Goal: Information Seeking & Learning: Learn about a topic

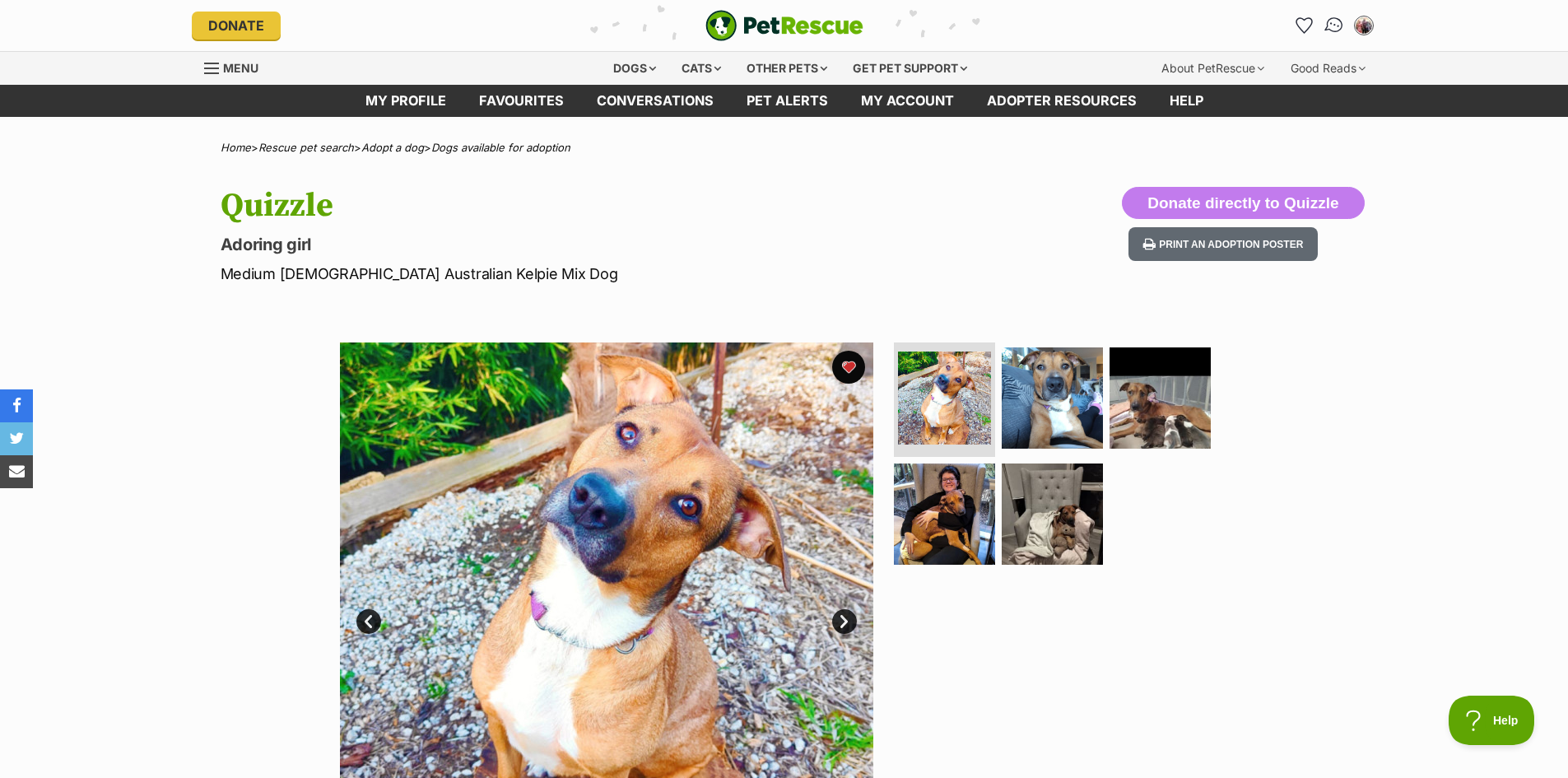
click at [1333, 25] on img "Conversations" at bounding box center [1333, 26] width 23 height 22
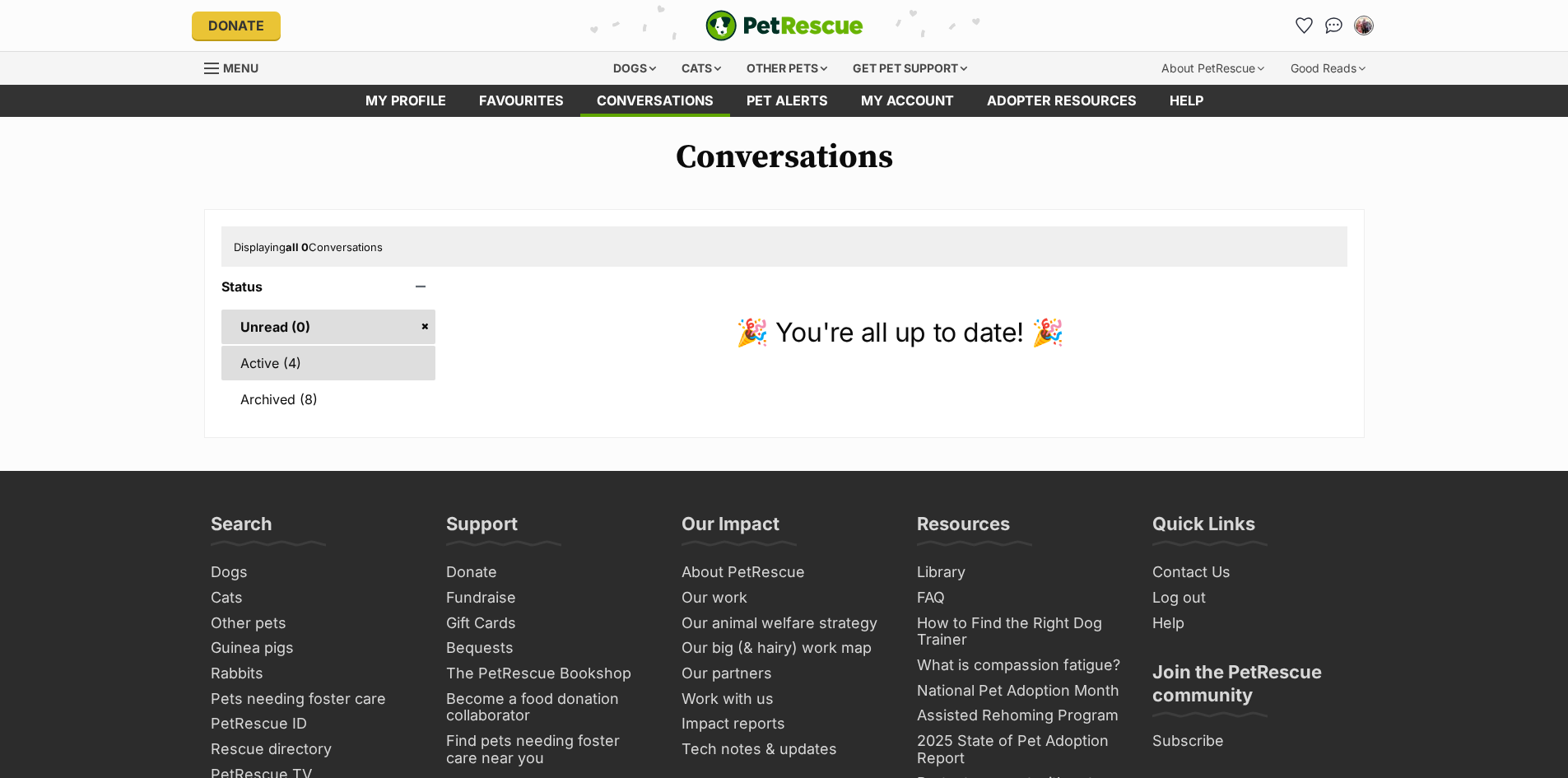
click at [290, 365] on link "Active (4)" at bounding box center [329, 362] width 215 height 34
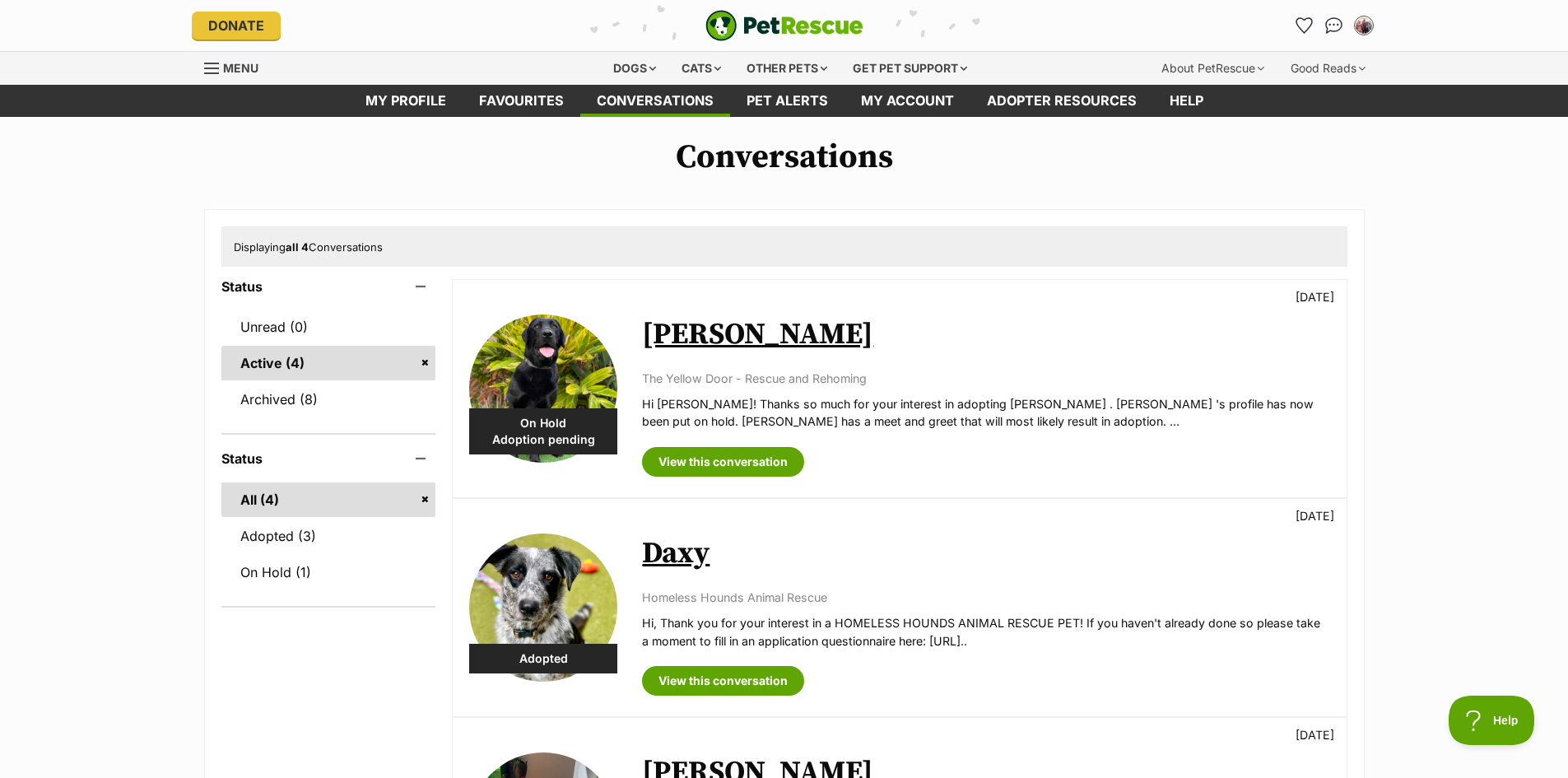
click at [292, 507] on link "All (4)" at bounding box center [329, 499] width 215 height 34
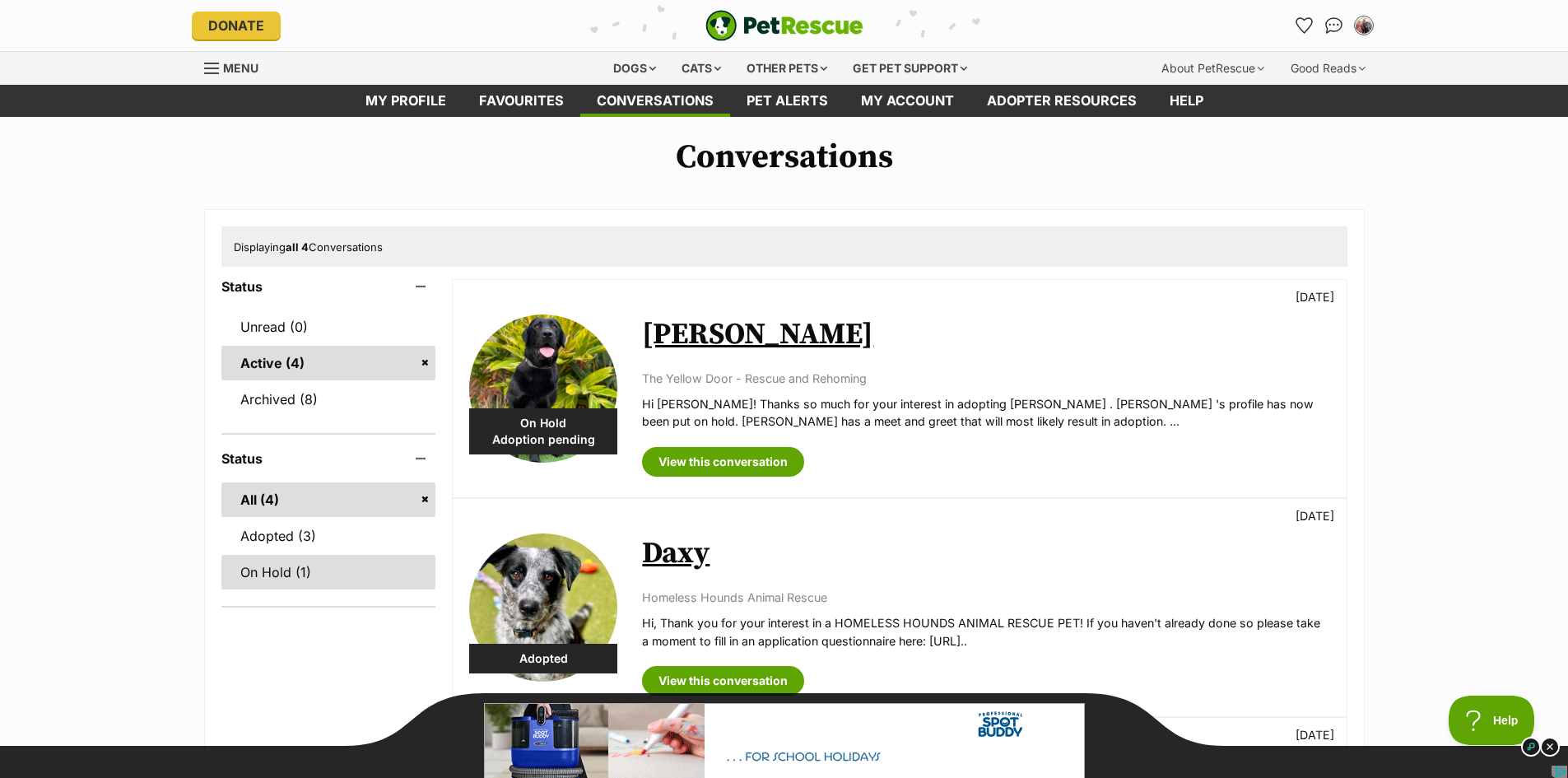
click at [301, 573] on link "On Hold (1)" at bounding box center [329, 572] width 215 height 34
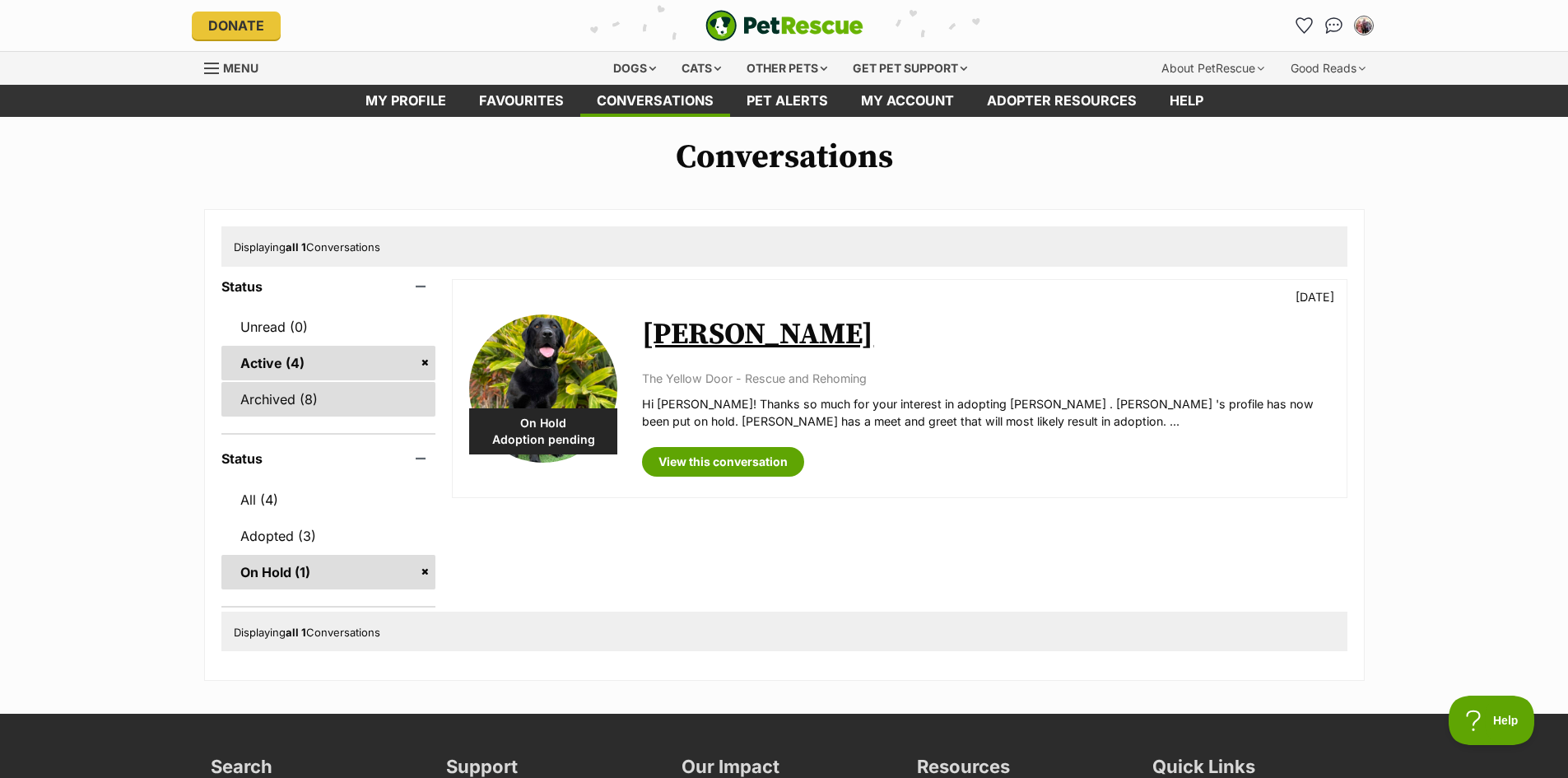
click at [288, 399] on link "Archived (8)" at bounding box center [329, 399] width 215 height 34
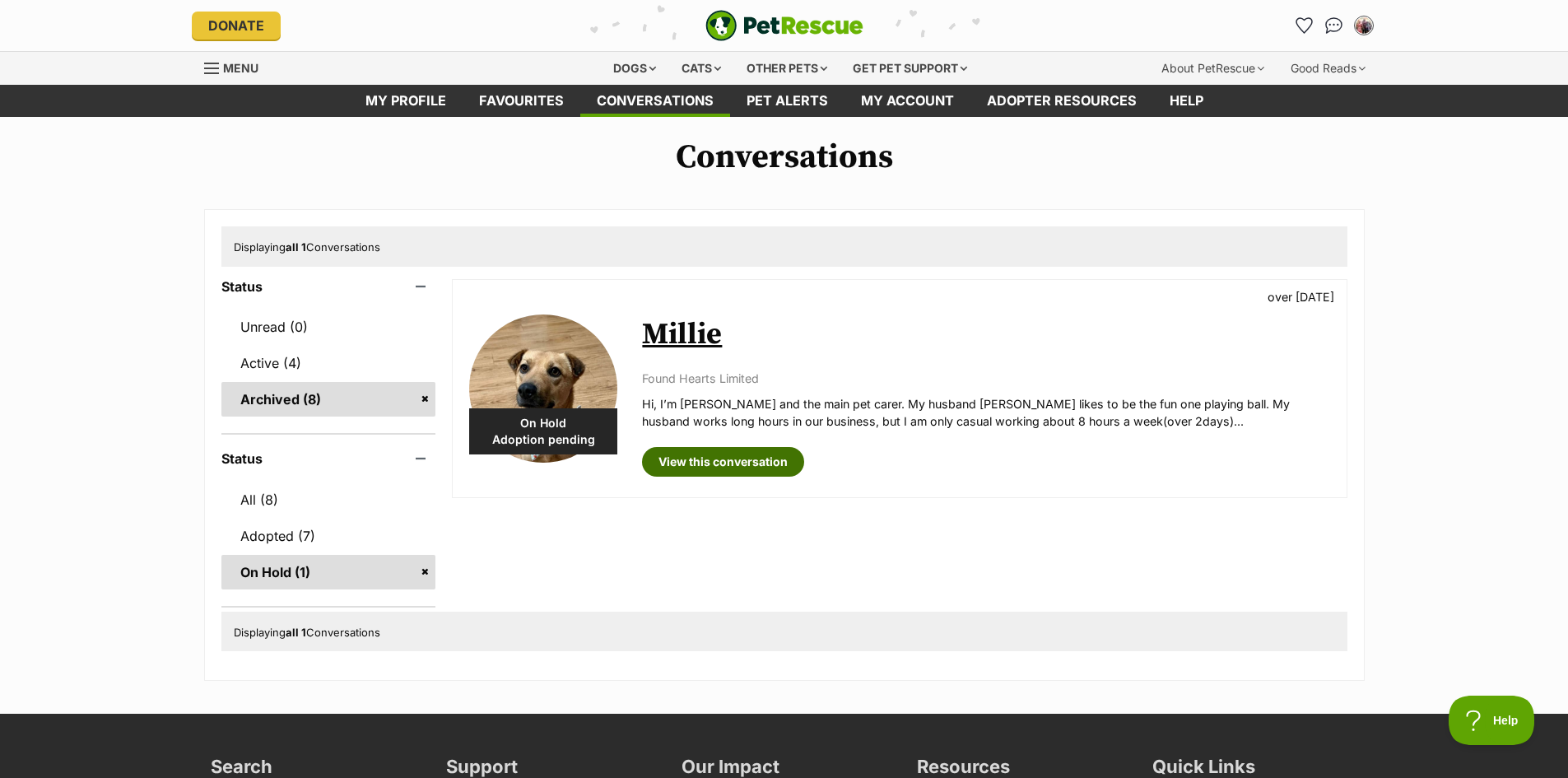
click at [682, 463] on link "View this conversation" at bounding box center [722, 461] width 162 height 29
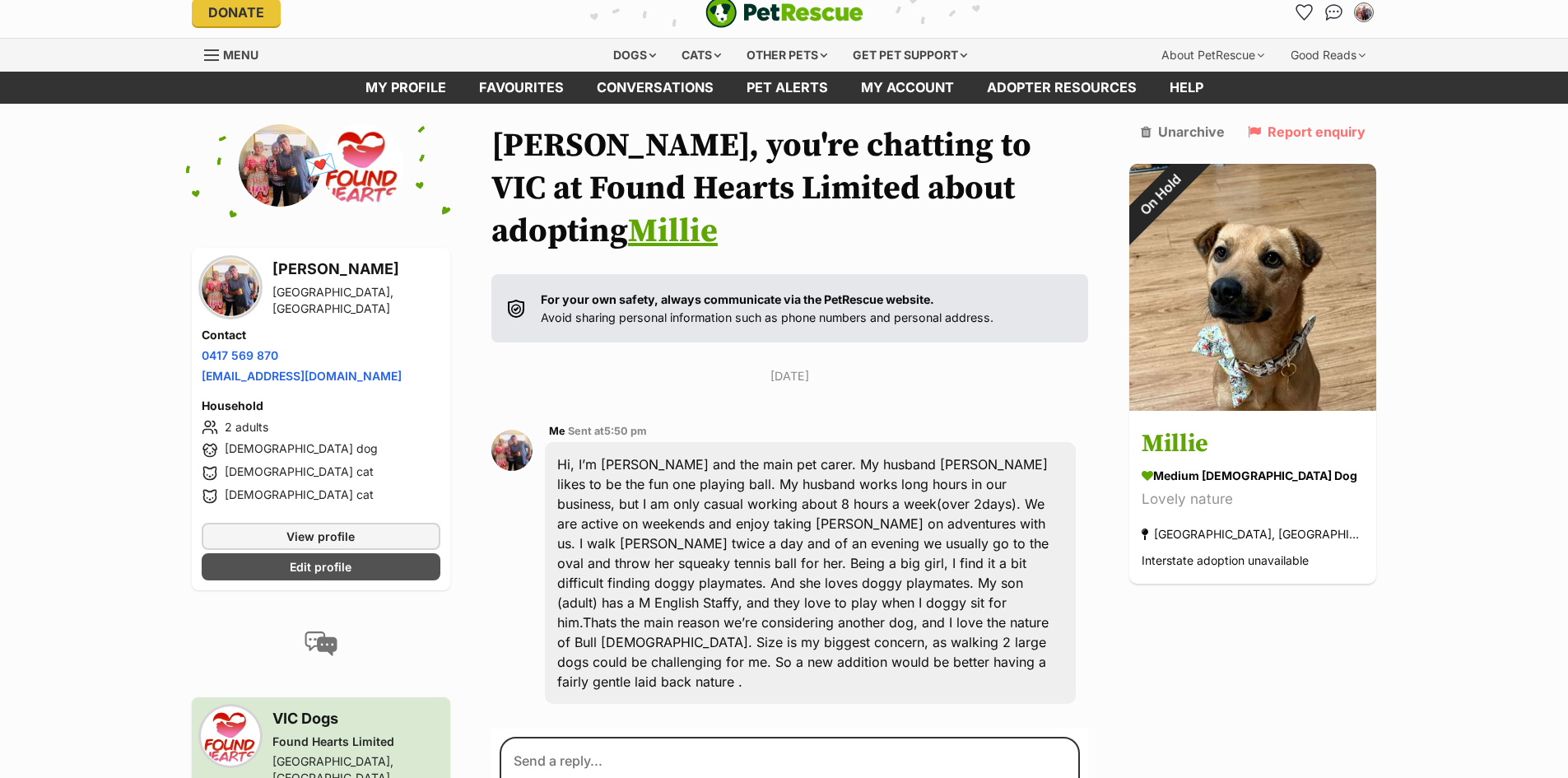
scroll to position [124, 0]
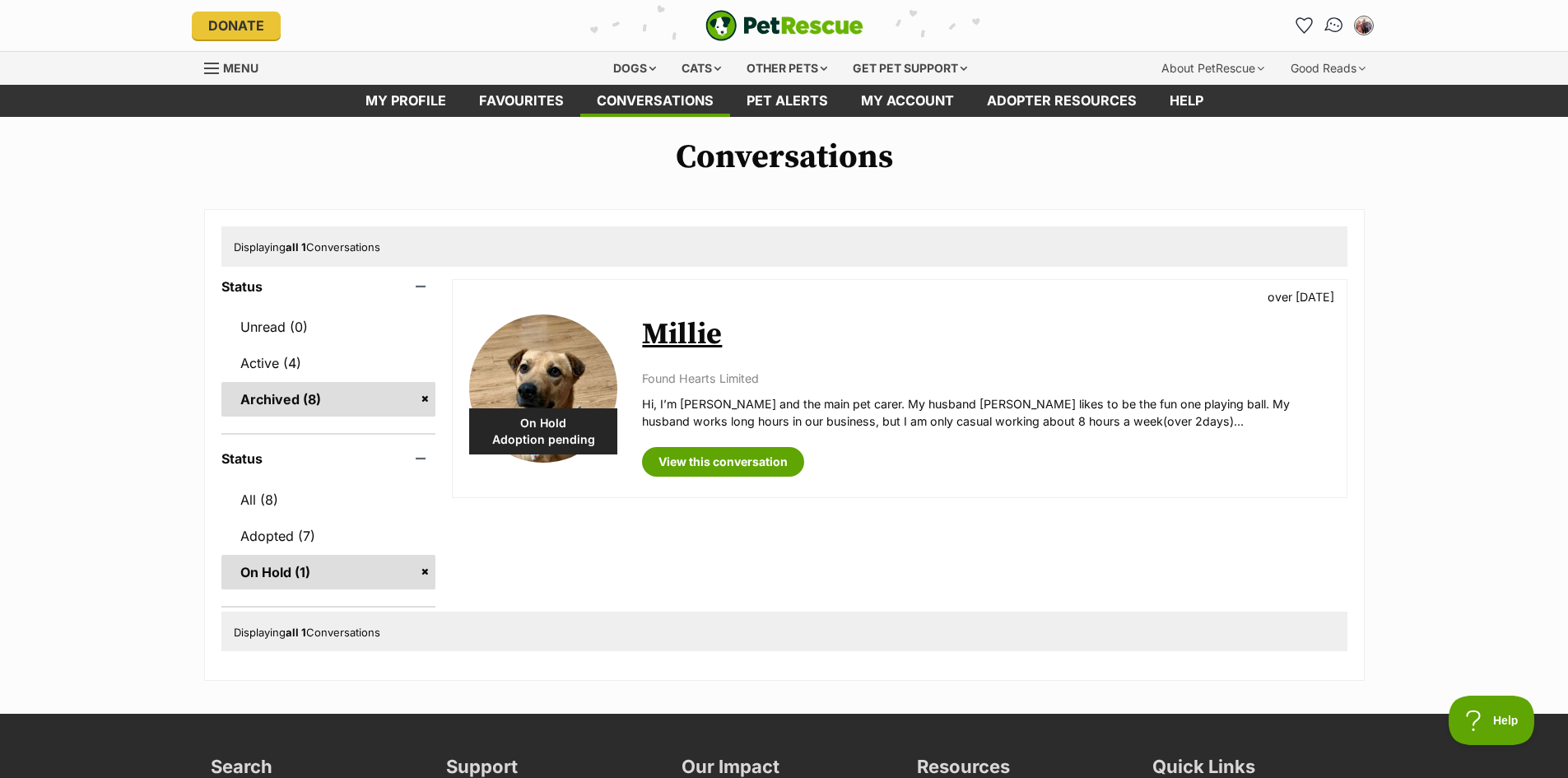
click at [1333, 24] on img "Conversations" at bounding box center [1333, 26] width 23 height 22
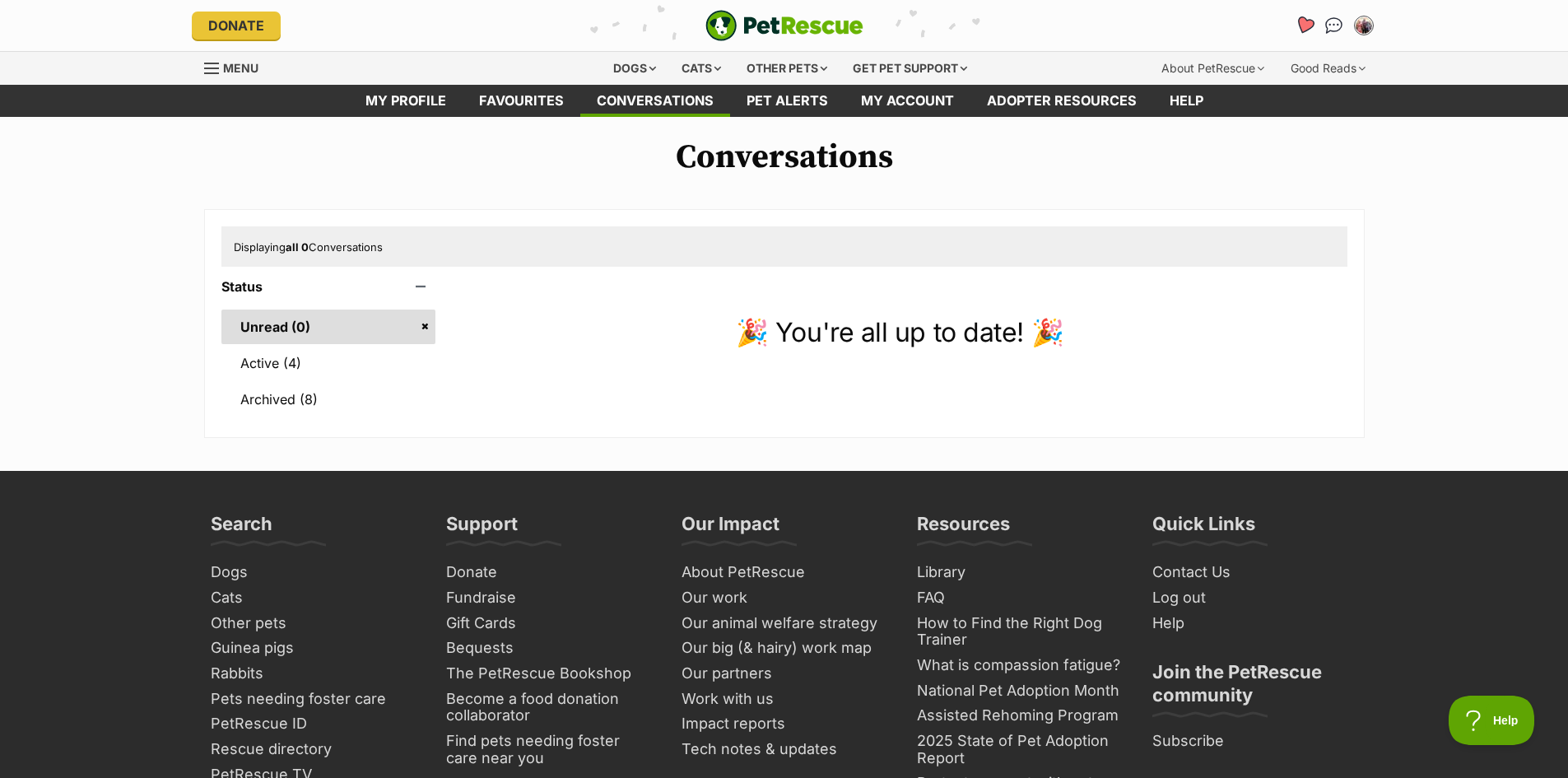
click at [1305, 23] on icon "Favourites" at bounding box center [1304, 25] width 20 height 19
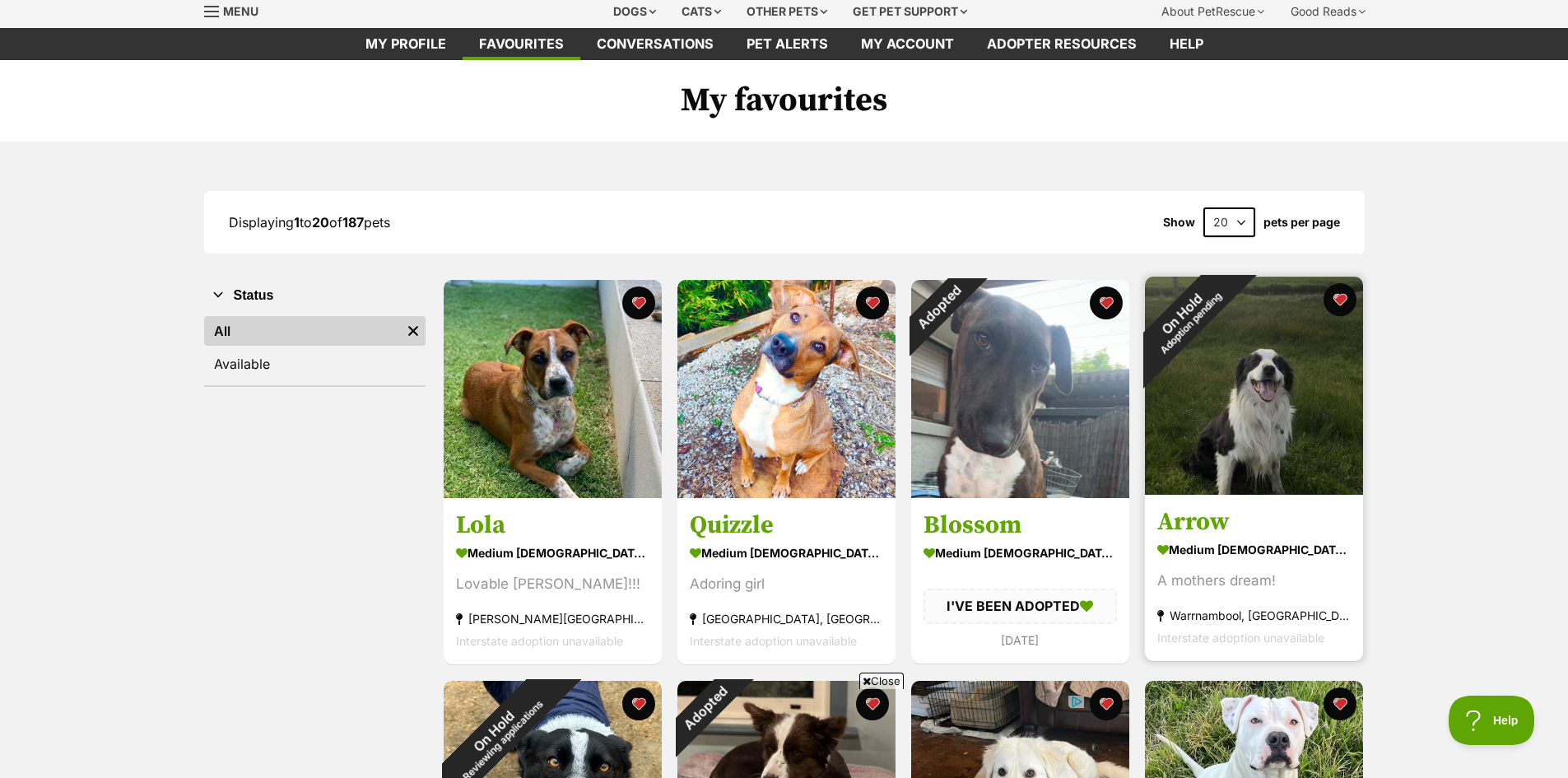
scroll to position [82, 0]
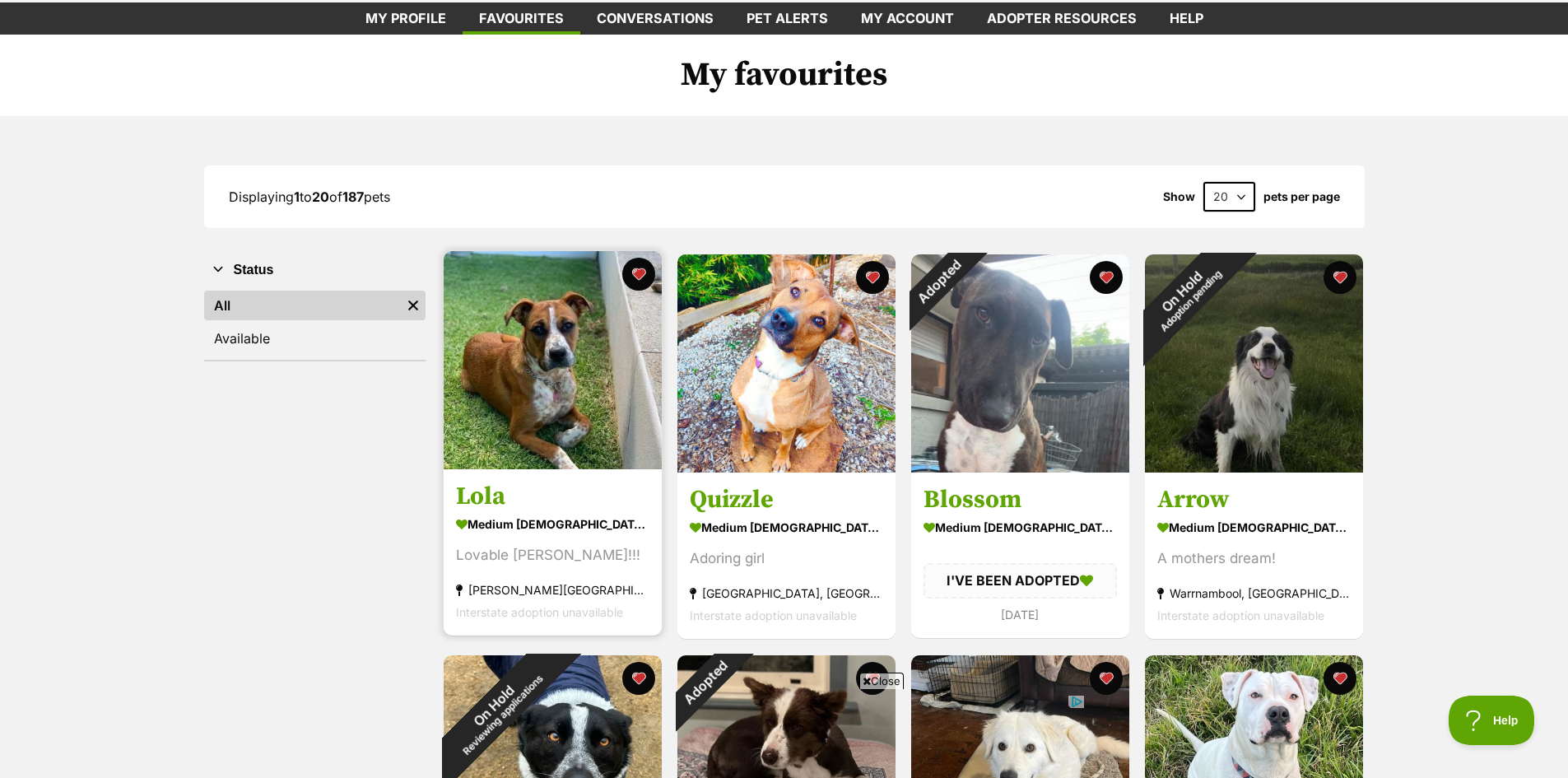
click at [586, 383] on img at bounding box center [552, 360] width 218 height 218
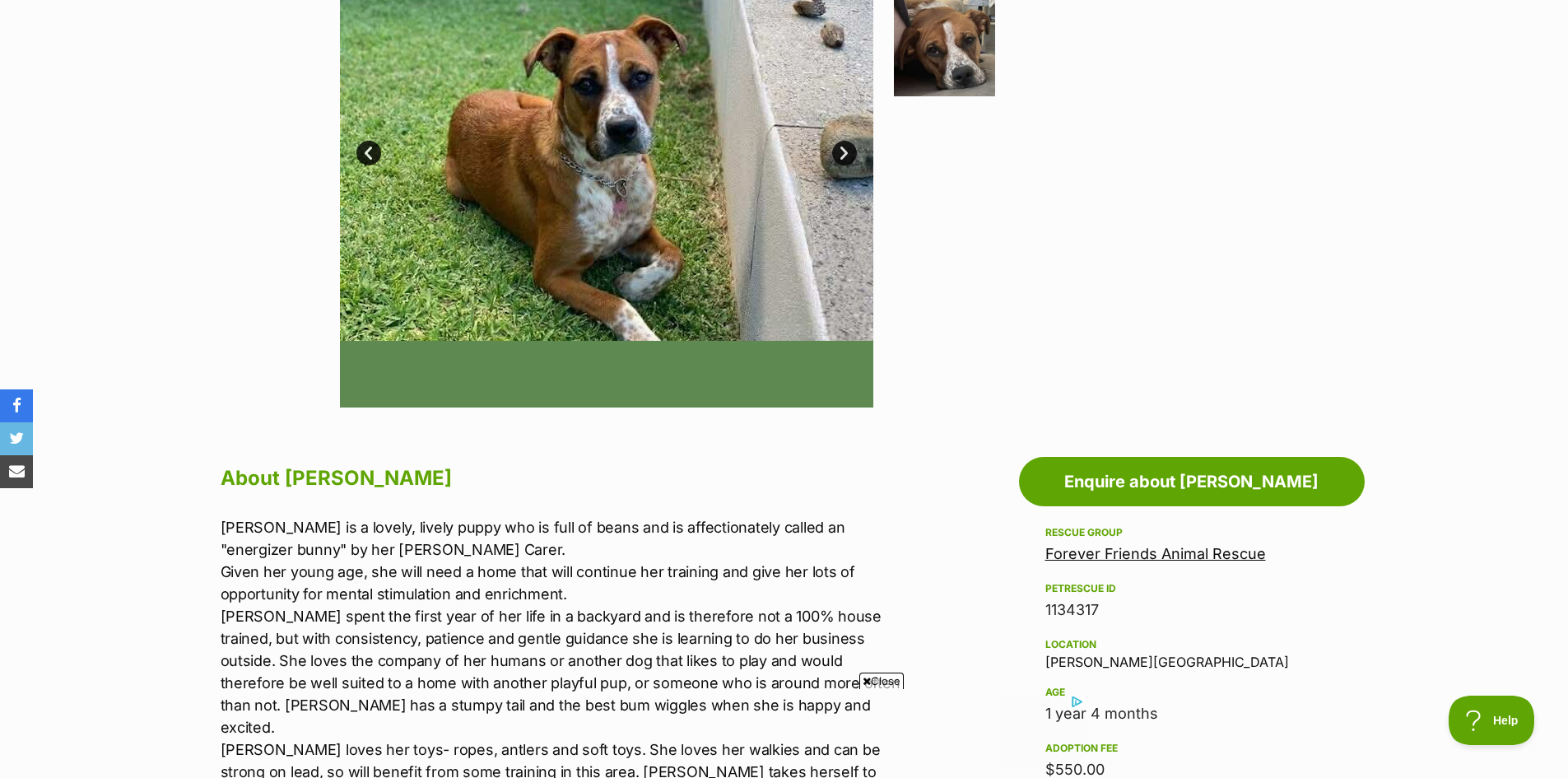
scroll to position [247, 0]
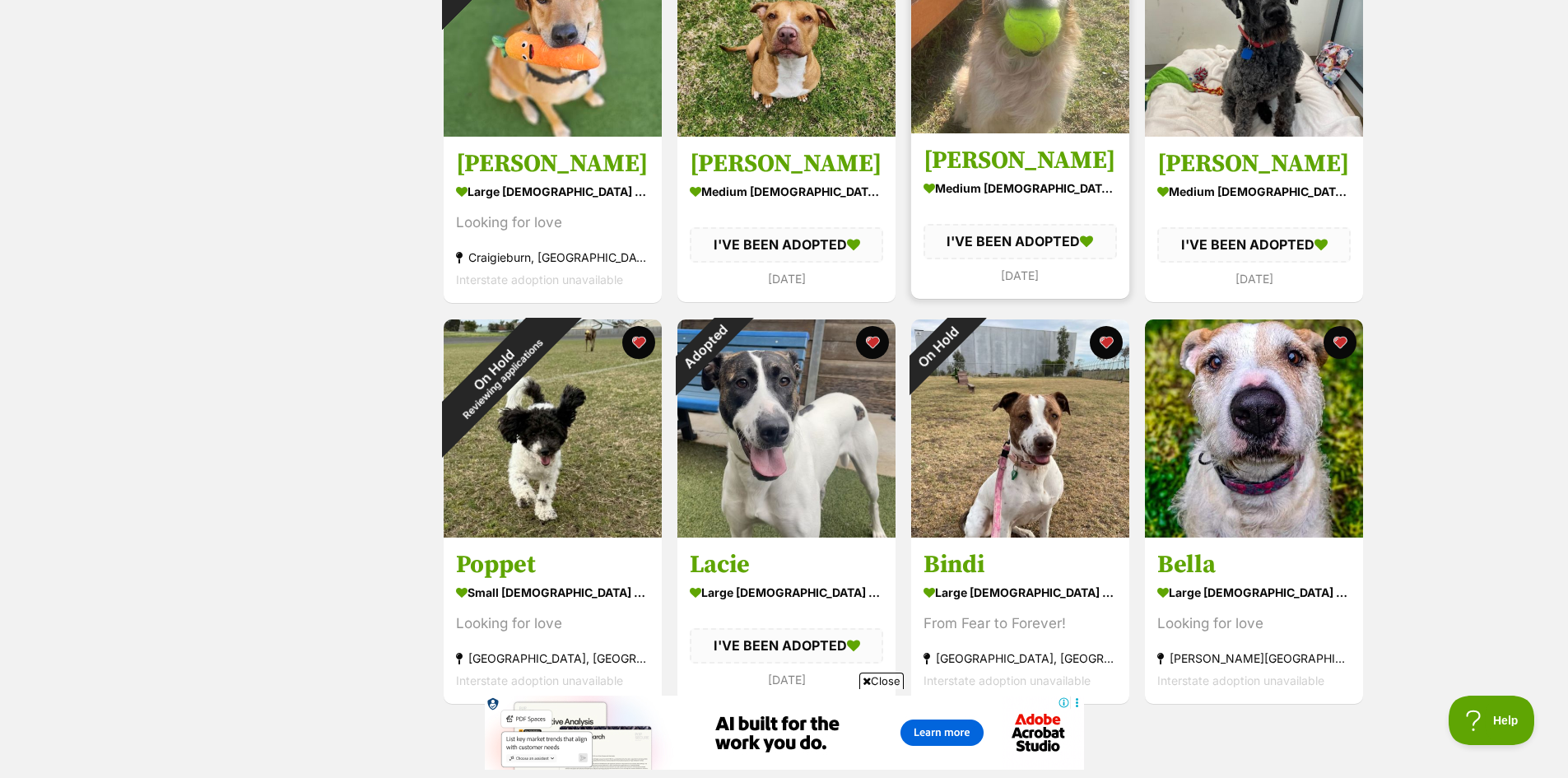
scroll to position [1729, 0]
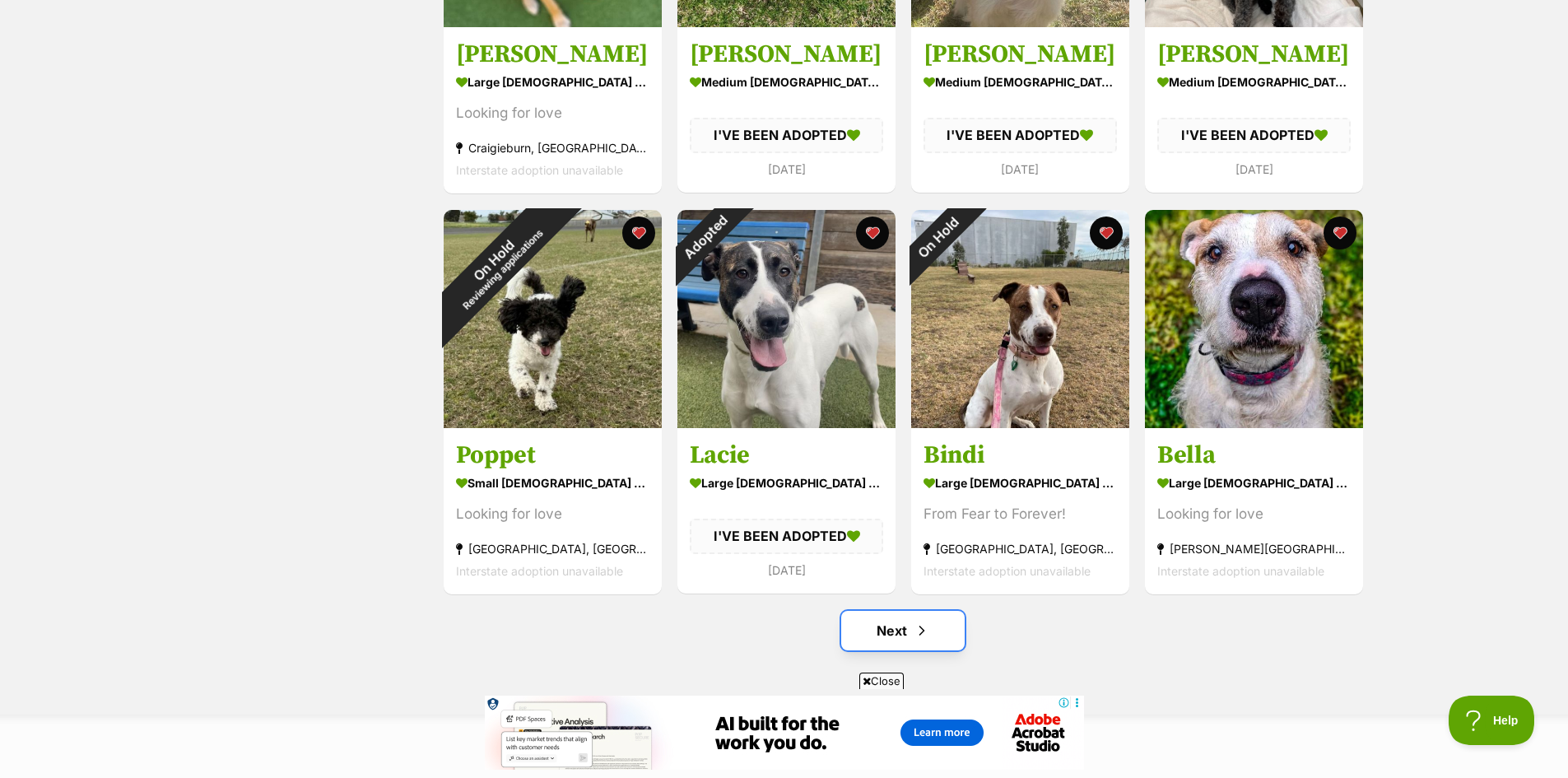
click at [903, 629] on link "Next" at bounding box center [903, 630] width 123 height 39
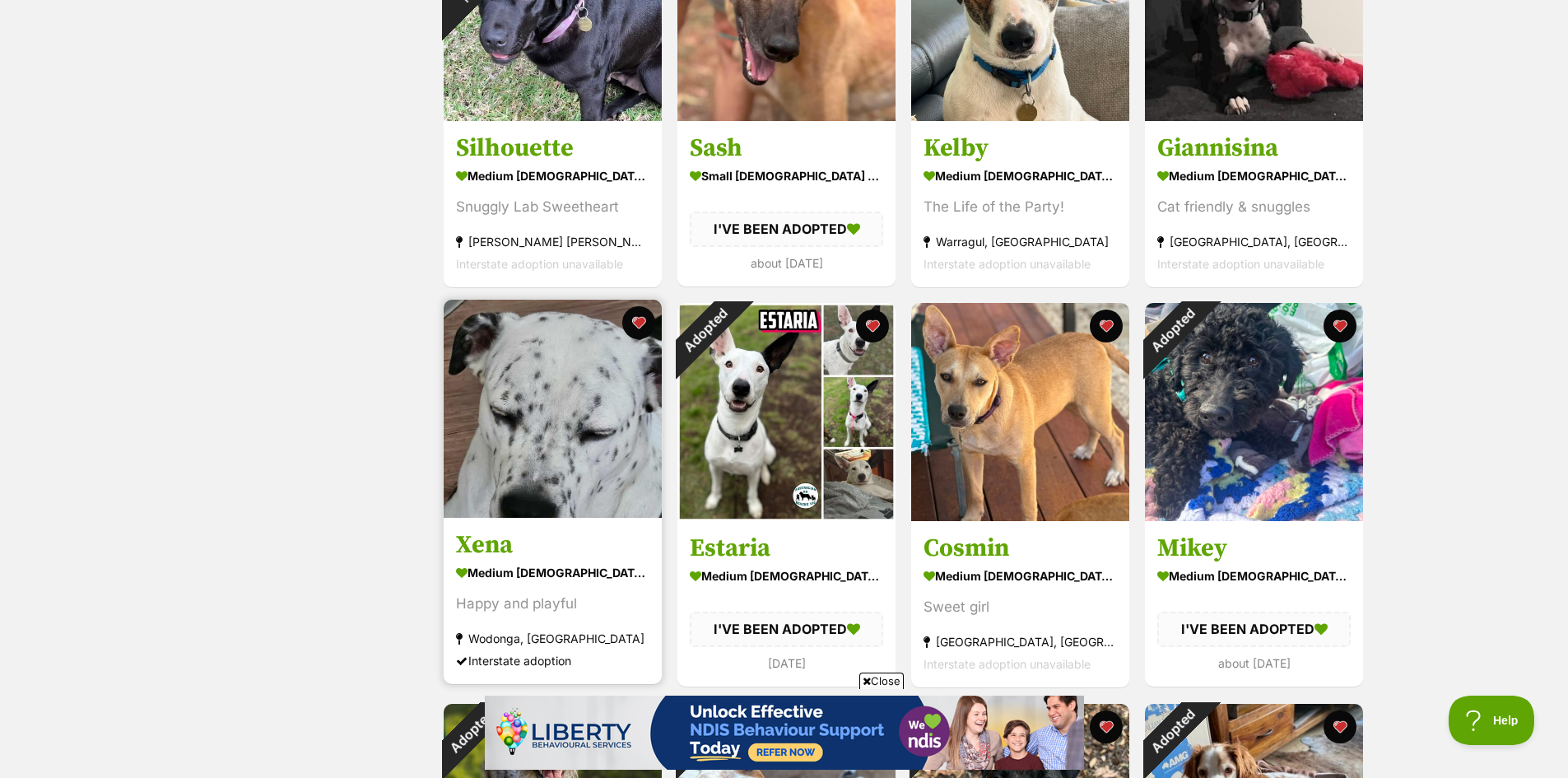
click at [583, 457] on img at bounding box center [552, 408] width 218 height 218
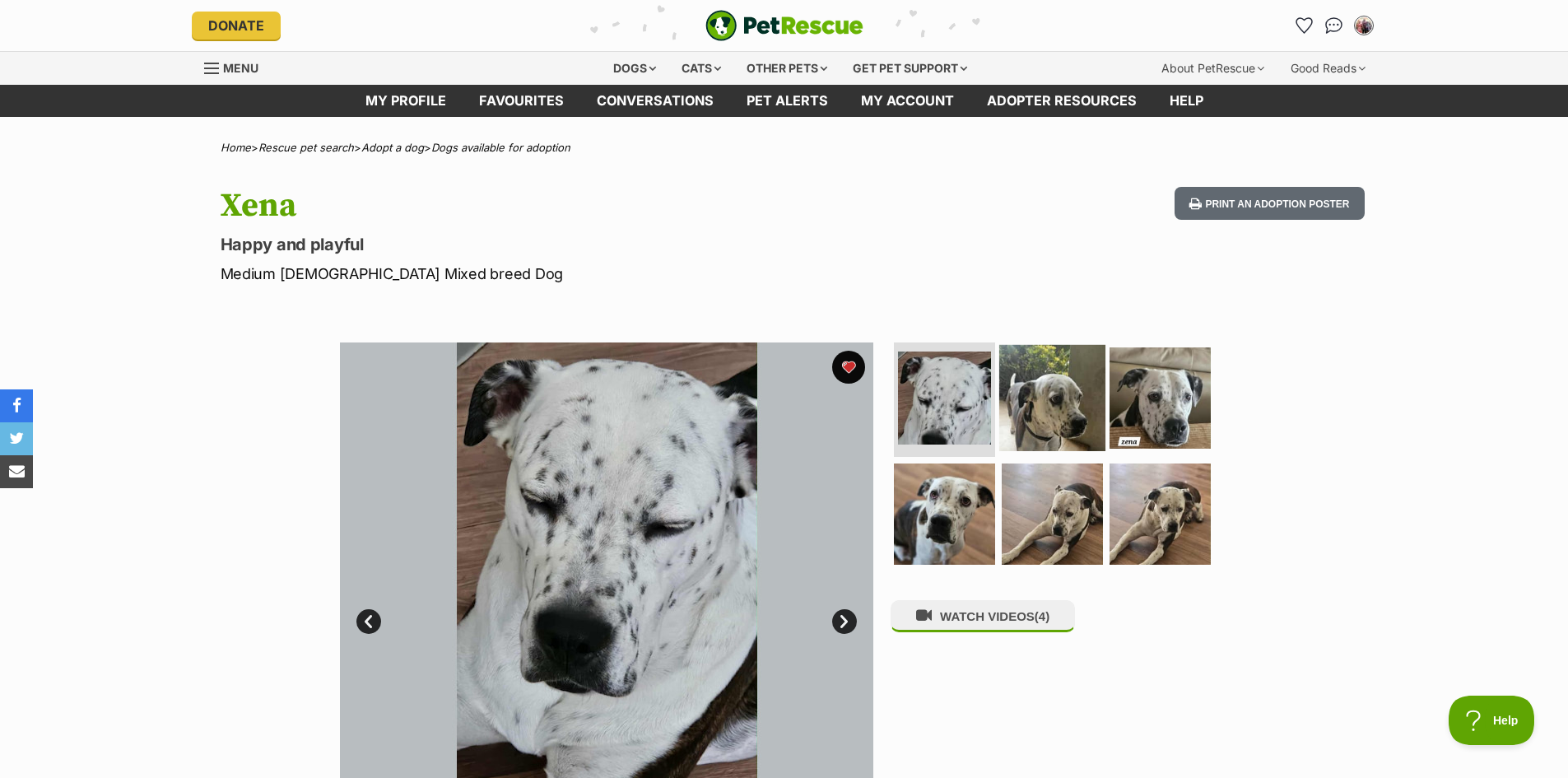
click at [1067, 408] on img at bounding box center [1052, 397] width 106 height 106
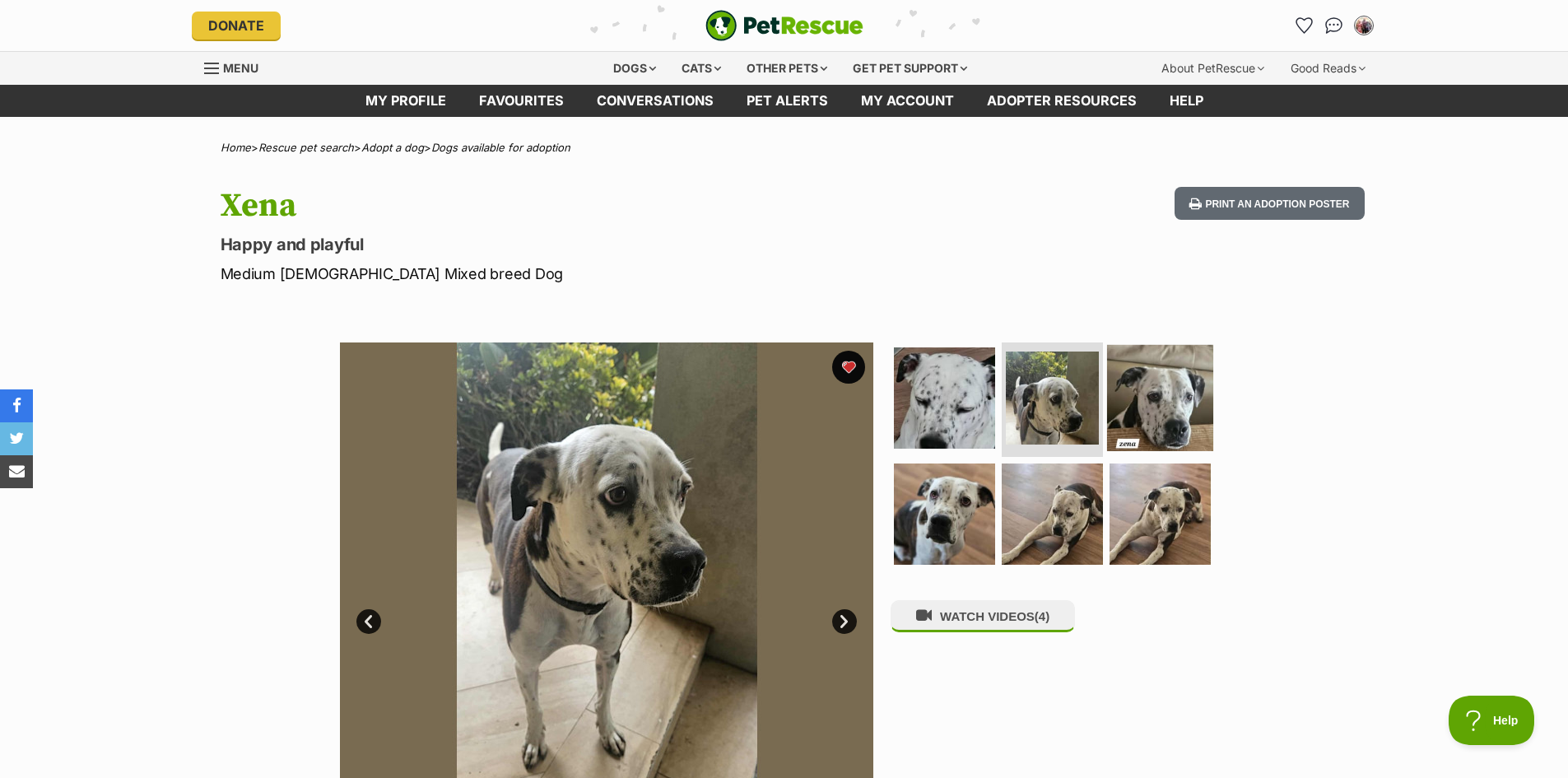
click at [1155, 413] on img at bounding box center [1160, 397] width 106 height 106
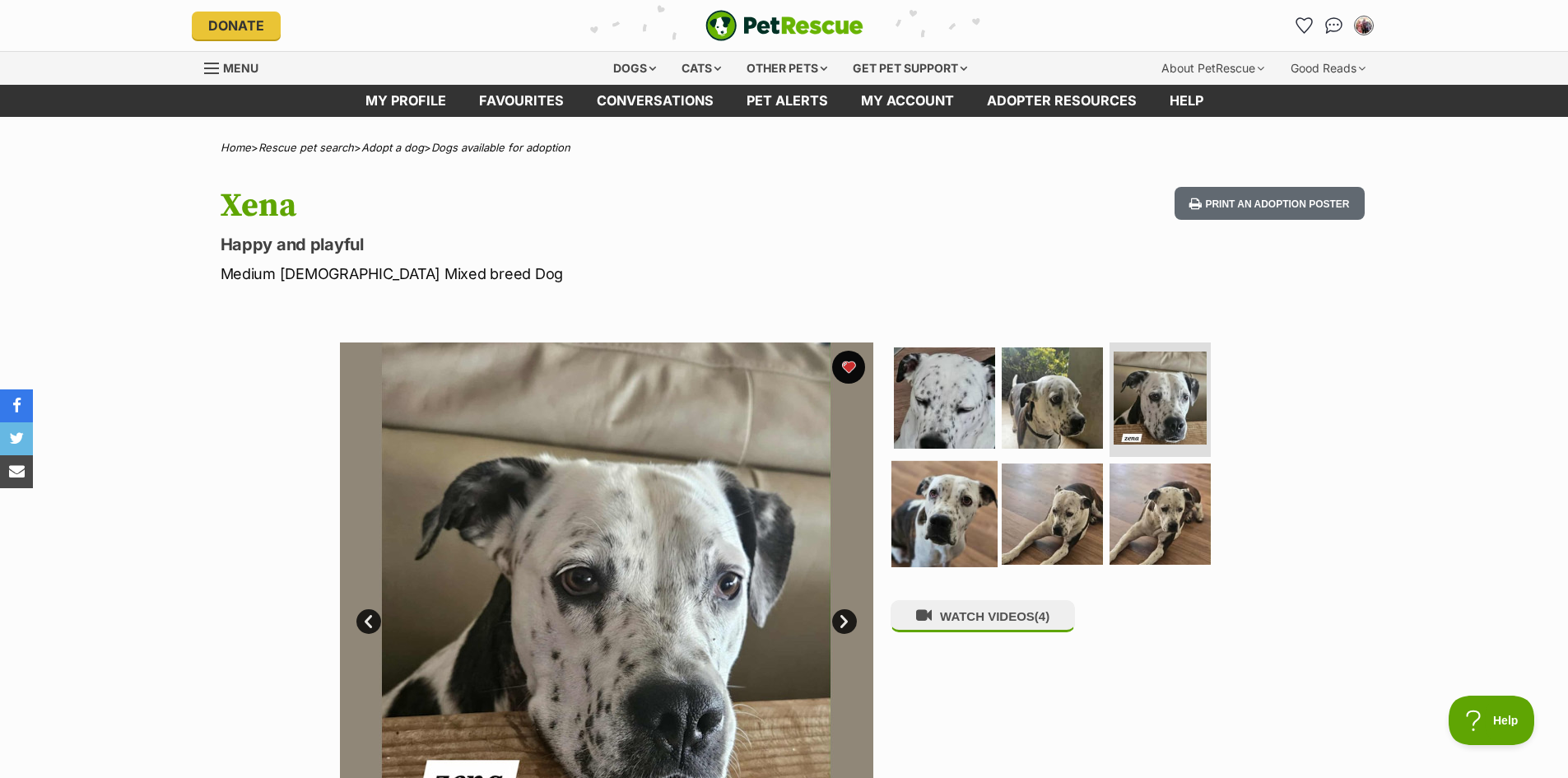
click at [965, 526] on img at bounding box center [944, 514] width 106 height 106
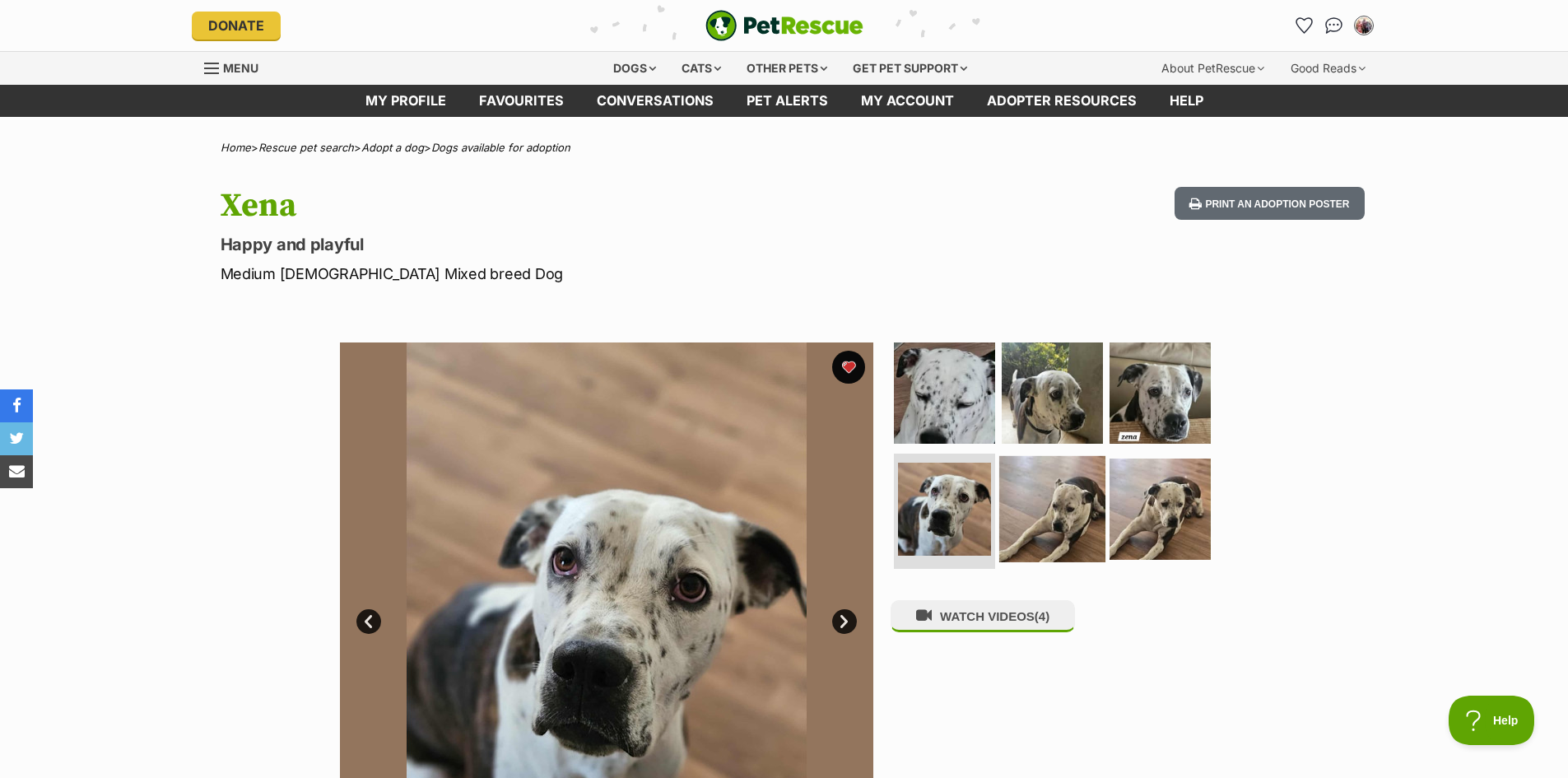
click at [1043, 526] on img at bounding box center [1052, 509] width 106 height 106
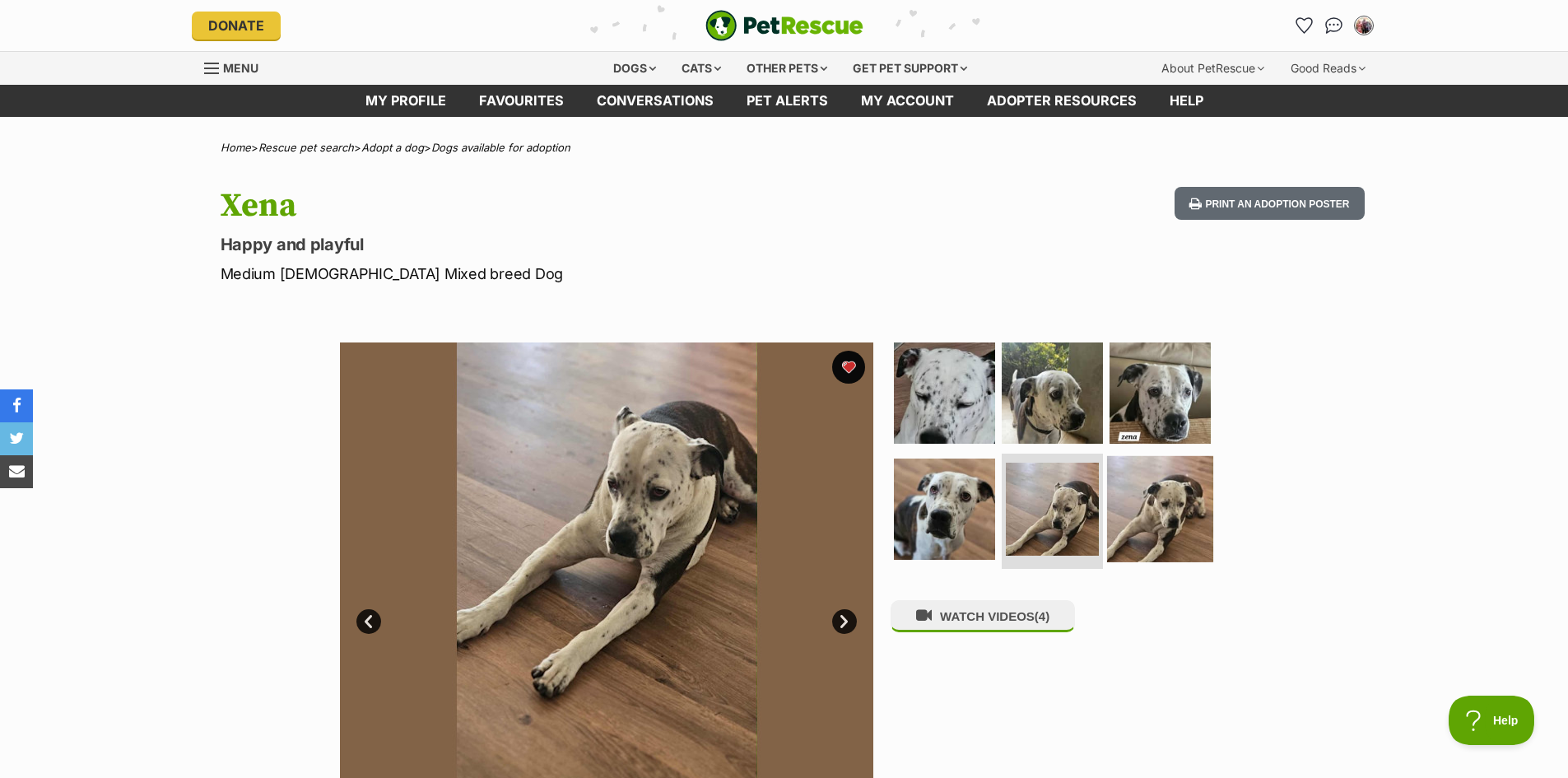
click at [1160, 502] on img at bounding box center [1160, 509] width 106 height 106
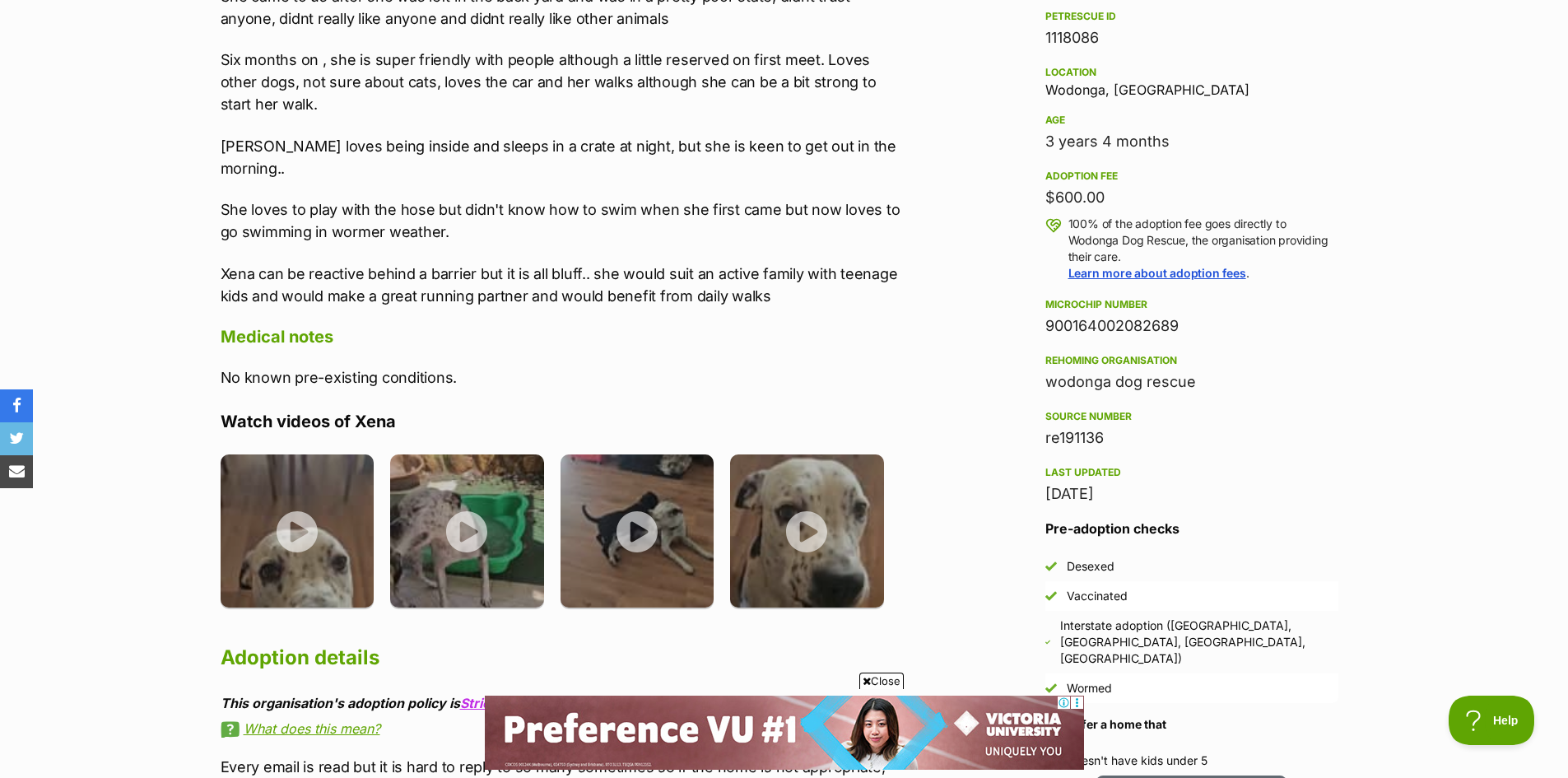
scroll to position [1071, 0]
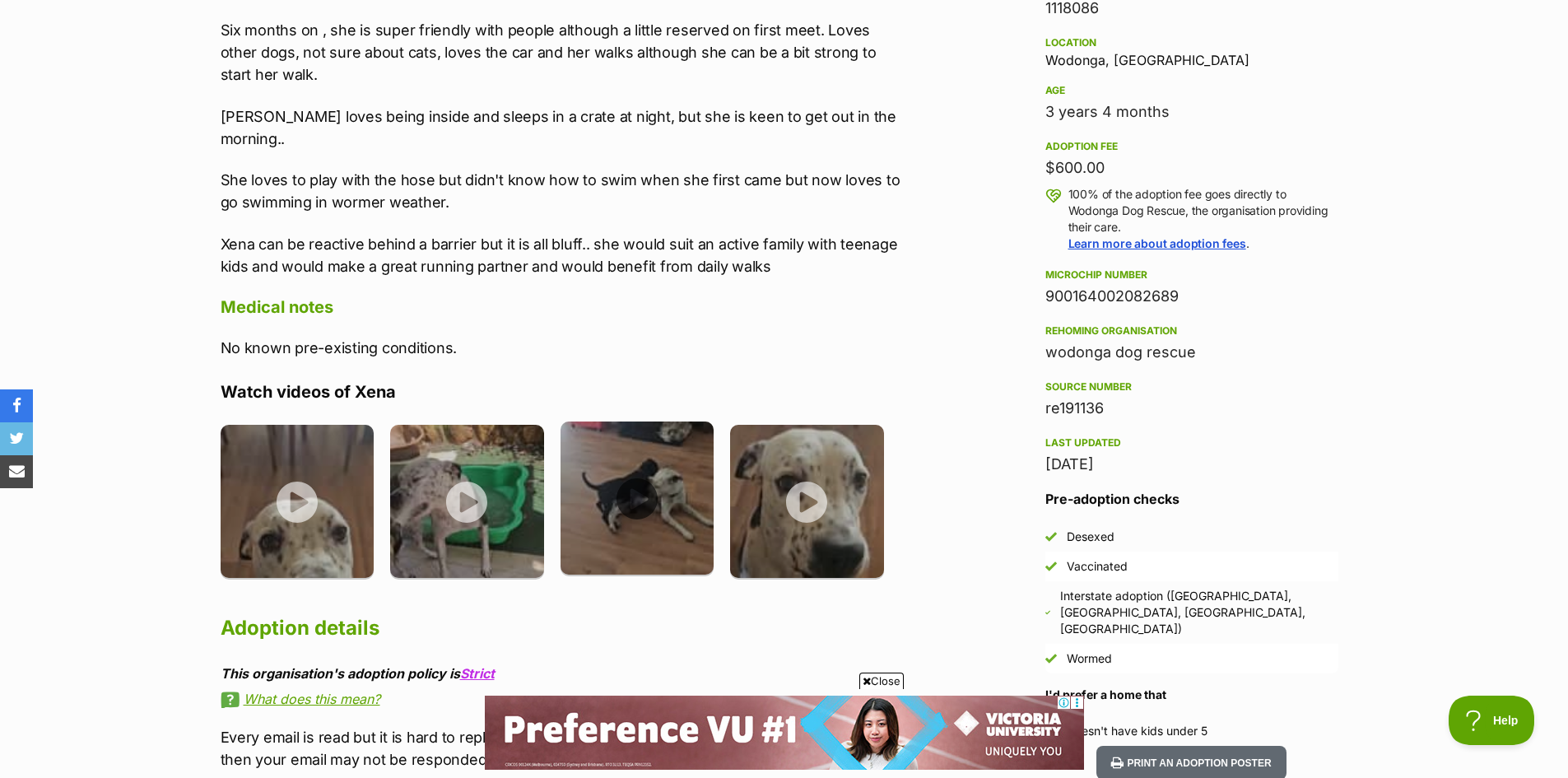
click at [643, 475] on img at bounding box center [638, 499] width 154 height 154
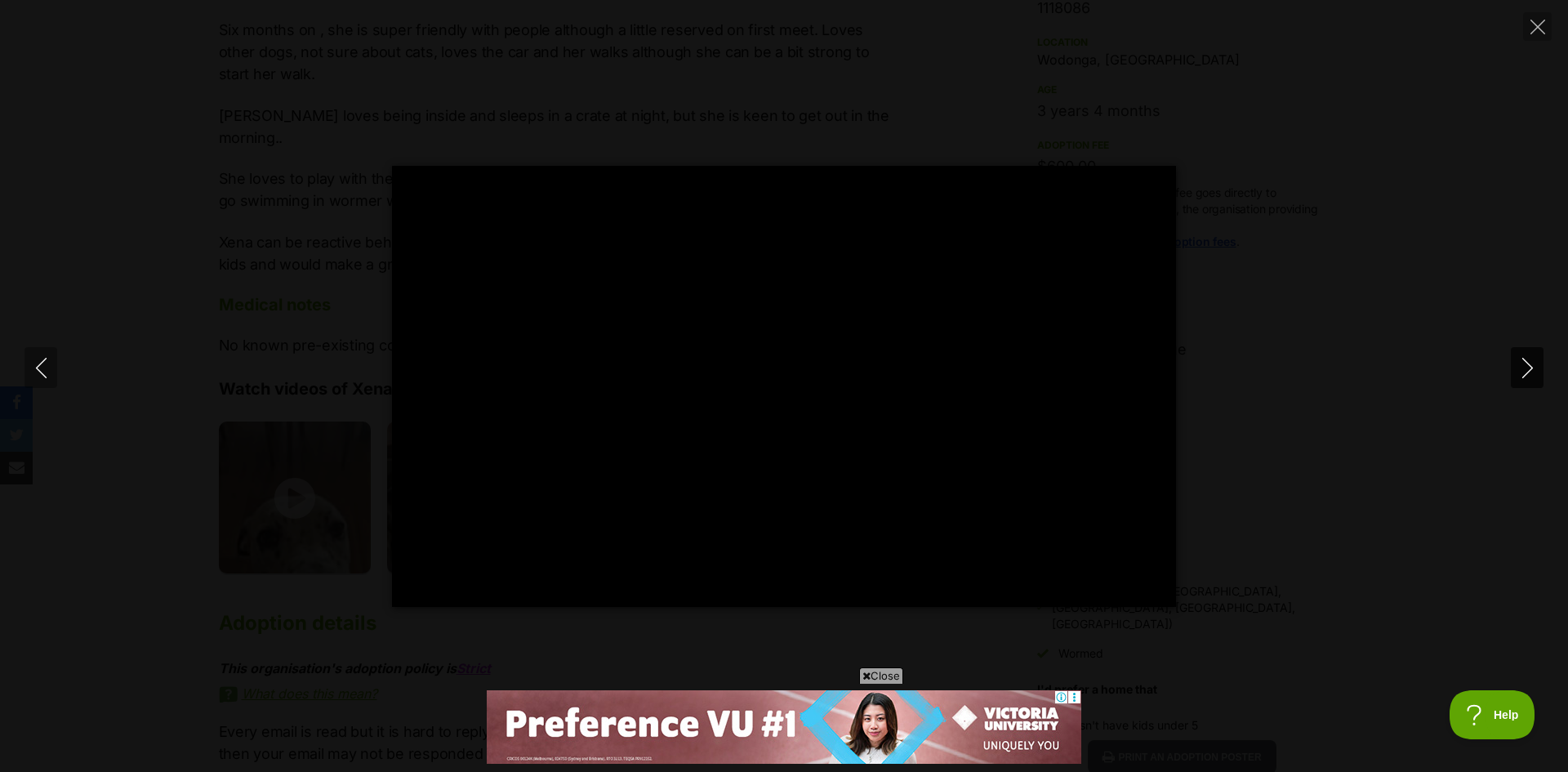
click at [1527, 368] on icon "Next" at bounding box center [1528, 368] width 21 height 21
type input "8.53"
click at [1527, 368] on icon "Next" at bounding box center [1528, 368] width 21 height 21
type input "5.08"
click at [1533, 23] on icon "Close" at bounding box center [1538, 27] width 15 height 15
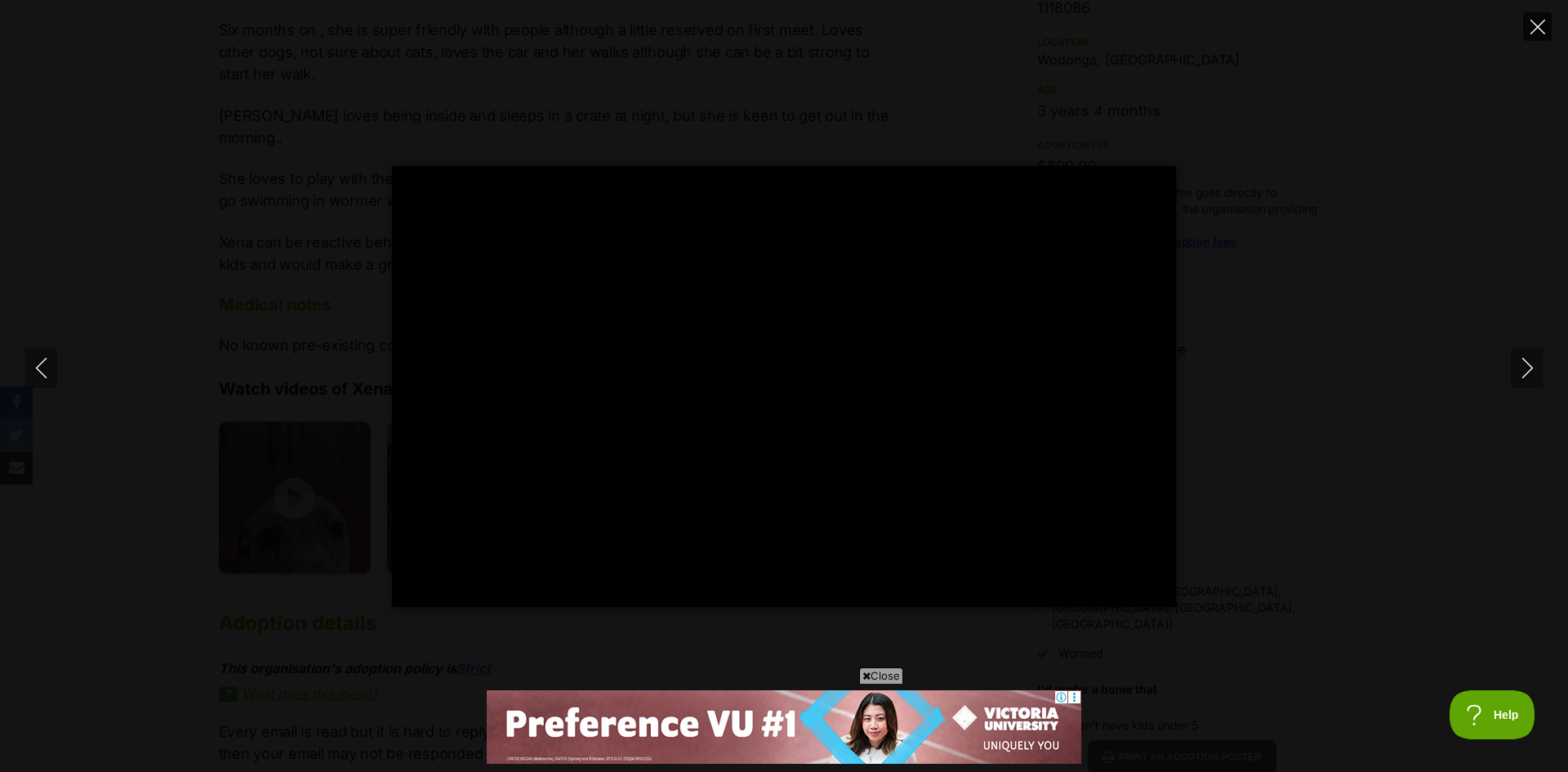
type input "27.73"
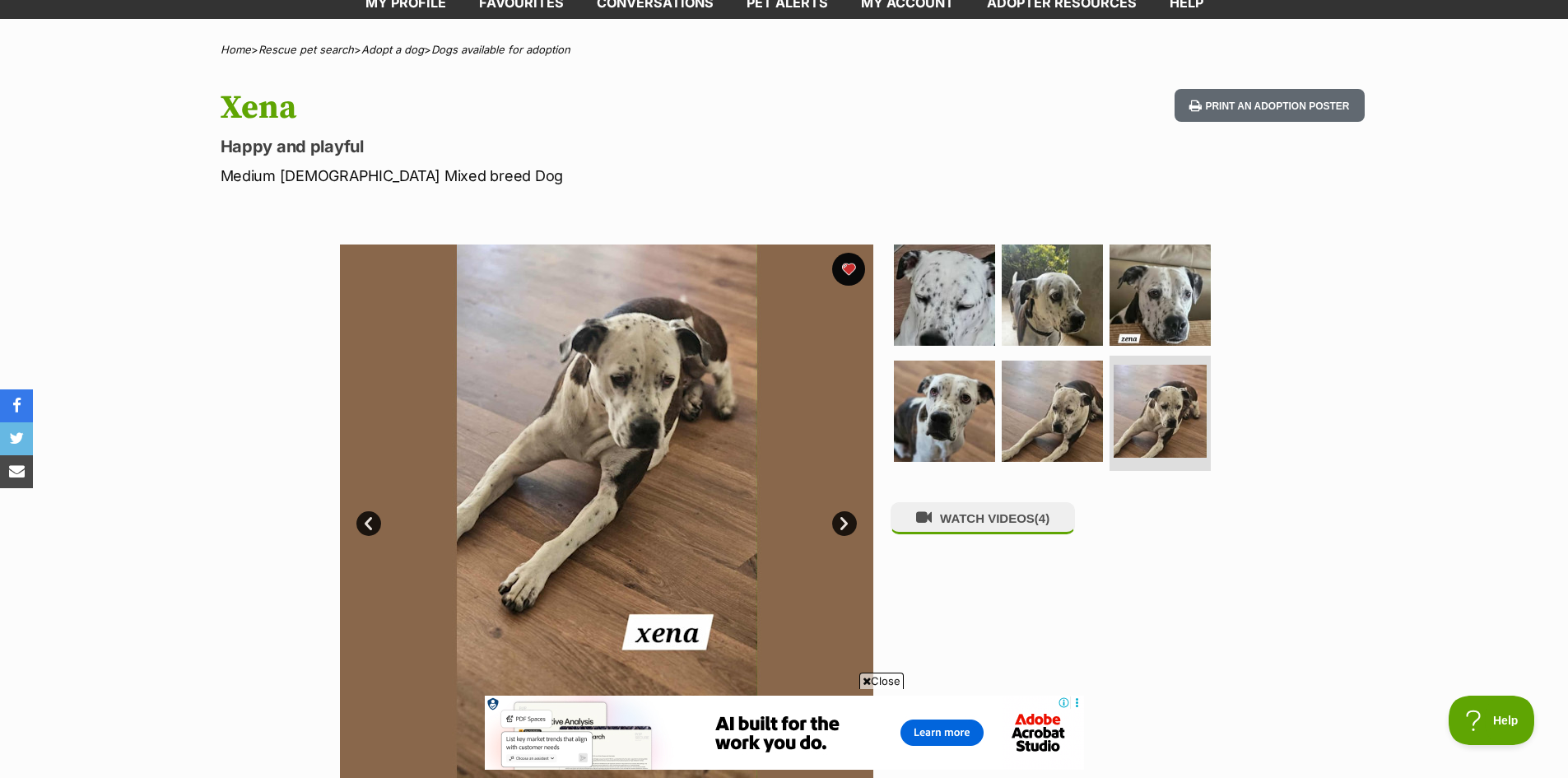
scroll to position [0, 0]
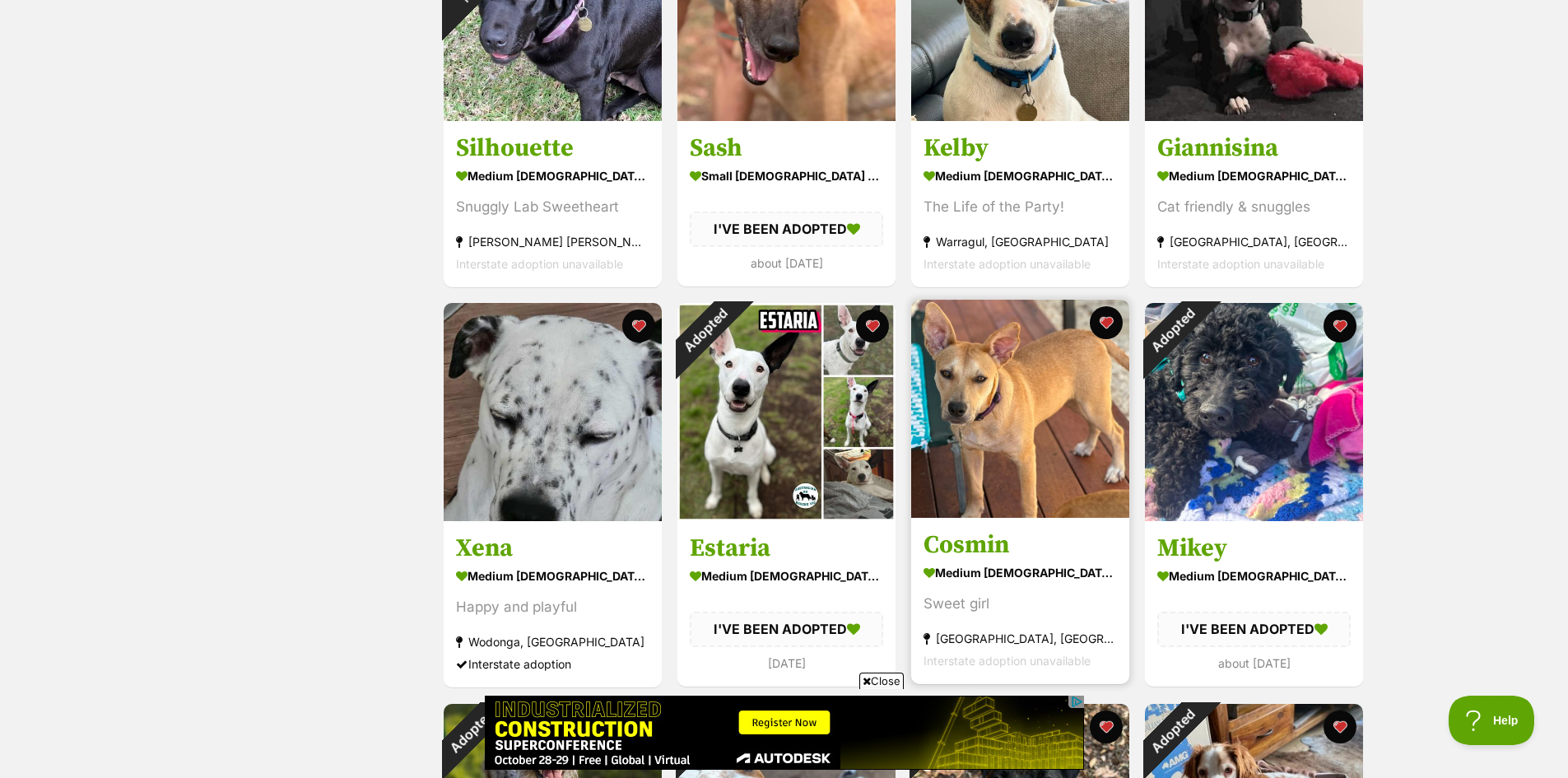
click at [1039, 421] on img at bounding box center [1020, 408] width 218 height 218
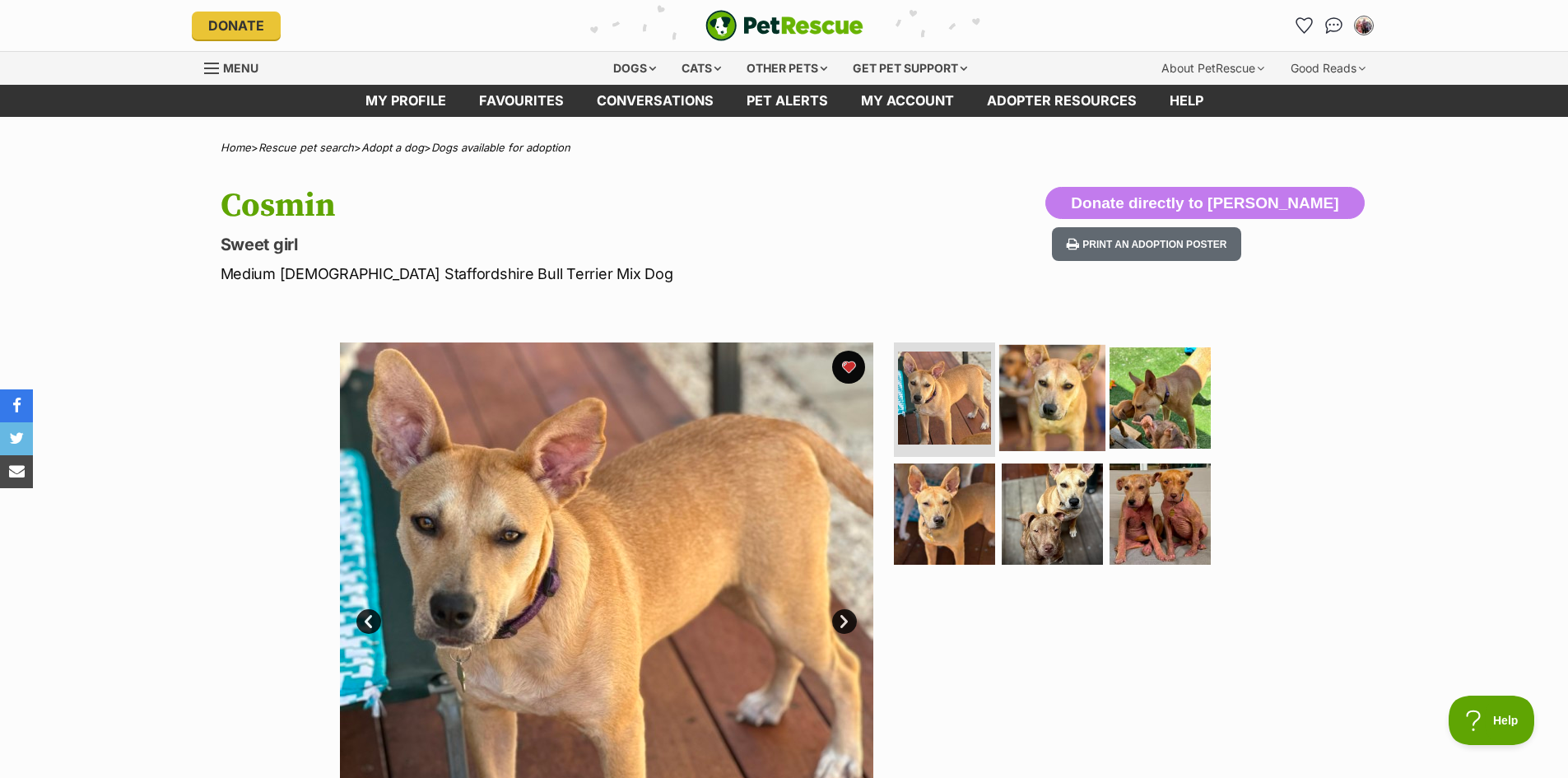
click at [1031, 401] on img at bounding box center [1052, 397] width 106 height 106
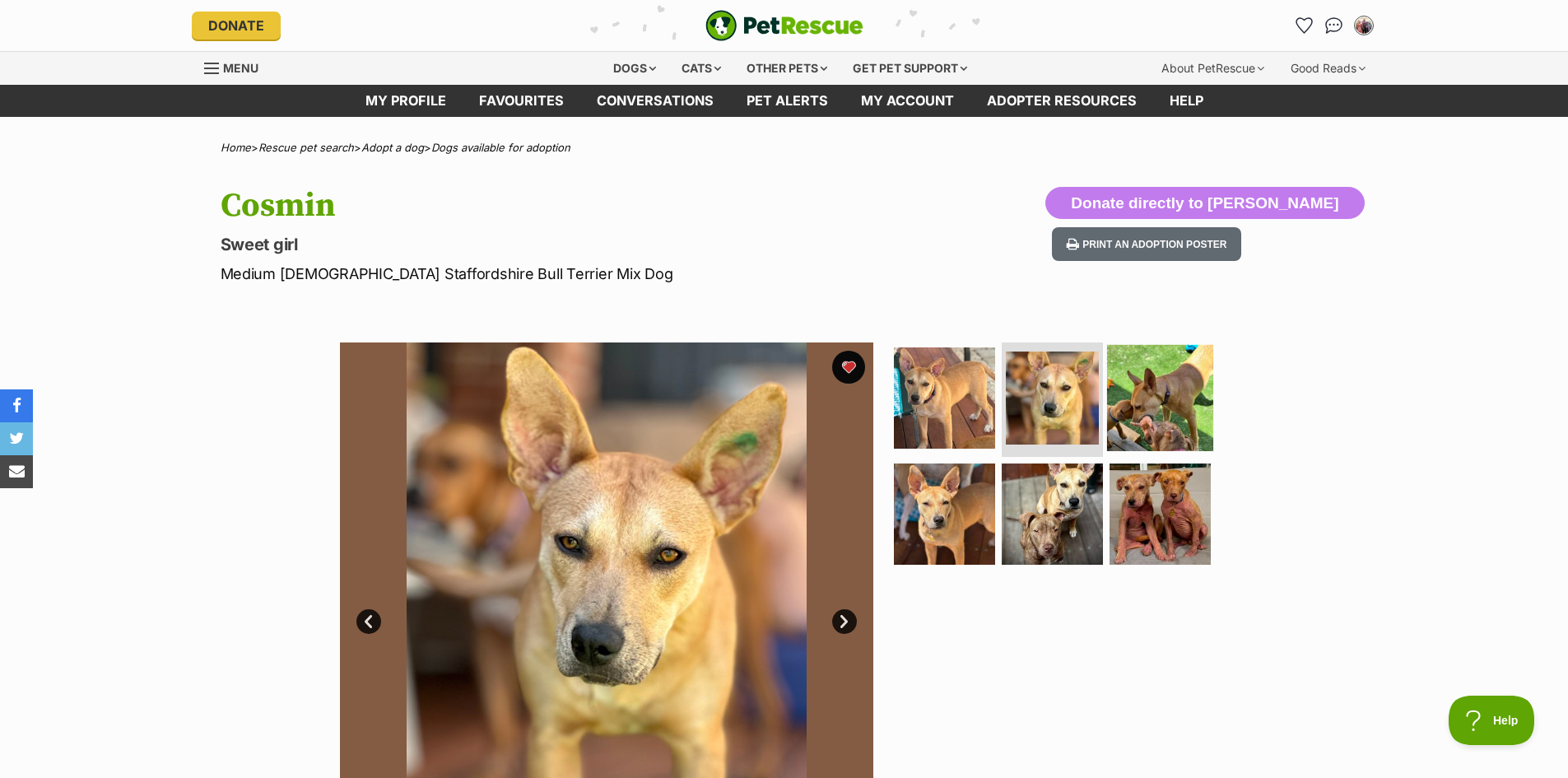
click at [1146, 409] on img at bounding box center [1160, 397] width 106 height 106
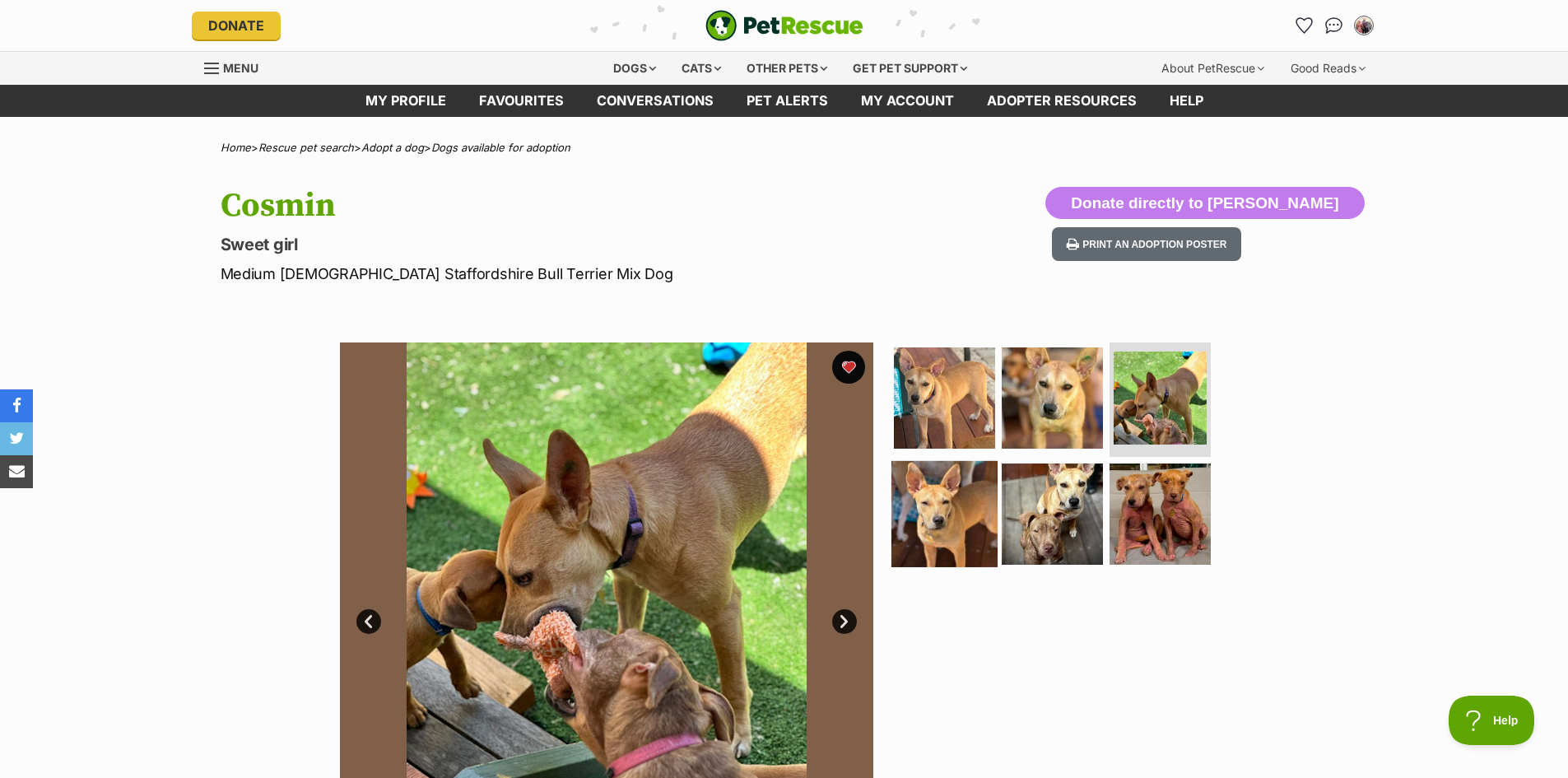
click at [959, 530] on img at bounding box center [944, 514] width 106 height 106
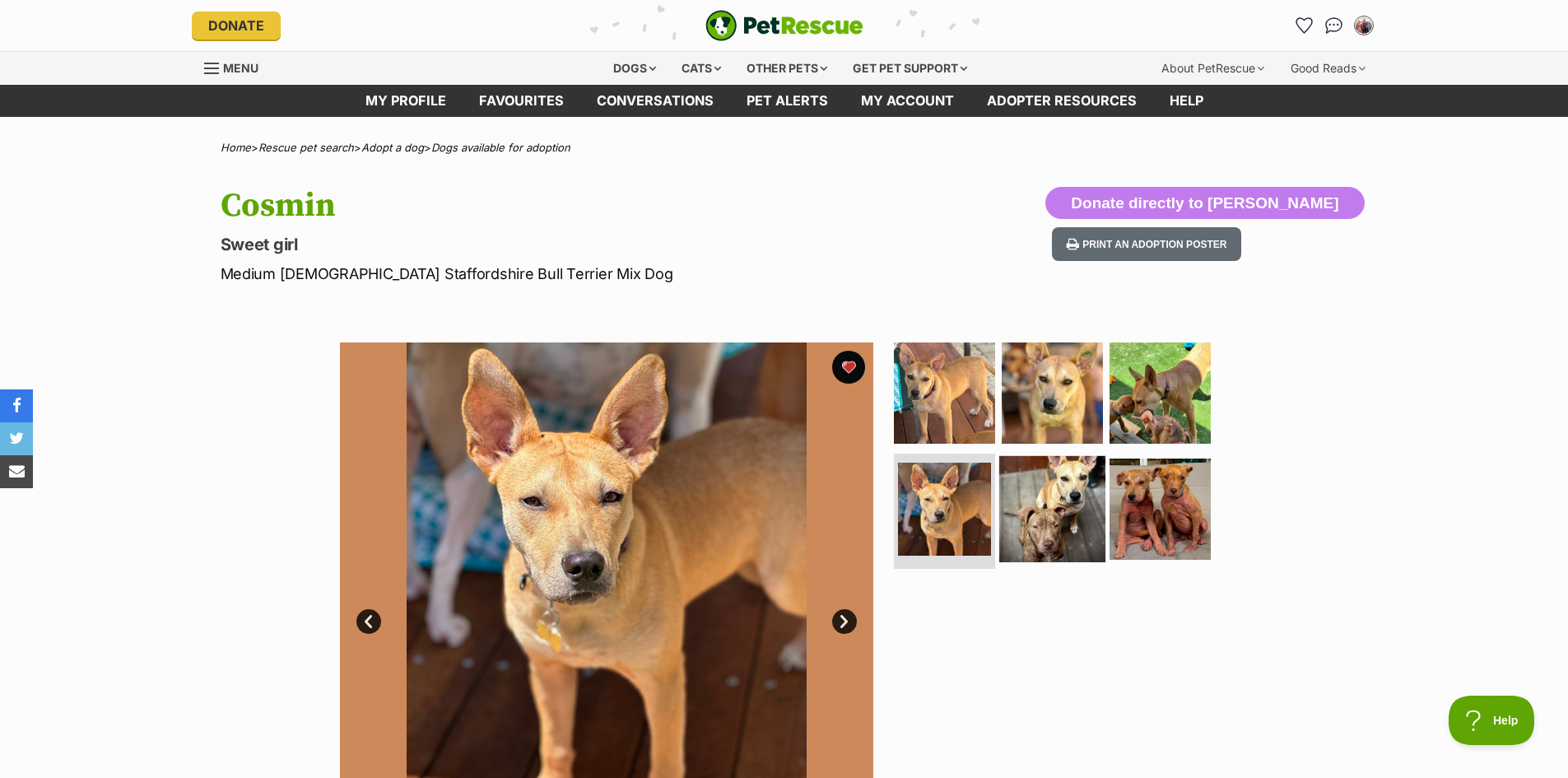
click at [1052, 530] on img at bounding box center [1052, 509] width 106 height 106
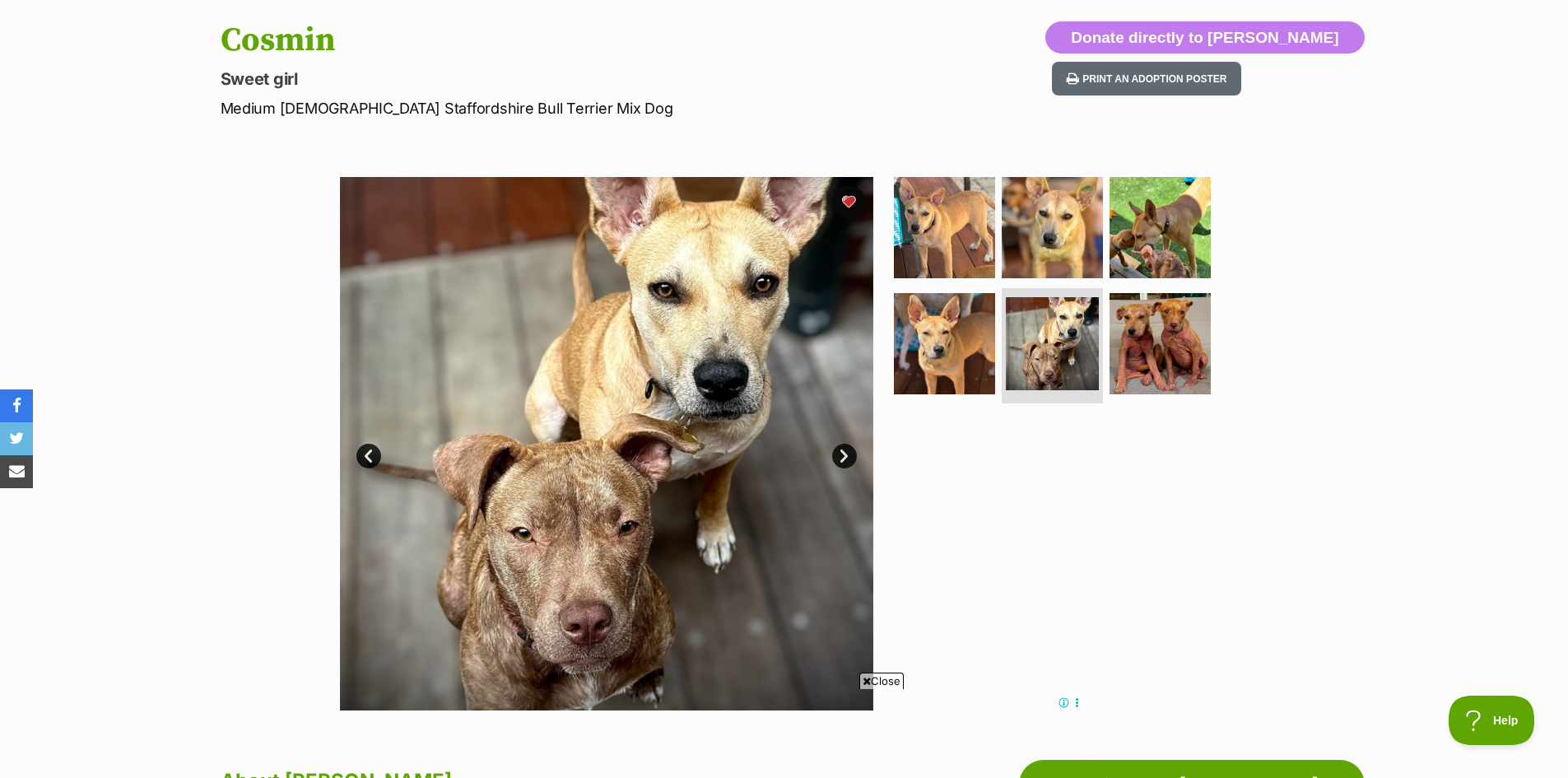
scroll to position [164, 0]
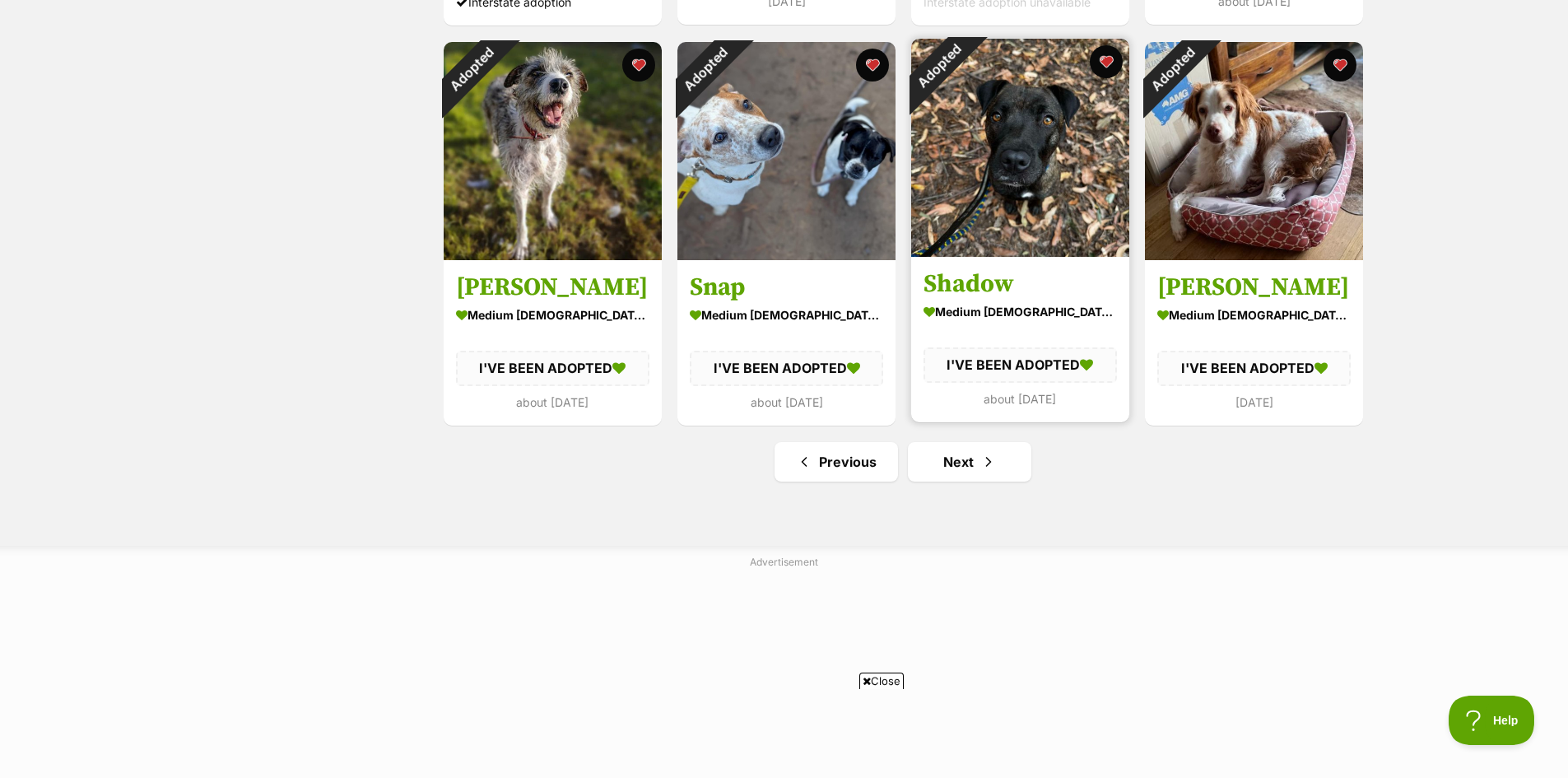
scroll to position [1976, 0]
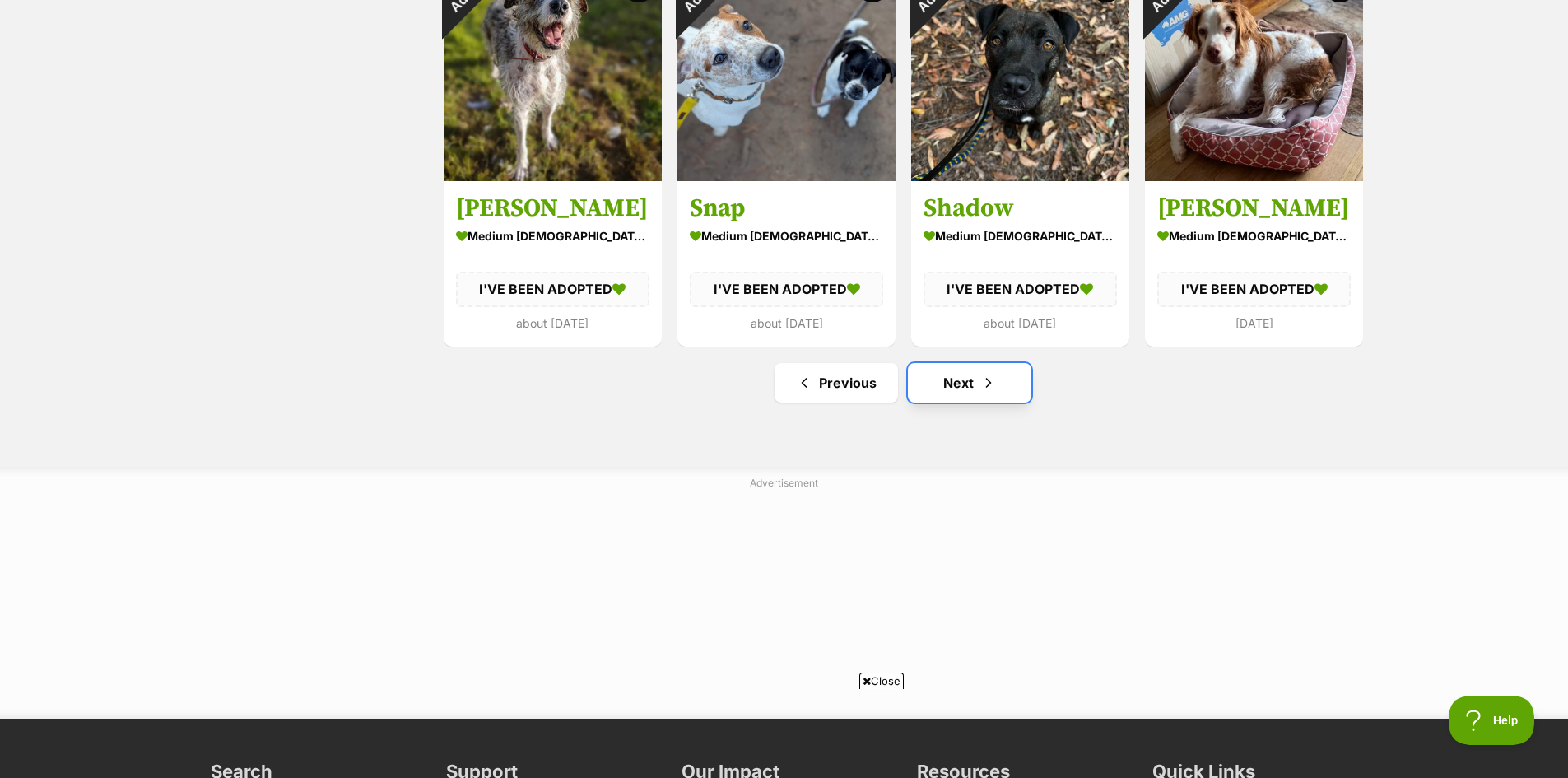
click at [976, 390] on link "Next" at bounding box center [969, 382] width 123 height 39
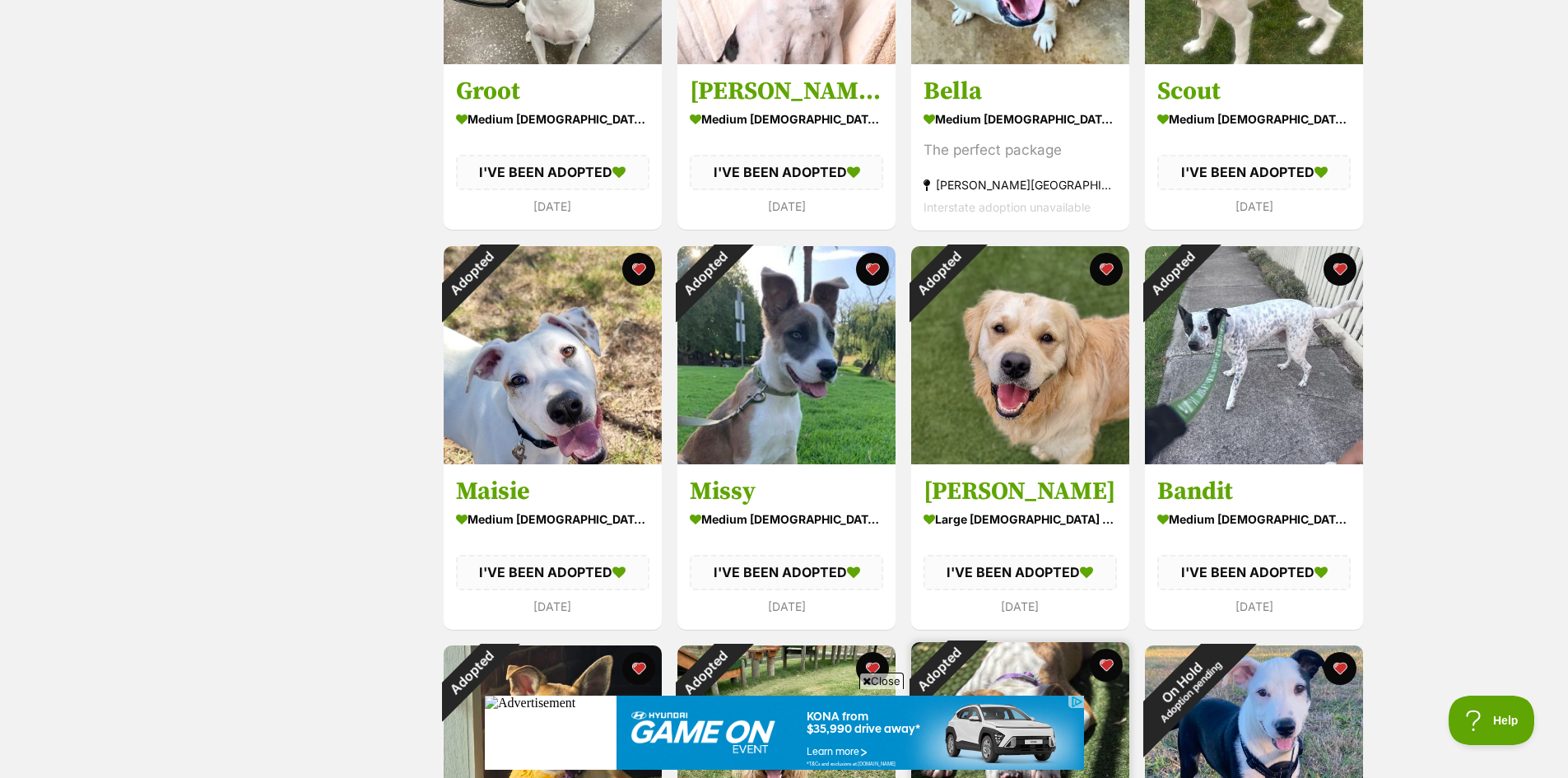
scroll to position [1399, 0]
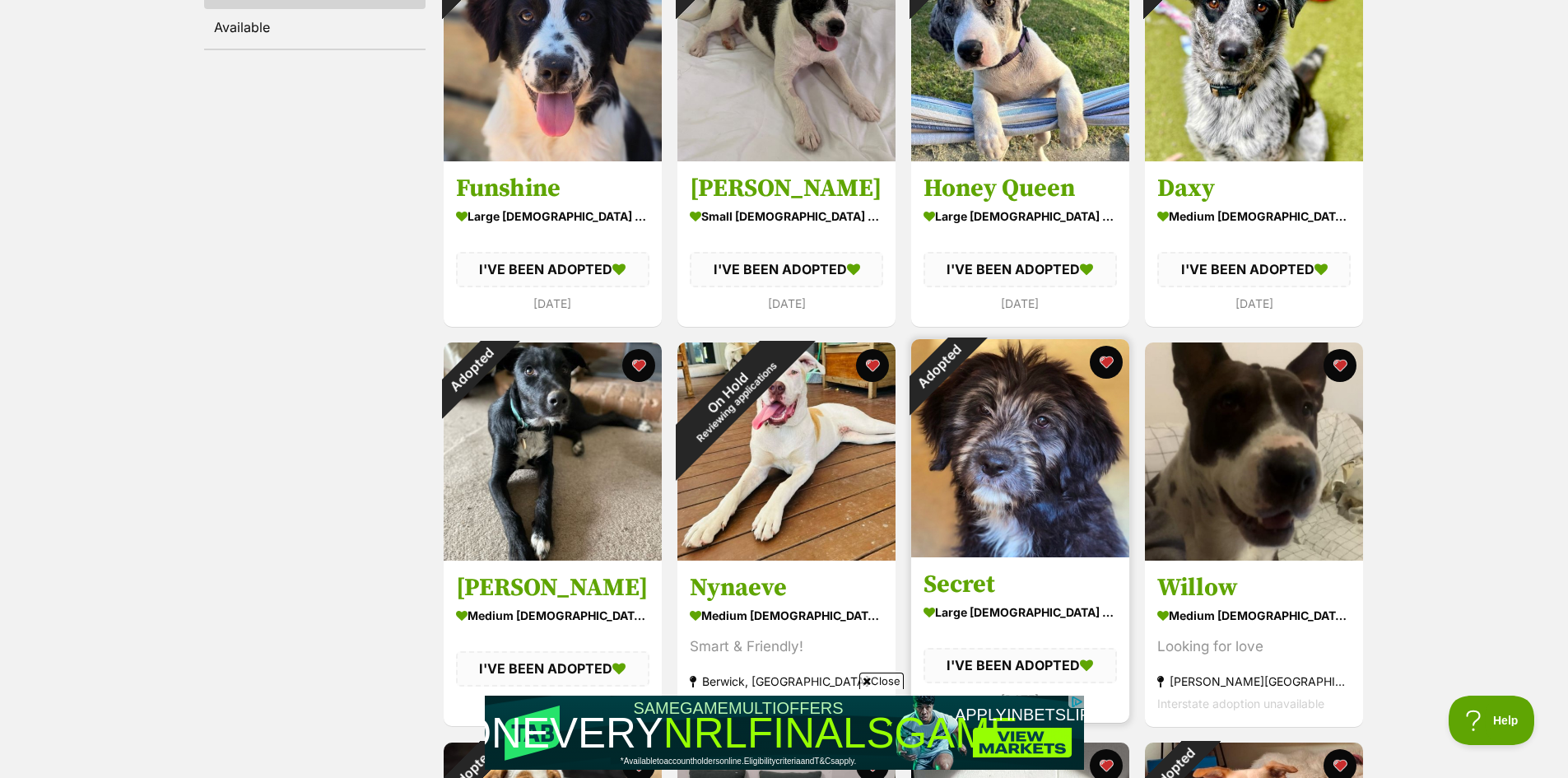
scroll to position [412, 0]
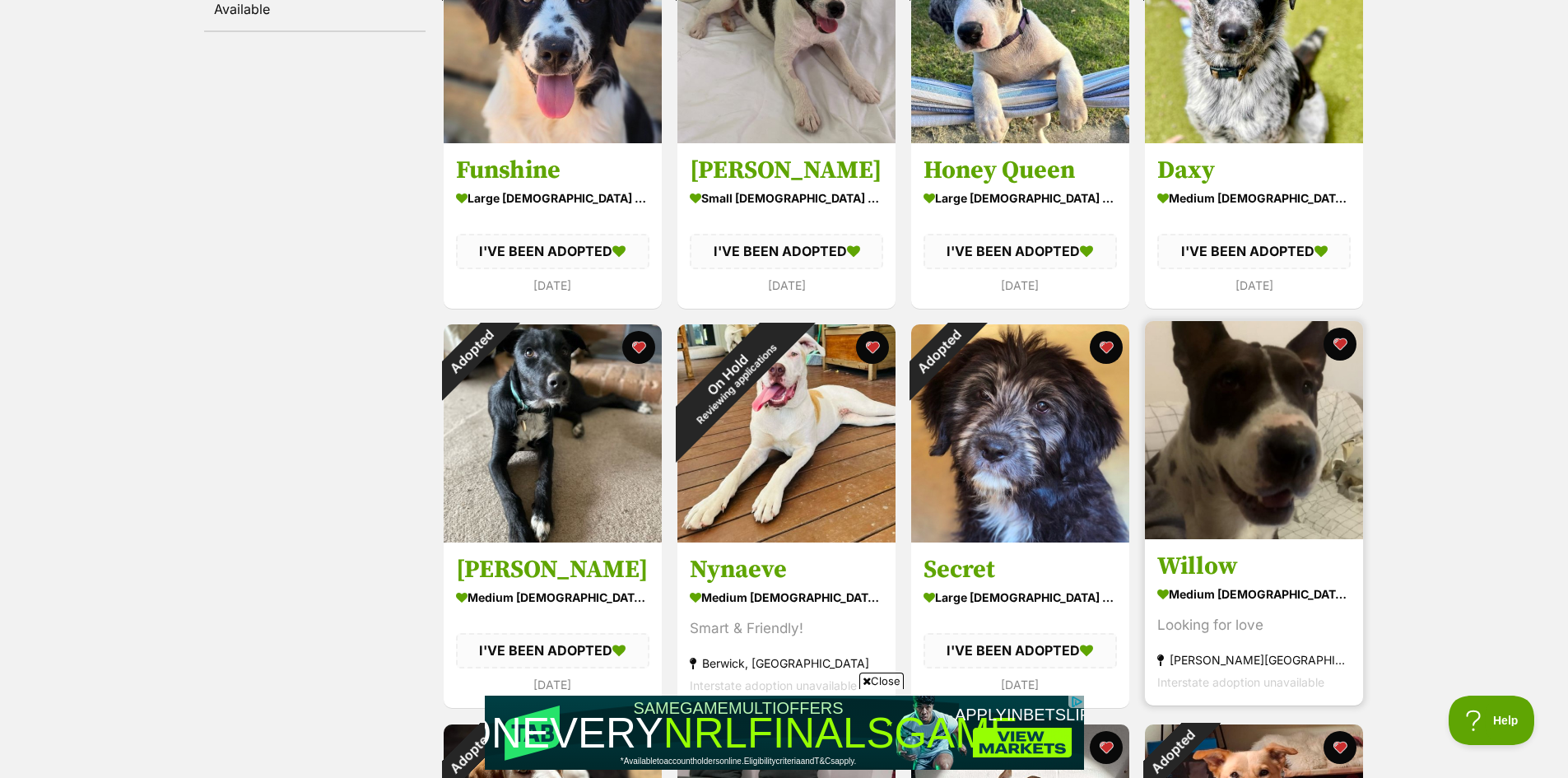
click at [1265, 498] on img at bounding box center [1254, 430] width 218 height 218
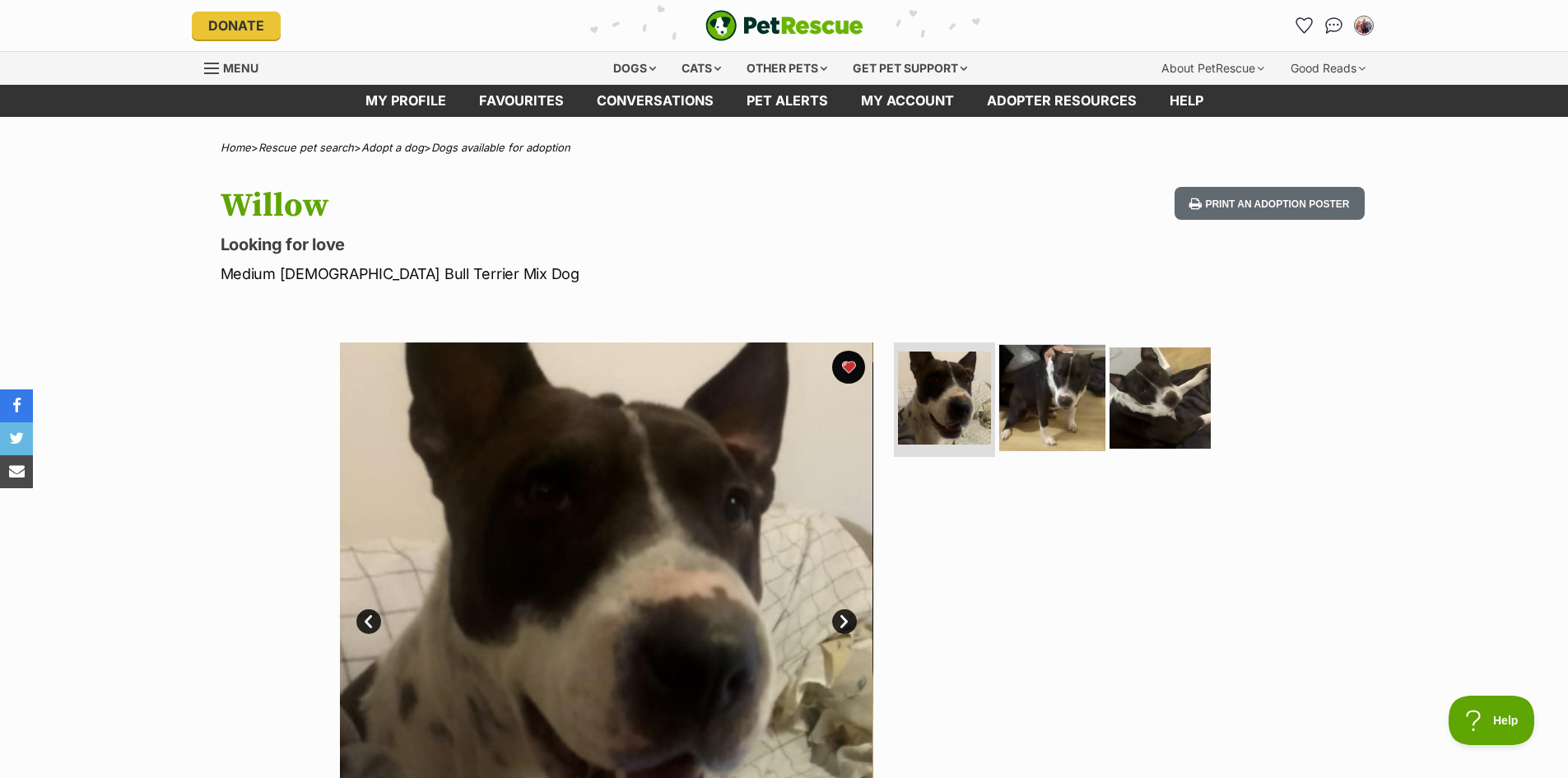
click at [1053, 412] on img at bounding box center [1052, 397] width 106 height 106
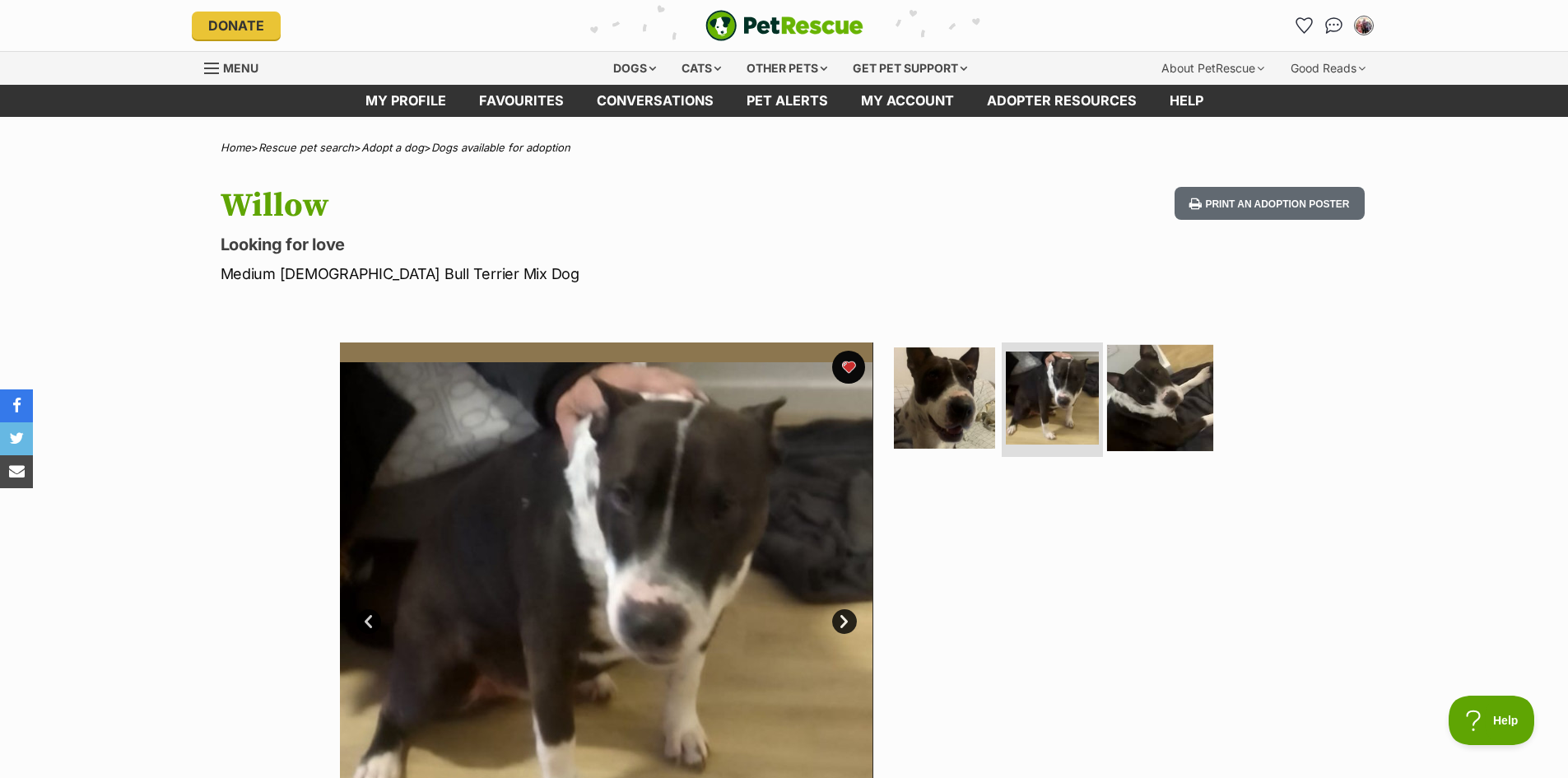
click at [1134, 417] on img at bounding box center [1160, 397] width 106 height 106
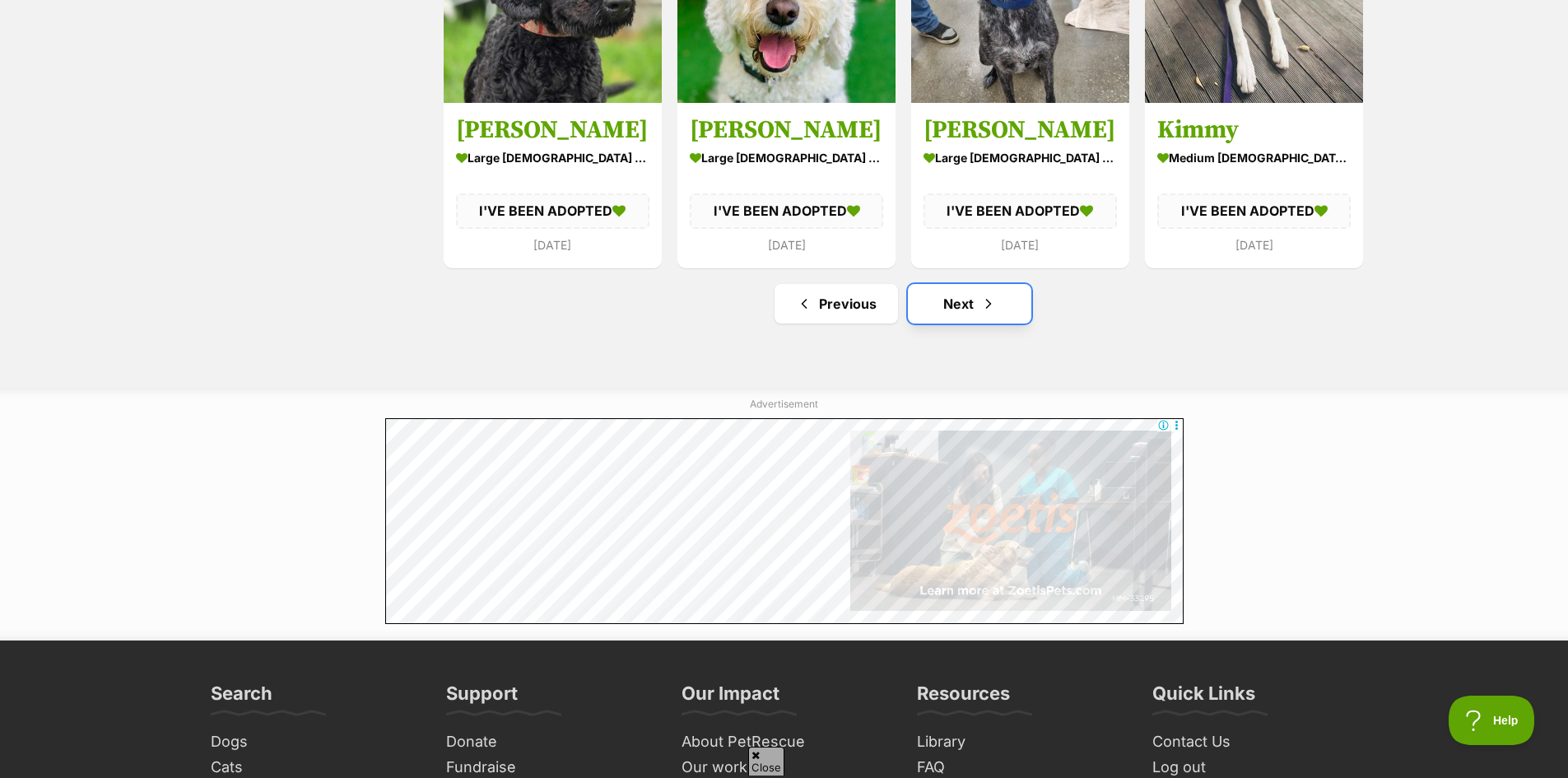
click at [975, 305] on link "Next" at bounding box center [969, 303] width 123 height 39
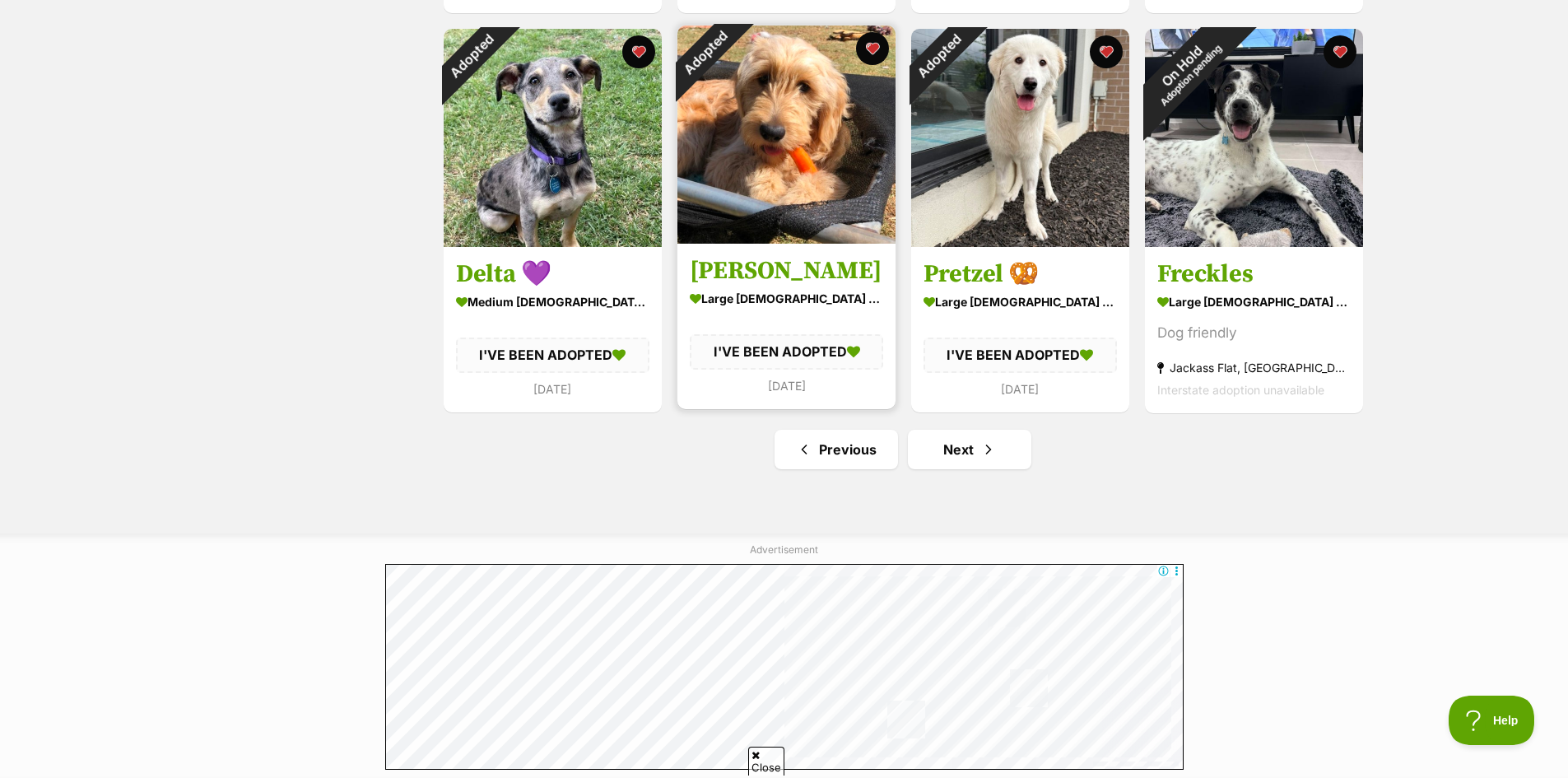
scroll to position [1976, 0]
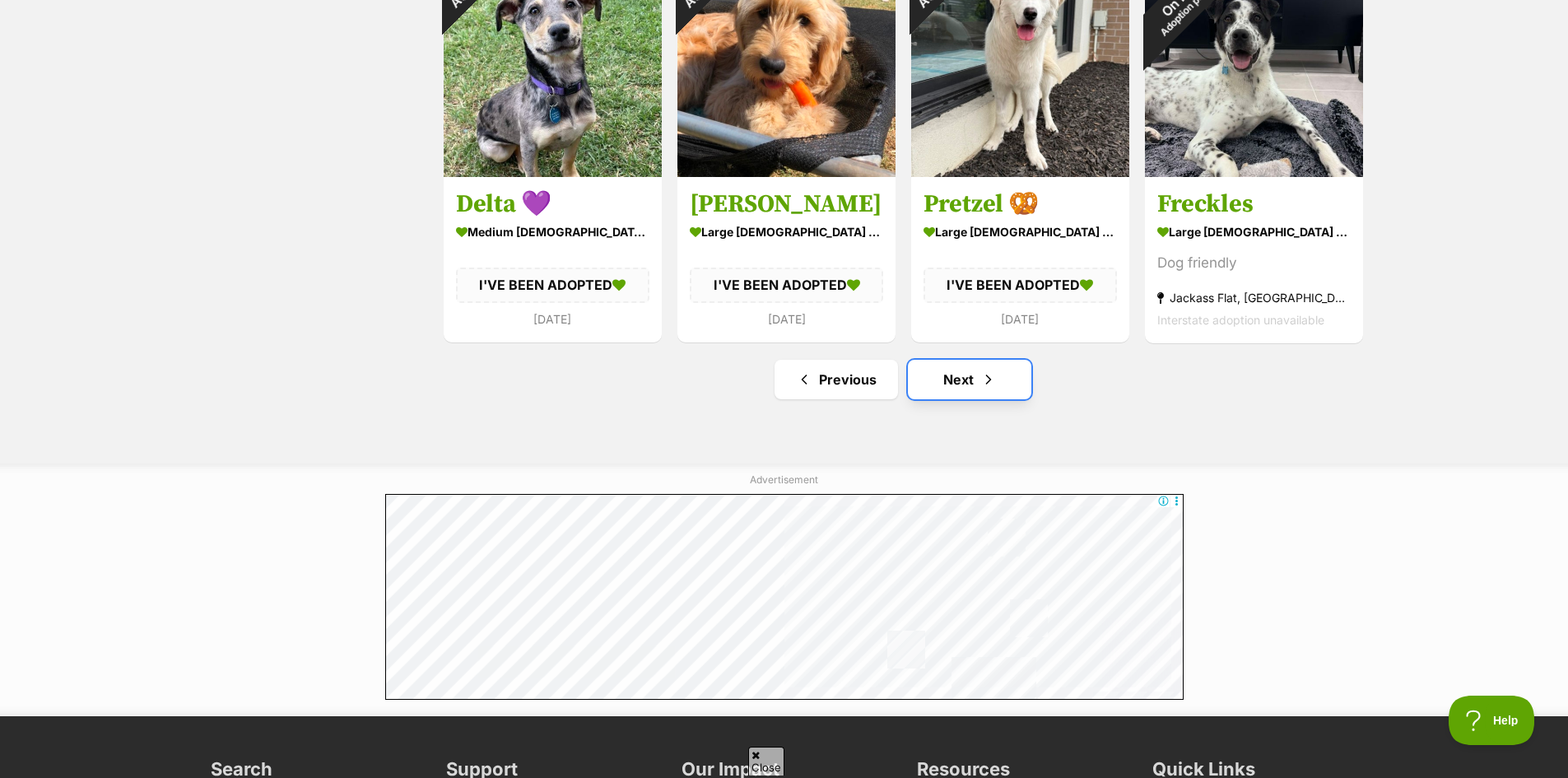
click at [961, 389] on link "Next" at bounding box center [969, 379] width 123 height 39
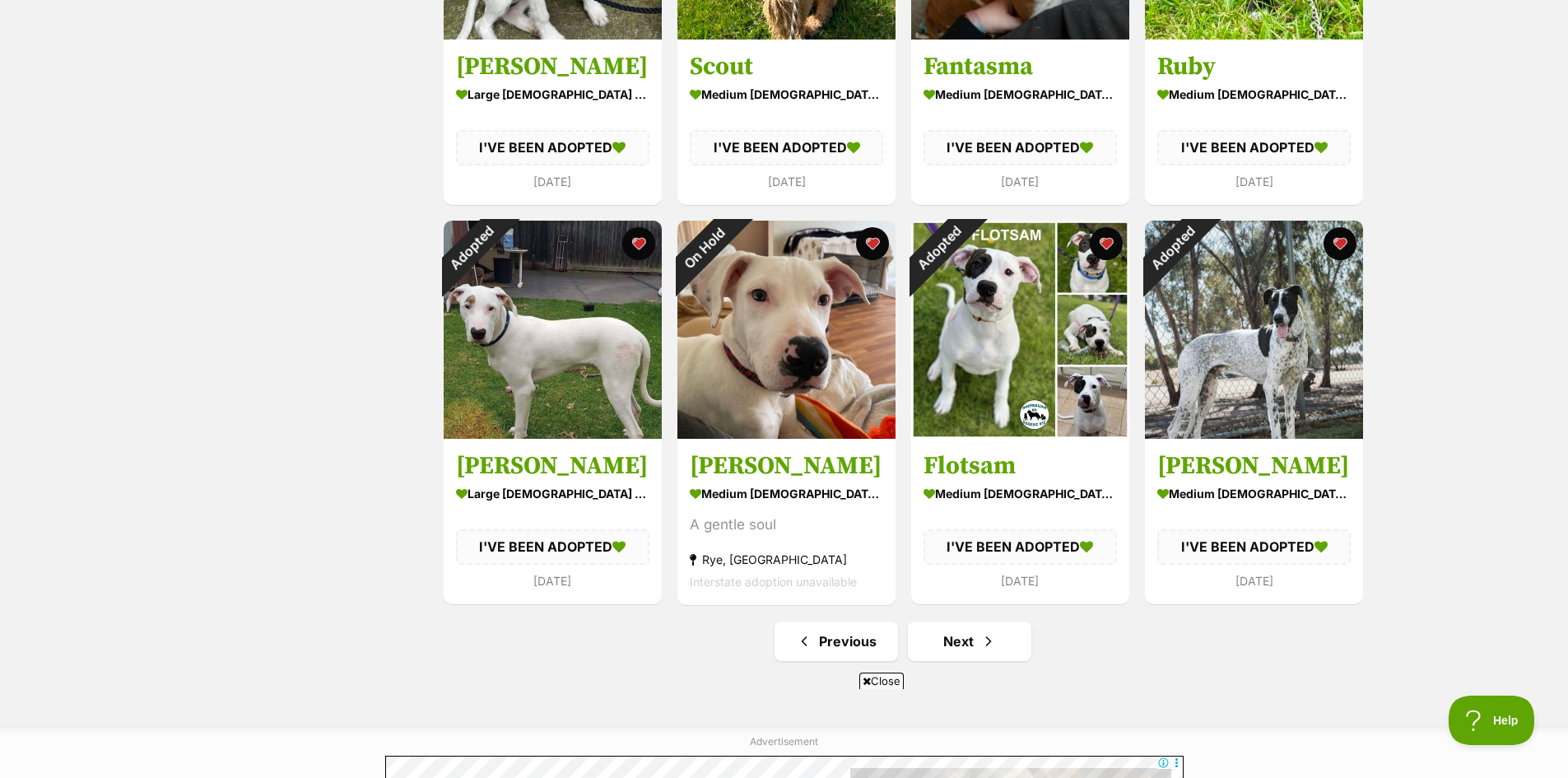
scroll to position [1729, 0]
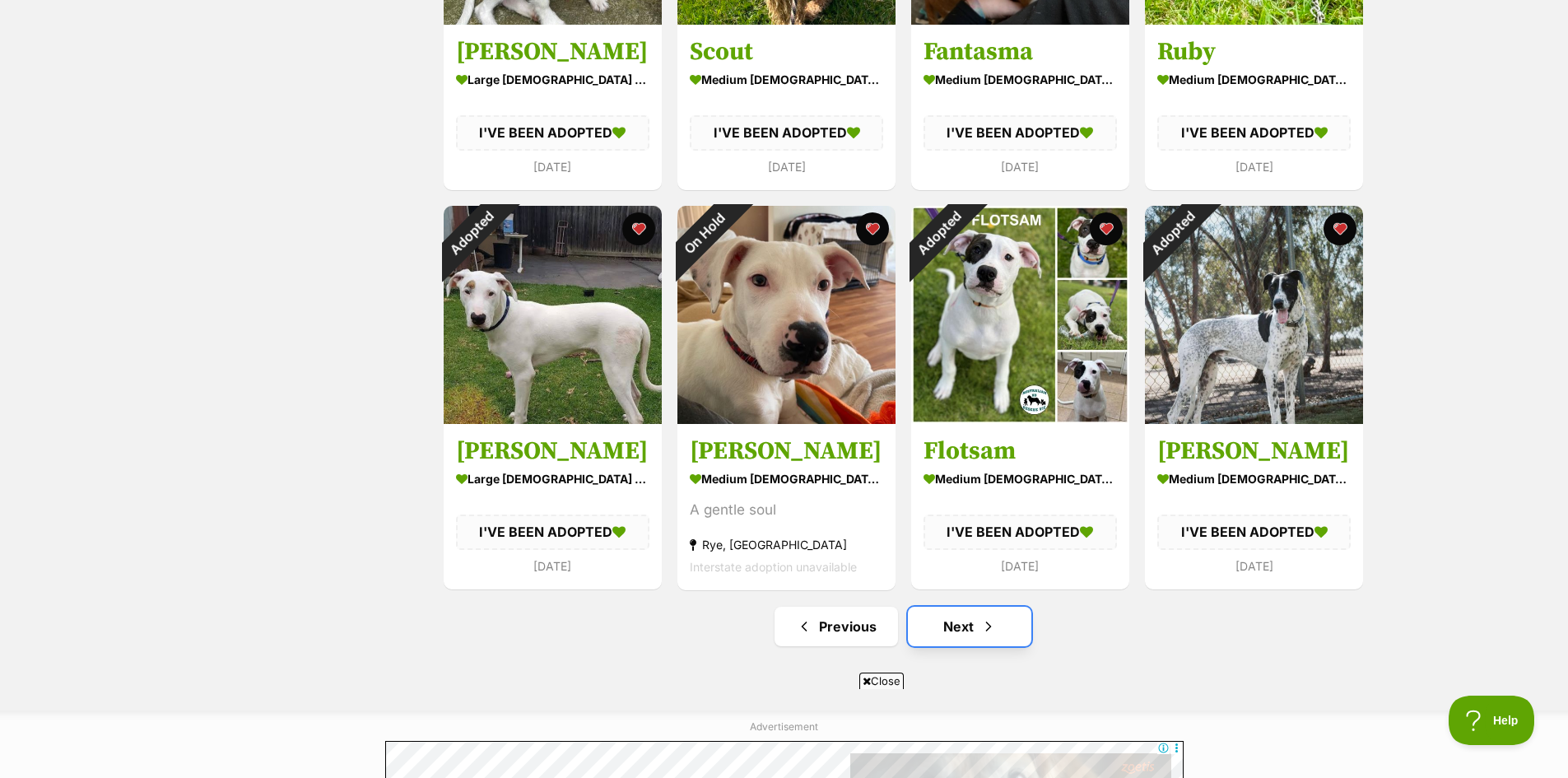
click at [1003, 626] on link "Next" at bounding box center [969, 626] width 123 height 39
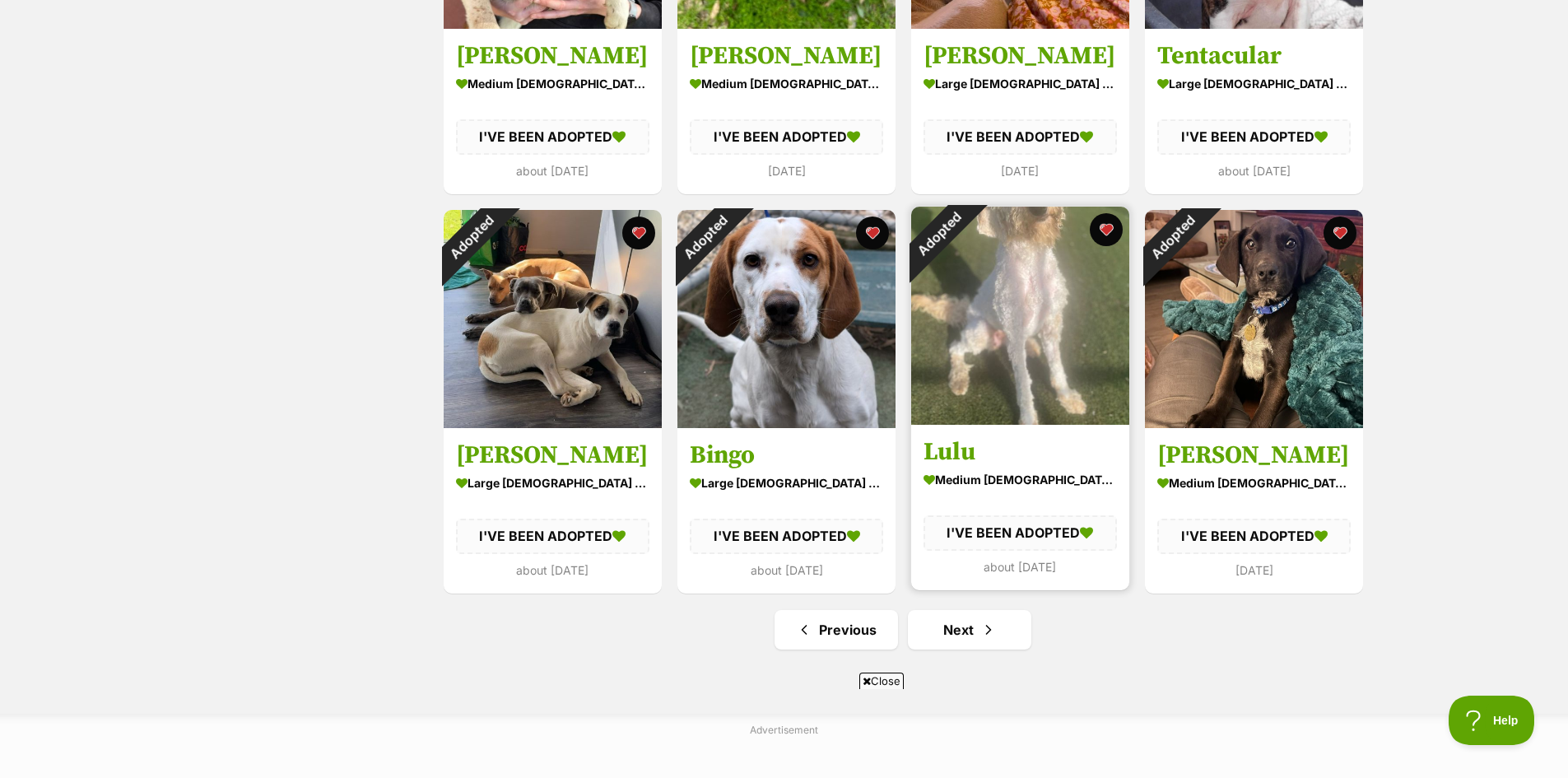
scroll to position [1729, 0]
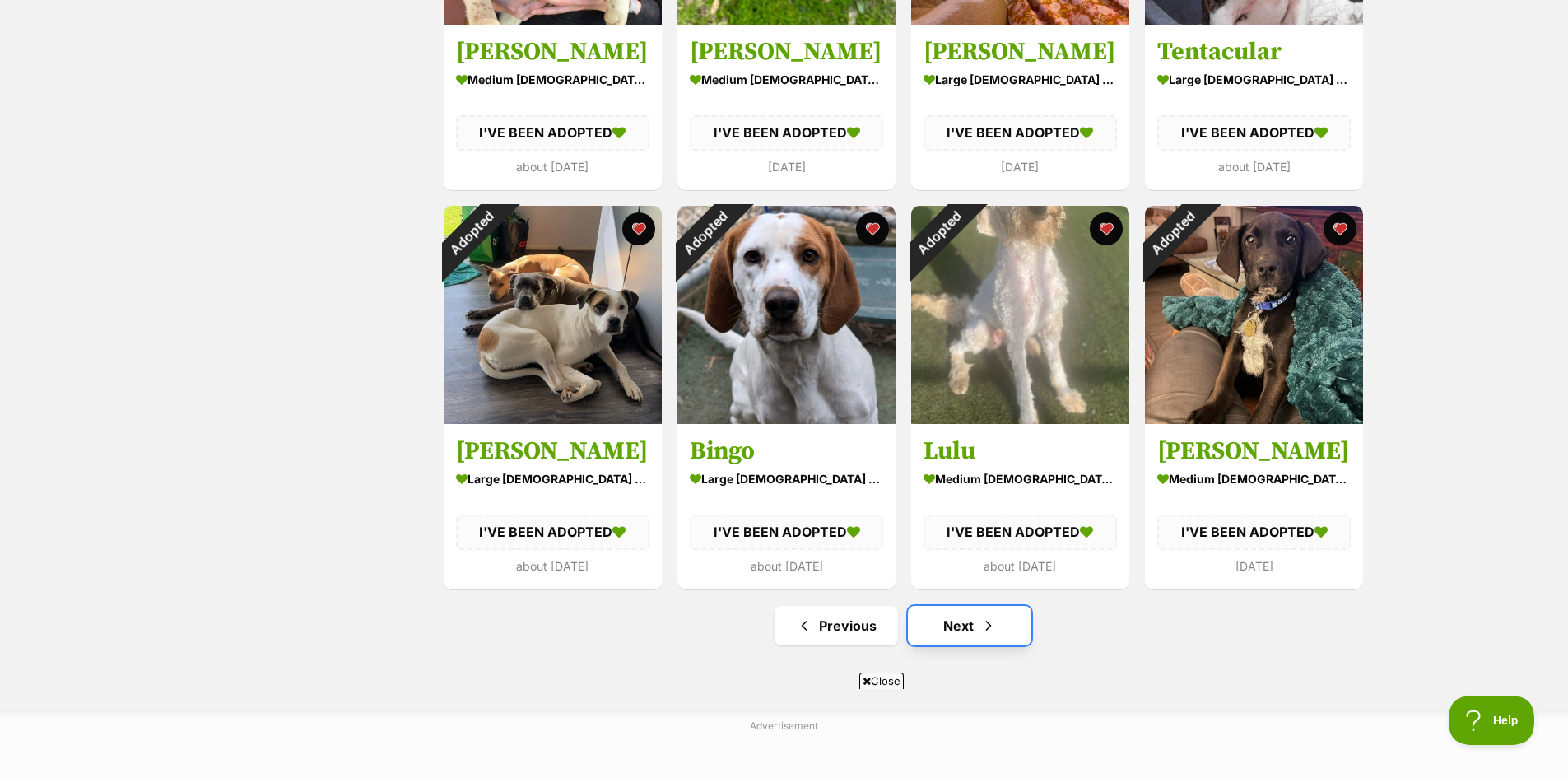
click at [1010, 624] on link "Next" at bounding box center [969, 625] width 123 height 39
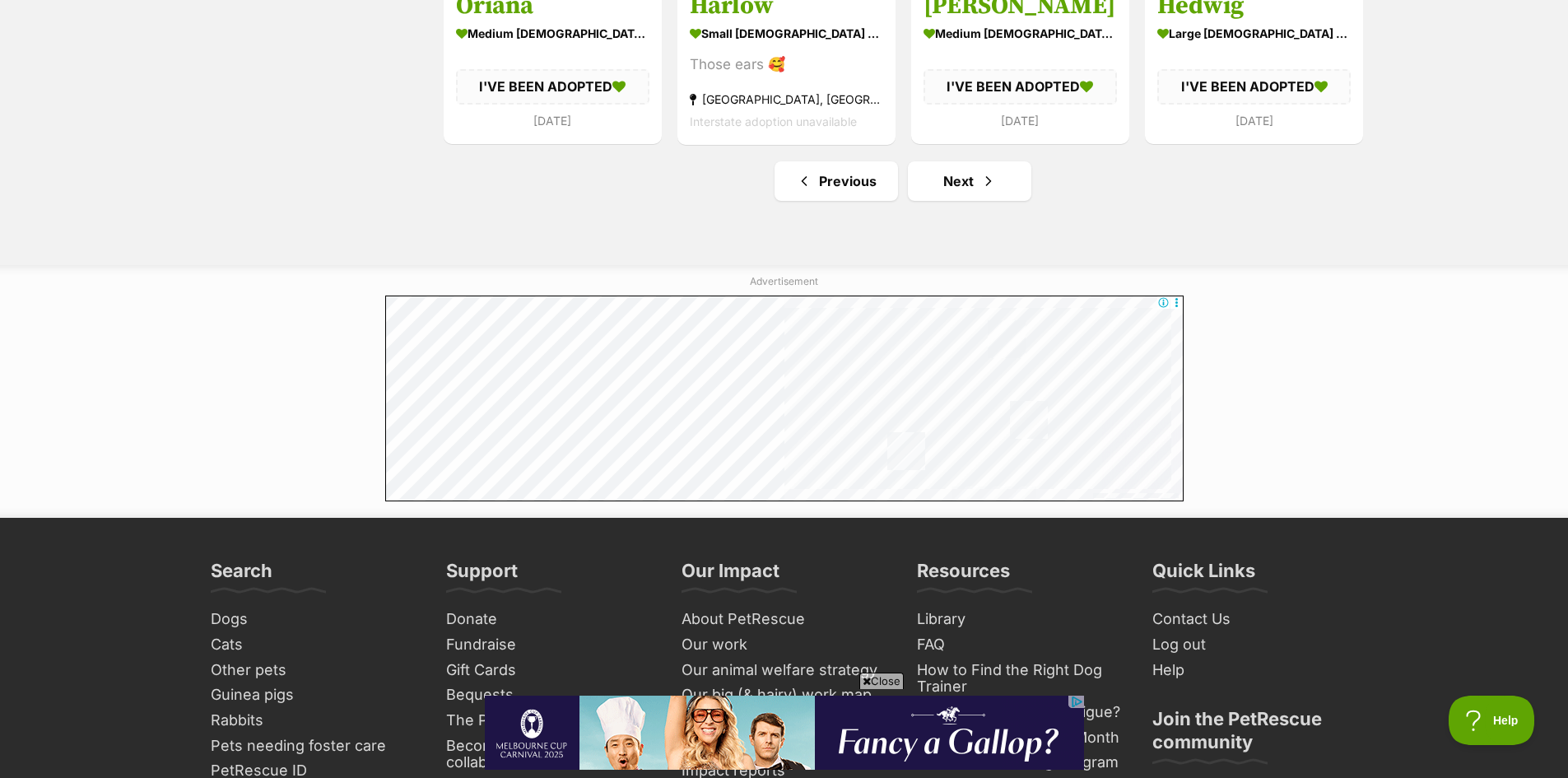
scroll to position [2222, 0]
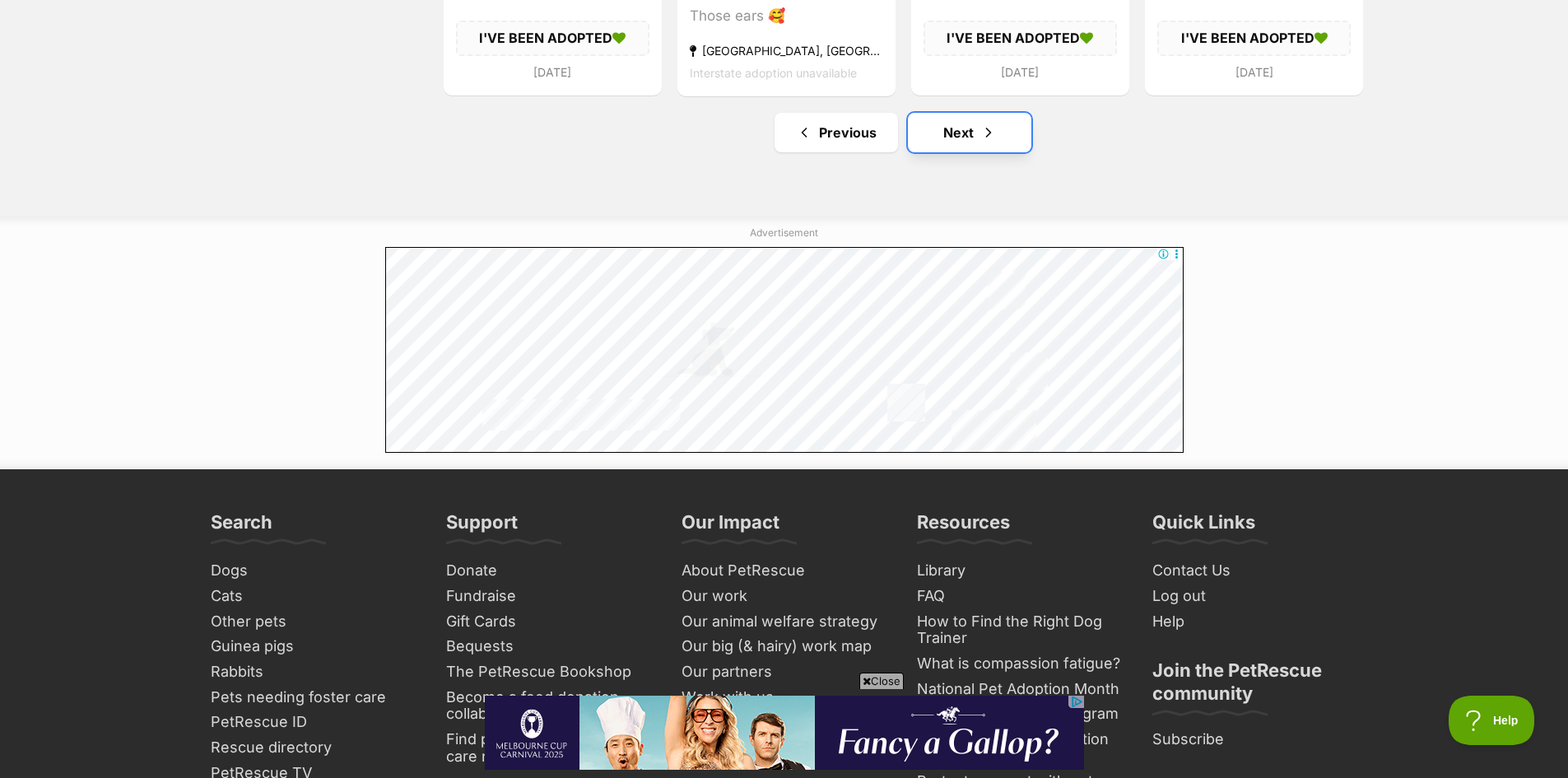
click at [975, 129] on link "Next" at bounding box center [969, 132] width 123 height 39
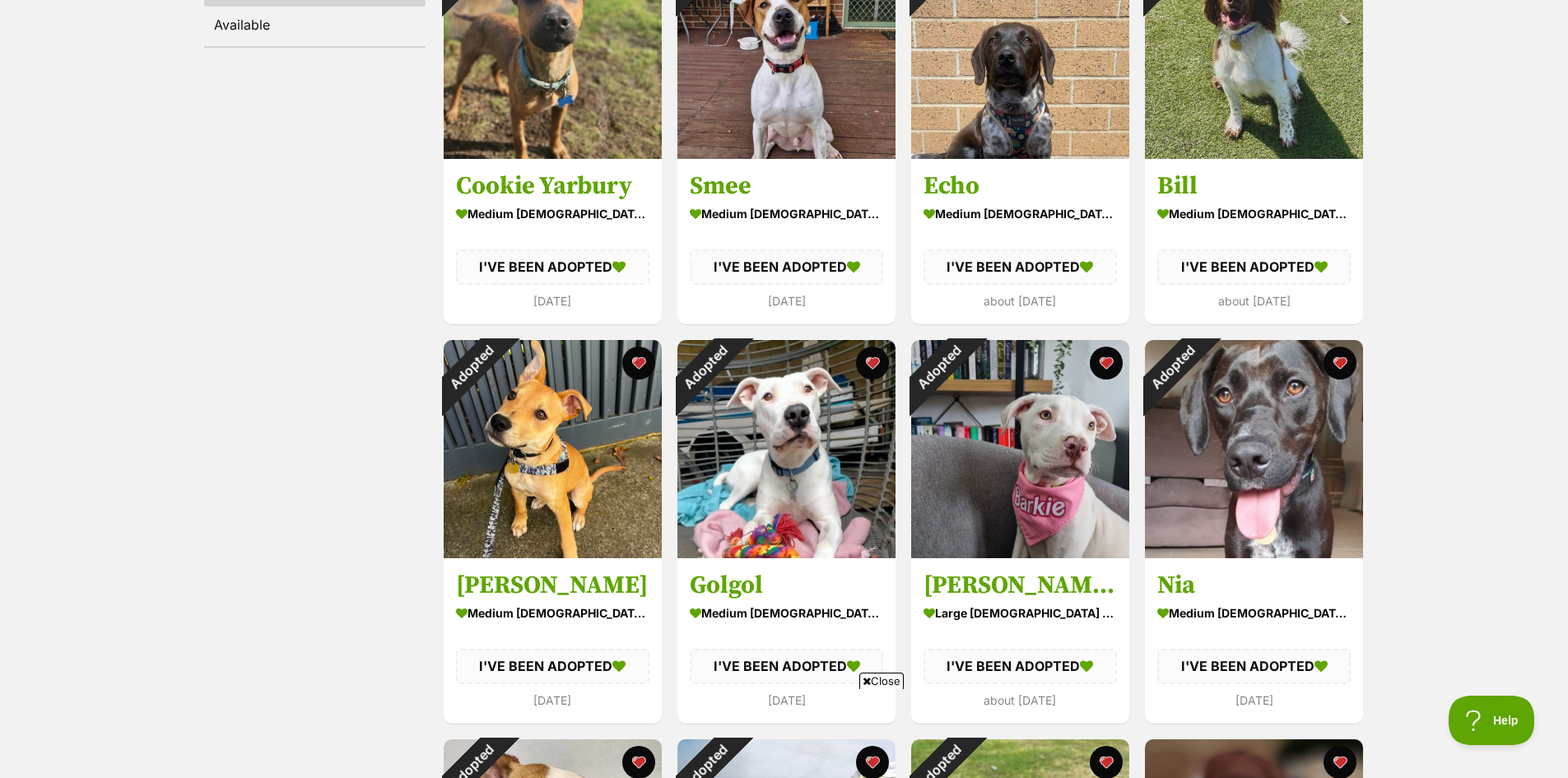
scroll to position [247, 0]
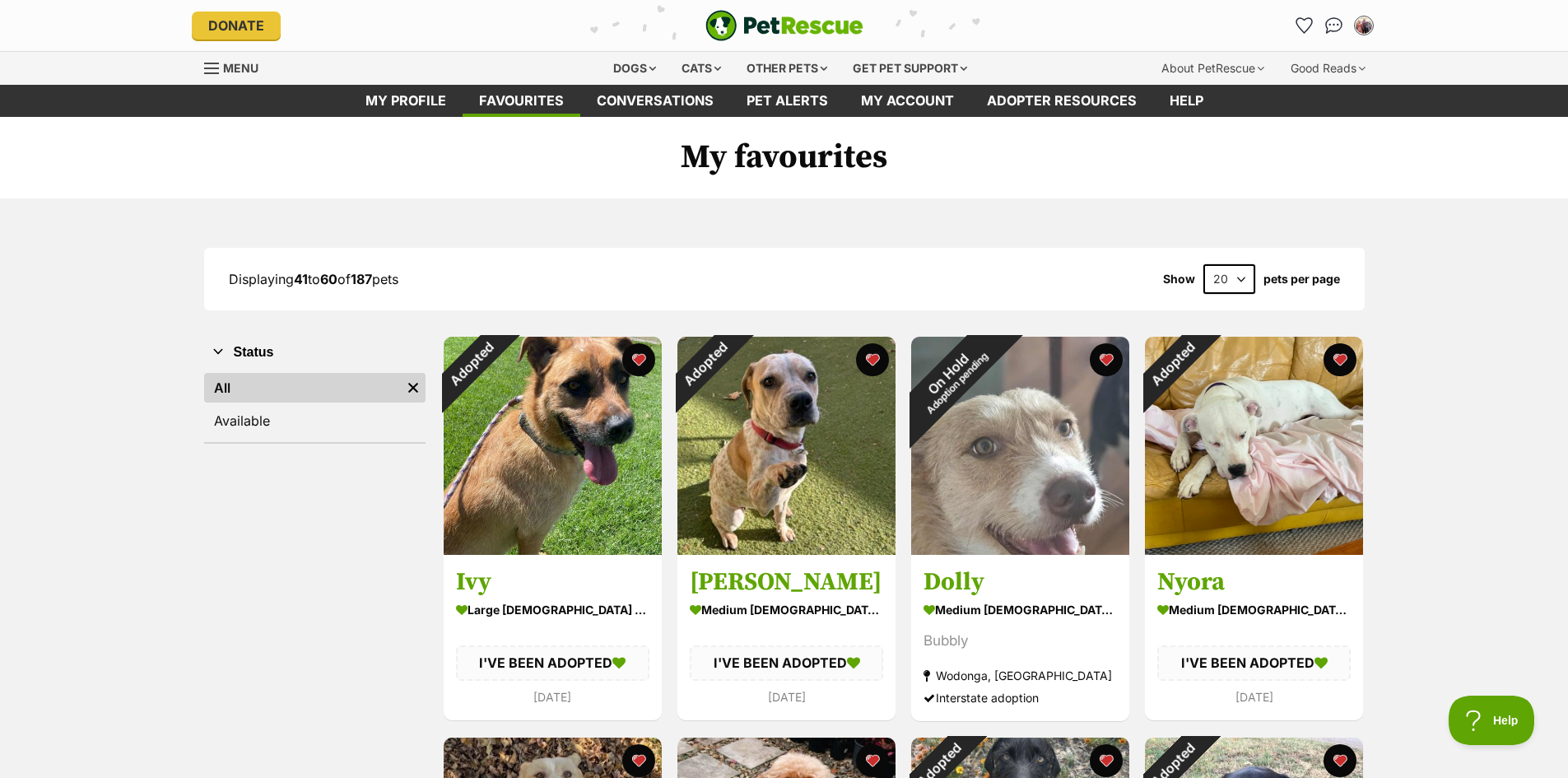
click at [226, 70] on span "Menu" at bounding box center [241, 68] width 35 height 14
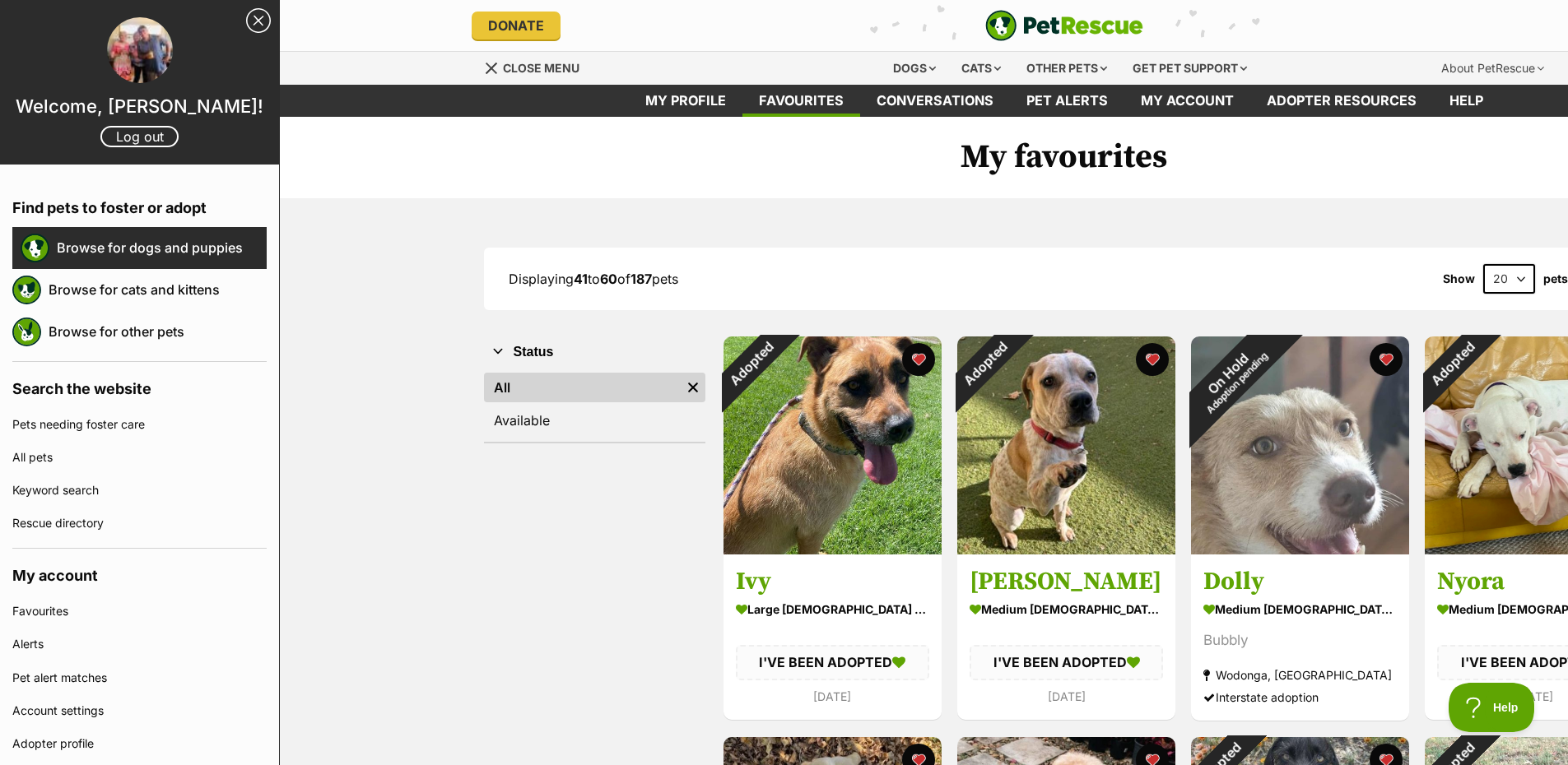
click at [116, 242] on link "Browse for dogs and puppies" at bounding box center [162, 247] width 210 height 34
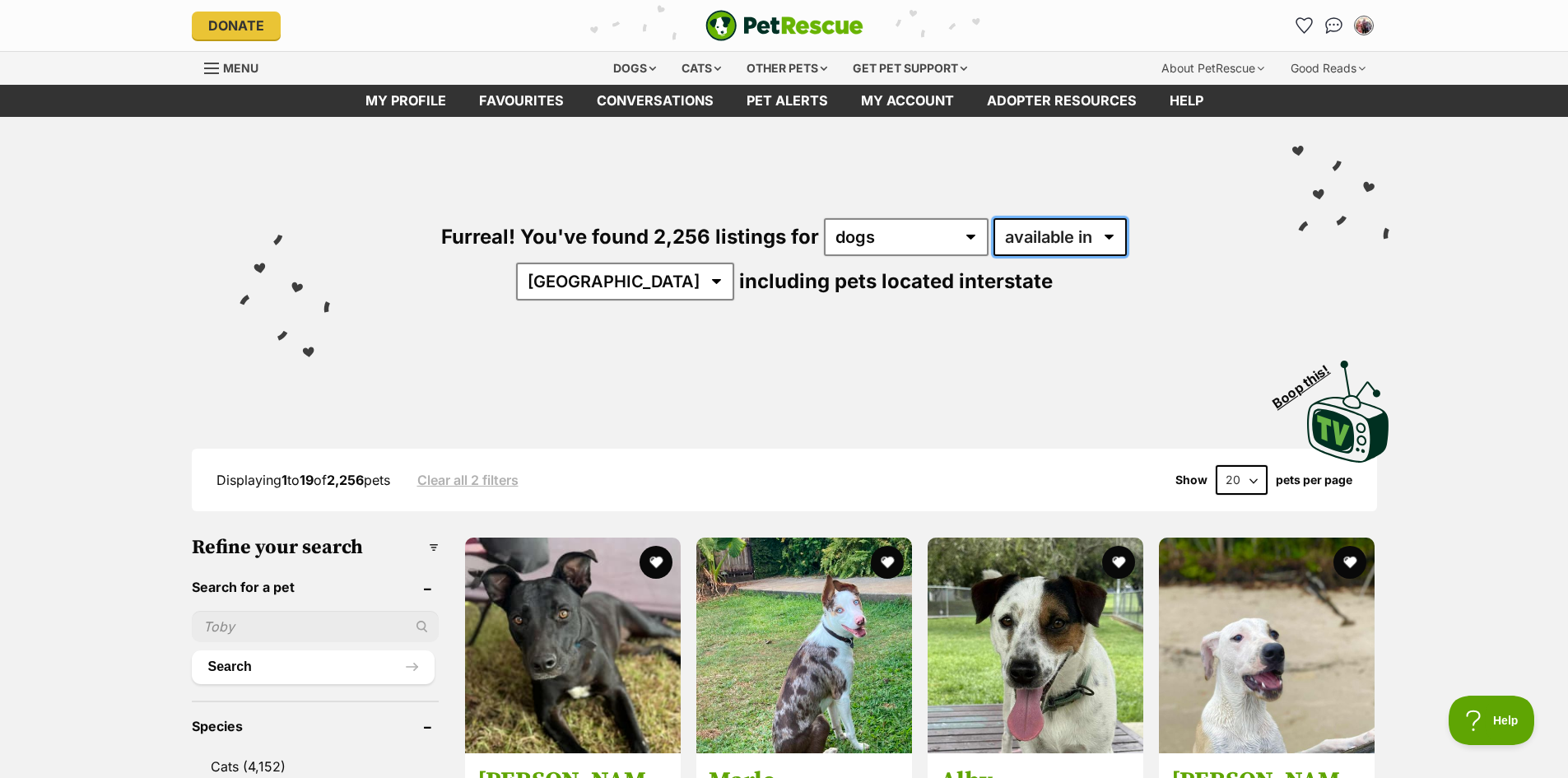
click at [1052, 237] on select "available in located in" at bounding box center [1059, 236] width 133 height 38
select select "disabled"
click at [993, 218] on select "available in located in" at bounding box center [1059, 236] width 133 height 38
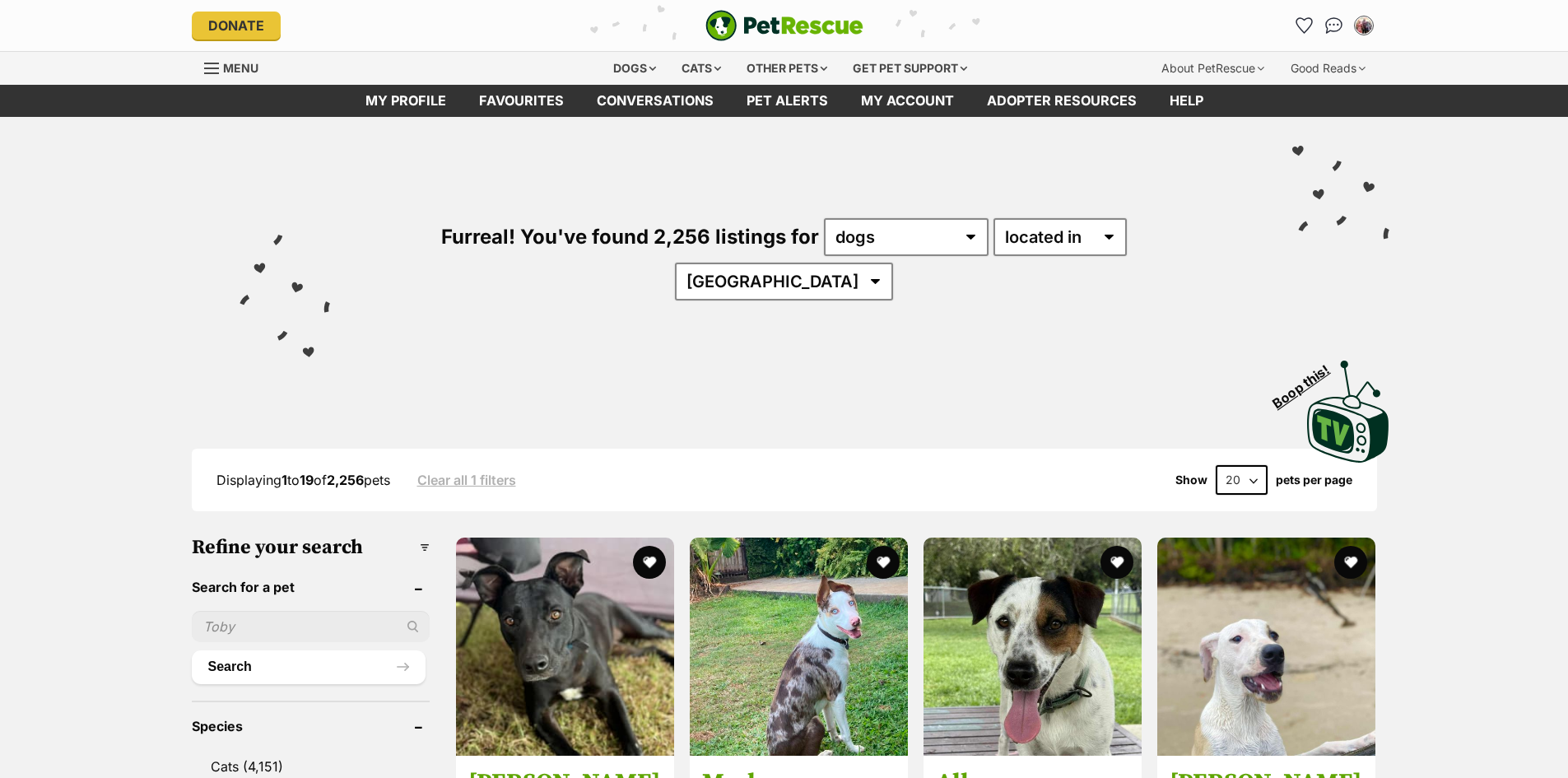
select select "VIC"
click at [893, 262] on select "Australia ACT NSW NT QLD SA TAS VIC WA" at bounding box center [784, 281] width 218 height 38
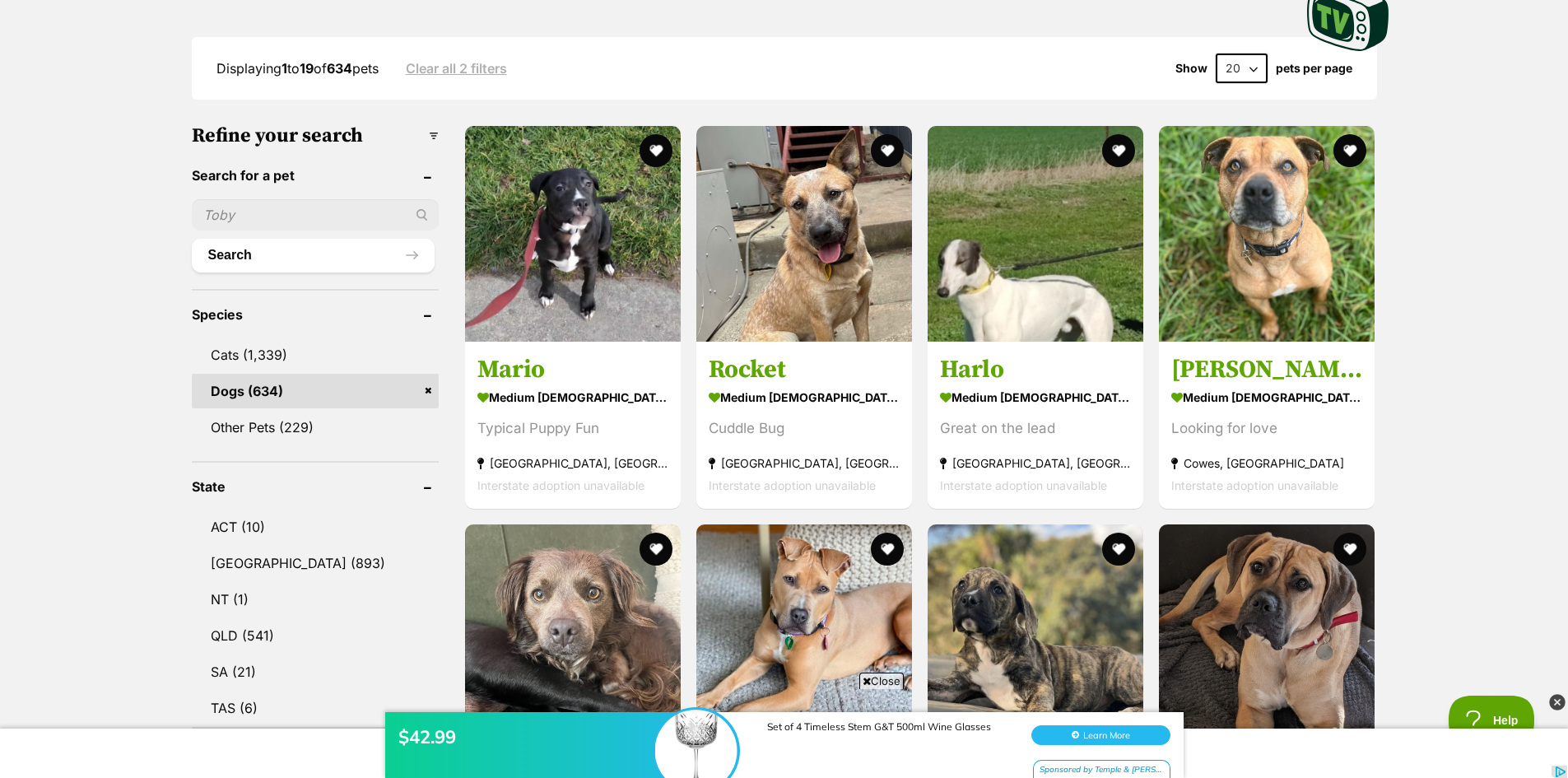
click at [253, 374] on link "Dogs (634)" at bounding box center [315, 391] width 247 height 34
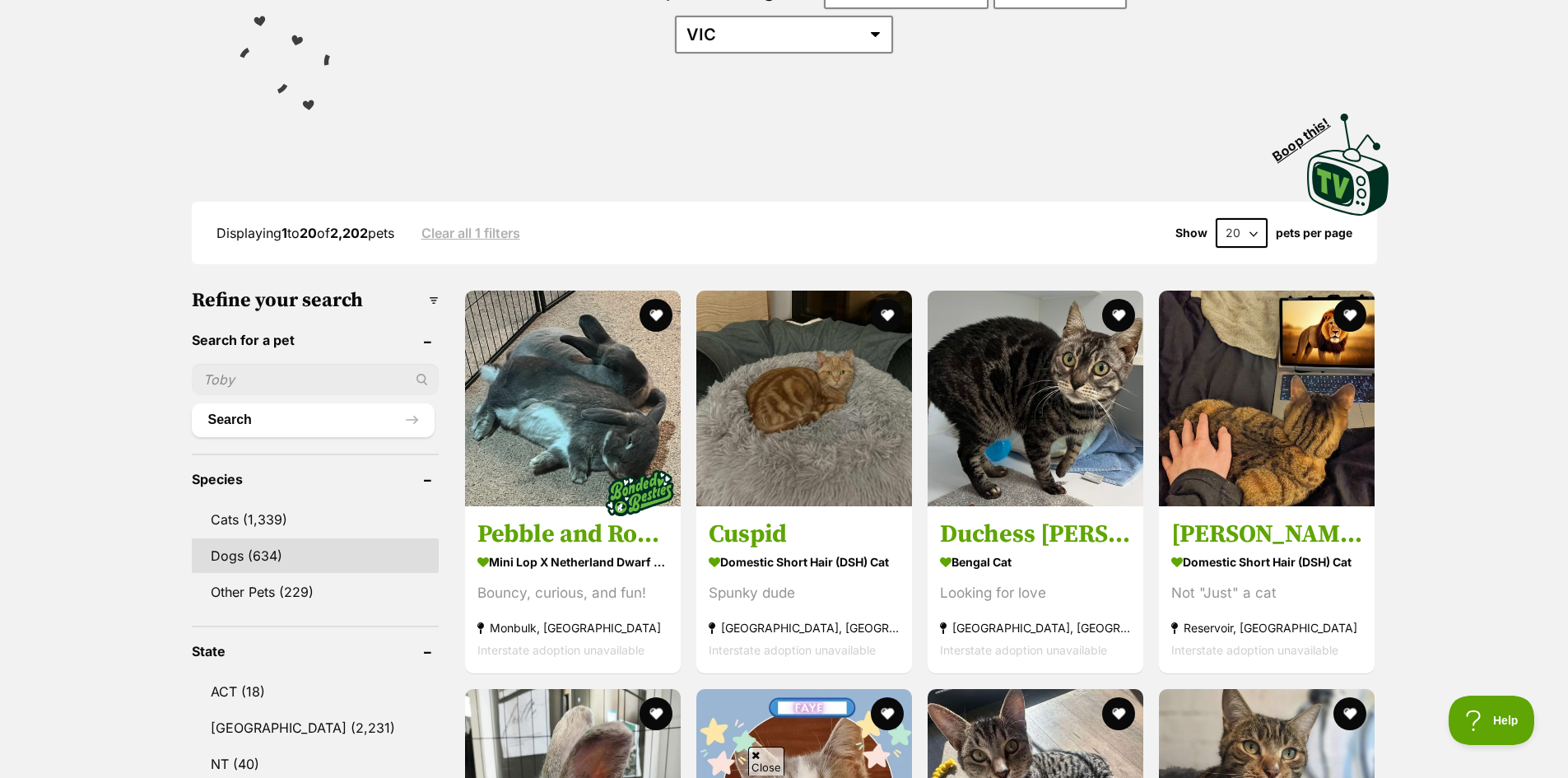
click at [246, 538] on link "Dogs (634)" at bounding box center [315, 555] width 247 height 34
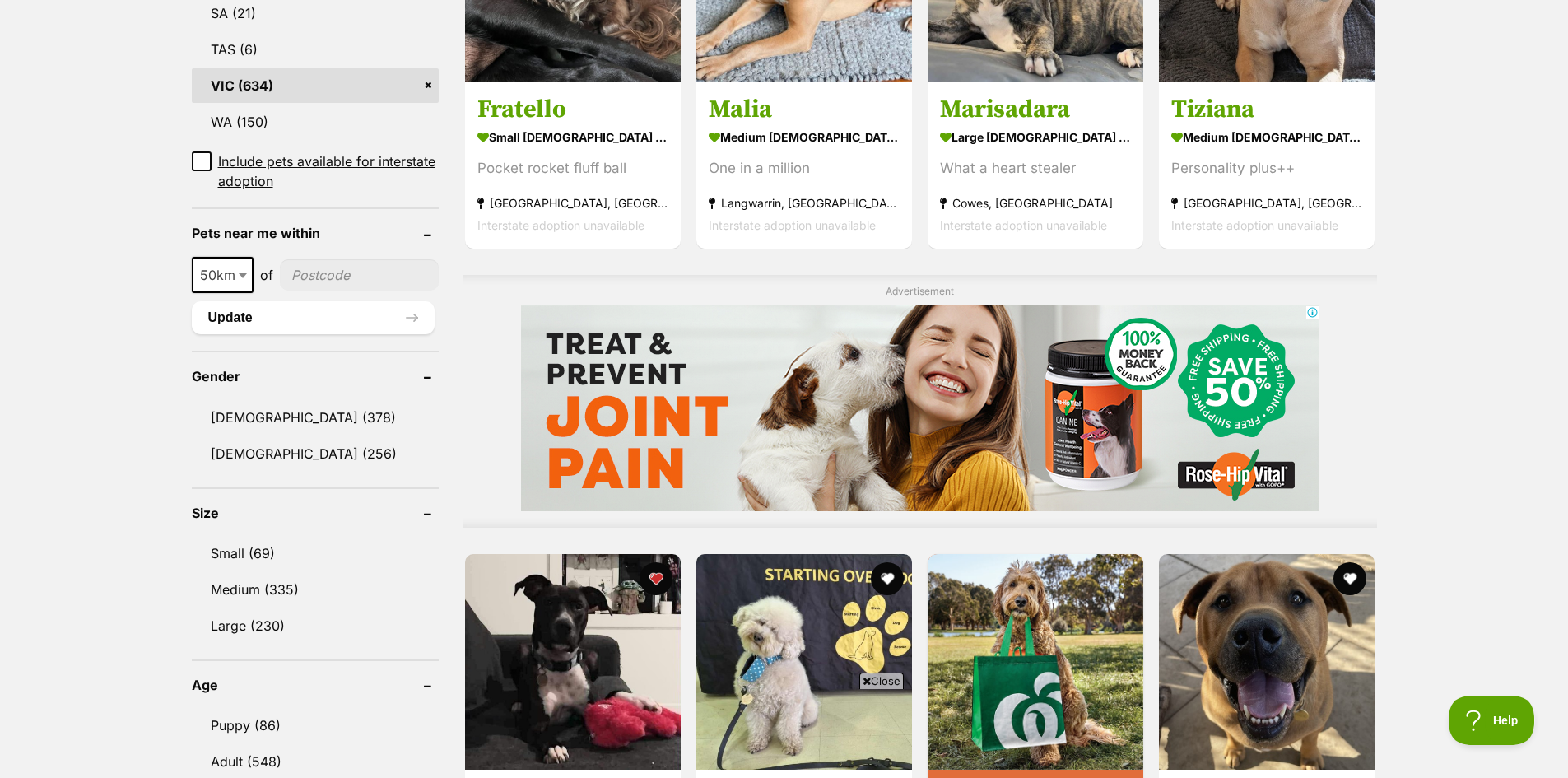
scroll to position [1153, 0]
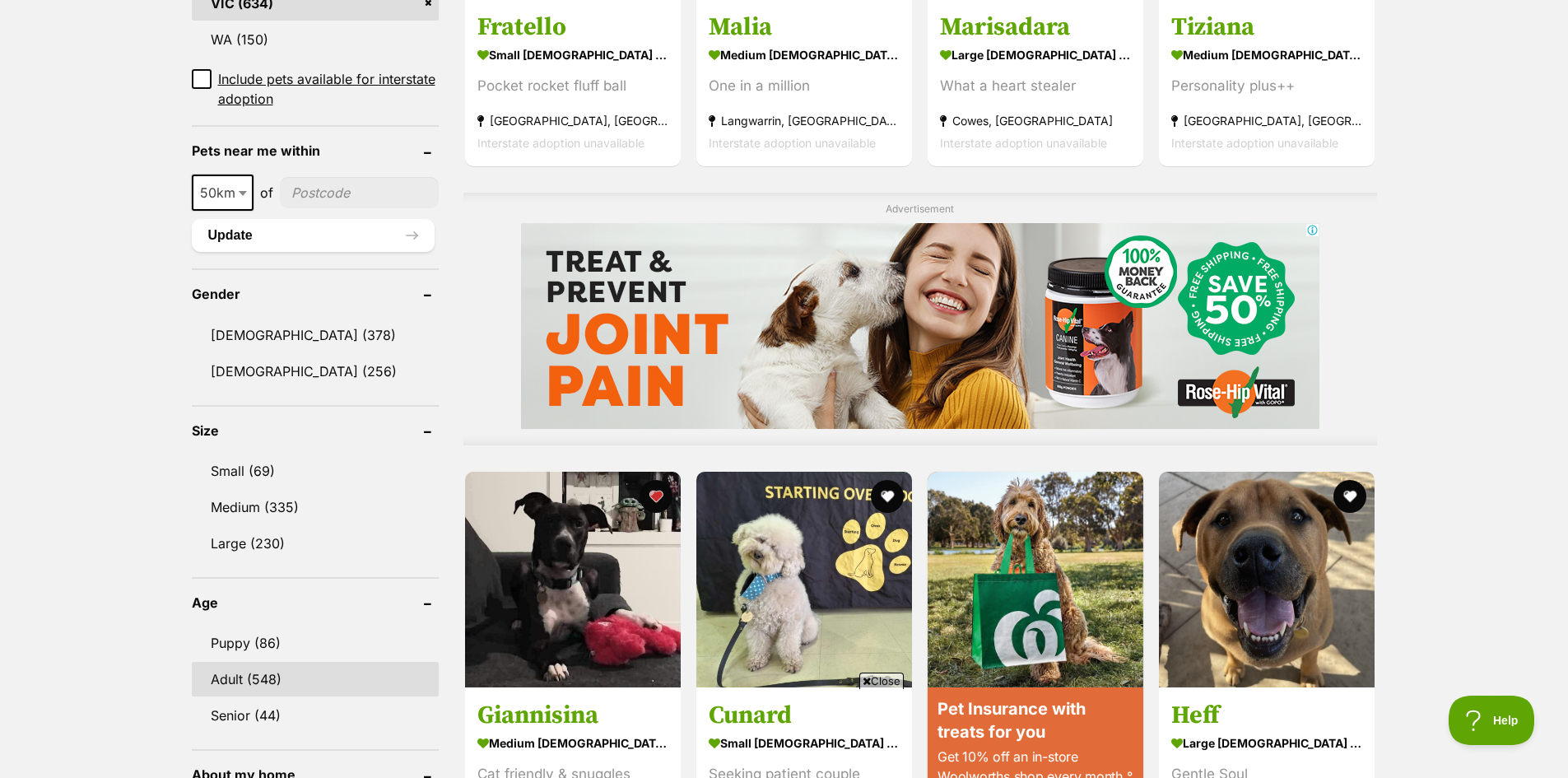
click at [264, 662] on link "Adult (548)" at bounding box center [315, 679] width 247 height 34
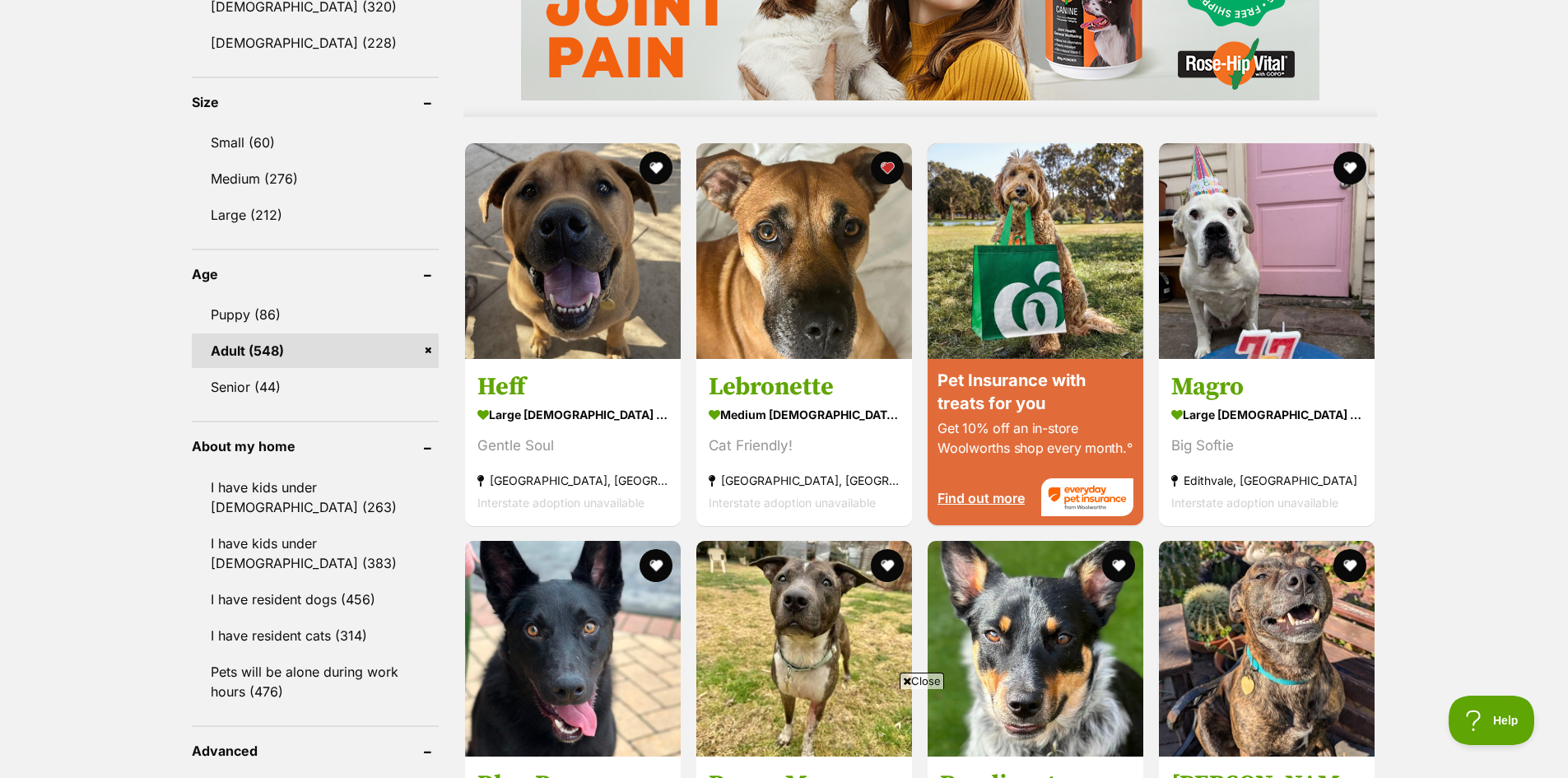
scroll to position [1482, 0]
click at [306, 635] on link "I have resident cats (314)" at bounding box center [315, 635] width 247 height 34
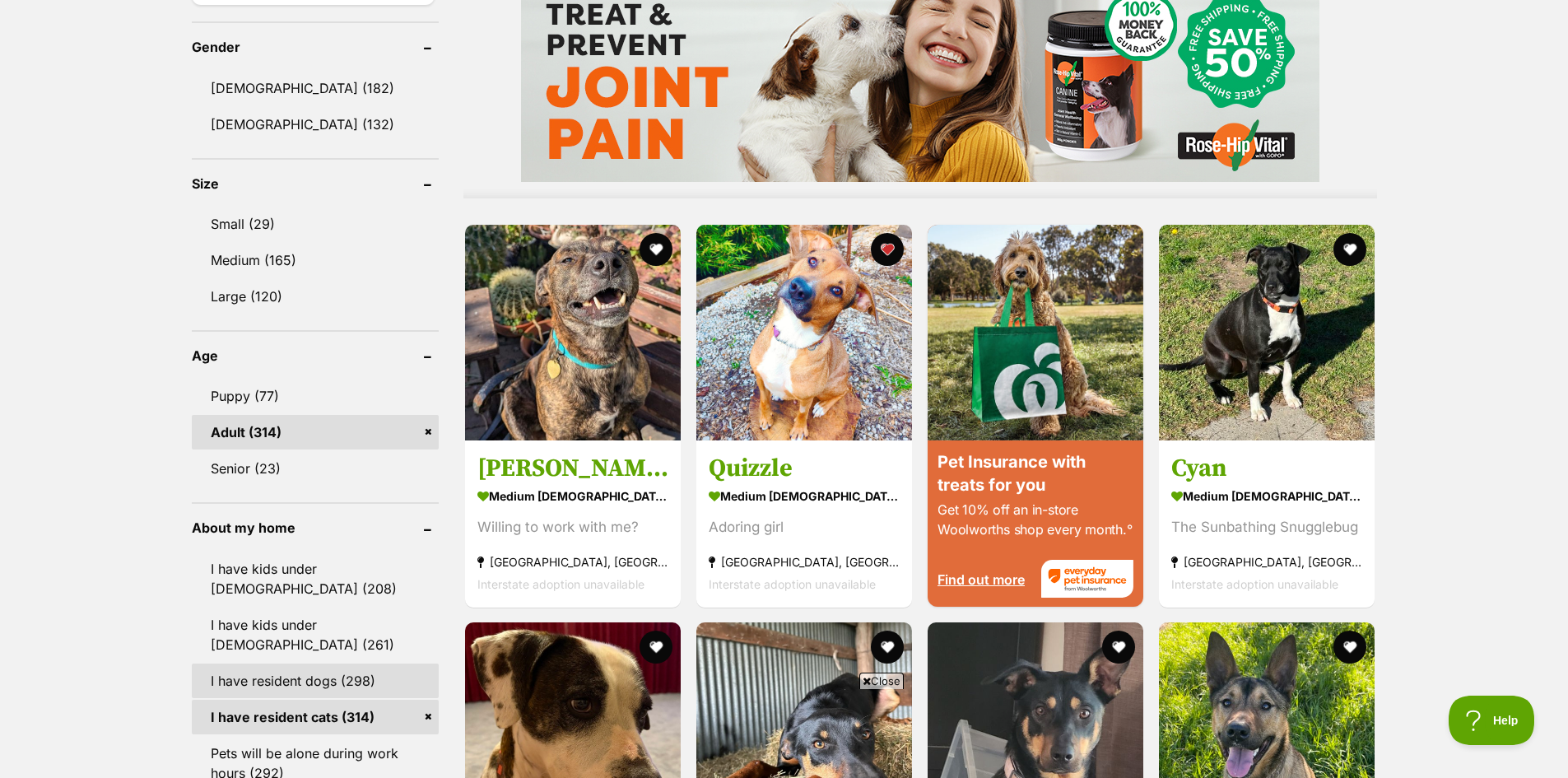
click at [325, 680] on link "I have resident dogs (298)" at bounding box center [315, 681] width 247 height 34
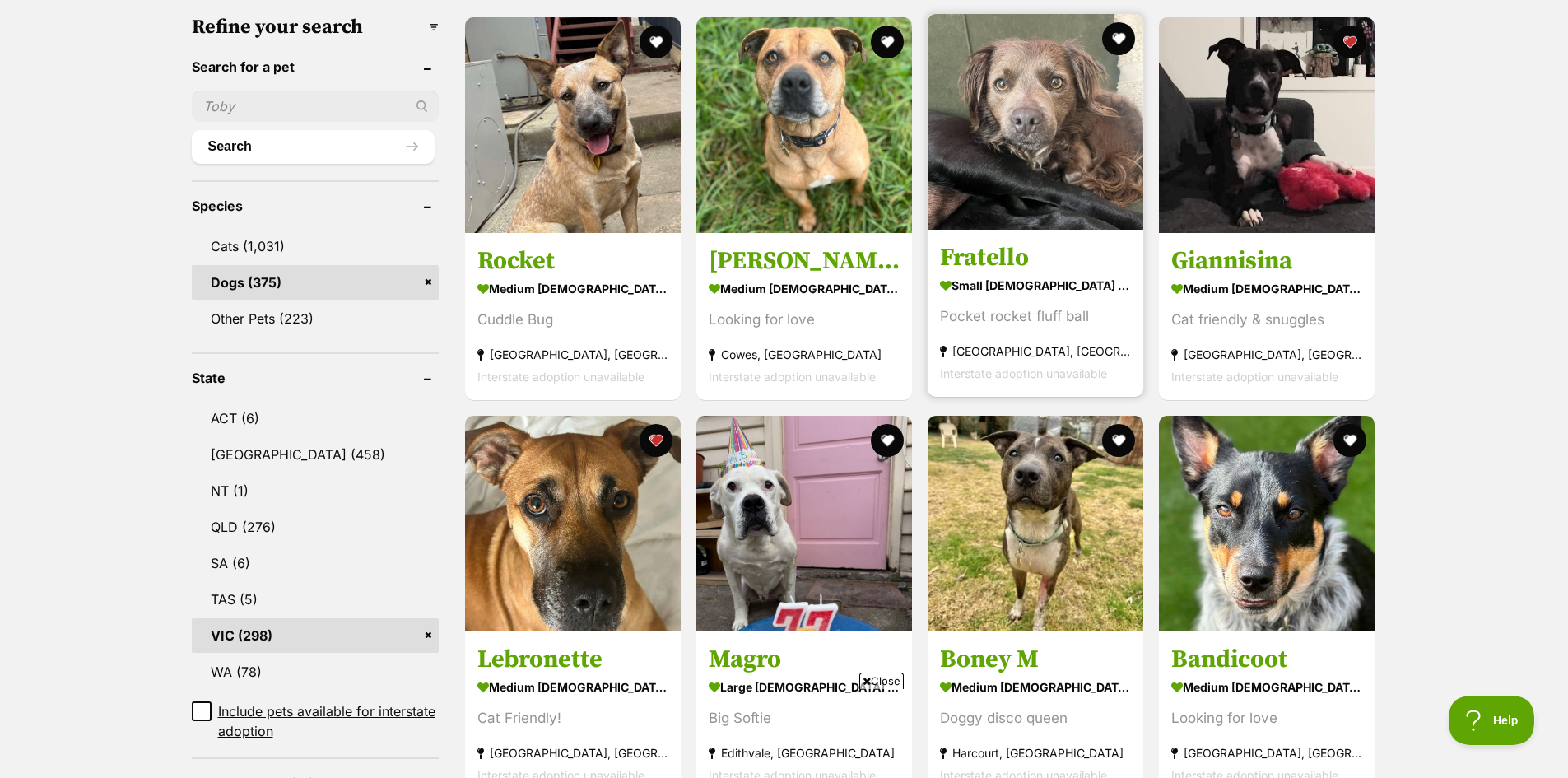
scroll to position [576, 0]
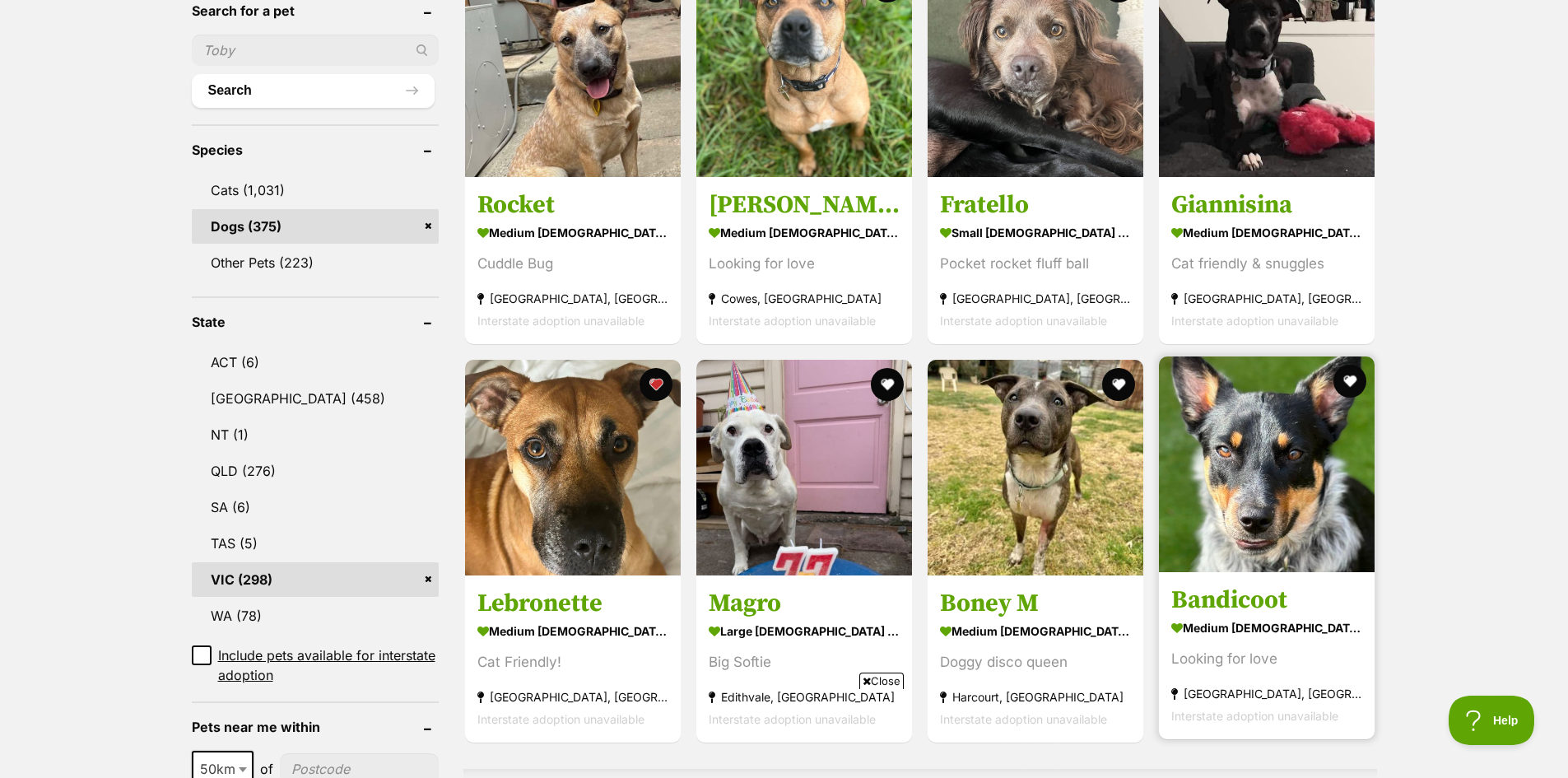
click at [1305, 529] on img at bounding box center [1266, 464] width 215 height 215
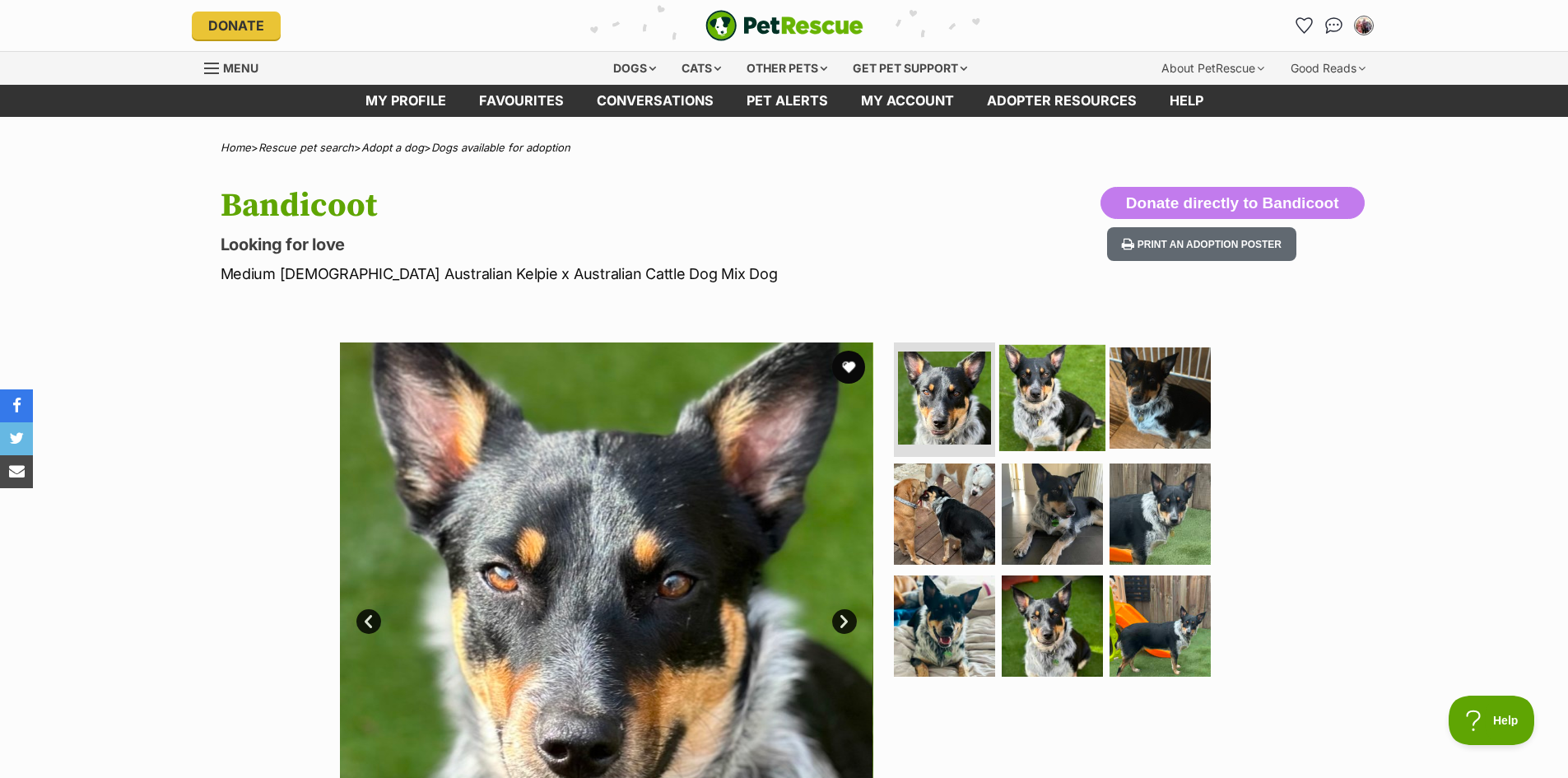
click at [1047, 407] on img at bounding box center [1052, 397] width 106 height 106
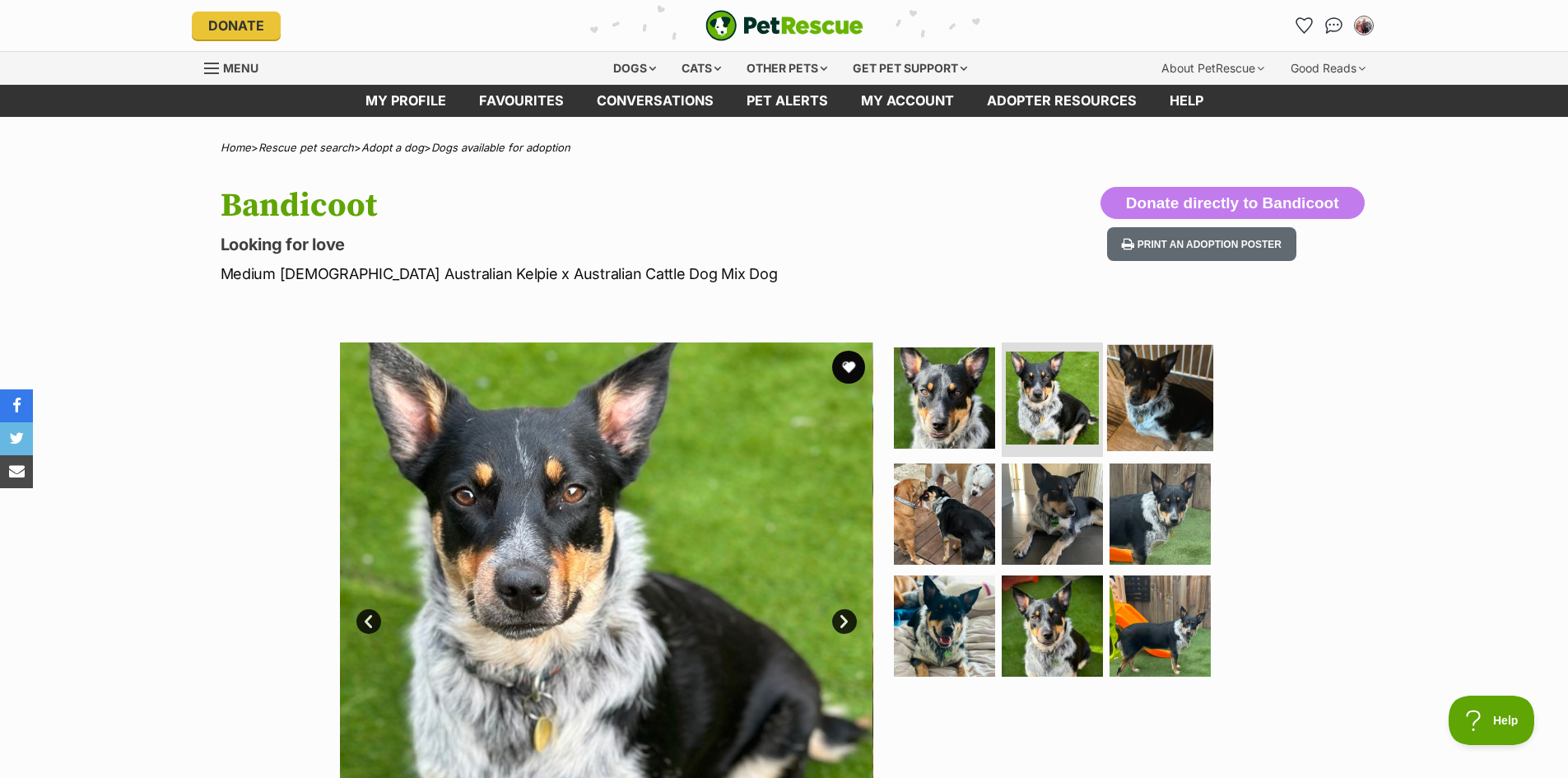
click at [1141, 407] on img at bounding box center [1160, 397] width 106 height 106
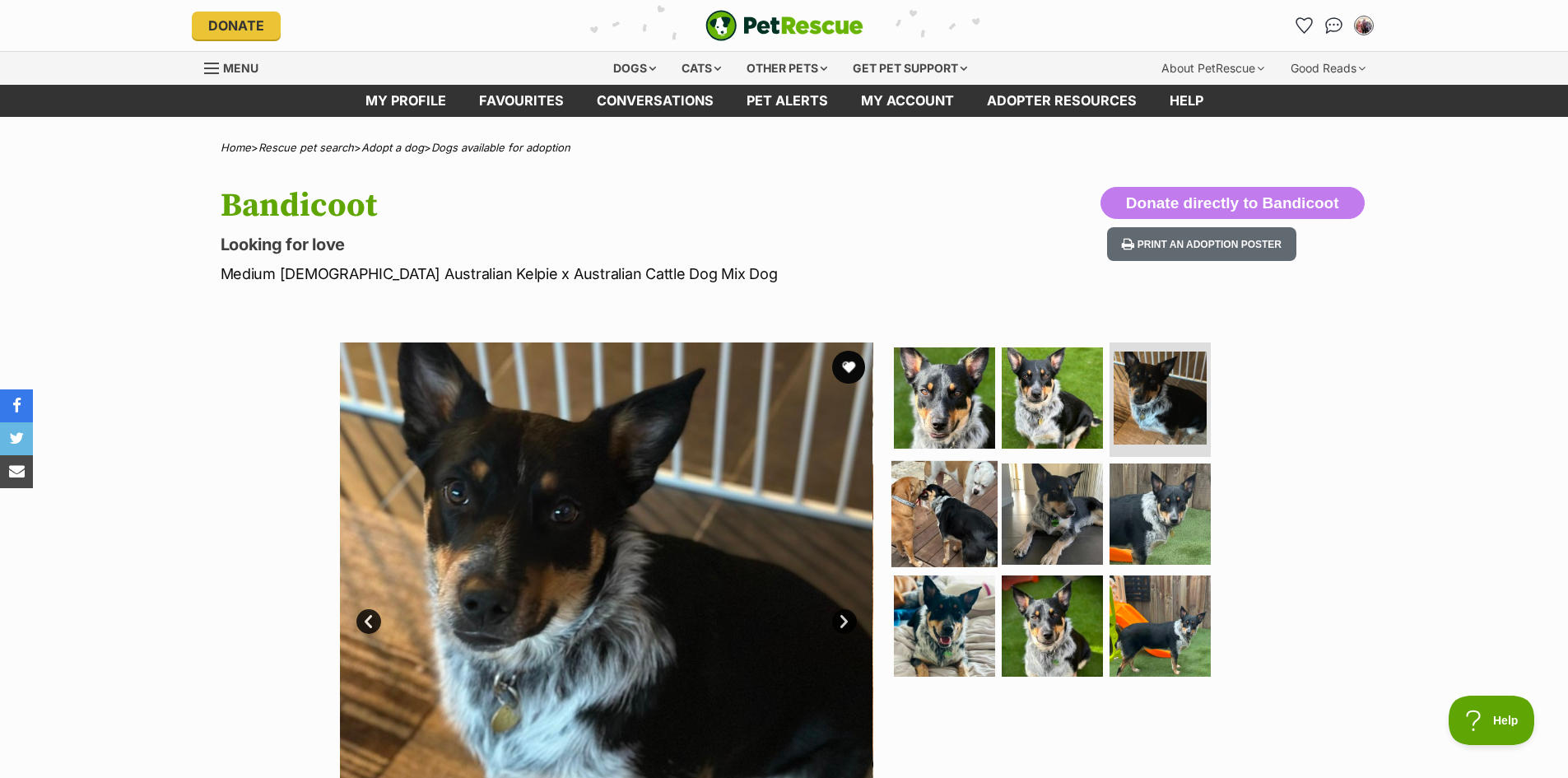
click at [943, 512] on img at bounding box center [944, 514] width 106 height 106
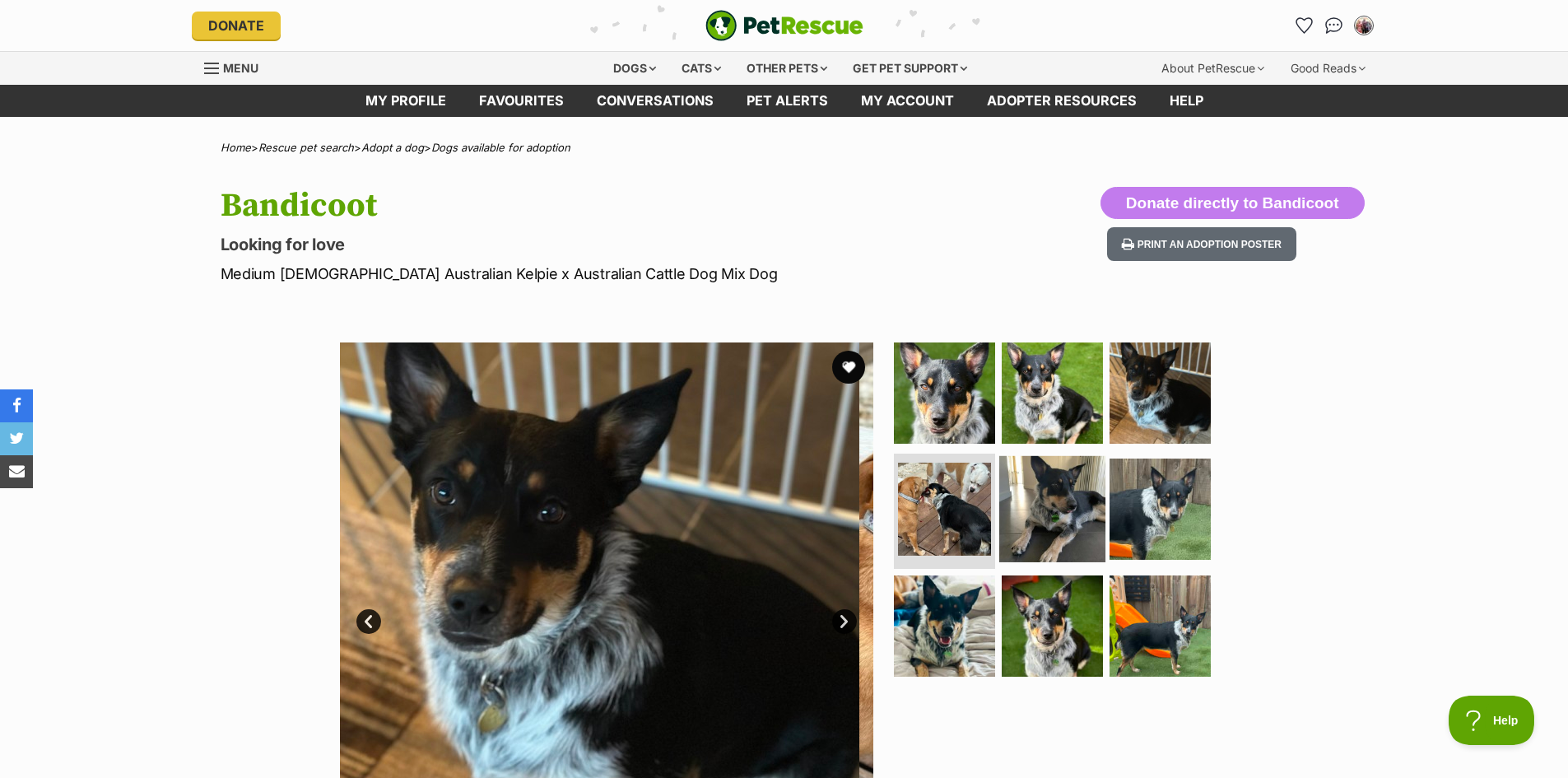
click at [1052, 510] on img at bounding box center [1052, 509] width 106 height 106
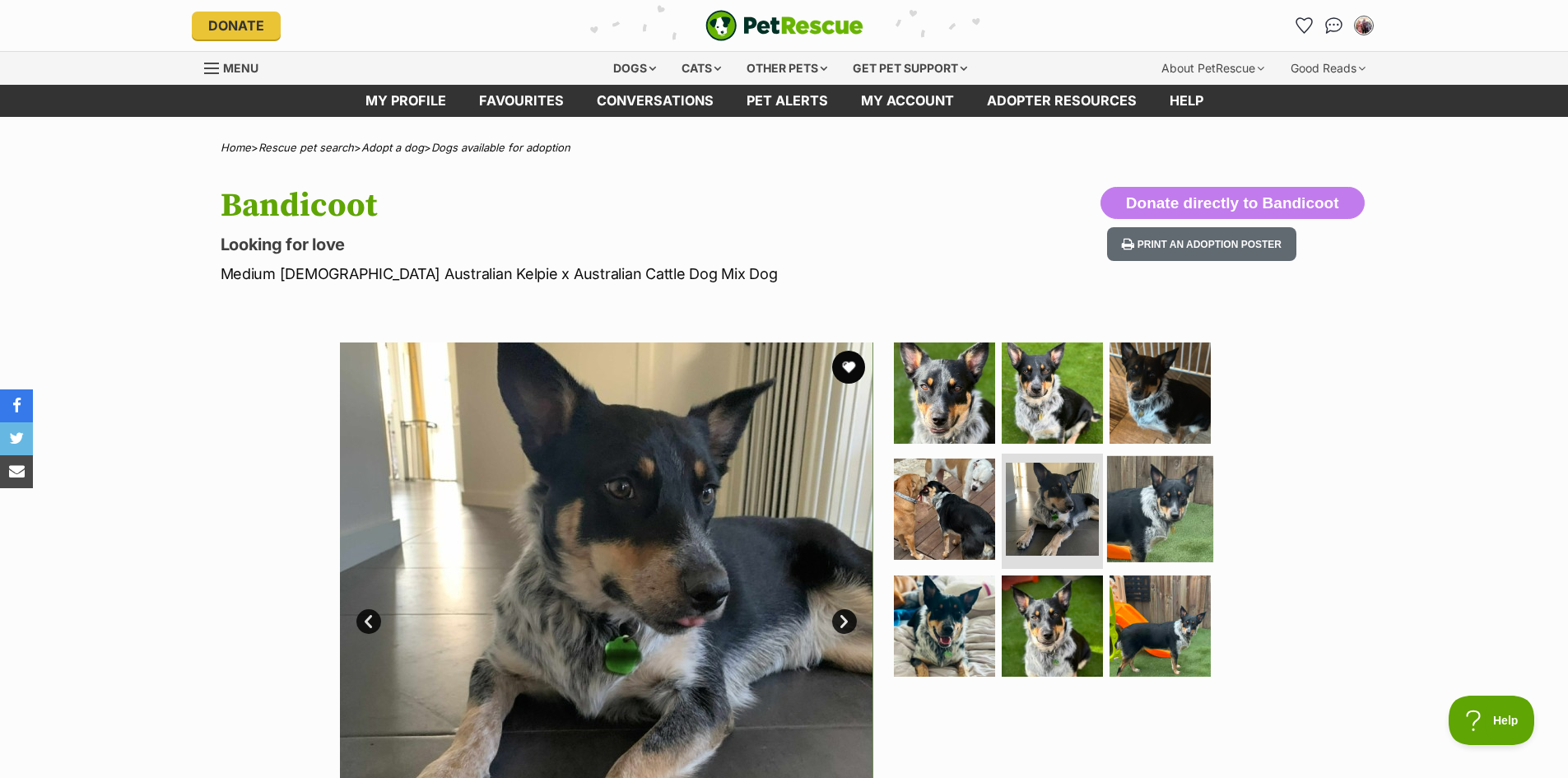
click at [1165, 512] on img at bounding box center [1160, 509] width 106 height 106
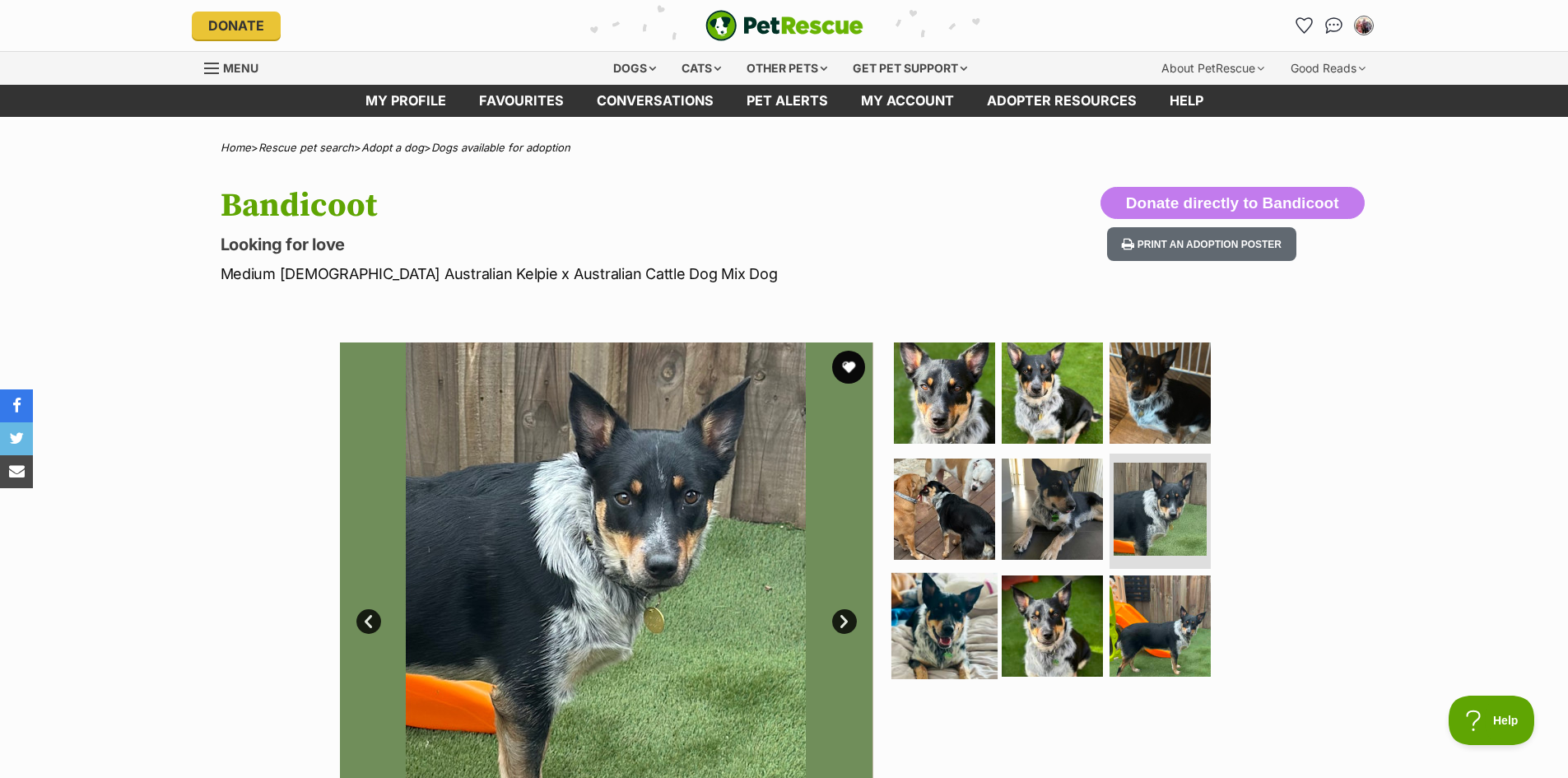
click at [936, 575] on img at bounding box center [944, 625] width 106 height 106
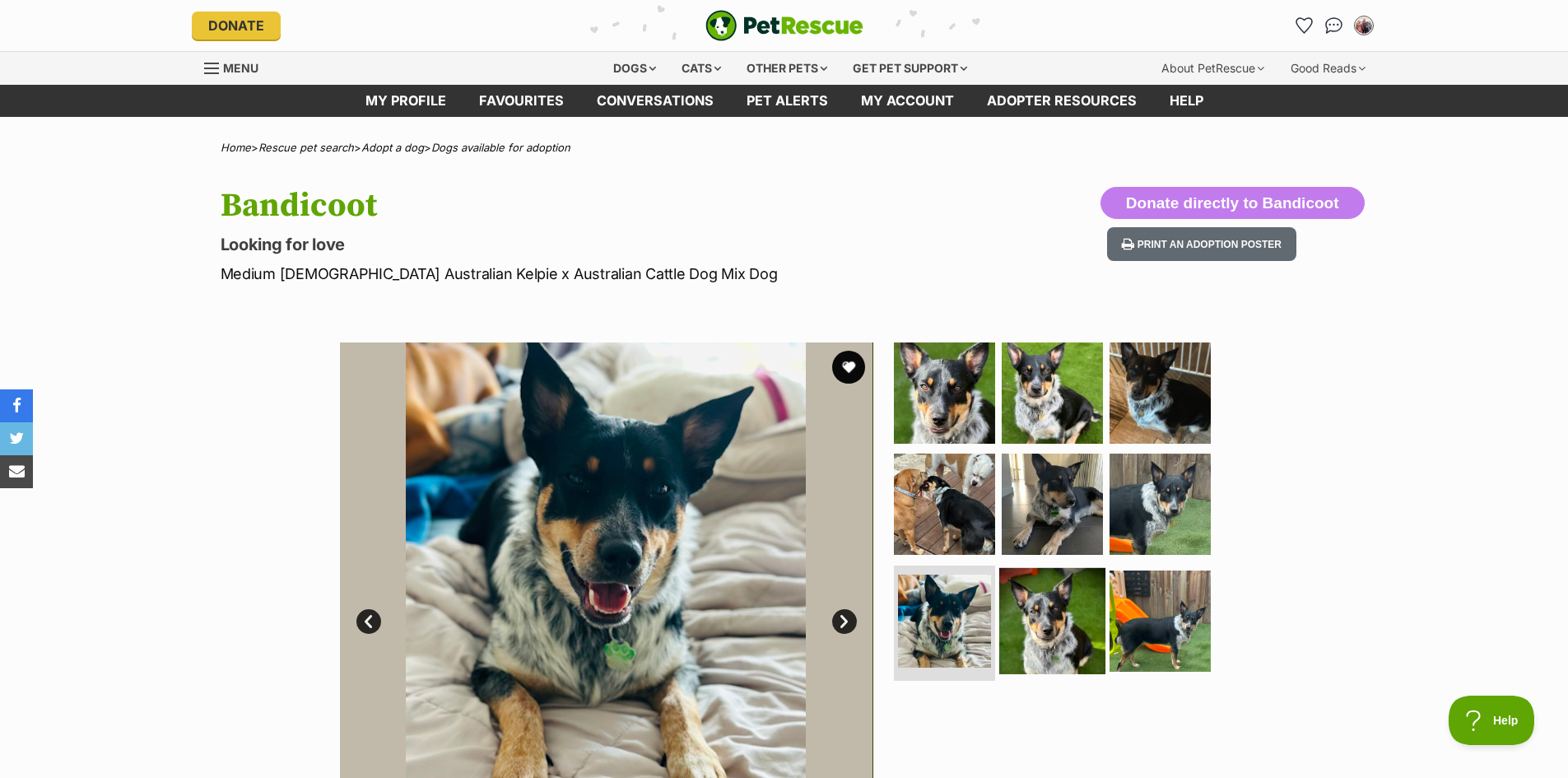
click at [1042, 604] on img at bounding box center [1052, 621] width 106 height 106
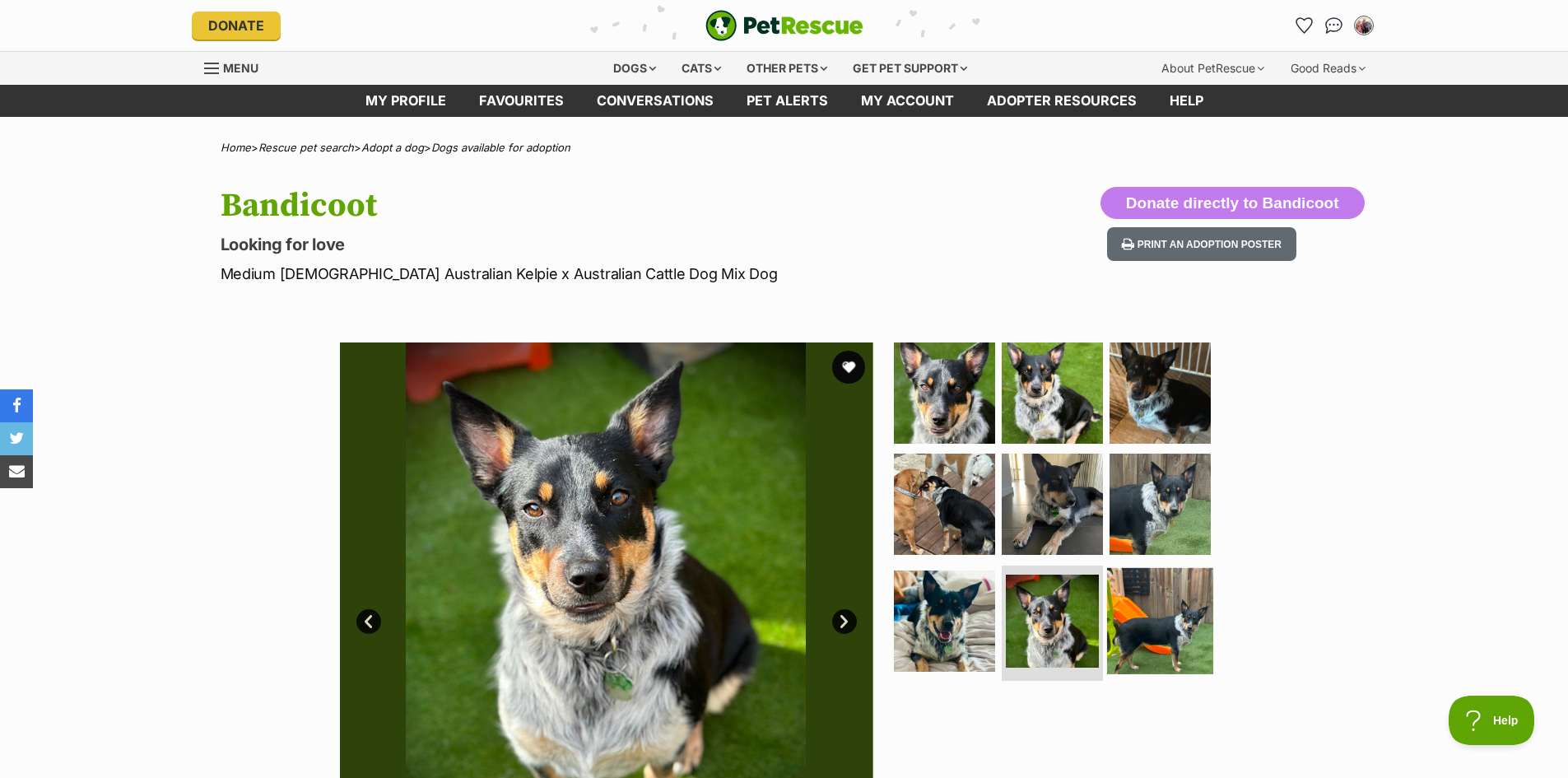
click at [1127, 615] on img at bounding box center [1160, 621] width 106 height 106
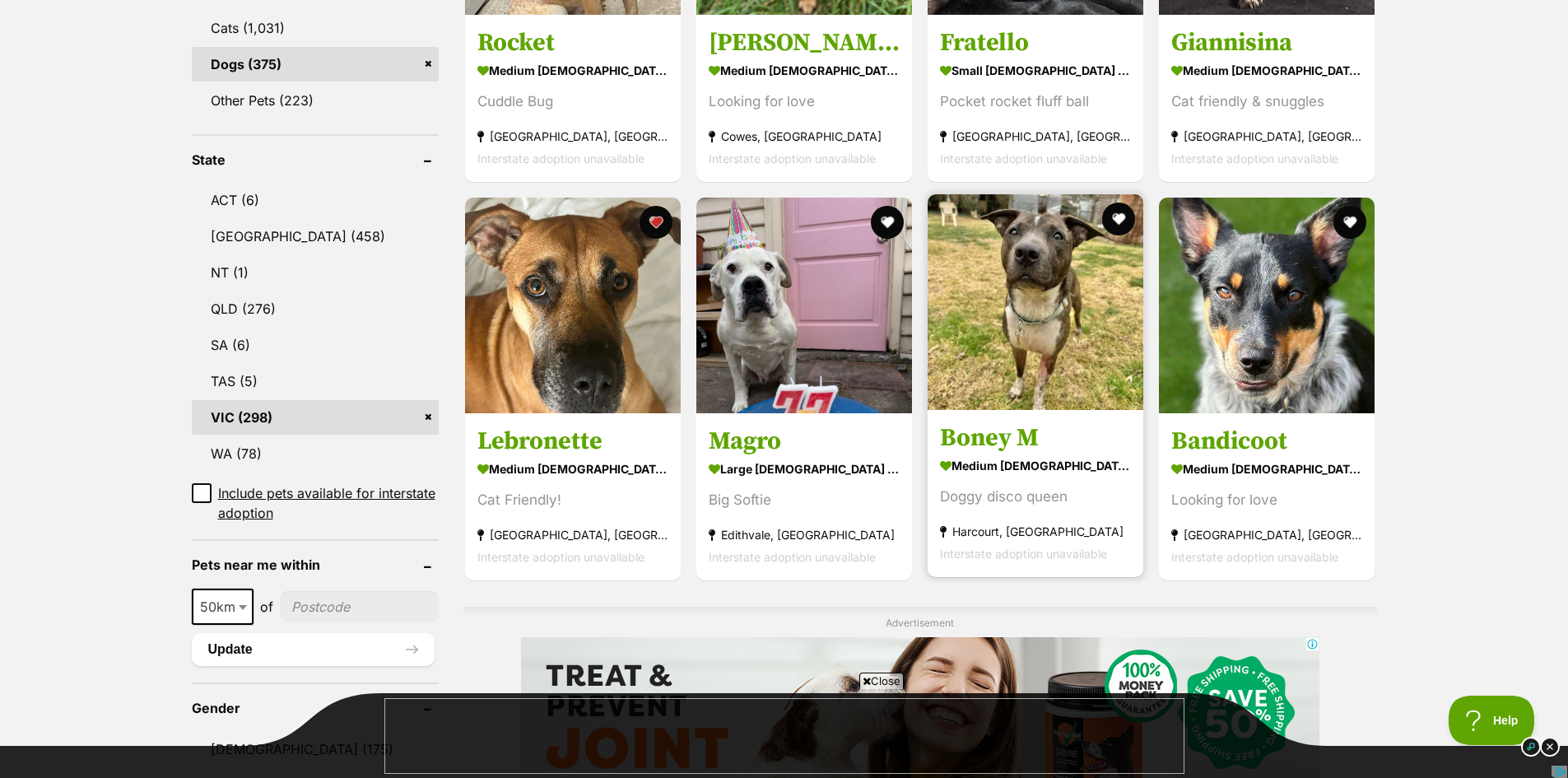
scroll to position [741, 0]
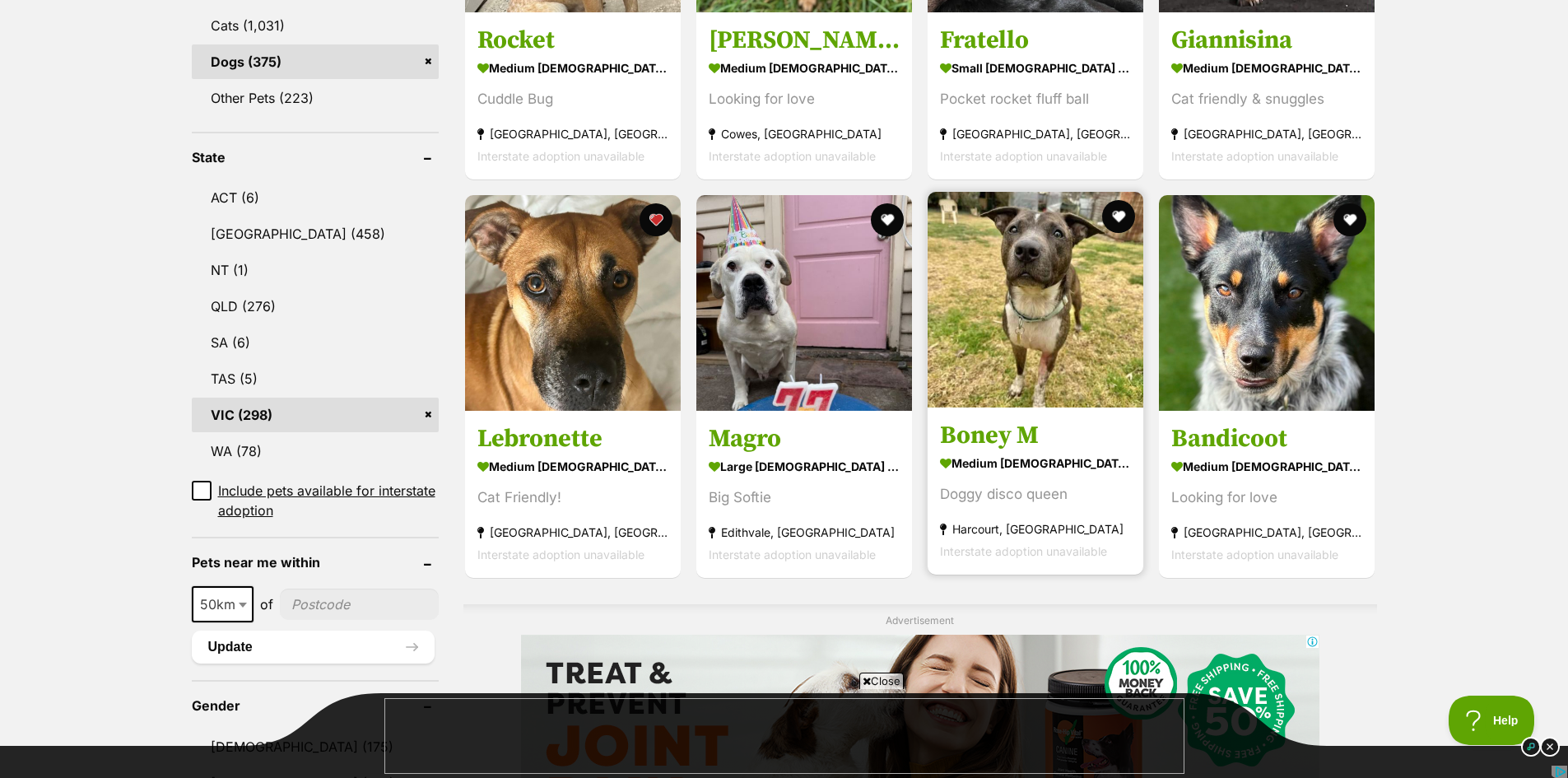
click at [1043, 381] on img at bounding box center [1035, 299] width 215 height 215
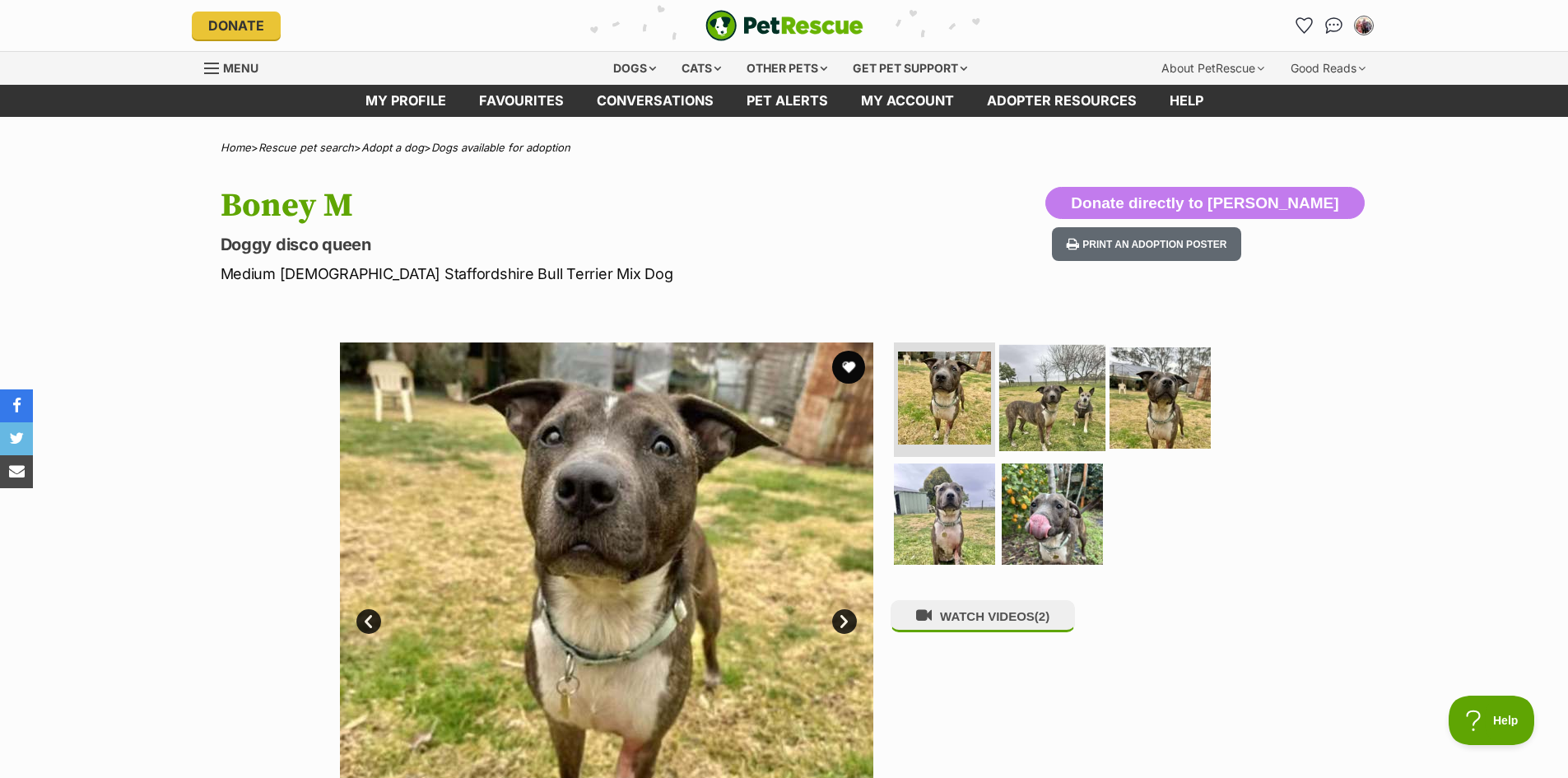
click at [1050, 408] on img at bounding box center [1052, 397] width 106 height 106
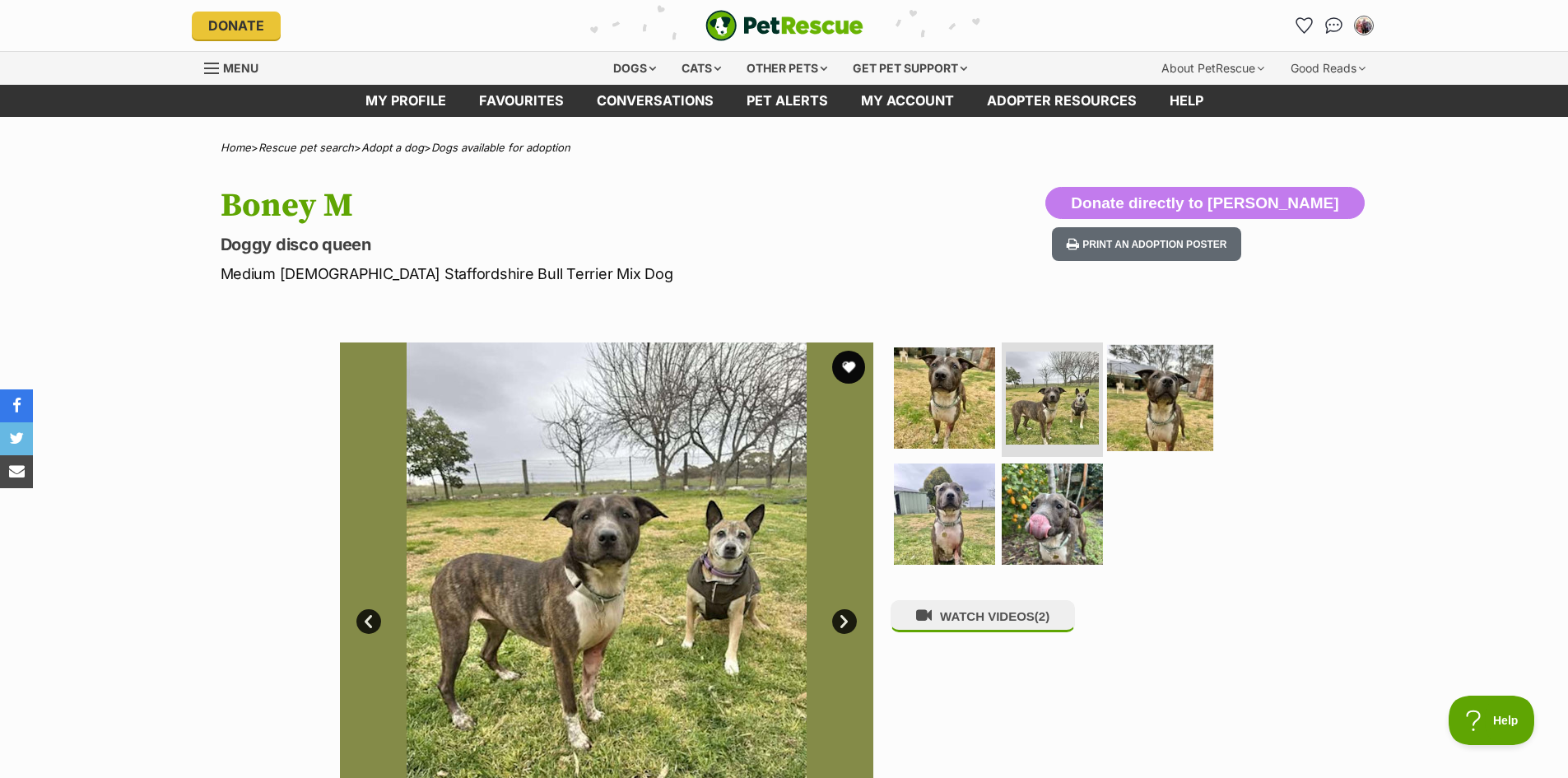
click at [1157, 412] on img at bounding box center [1160, 397] width 106 height 106
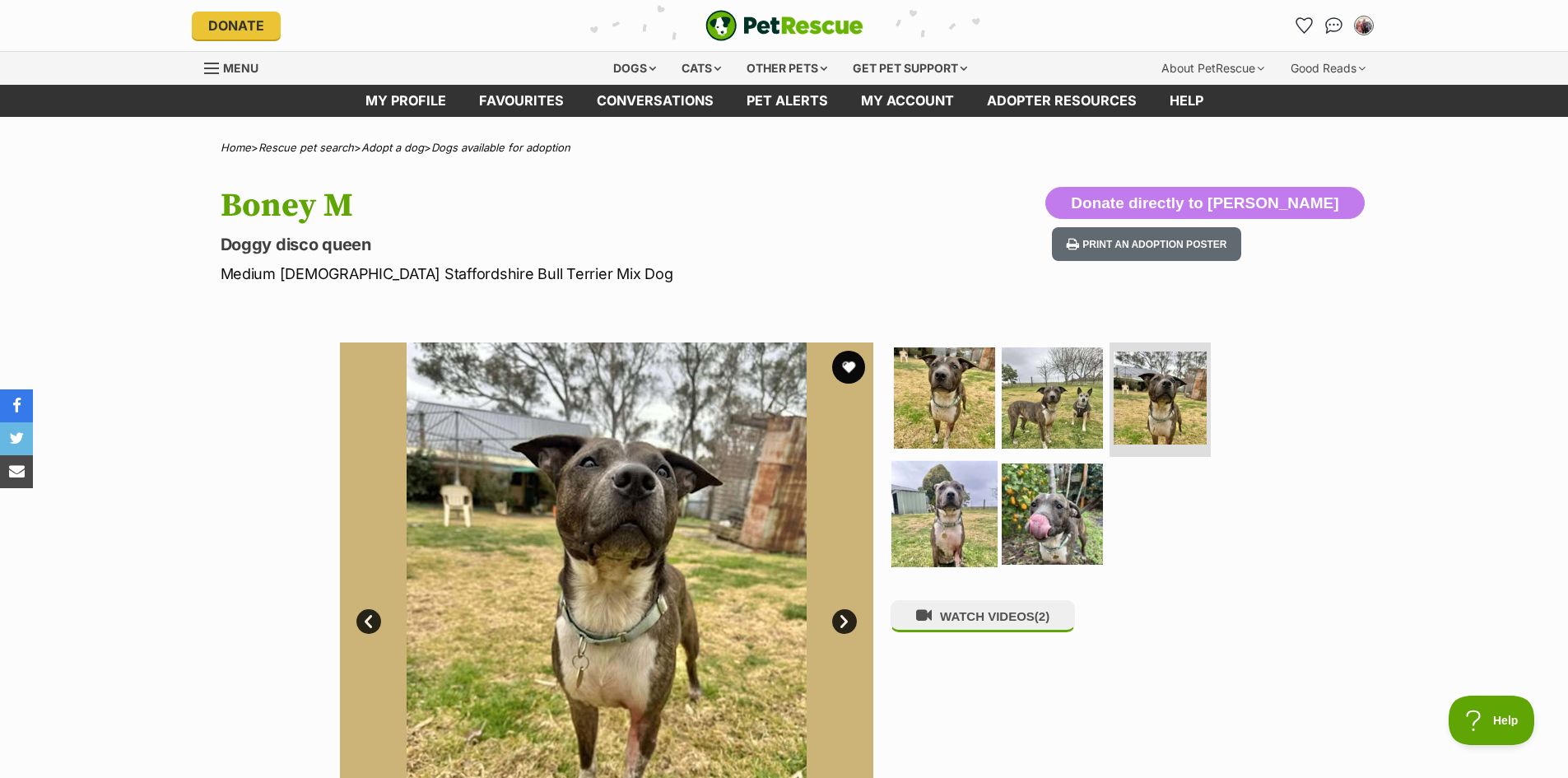
click at [949, 537] on img at bounding box center [944, 514] width 106 height 106
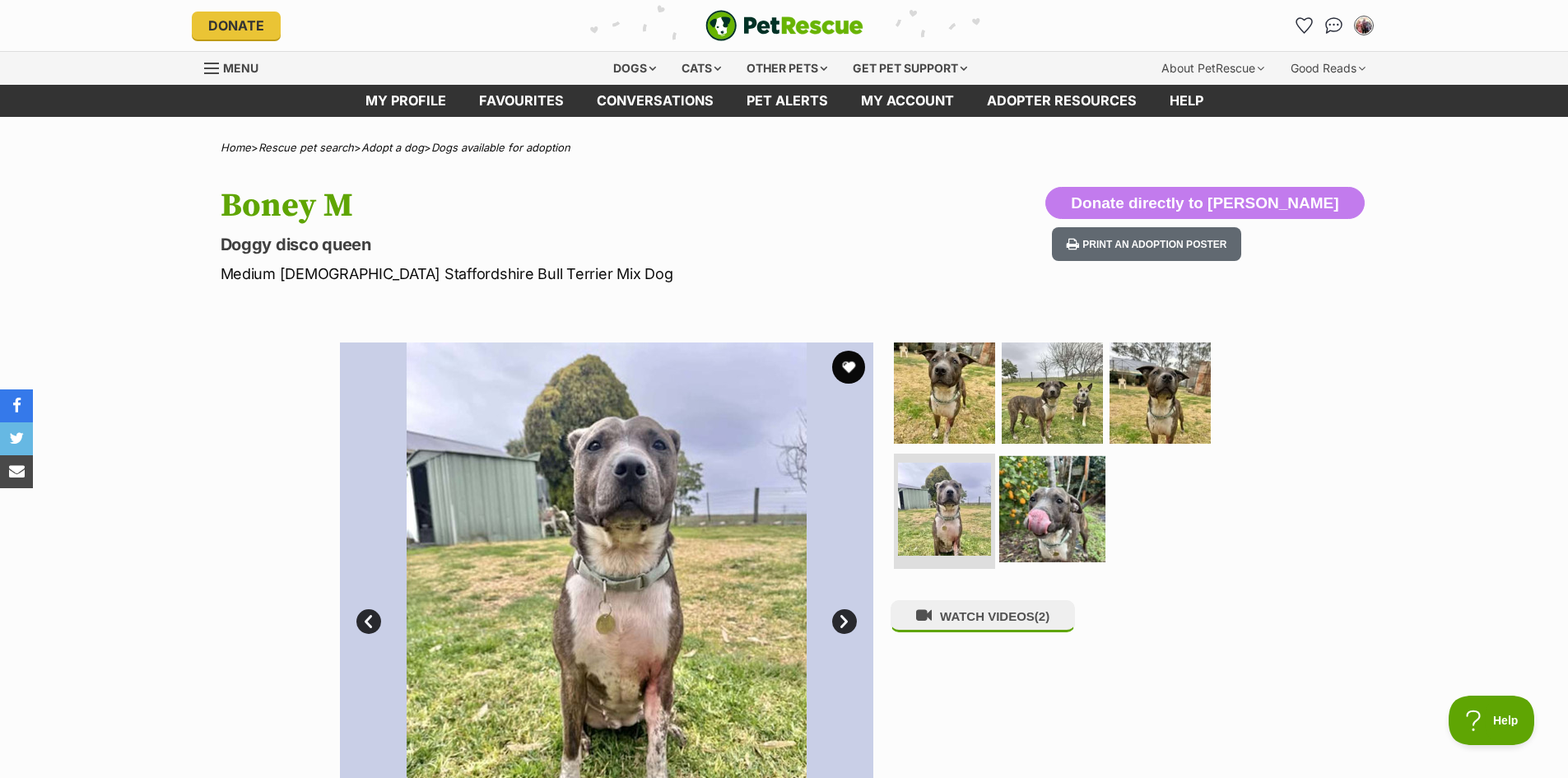
click at [1048, 539] on img at bounding box center [1052, 509] width 106 height 106
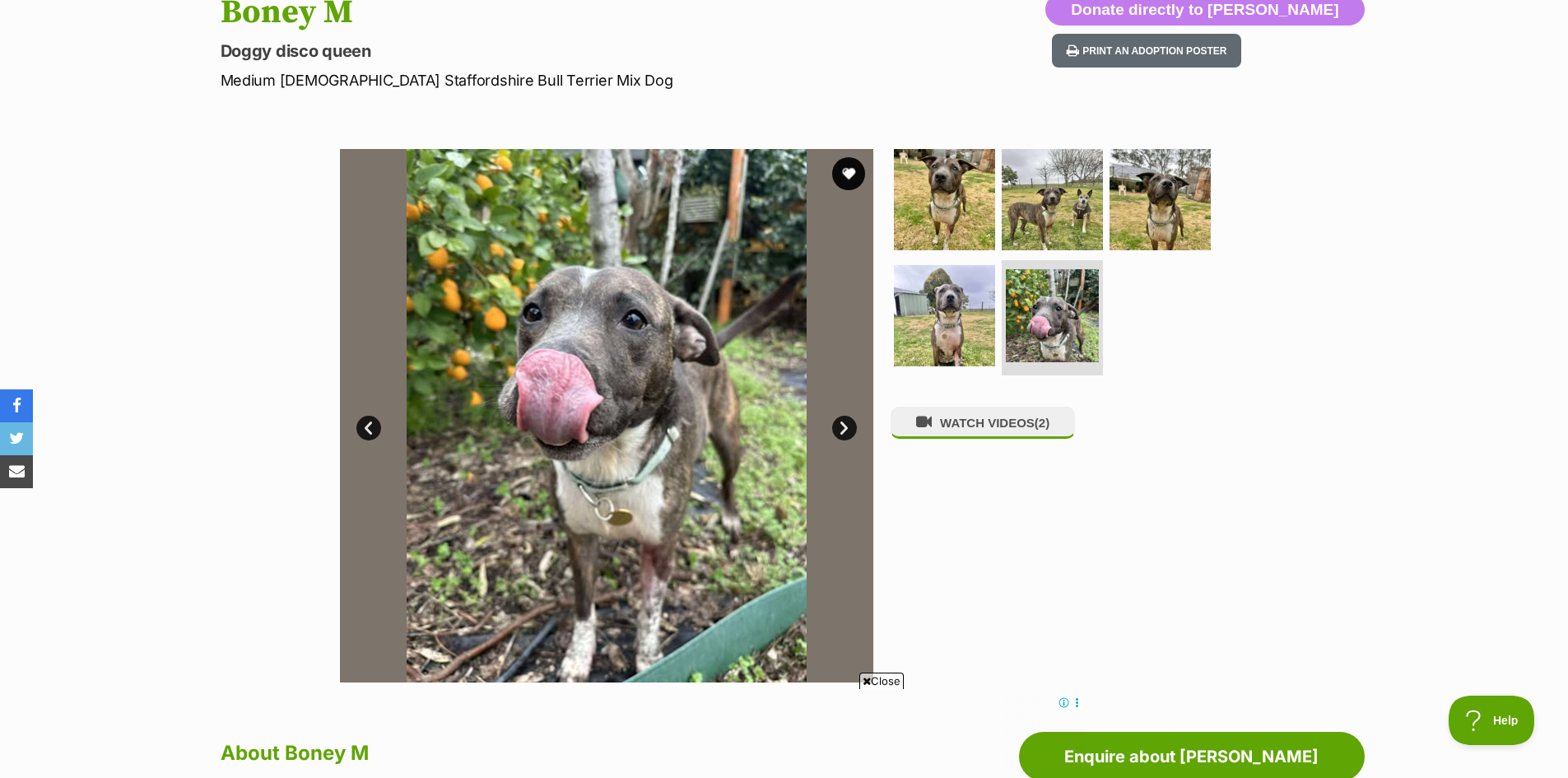
scroll to position [164, 0]
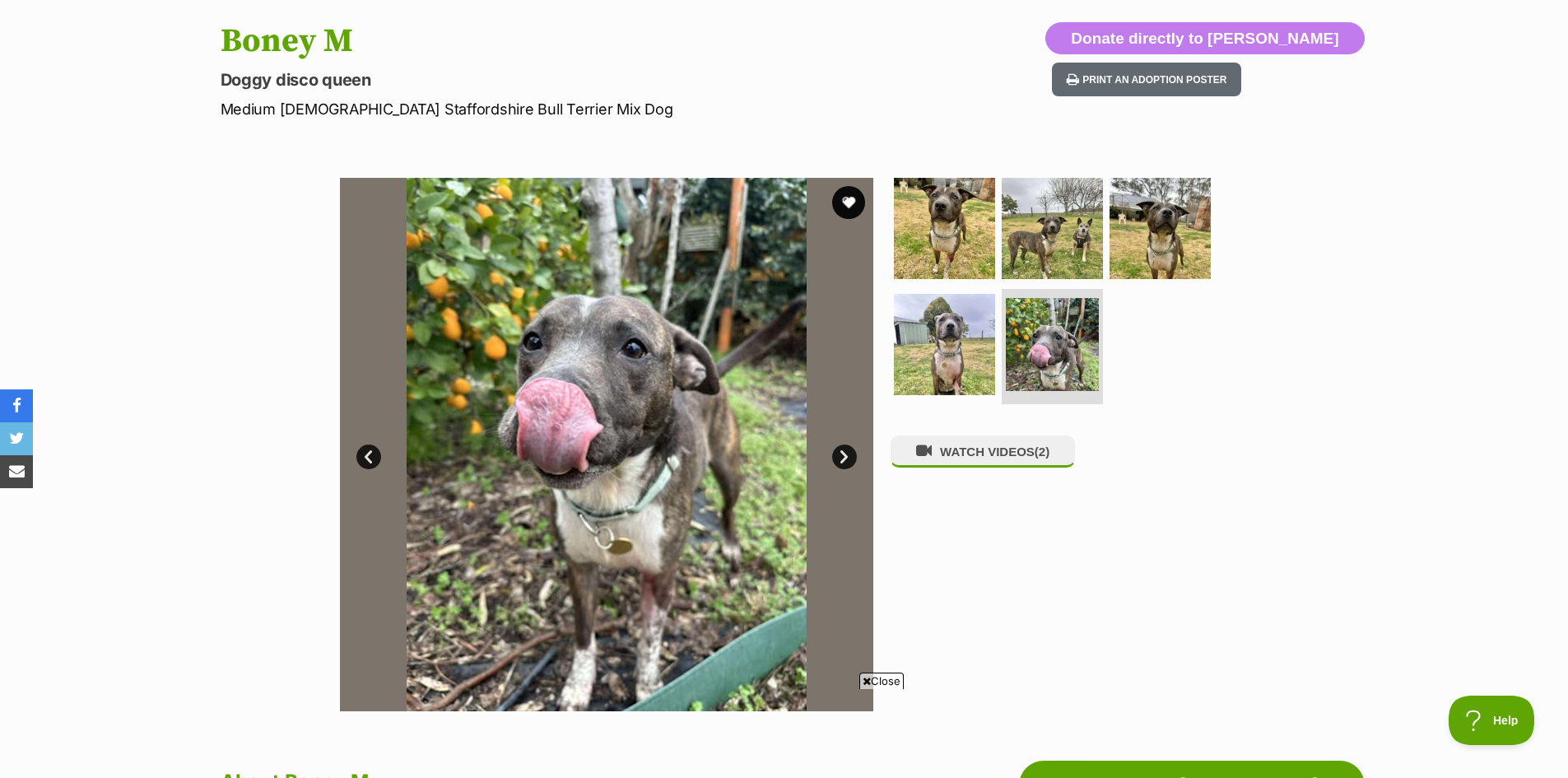
click at [845, 457] on link "Next" at bounding box center [844, 456] width 24 height 24
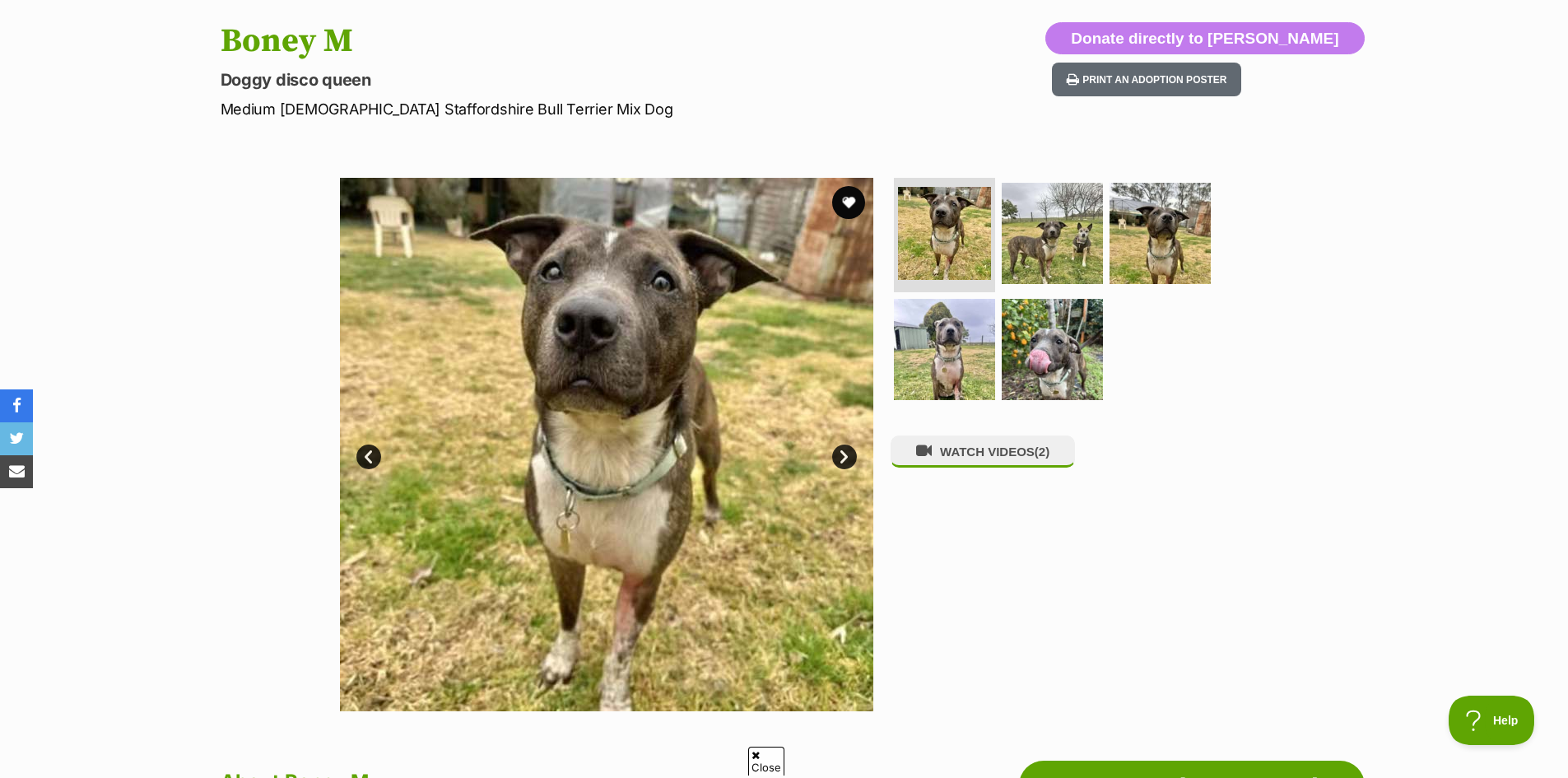
scroll to position [0, 0]
click at [845, 458] on link "Next" at bounding box center [844, 456] width 24 height 24
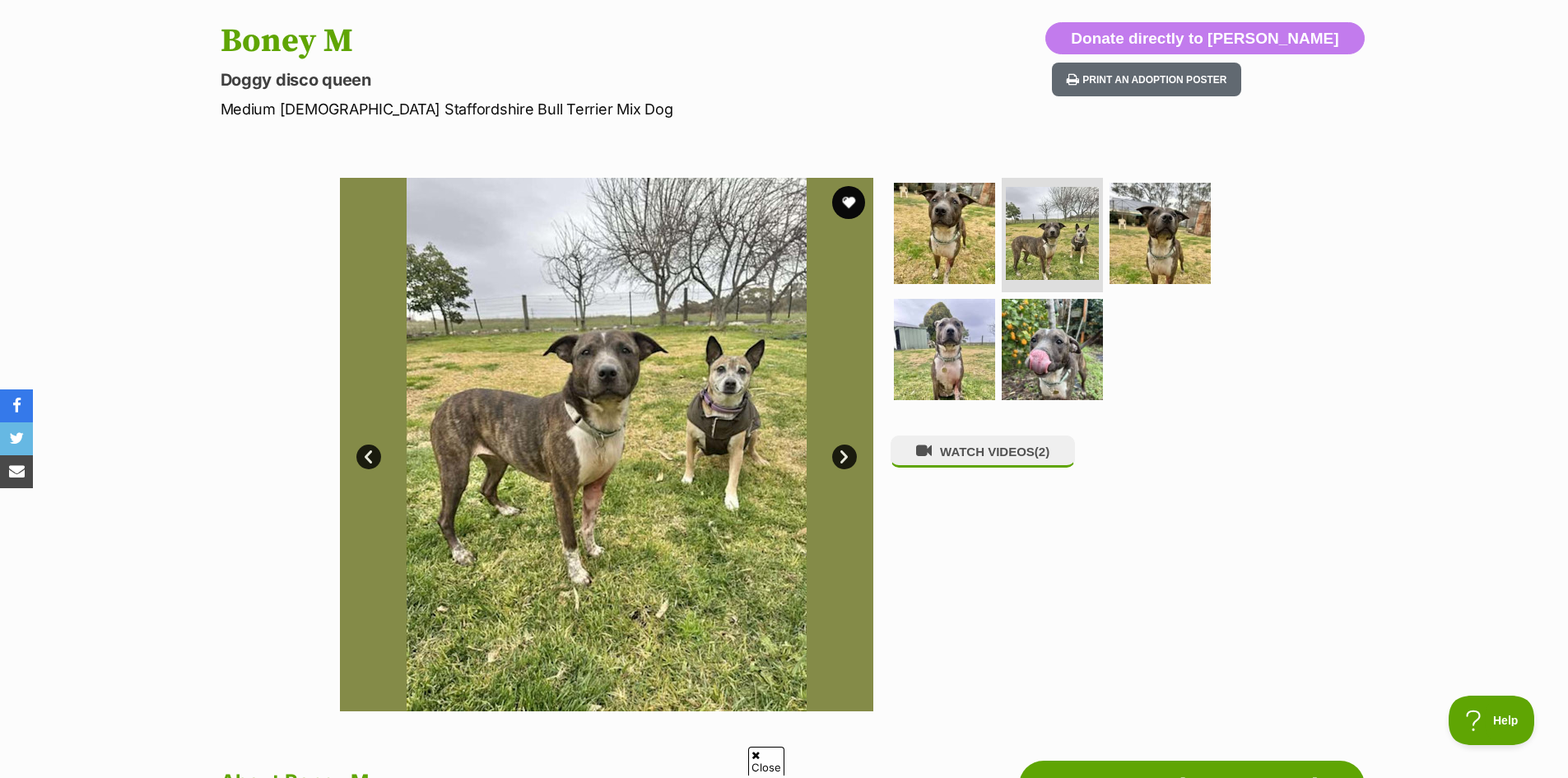
click at [845, 458] on link "Next" at bounding box center [844, 456] width 24 height 24
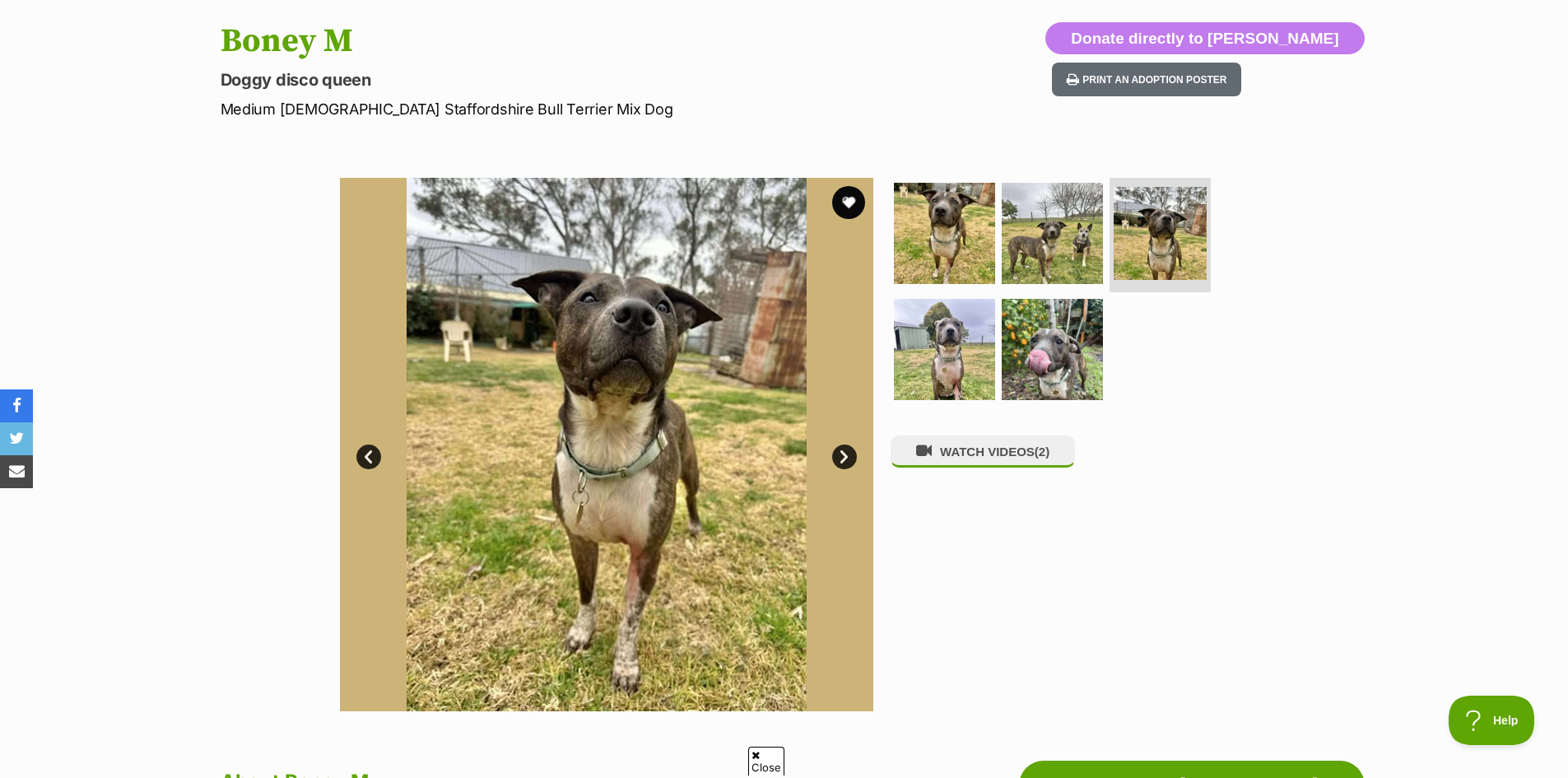
click at [845, 458] on link "Next" at bounding box center [844, 456] width 24 height 24
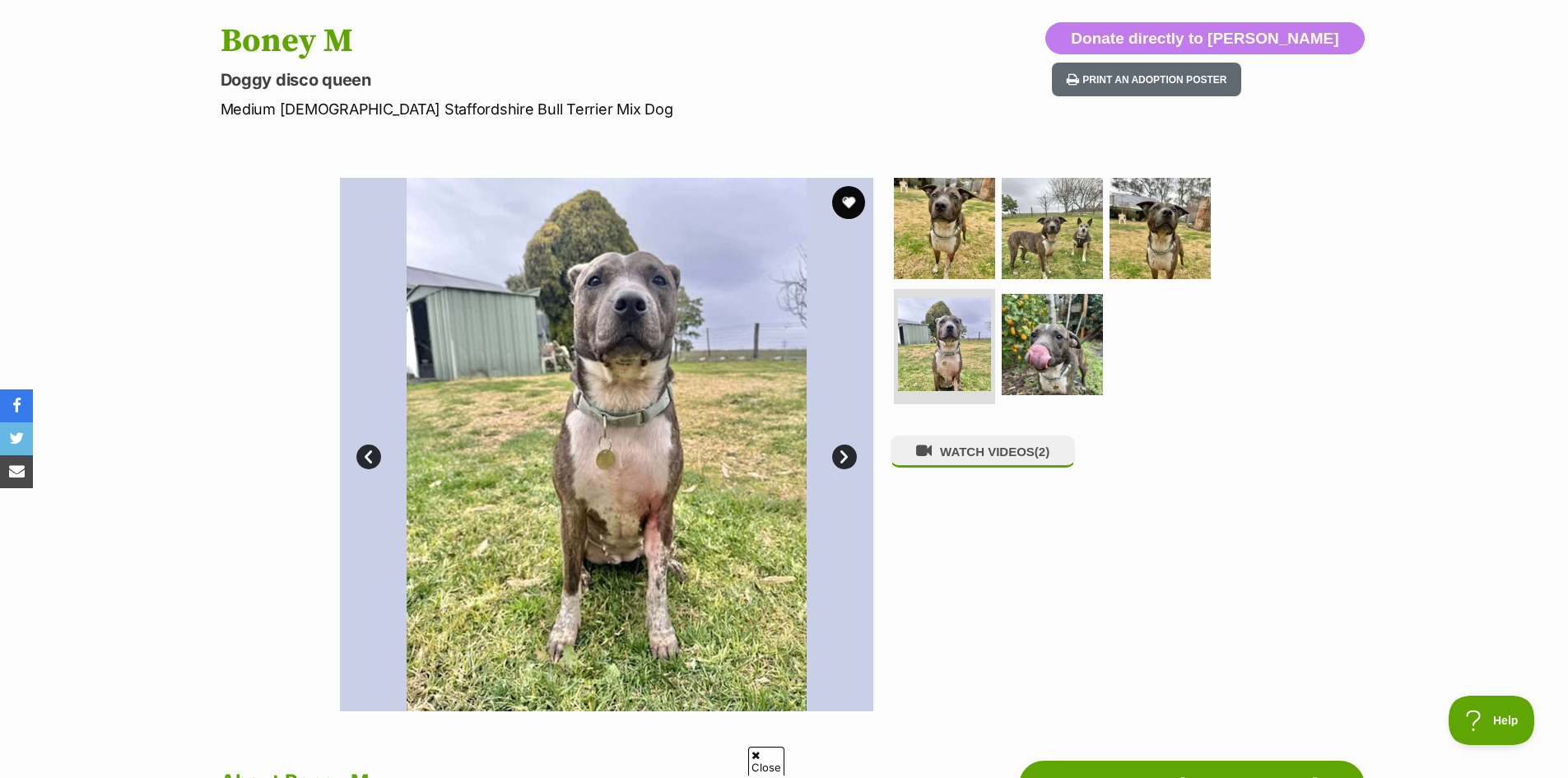
click at [845, 458] on link "Next" at bounding box center [844, 456] width 24 height 24
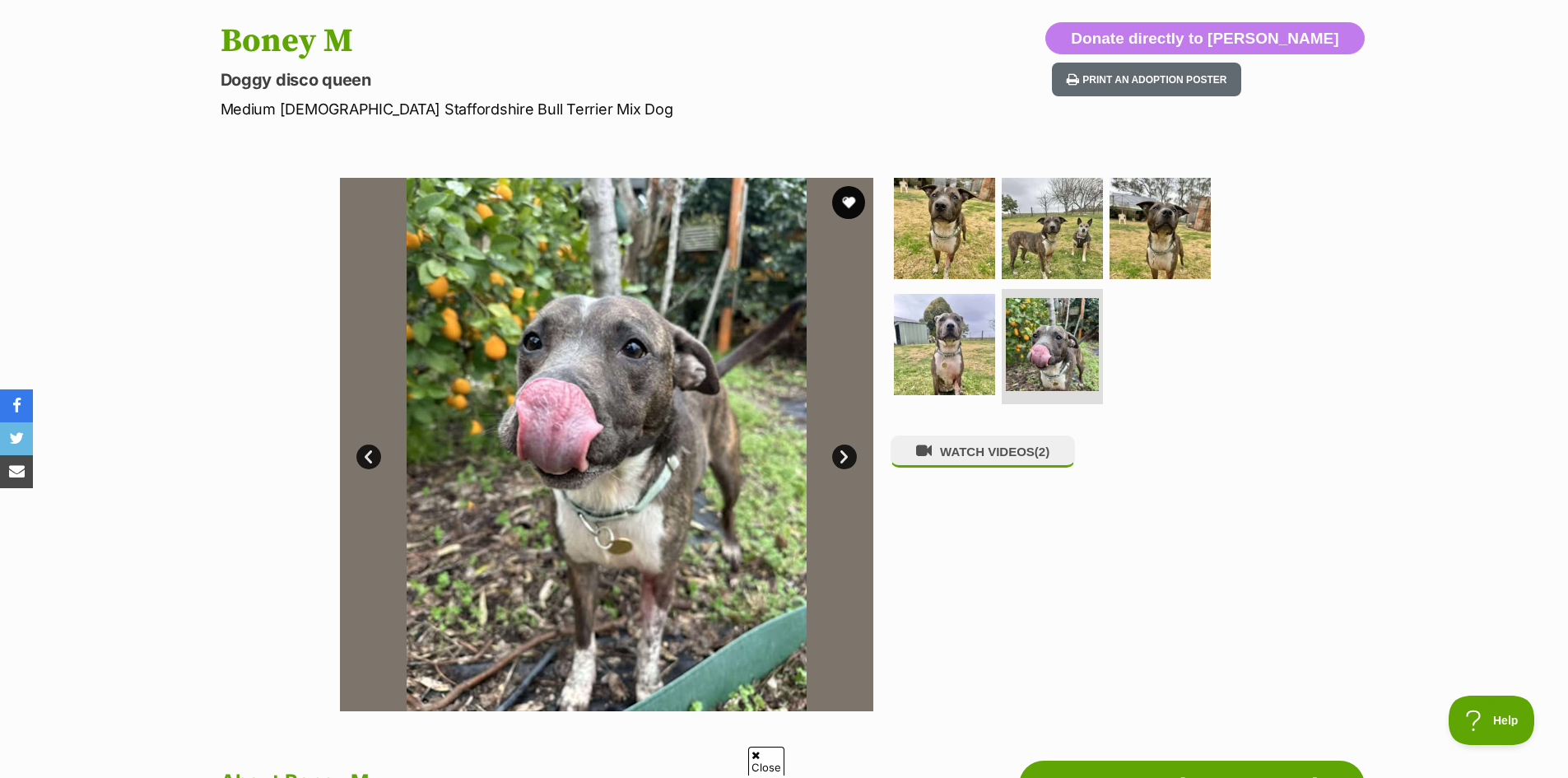
click at [845, 458] on link "Next" at bounding box center [844, 456] width 24 height 24
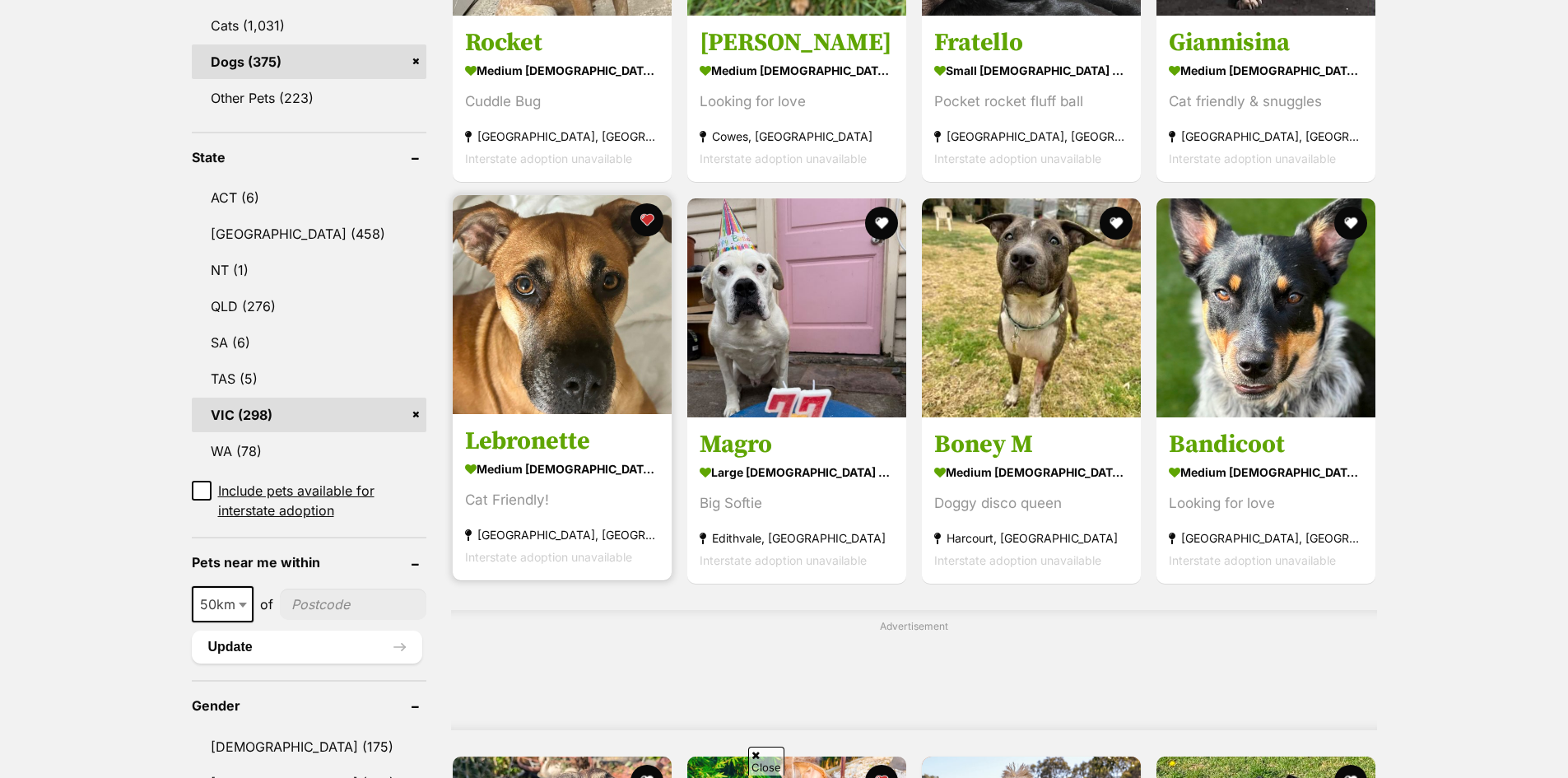
click at [538, 355] on img at bounding box center [561, 304] width 219 height 219
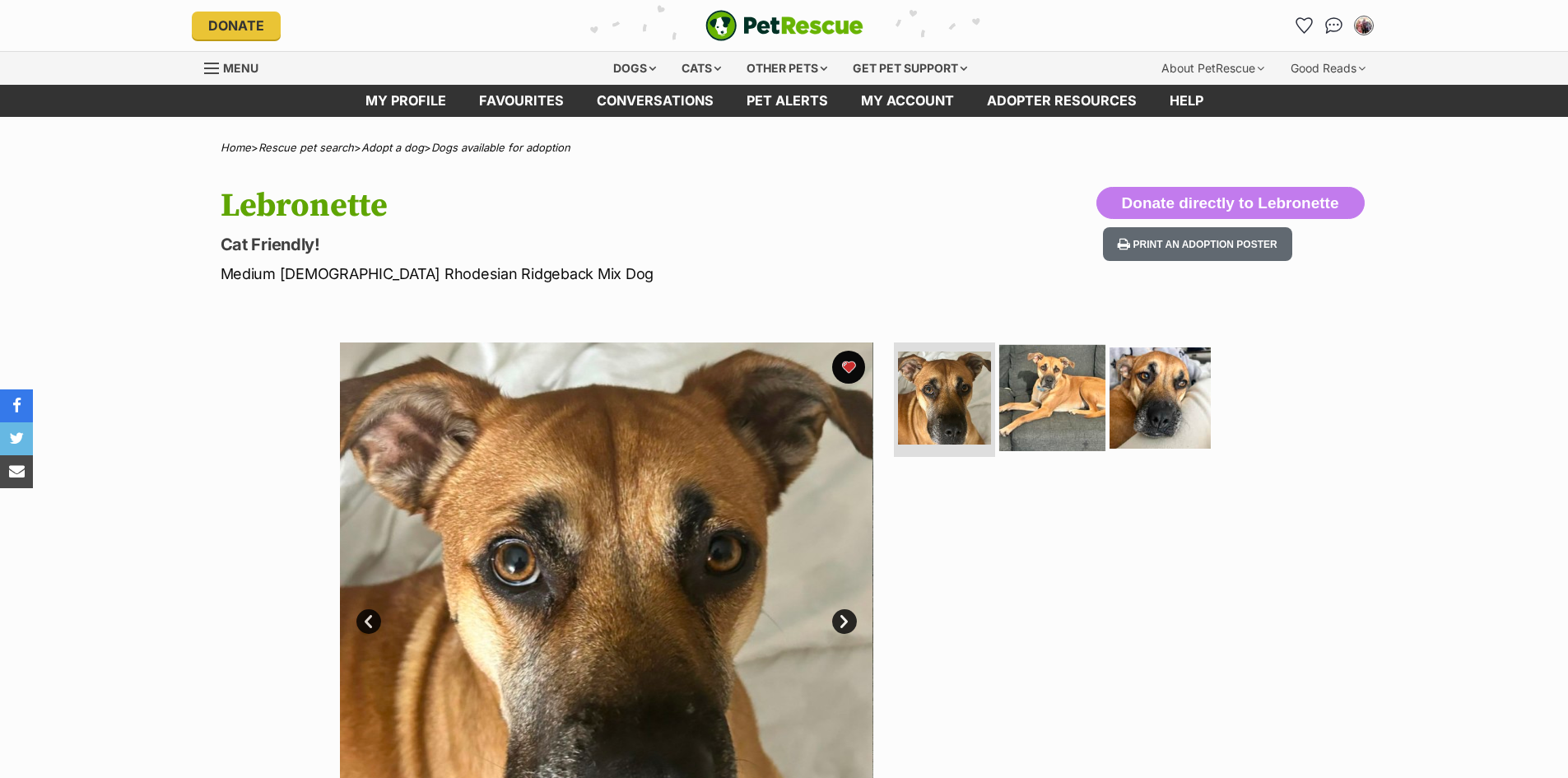
click at [1041, 431] on img at bounding box center [1052, 397] width 106 height 106
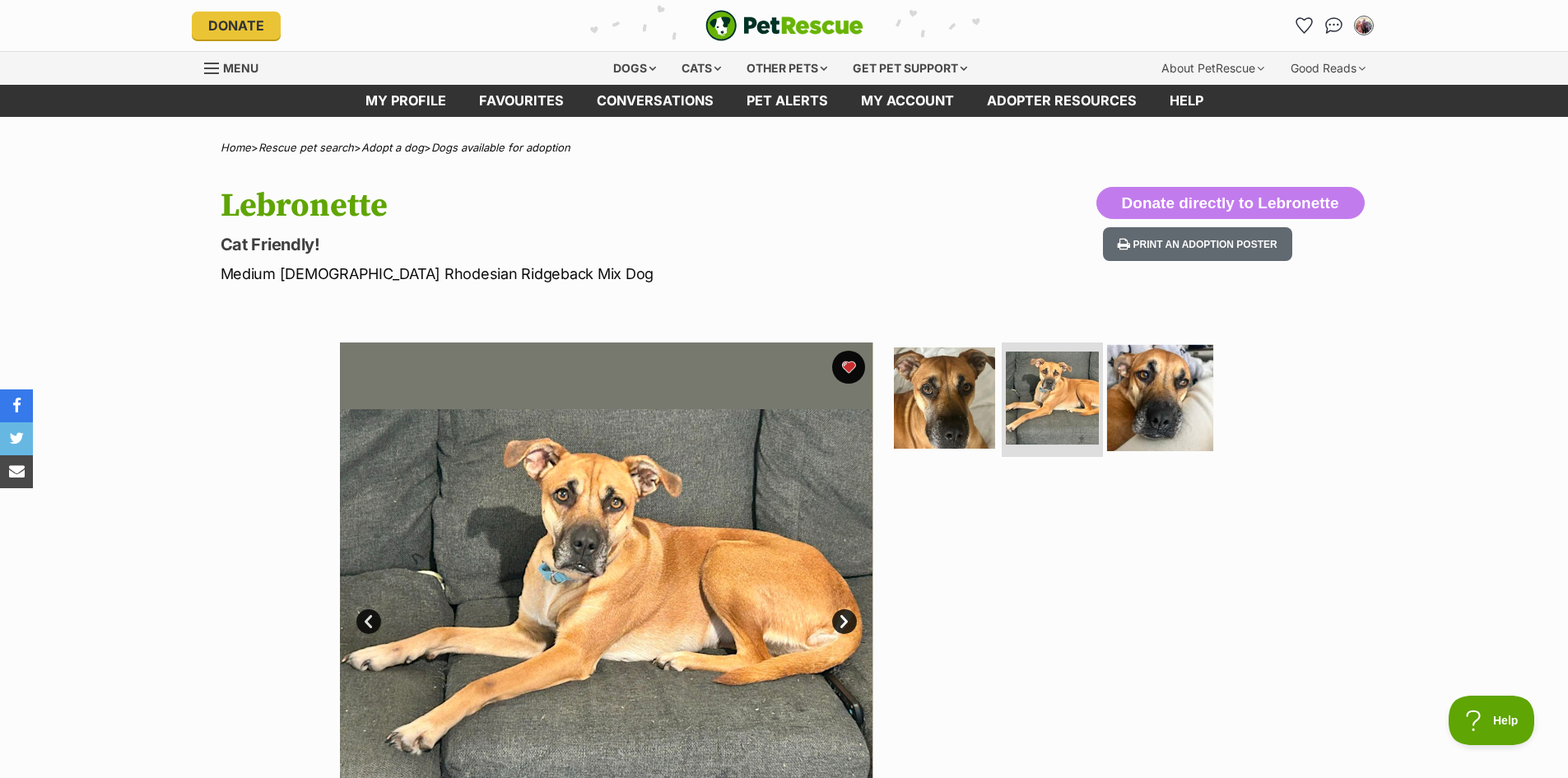
click at [1147, 418] on img at bounding box center [1160, 397] width 106 height 106
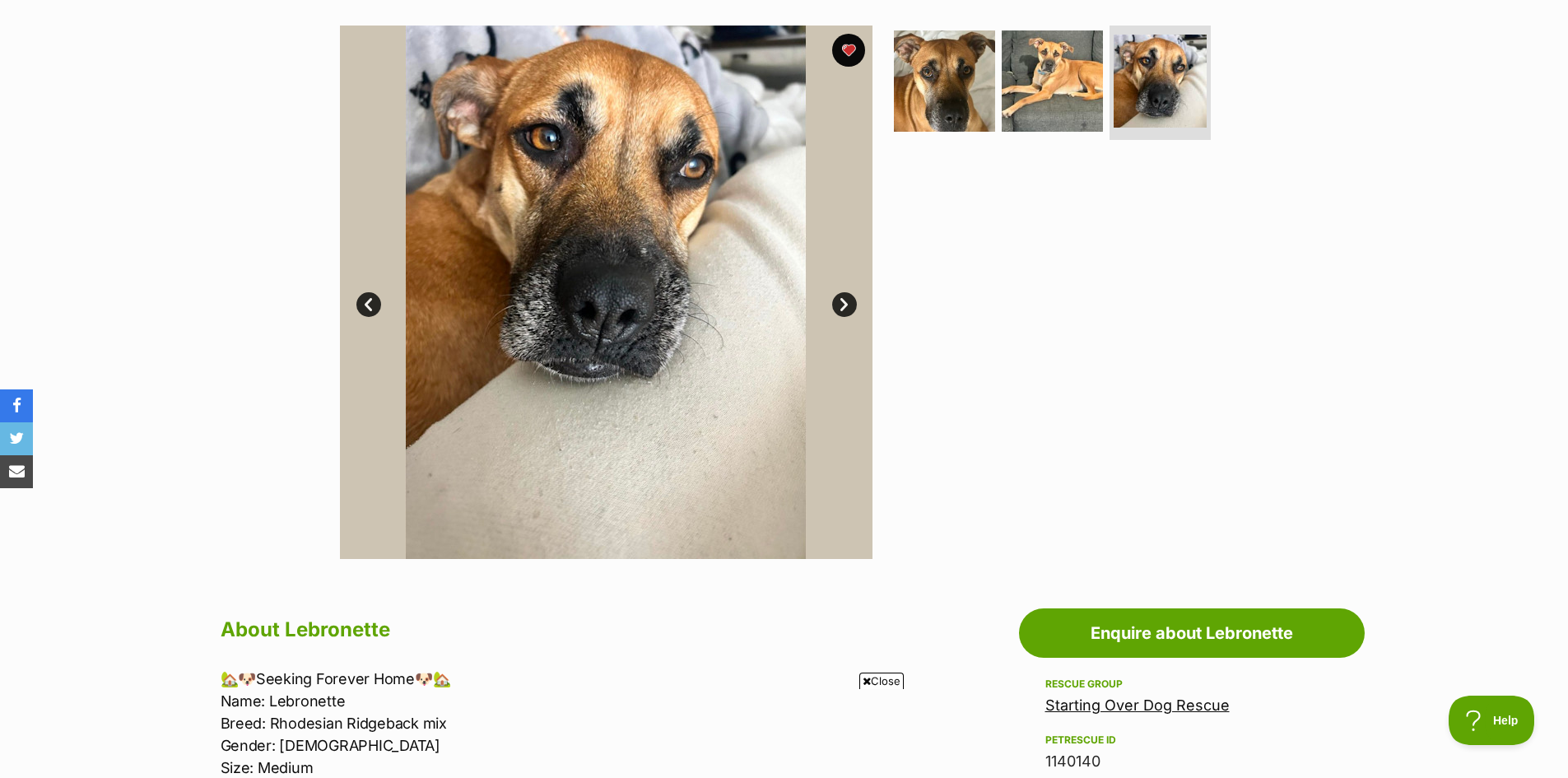
scroll to position [247, 0]
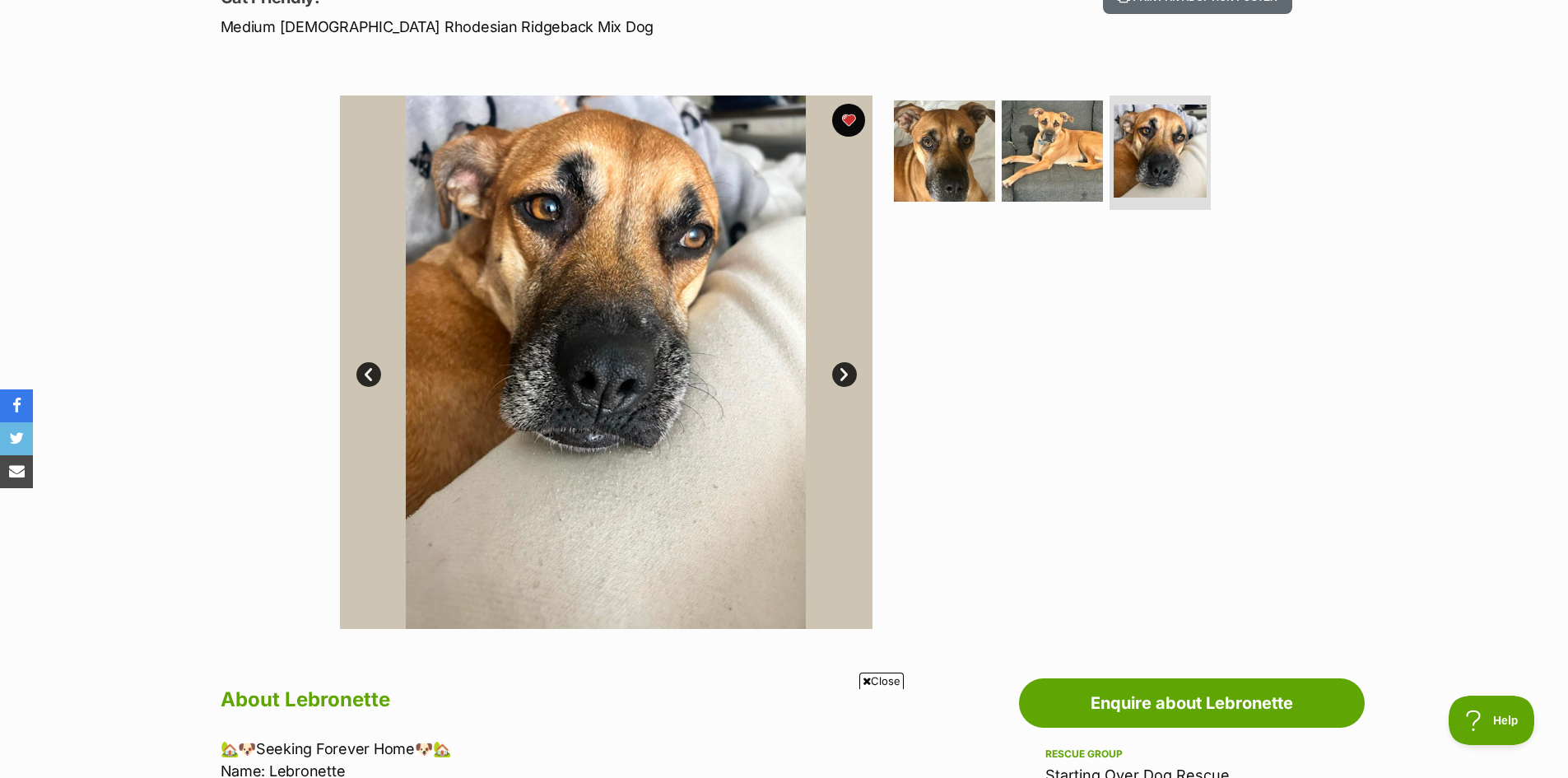
click at [842, 371] on link "Next" at bounding box center [844, 374] width 24 height 24
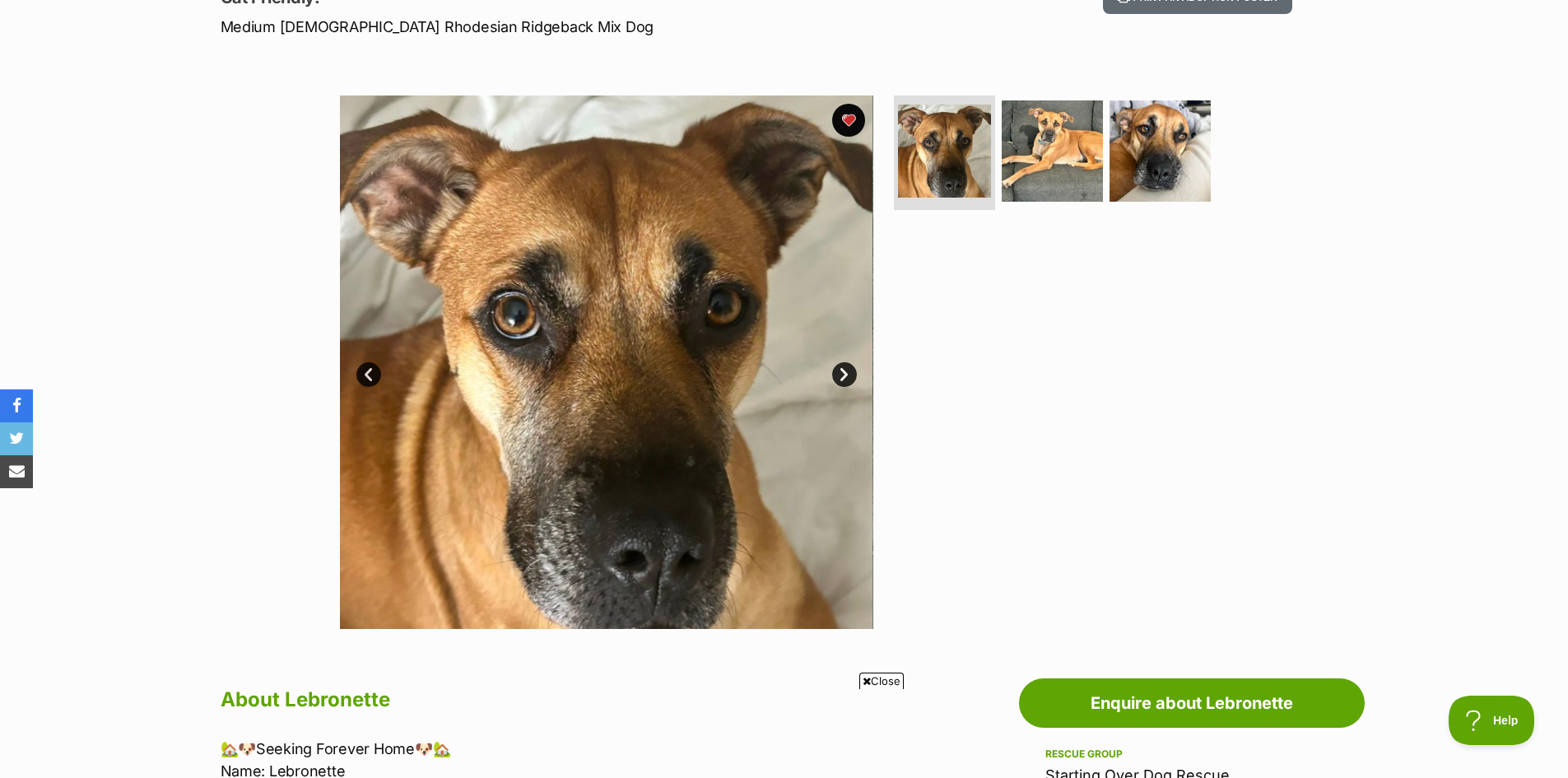
click at [842, 371] on link "Next" at bounding box center [844, 374] width 24 height 24
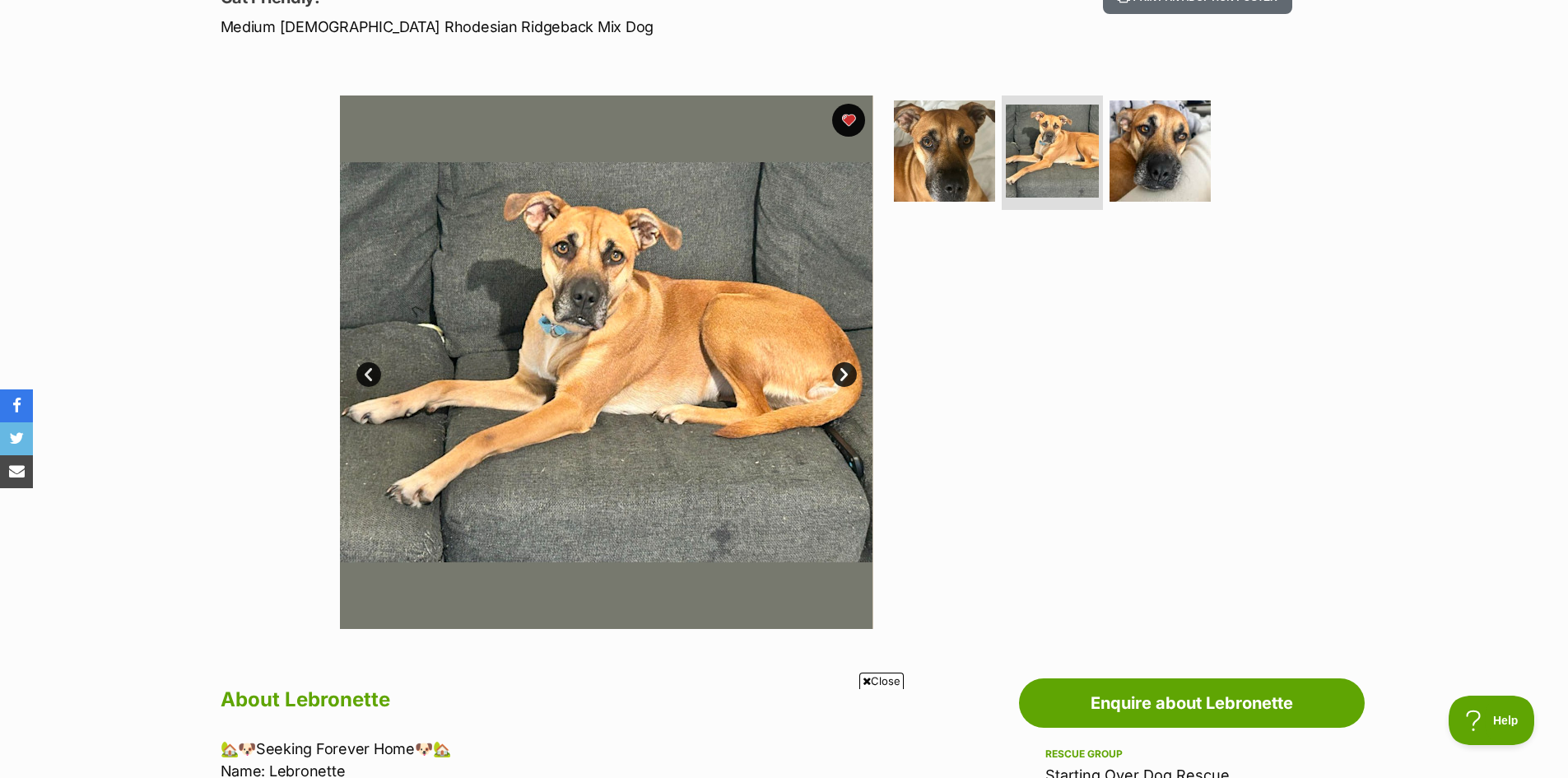
click at [842, 371] on link "Next" at bounding box center [844, 374] width 24 height 24
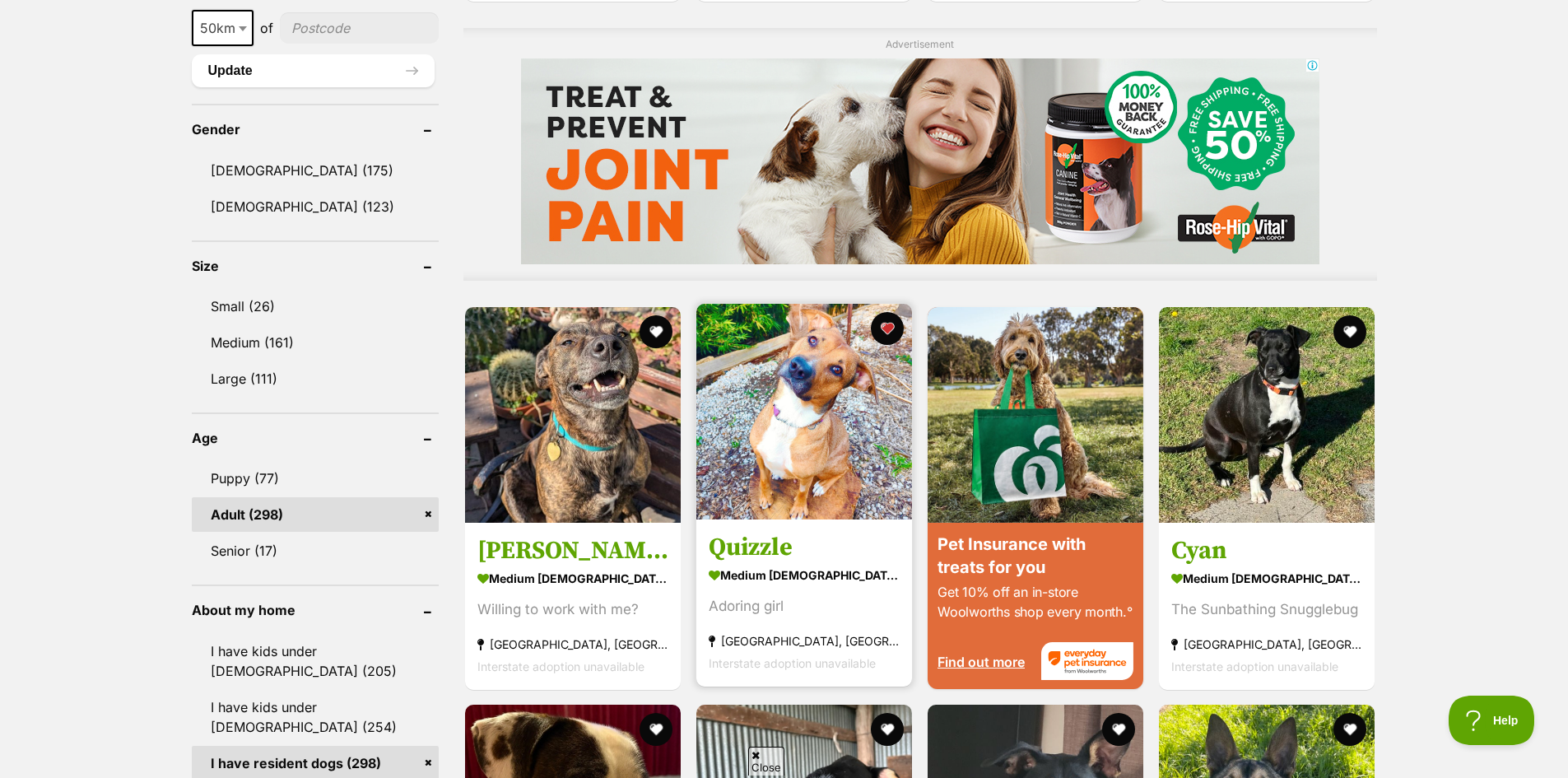
click at [790, 490] on img at bounding box center [804, 411] width 215 height 215
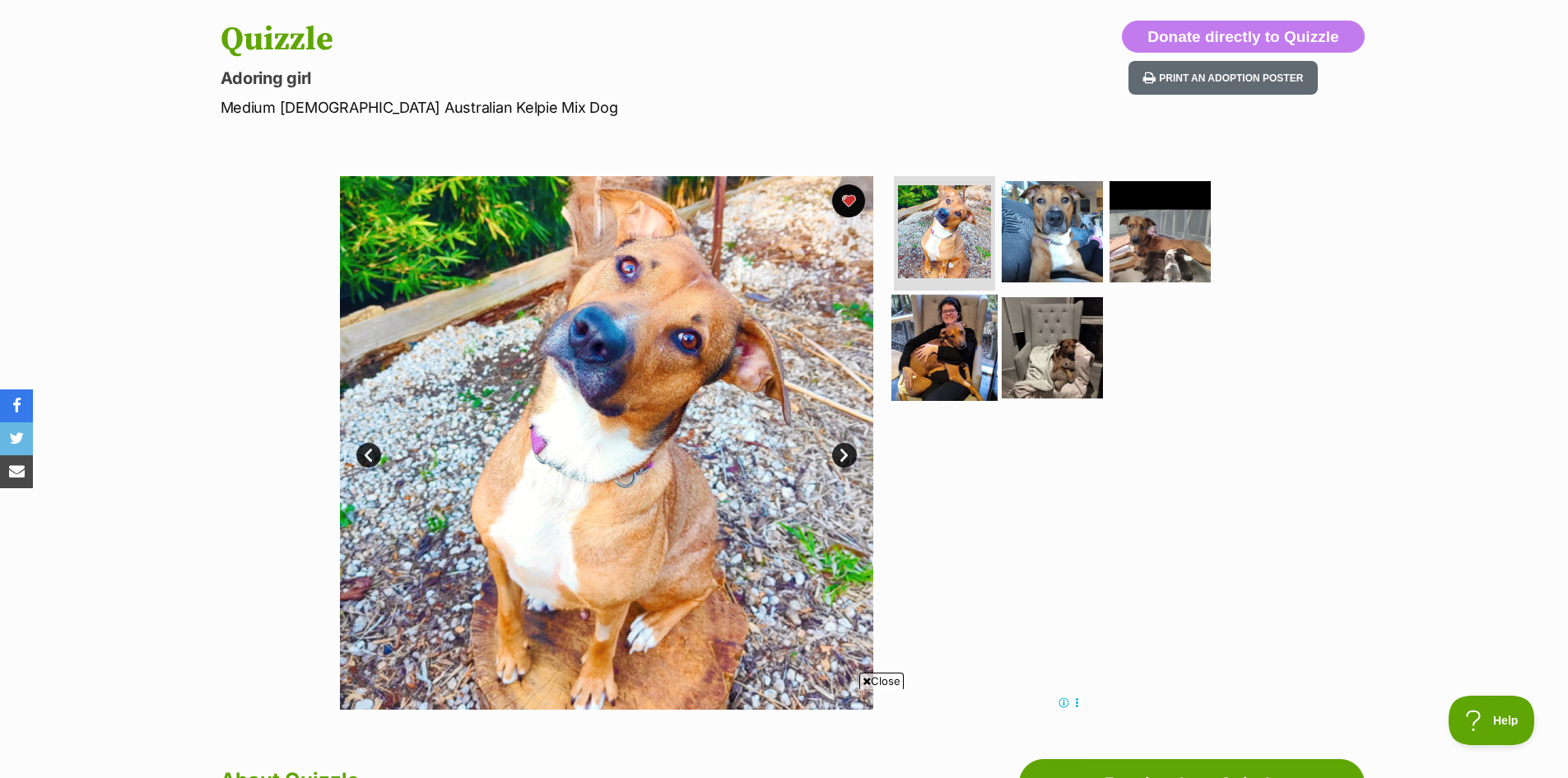
scroll to position [164, 0]
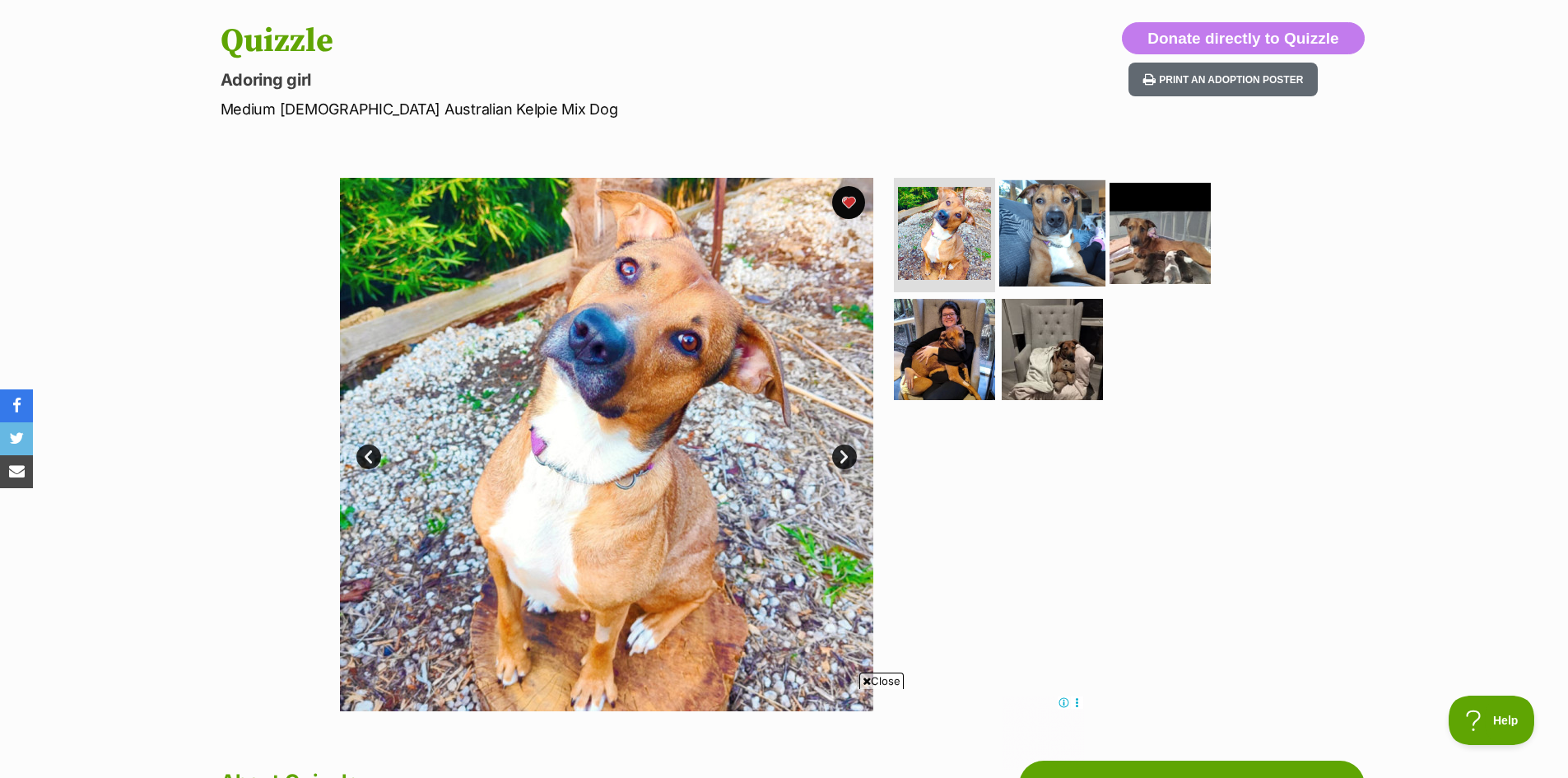
click at [1031, 244] on img at bounding box center [1052, 232] width 106 height 106
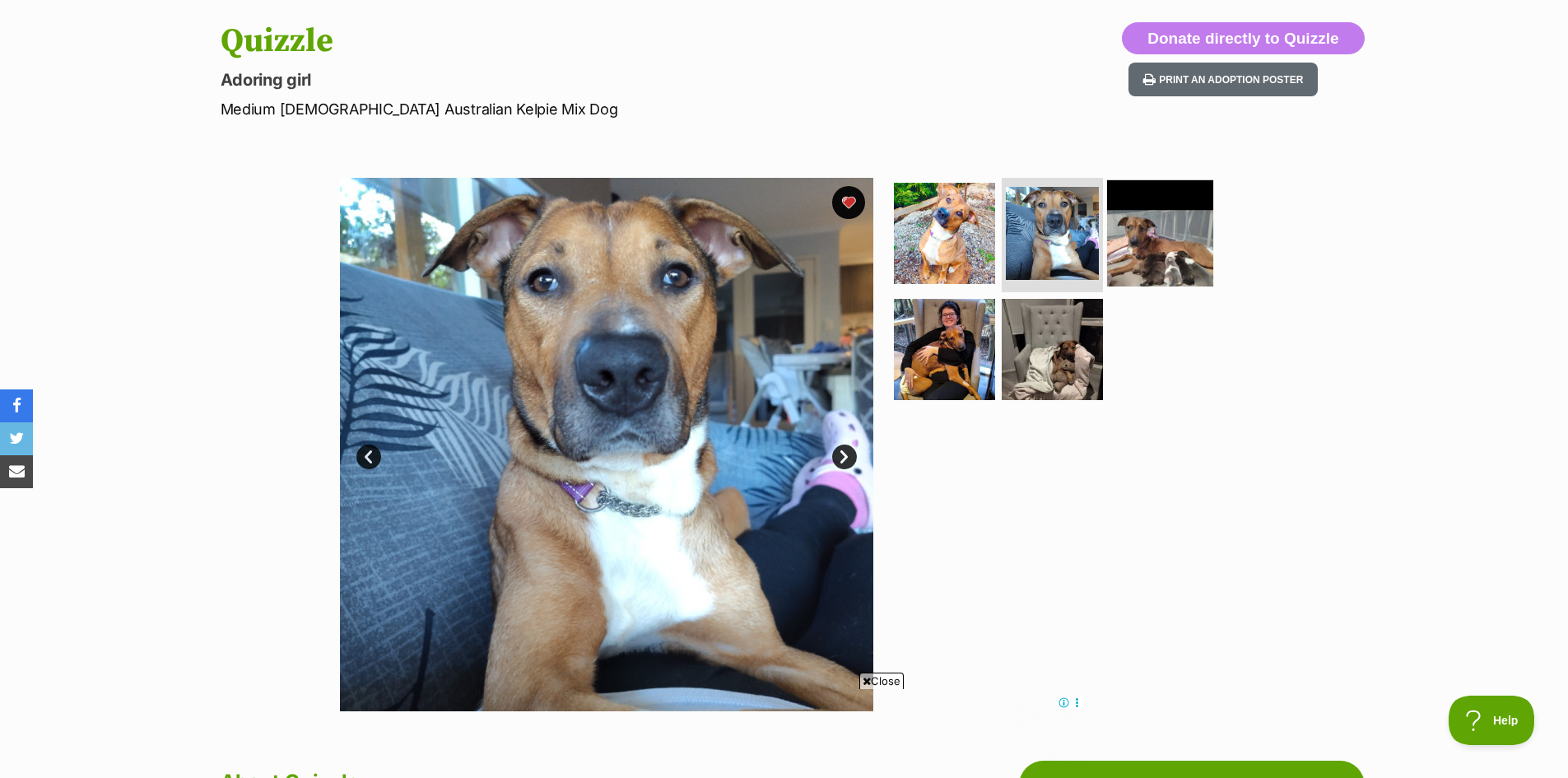
click at [1135, 246] on img at bounding box center [1160, 232] width 106 height 106
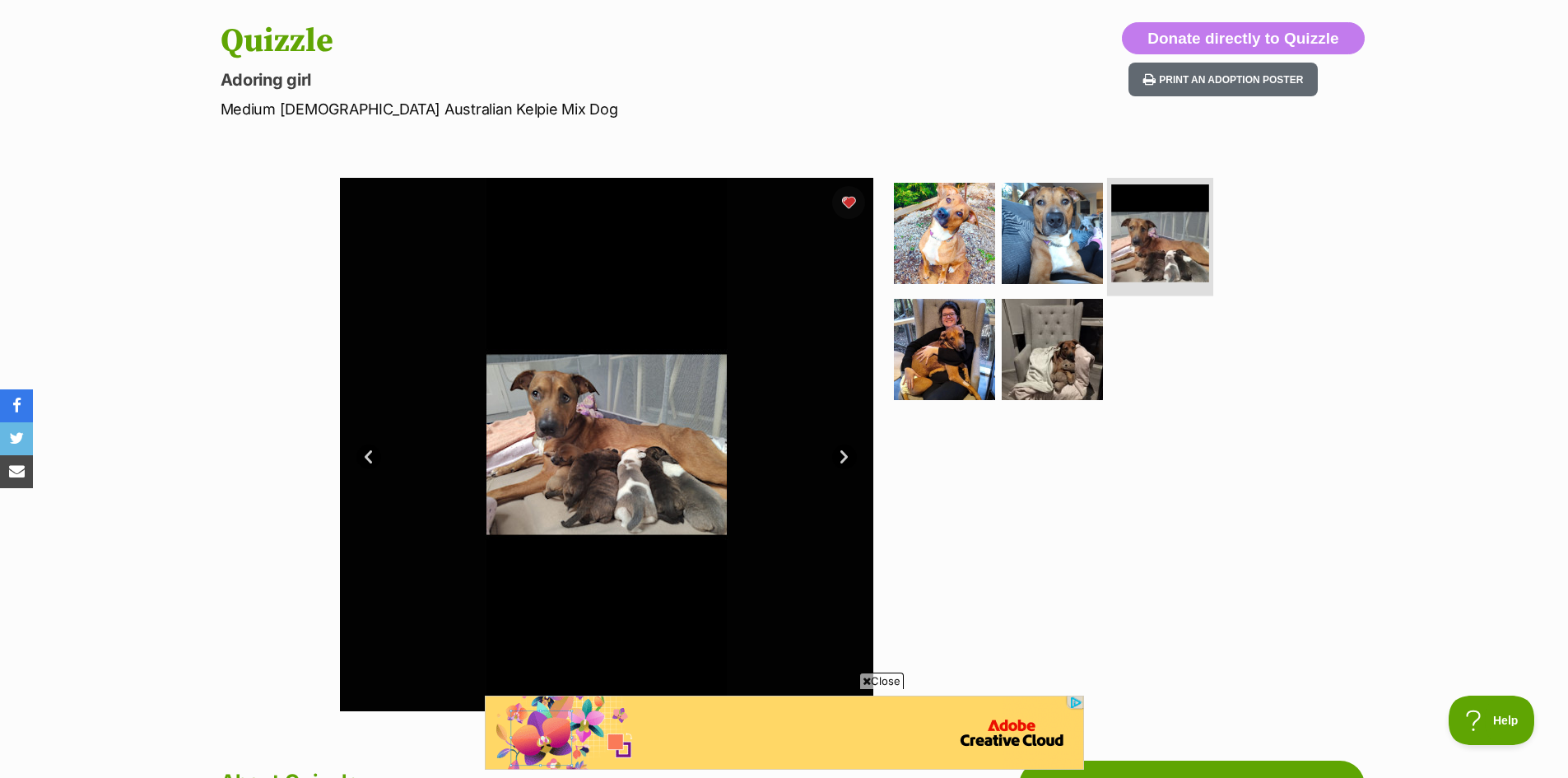
scroll to position [0, 0]
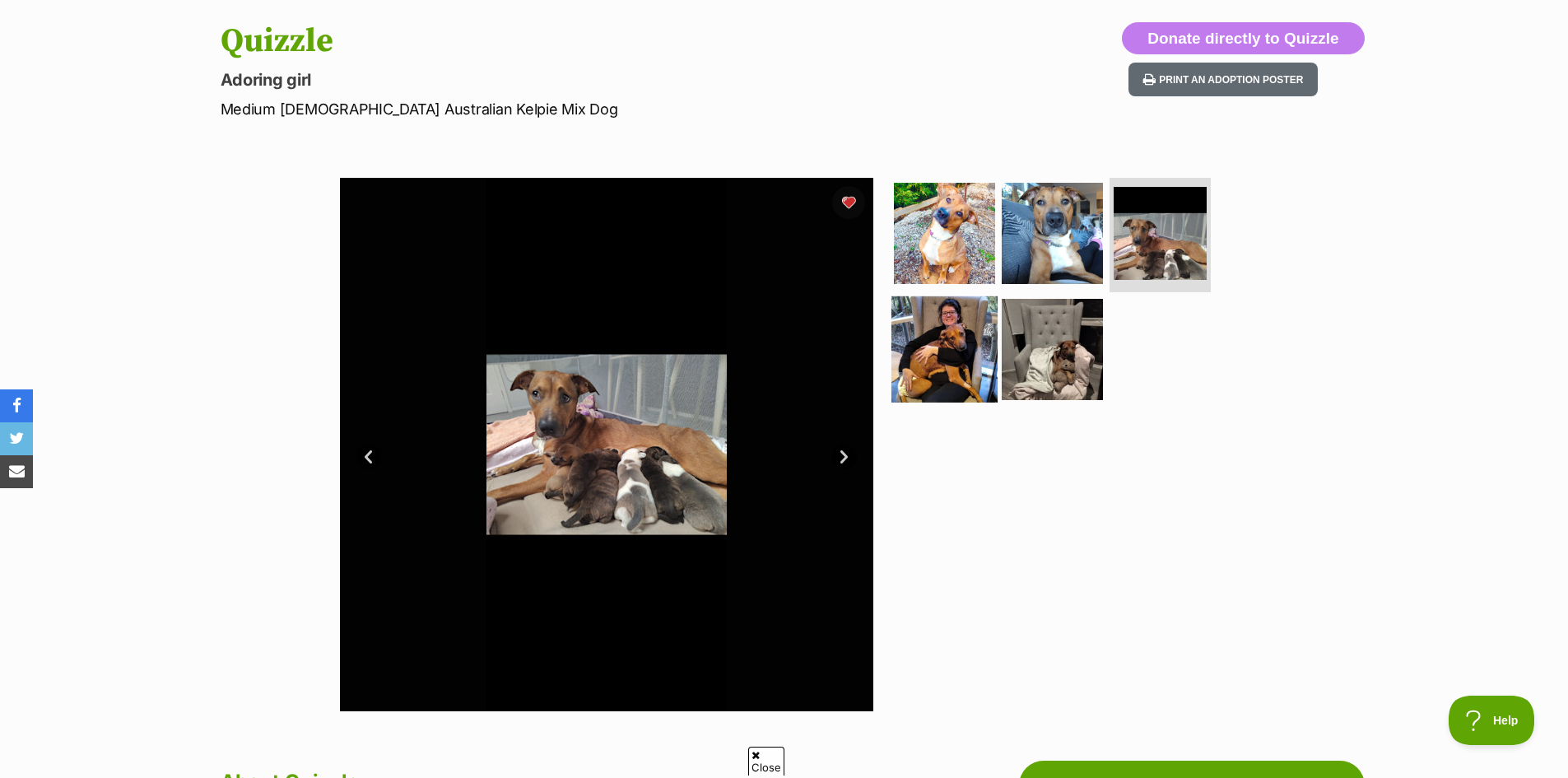
click at [953, 348] on img at bounding box center [944, 350] width 106 height 106
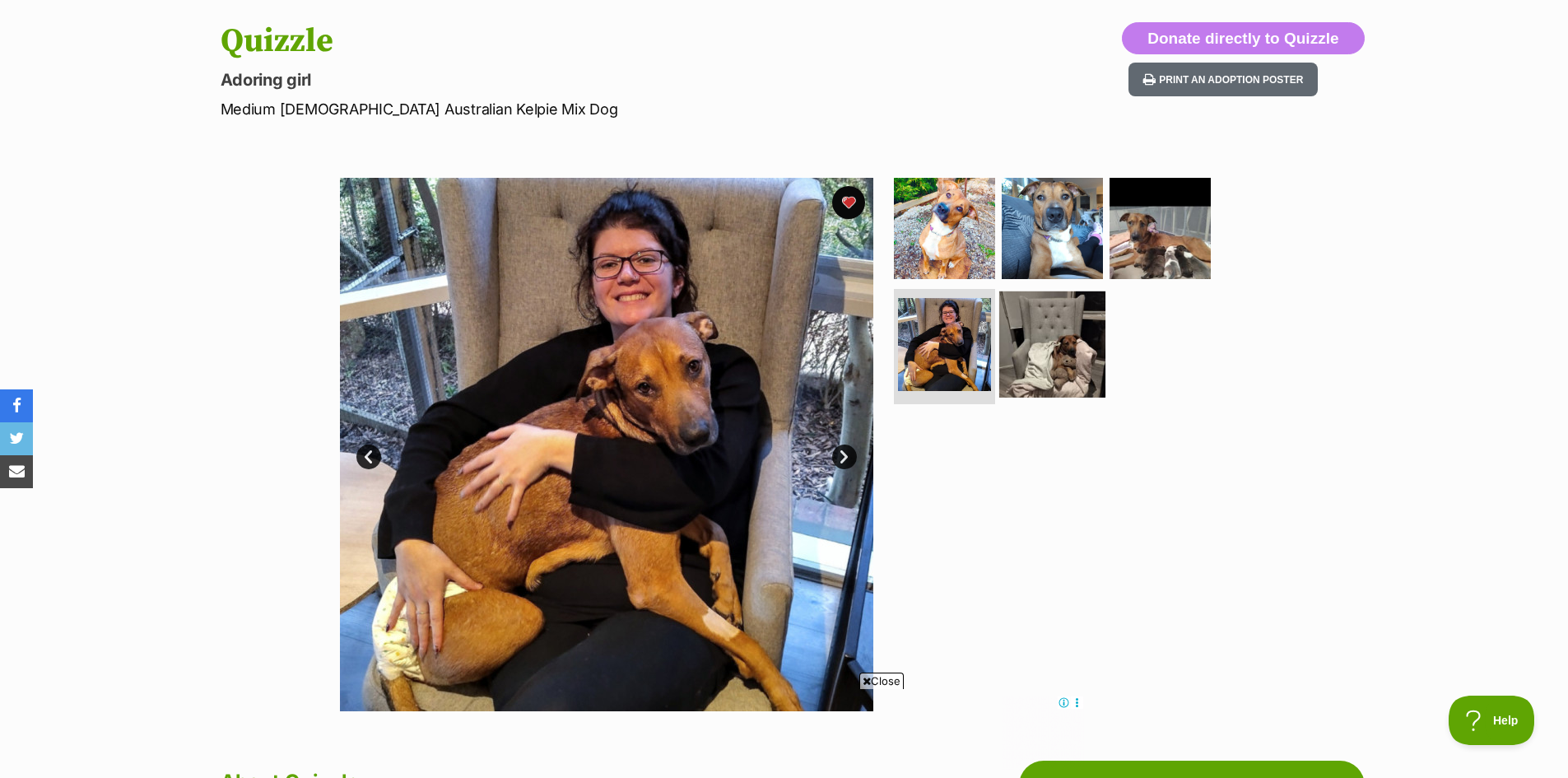
click at [1060, 345] on img at bounding box center [1052, 345] width 106 height 106
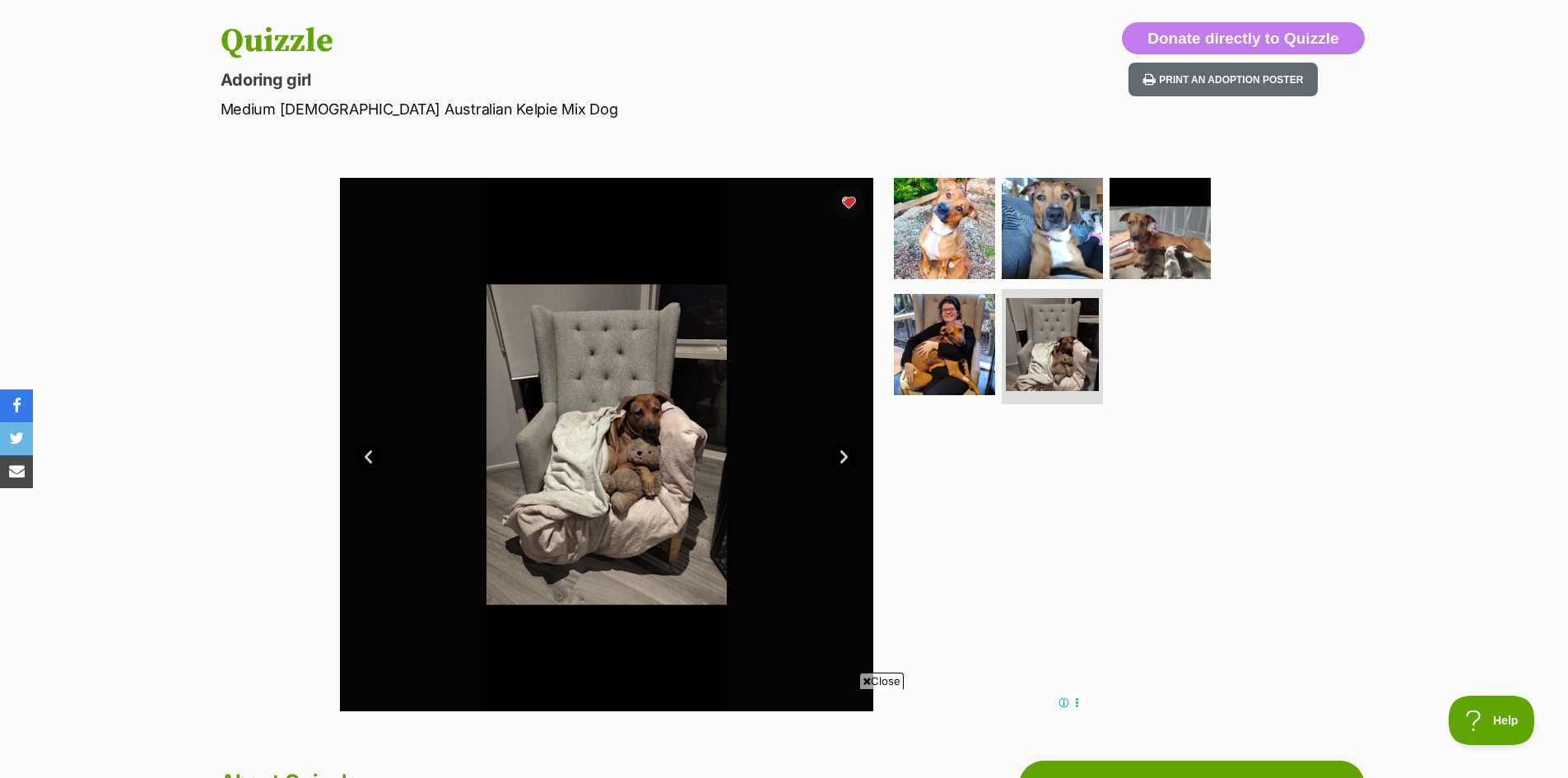
click at [843, 456] on link "Next" at bounding box center [844, 456] width 24 height 24
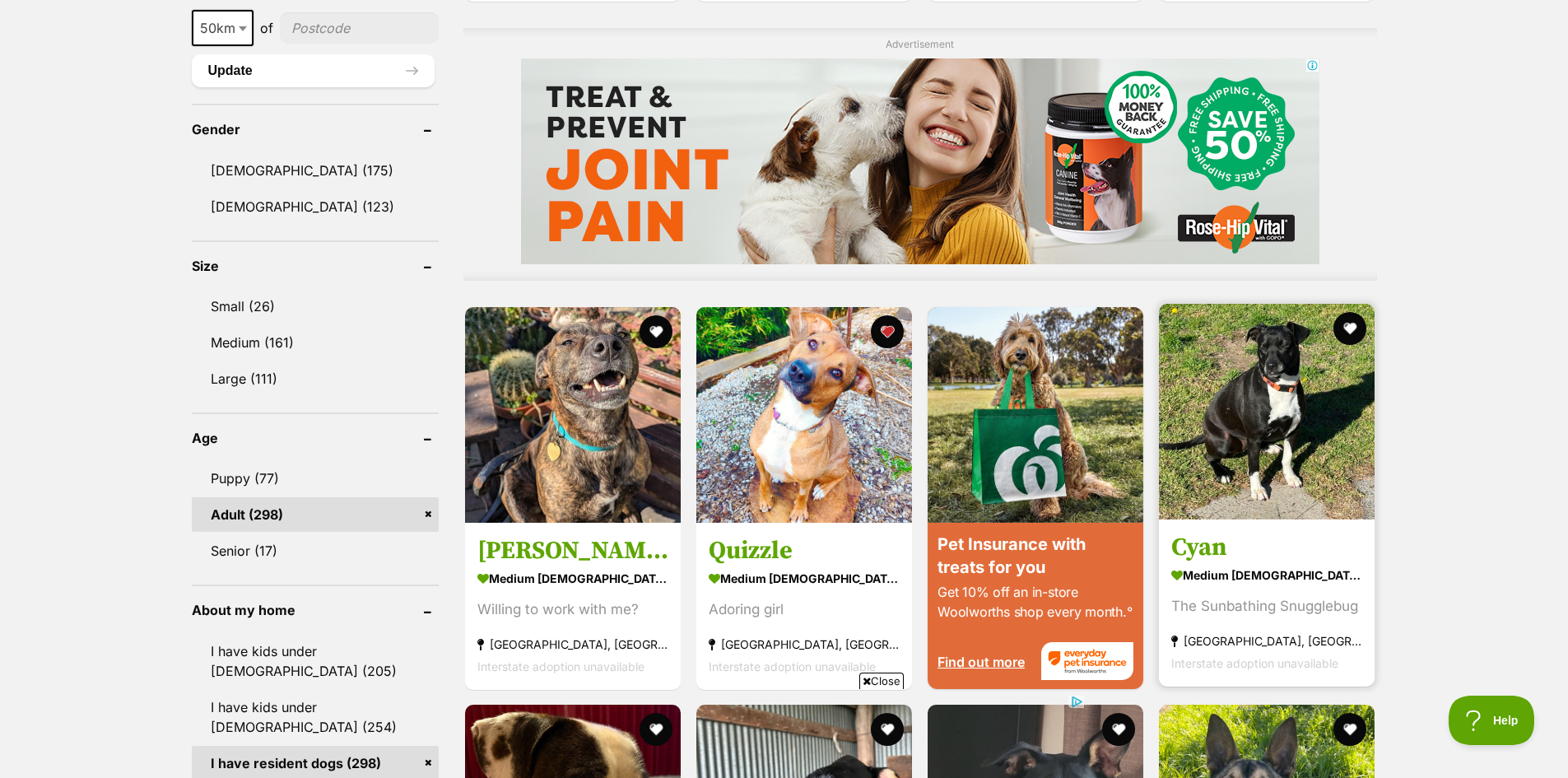
click at [1257, 483] on img at bounding box center [1266, 411] width 215 height 215
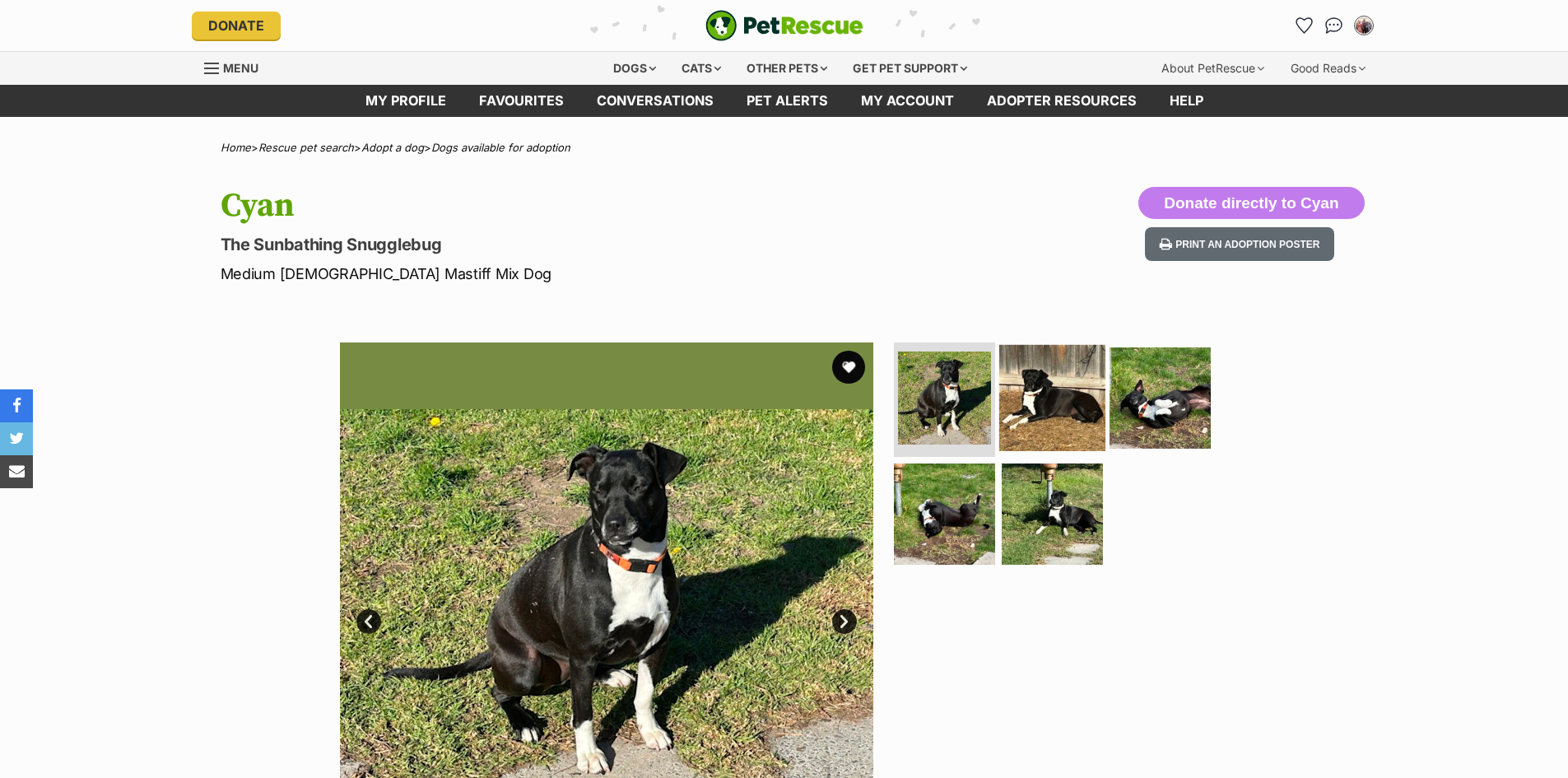
click at [1060, 415] on img at bounding box center [1052, 397] width 106 height 106
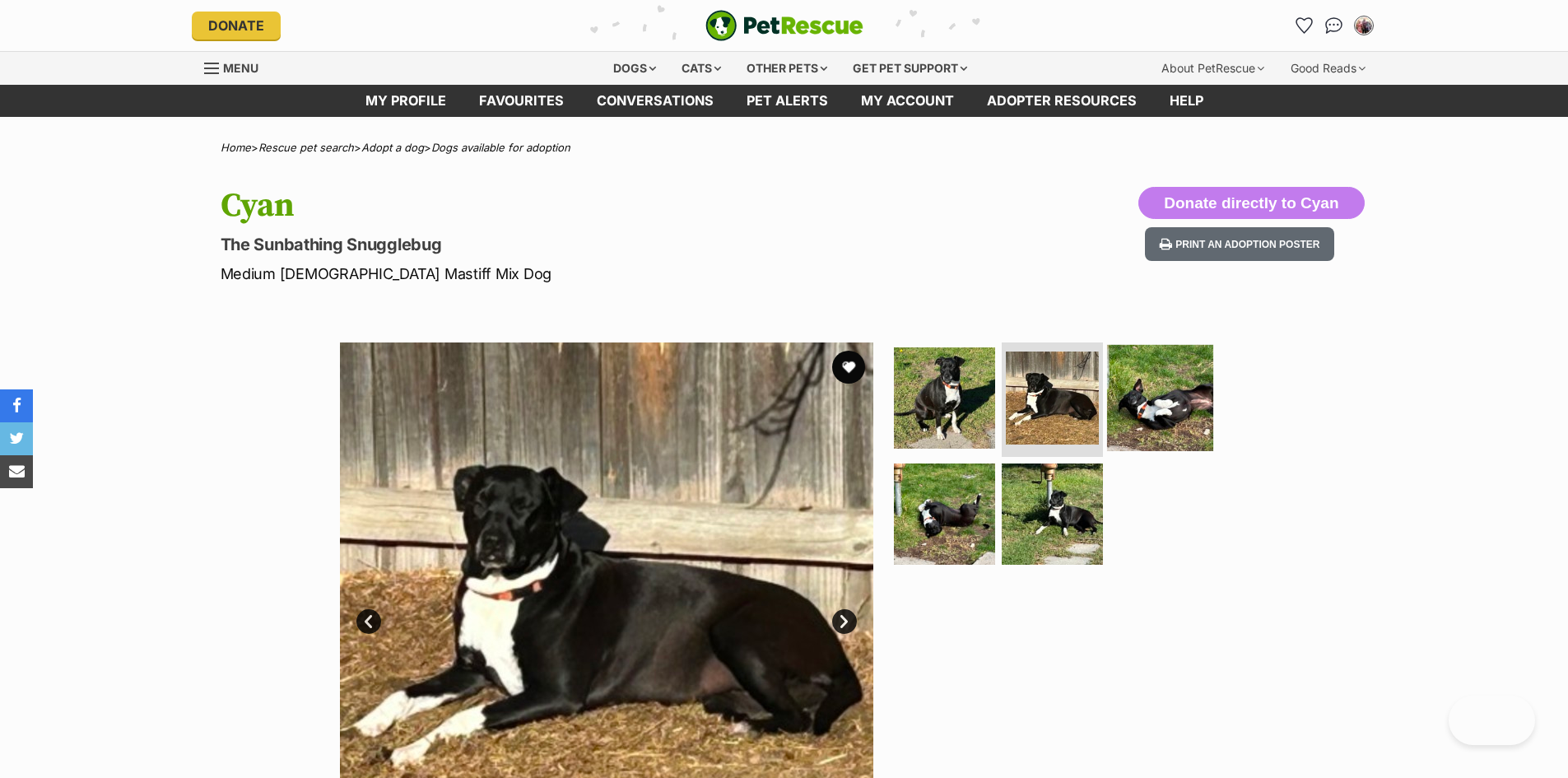
click at [1157, 402] on img at bounding box center [1160, 397] width 106 height 106
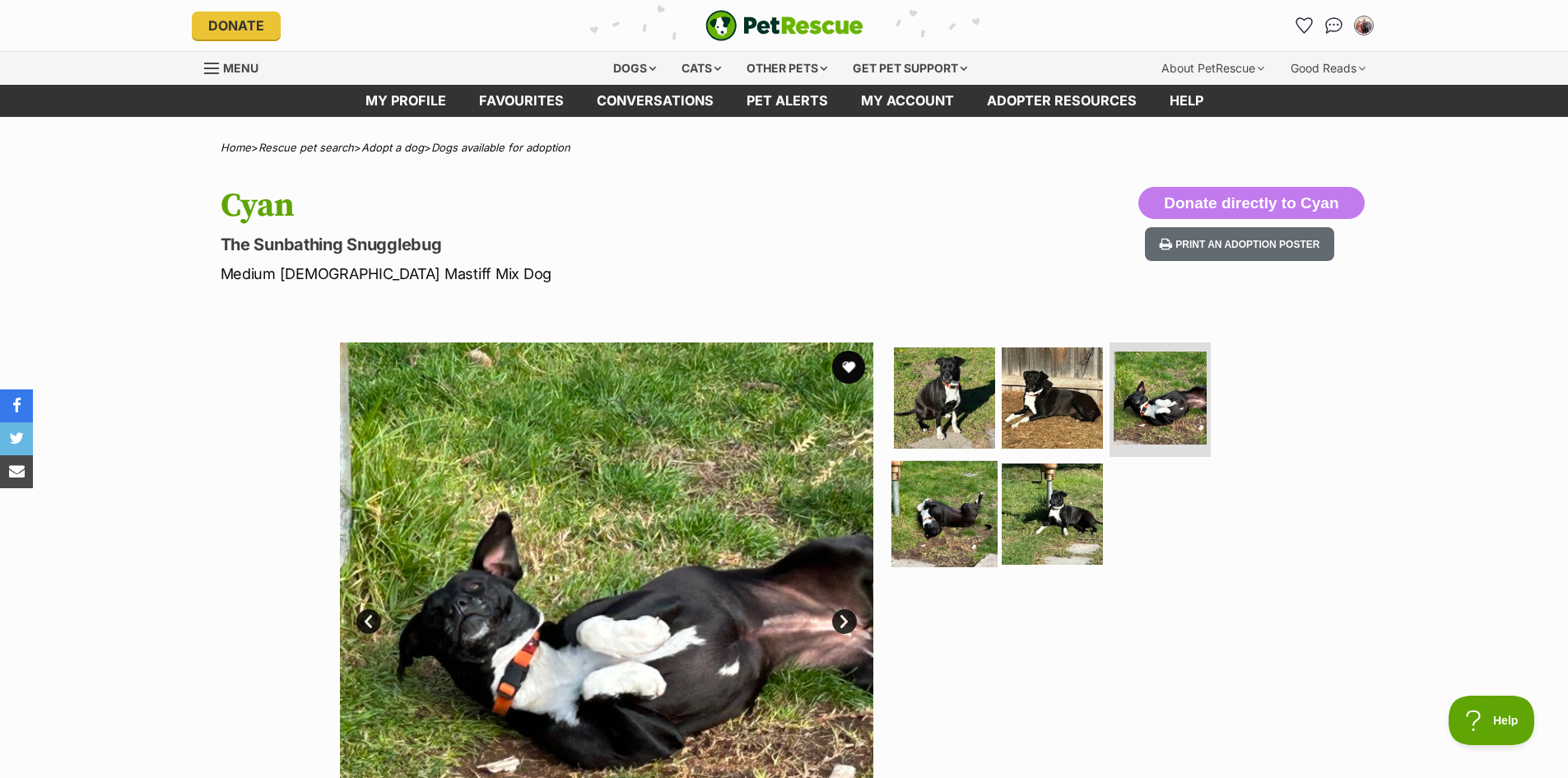
click at [928, 527] on img at bounding box center [944, 514] width 106 height 106
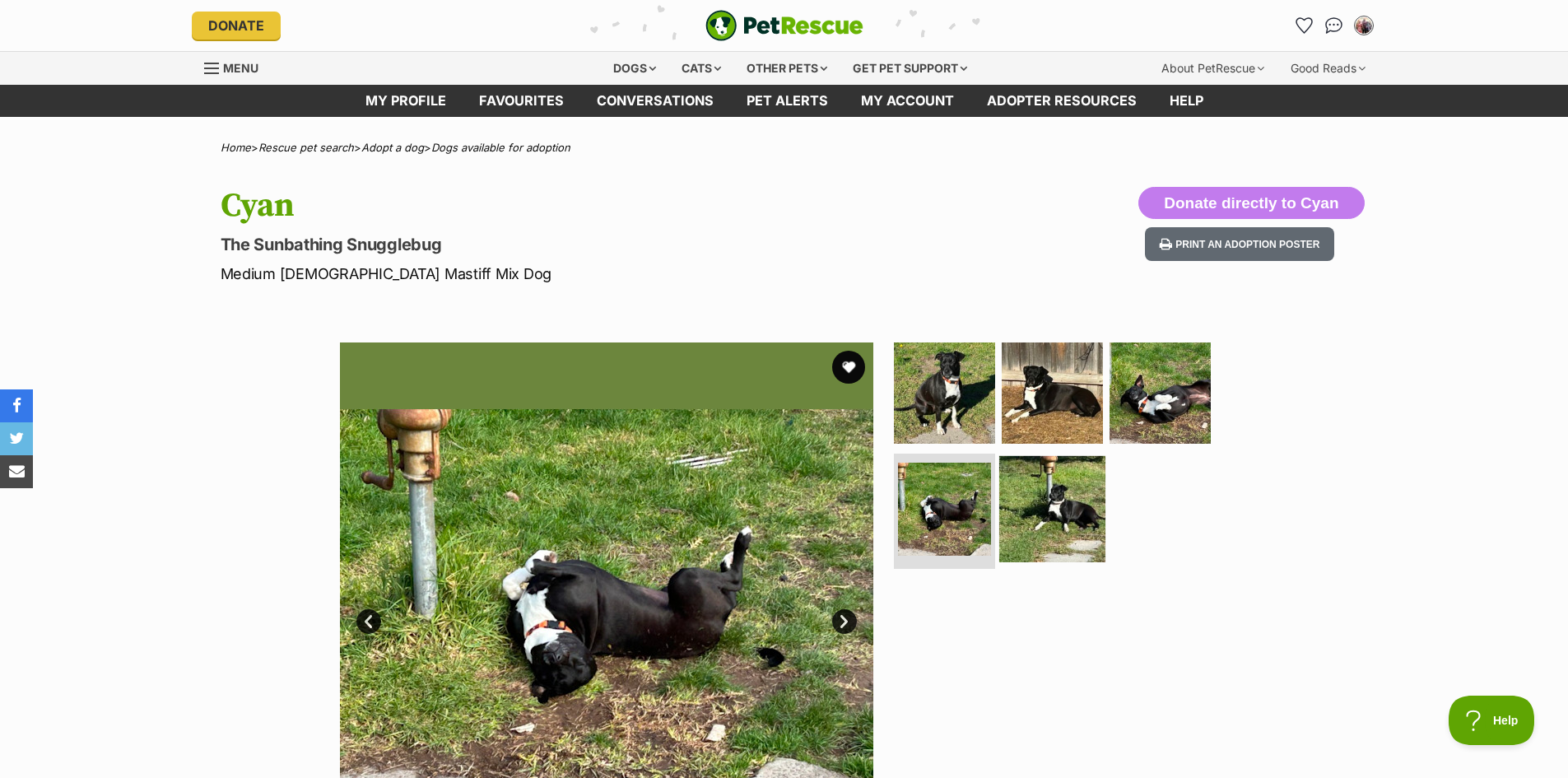
click at [1012, 521] on img at bounding box center [1052, 509] width 106 height 106
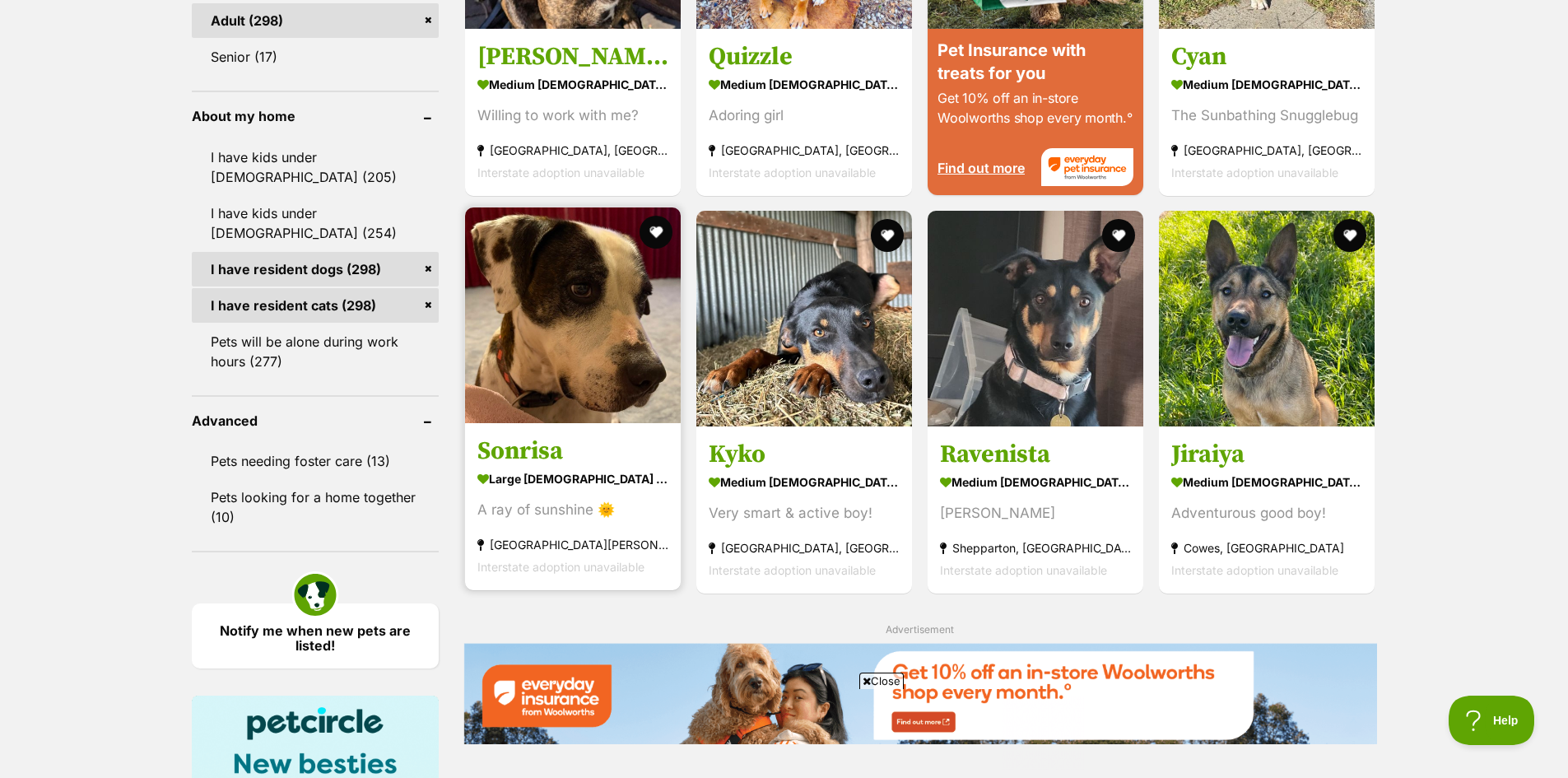
click at [619, 379] on img at bounding box center [572, 314] width 215 height 215
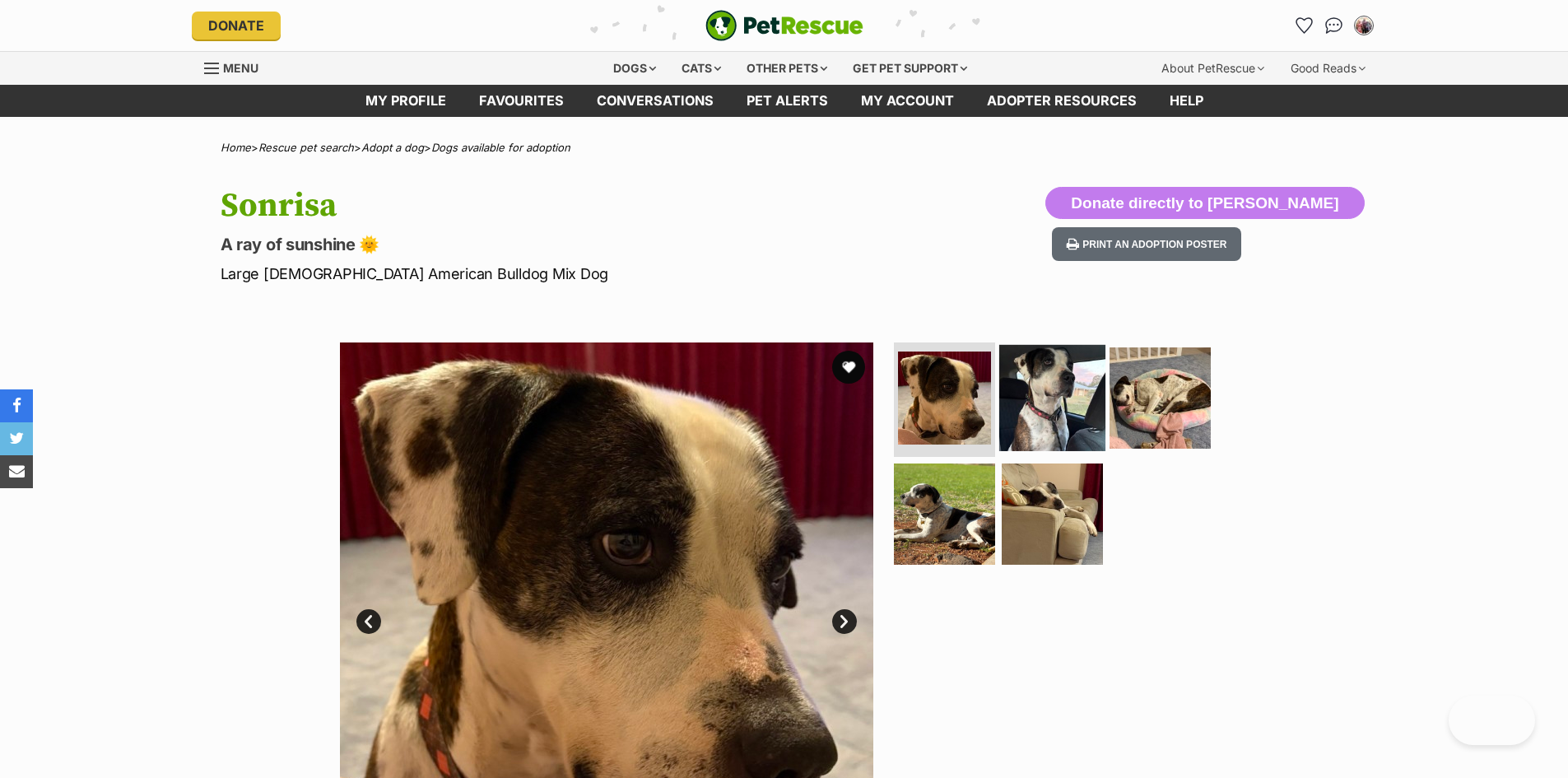
click at [1020, 396] on img at bounding box center [1052, 397] width 106 height 106
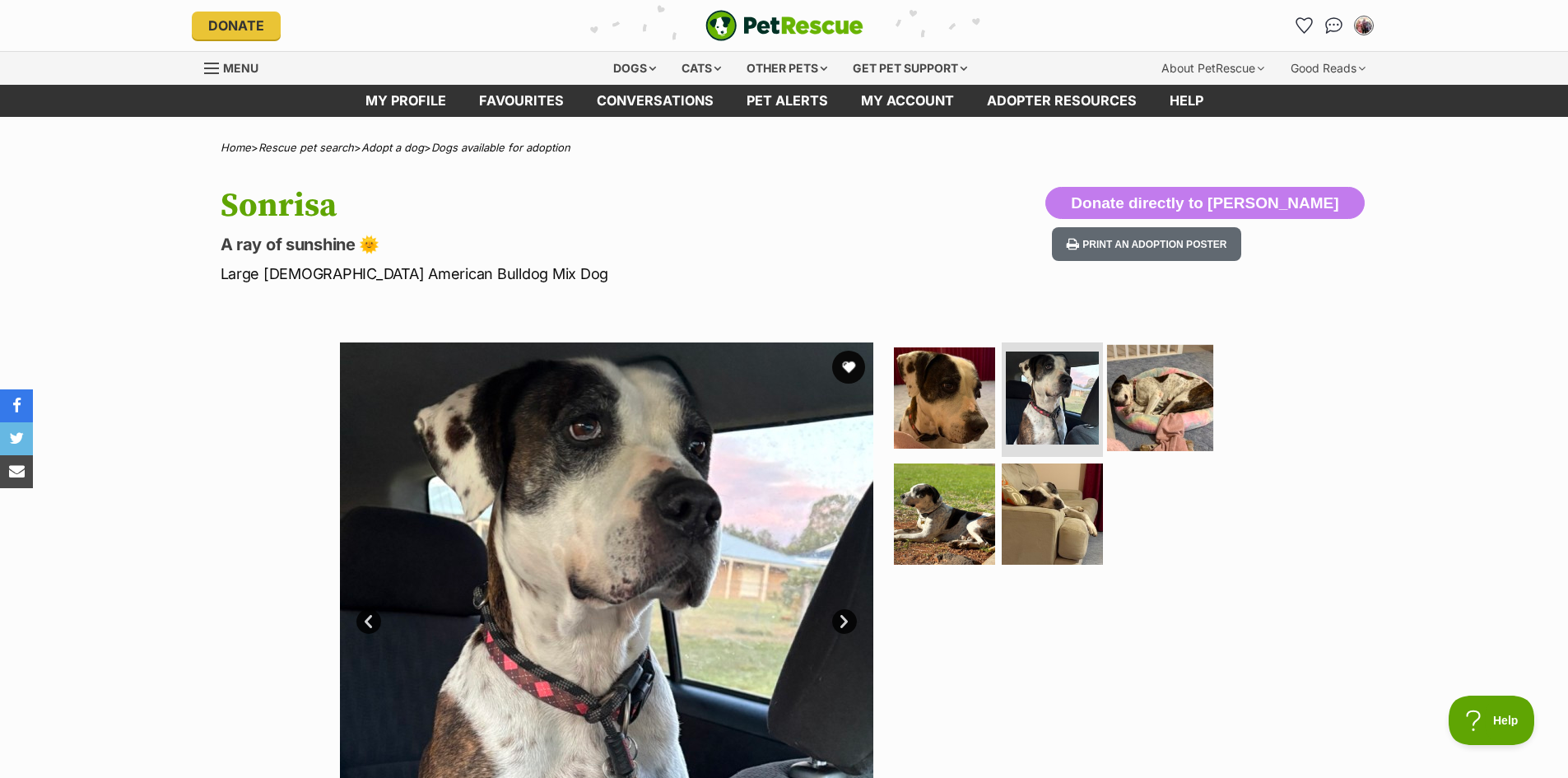
click at [1149, 410] on img at bounding box center [1160, 397] width 106 height 106
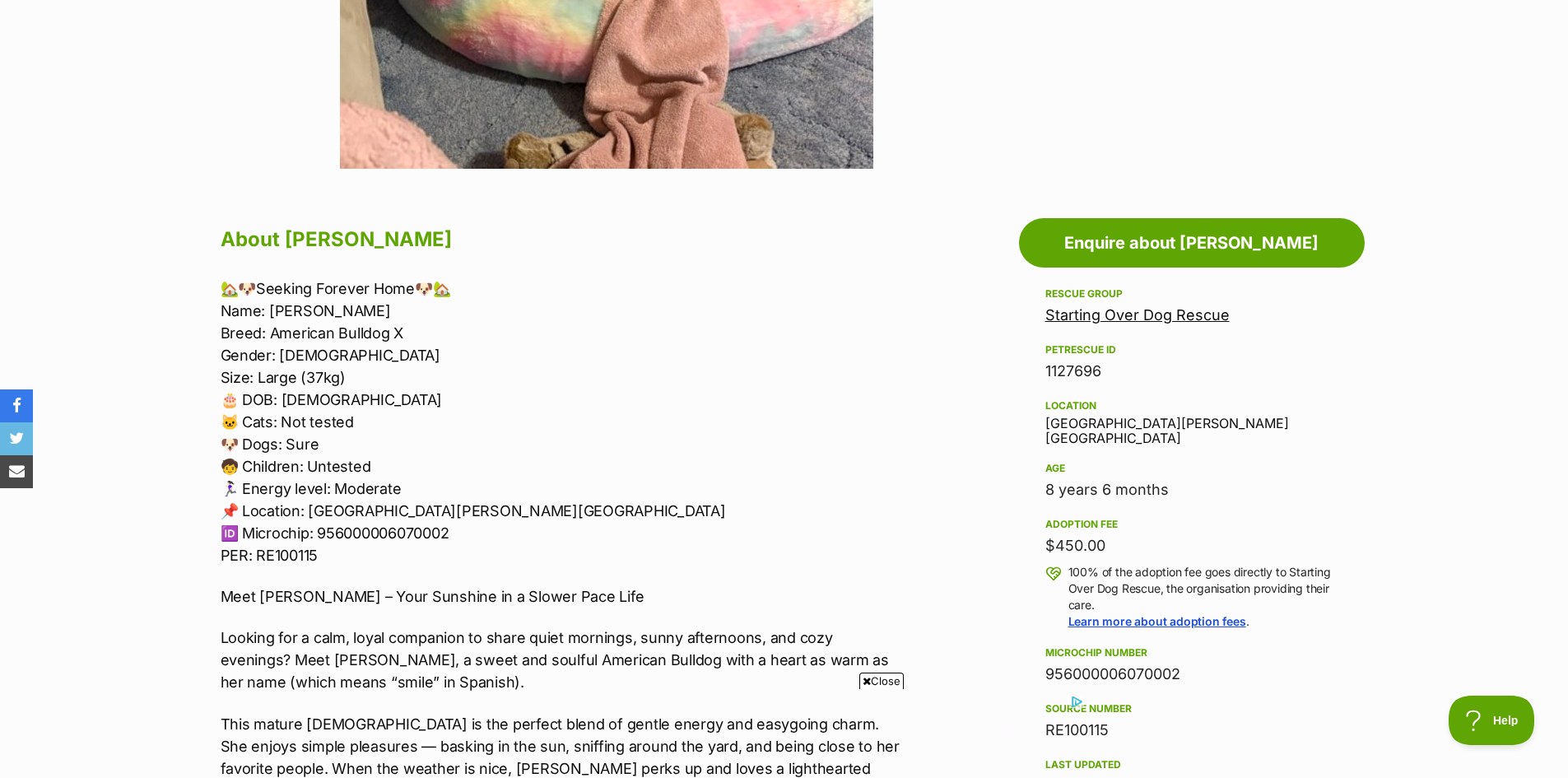
scroll to position [741, 0]
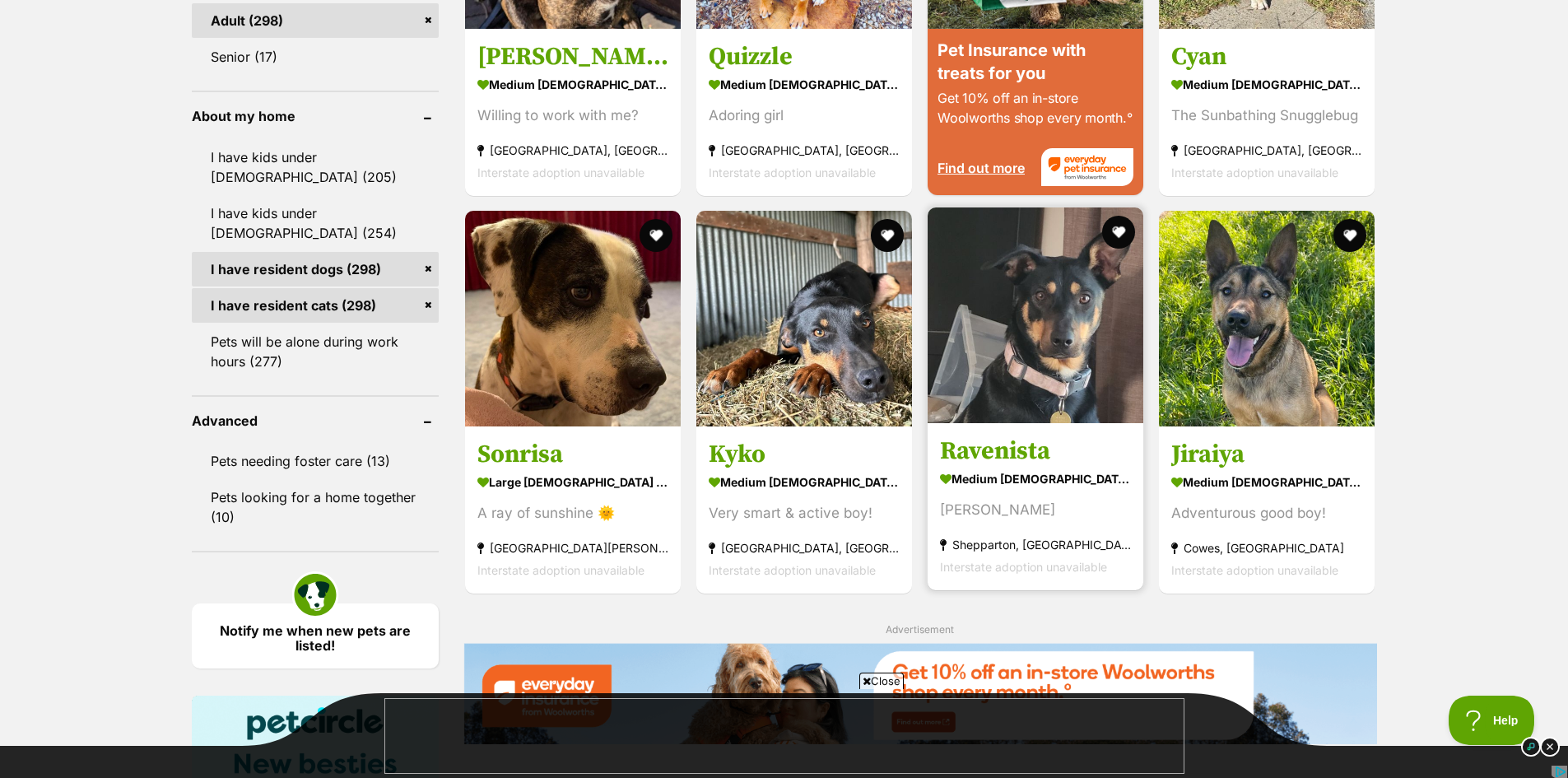
click at [1036, 357] on img at bounding box center [1035, 314] width 215 height 215
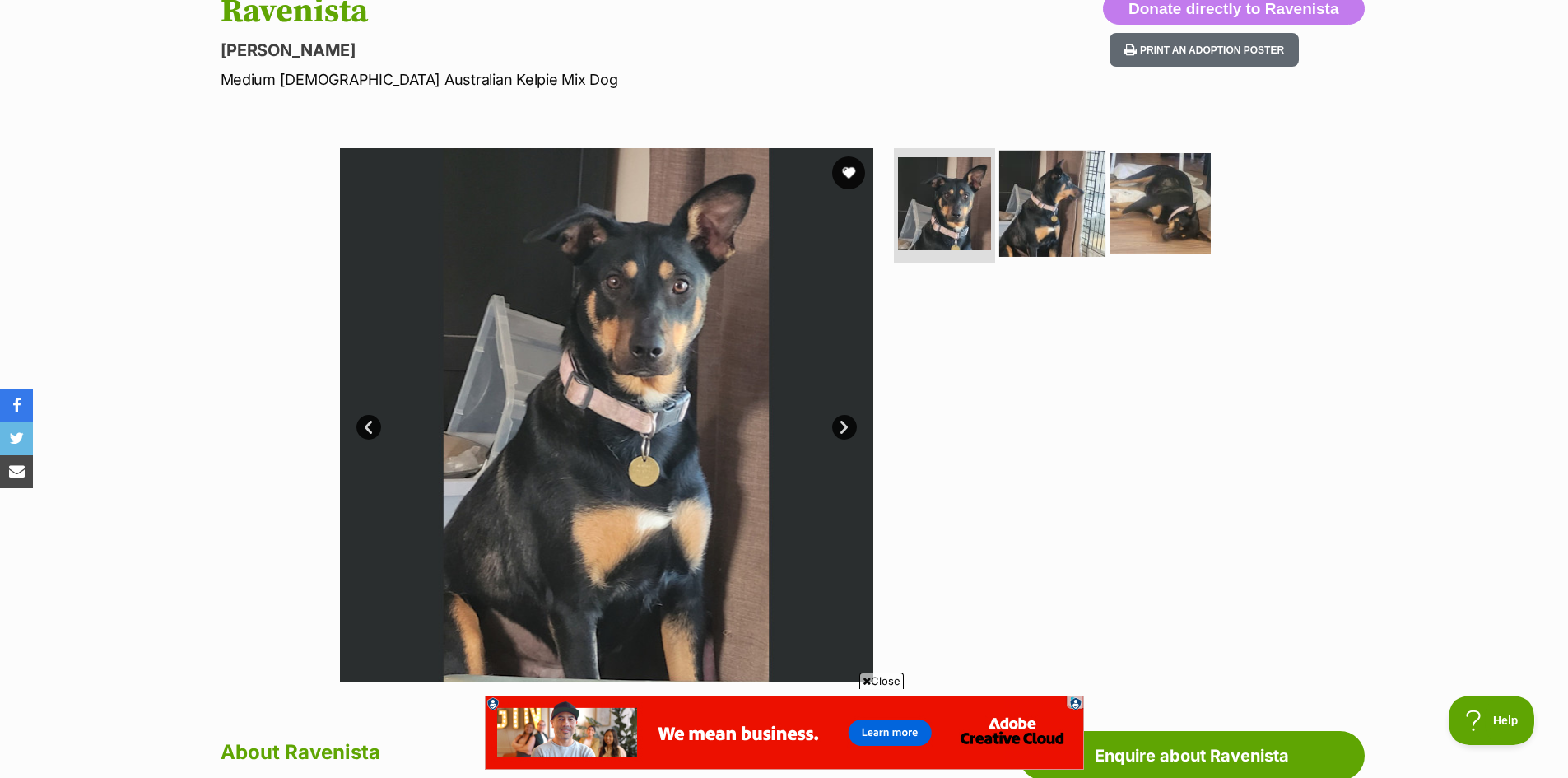
scroll to position [164, 0]
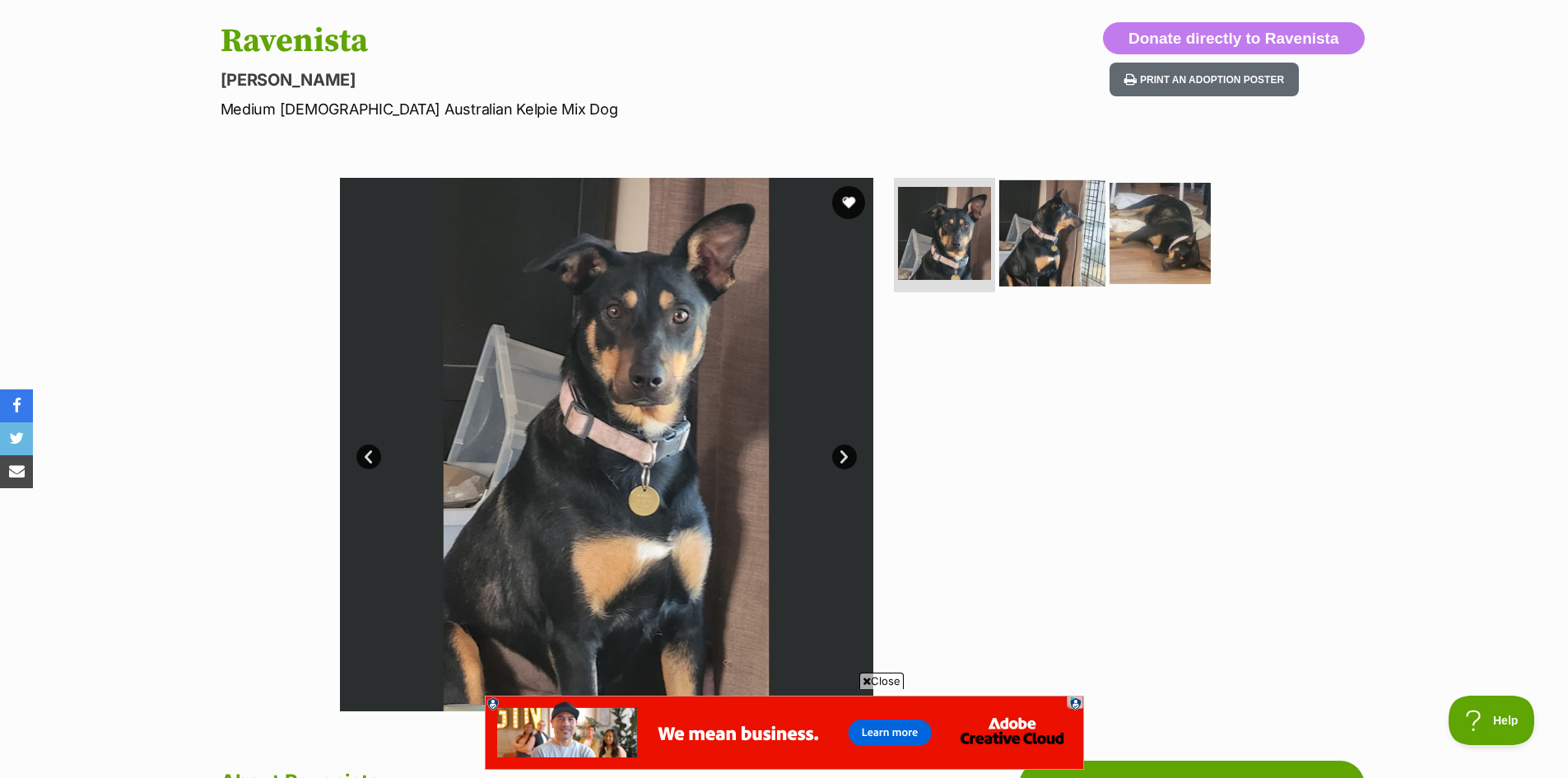
click at [1043, 262] on img at bounding box center [1052, 232] width 106 height 106
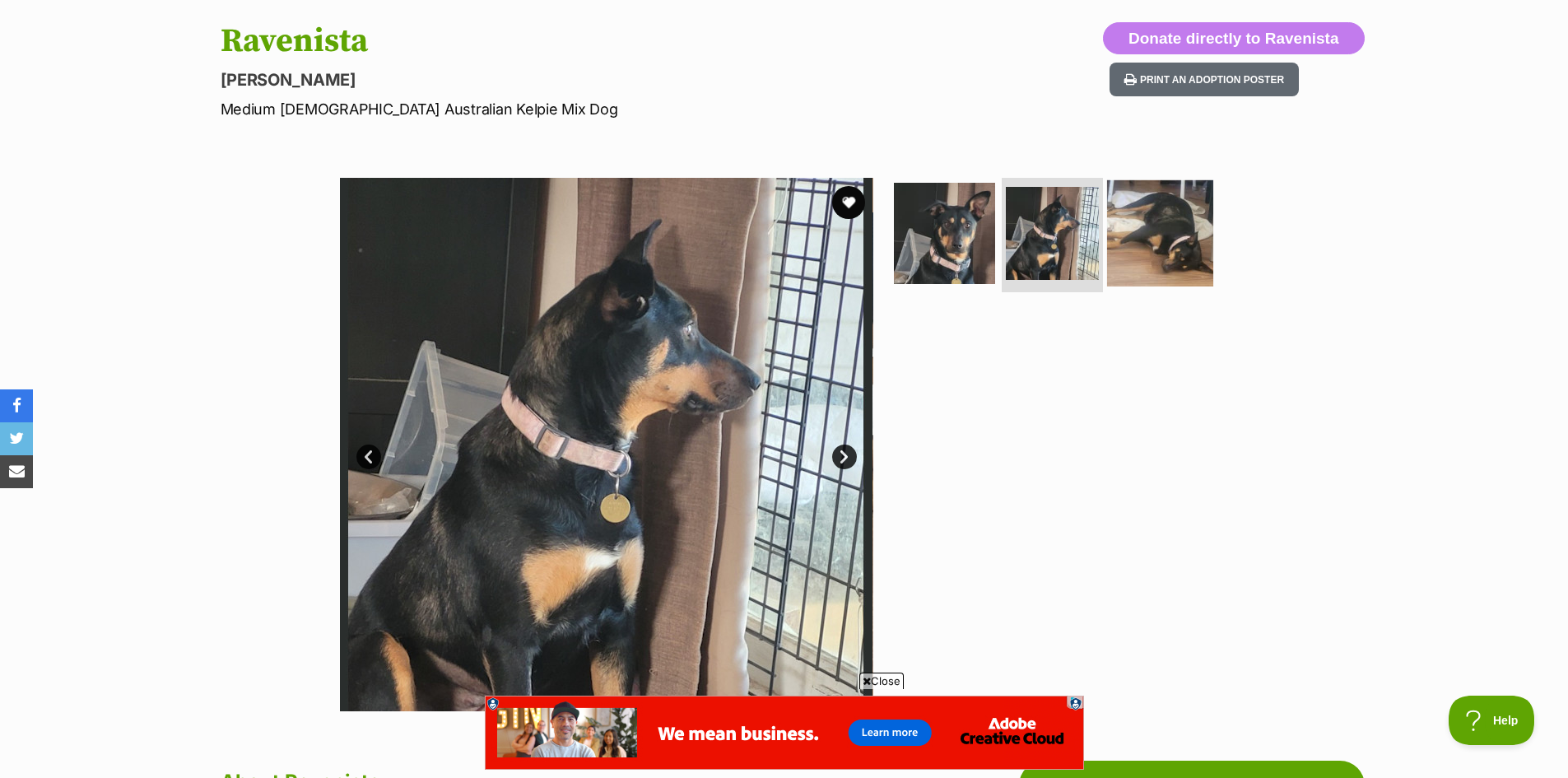
click at [1146, 261] on img at bounding box center [1160, 232] width 106 height 106
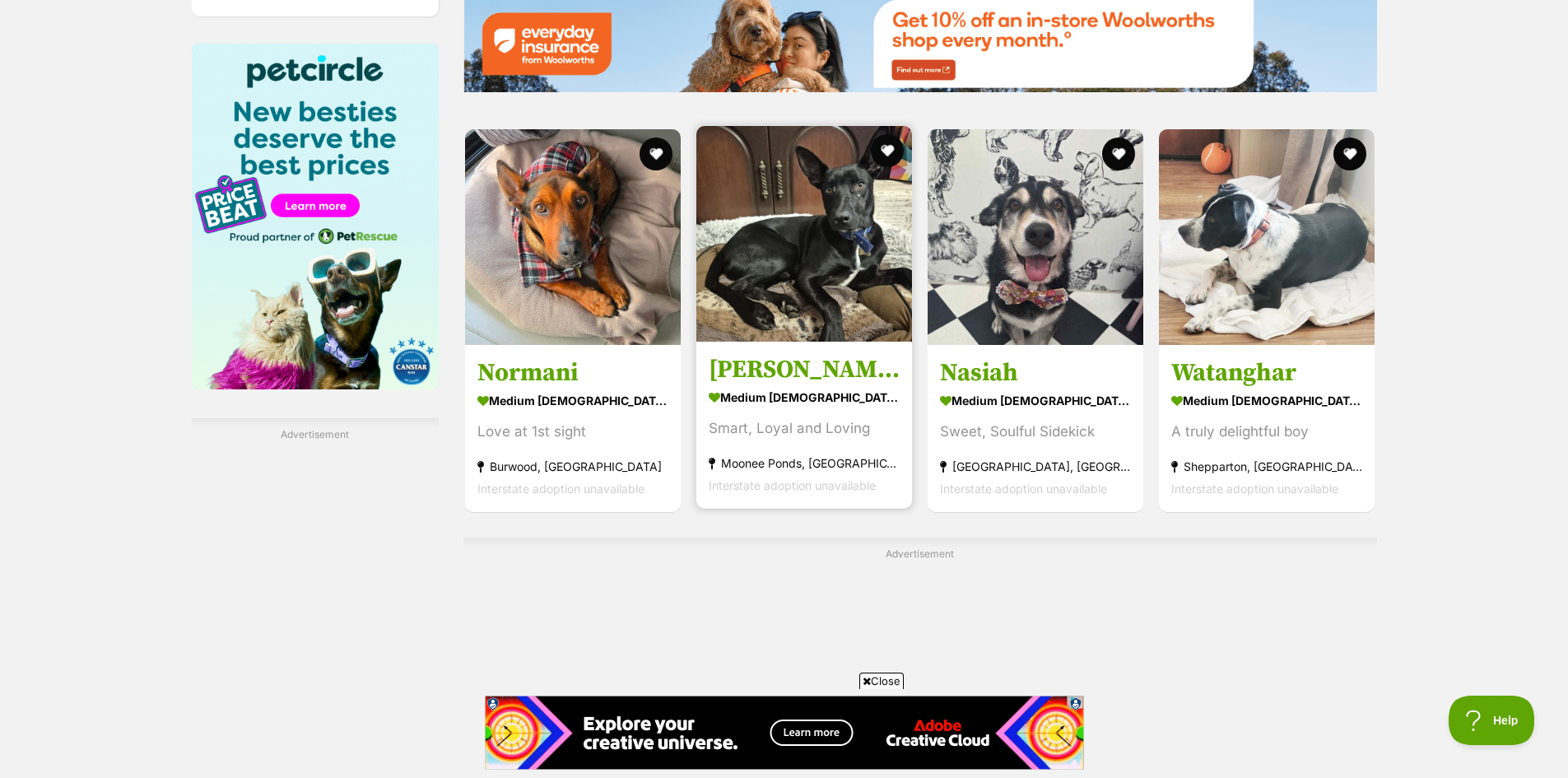
scroll to position [2470, 0]
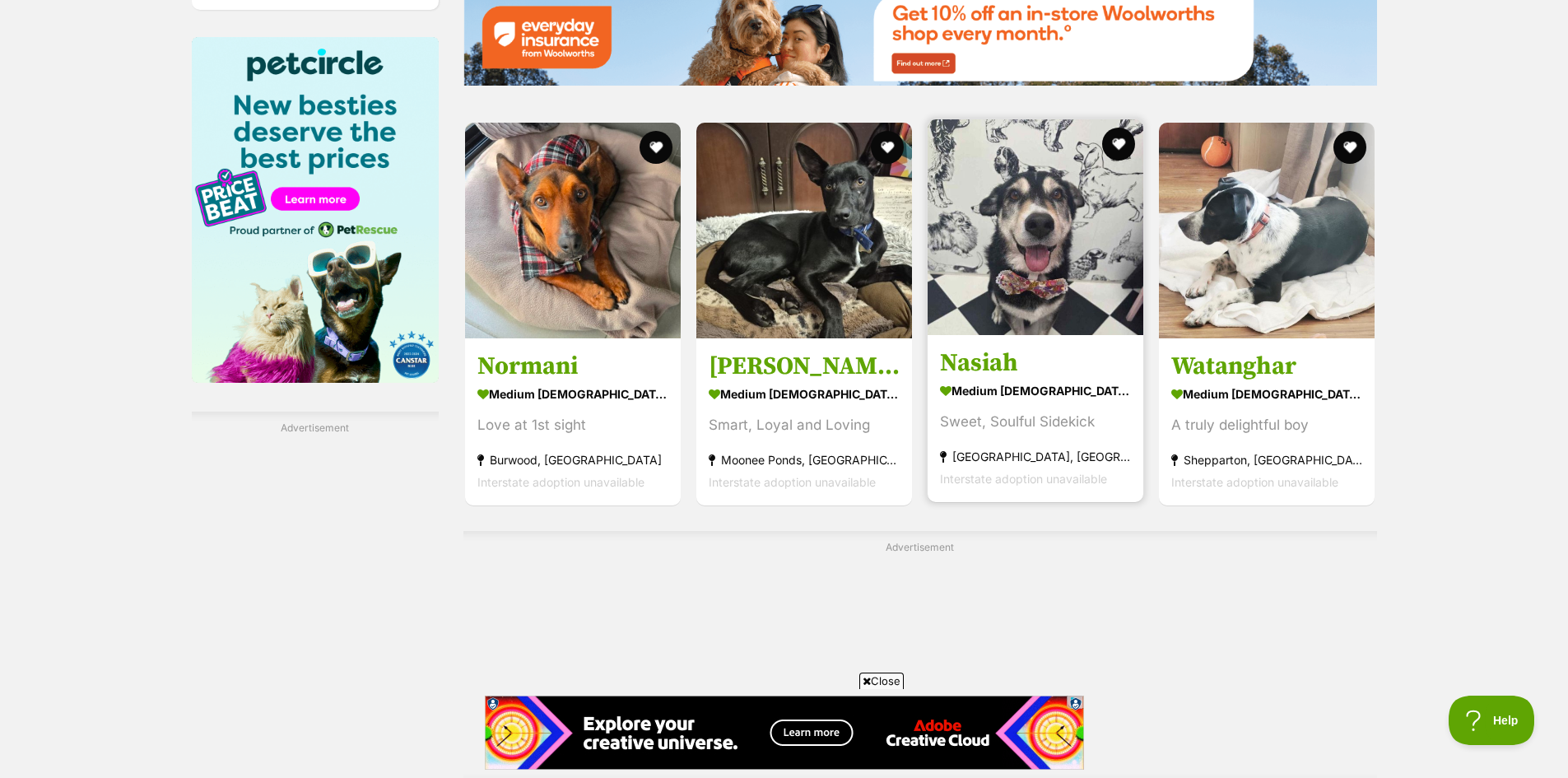
click at [1043, 283] on img at bounding box center [1035, 226] width 215 height 215
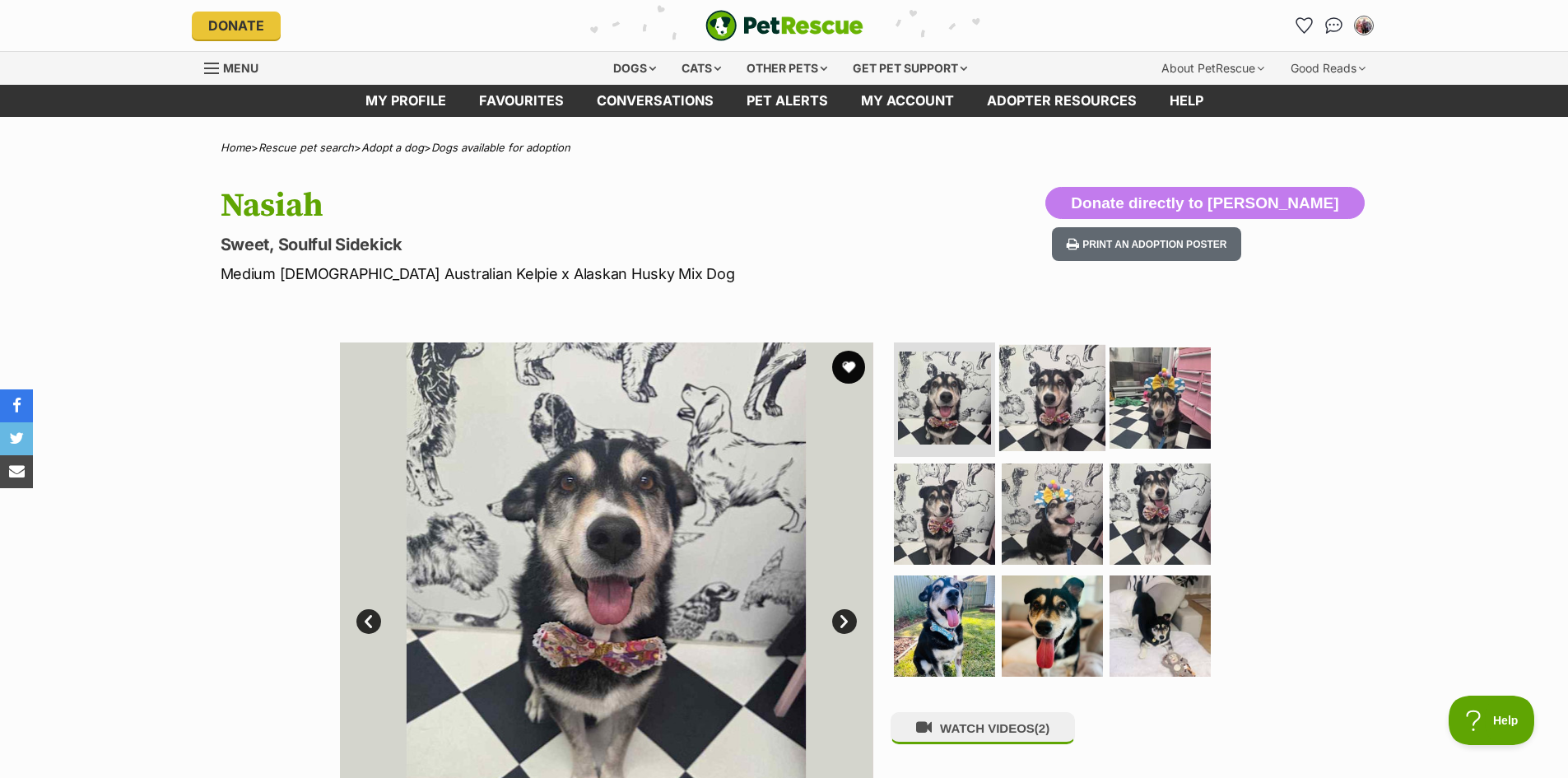
click at [1037, 402] on img at bounding box center [1052, 397] width 106 height 106
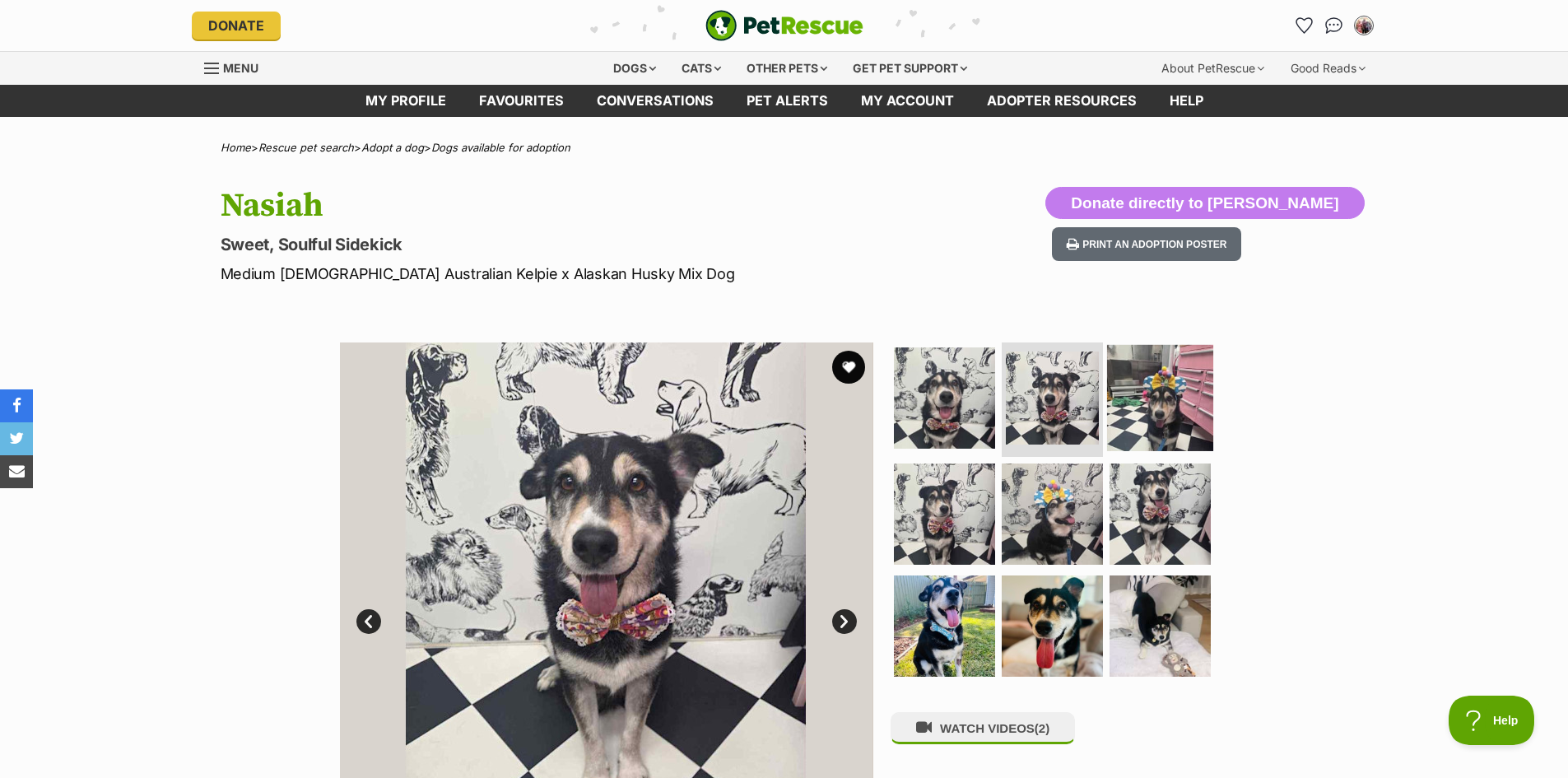
click at [1177, 428] on img at bounding box center [1160, 397] width 106 height 106
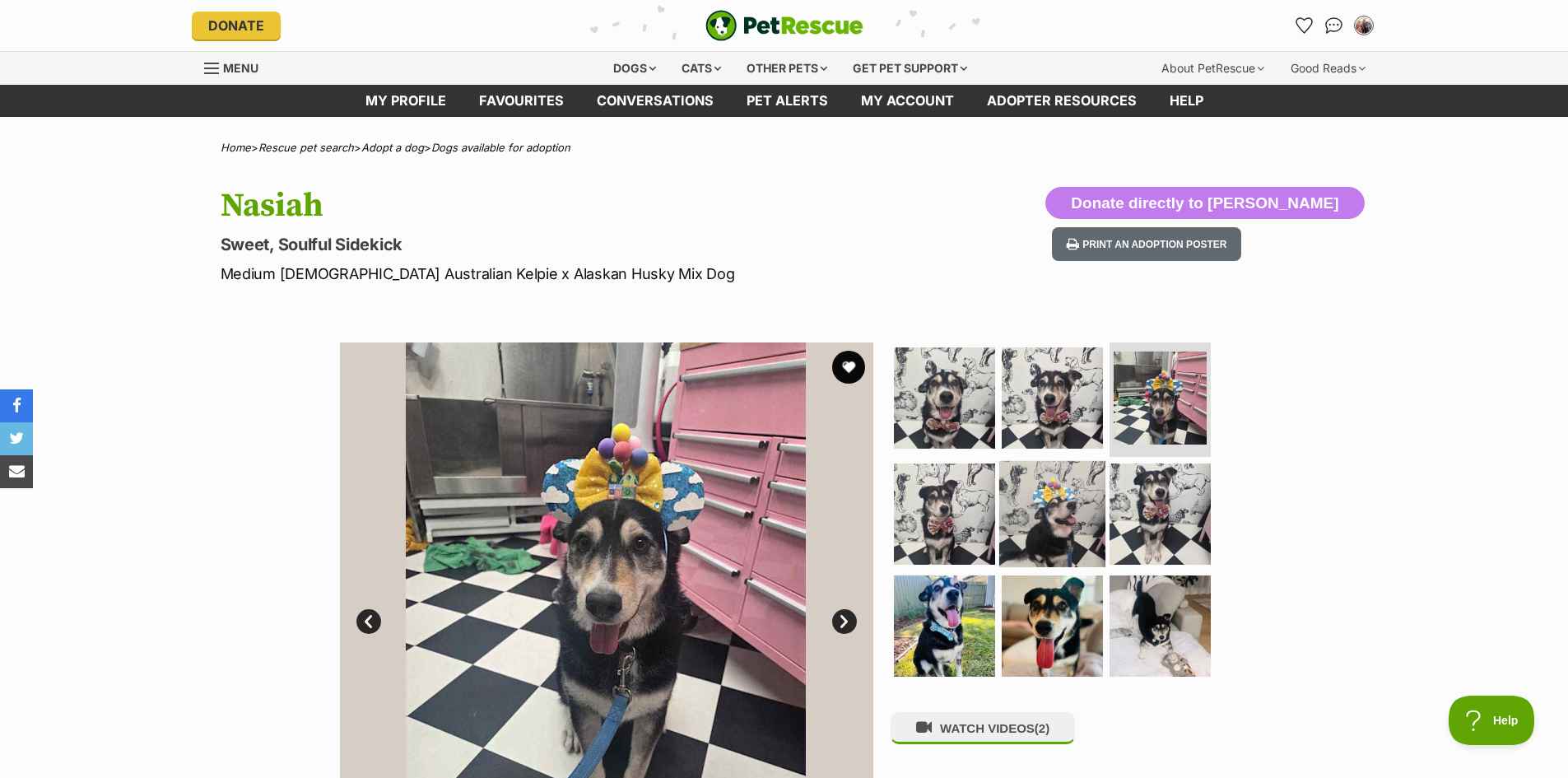
drag, startPoint x: 918, startPoint y: 527, endPoint x: 1004, endPoint y: 551, distance: 89.3
click at [918, 528] on img at bounding box center [944, 514] width 101 height 101
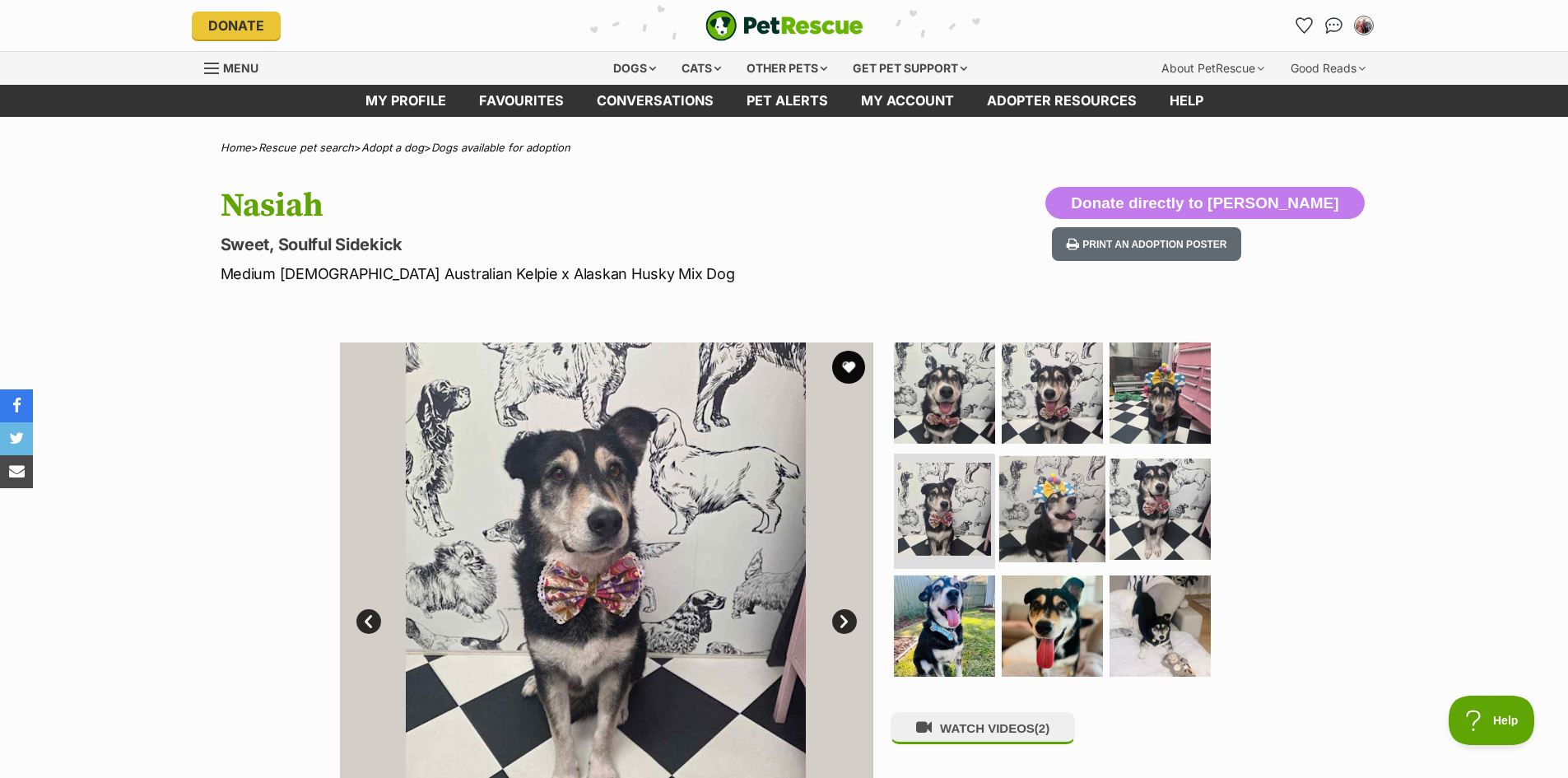
click at [1033, 526] on img at bounding box center [1052, 509] width 106 height 106
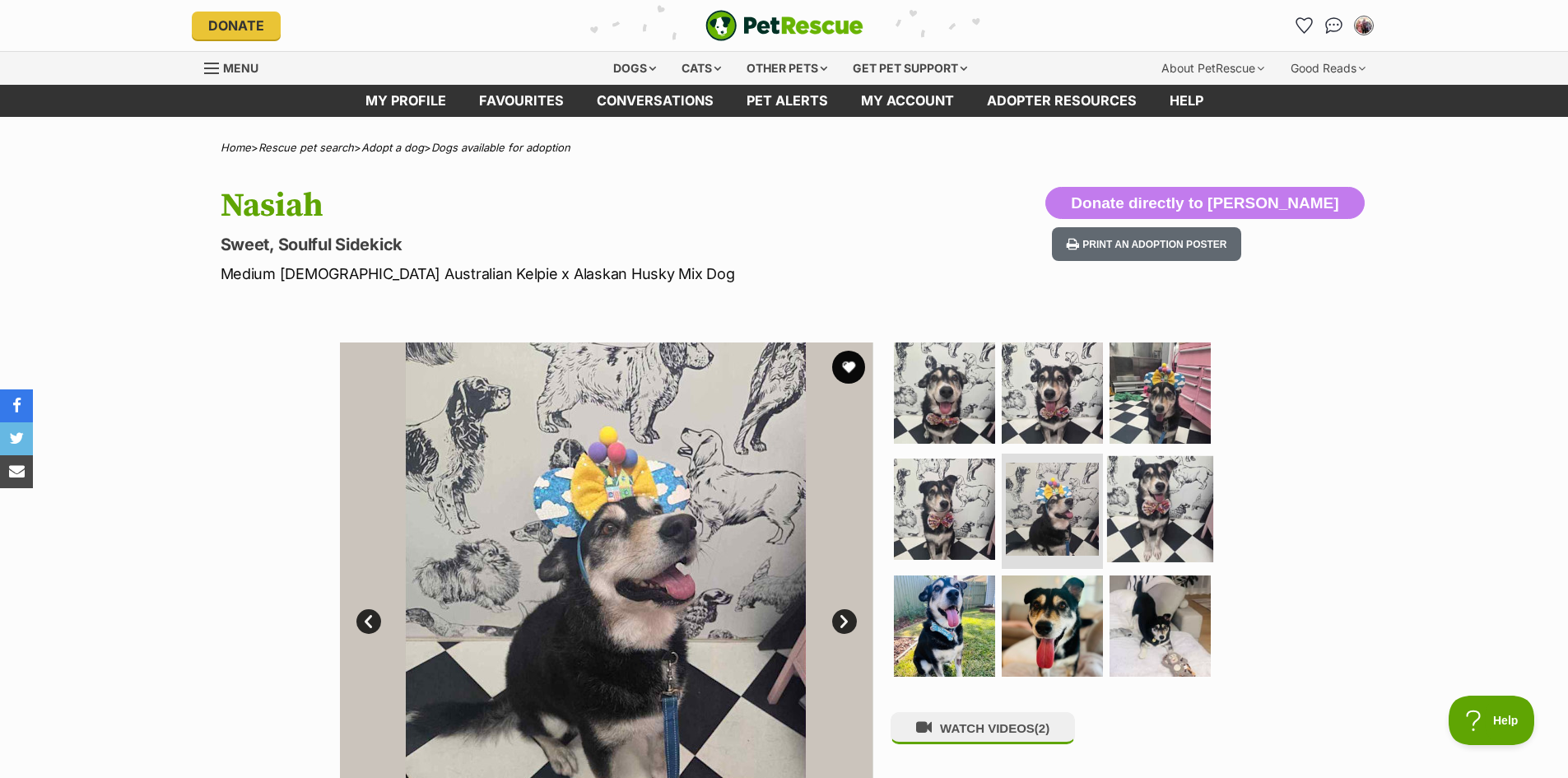
click at [1149, 536] on img at bounding box center [1160, 509] width 106 height 106
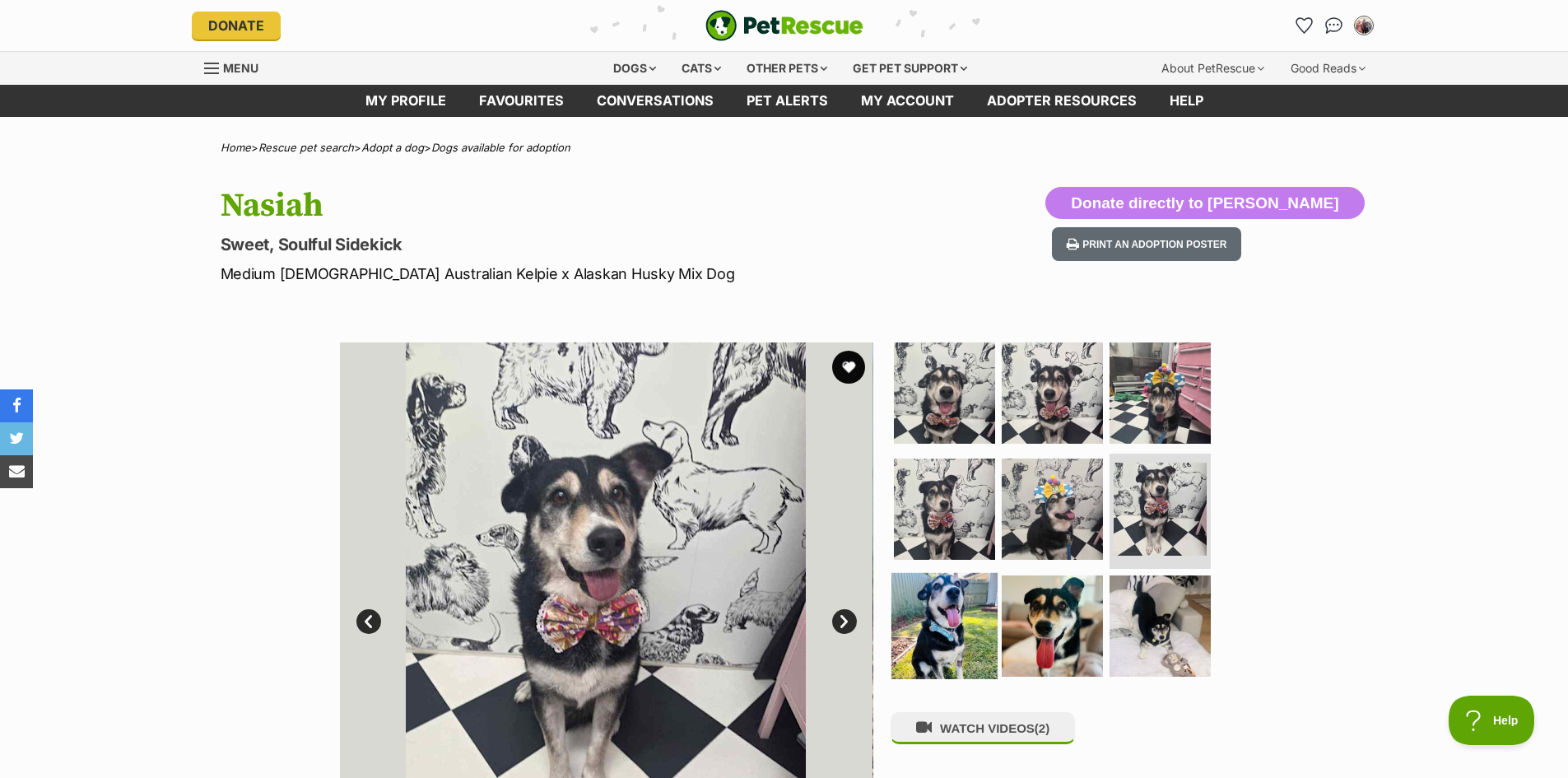
click at [950, 607] on img at bounding box center [944, 625] width 106 height 106
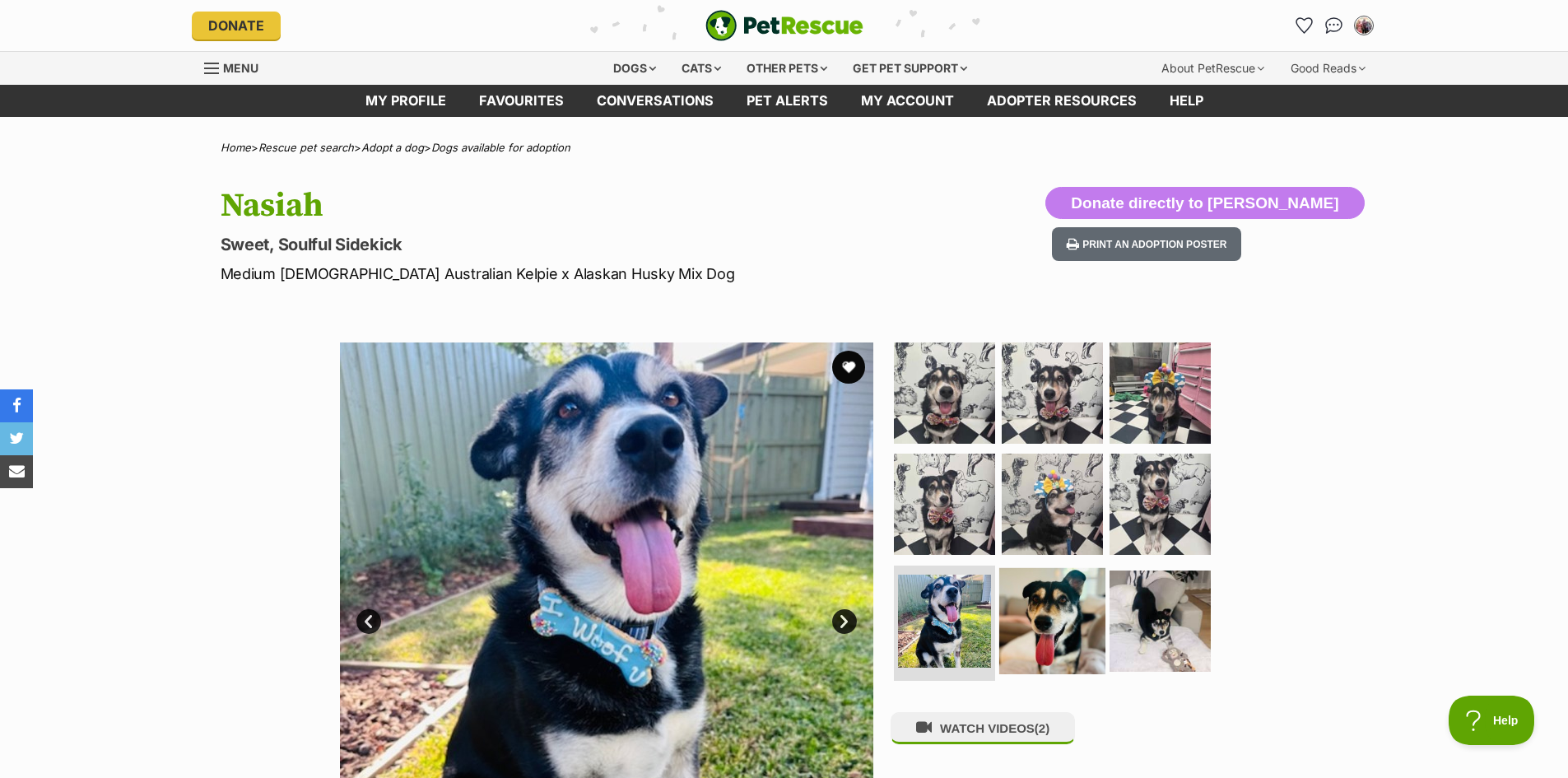
click at [1074, 615] on img at bounding box center [1052, 621] width 106 height 106
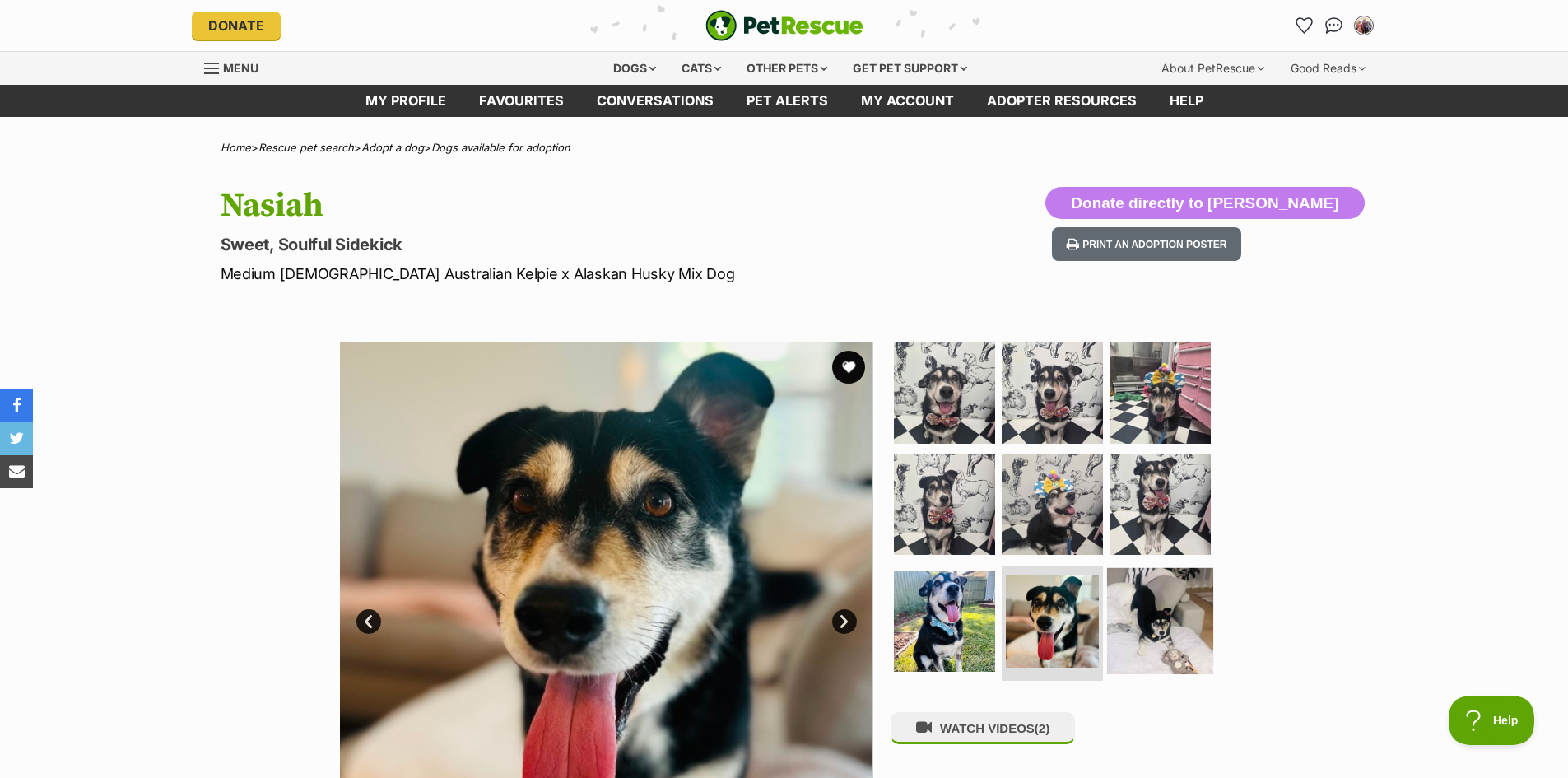
click at [1127, 617] on img at bounding box center [1160, 621] width 106 height 106
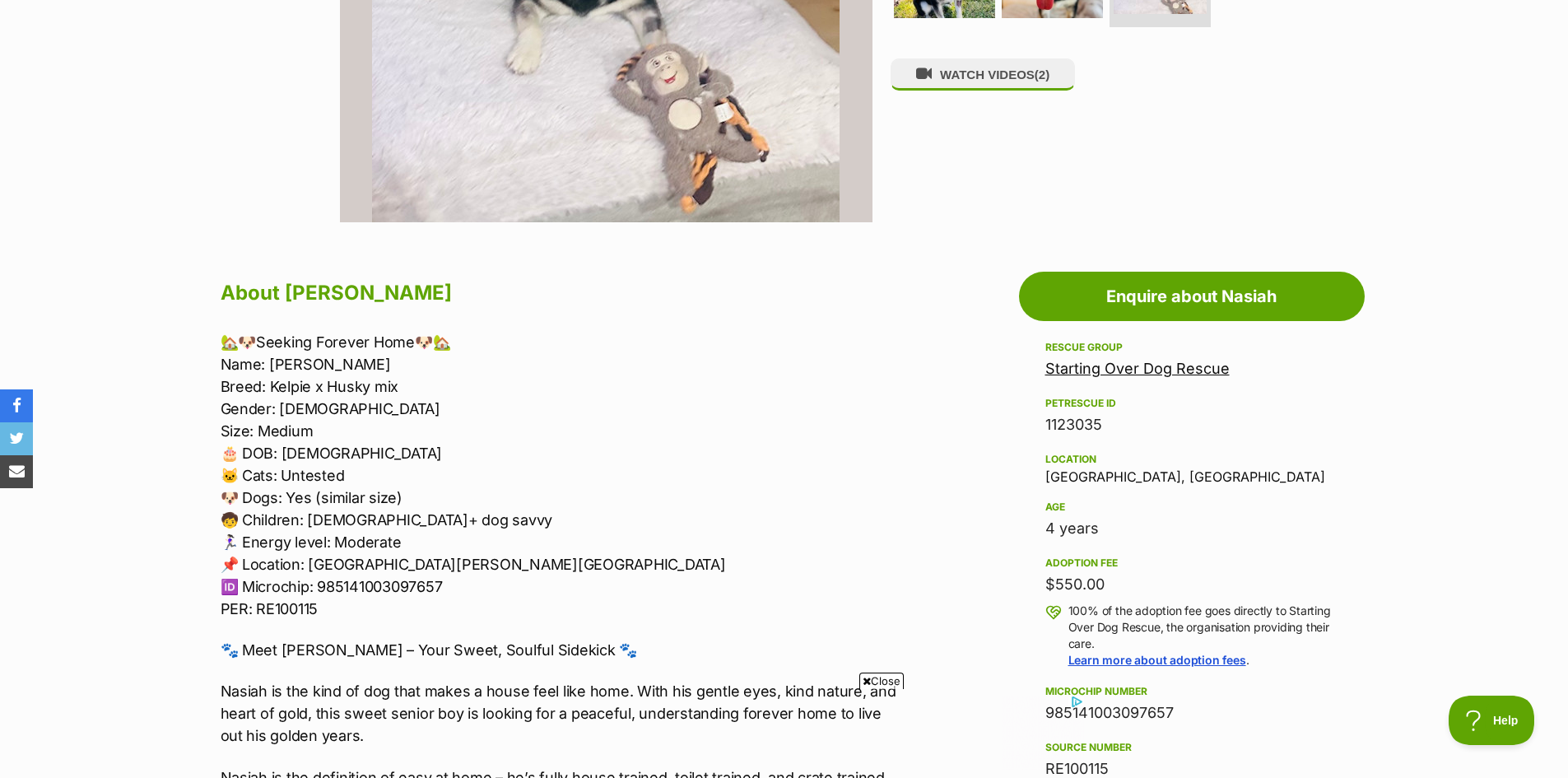
scroll to position [576, 0]
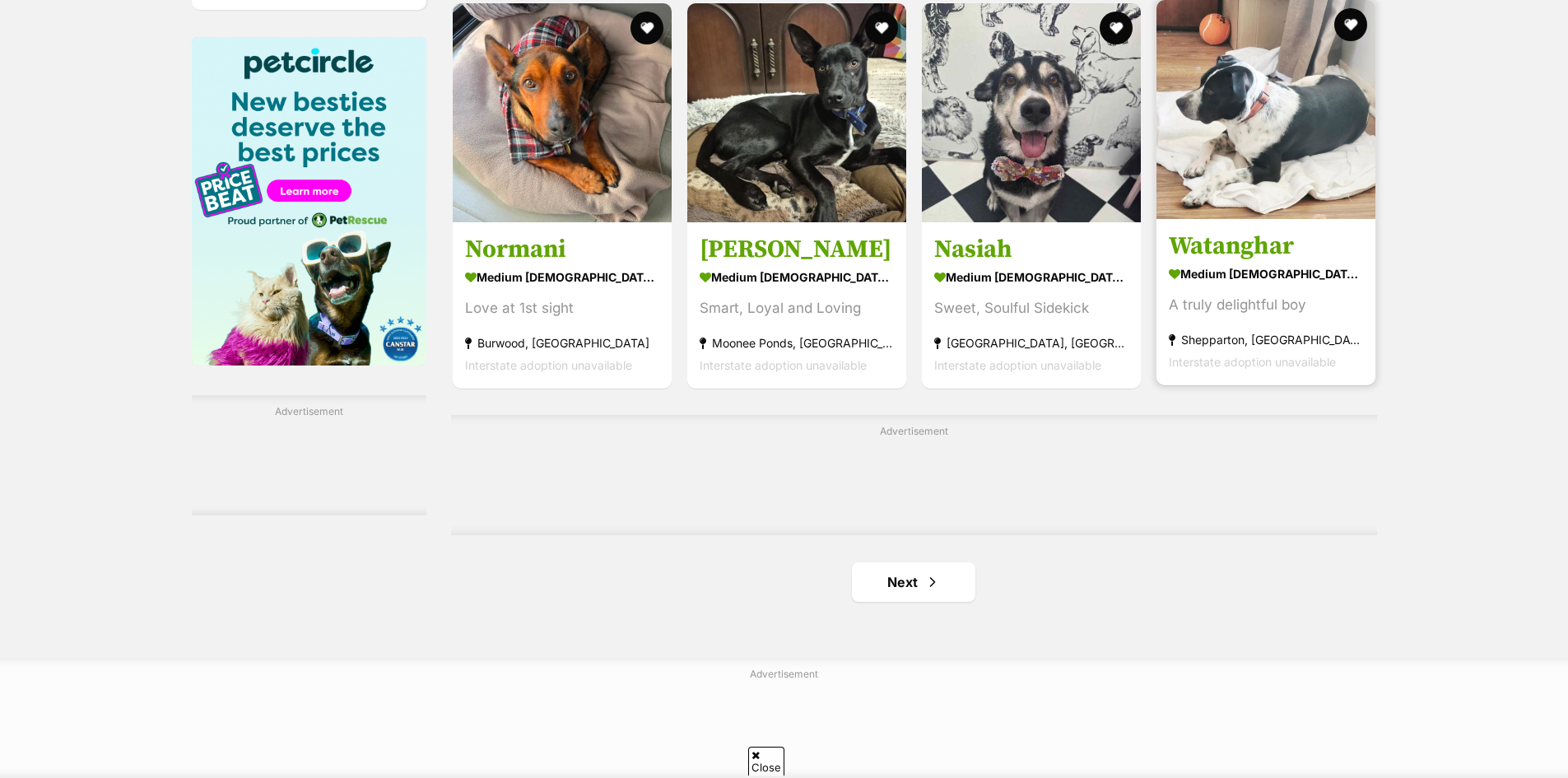
scroll to position [2470, 0]
click at [1230, 210] on img at bounding box center [1265, 109] width 219 height 219
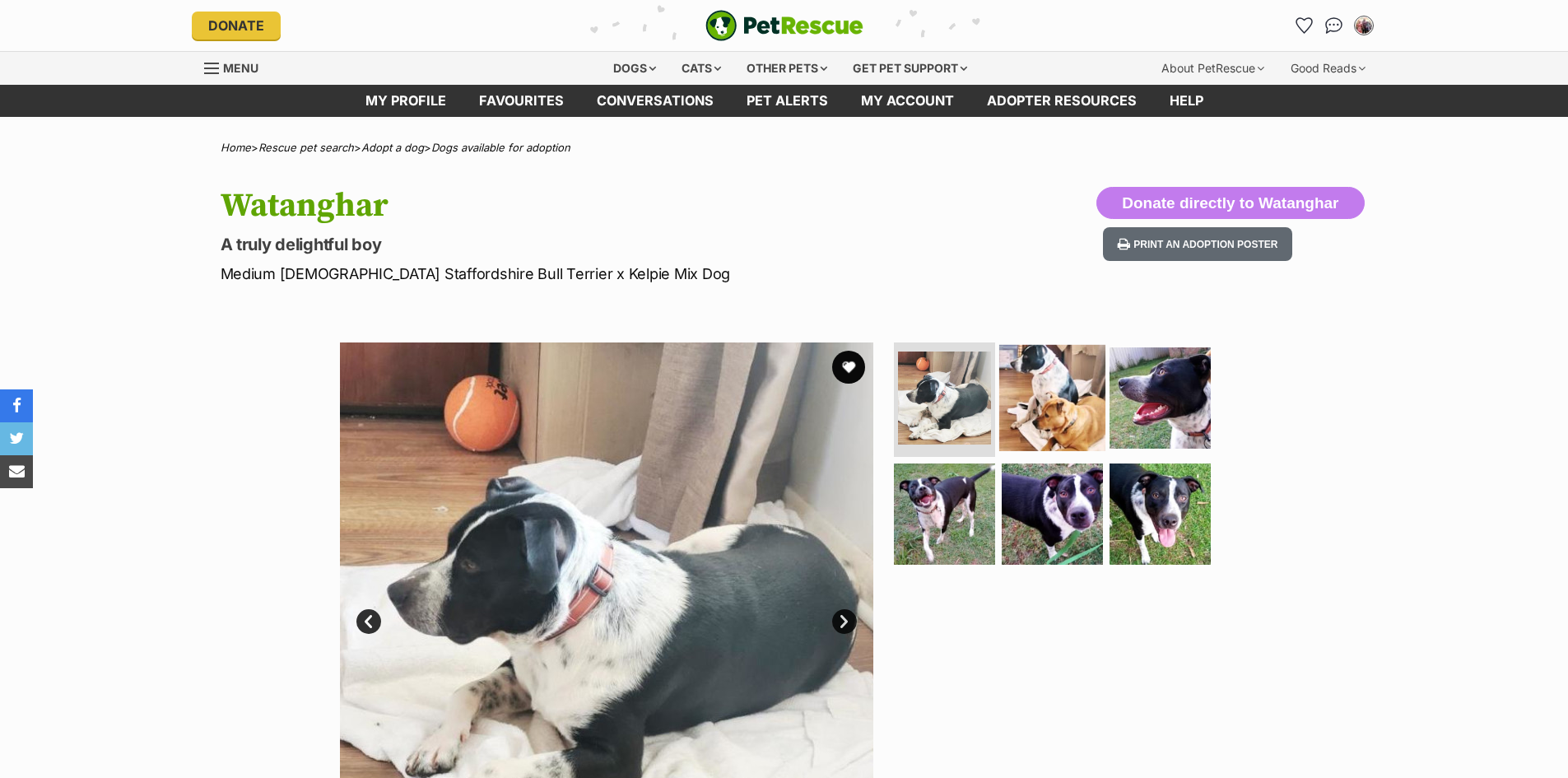
click at [1039, 428] on img at bounding box center [1052, 397] width 106 height 106
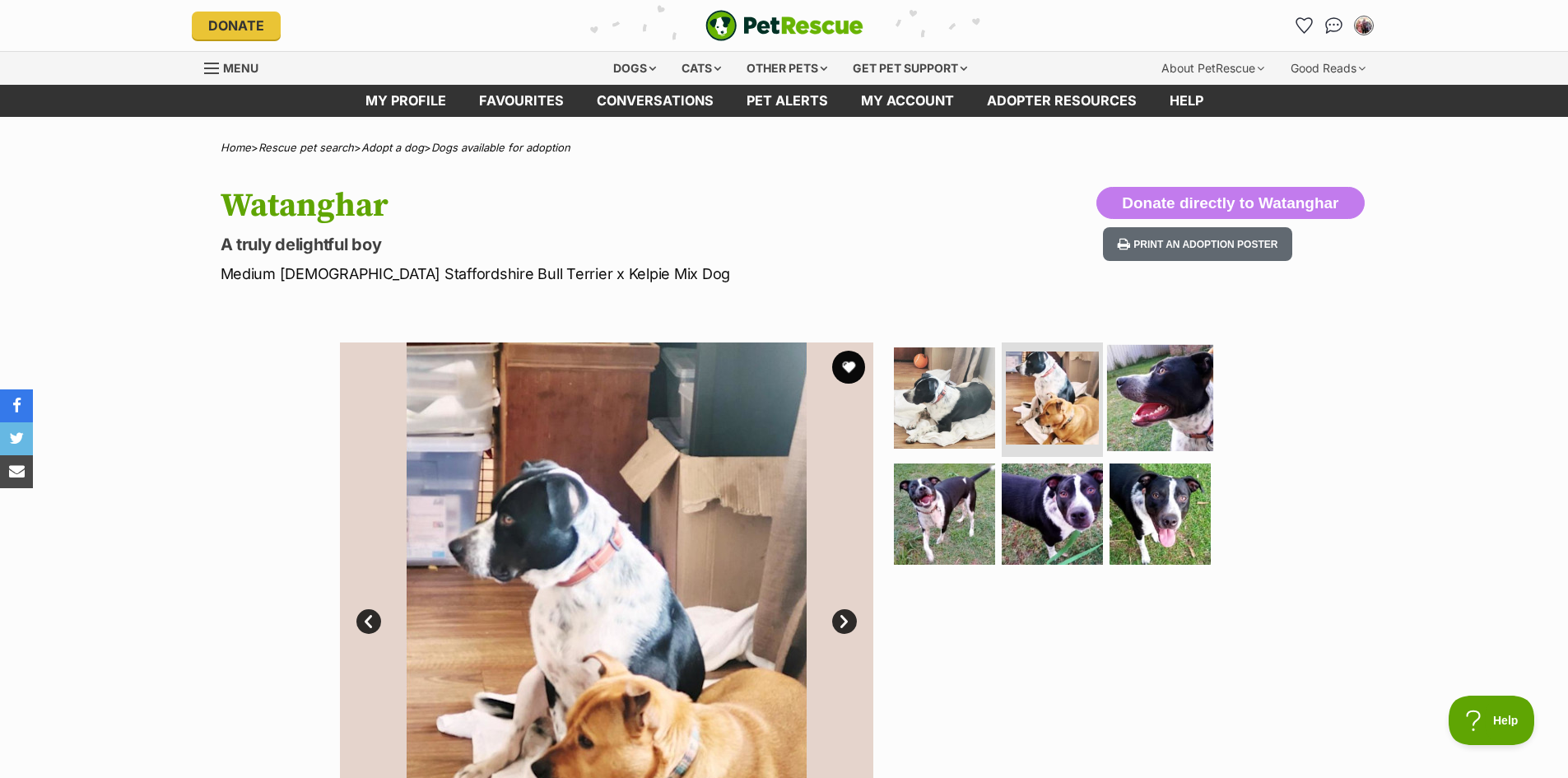
click at [1186, 411] on img at bounding box center [1160, 397] width 106 height 106
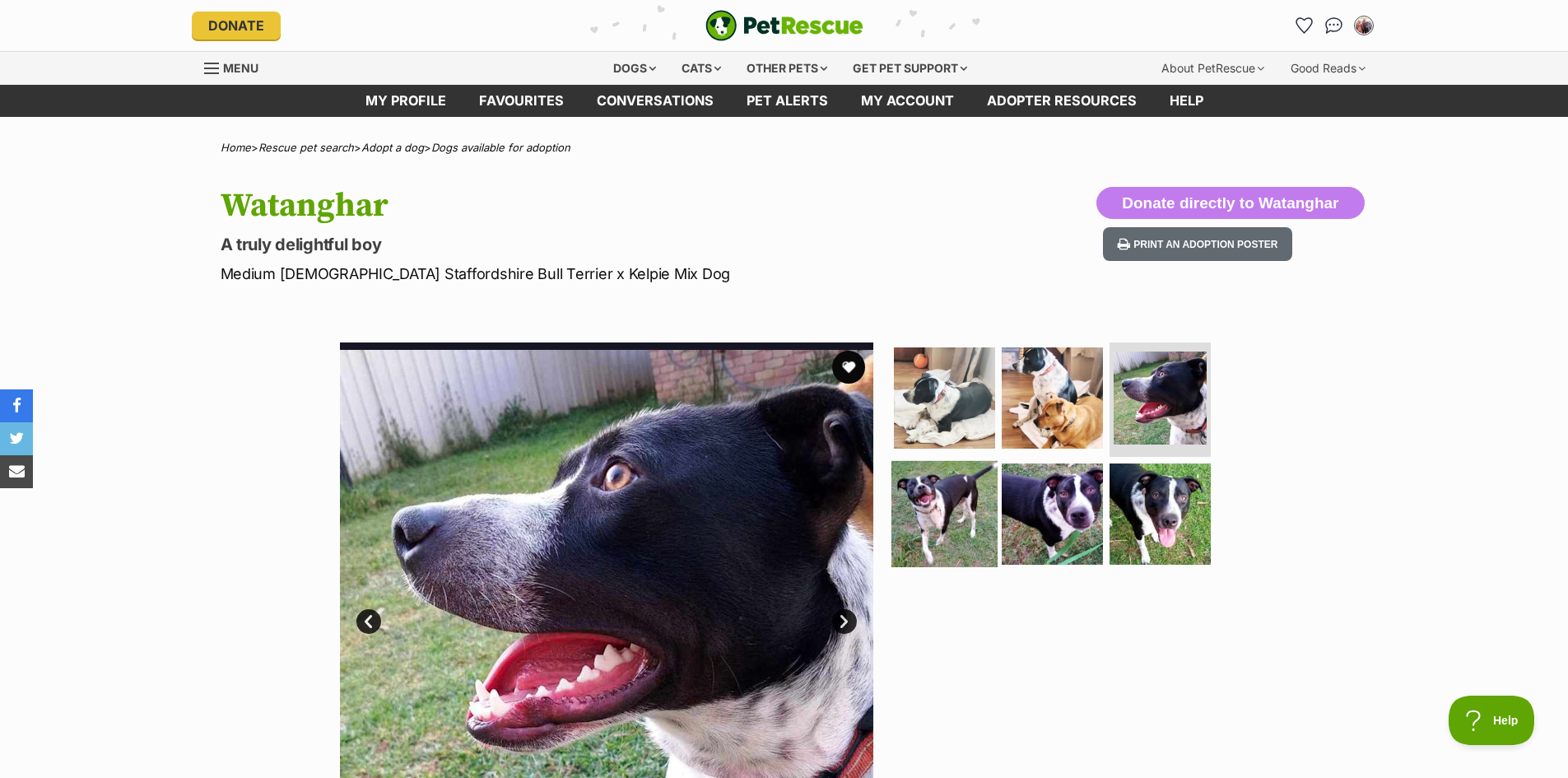
click at [959, 521] on img at bounding box center [944, 514] width 106 height 106
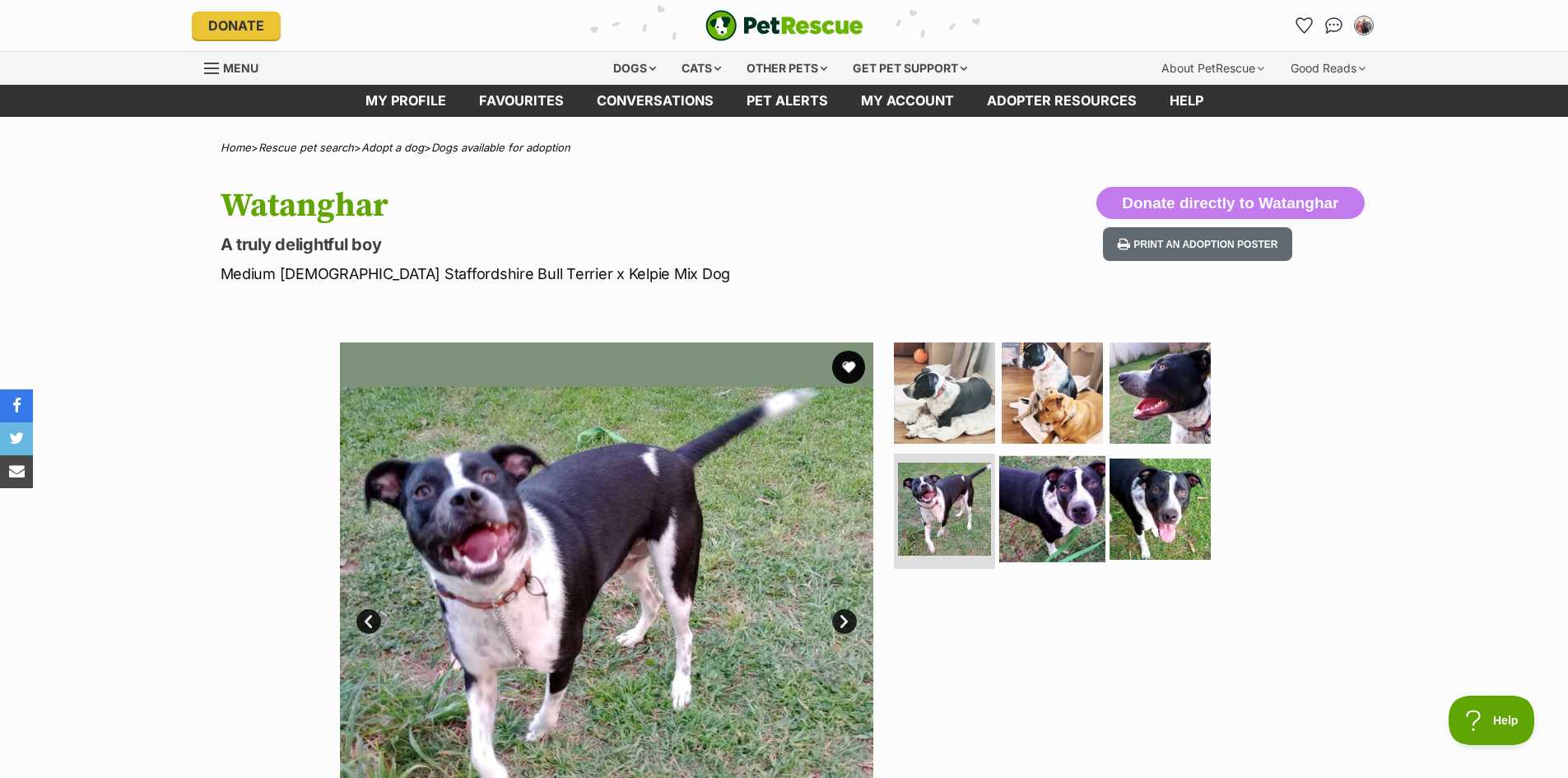
click at [1049, 521] on img at bounding box center [1052, 509] width 106 height 106
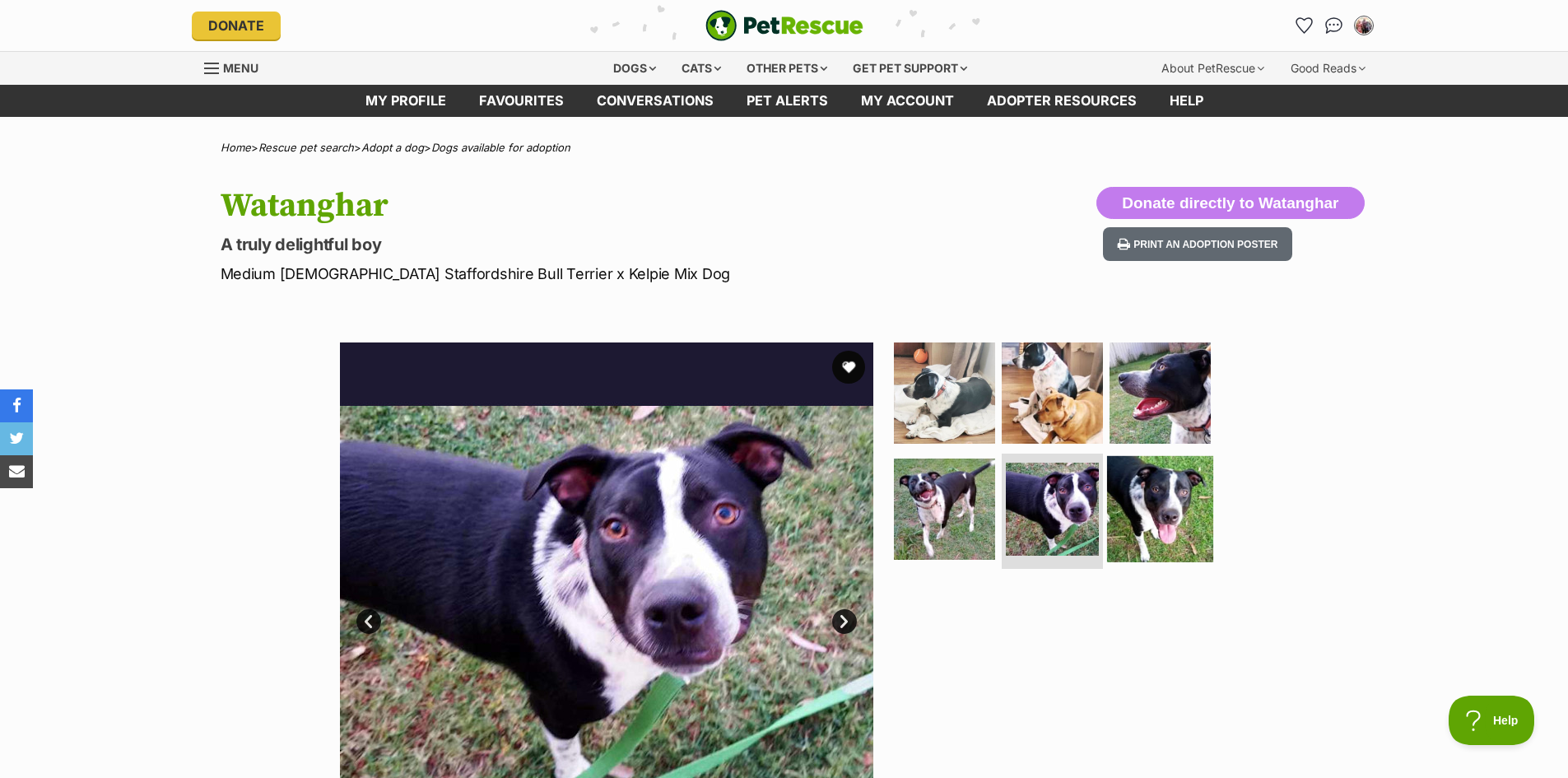
click at [1152, 525] on img at bounding box center [1160, 509] width 106 height 106
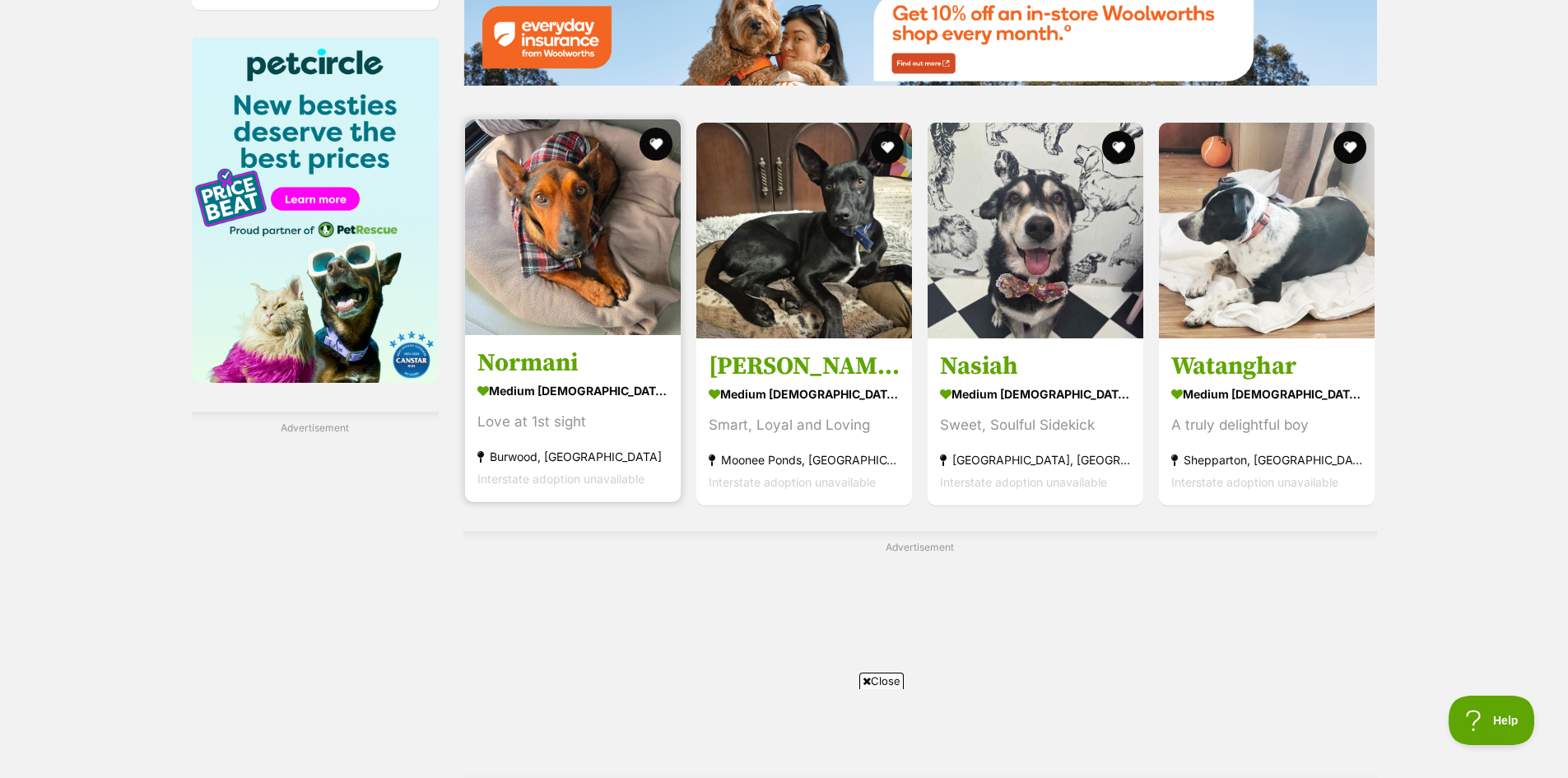
click at [567, 270] on img at bounding box center [572, 226] width 215 height 215
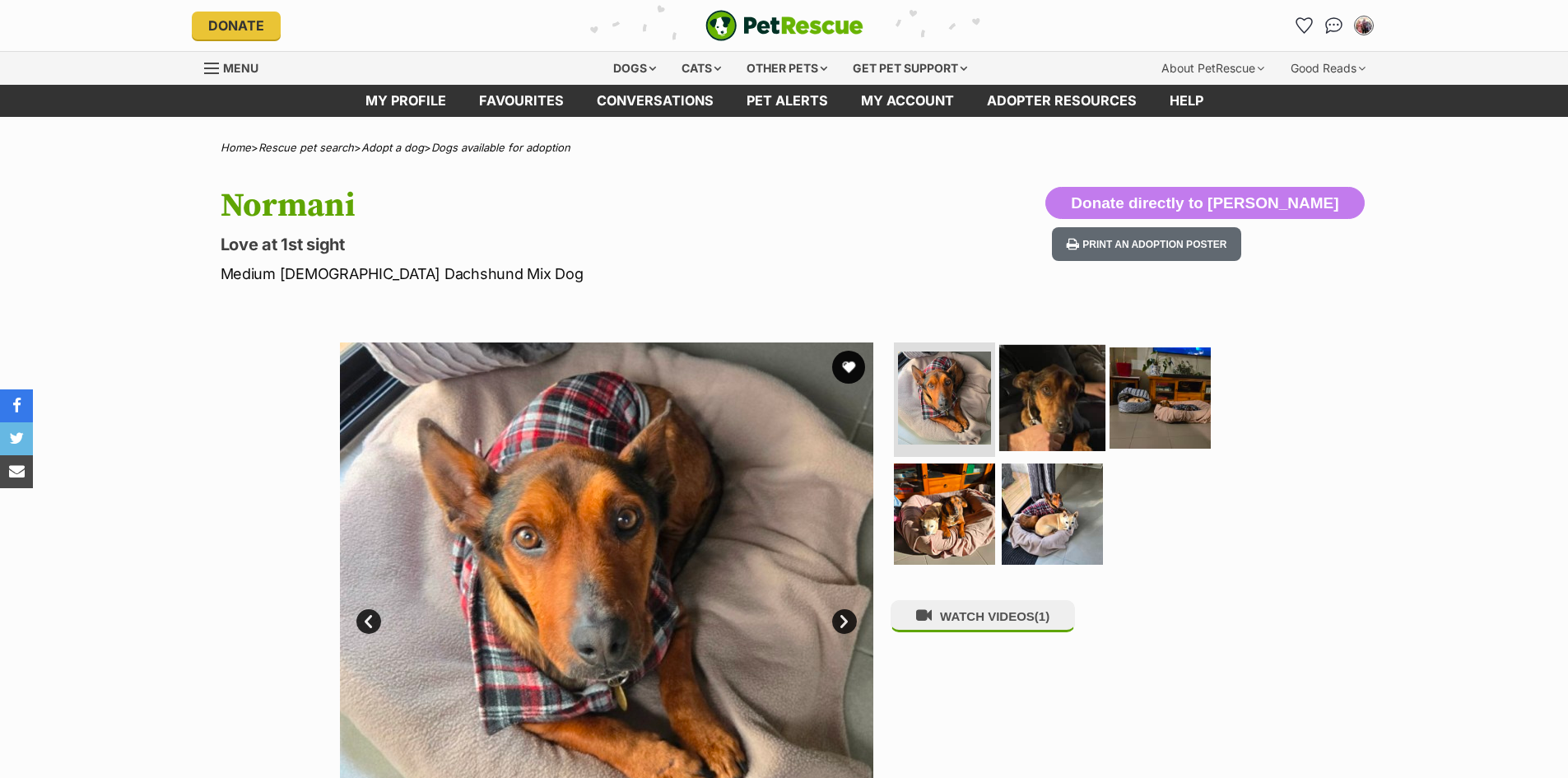
click at [1040, 409] on img at bounding box center [1052, 397] width 106 height 106
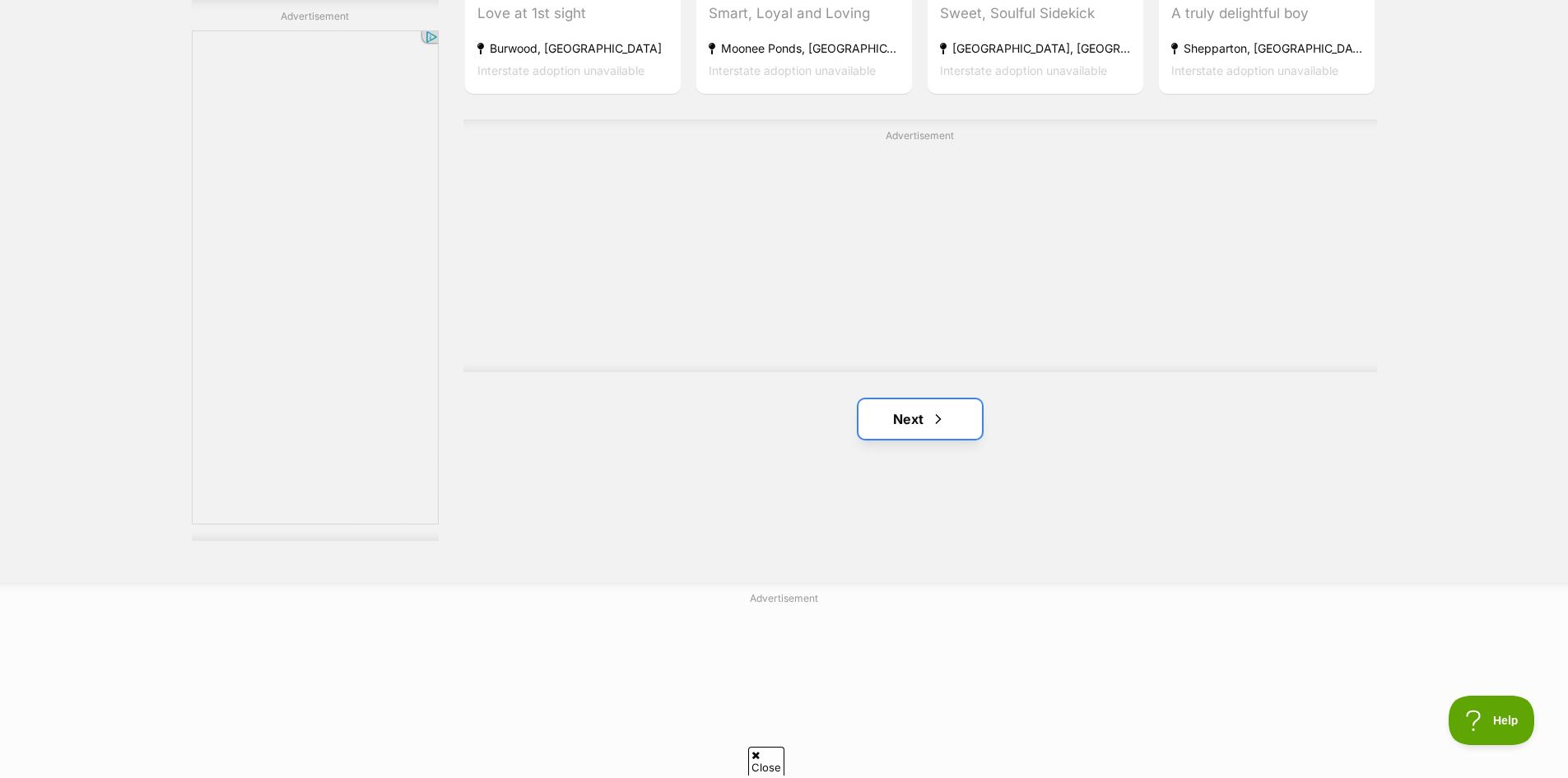
click at [918, 423] on link "Next" at bounding box center [919, 418] width 123 height 39
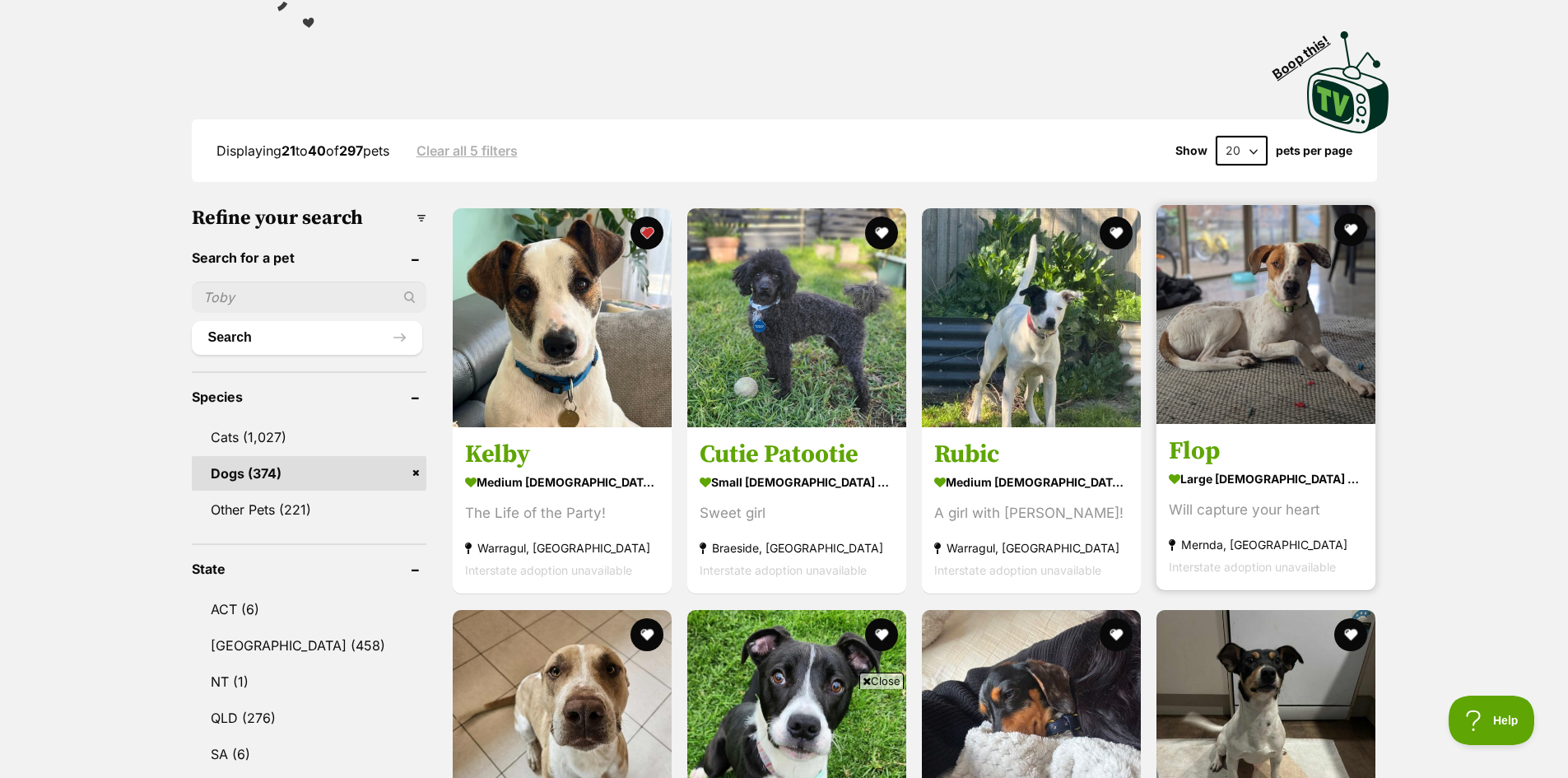
click at [1269, 348] on img at bounding box center [1265, 314] width 219 height 219
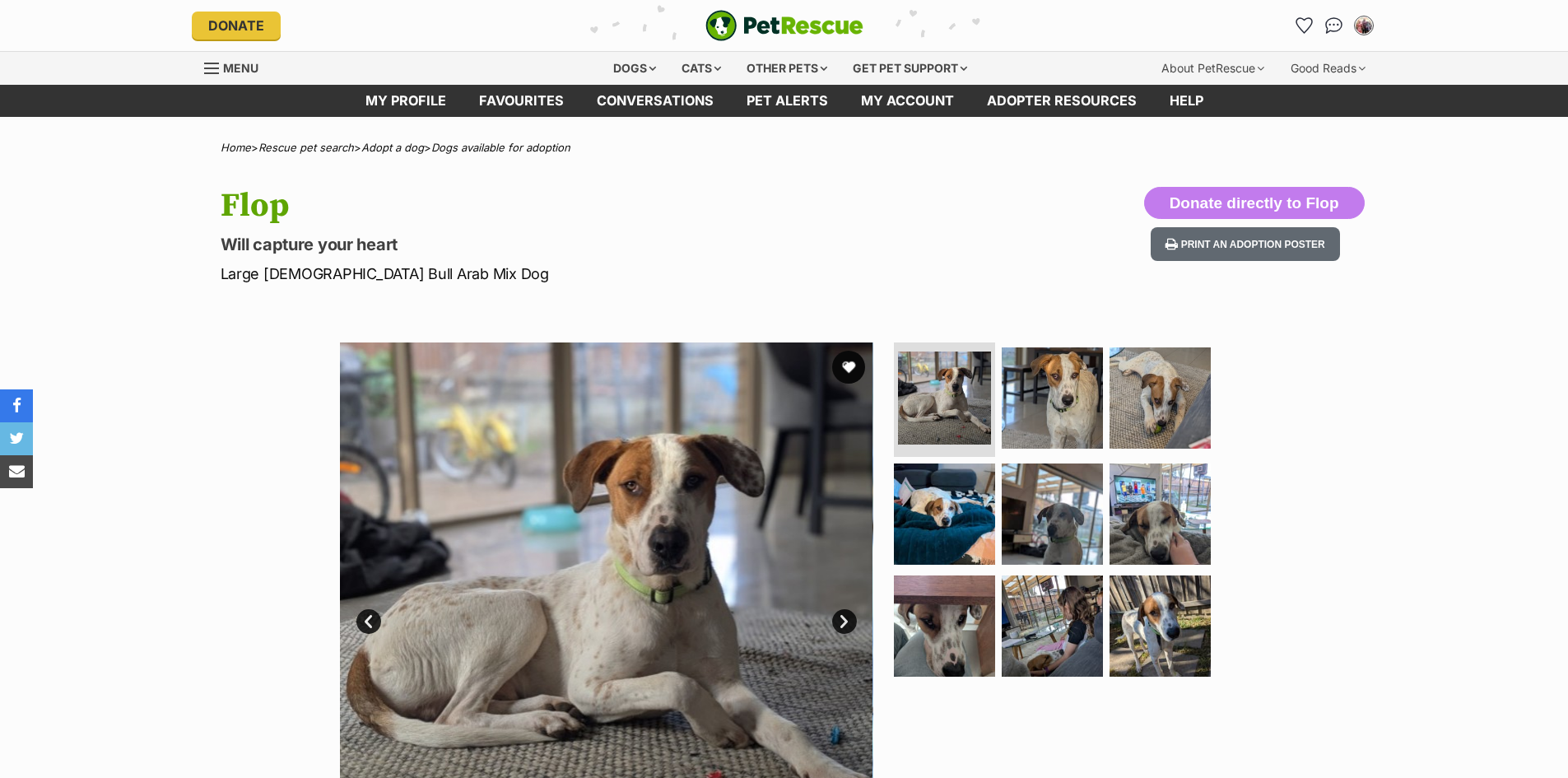
click at [1071, 392] on img at bounding box center [1052, 397] width 101 height 101
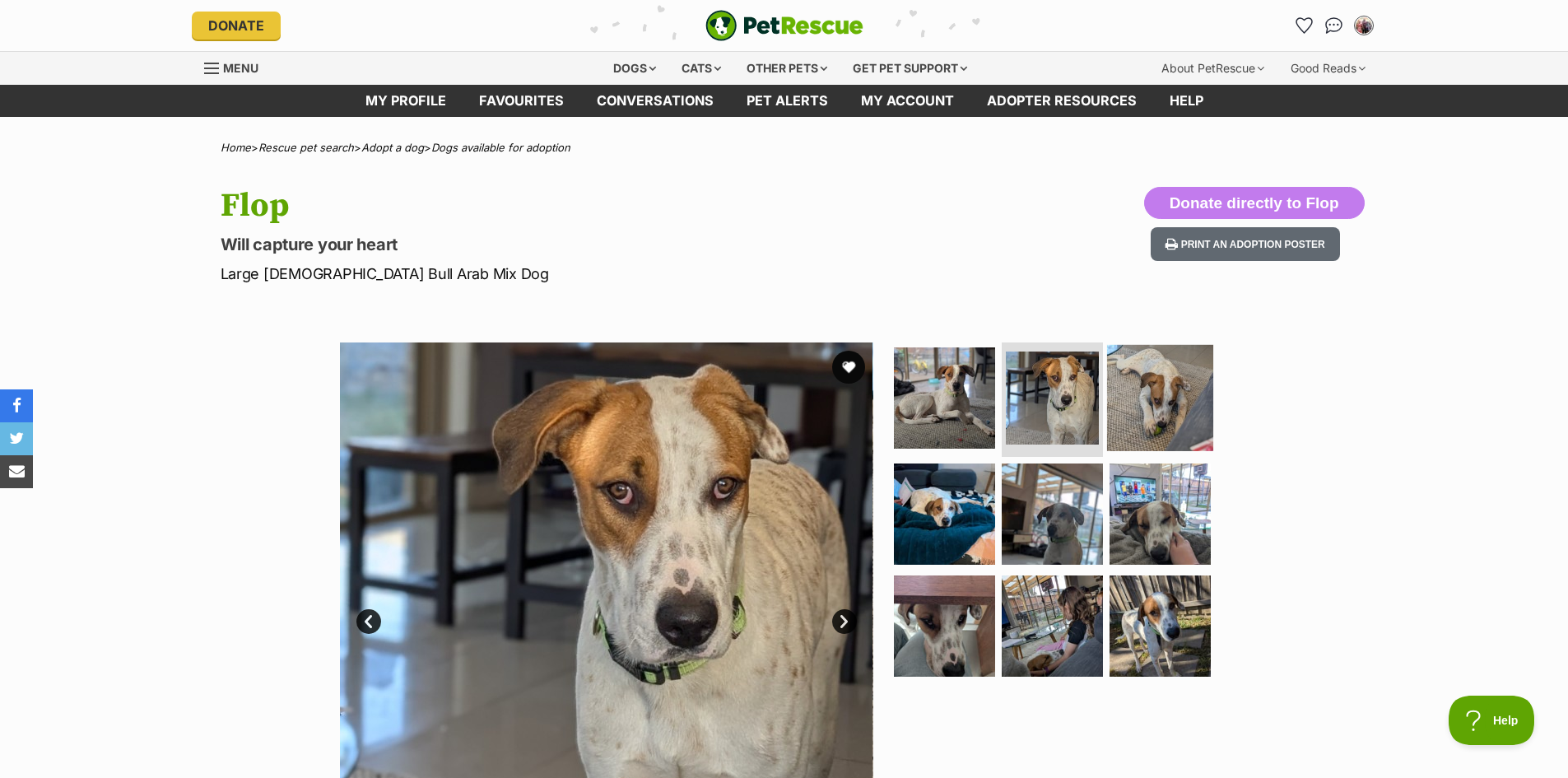
click at [1149, 400] on img at bounding box center [1160, 397] width 106 height 106
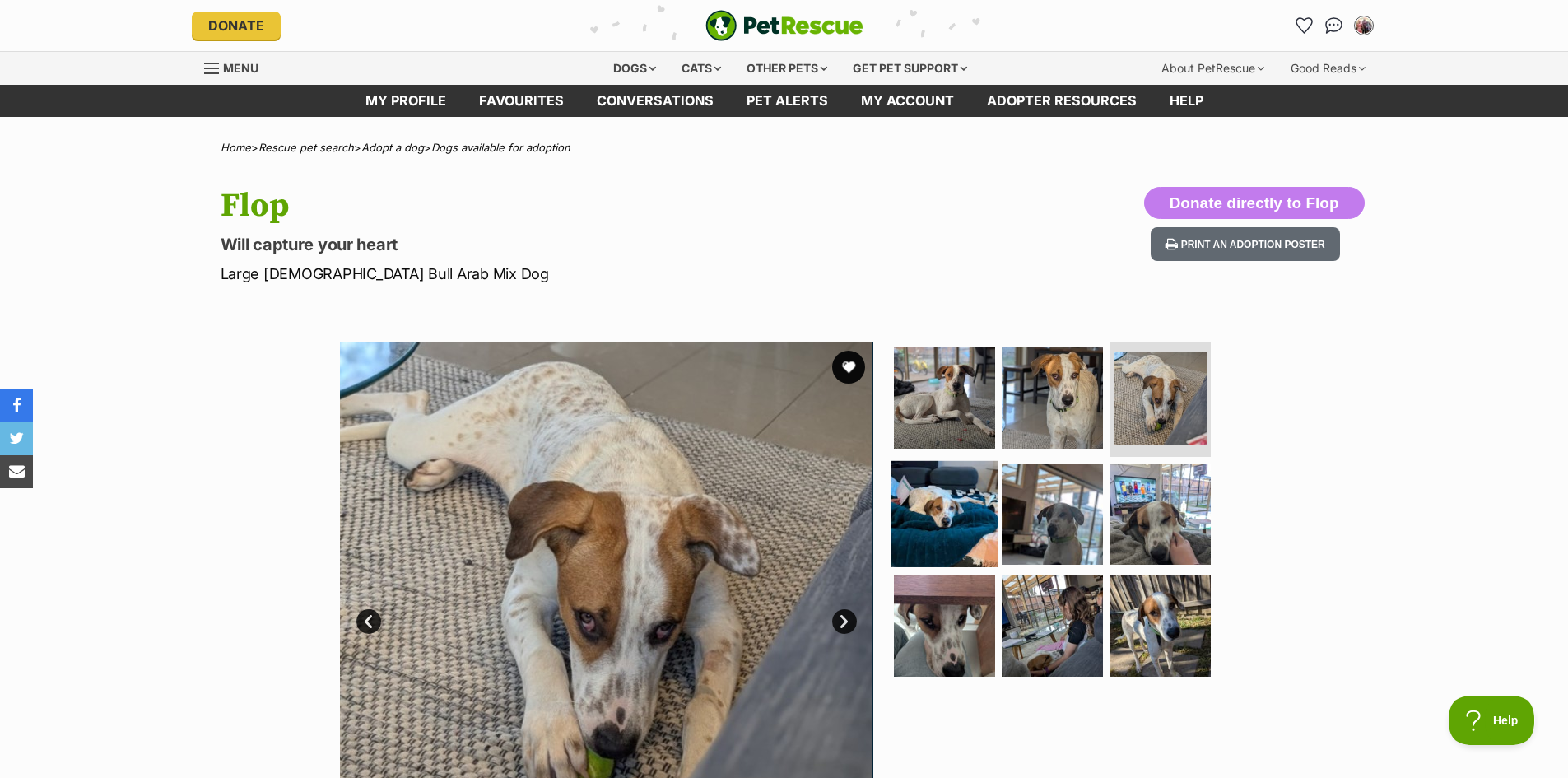
click at [956, 502] on img at bounding box center [944, 514] width 106 height 106
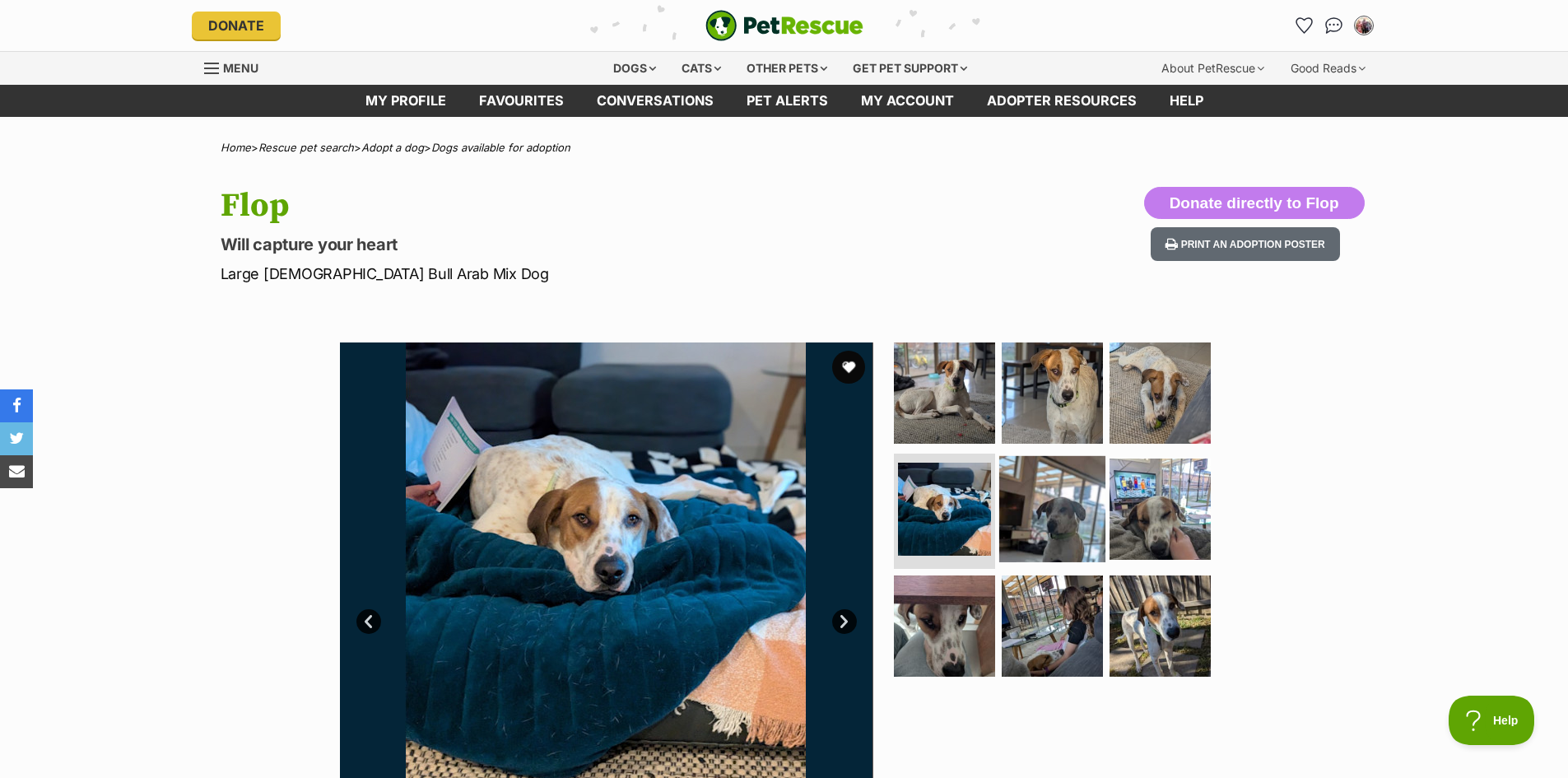
click at [1042, 511] on img at bounding box center [1052, 509] width 106 height 106
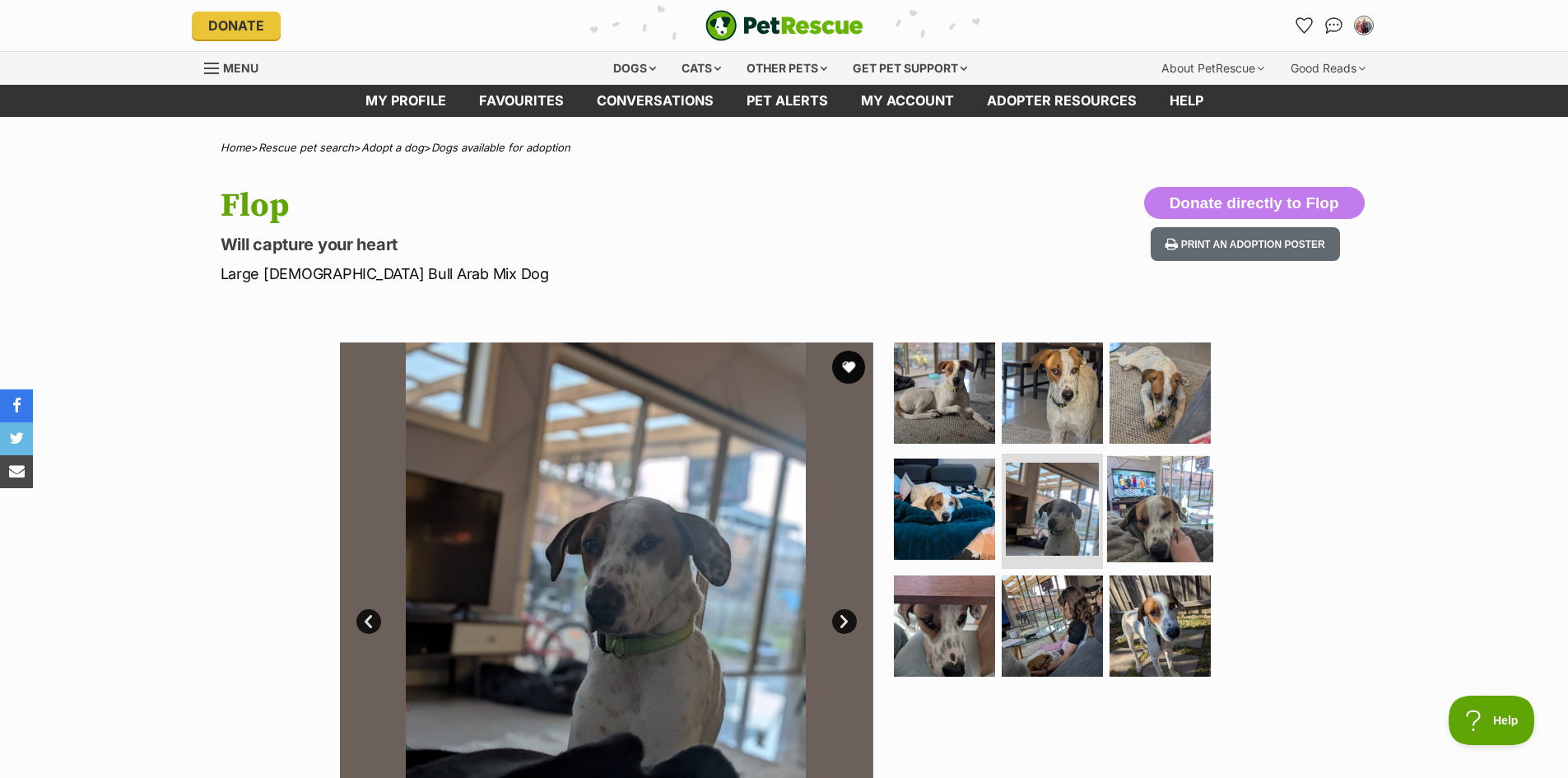
click at [1157, 521] on img at bounding box center [1160, 509] width 106 height 106
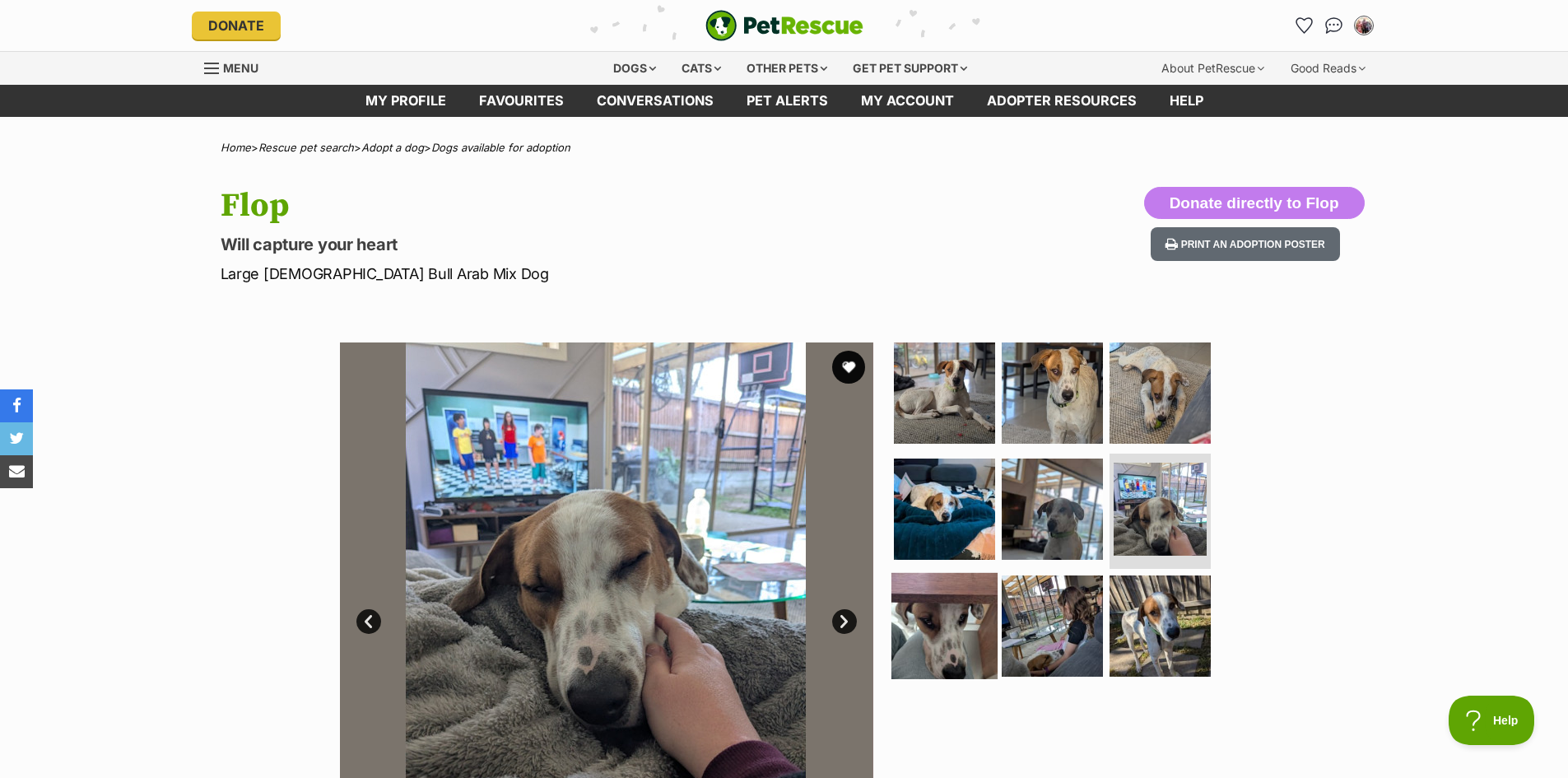
click at [933, 631] on img at bounding box center [944, 625] width 106 height 106
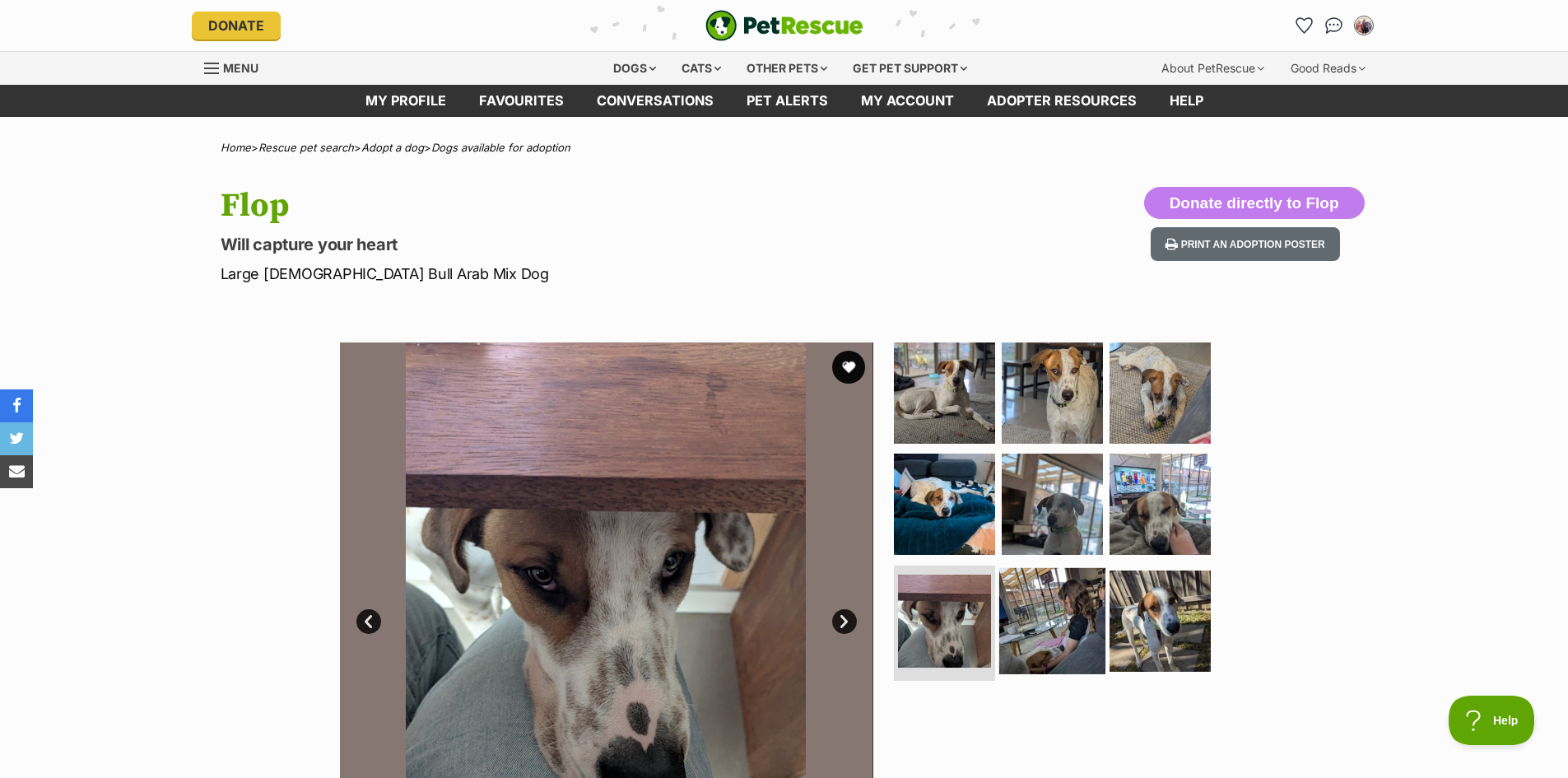
click at [1049, 630] on img at bounding box center [1052, 621] width 106 height 106
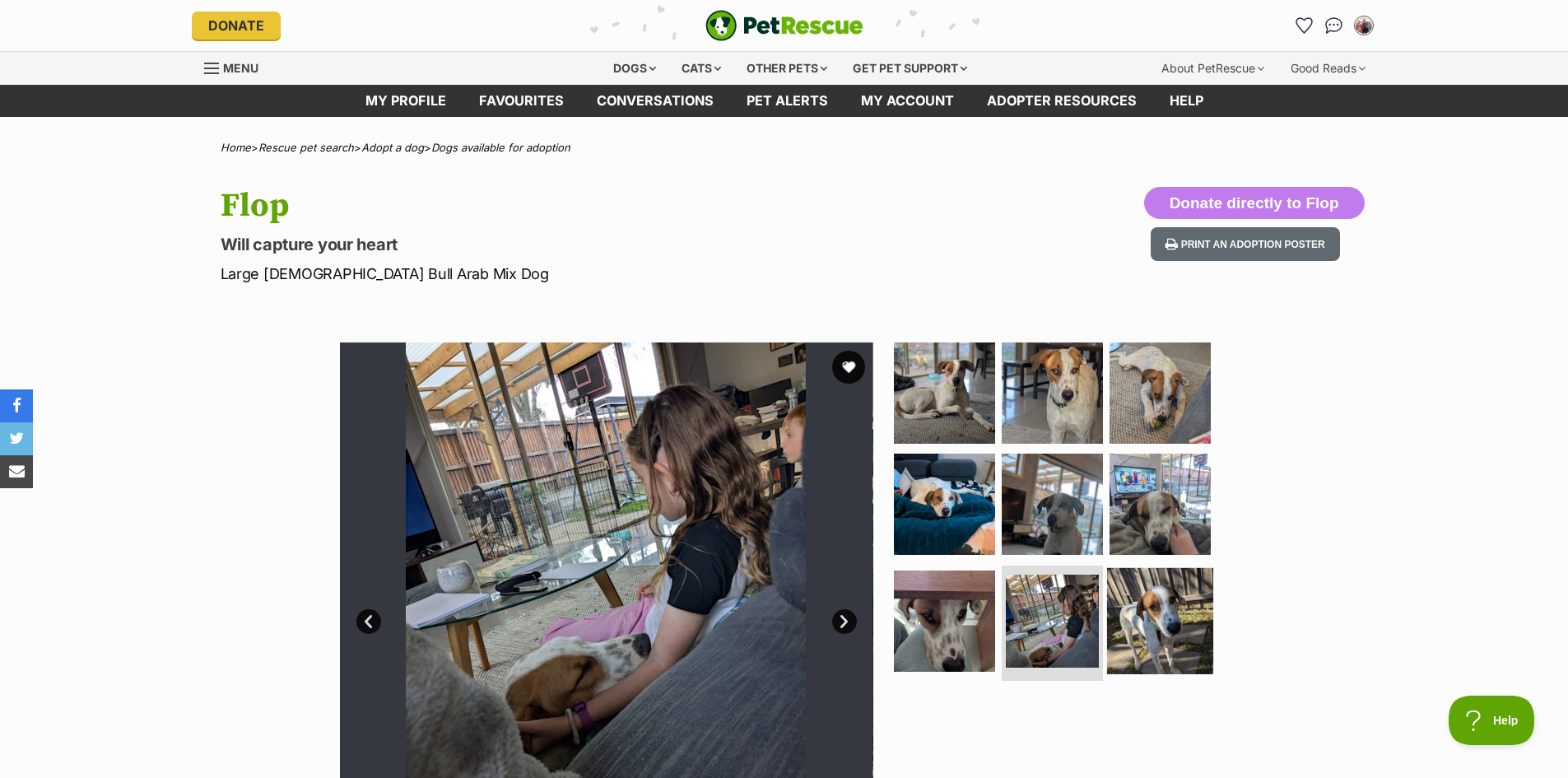
click at [1149, 636] on img at bounding box center [1160, 621] width 106 height 106
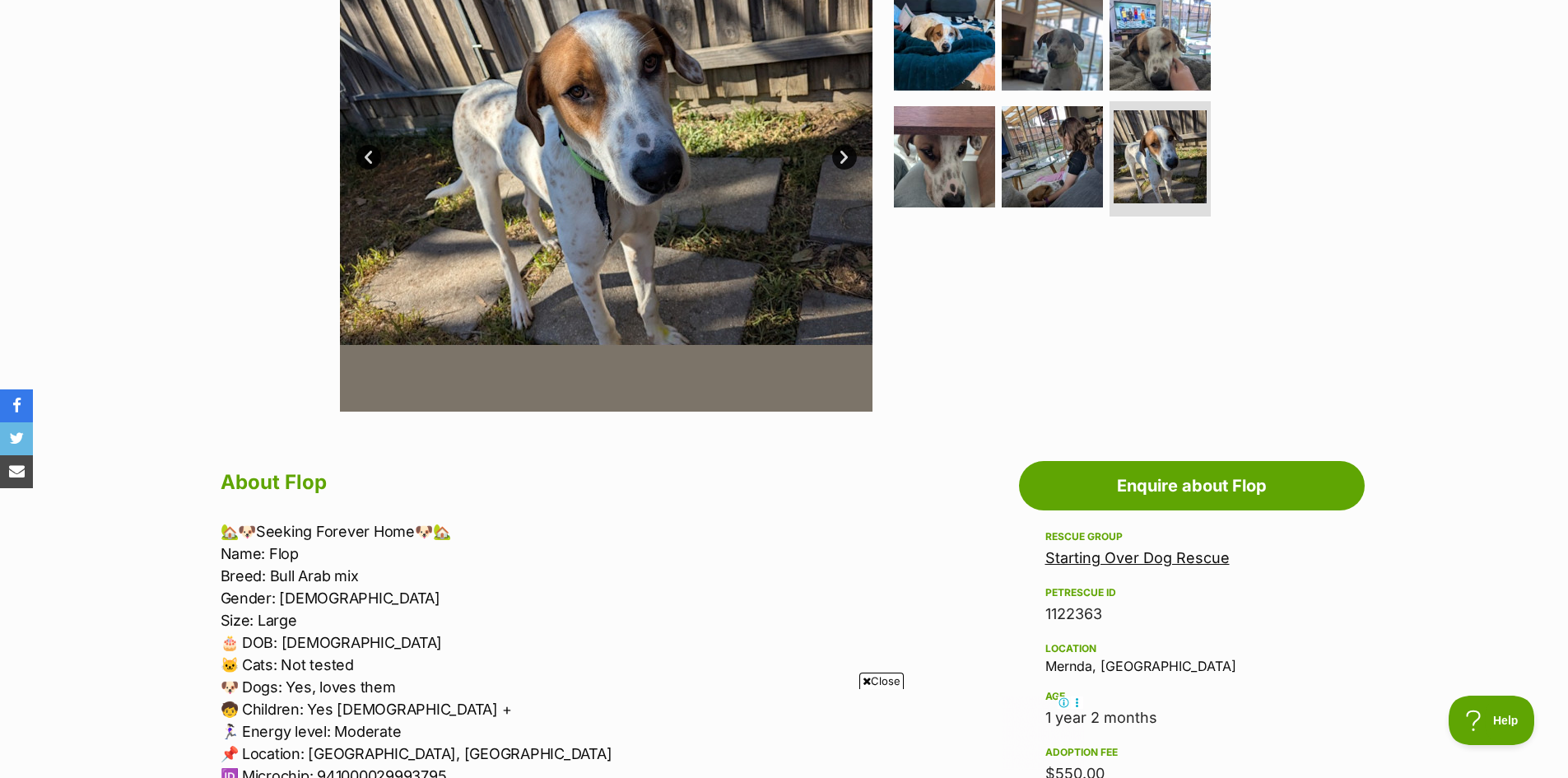
scroll to position [412, 0]
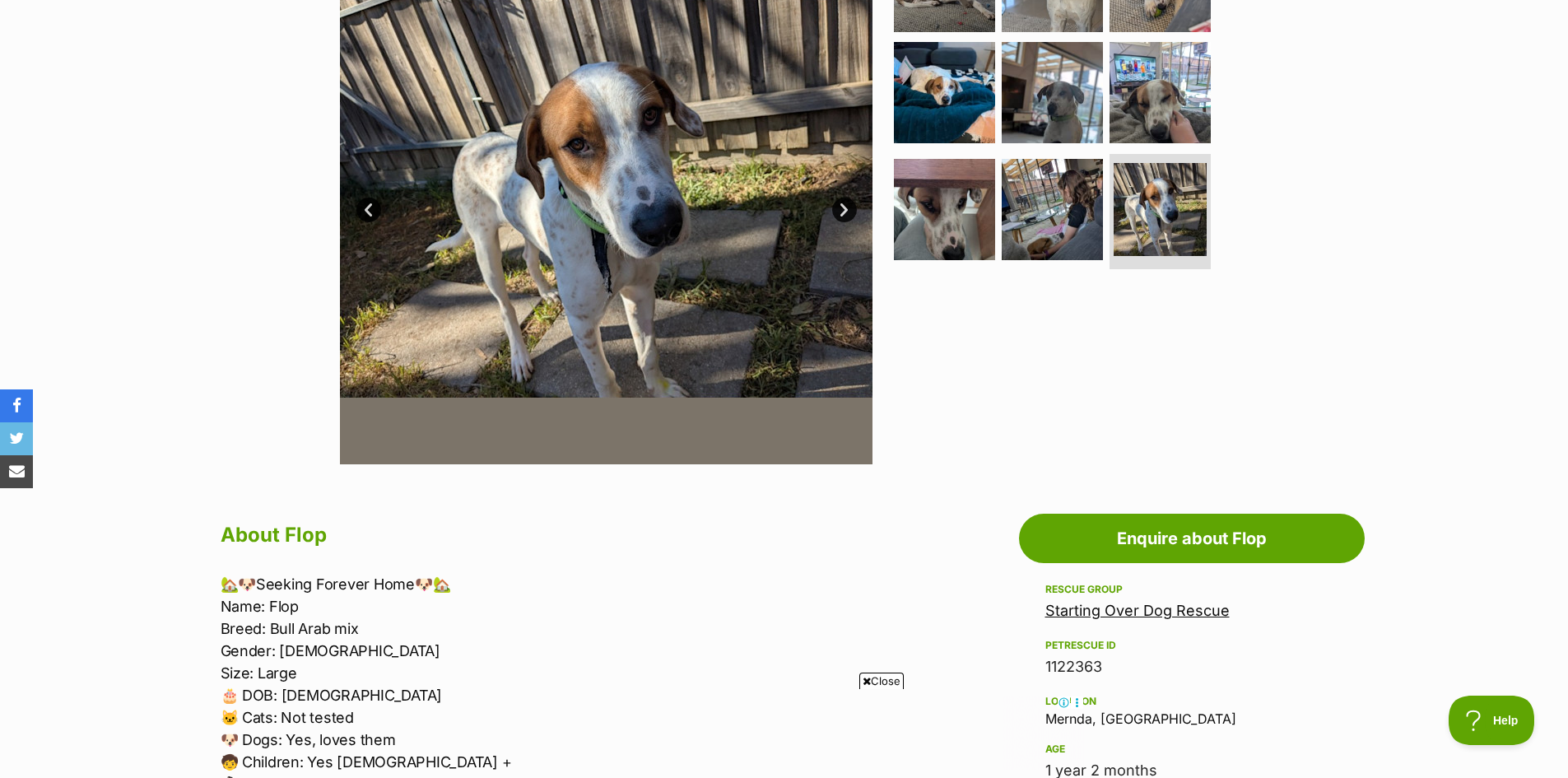
click at [842, 207] on link "Next" at bounding box center [844, 210] width 24 height 24
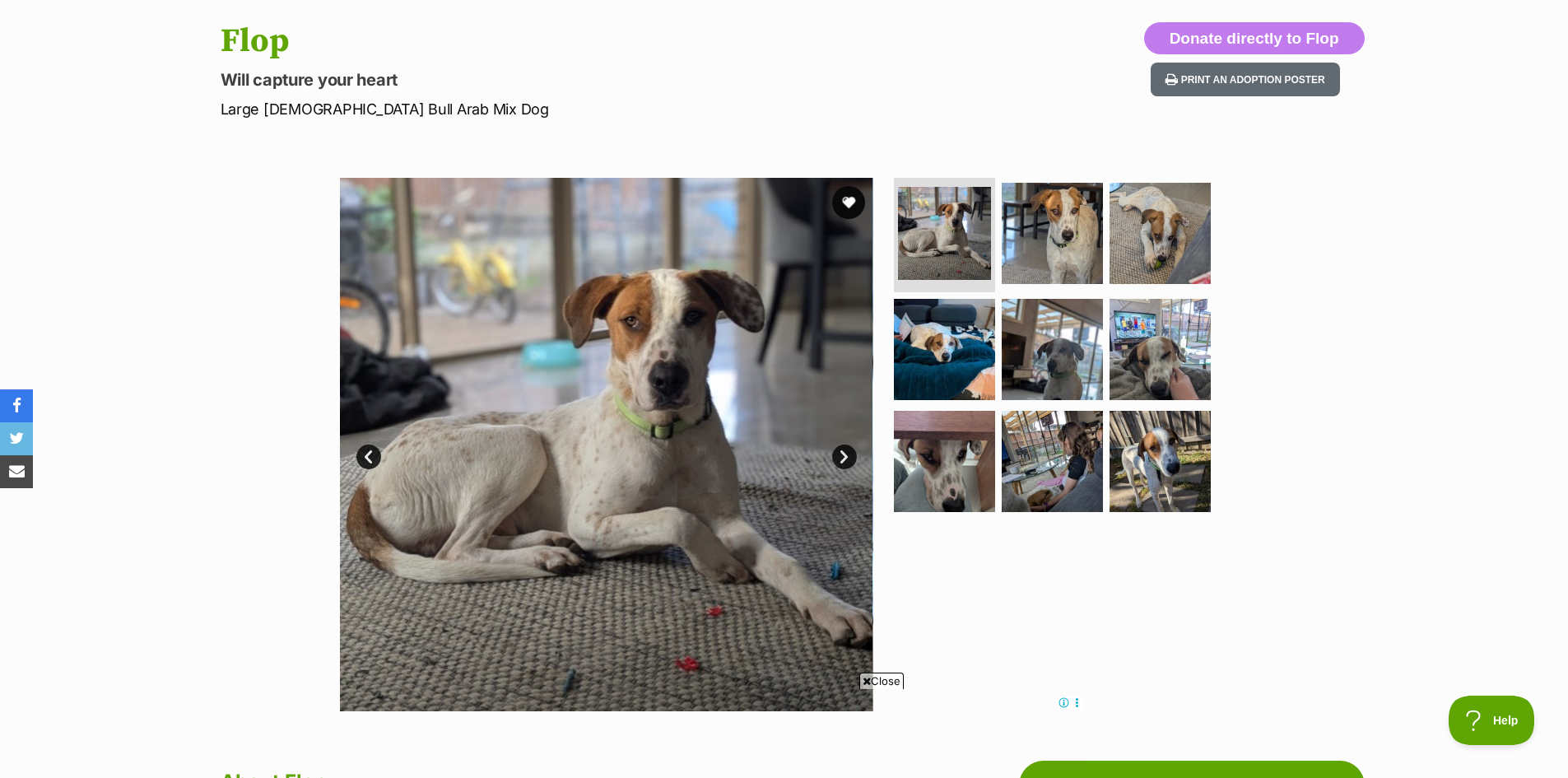
scroll to position [0, 0]
click at [838, 456] on link "Next" at bounding box center [844, 456] width 24 height 24
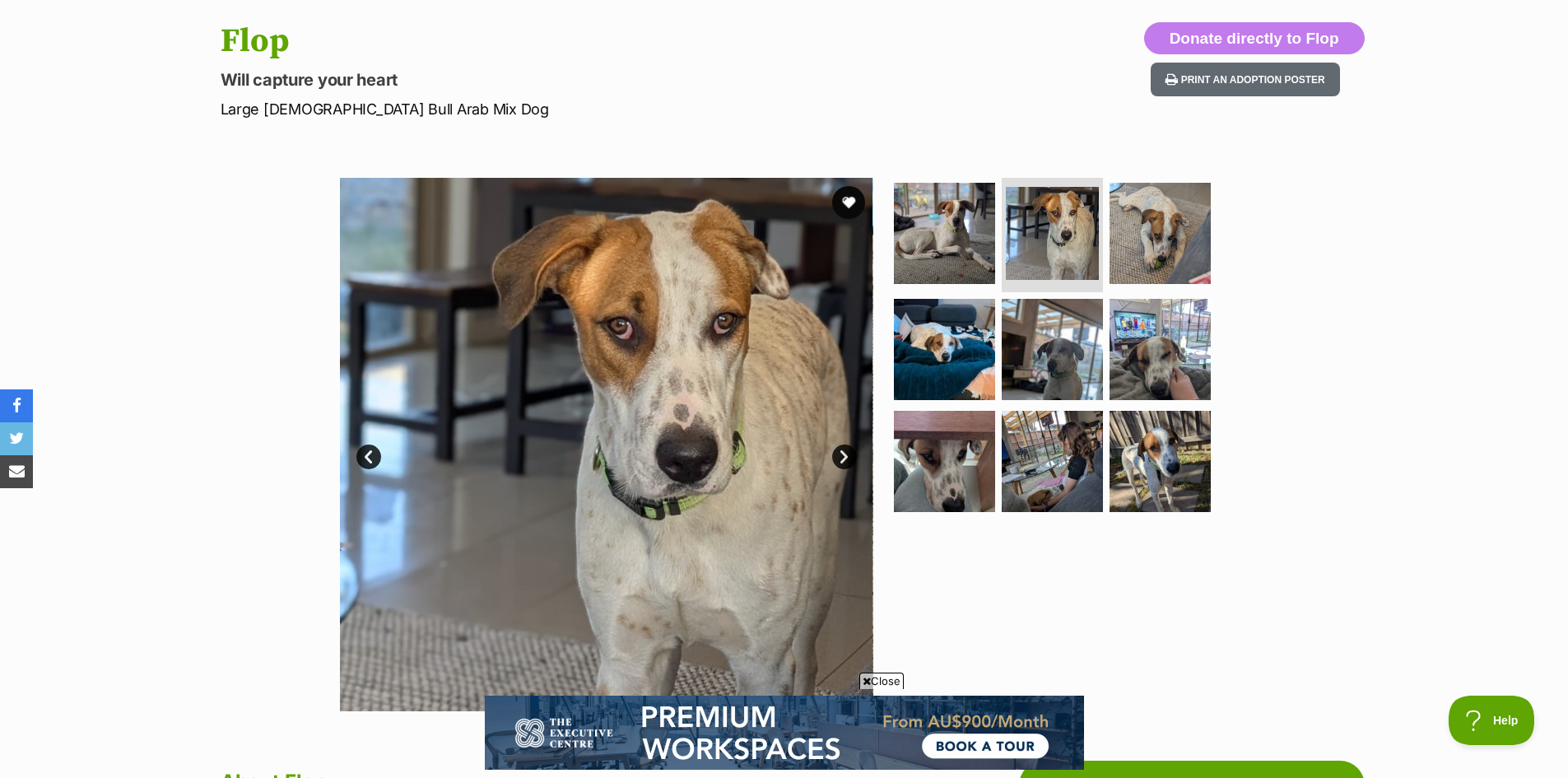
click at [838, 453] on link "Next" at bounding box center [844, 456] width 24 height 24
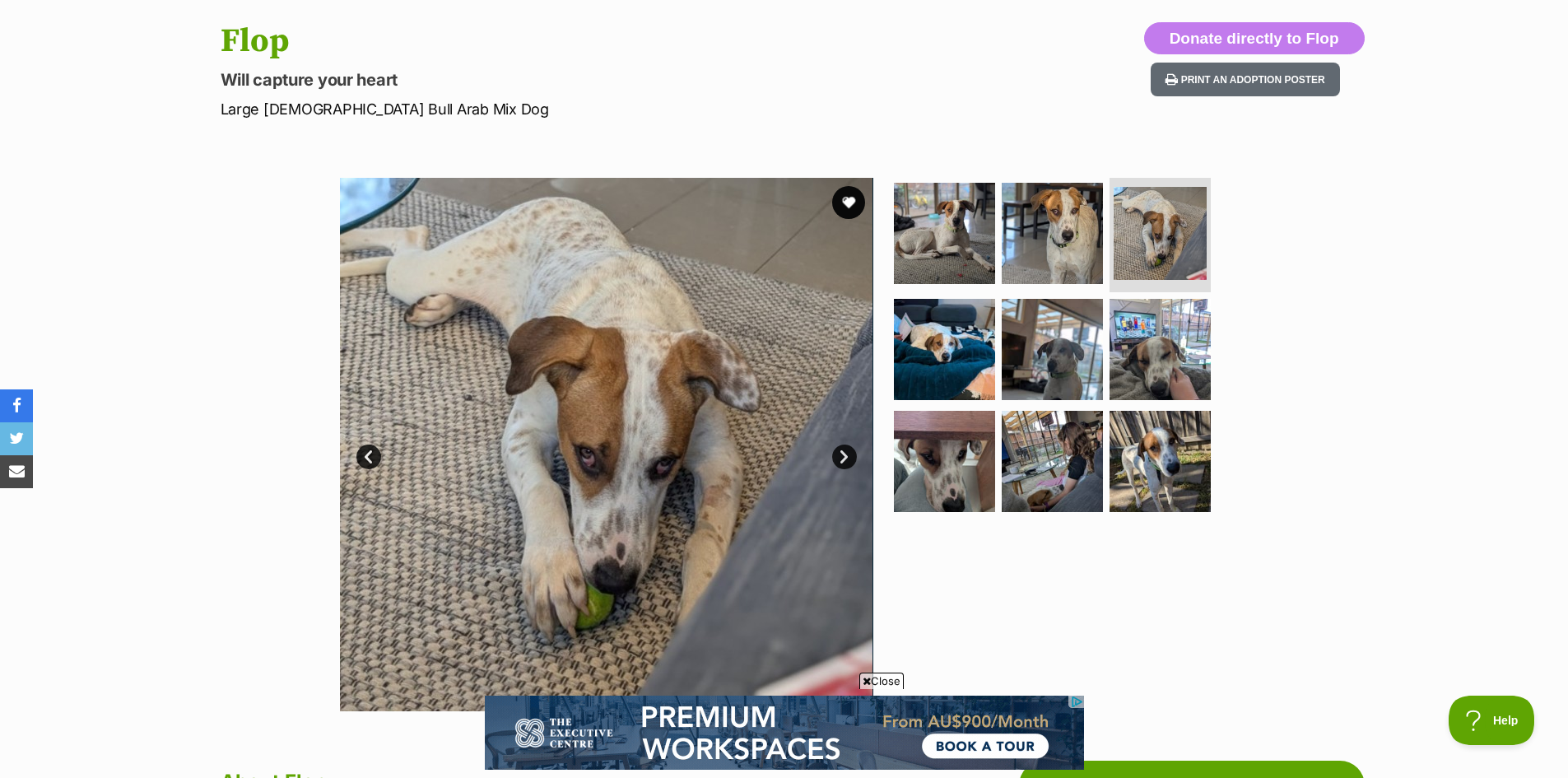
click at [838, 453] on link "Next" at bounding box center [844, 456] width 24 height 24
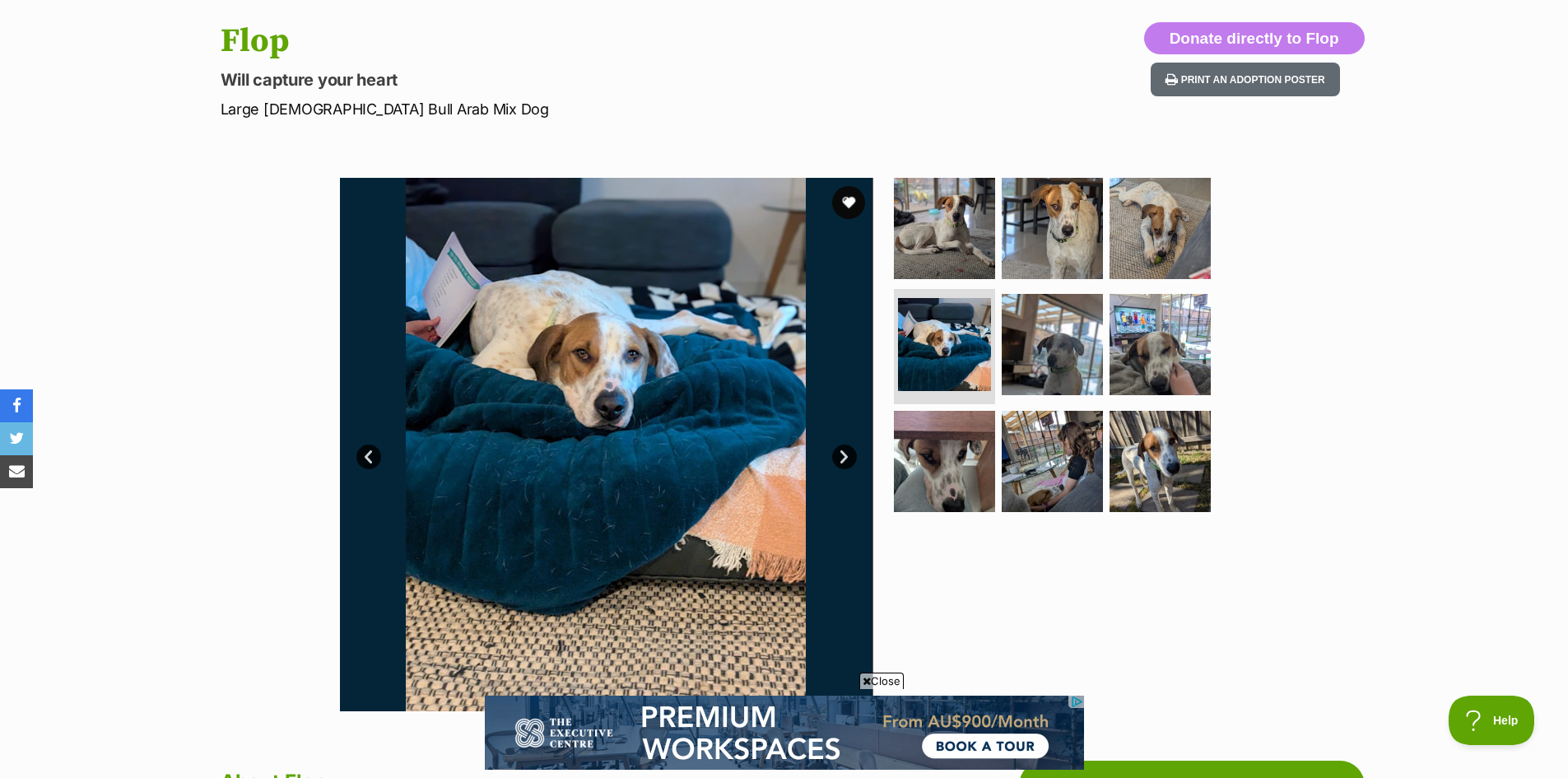
click at [838, 453] on link "Next" at bounding box center [844, 456] width 24 height 24
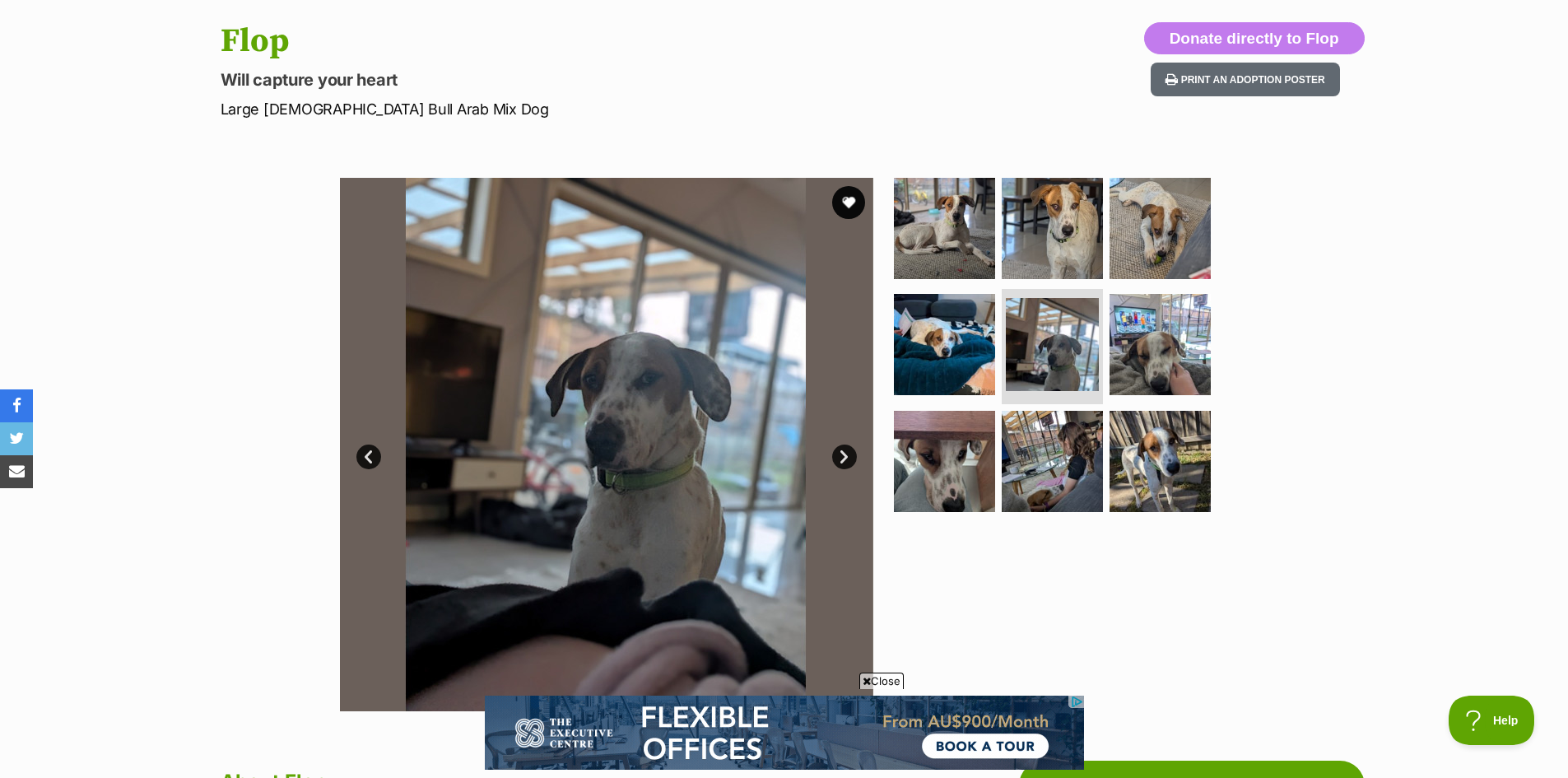
click at [838, 453] on link "Next" at bounding box center [844, 456] width 24 height 24
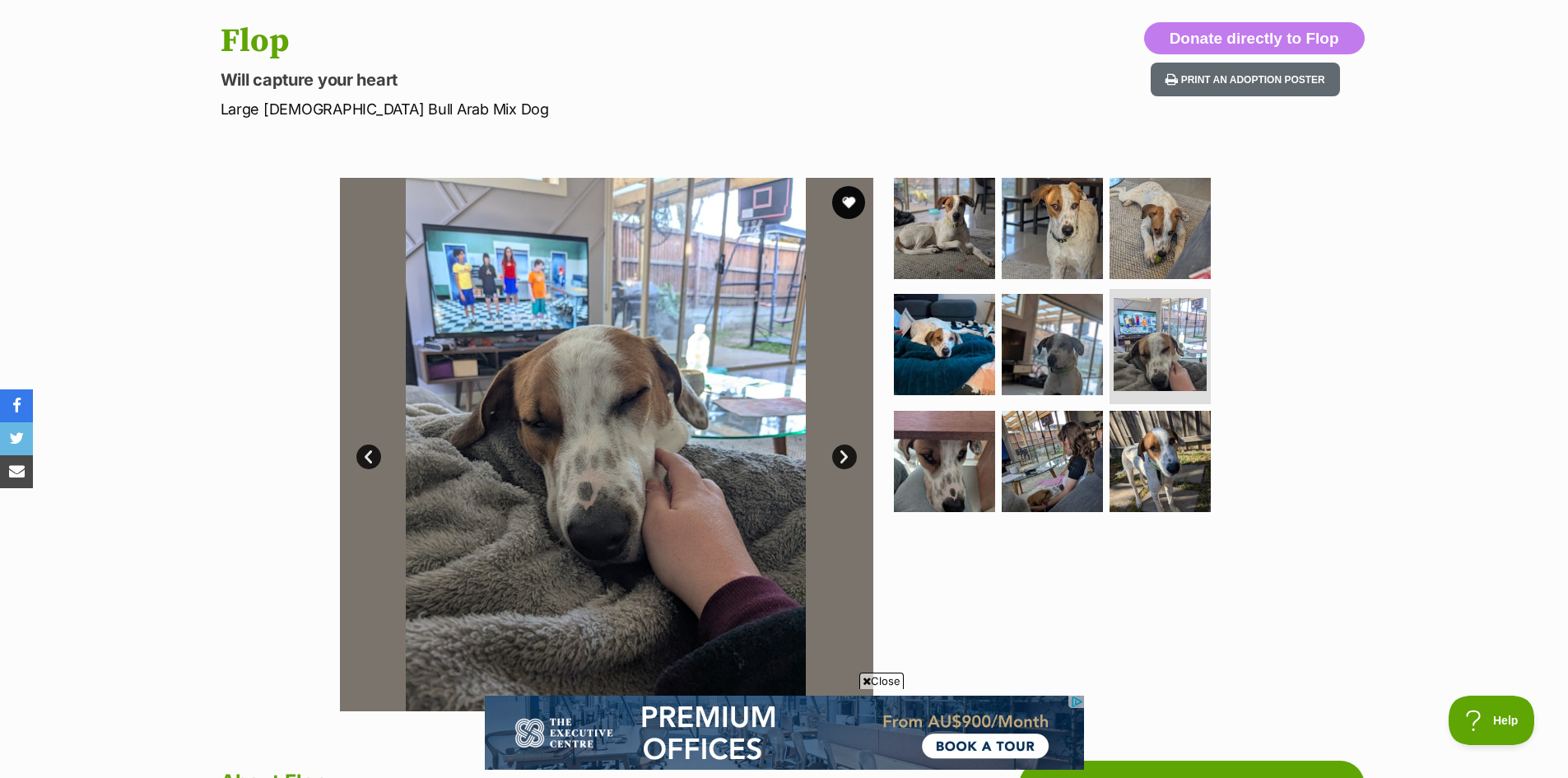
click at [838, 453] on link "Next" at bounding box center [844, 456] width 24 height 24
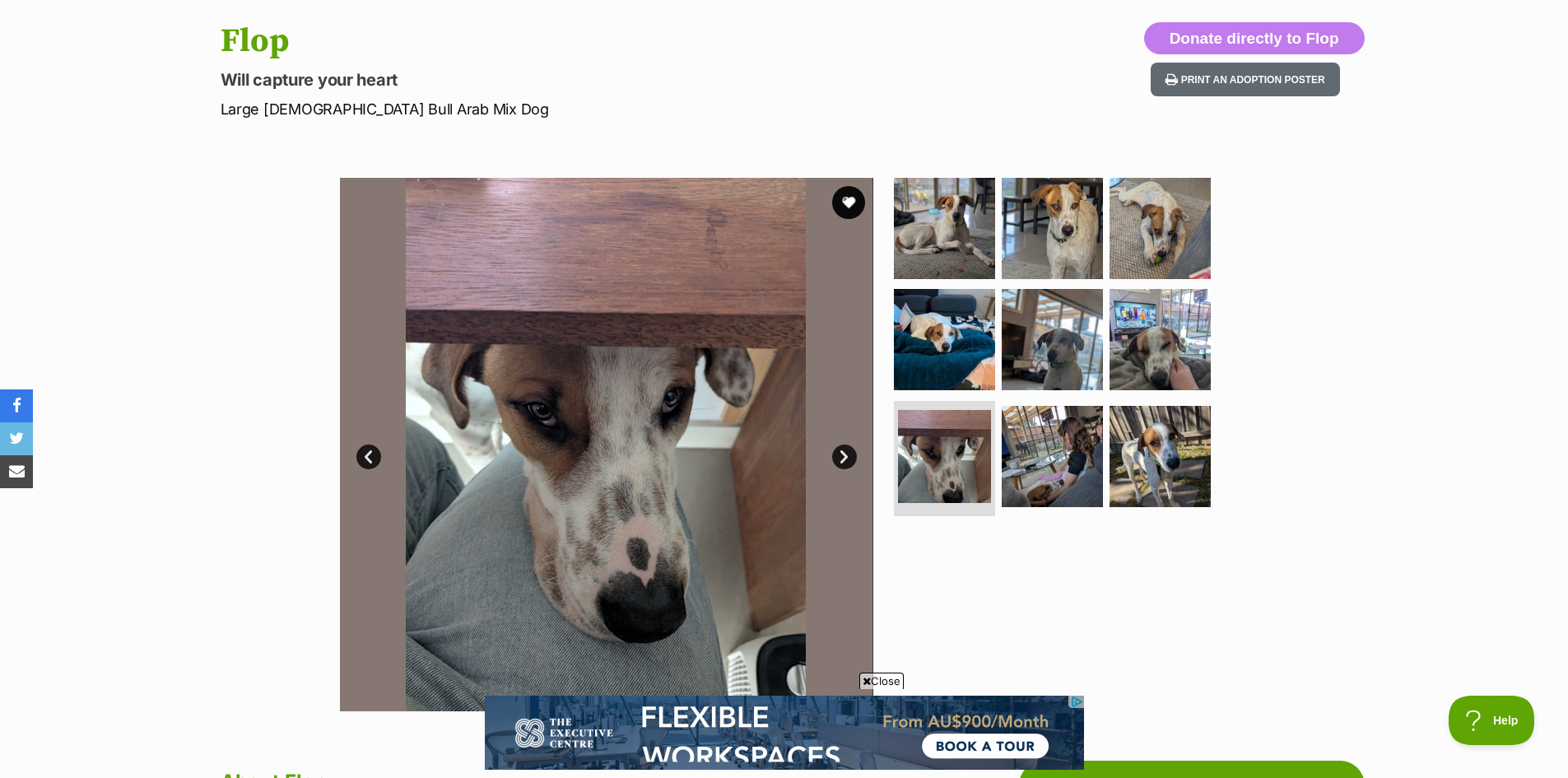
click at [838, 453] on link "Next" at bounding box center [844, 456] width 24 height 24
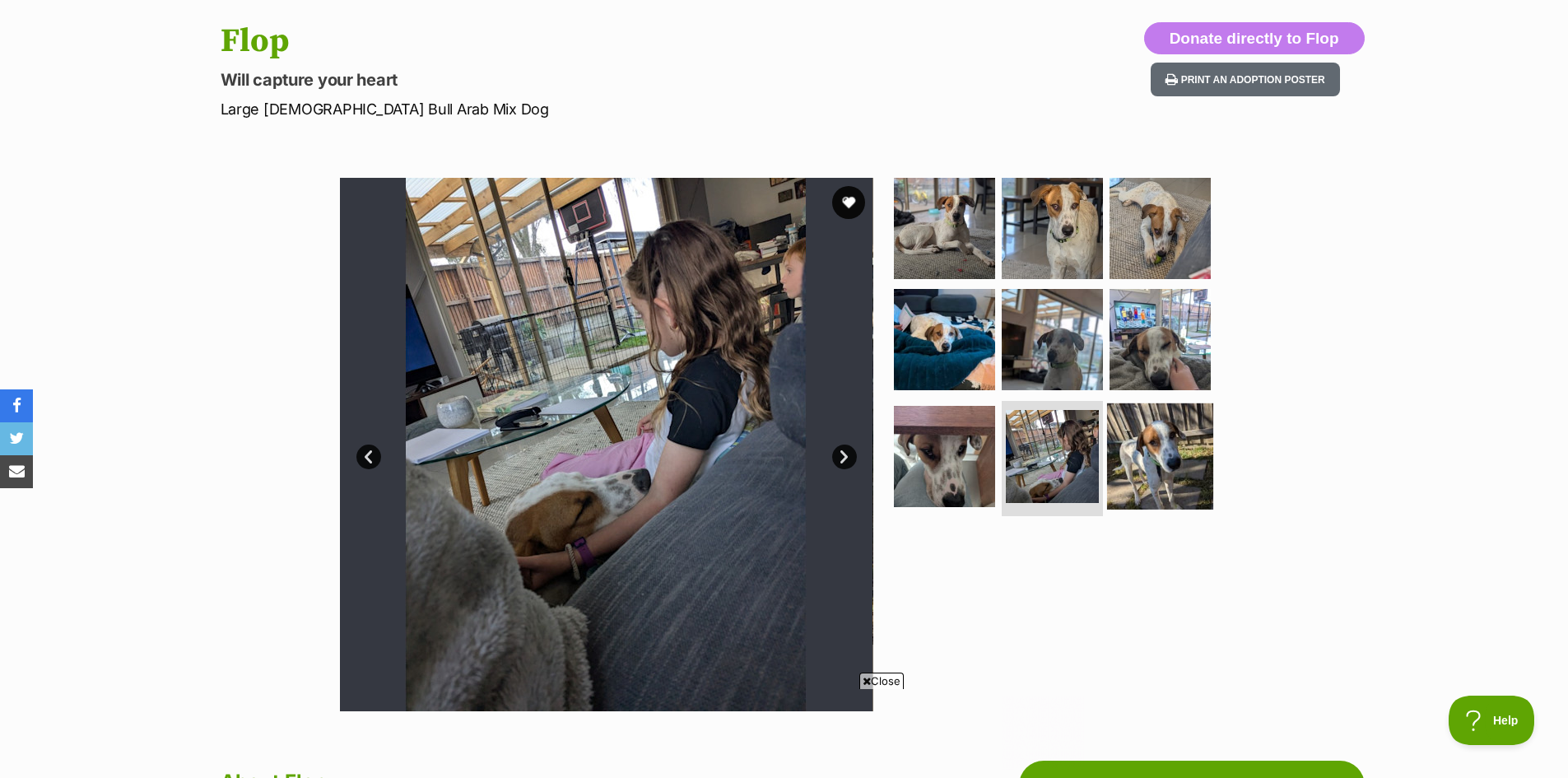
click at [1134, 454] on img at bounding box center [1160, 456] width 106 height 106
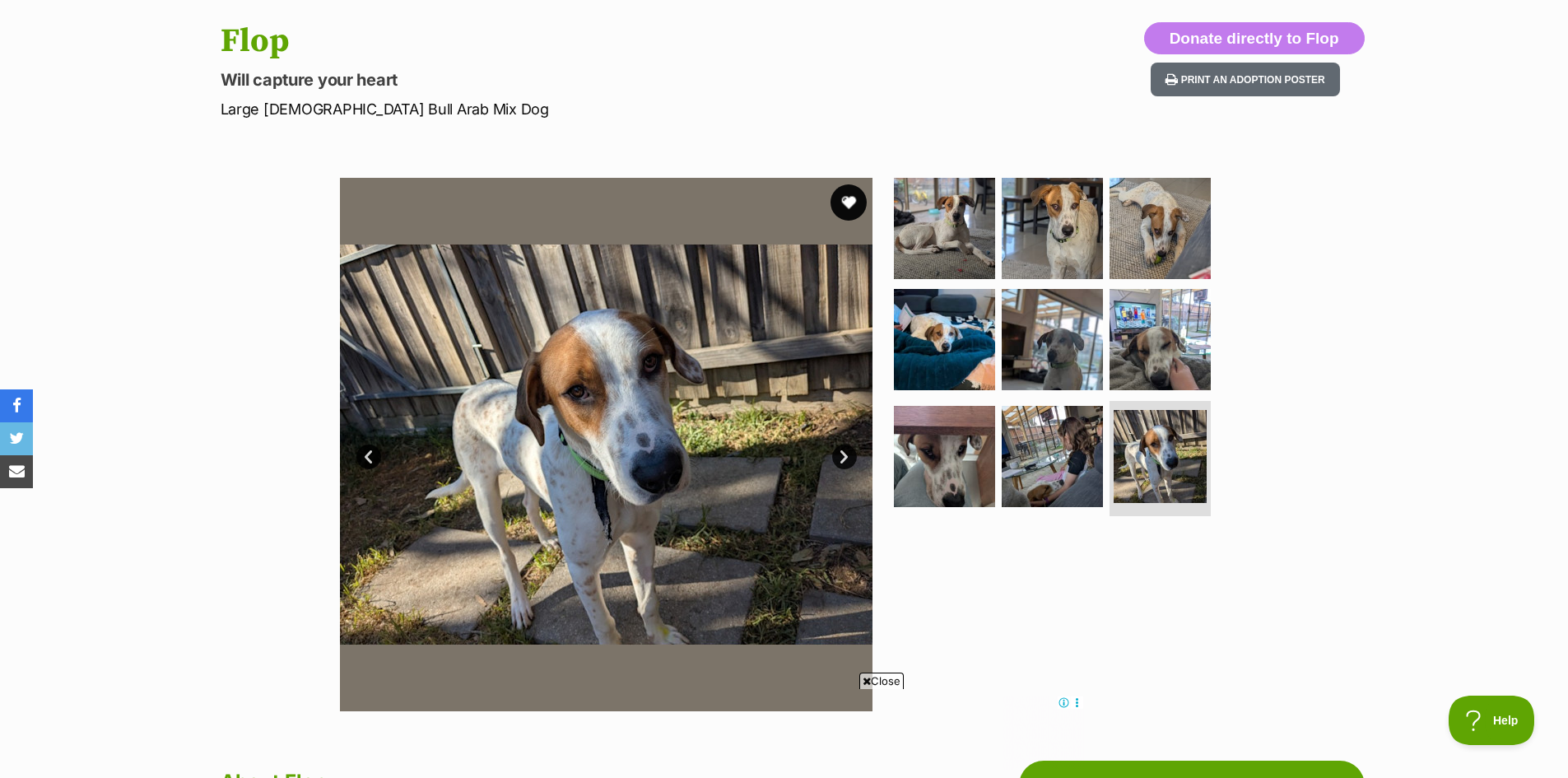
click at [849, 201] on button "favourite" at bounding box center [848, 202] width 36 height 36
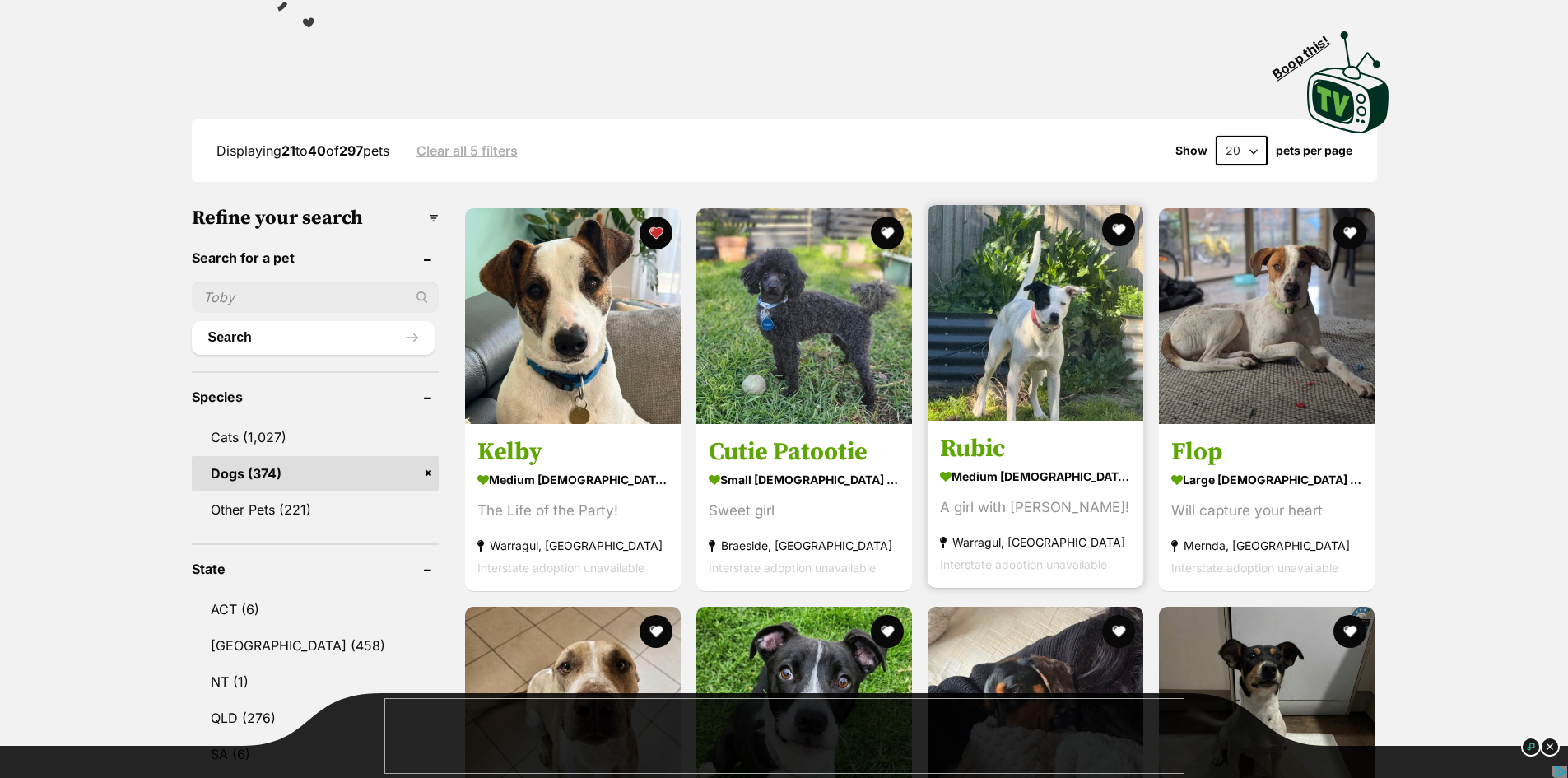
click at [999, 381] on img at bounding box center [1035, 313] width 215 height 215
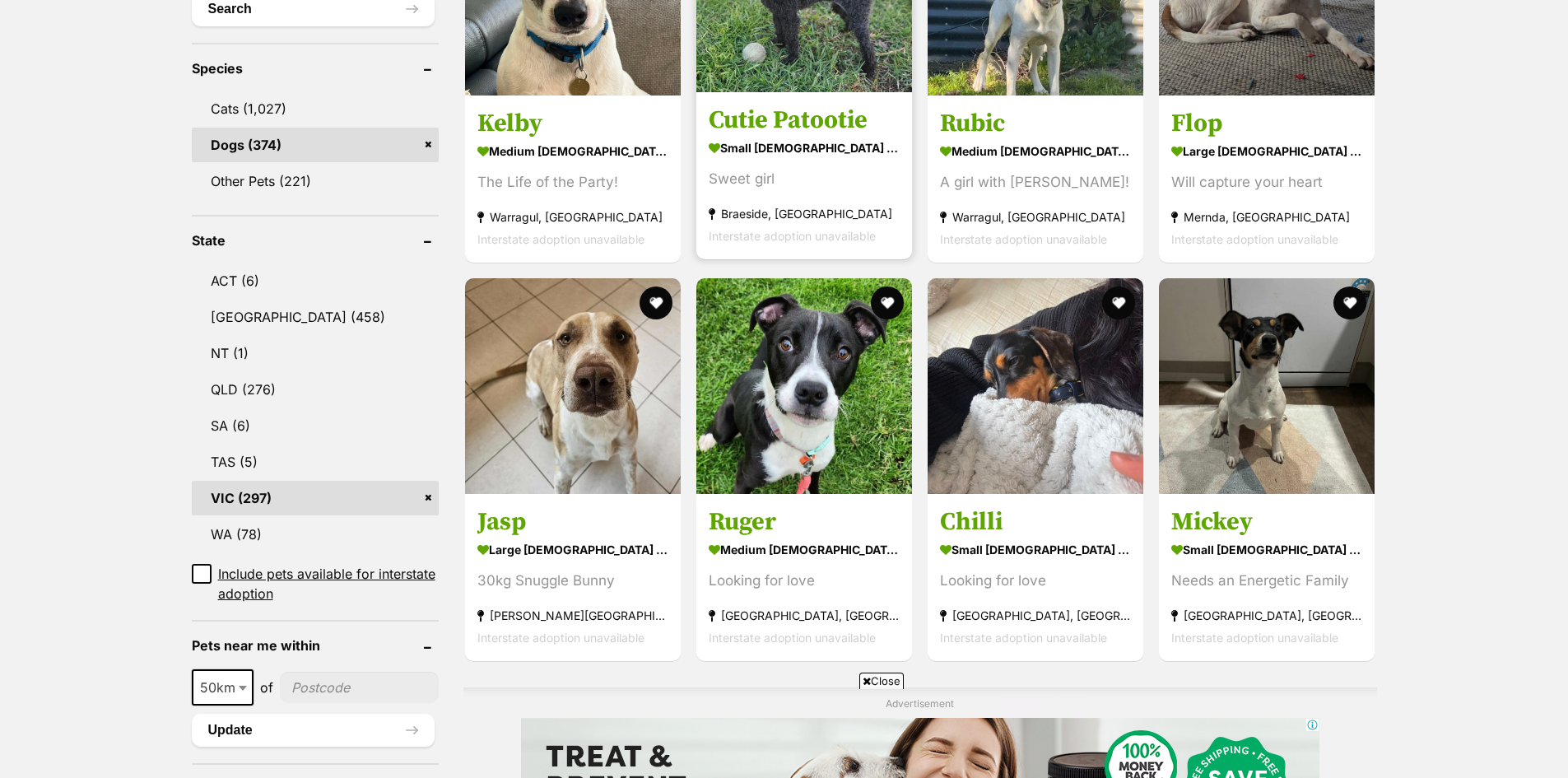
scroll to position [659, 0]
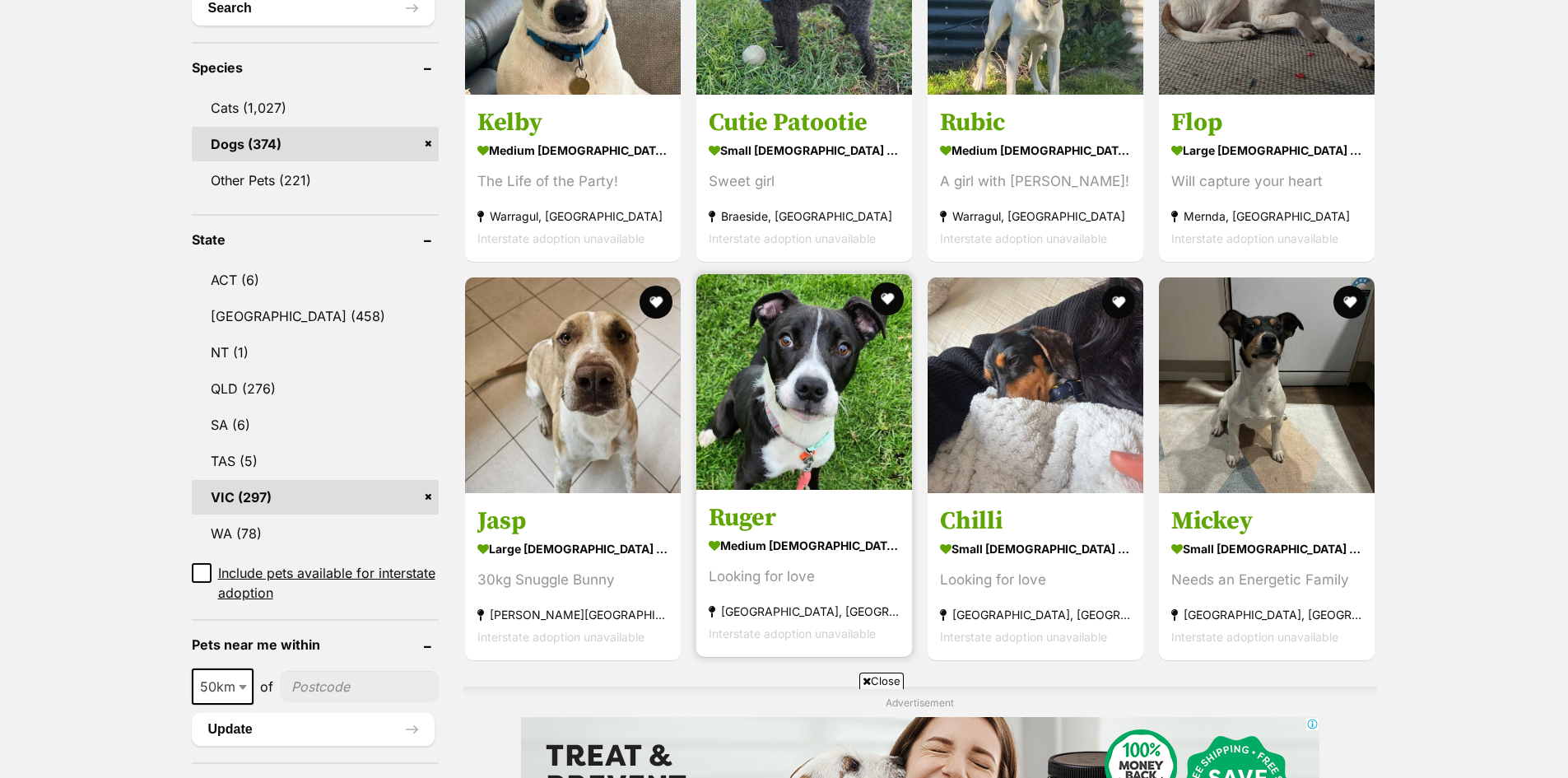
click at [827, 440] on img at bounding box center [804, 381] width 215 height 215
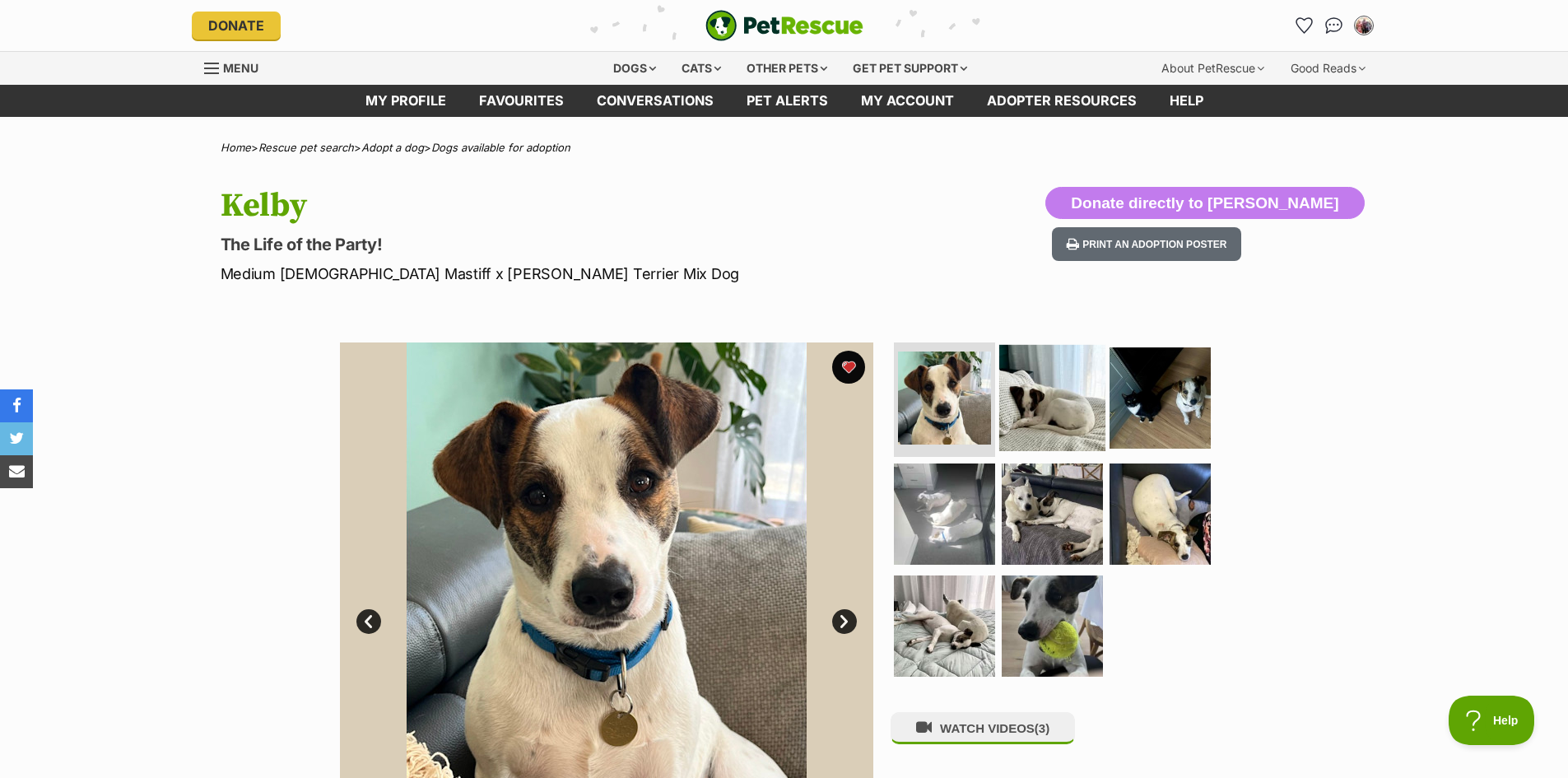
click at [1037, 400] on img at bounding box center [1052, 397] width 106 height 106
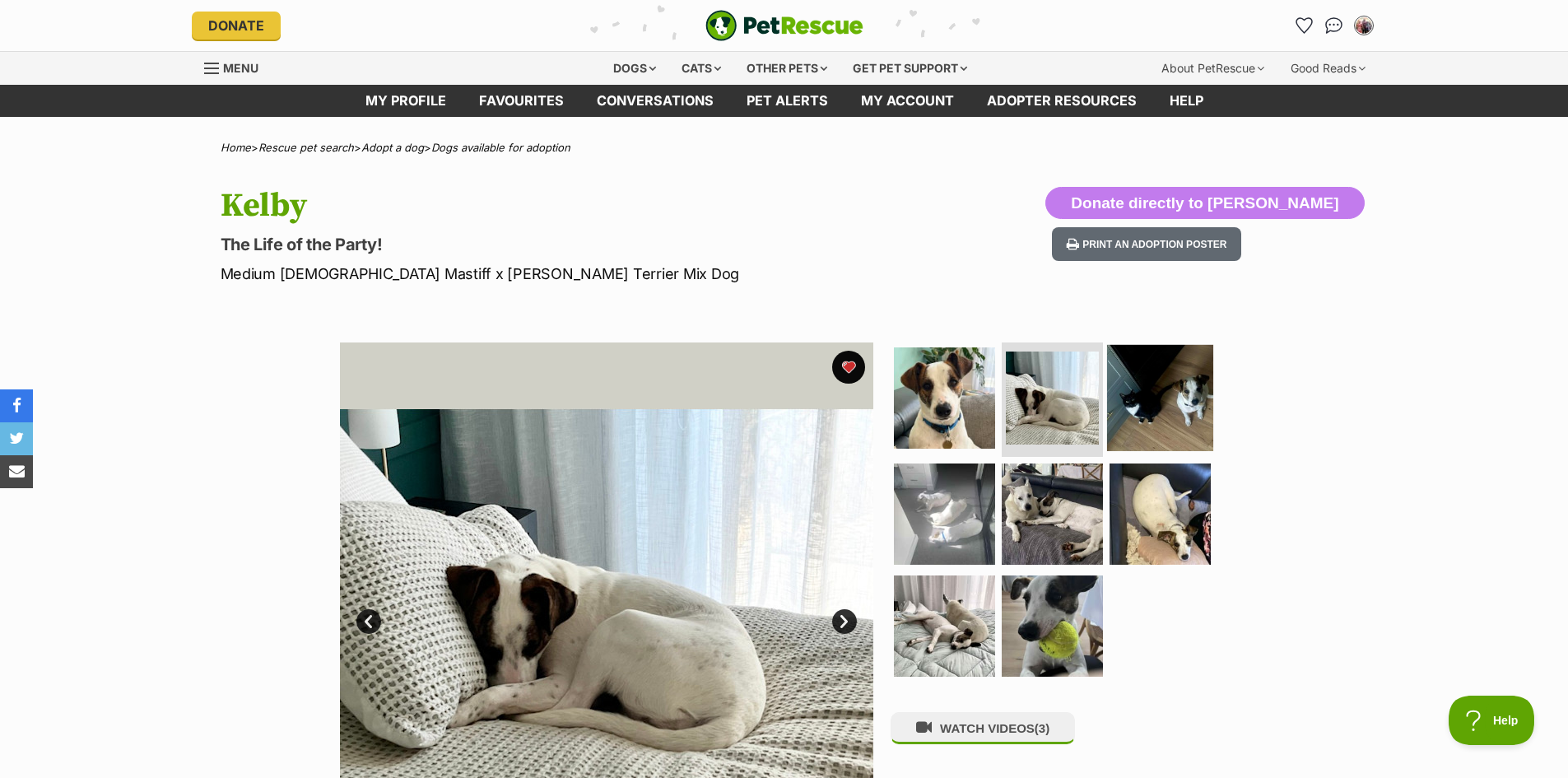
click at [1137, 421] on img at bounding box center [1160, 397] width 106 height 106
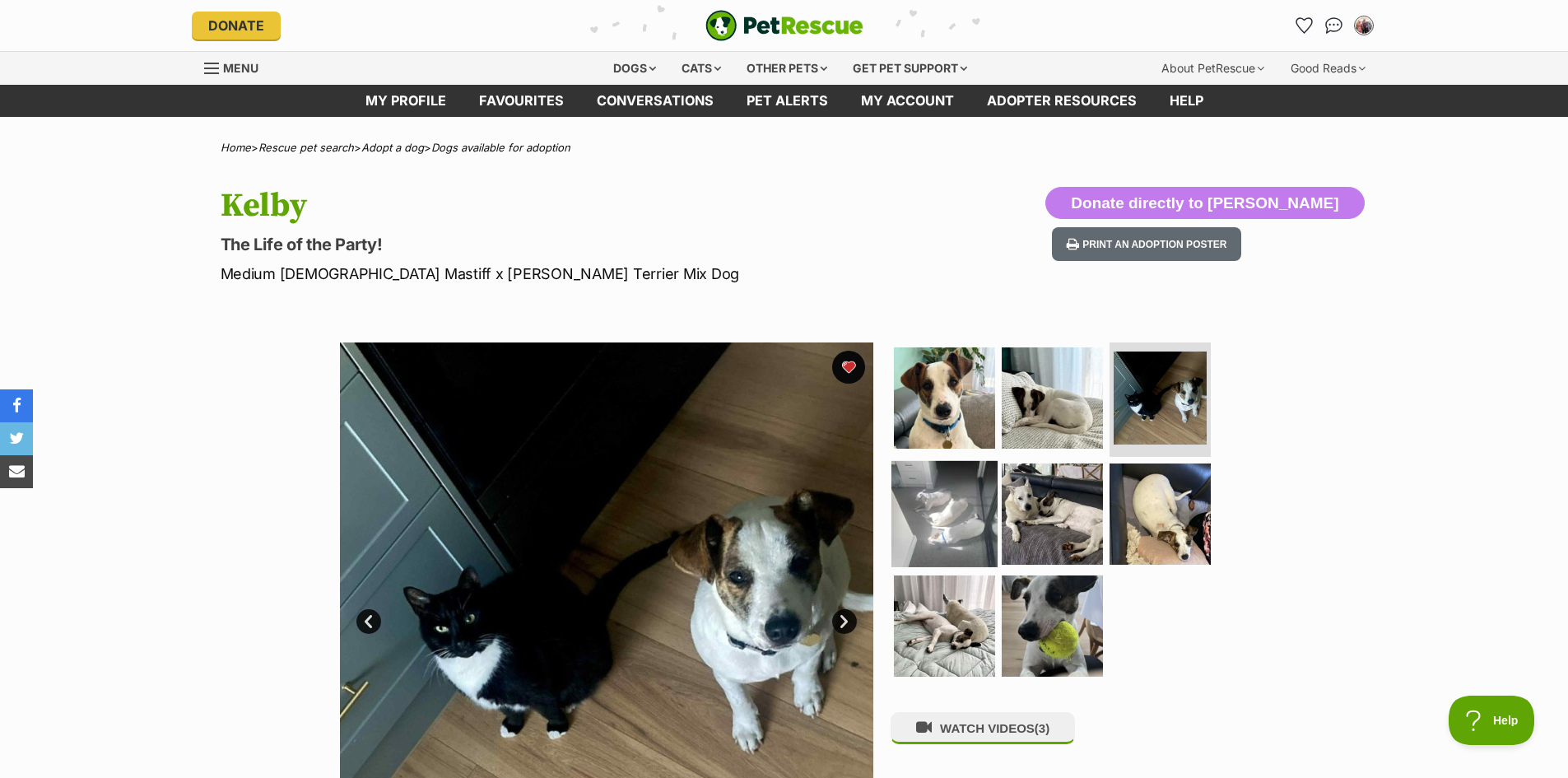
click at [940, 522] on img at bounding box center [944, 514] width 106 height 106
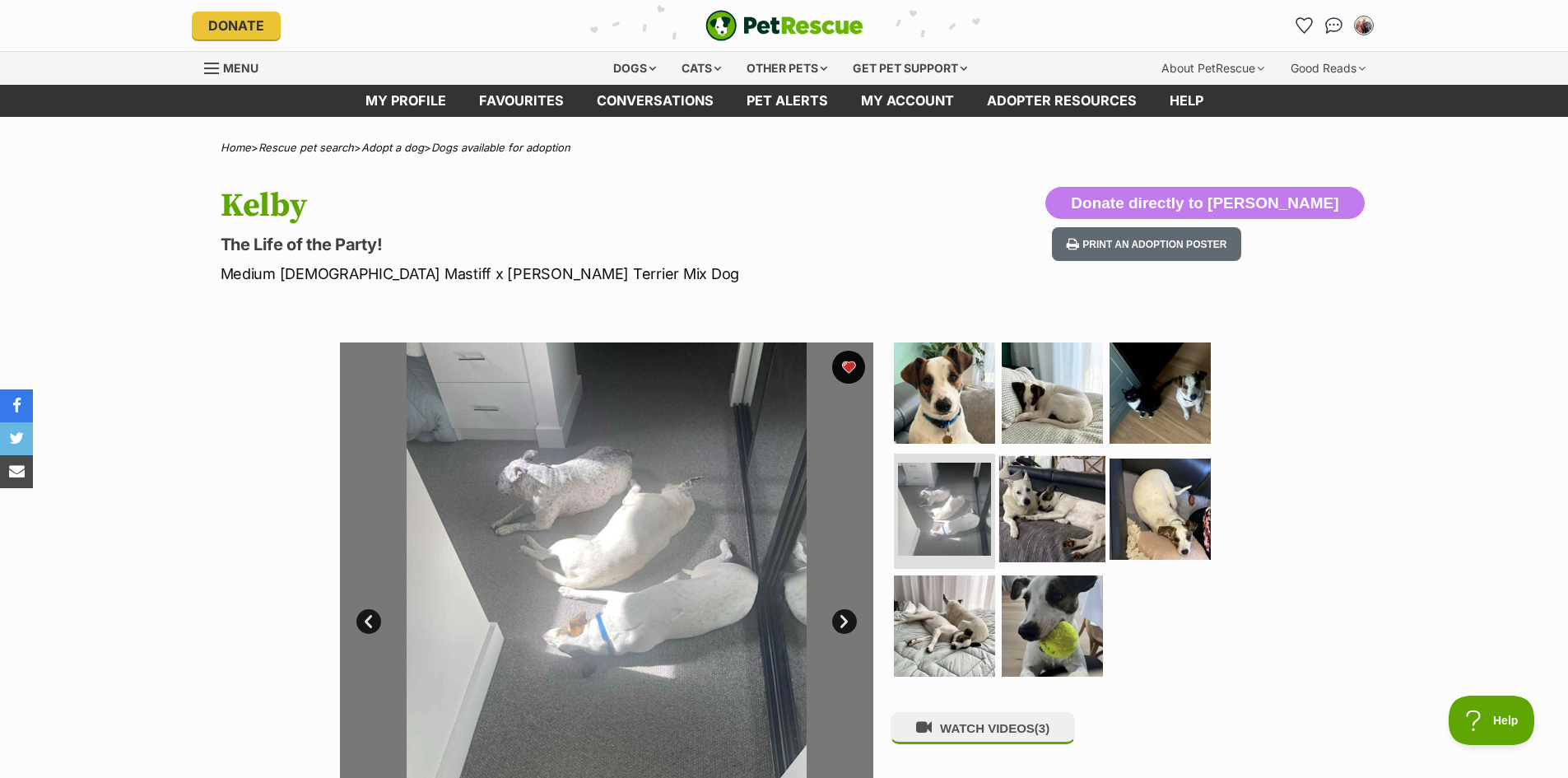
click at [1048, 513] on img at bounding box center [1052, 509] width 106 height 106
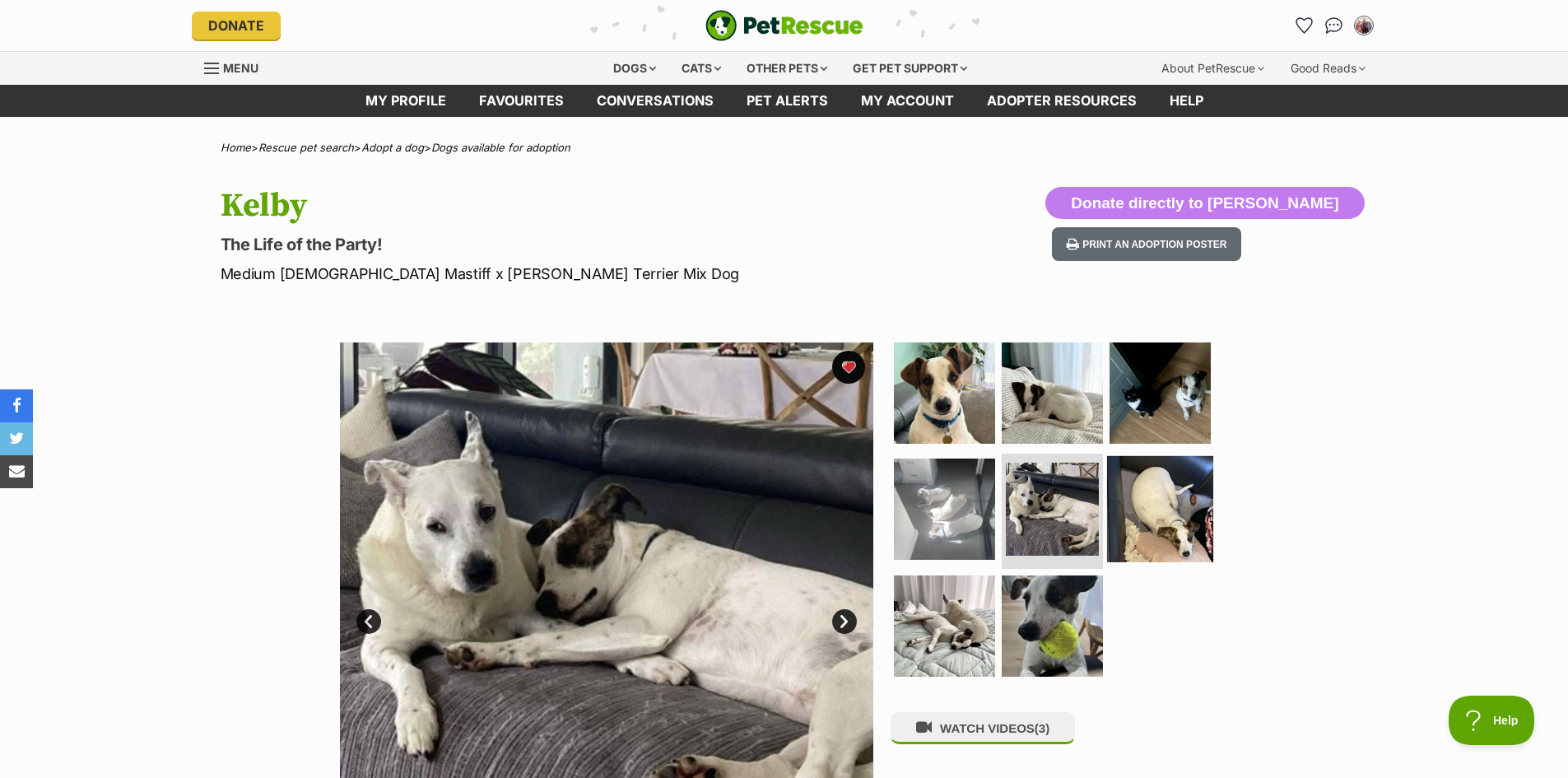
click at [1138, 510] on img at bounding box center [1160, 509] width 106 height 106
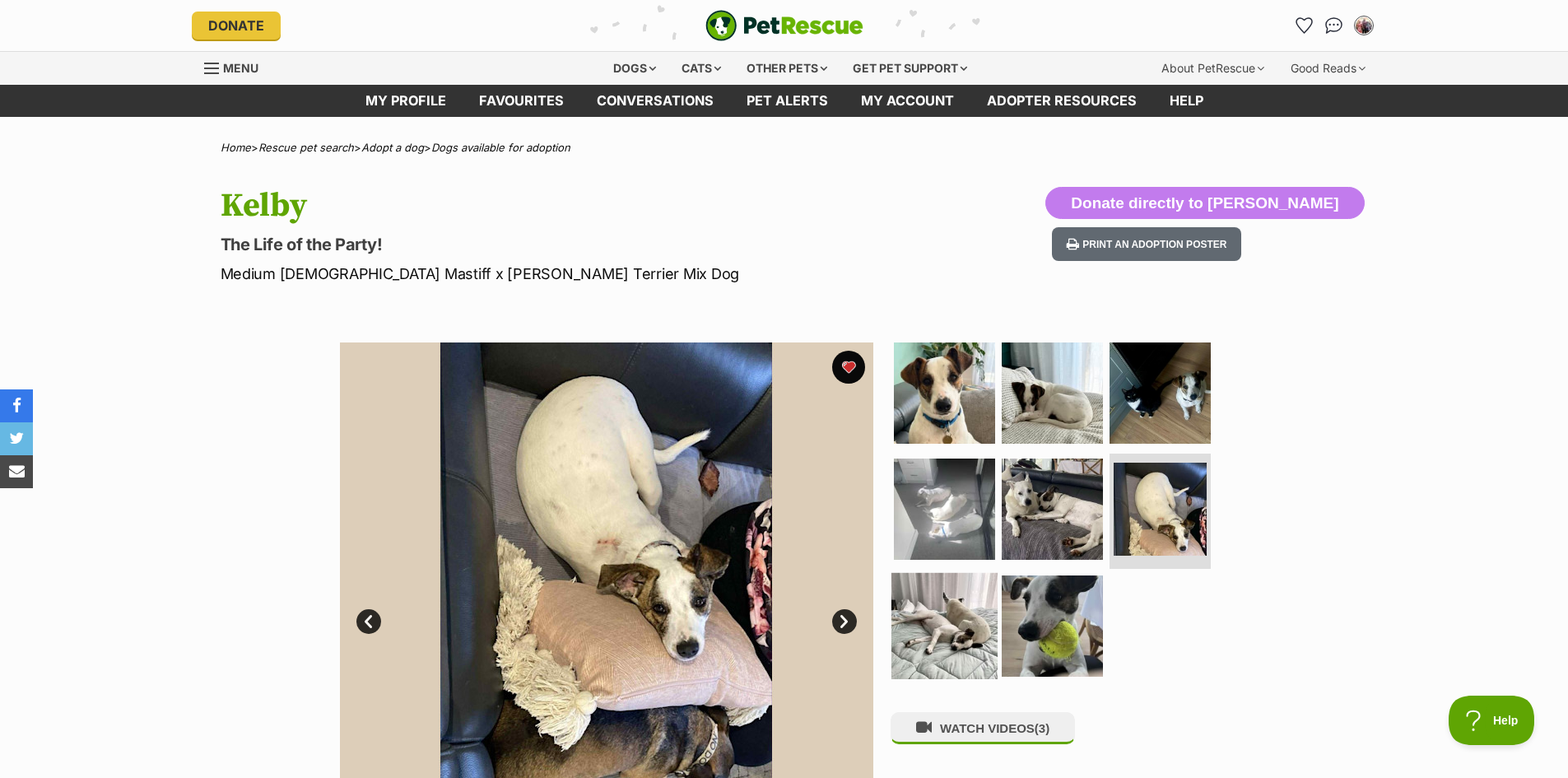
click at [959, 609] on img at bounding box center [944, 625] width 106 height 106
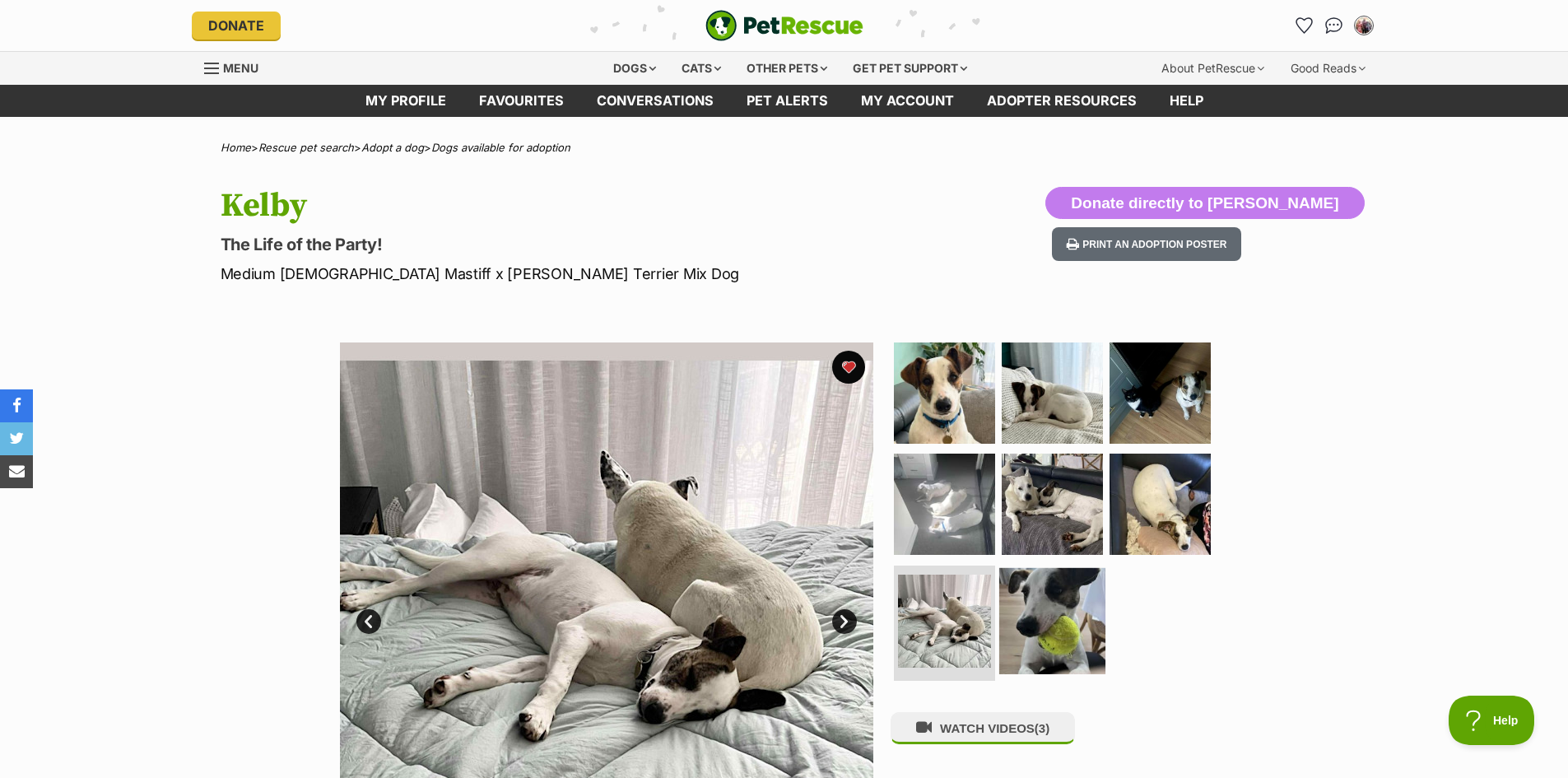
click at [1030, 618] on img at bounding box center [1052, 621] width 106 height 106
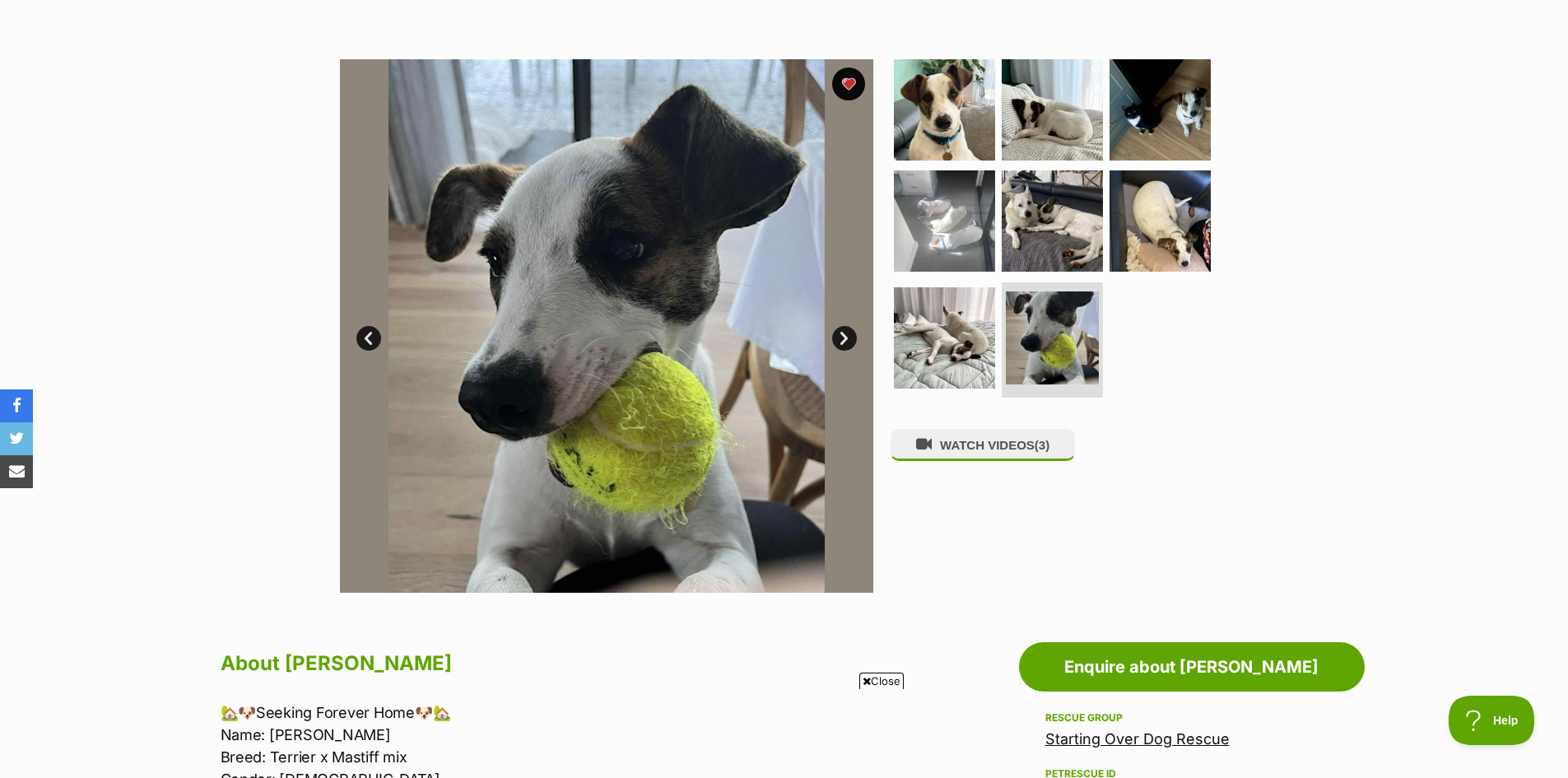
scroll to position [247, 0]
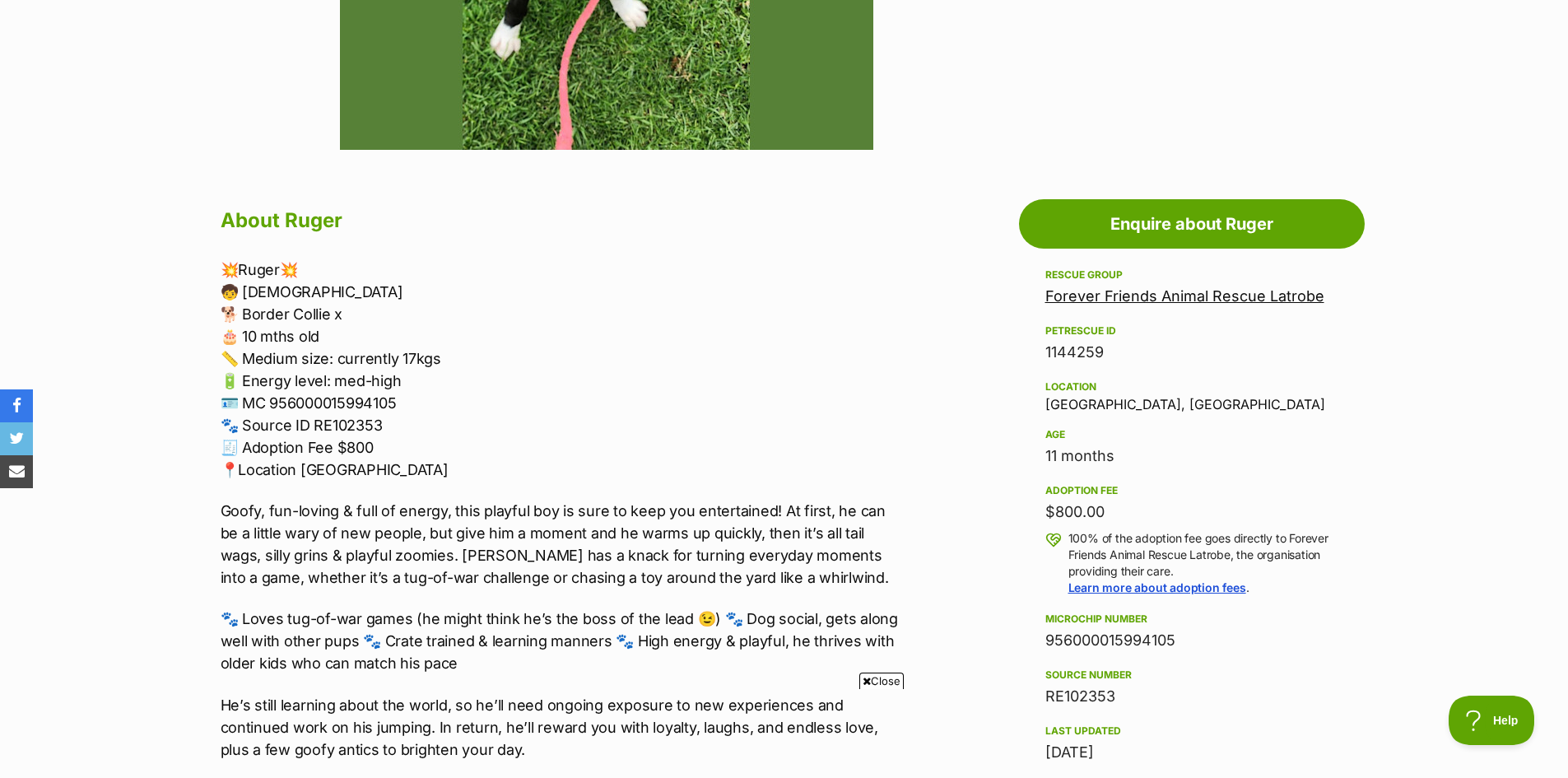
scroll to position [905, 0]
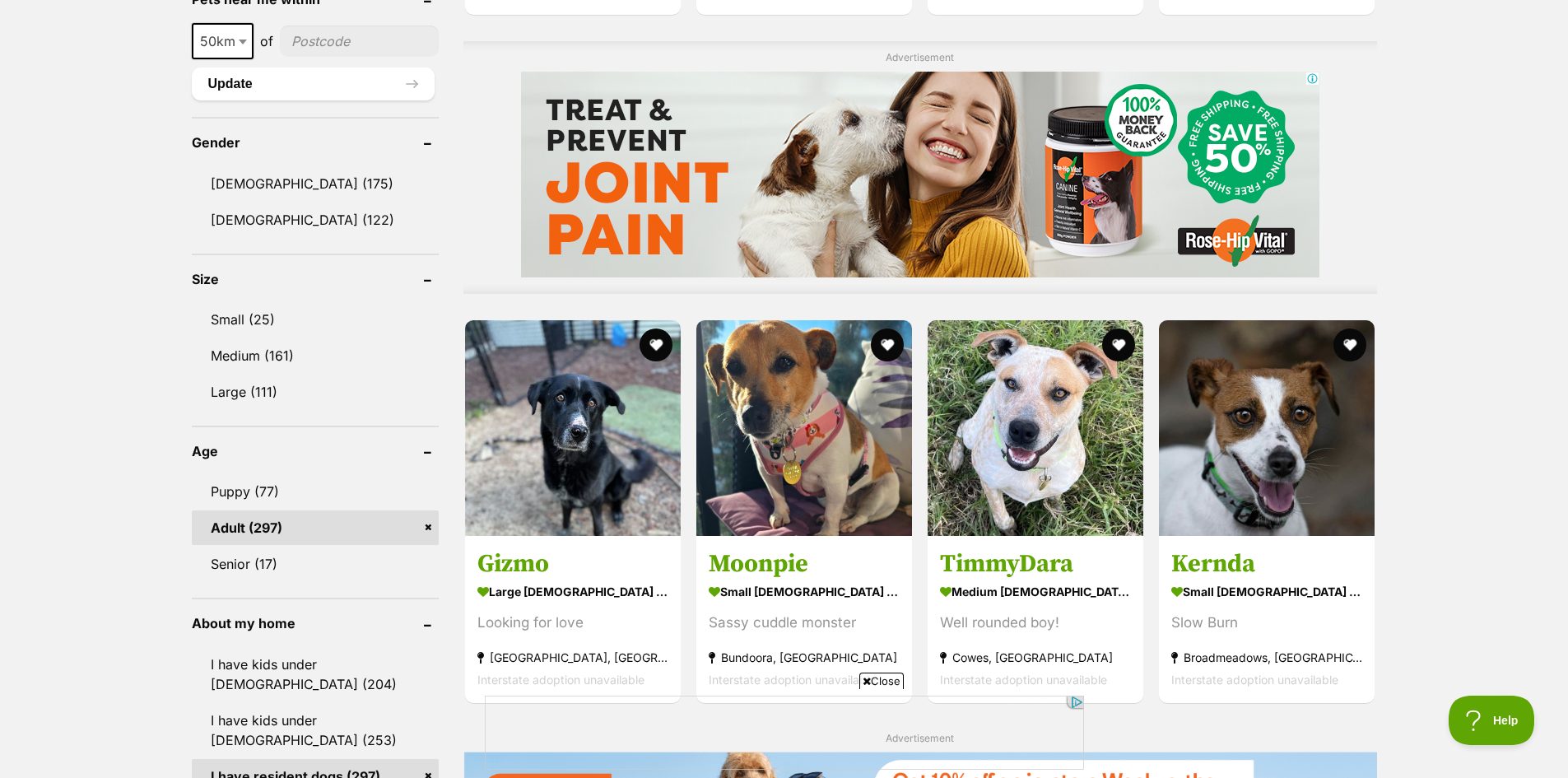
scroll to position [1391, 0]
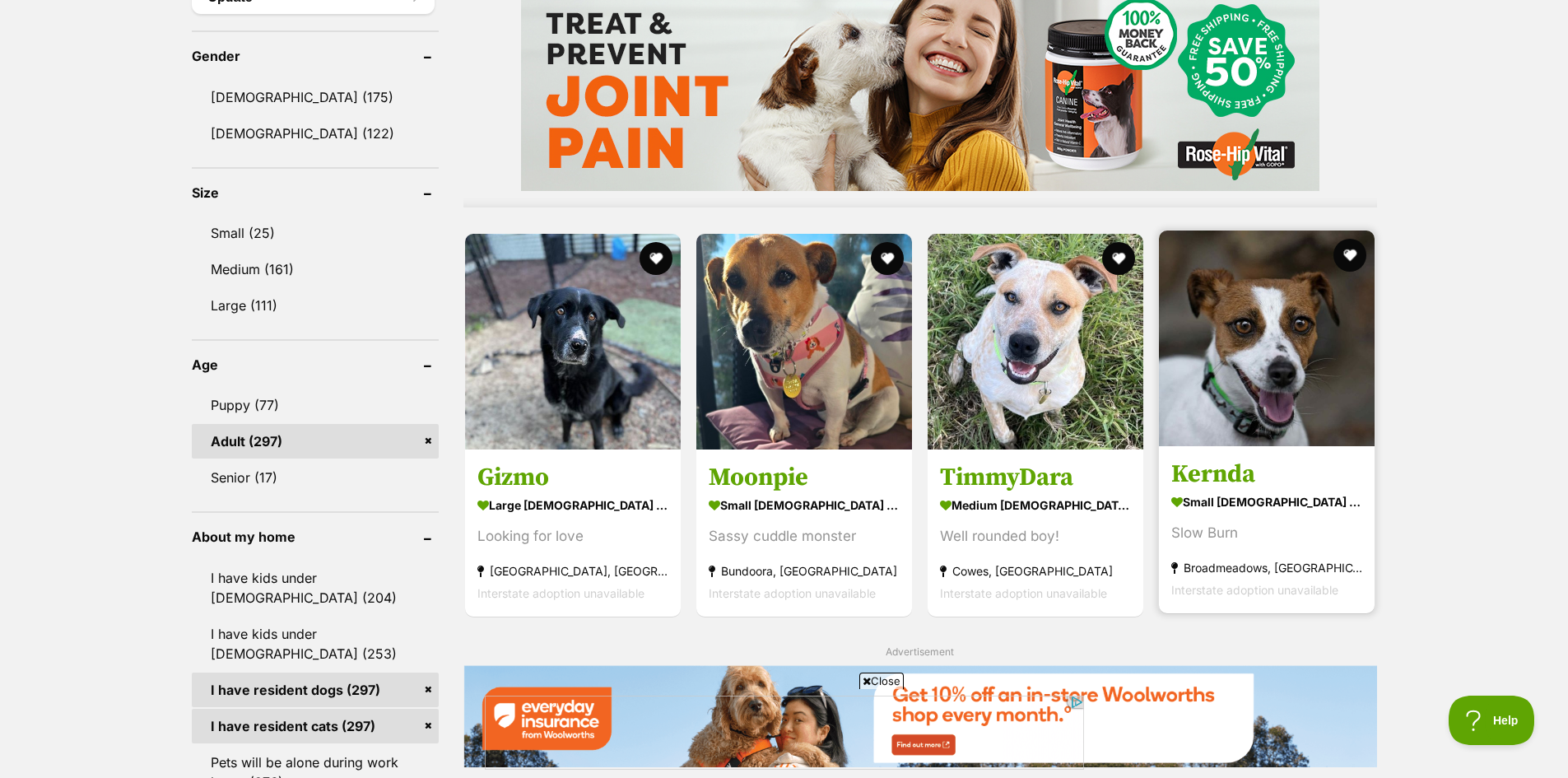
click at [1262, 411] on img at bounding box center [1266, 338] width 215 height 215
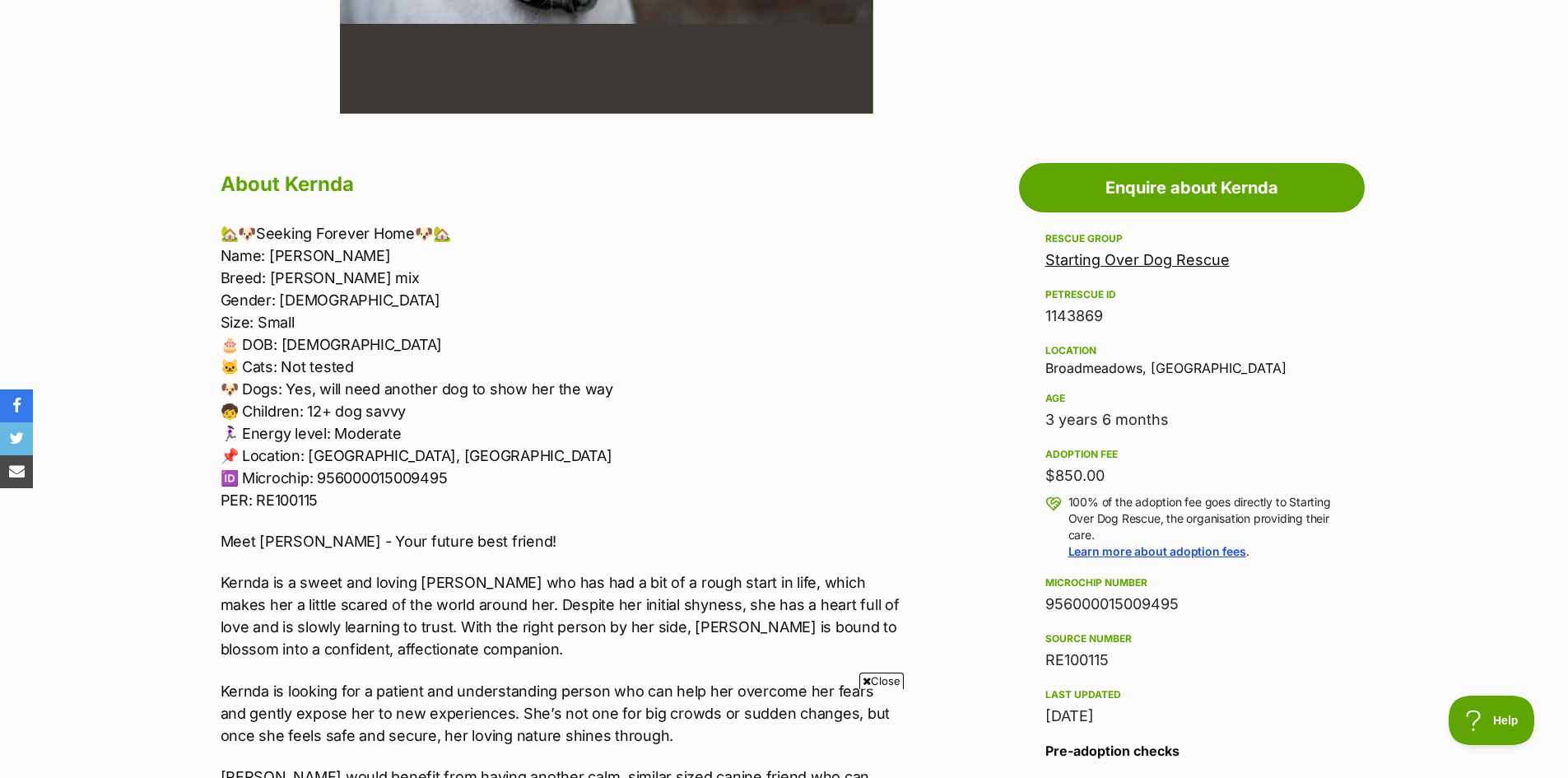
scroll to position [823, 0]
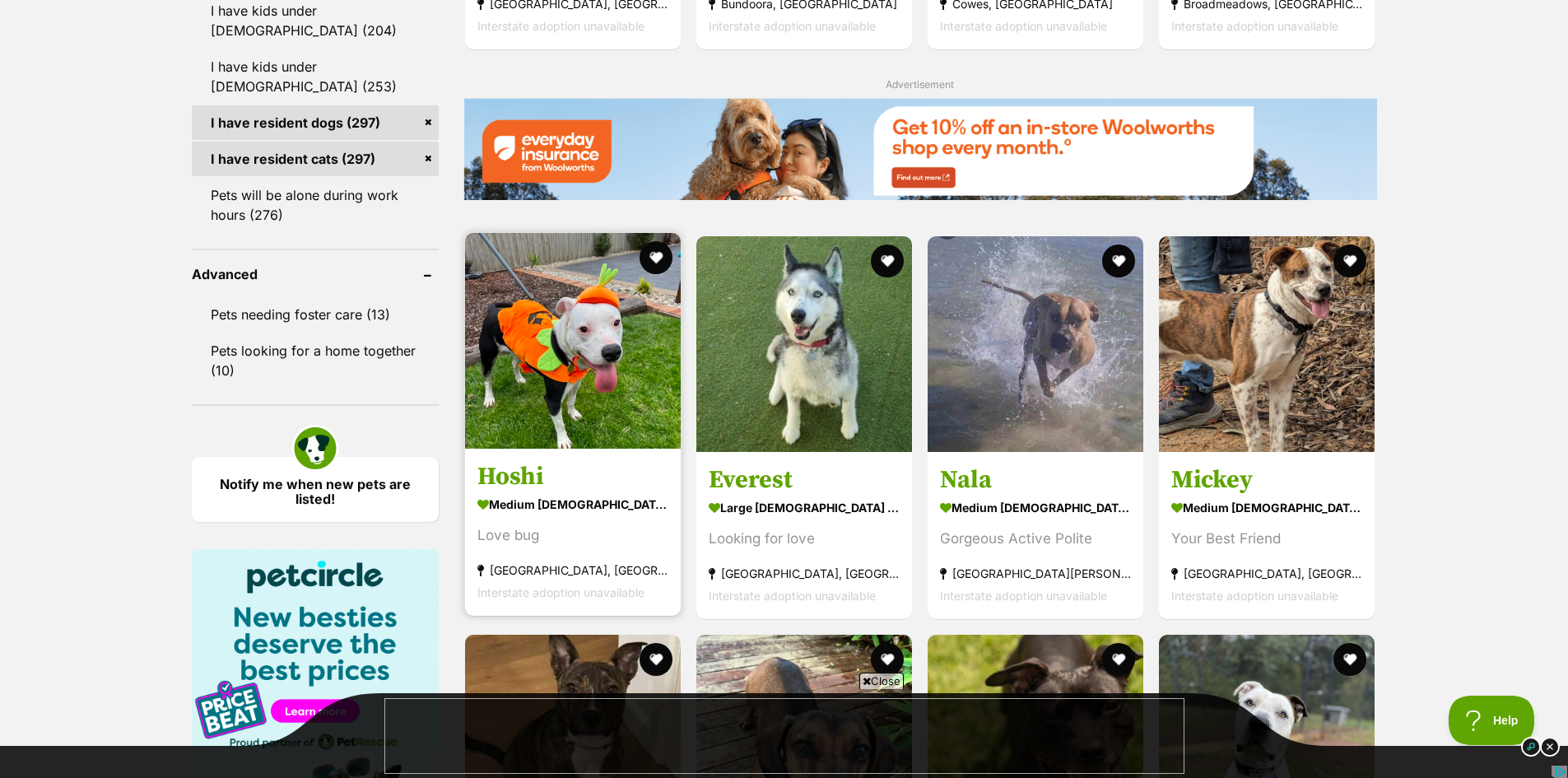
click at [620, 383] on img at bounding box center [572, 340] width 215 height 215
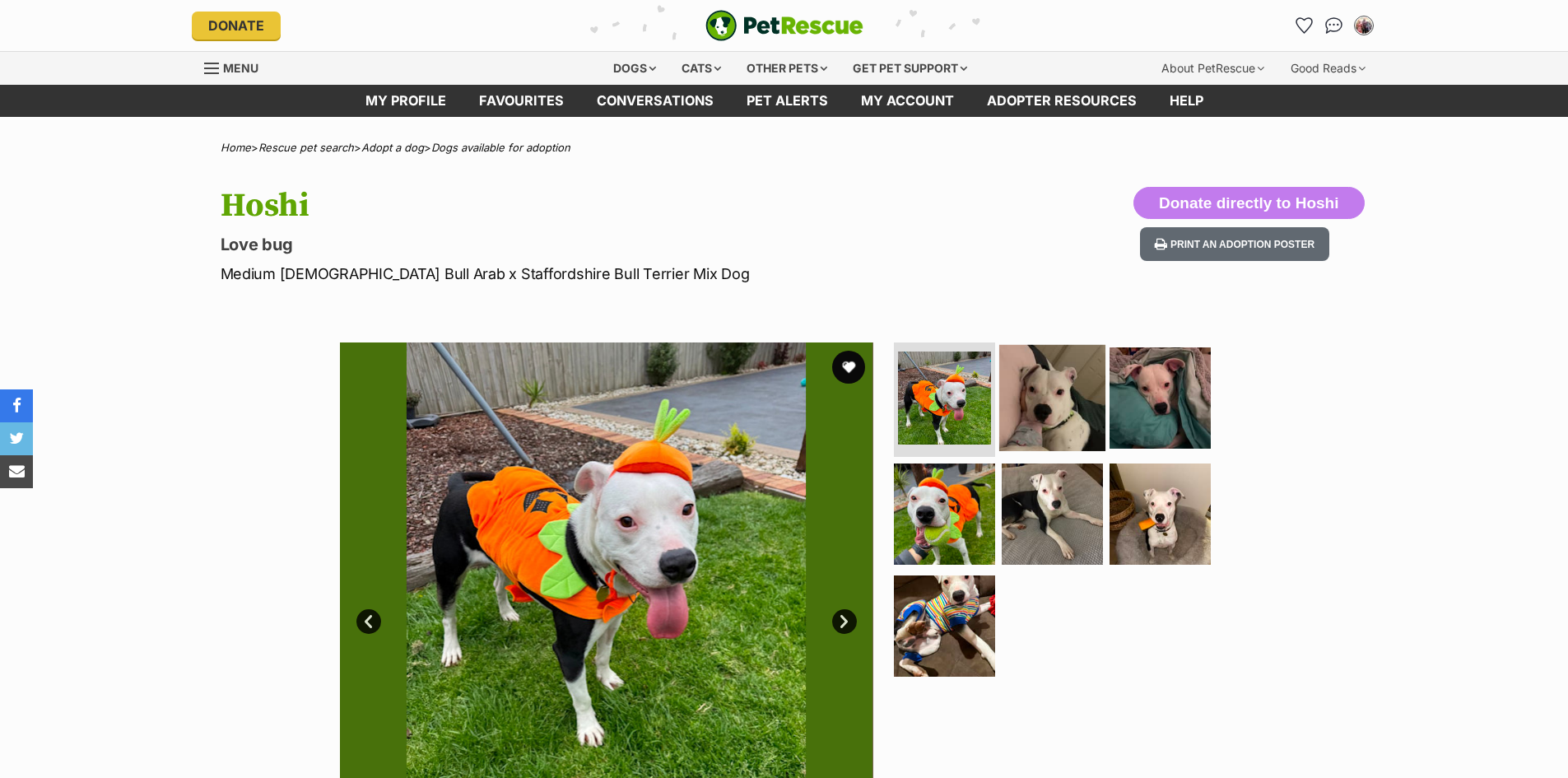
click at [1049, 420] on img at bounding box center [1052, 397] width 106 height 106
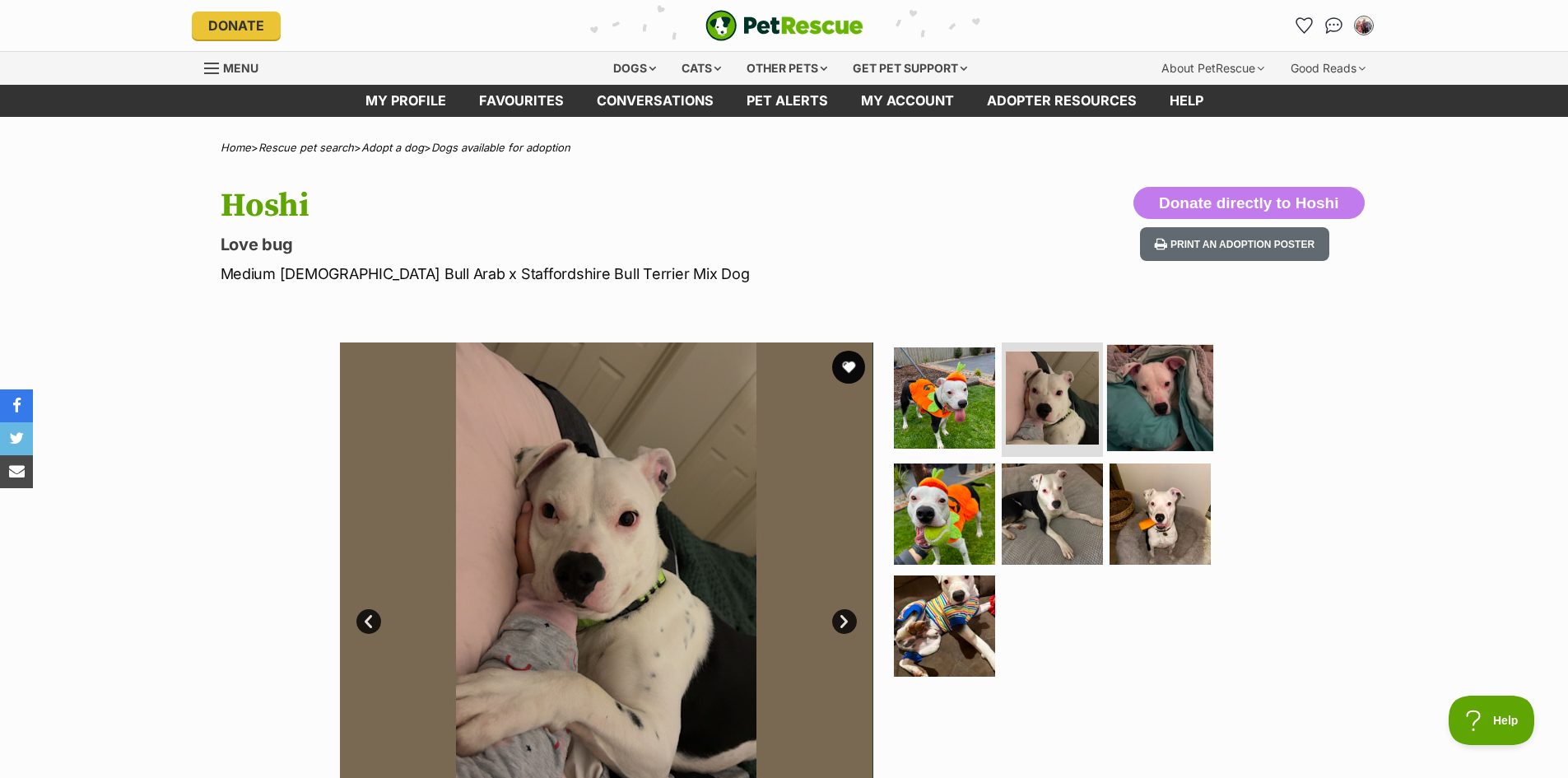
click at [1156, 414] on img at bounding box center [1160, 397] width 106 height 106
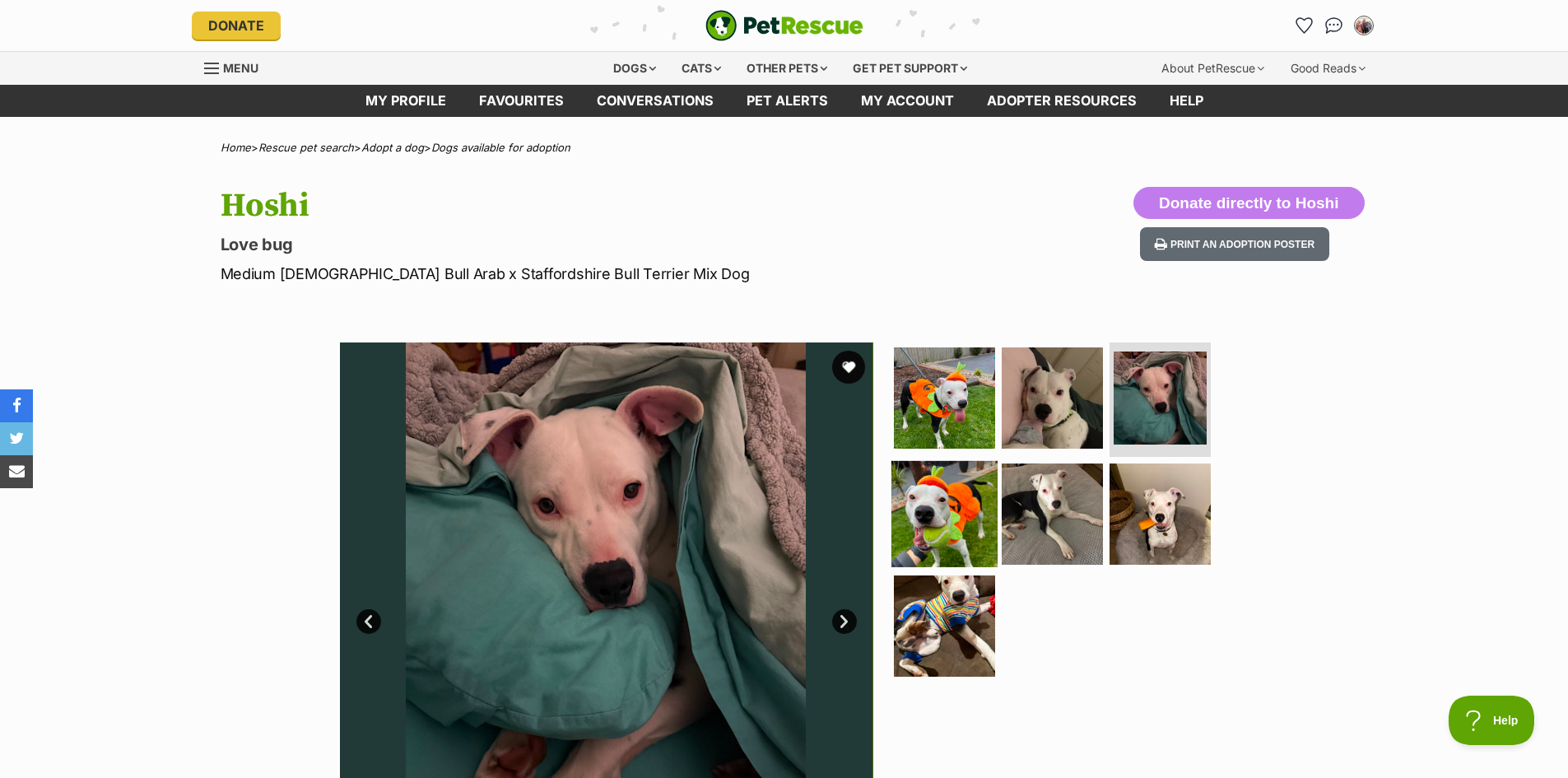
click at [965, 521] on img at bounding box center [944, 514] width 106 height 106
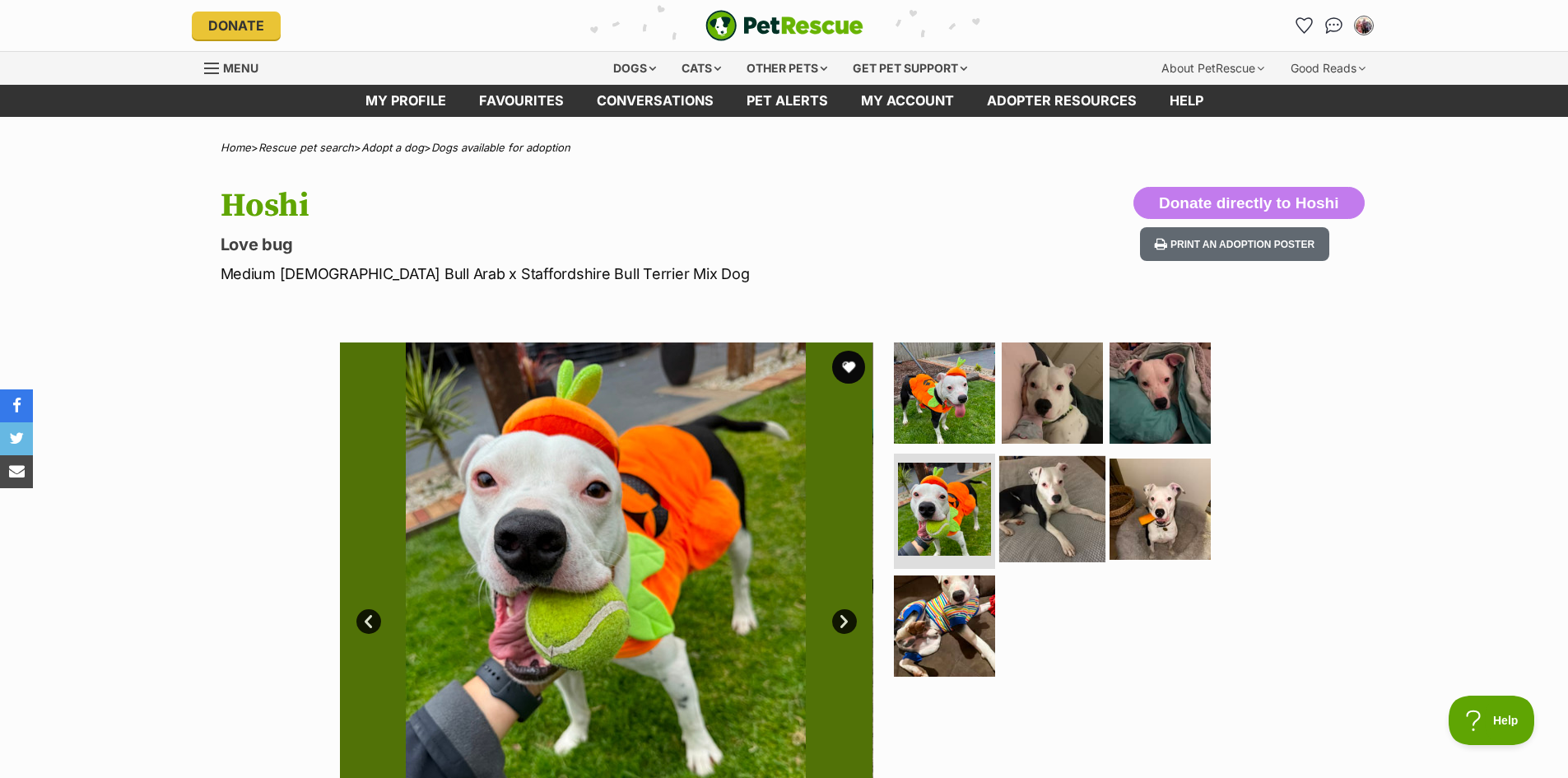
click at [1060, 522] on img at bounding box center [1052, 509] width 106 height 106
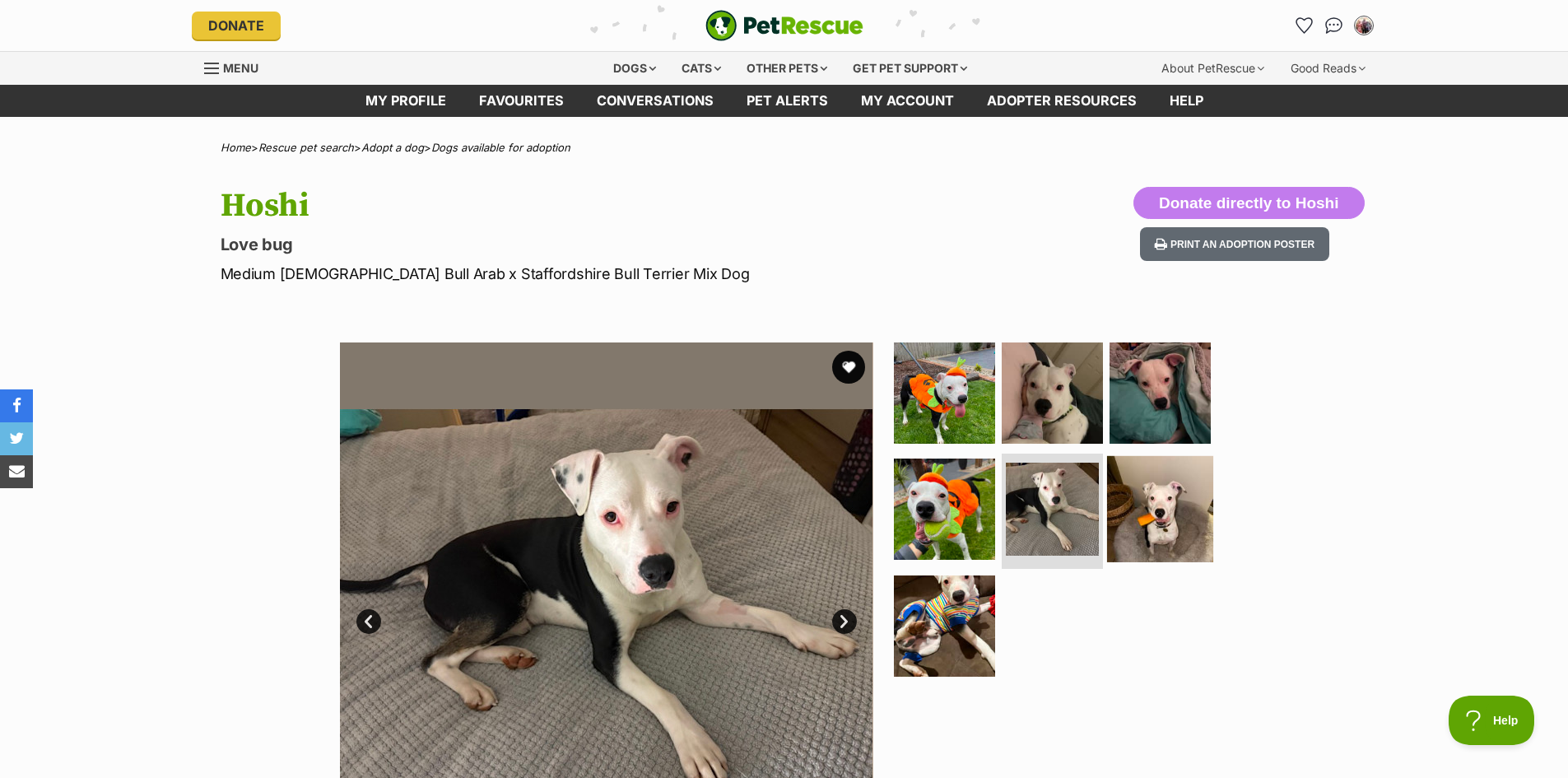
click at [1147, 516] on img at bounding box center [1160, 509] width 106 height 106
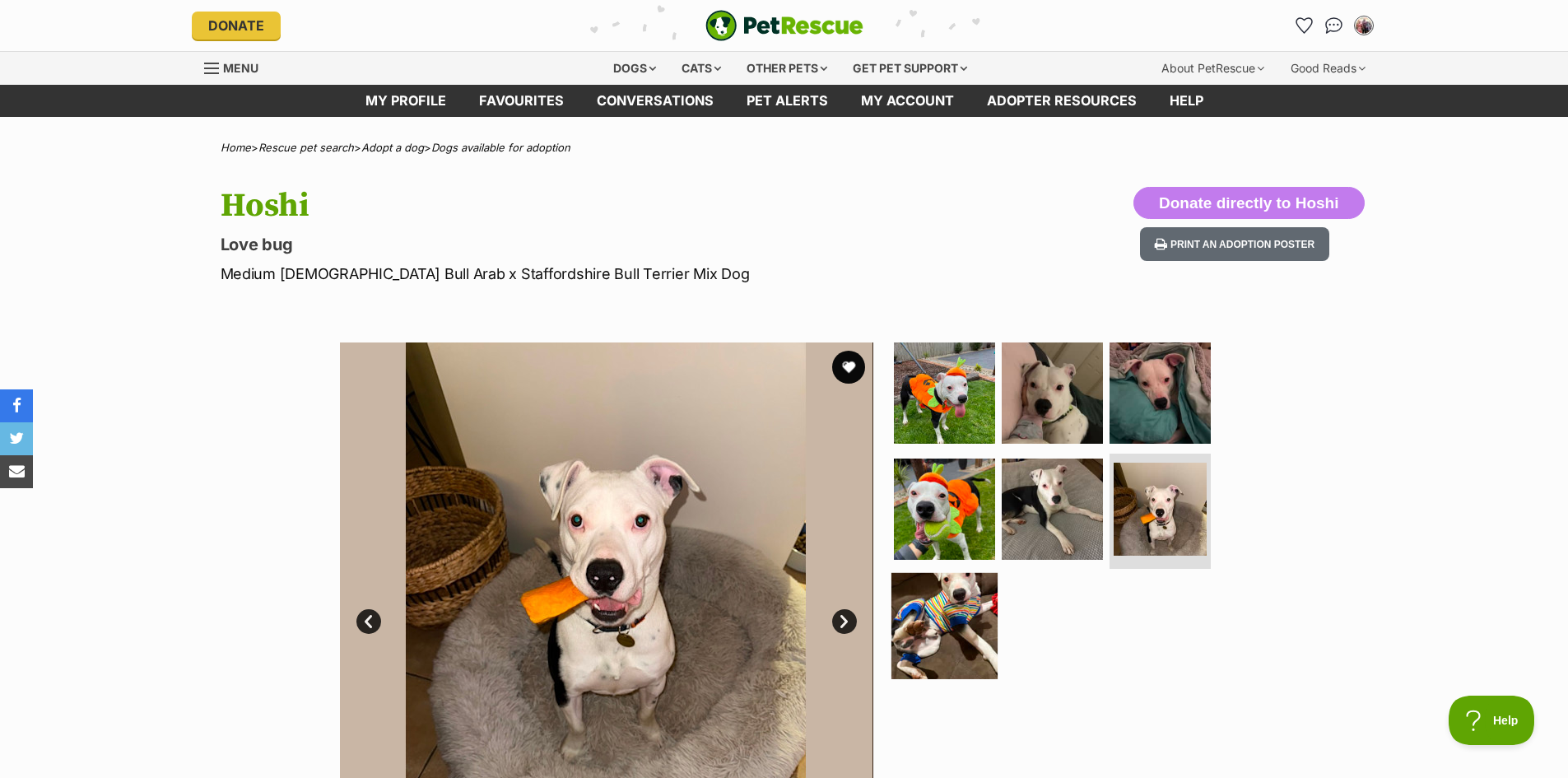
click at [965, 595] on img at bounding box center [944, 625] width 106 height 106
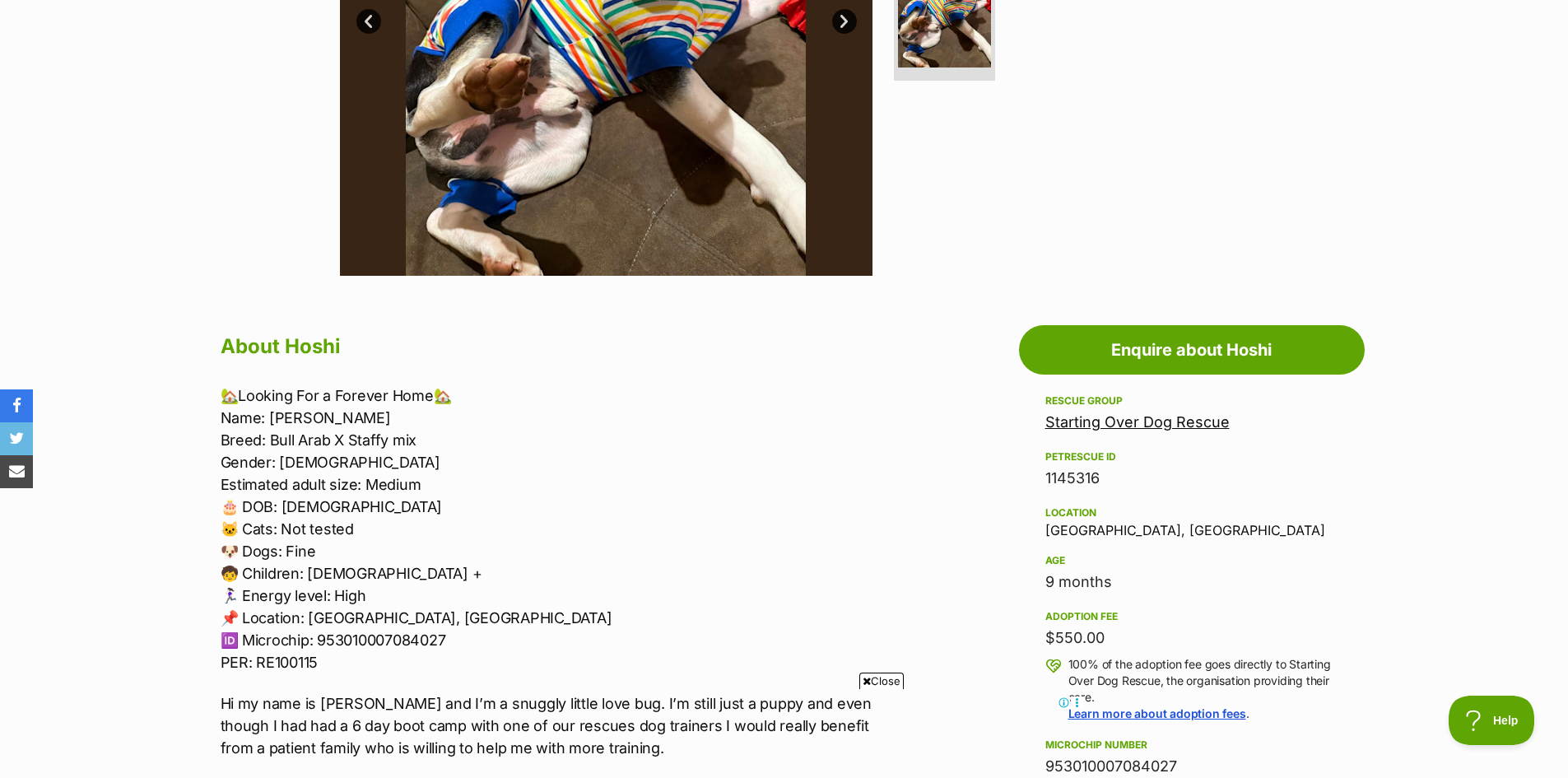
scroll to position [741, 0]
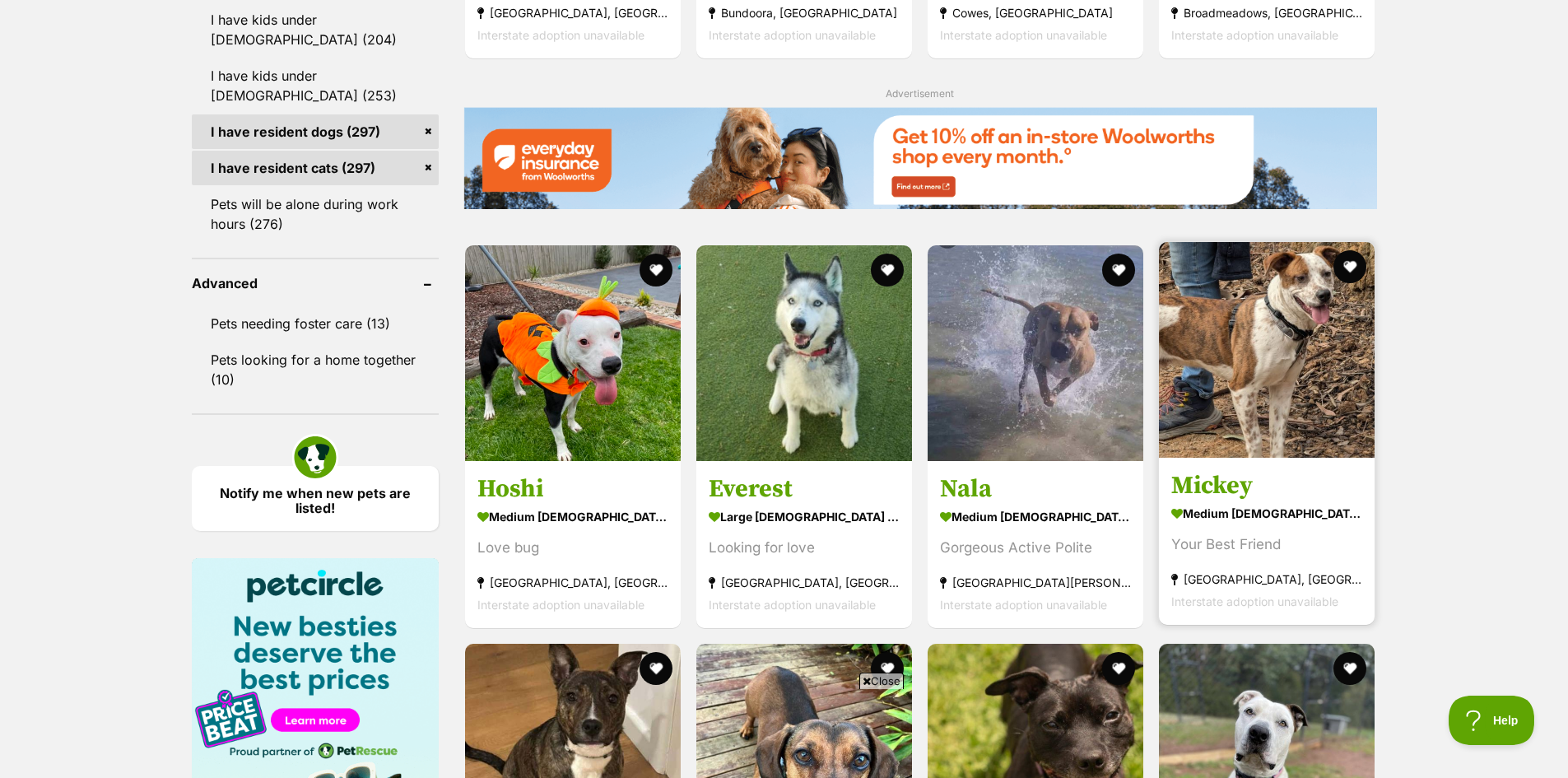
scroll to position [2278, 0]
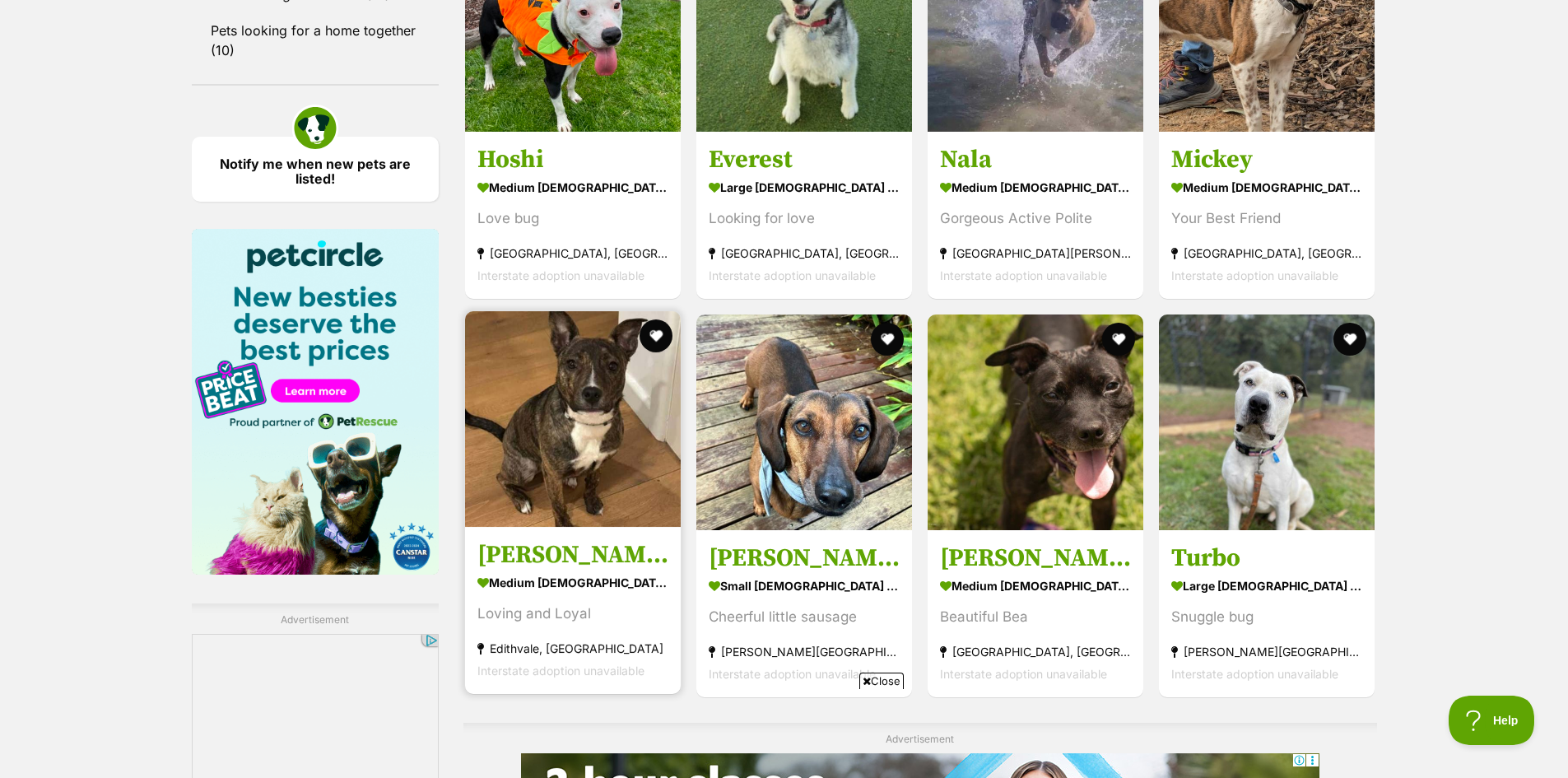
click at [645, 430] on img at bounding box center [572, 418] width 215 height 215
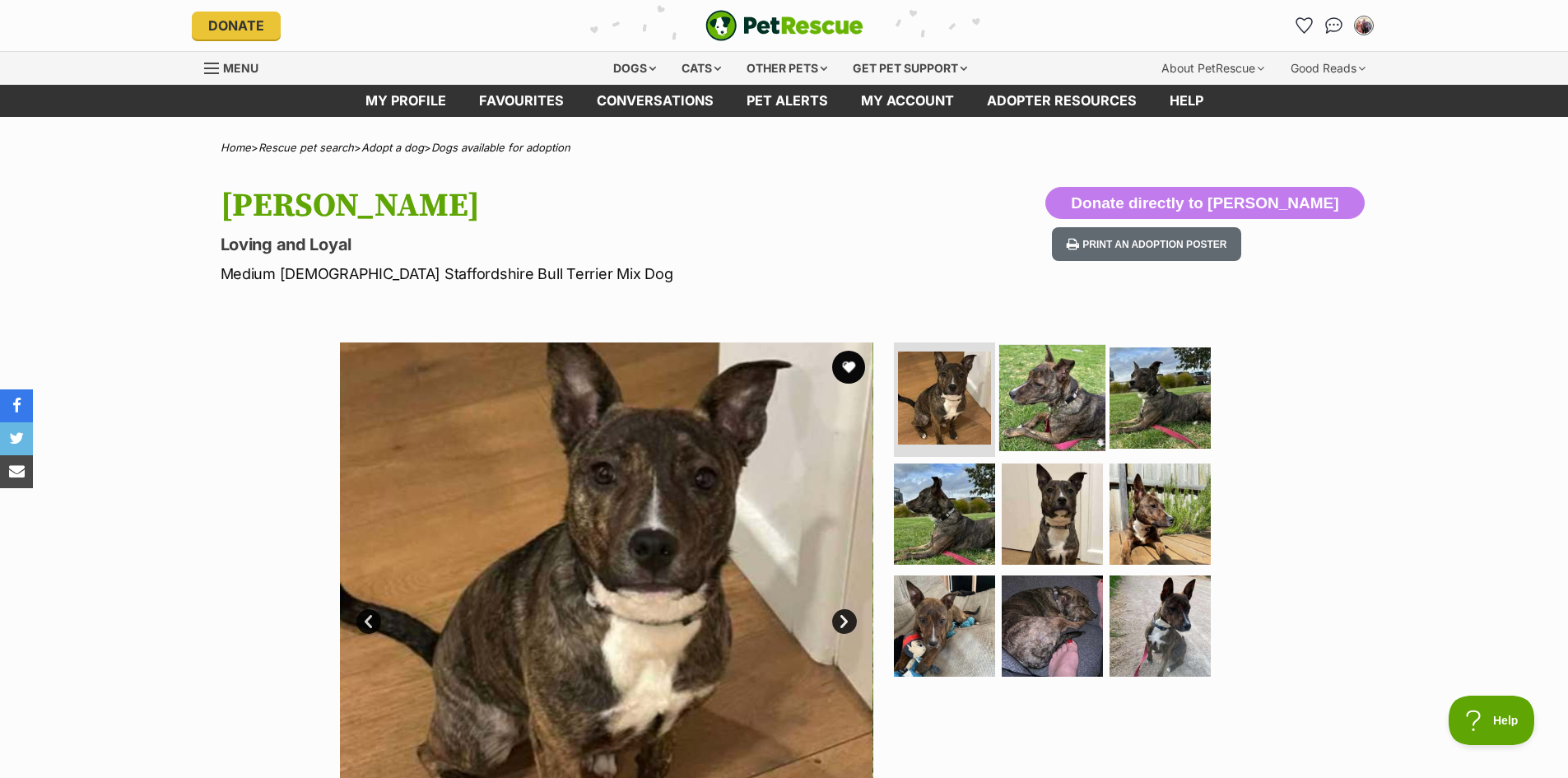
click at [1065, 423] on img at bounding box center [1052, 397] width 106 height 106
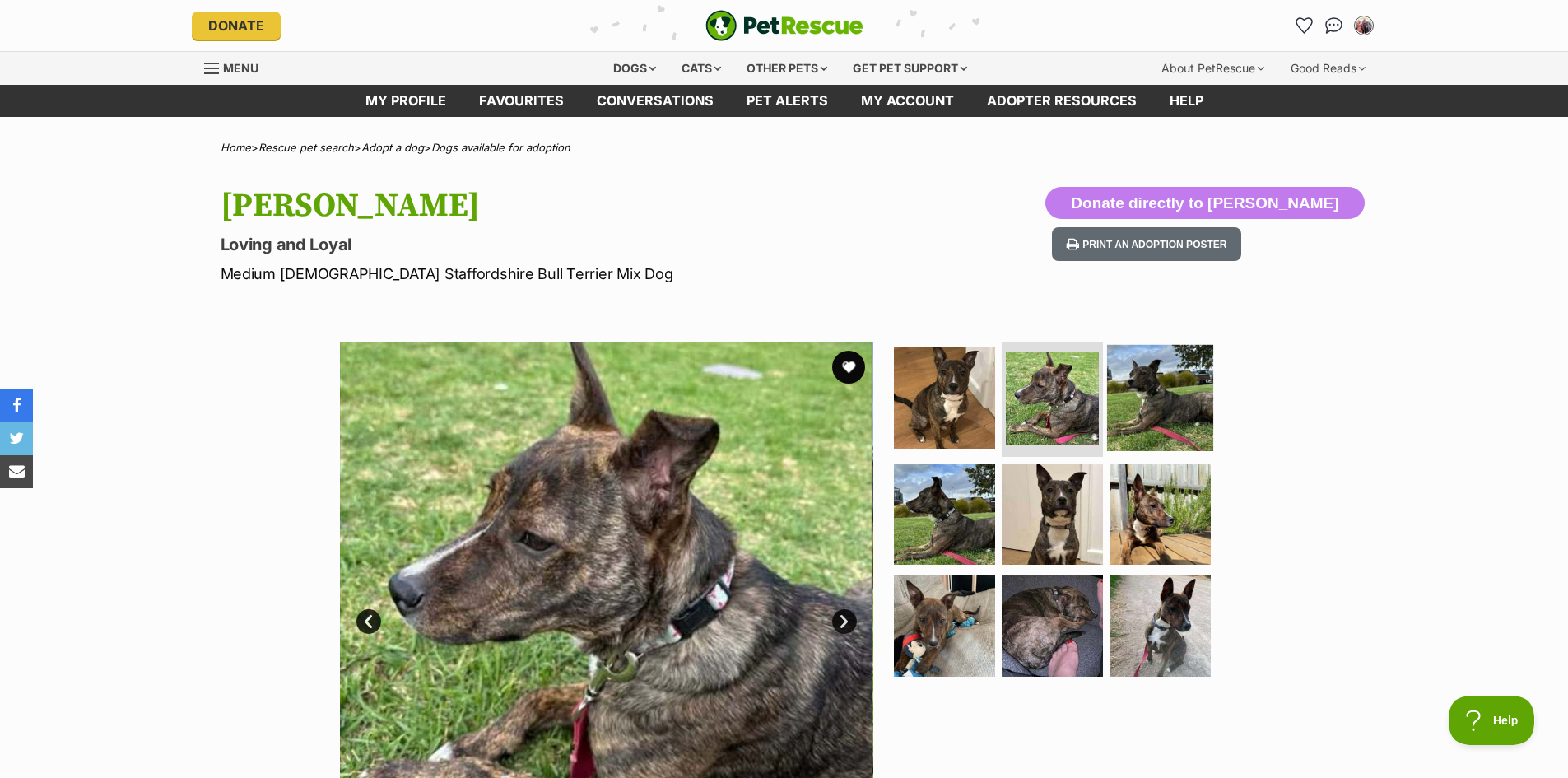
click at [1154, 415] on img at bounding box center [1160, 397] width 106 height 106
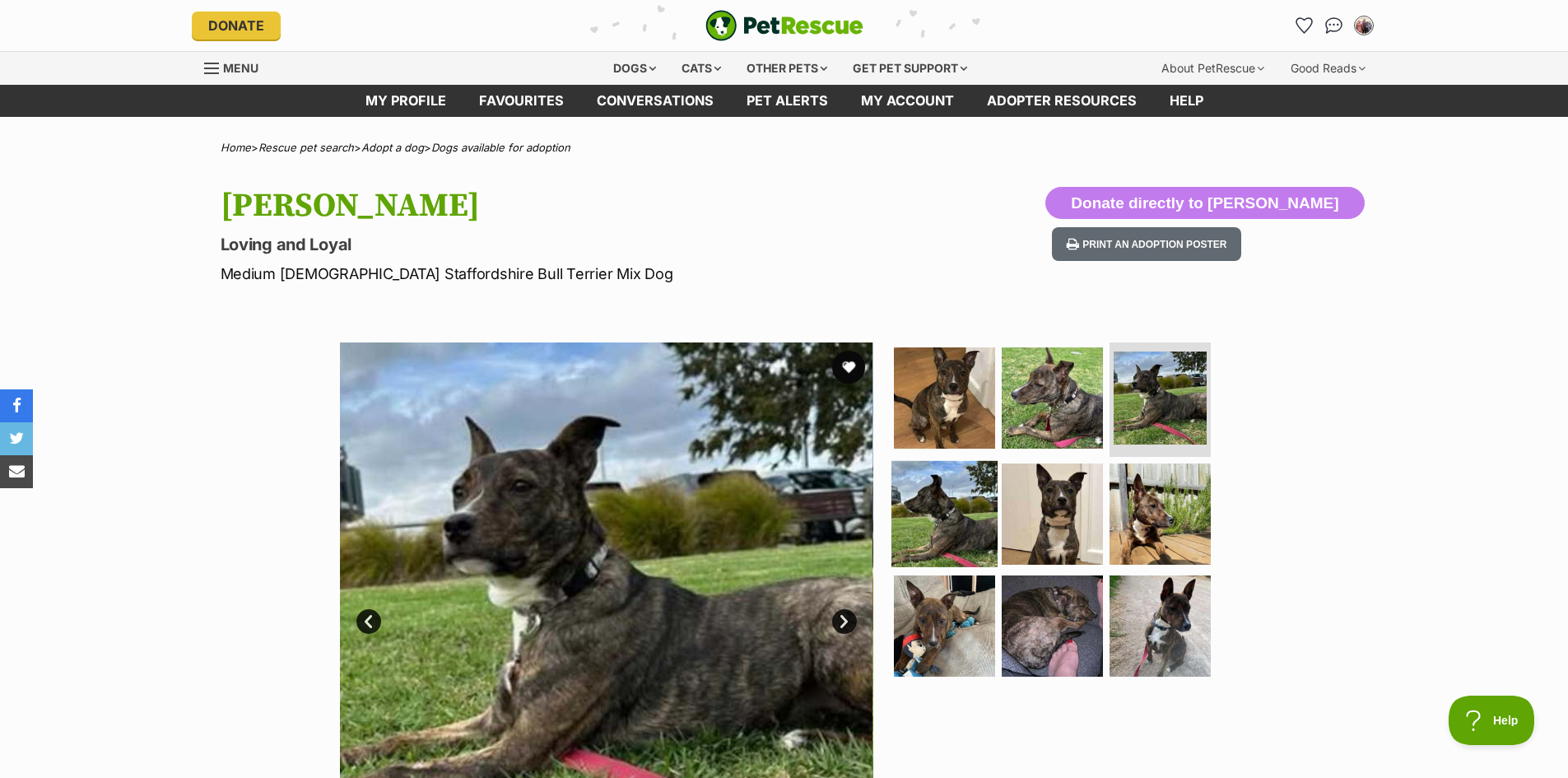
click at [963, 505] on img at bounding box center [944, 514] width 106 height 106
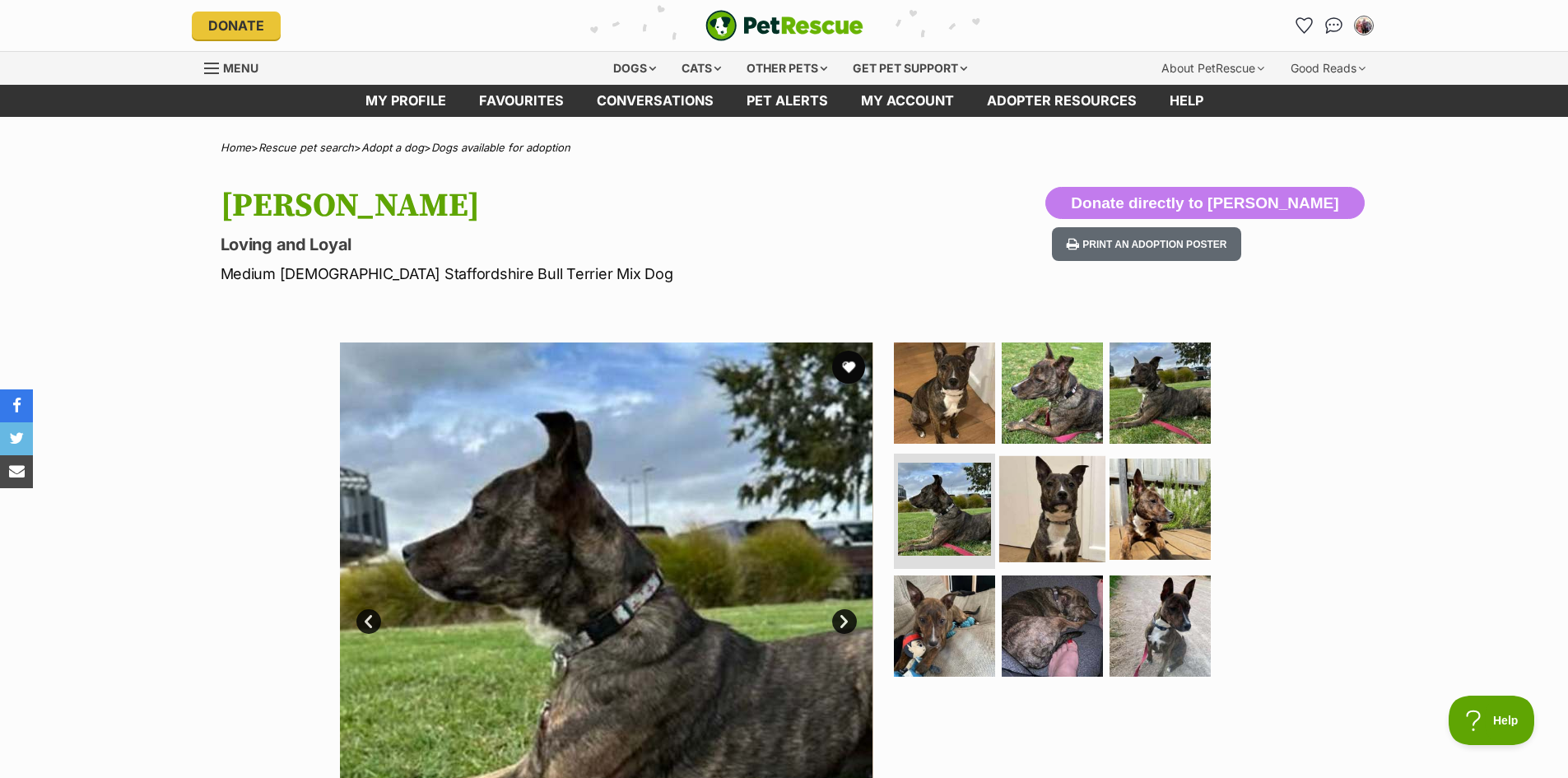
click at [1051, 513] on img at bounding box center [1052, 509] width 106 height 106
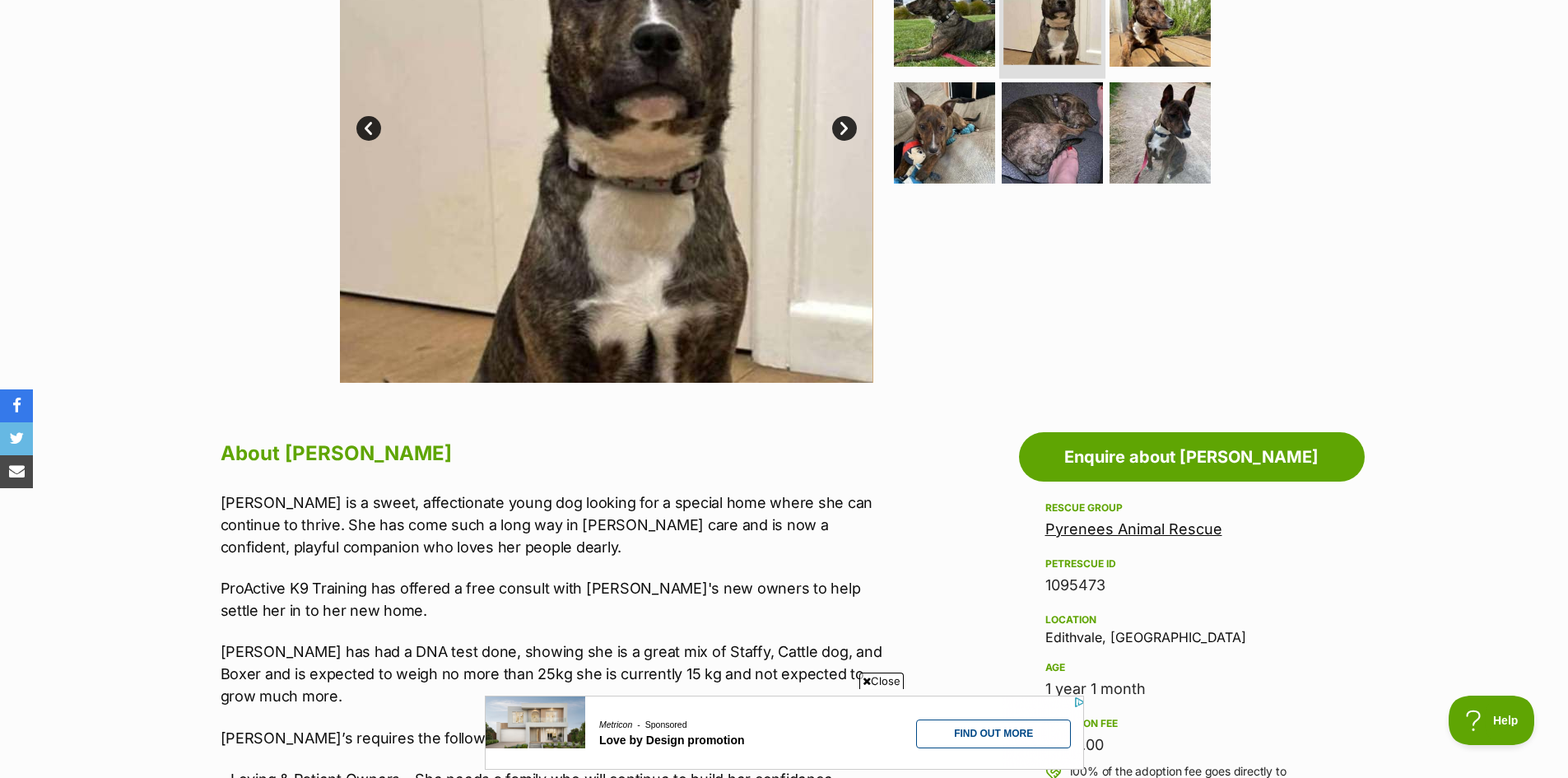
scroll to position [494, 0]
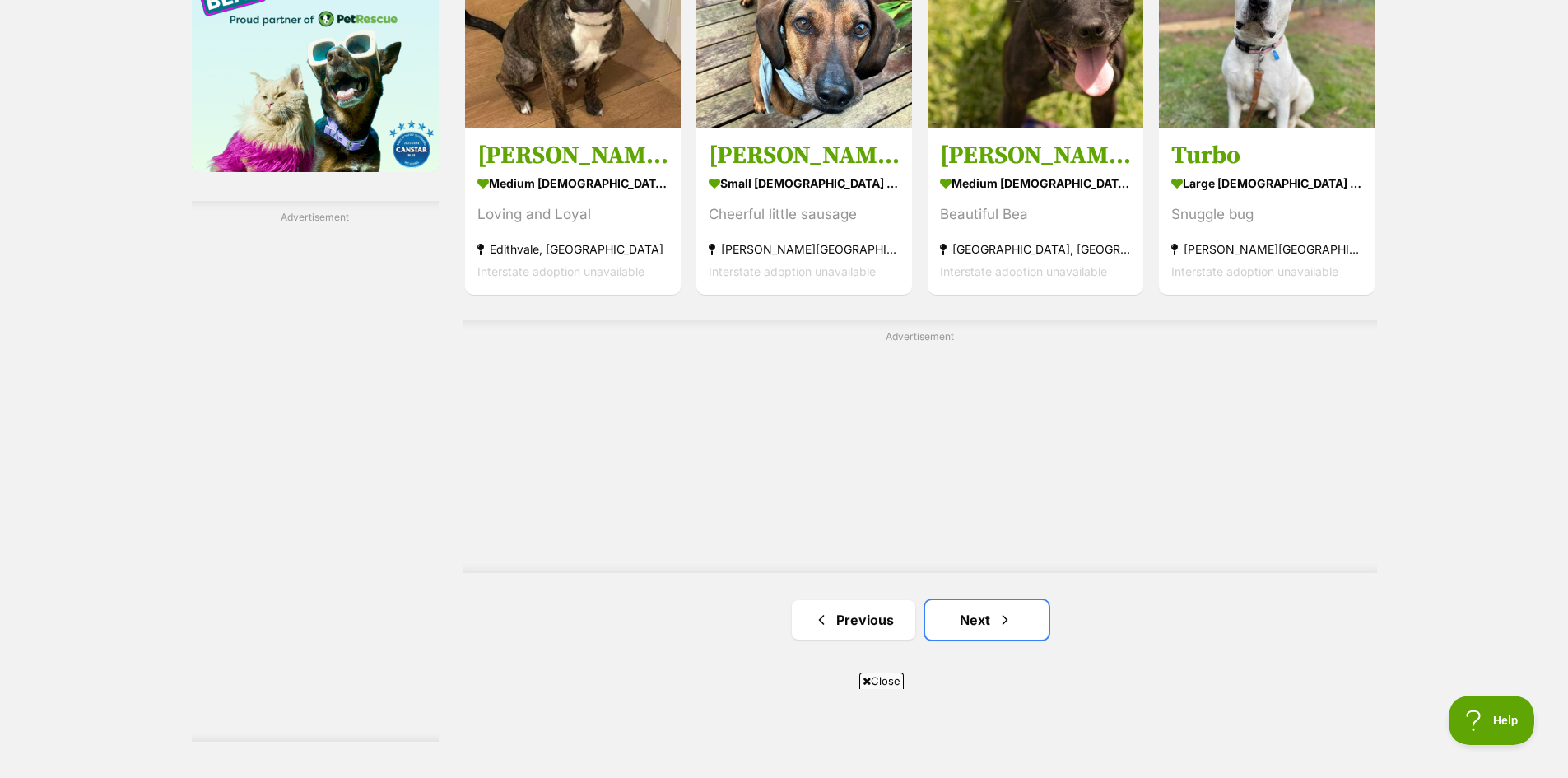
click at [981, 619] on link "Next" at bounding box center [986, 620] width 123 height 39
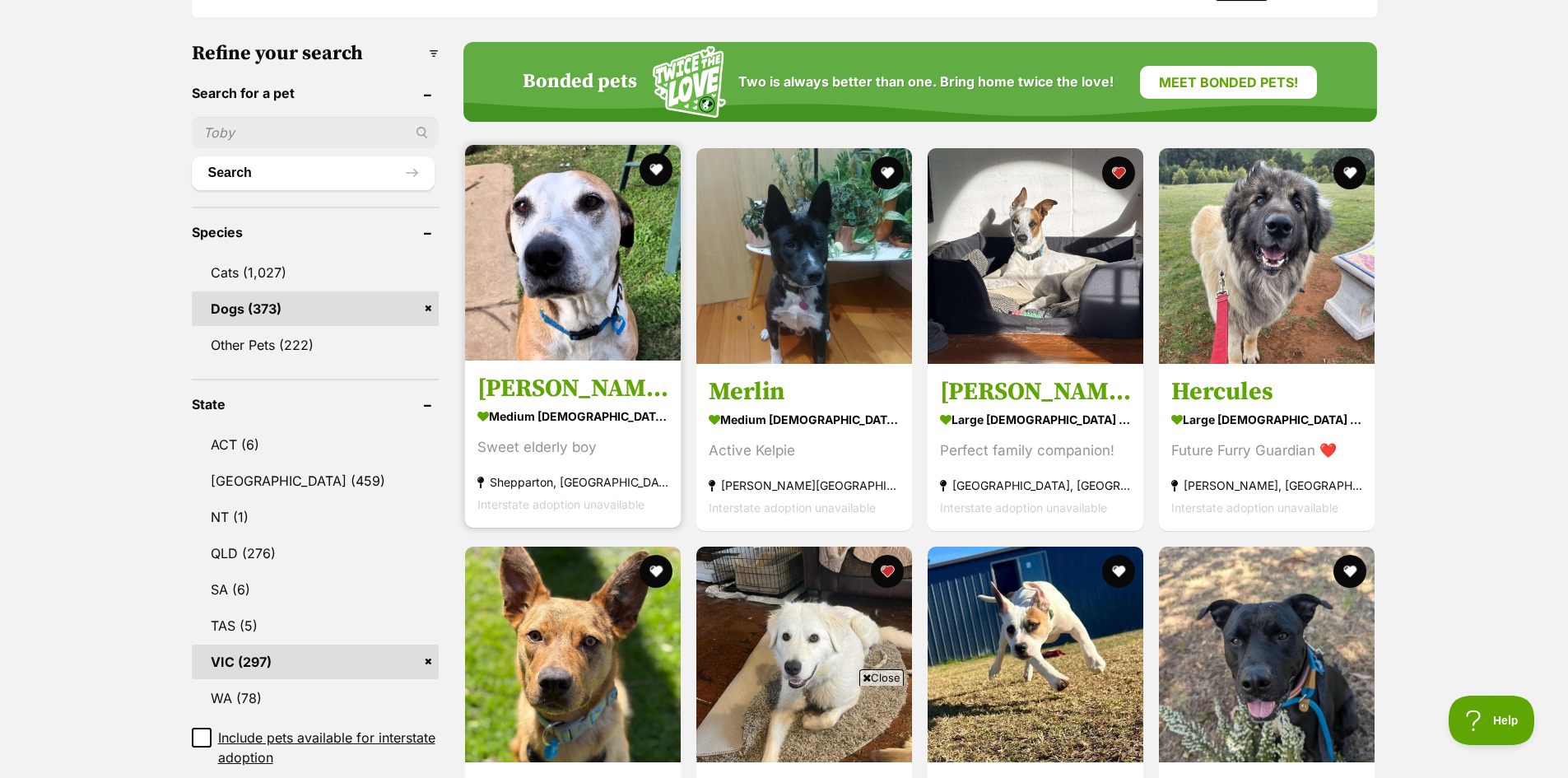
click at [640, 303] on img at bounding box center [572, 252] width 215 height 215
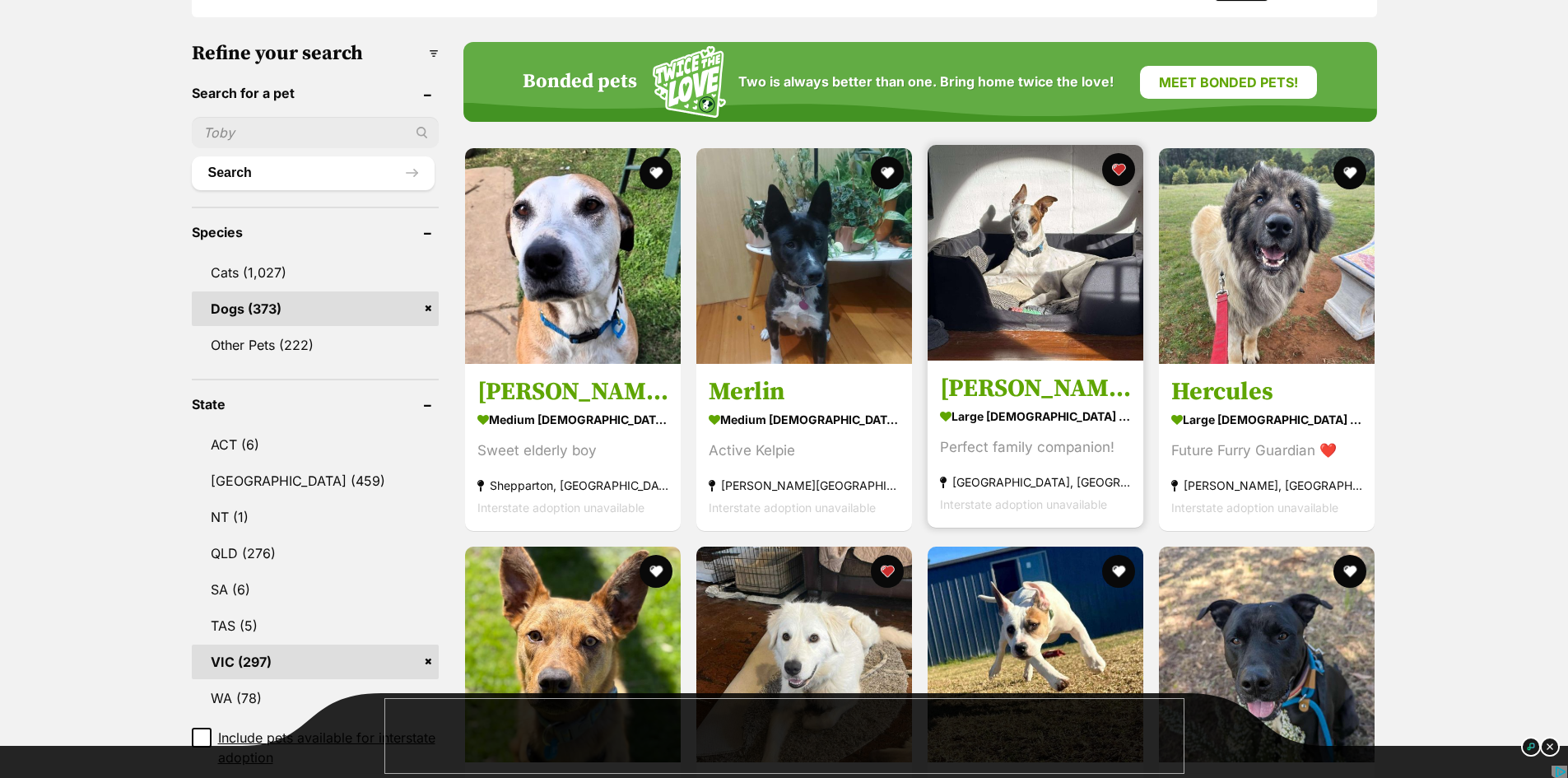
click at [1030, 304] on img at bounding box center [1035, 252] width 215 height 215
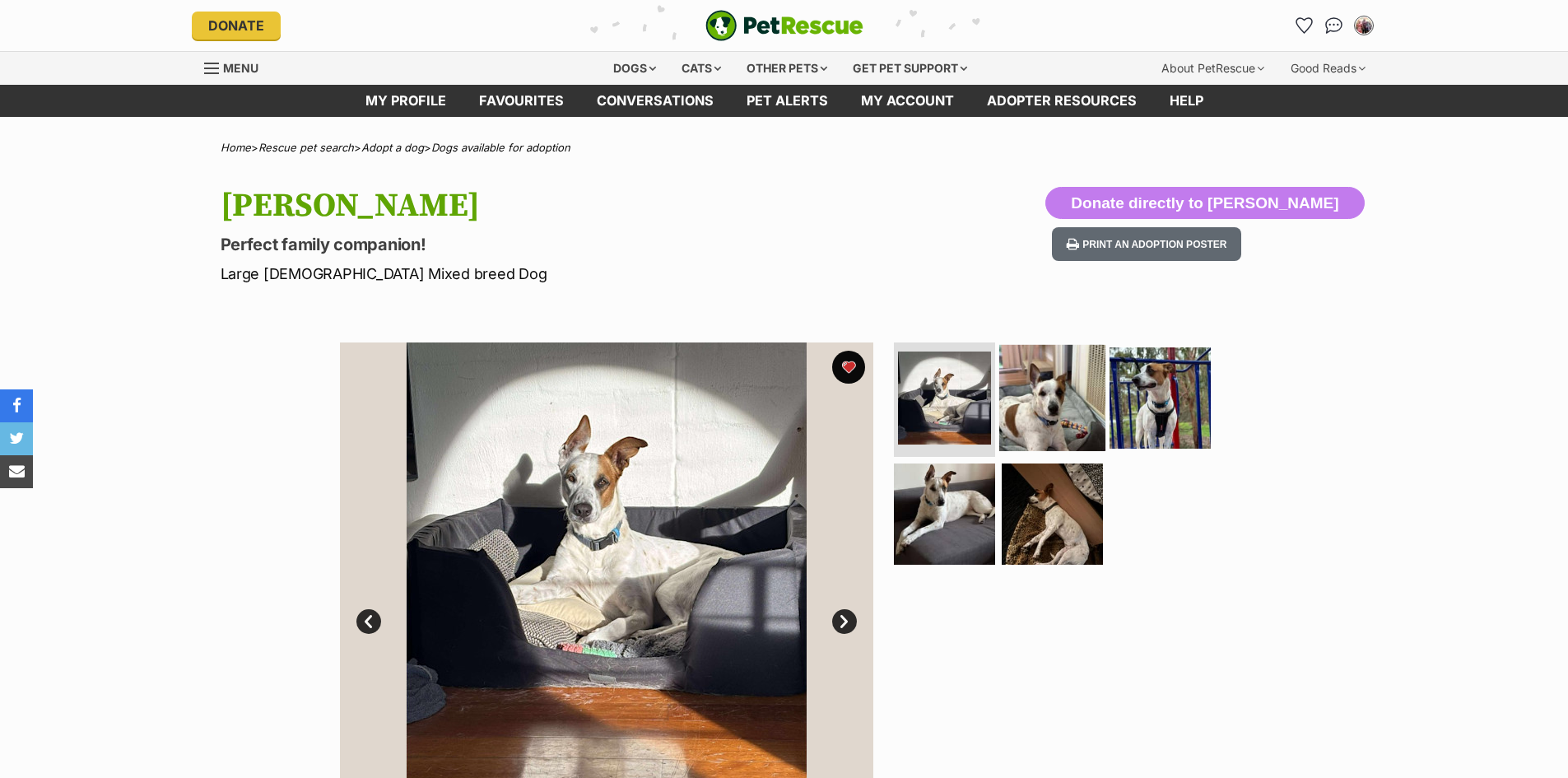
click at [1076, 415] on img at bounding box center [1052, 397] width 106 height 106
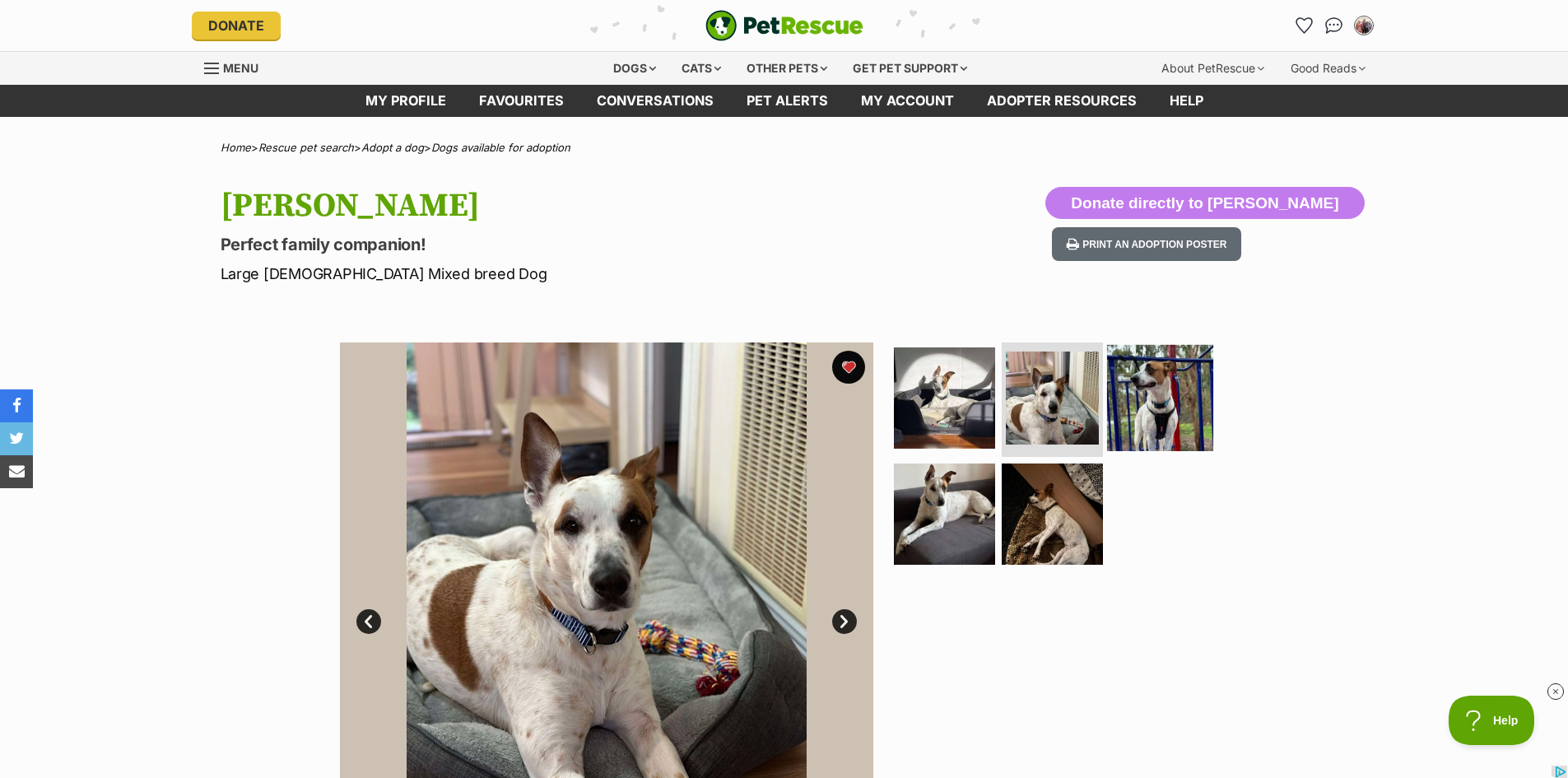
click at [1160, 414] on img at bounding box center [1160, 397] width 106 height 106
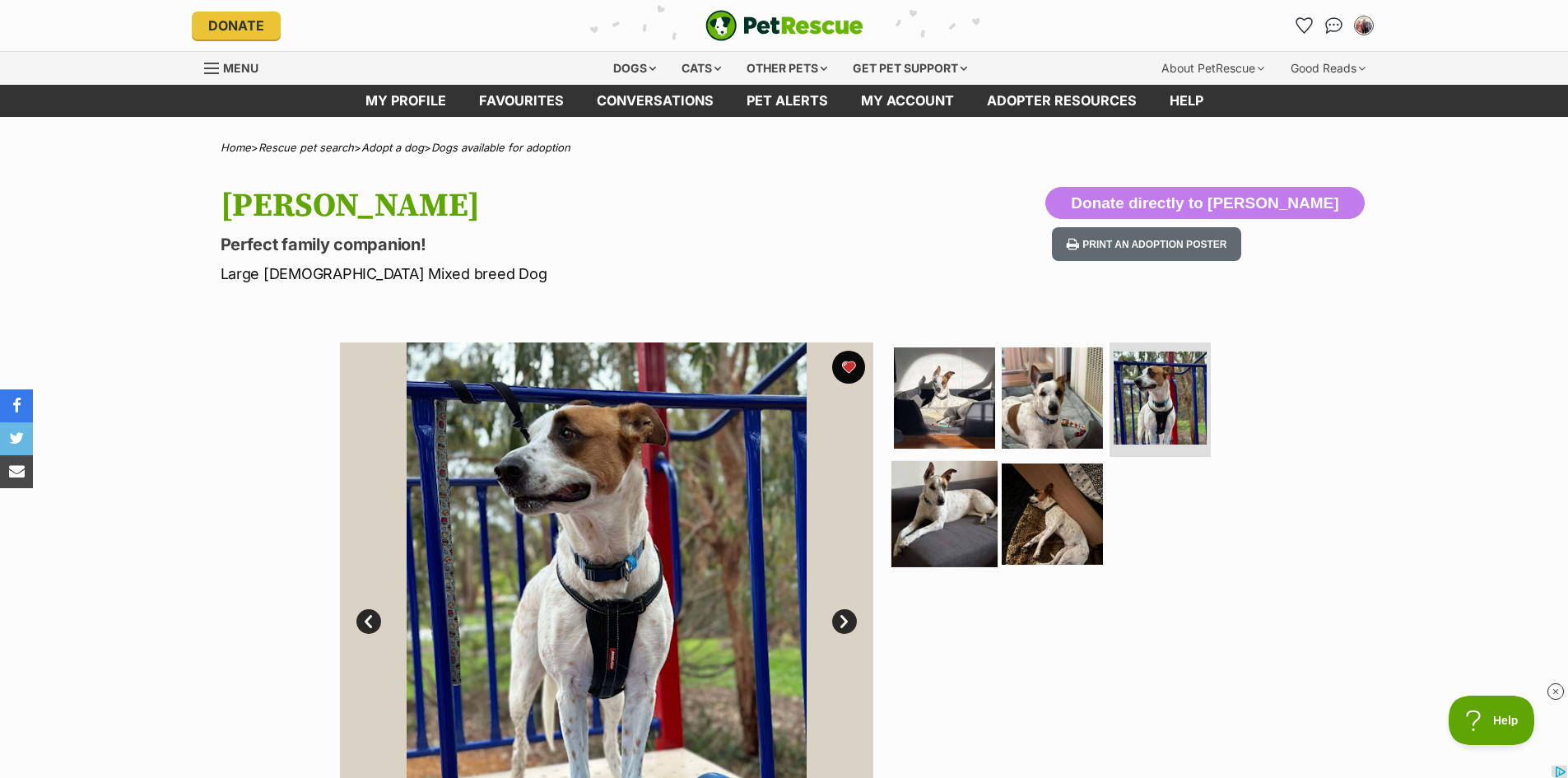
click at [951, 526] on img at bounding box center [944, 514] width 106 height 106
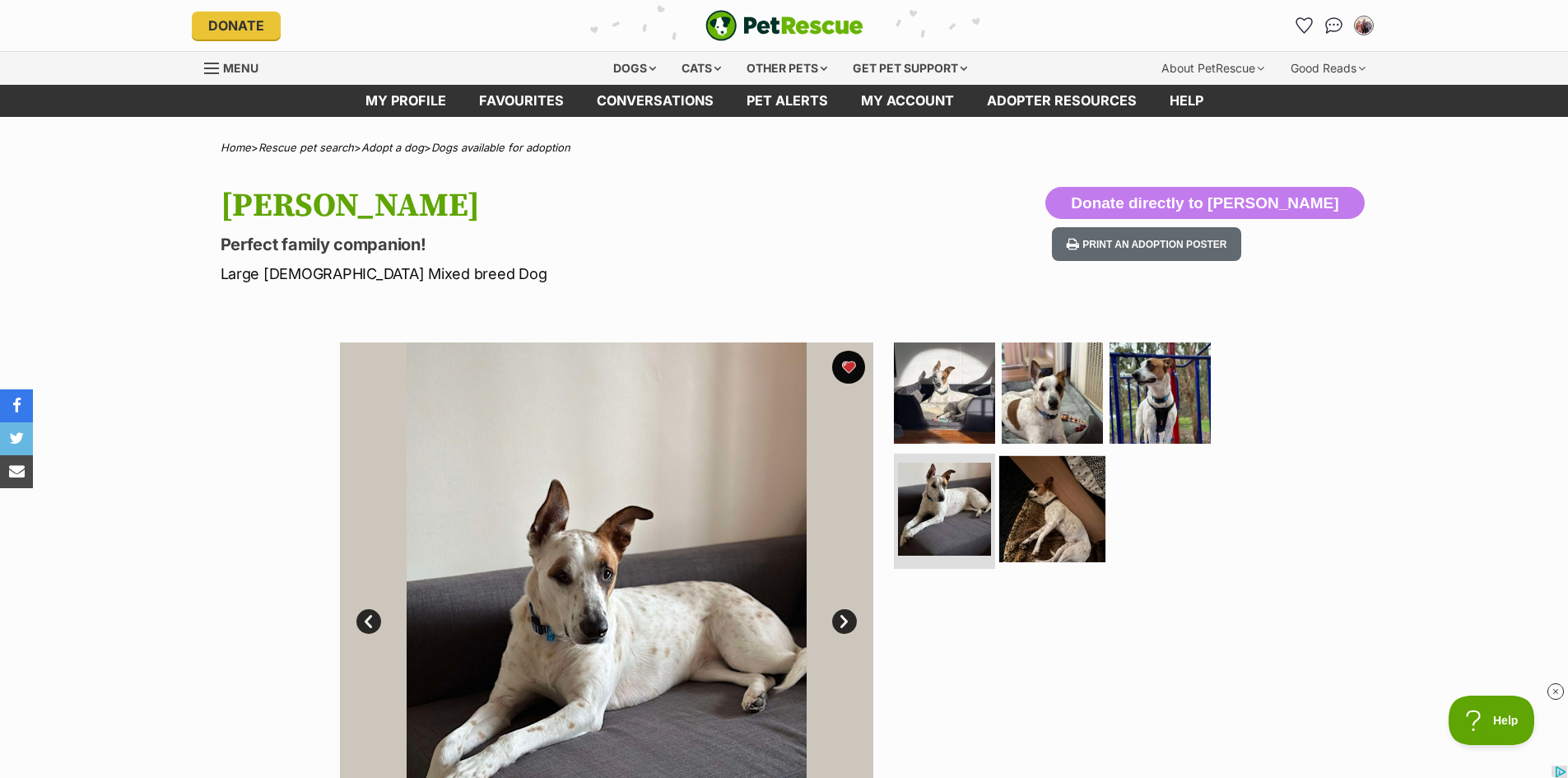
click at [1042, 526] on img at bounding box center [1052, 509] width 106 height 106
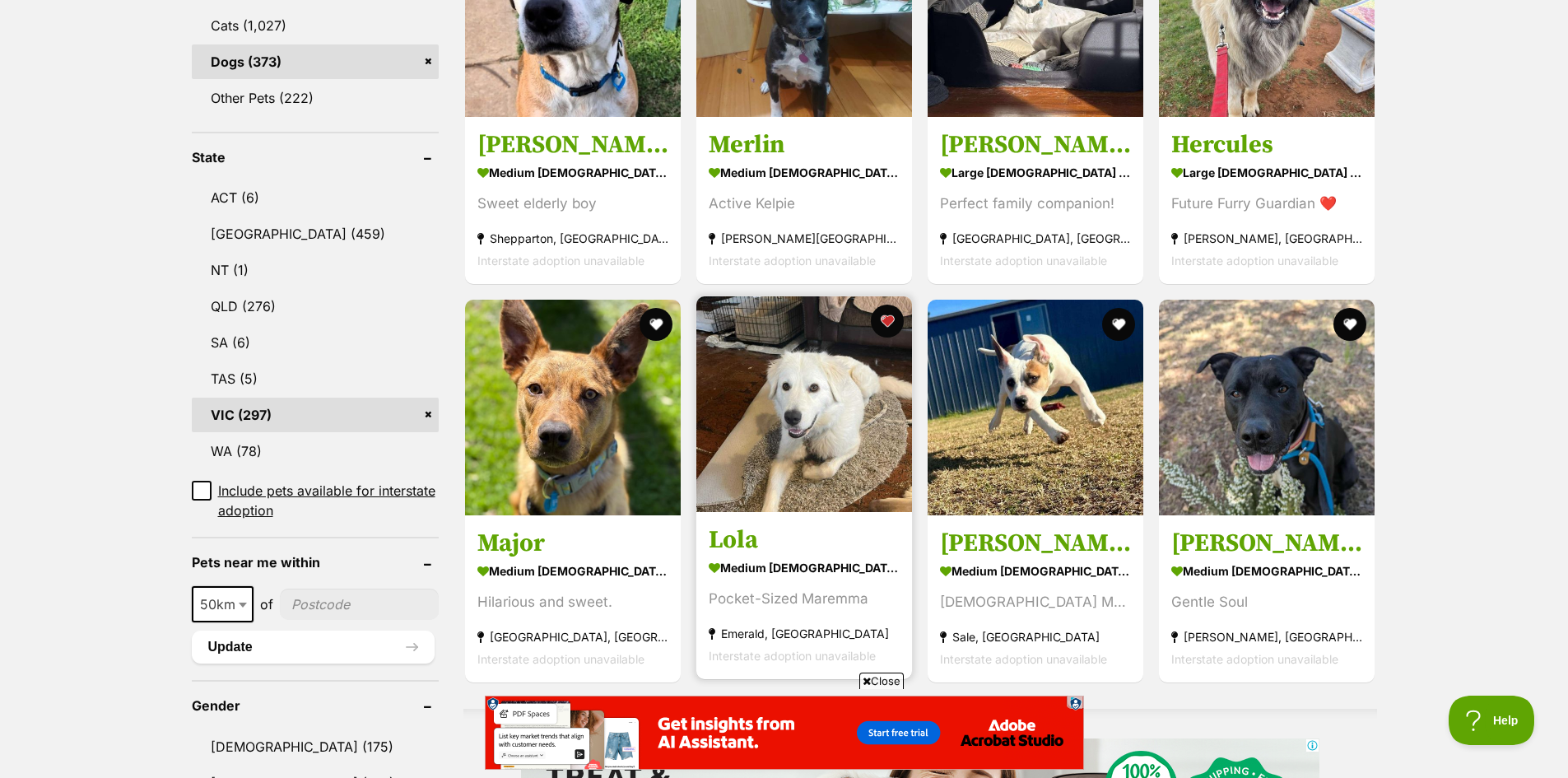
click at [779, 435] on img at bounding box center [804, 404] width 215 height 215
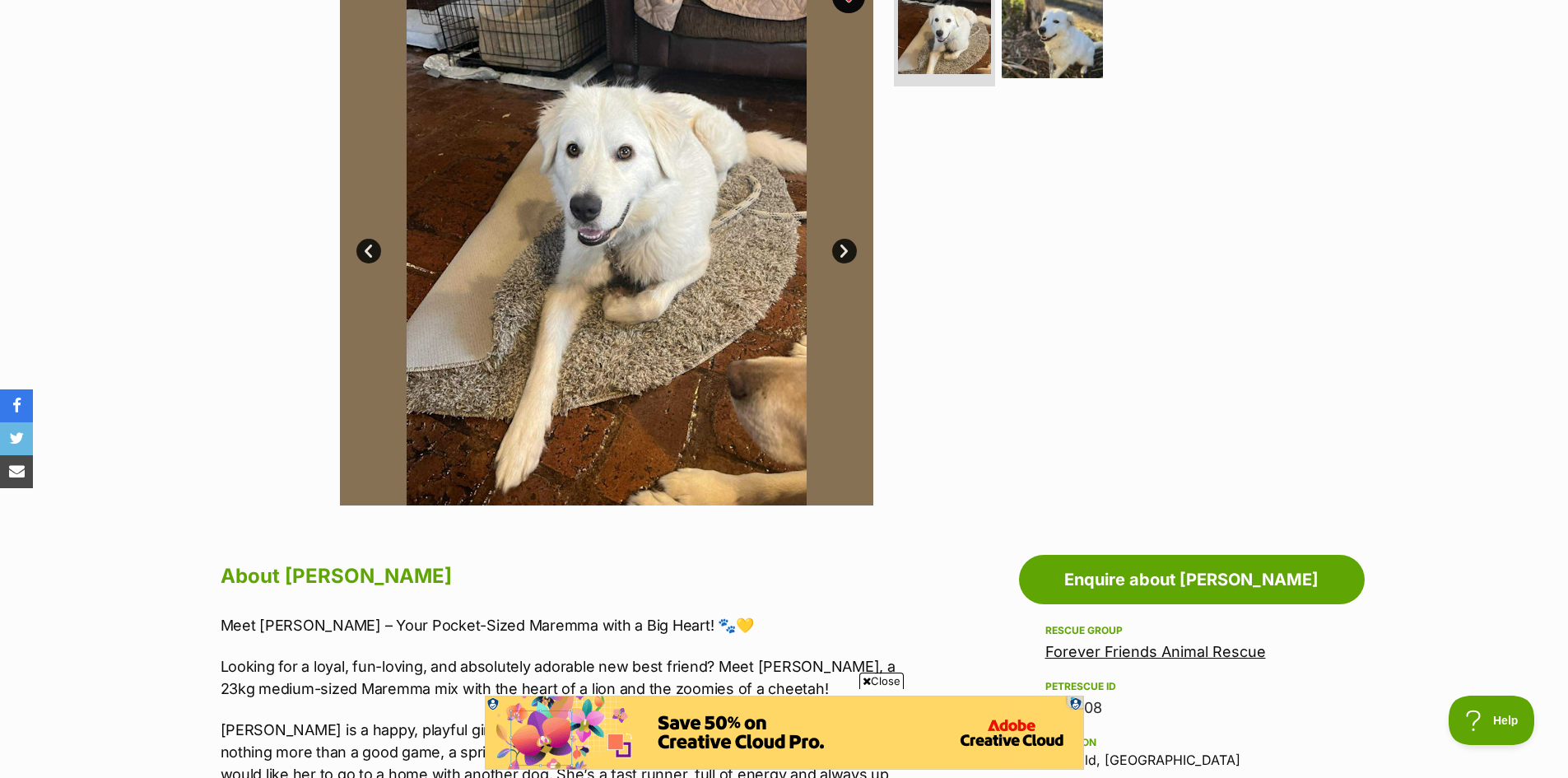
scroll to position [329, 0]
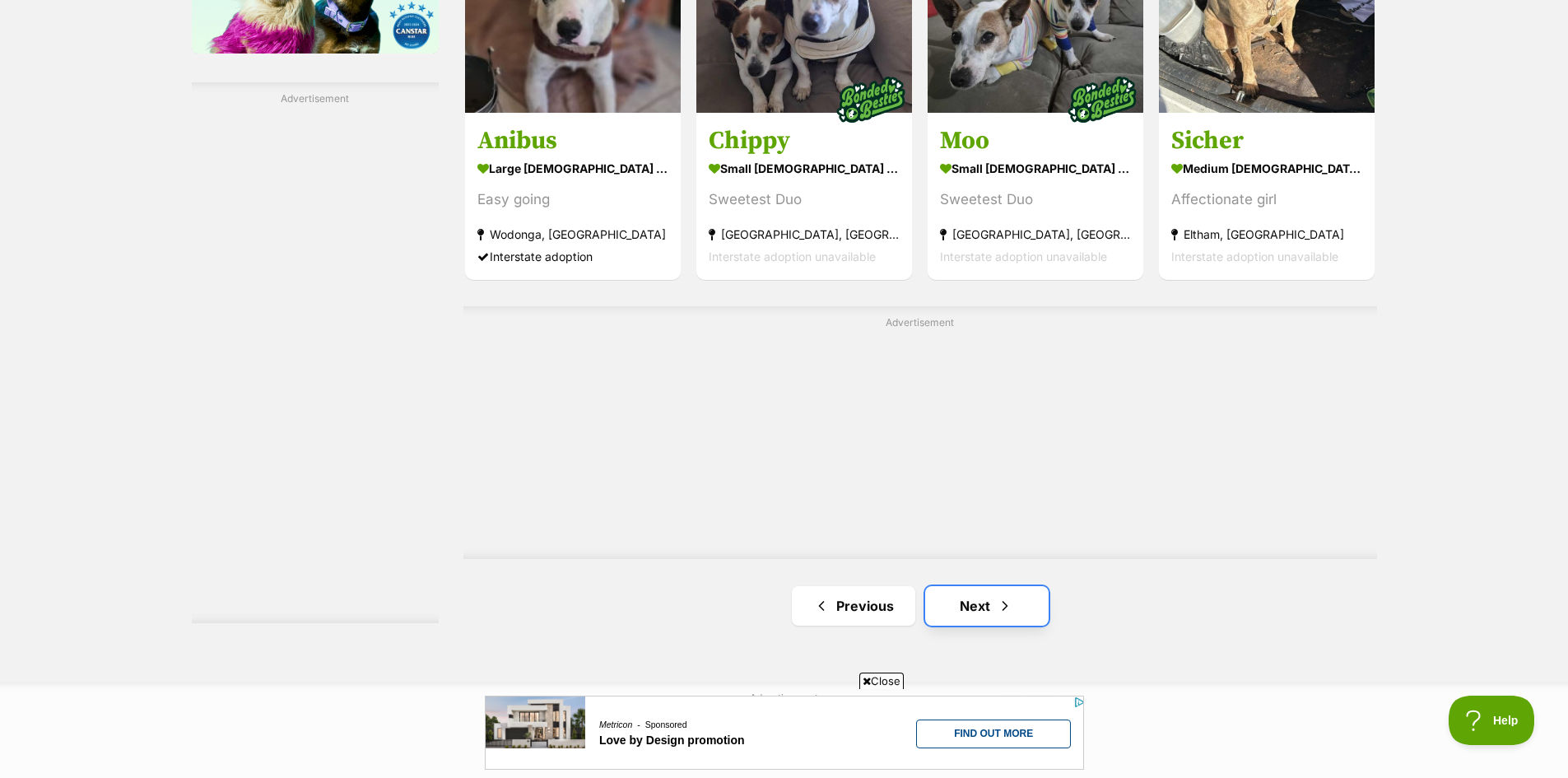
click at [996, 603] on span "Next page" at bounding box center [1005, 606] width 17 height 20
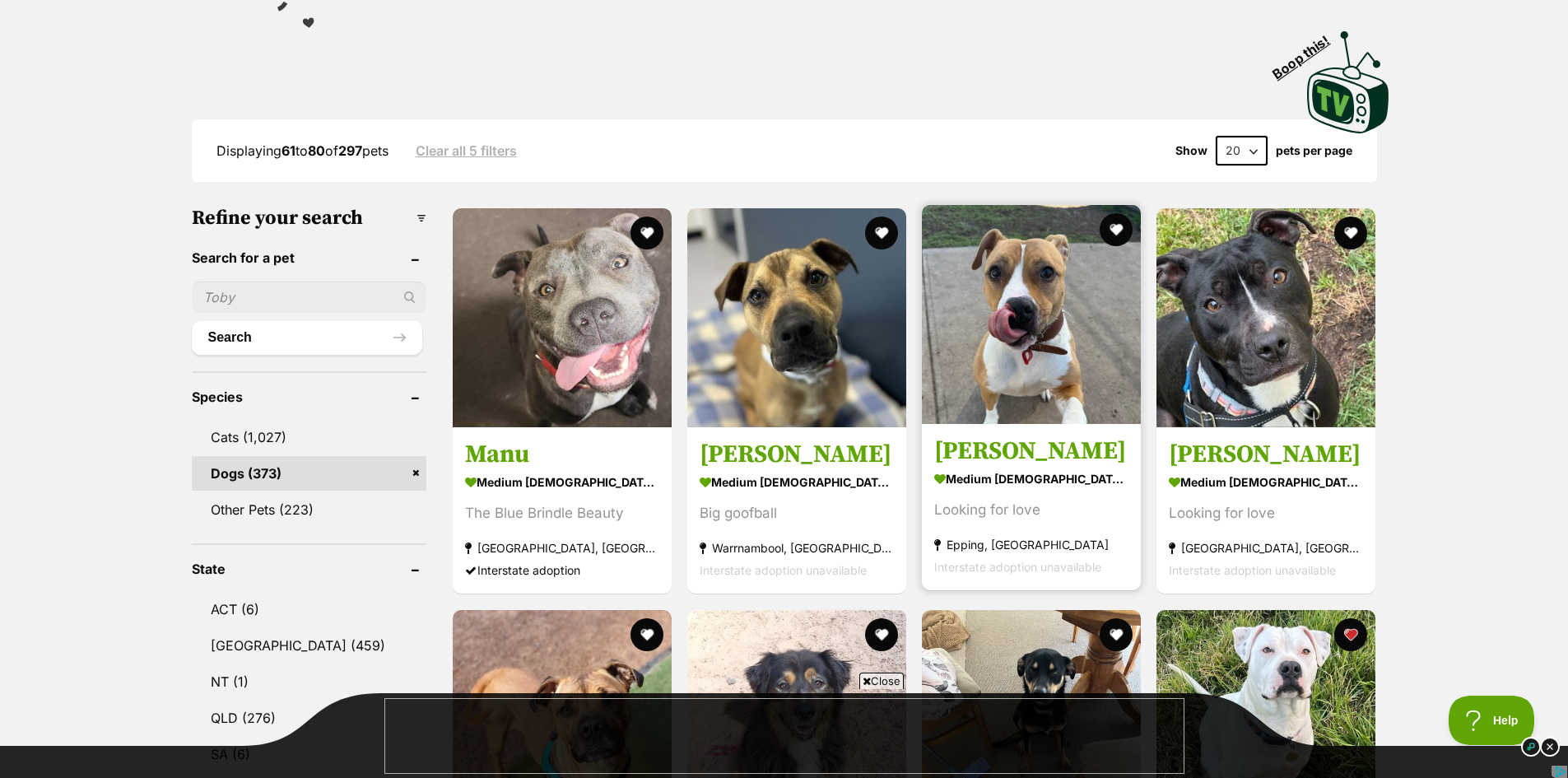
click at [1103, 357] on img at bounding box center [1031, 314] width 219 height 219
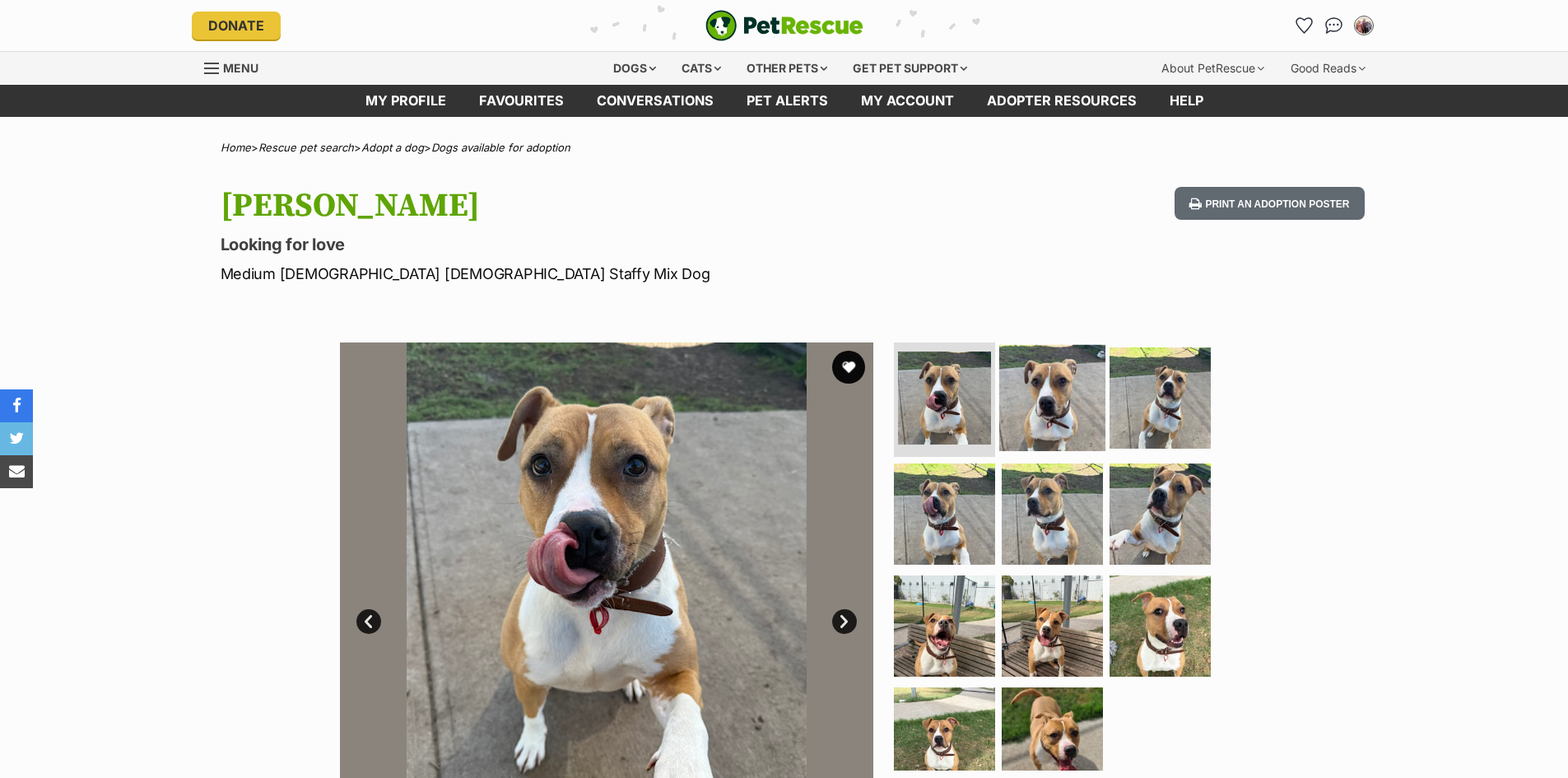
click at [1066, 417] on img at bounding box center [1052, 397] width 106 height 106
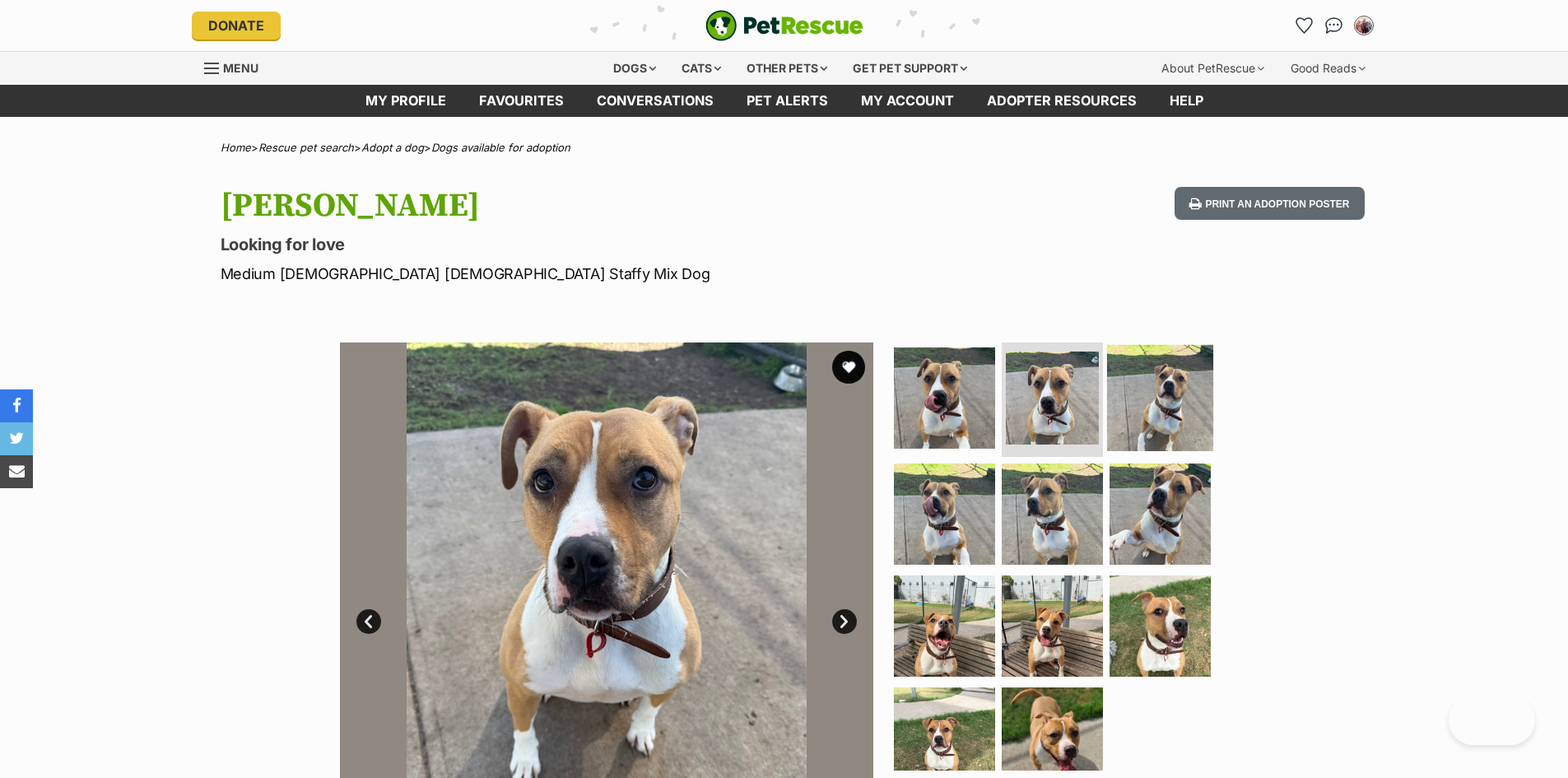
click at [1155, 423] on img at bounding box center [1160, 397] width 106 height 106
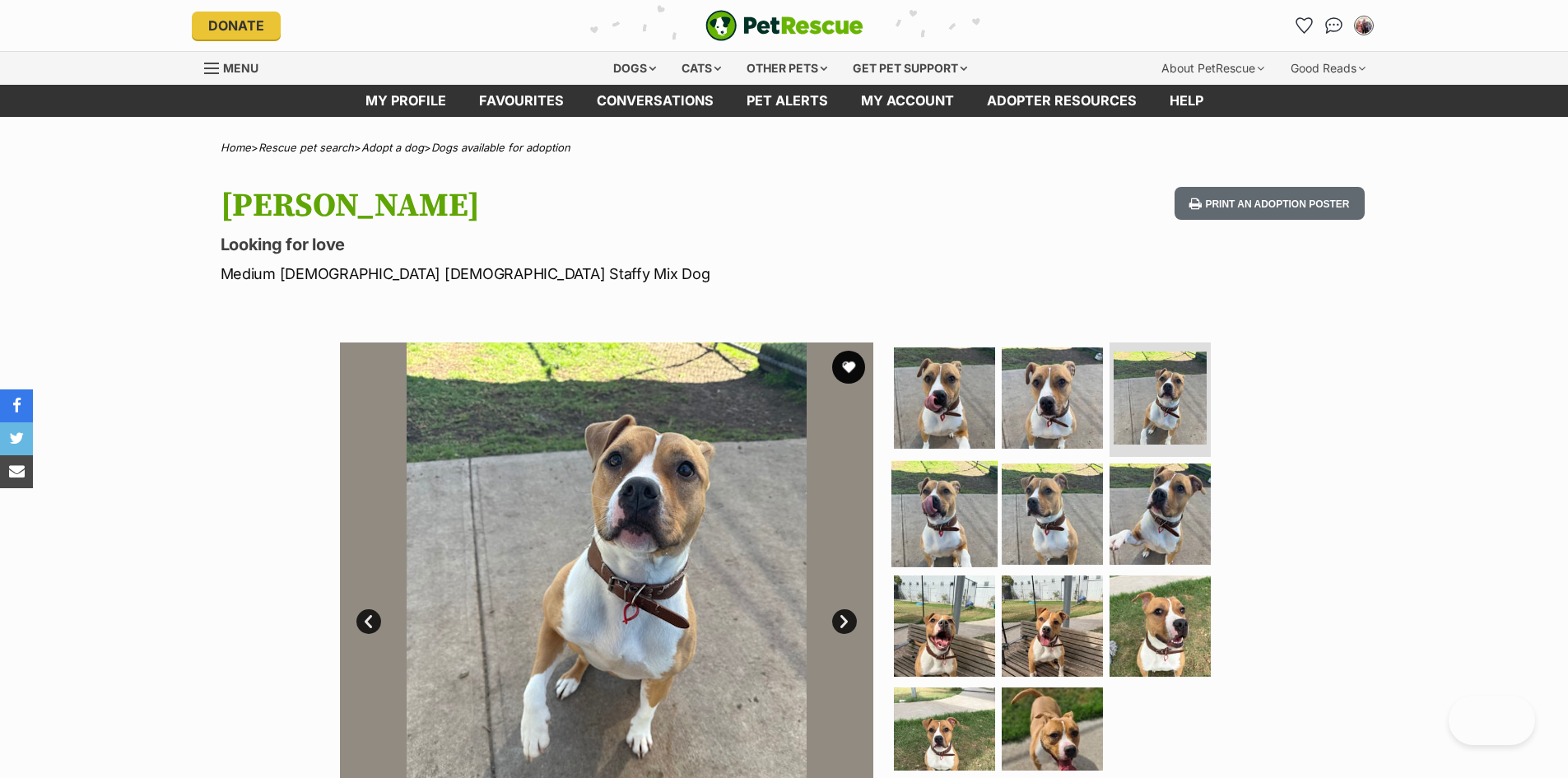
click at [932, 526] on img at bounding box center [944, 514] width 106 height 106
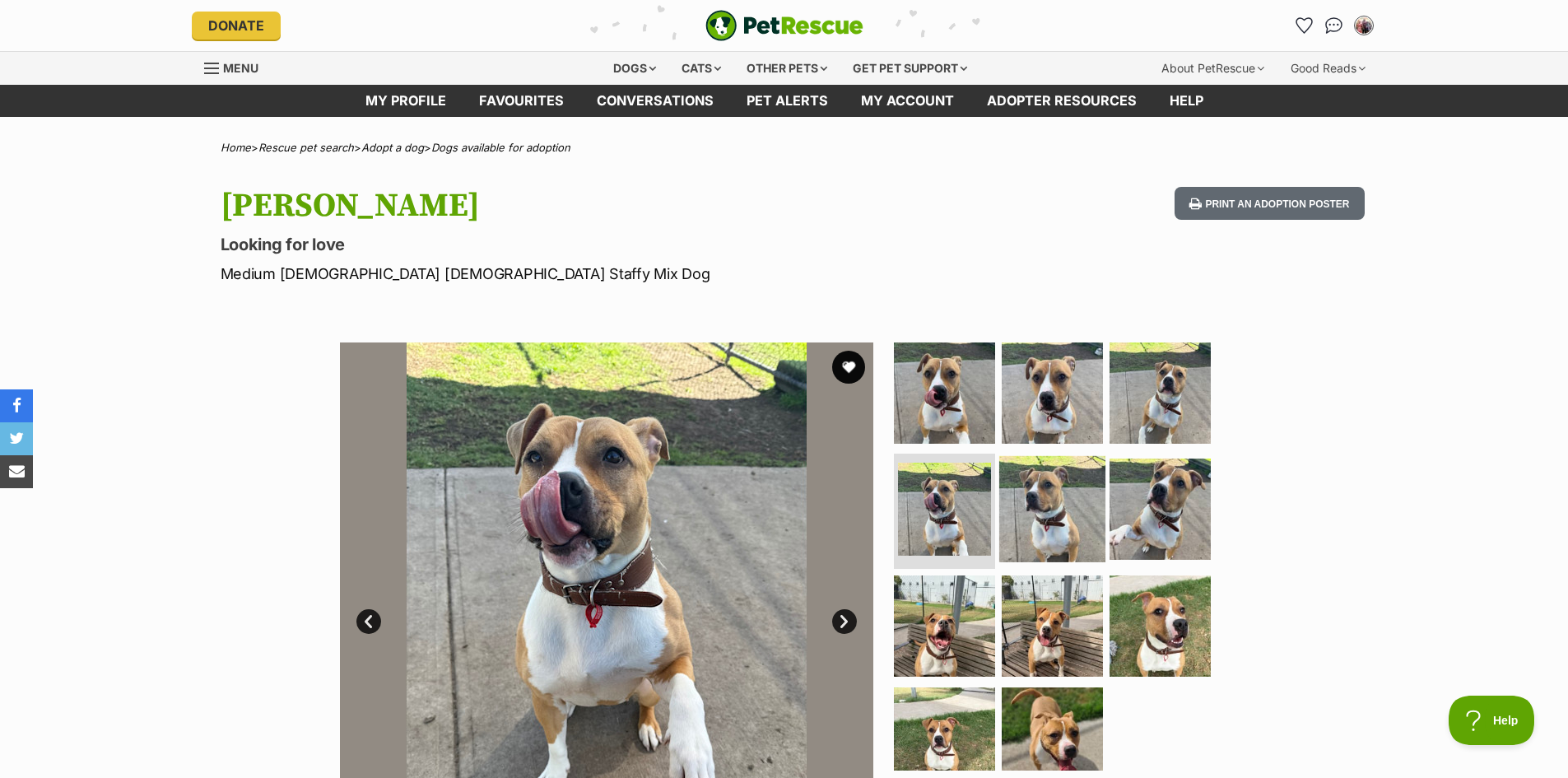
click at [1016, 521] on img at bounding box center [1052, 509] width 106 height 106
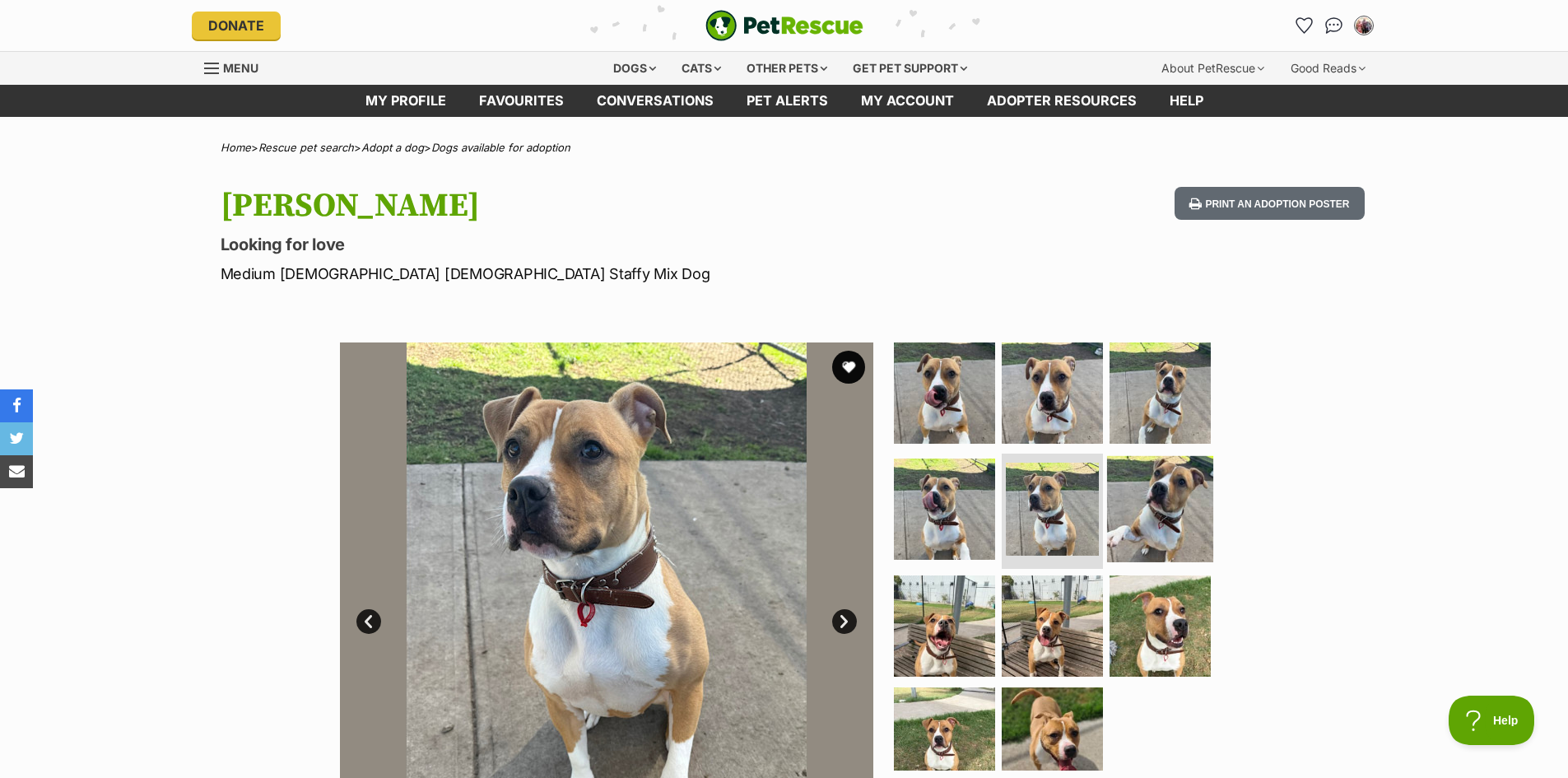
click at [1186, 523] on img at bounding box center [1160, 509] width 106 height 106
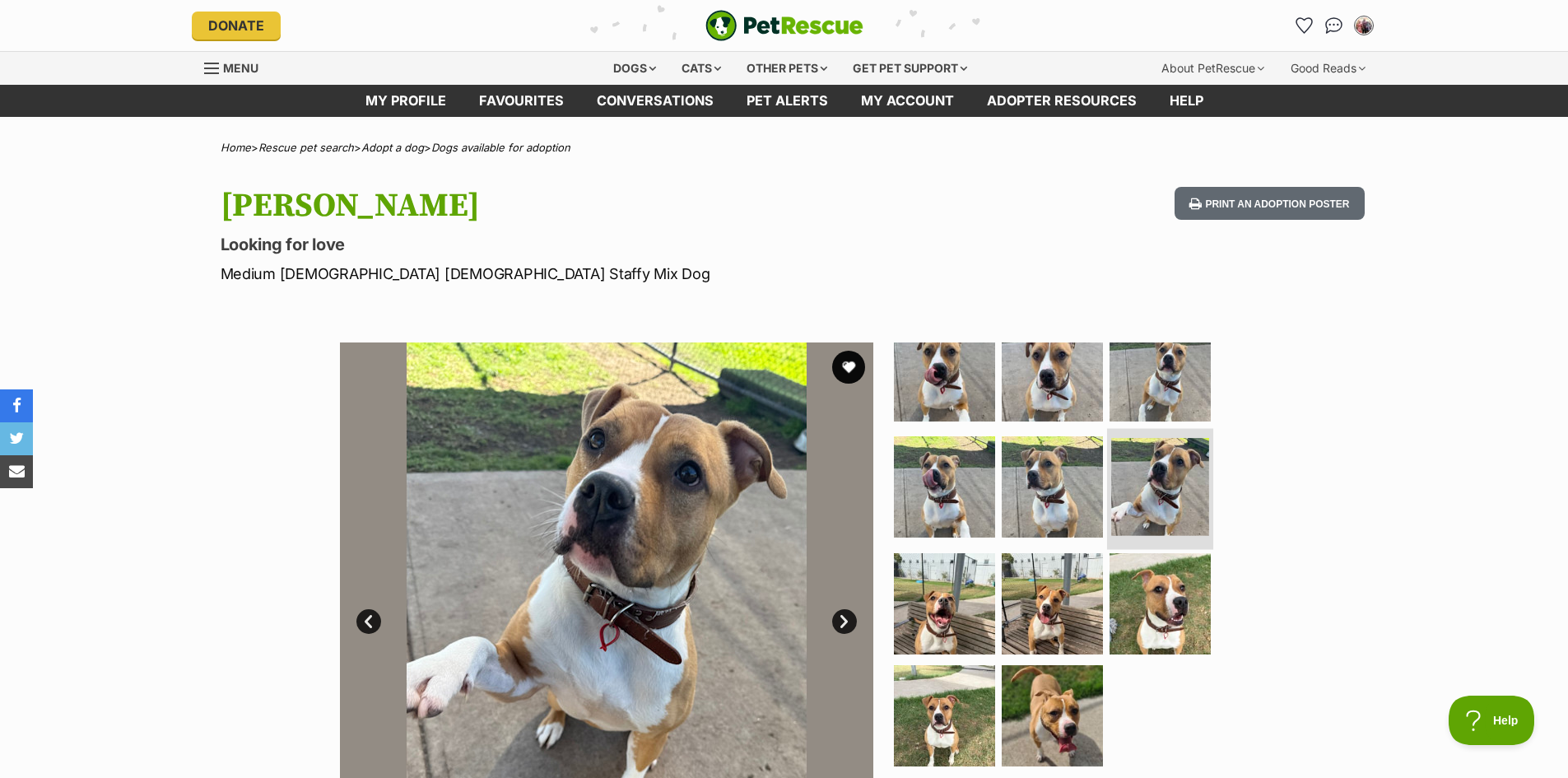
scroll to position [34, 0]
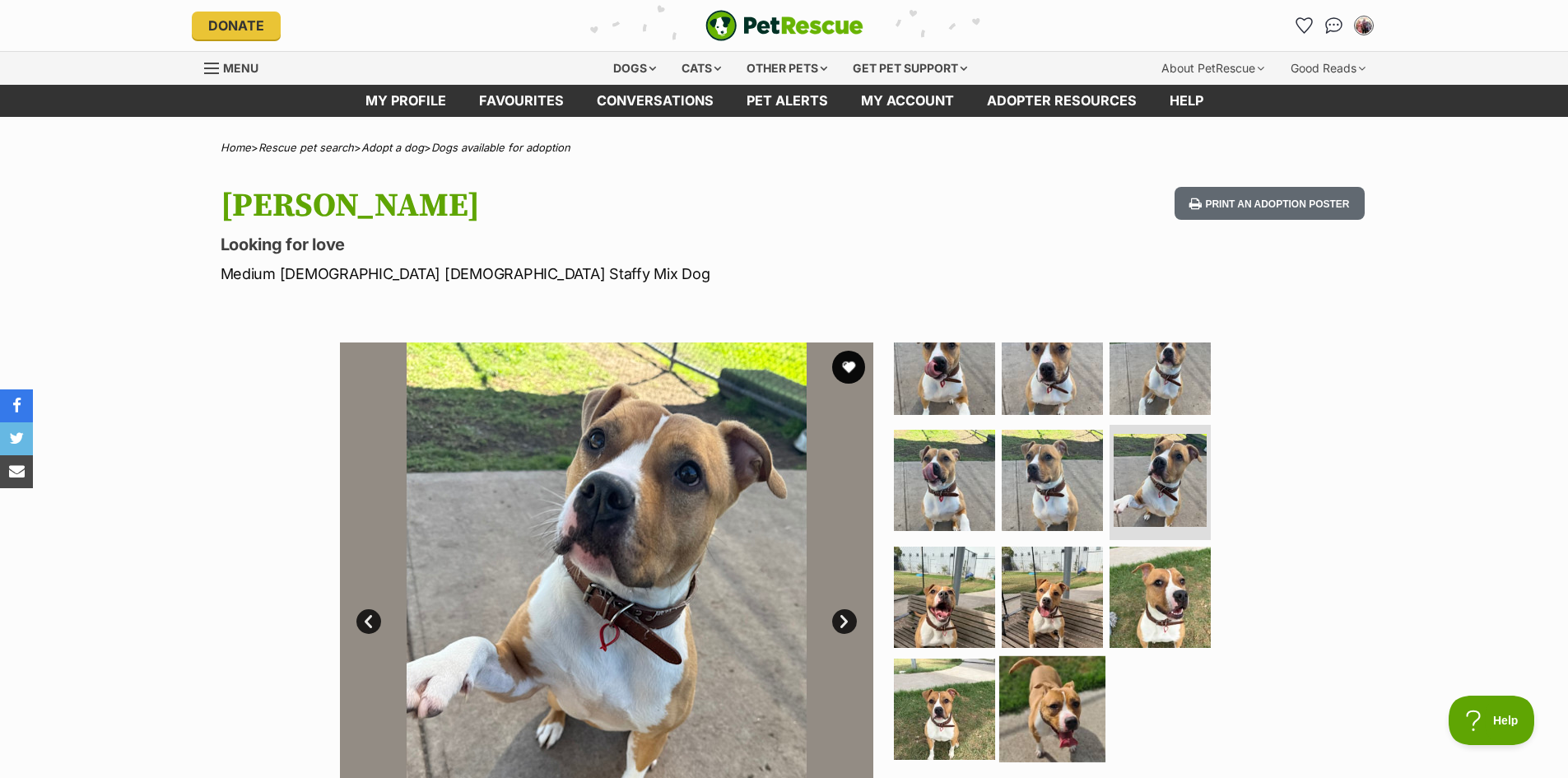
click at [1052, 692] on img at bounding box center [1052, 709] width 106 height 106
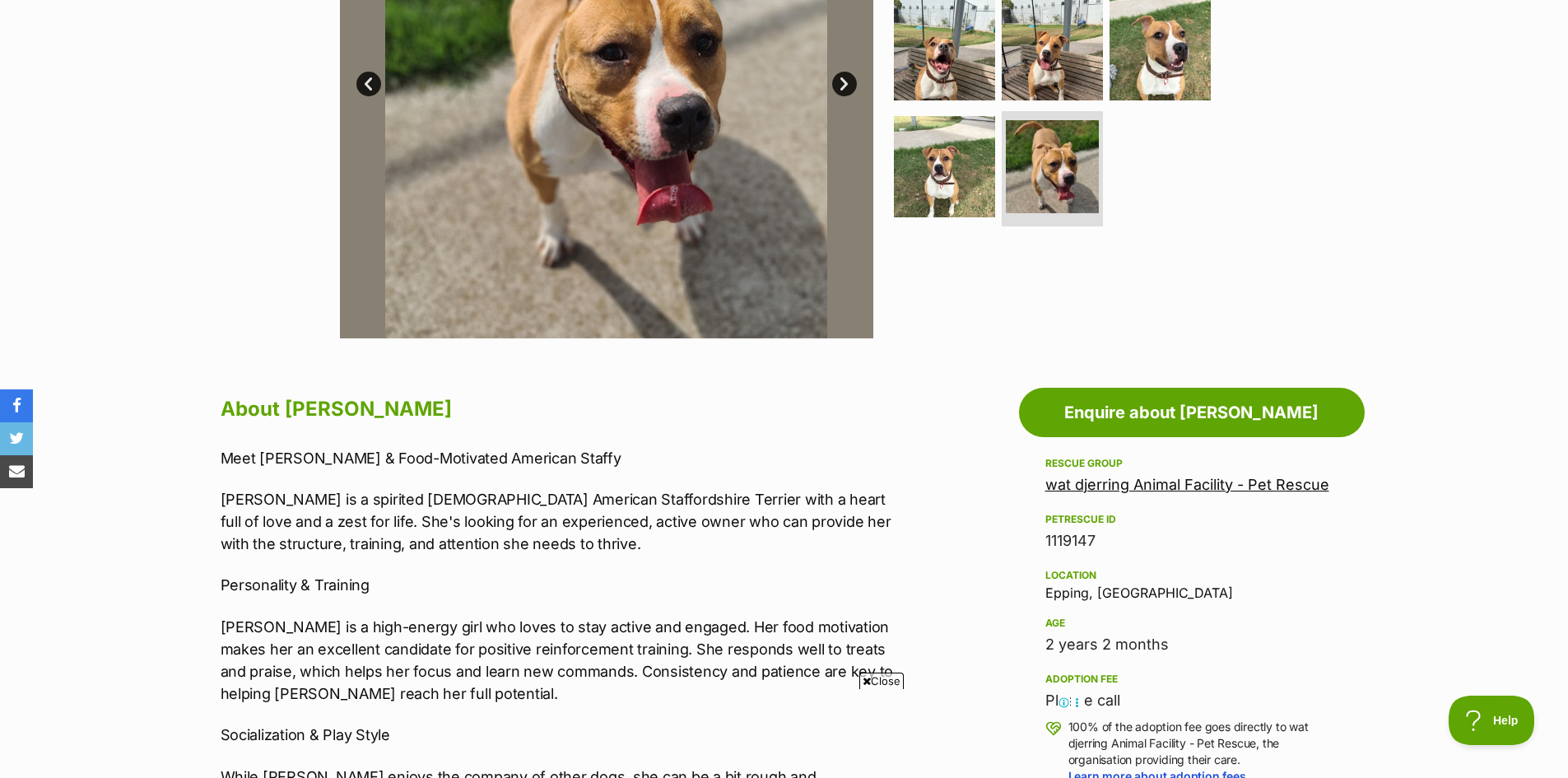
scroll to position [576, 0]
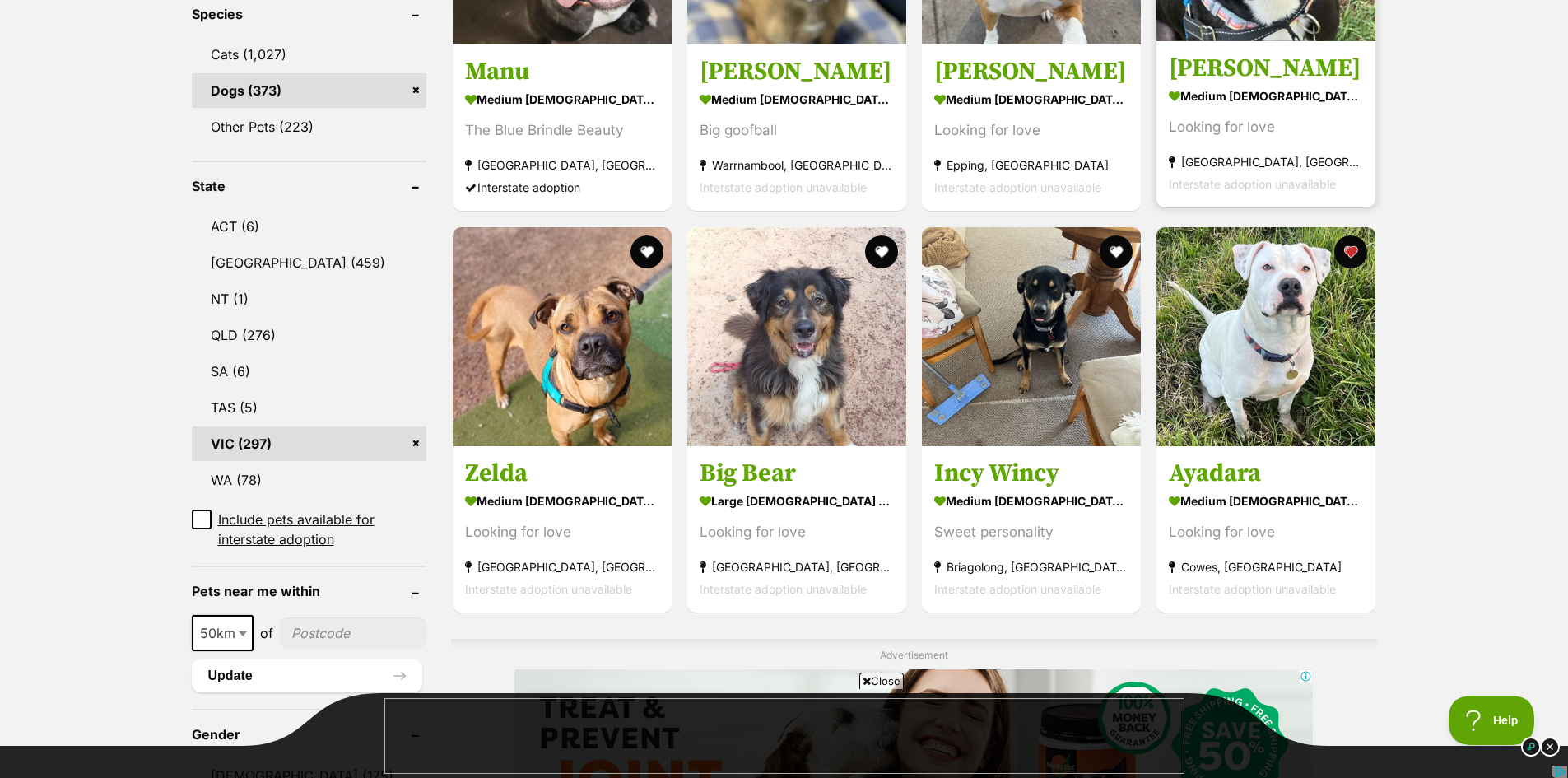
scroll to position [823, 0]
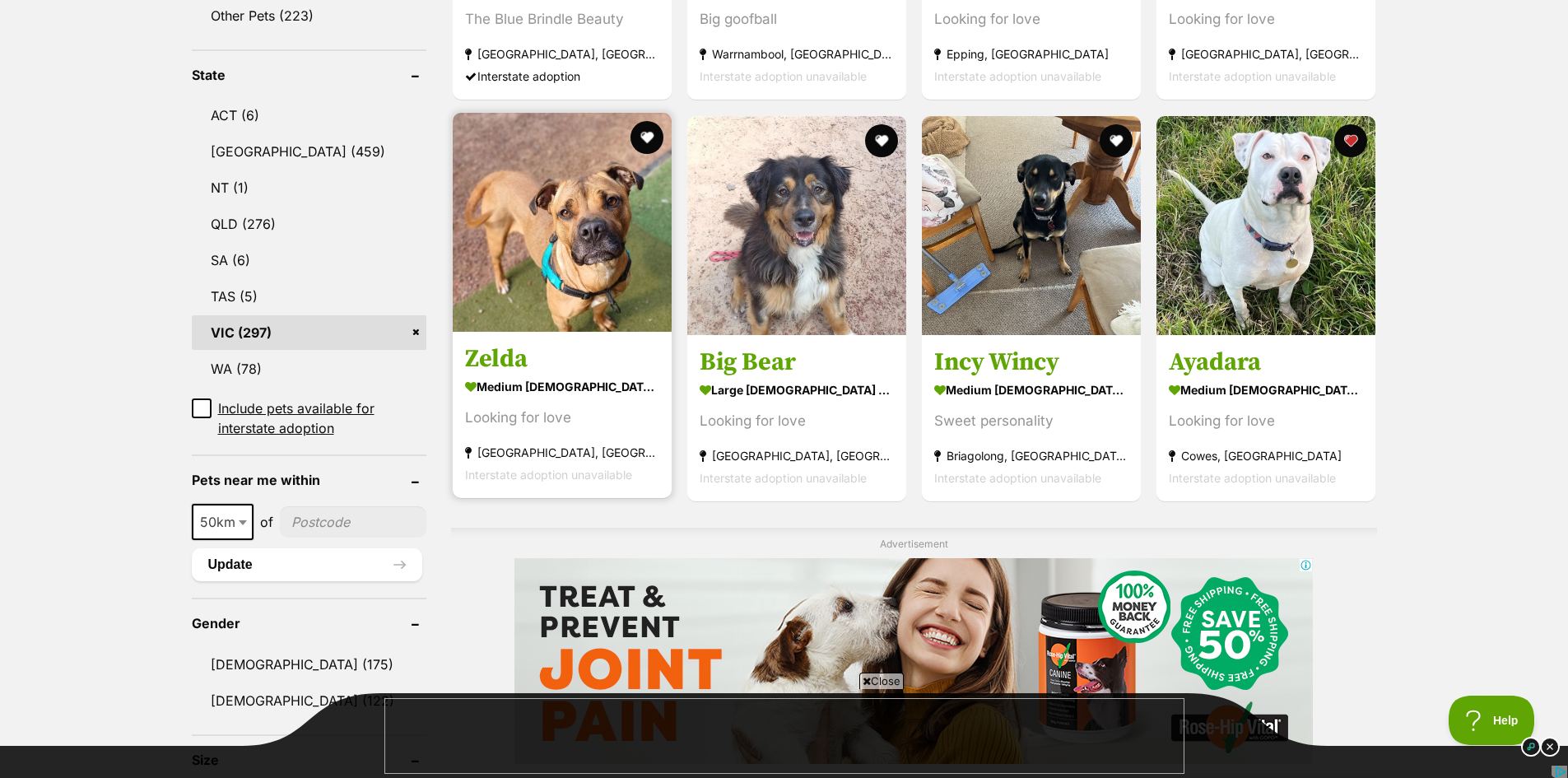
click at [547, 304] on img at bounding box center [561, 222] width 219 height 219
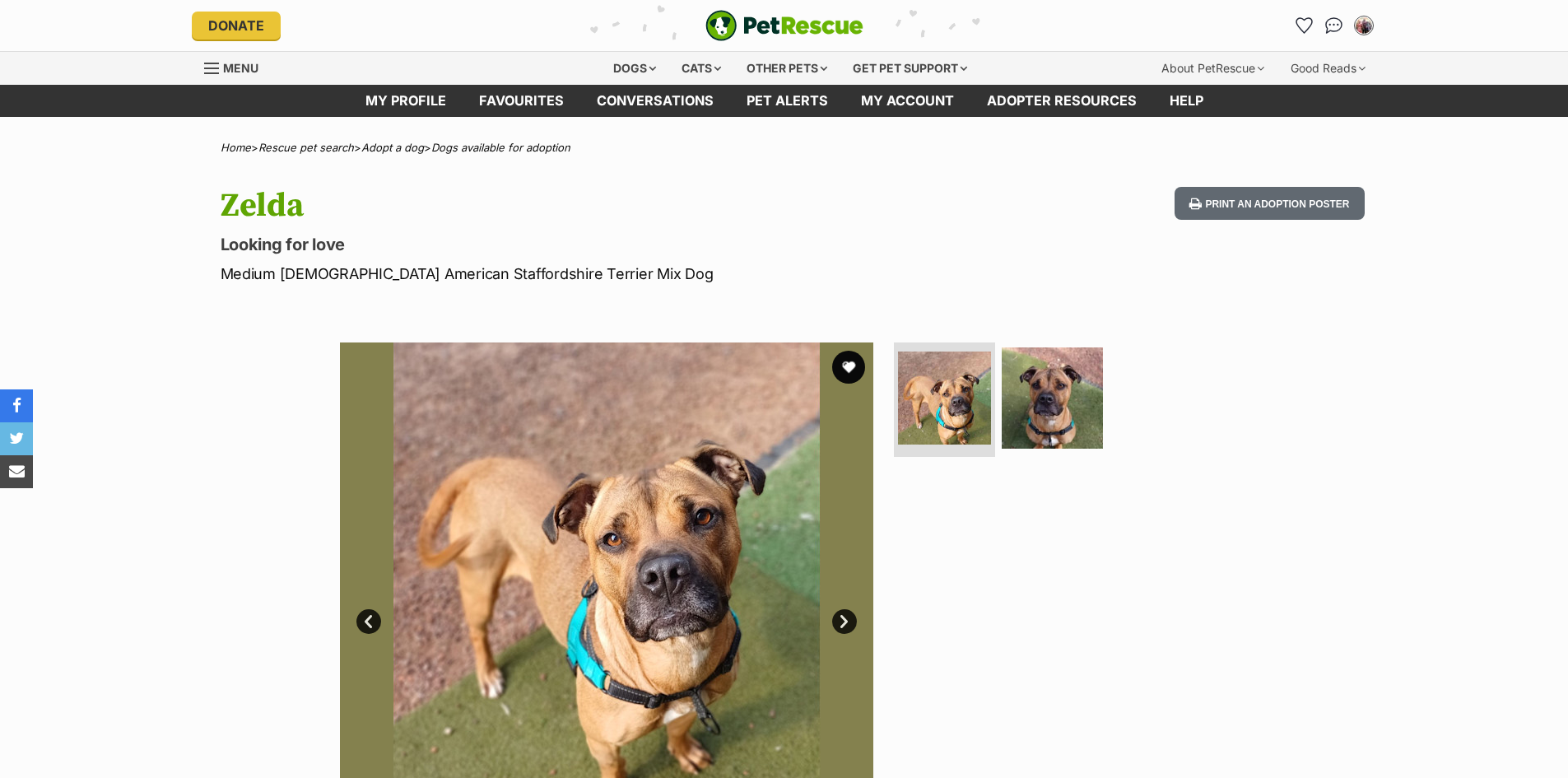
scroll to position [1, 0]
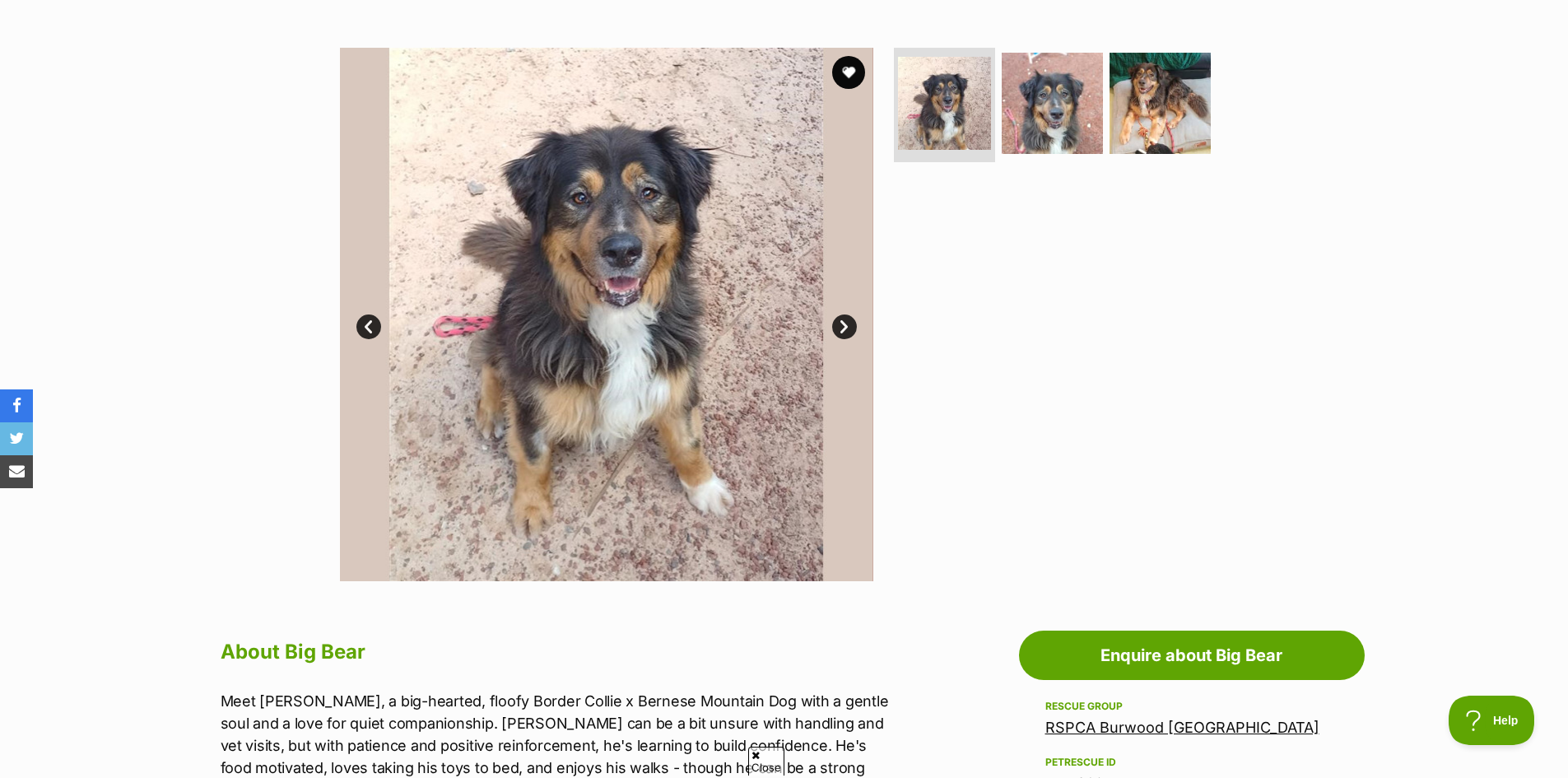
scroll to position [247, 0]
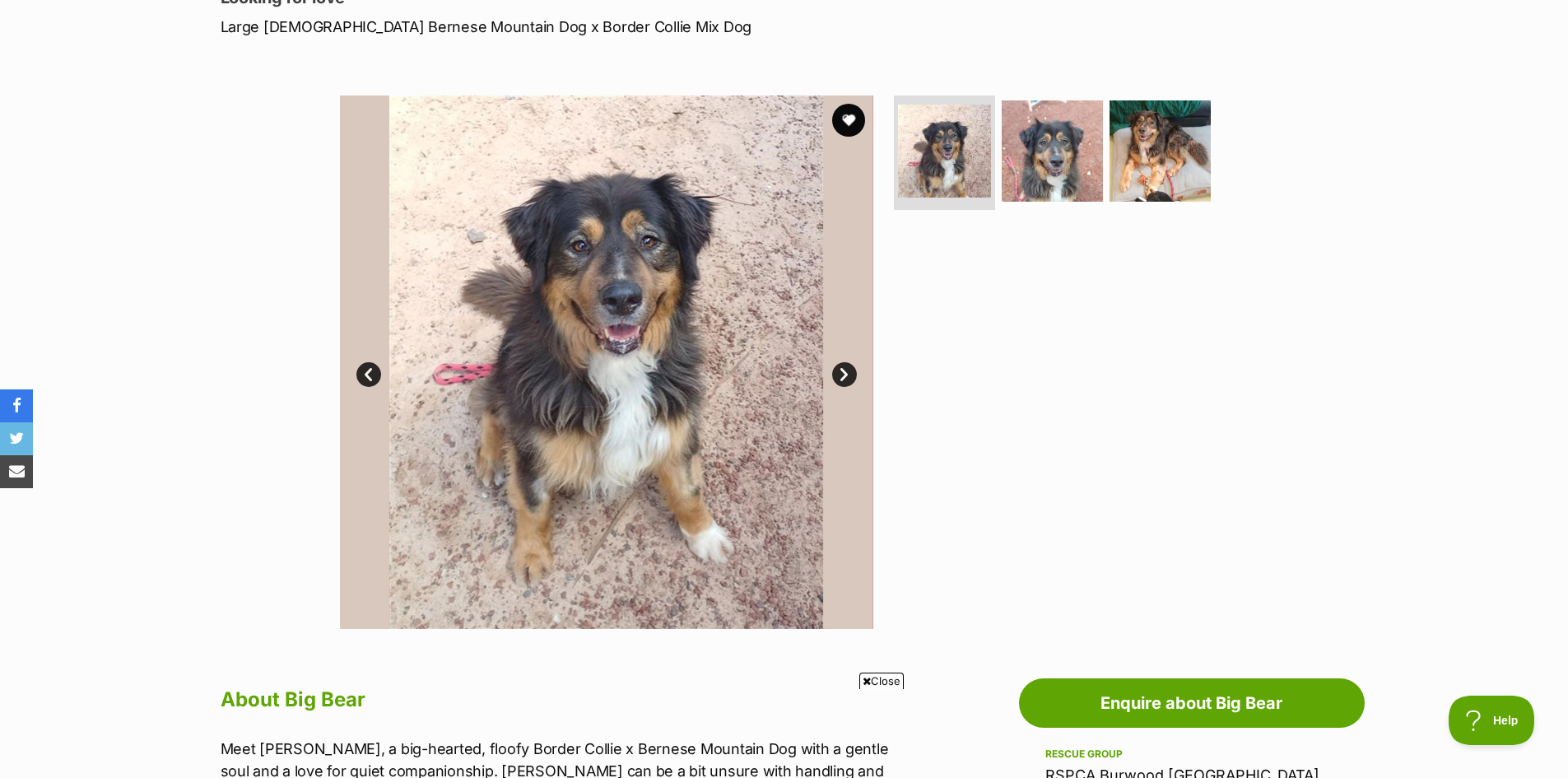
click at [837, 371] on link "Next" at bounding box center [844, 374] width 24 height 24
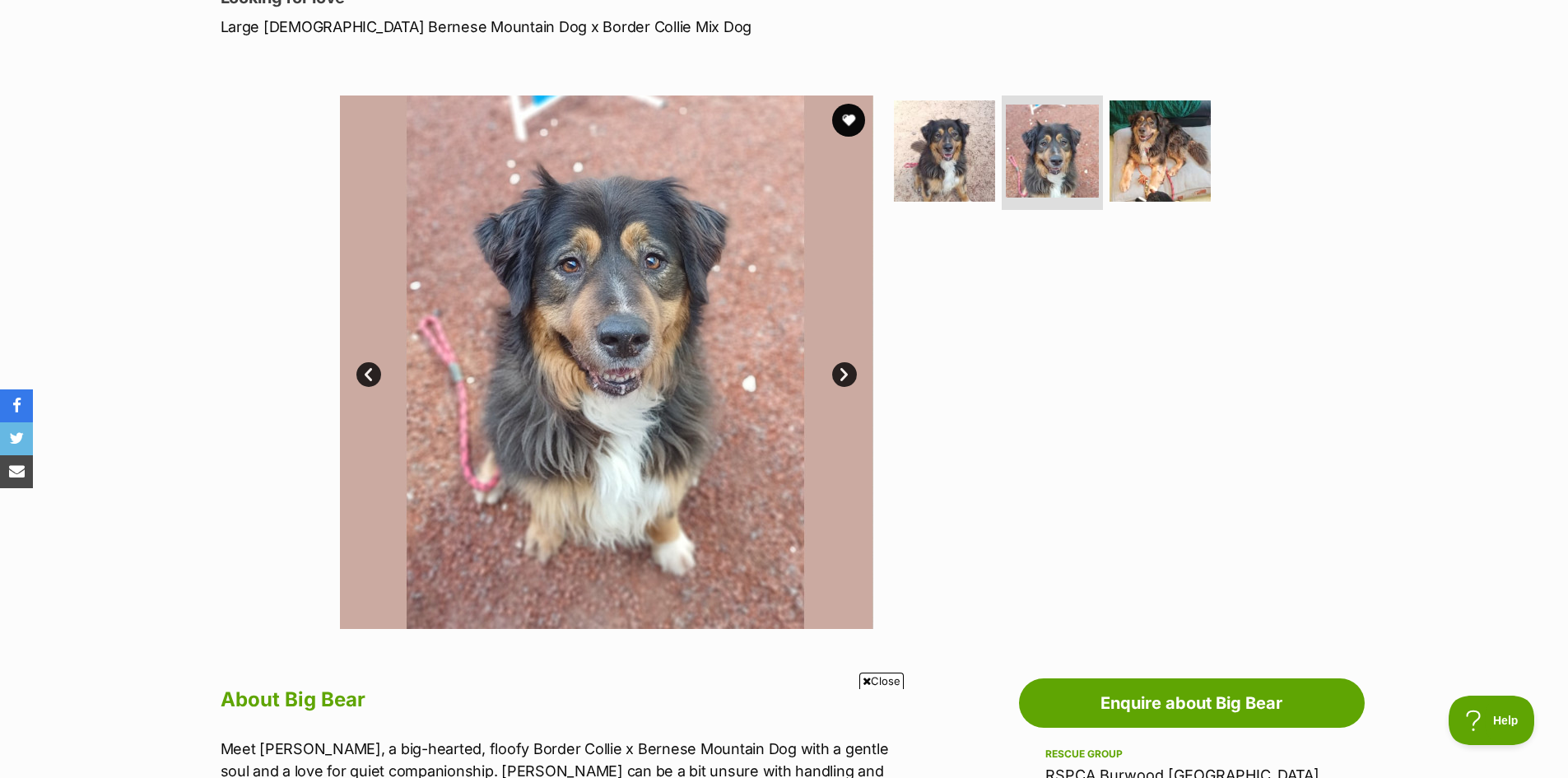
click at [837, 371] on link "Next" at bounding box center [844, 374] width 24 height 24
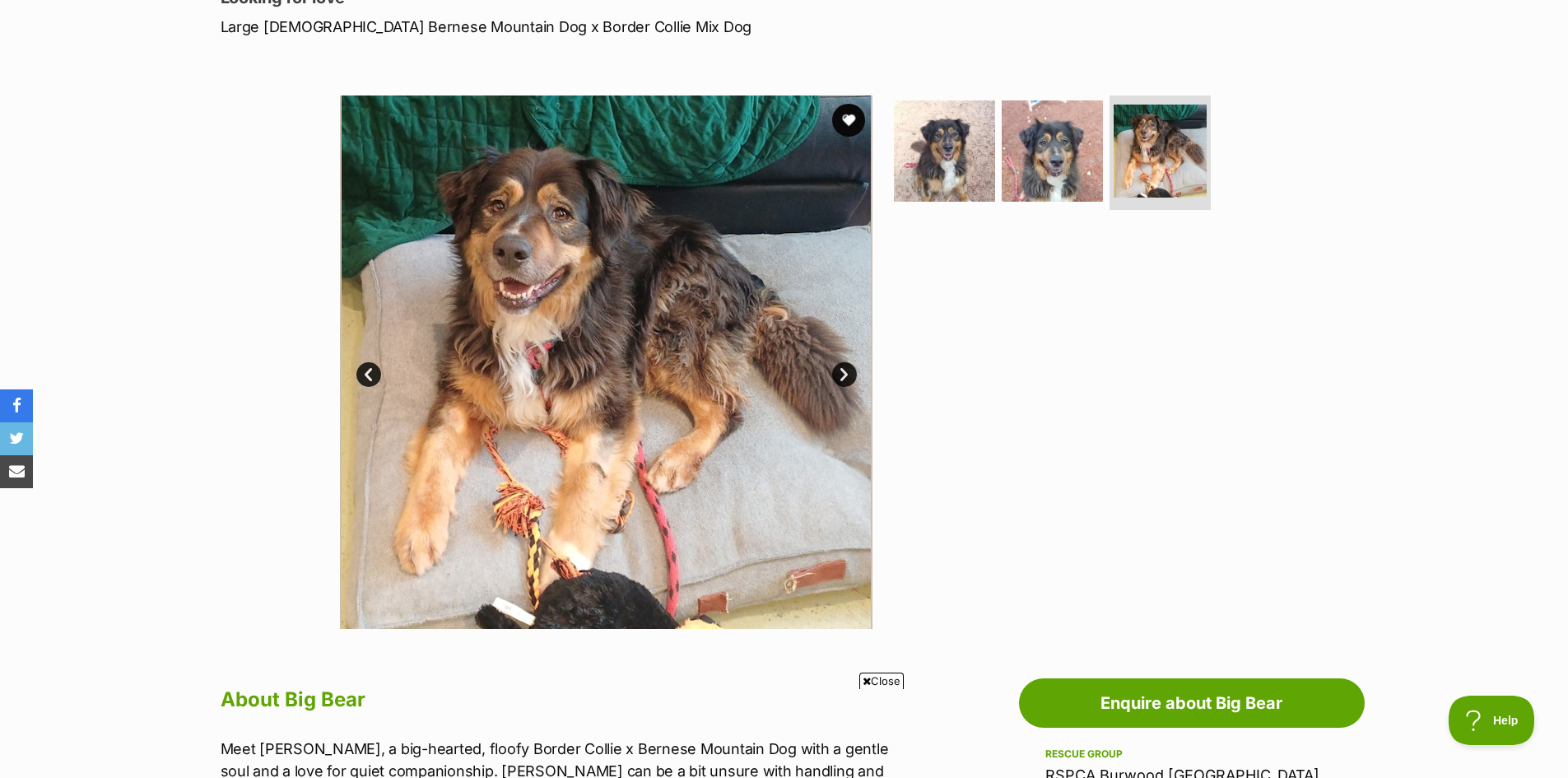
scroll to position [0, 0]
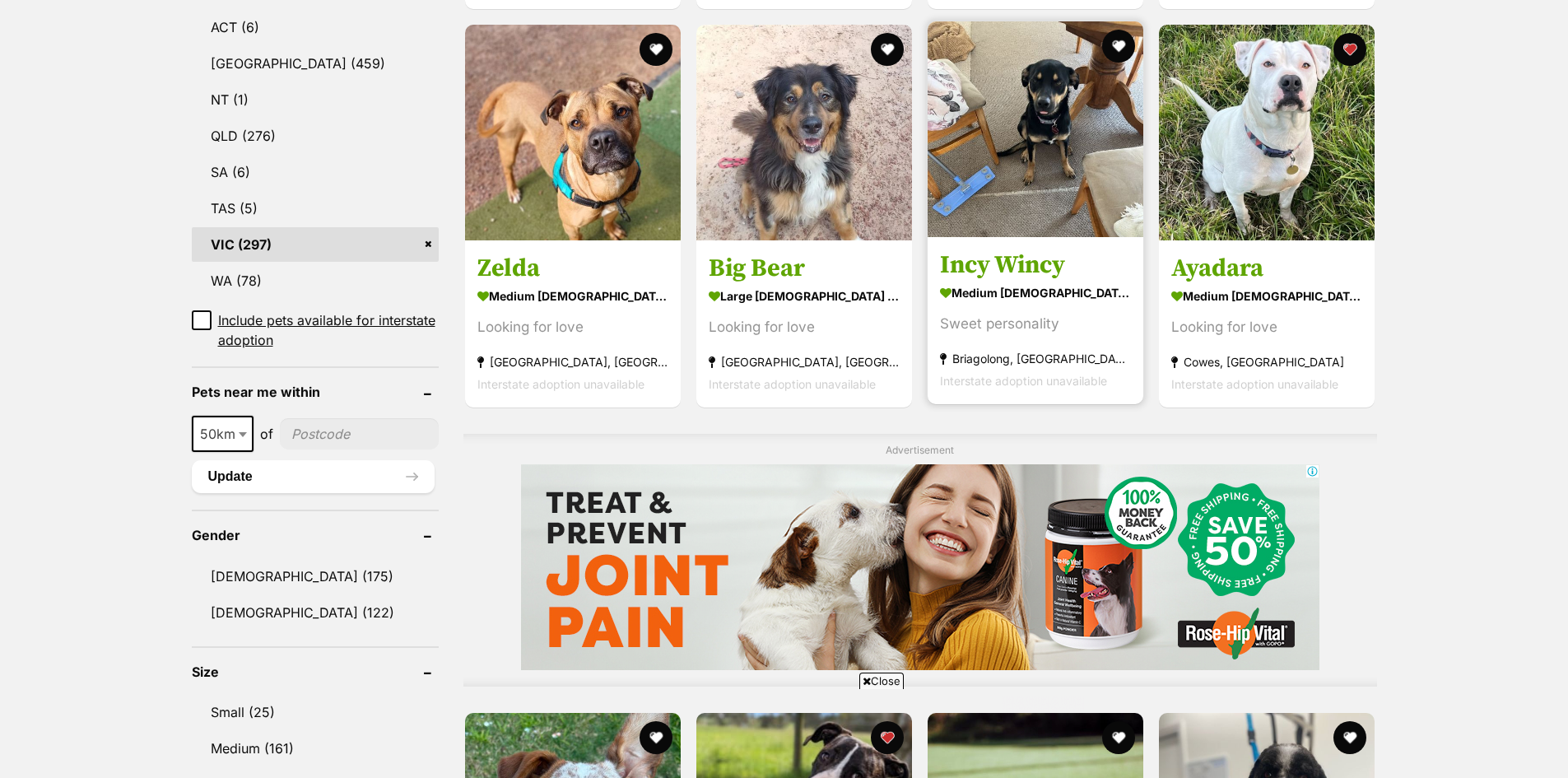
click at [1029, 174] on img at bounding box center [1035, 129] width 215 height 215
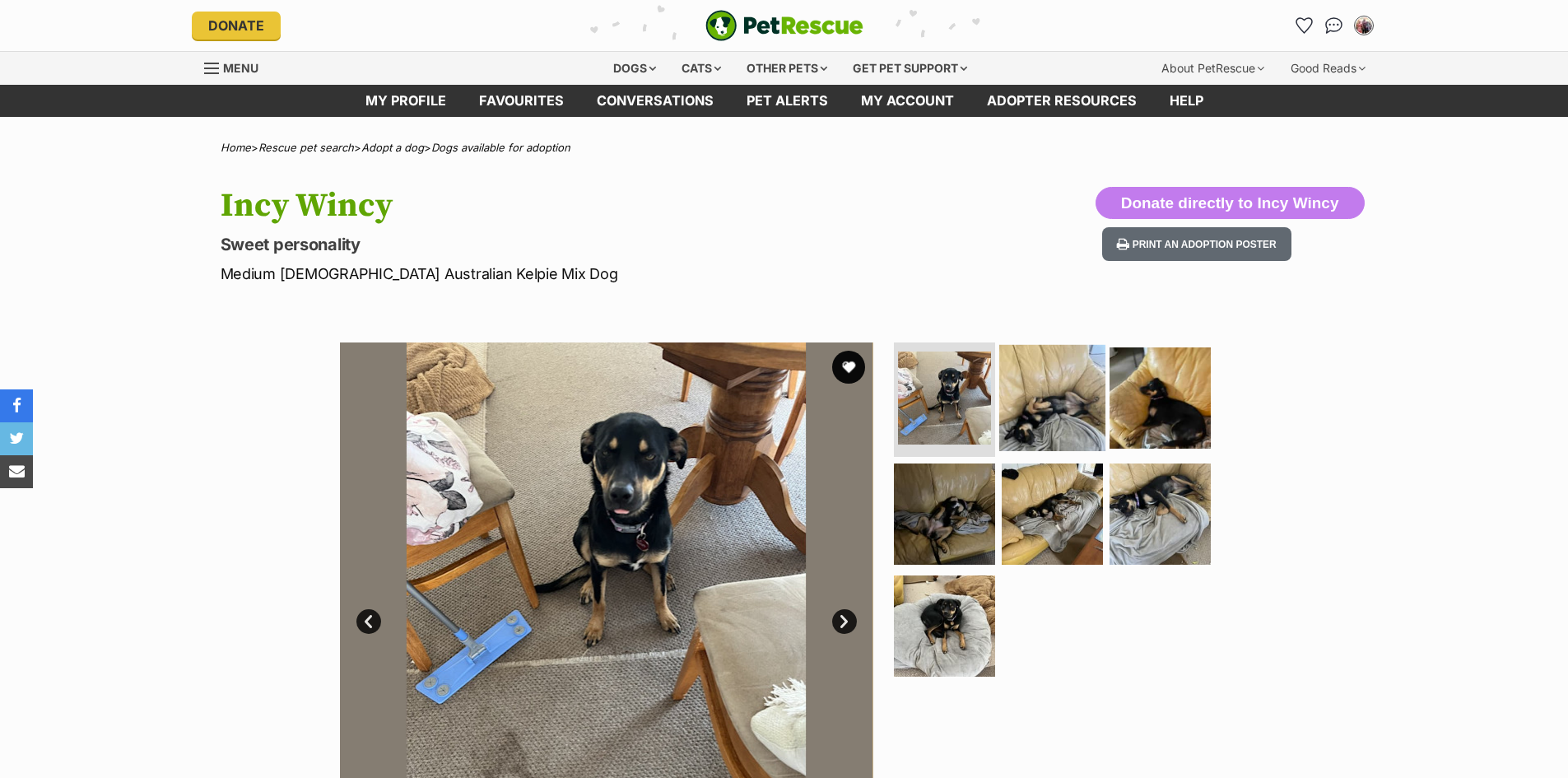
click at [1057, 404] on img at bounding box center [1052, 397] width 106 height 106
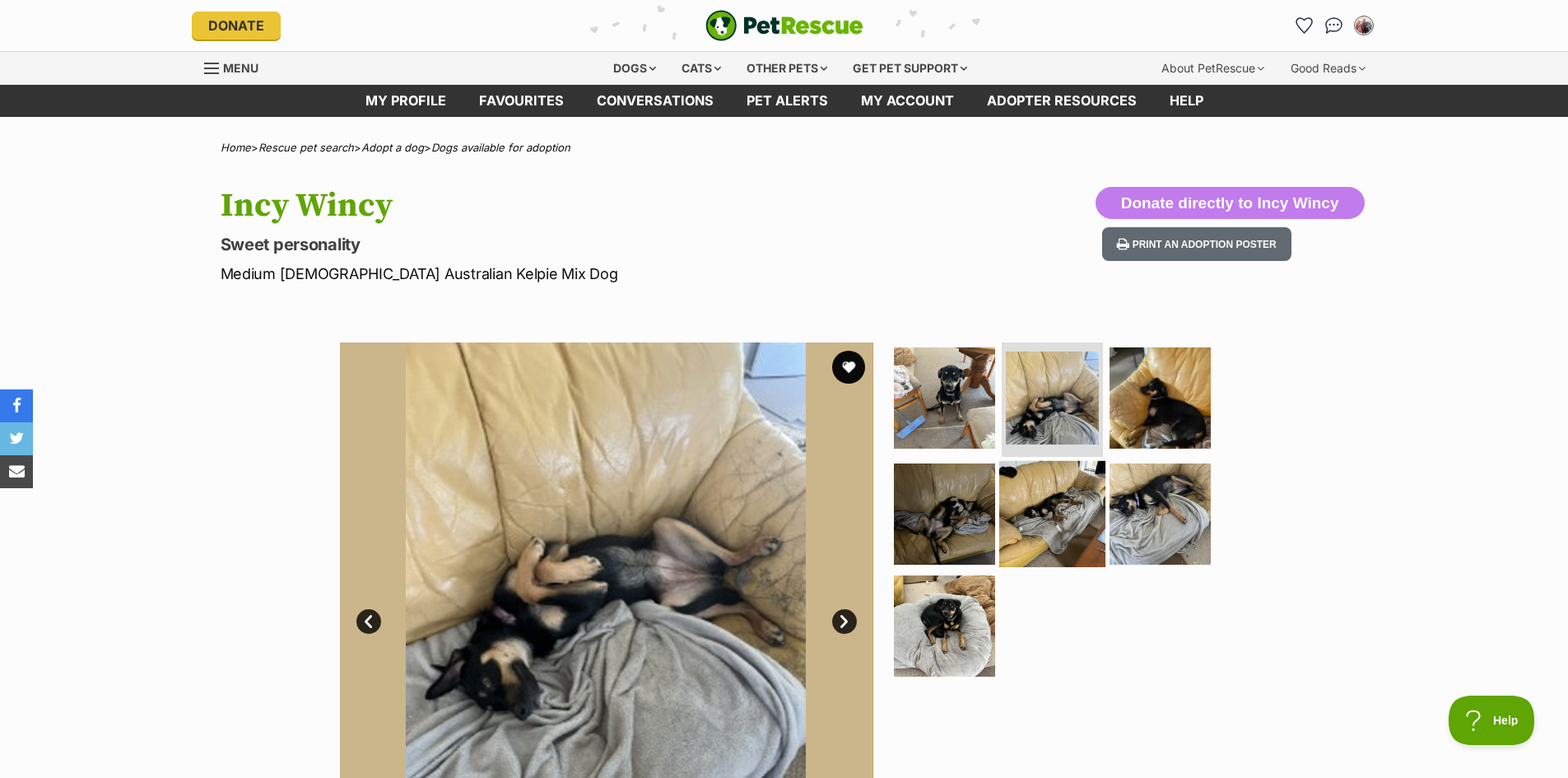
click at [1132, 401] on img at bounding box center [1160, 397] width 101 height 101
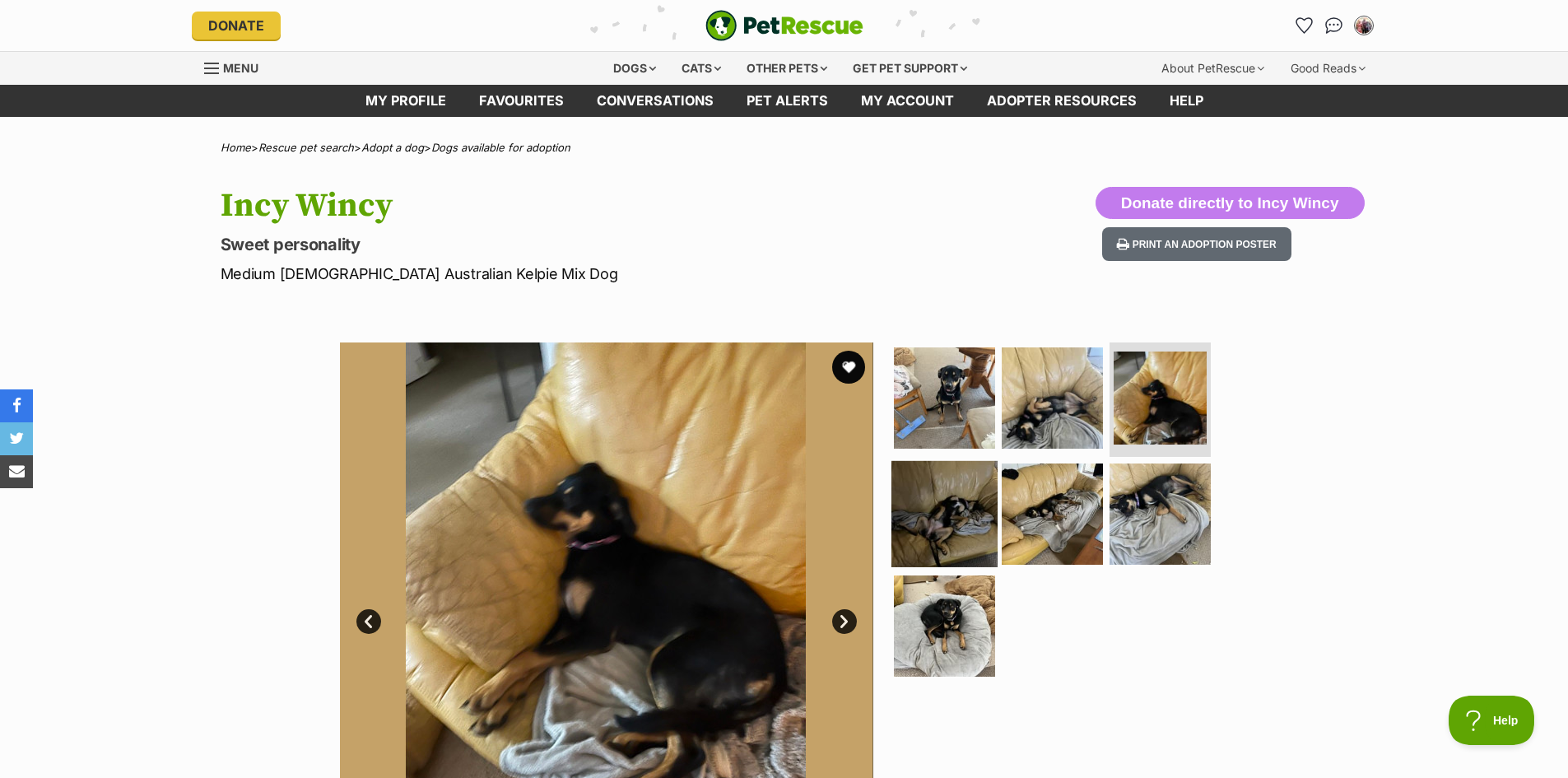
click at [929, 514] on img at bounding box center [944, 514] width 106 height 106
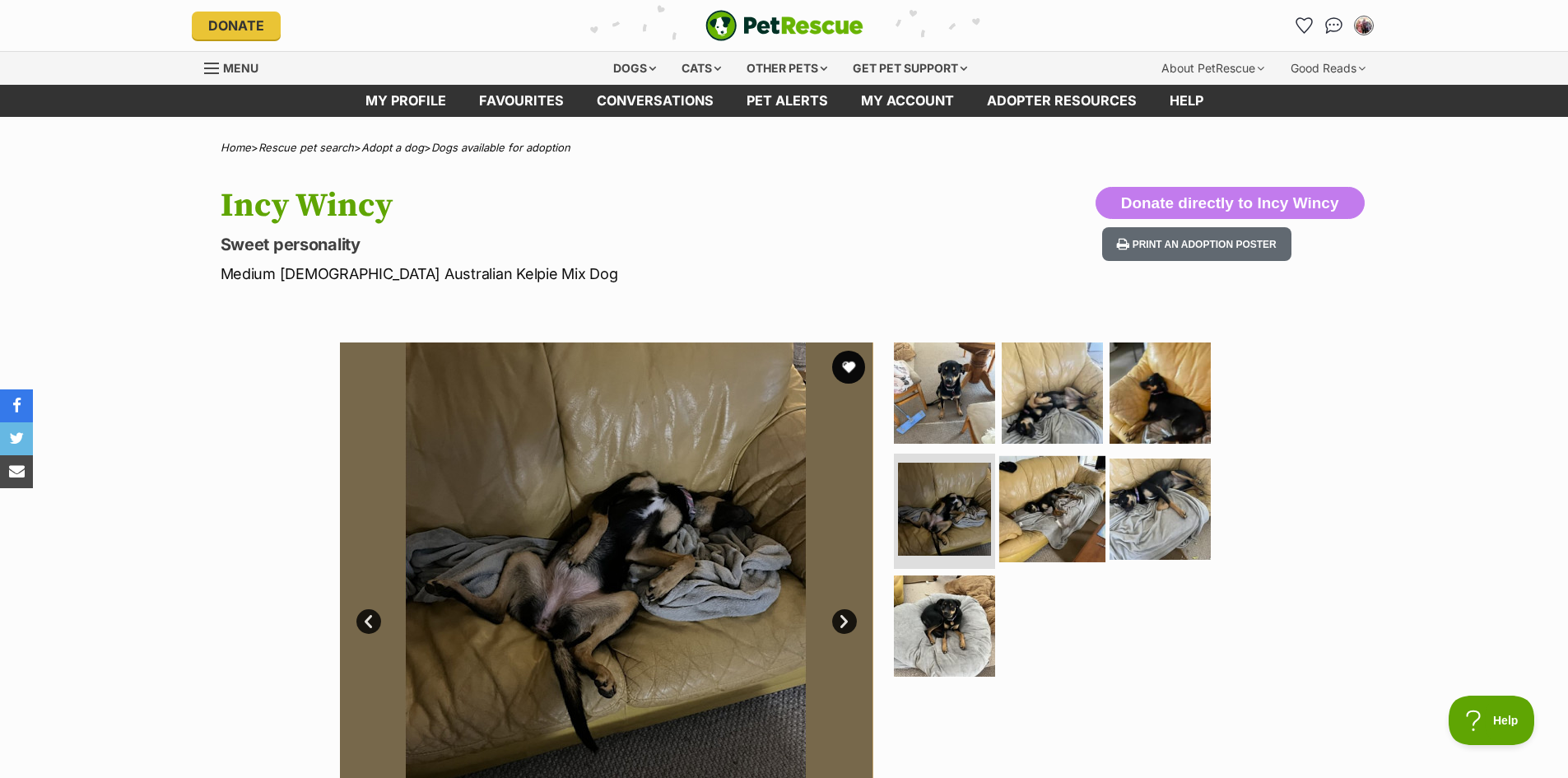
click at [1042, 511] on img at bounding box center [1052, 509] width 106 height 106
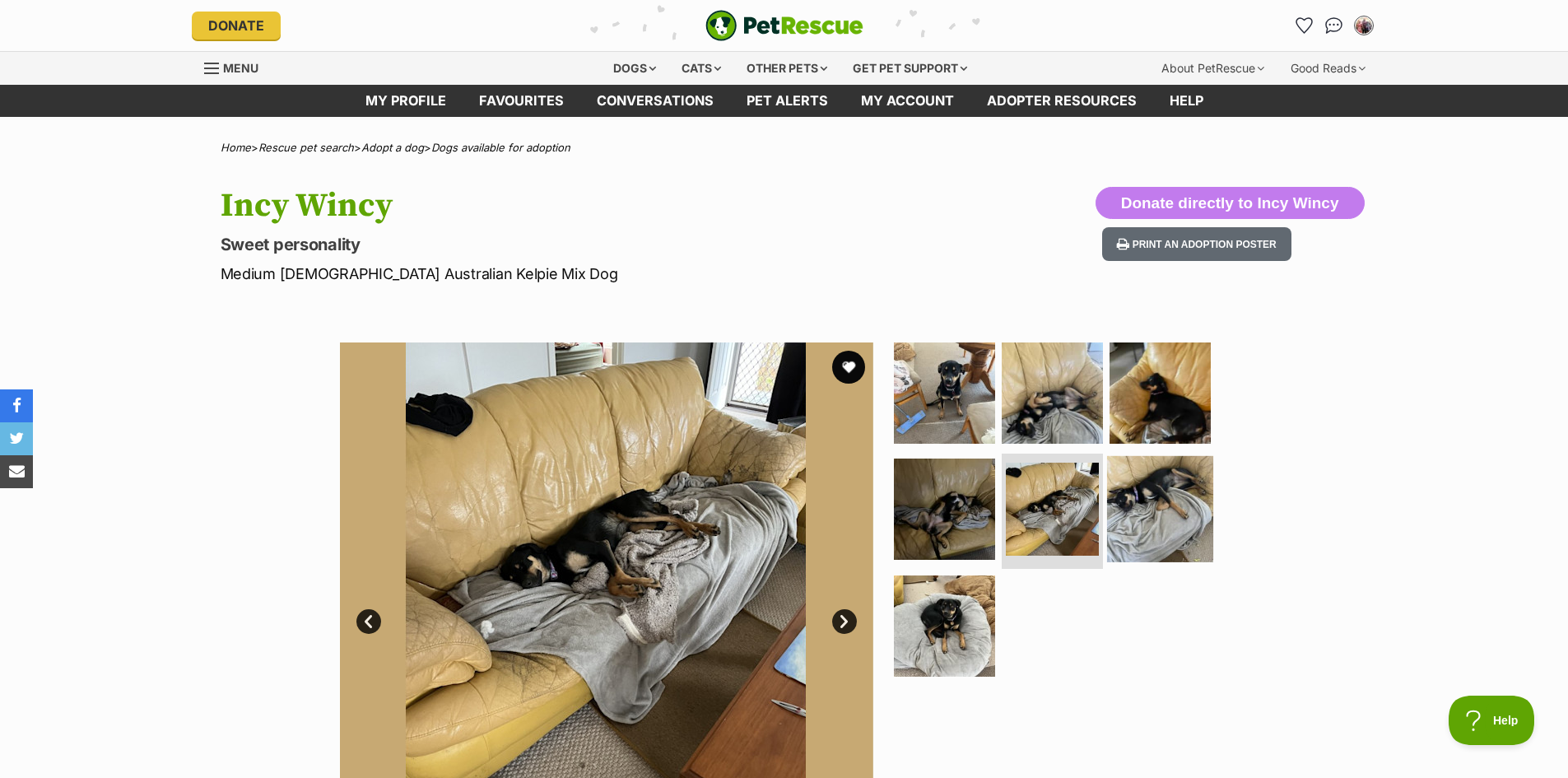
click at [1151, 516] on img at bounding box center [1160, 509] width 106 height 106
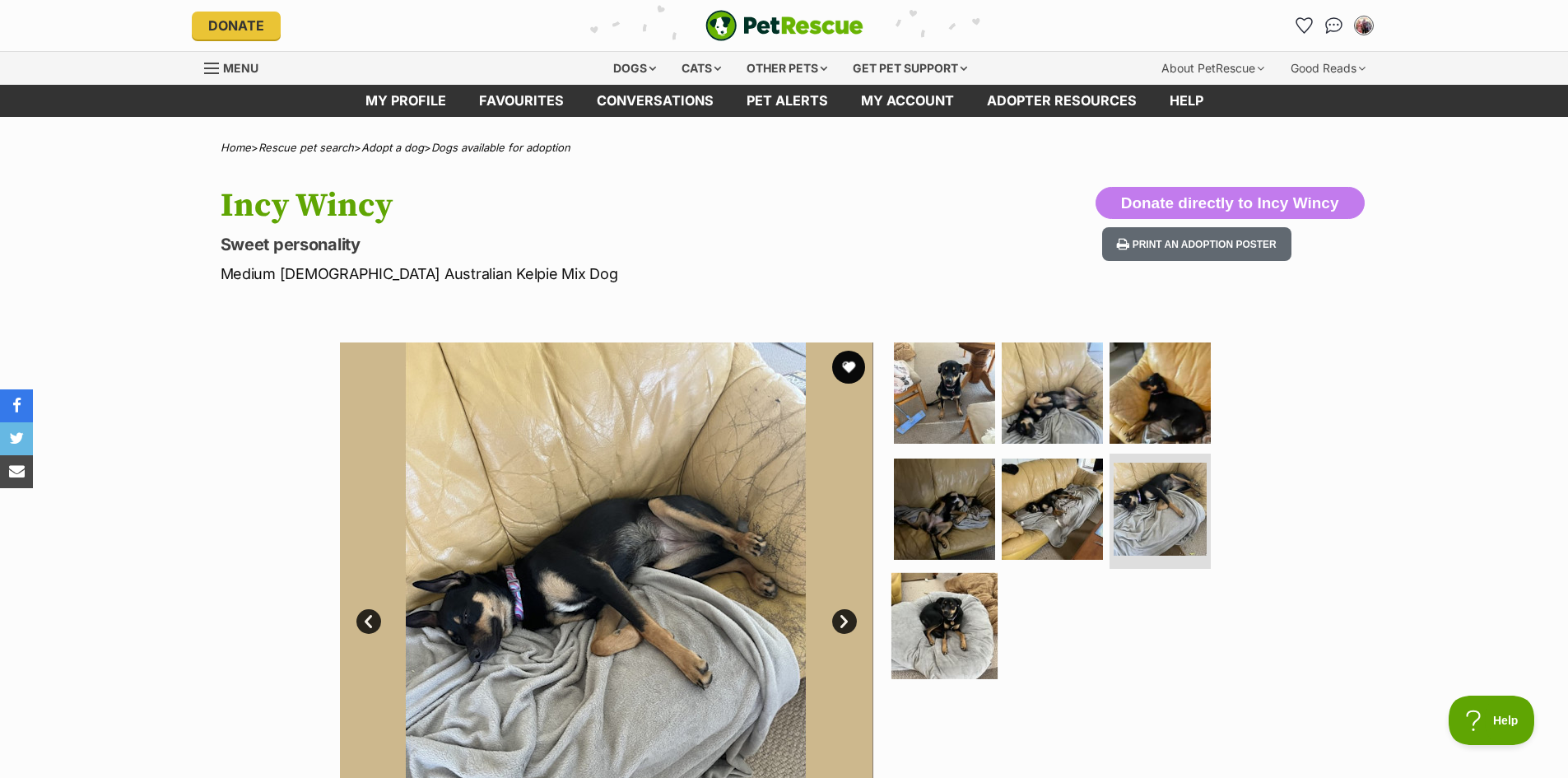
click at [944, 633] on img at bounding box center [944, 625] width 106 height 106
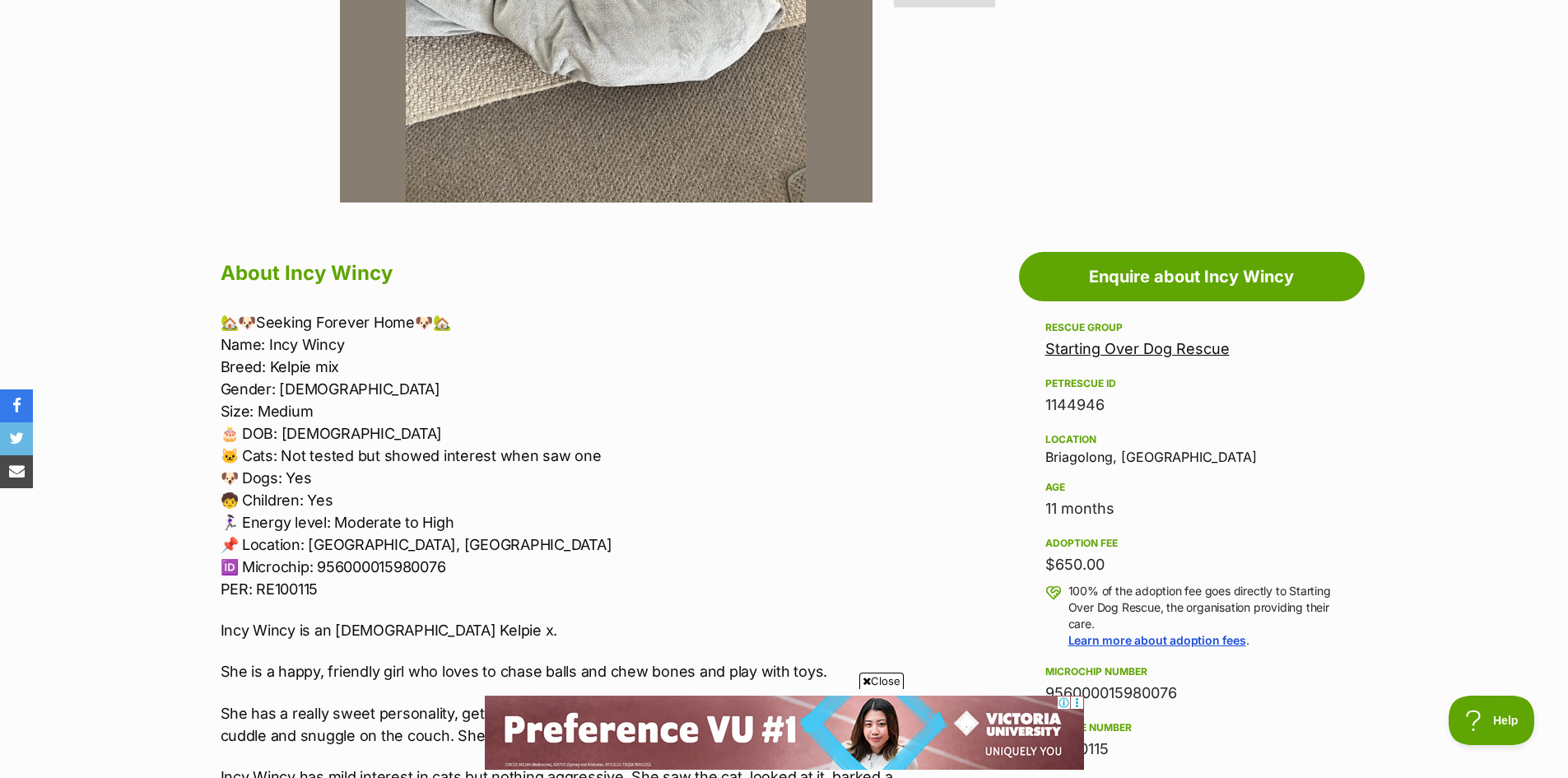
scroll to position [412, 0]
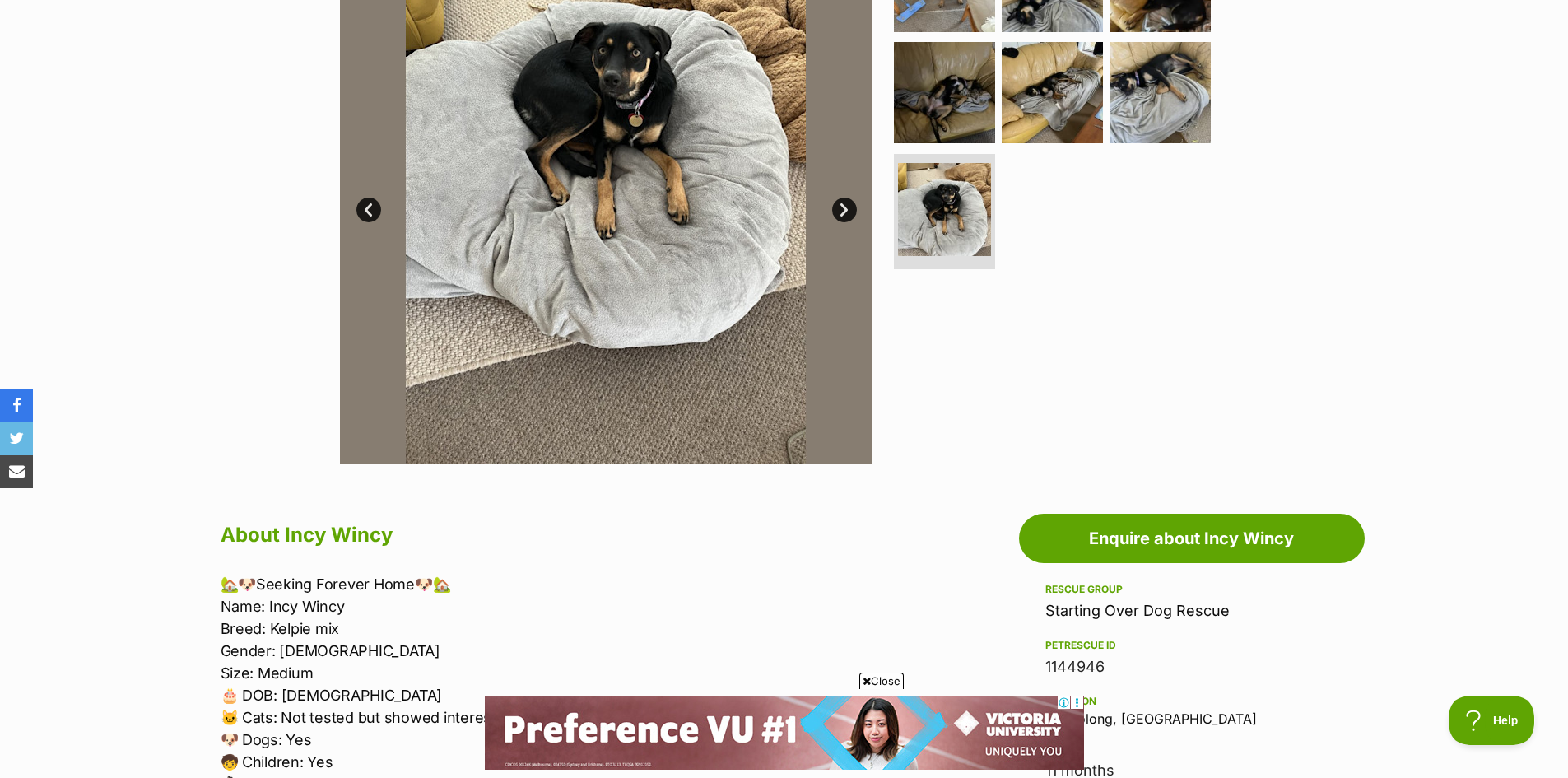
click at [844, 206] on link "Next" at bounding box center [844, 210] width 24 height 24
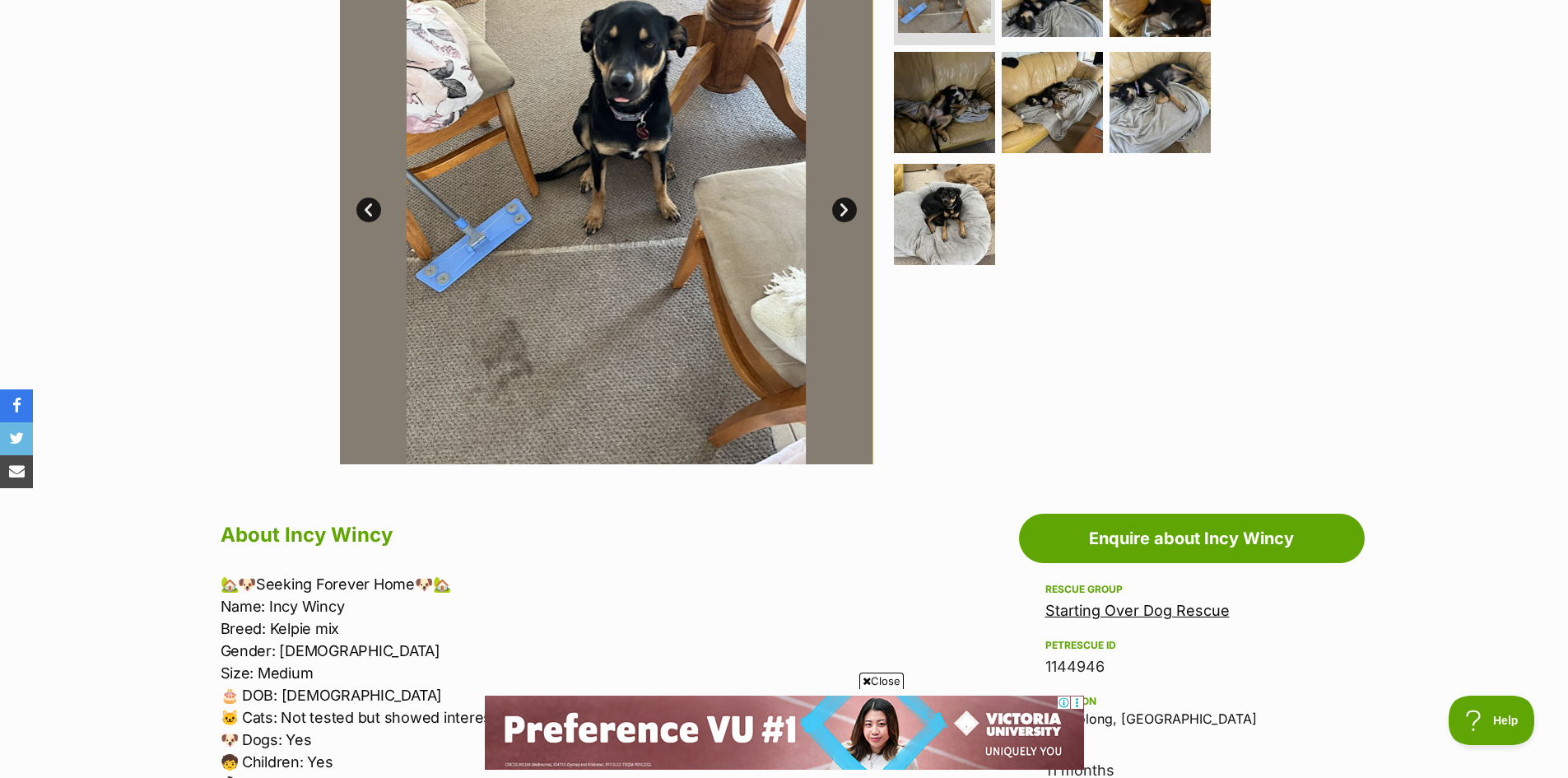
click at [844, 211] on link "Next" at bounding box center [844, 210] width 24 height 24
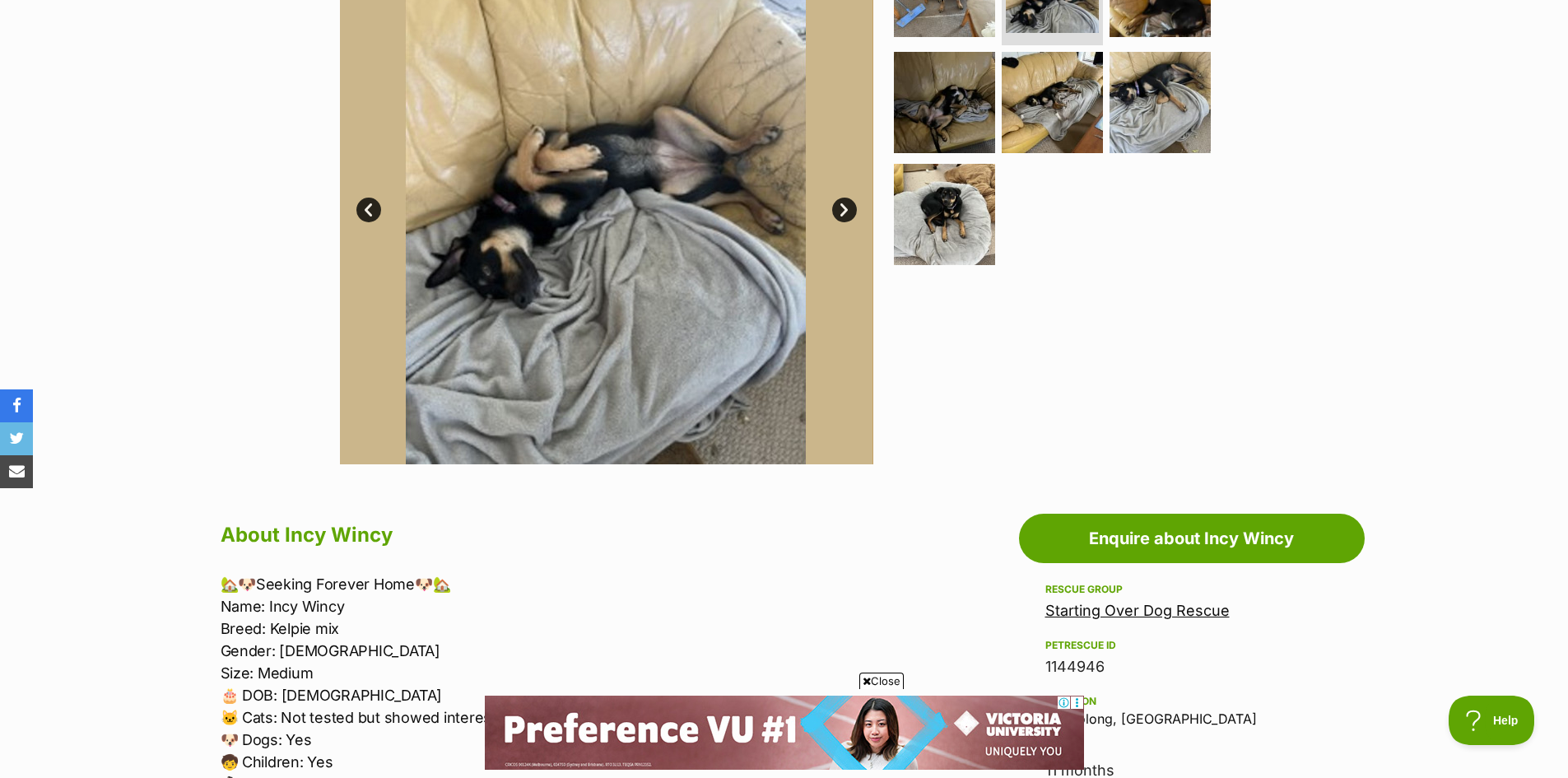
click at [844, 211] on link "Next" at bounding box center [844, 210] width 24 height 24
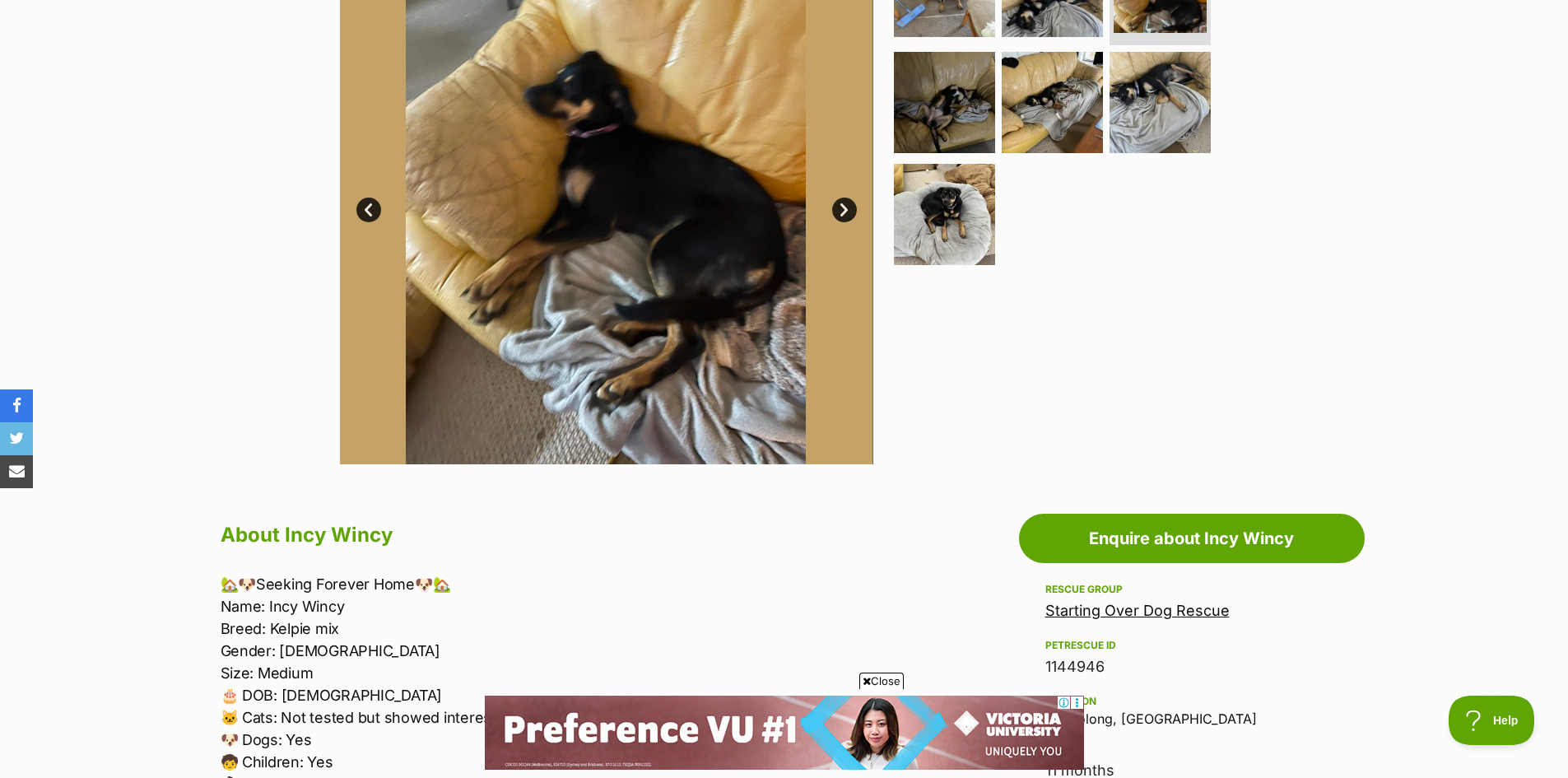
scroll to position [0, 0]
click at [844, 211] on link "Next" at bounding box center [844, 210] width 24 height 24
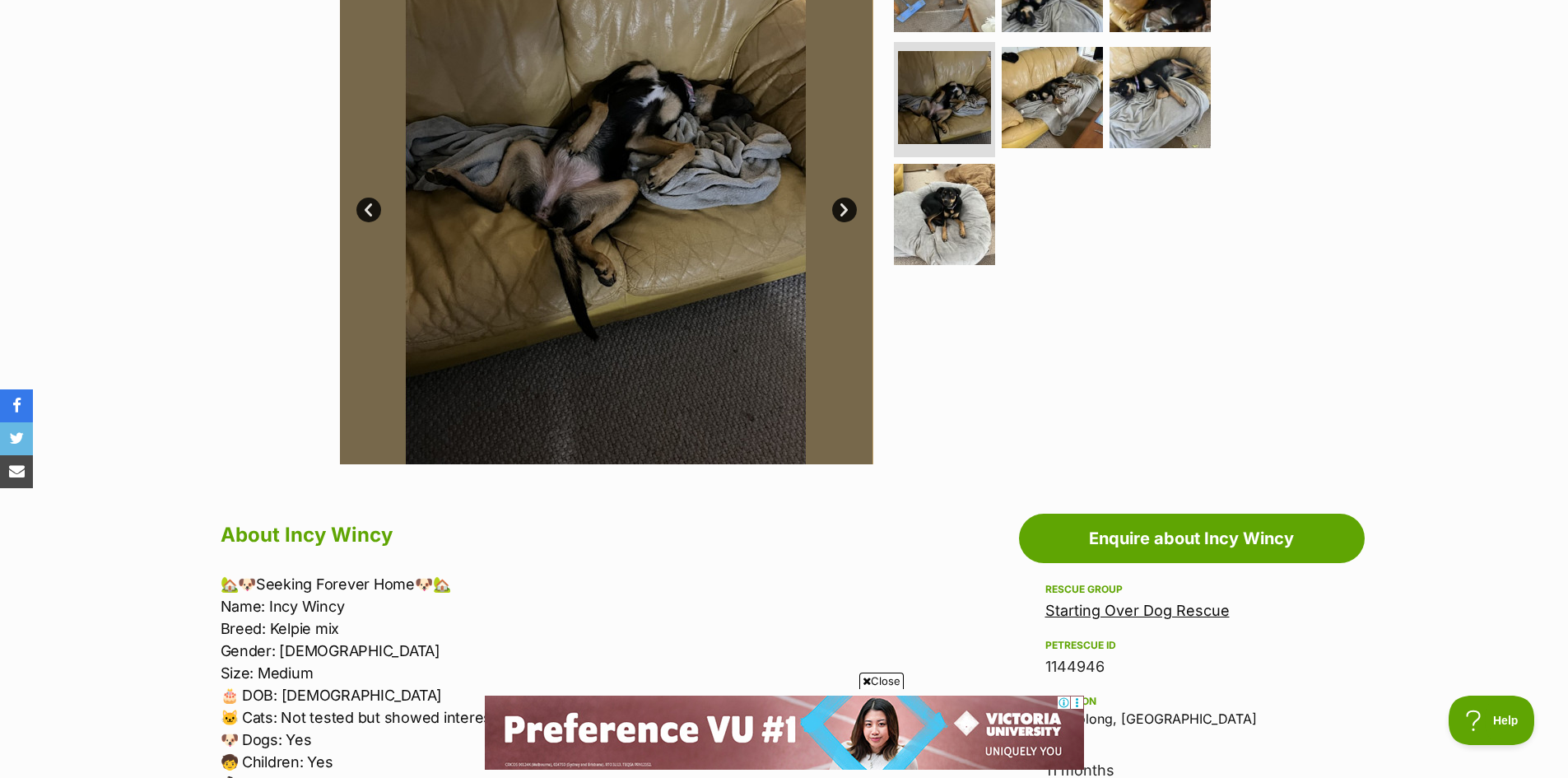
click at [844, 211] on link "Next" at bounding box center [844, 210] width 24 height 24
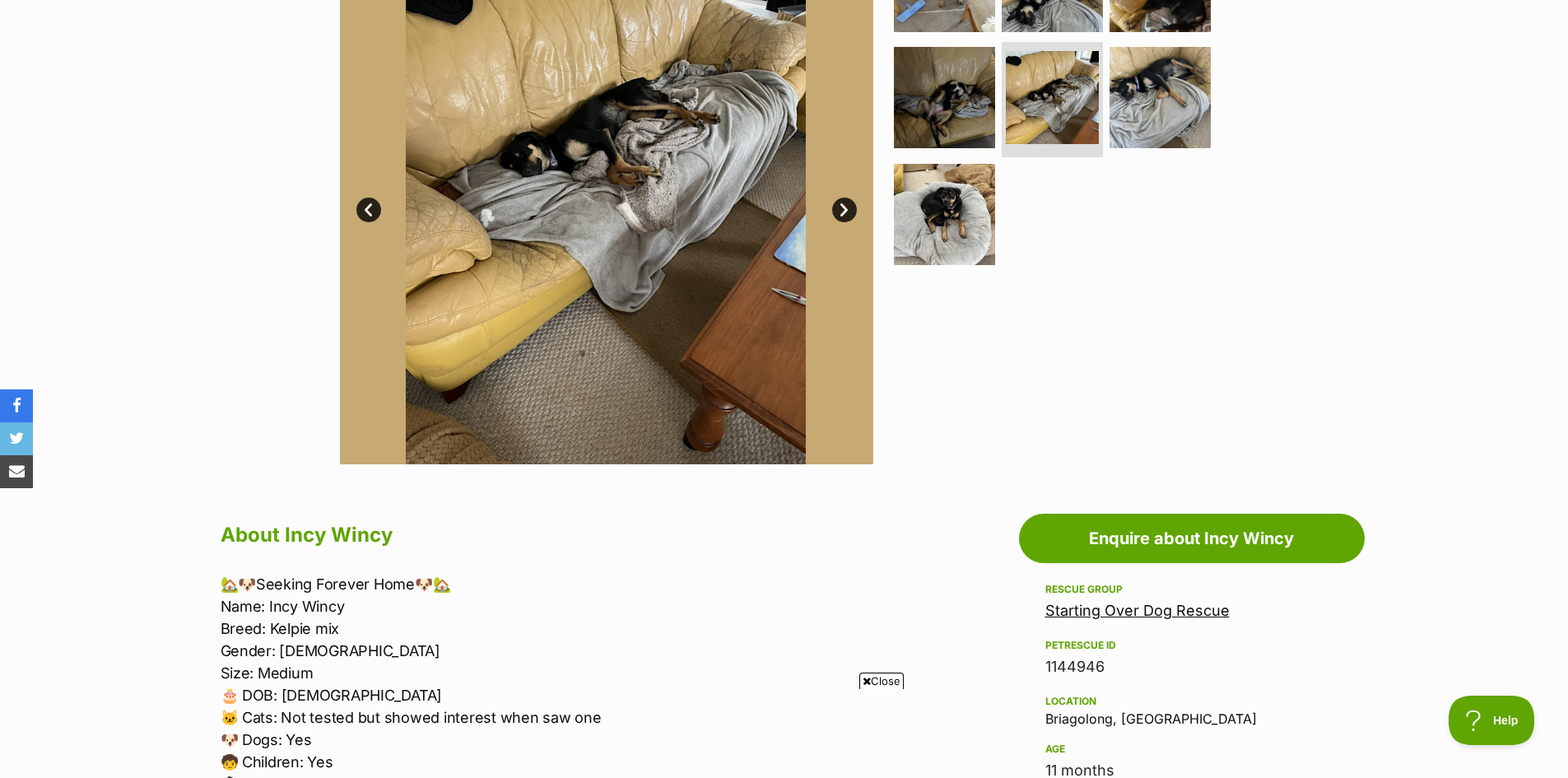
click at [844, 211] on link "Next" at bounding box center [844, 210] width 24 height 24
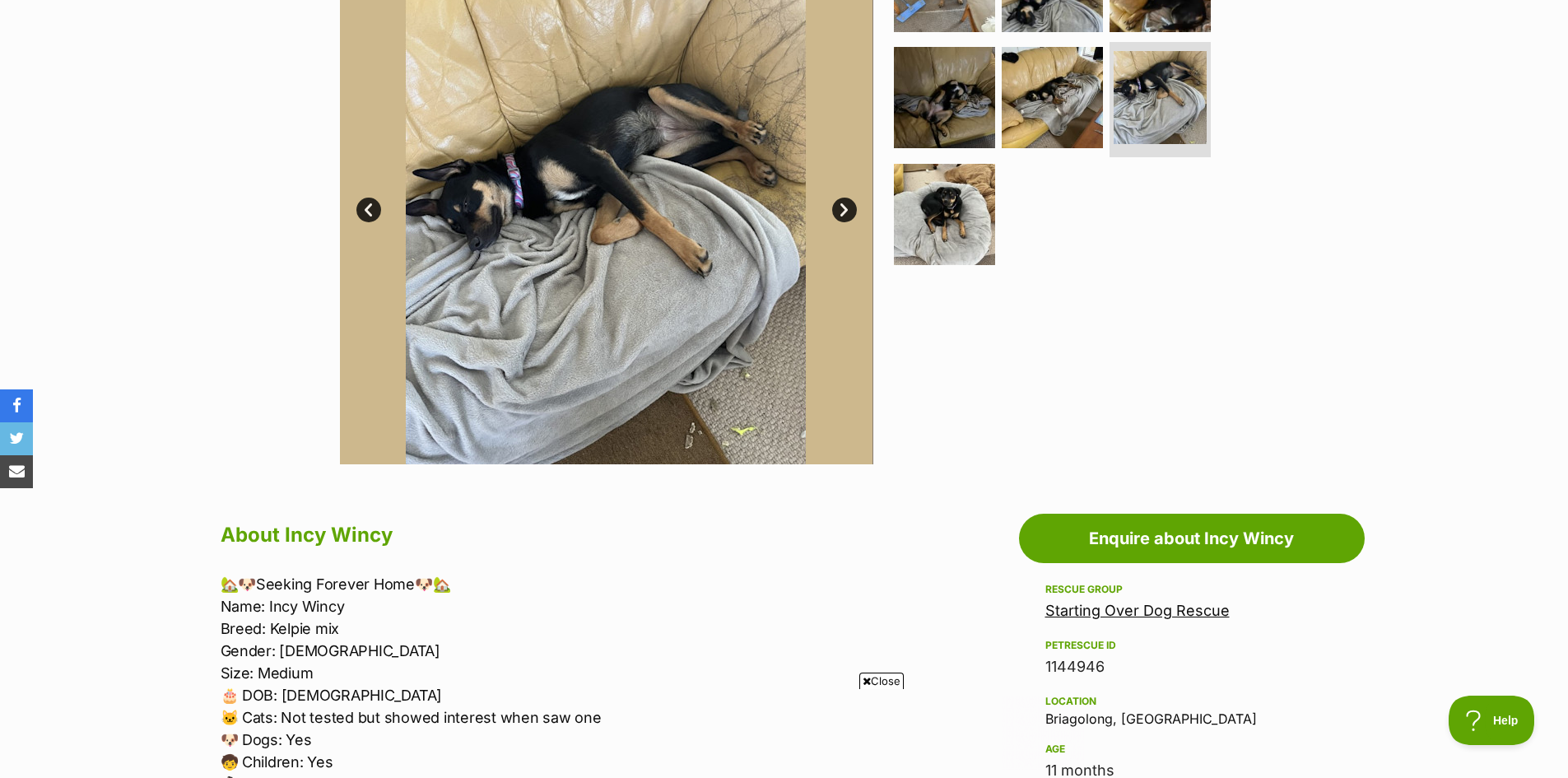
click at [844, 211] on link "Next" at bounding box center [844, 210] width 24 height 24
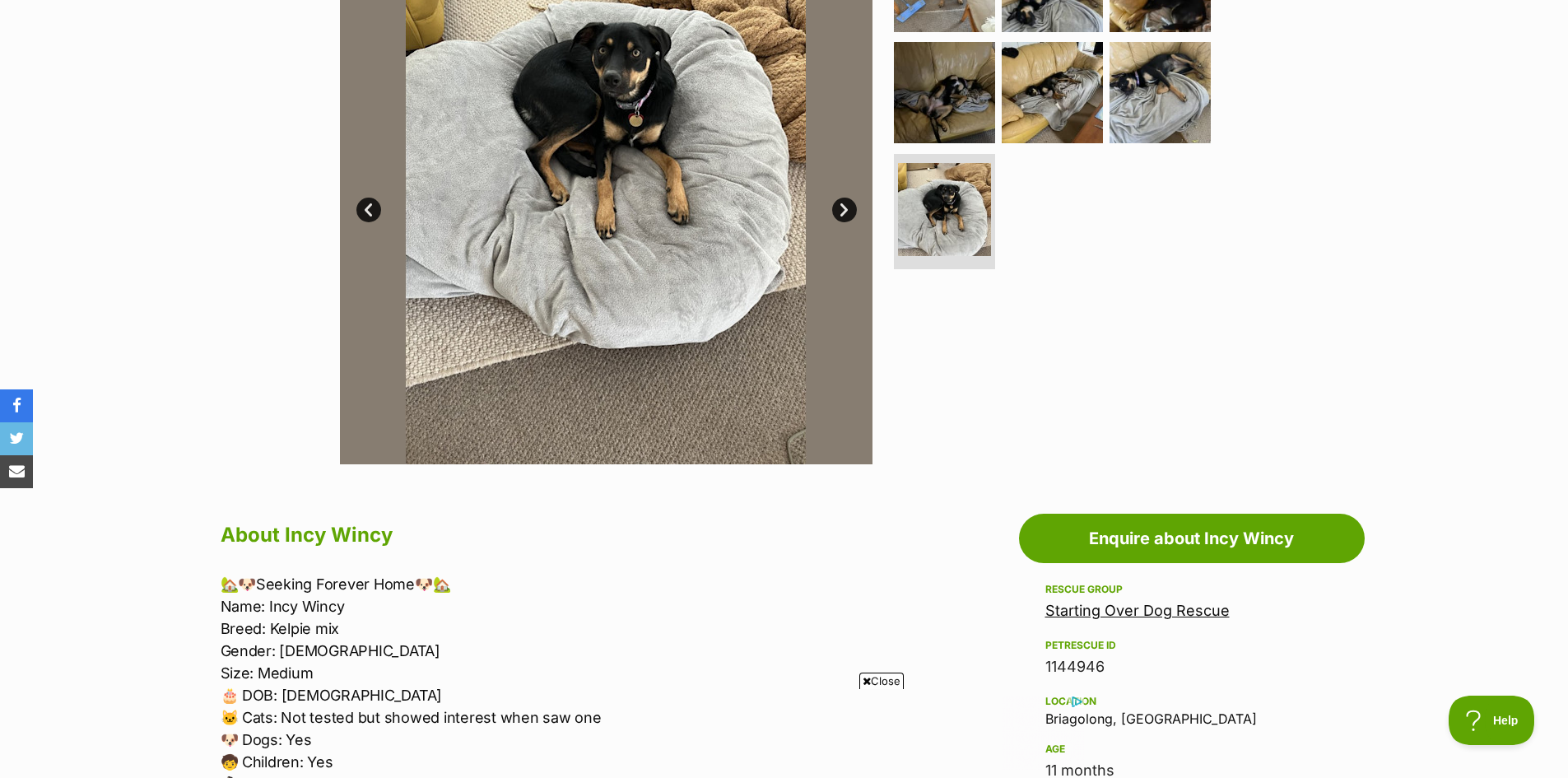
click at [844, 211] on link "Next" at bounding box center [844, 210] width 24 height 24
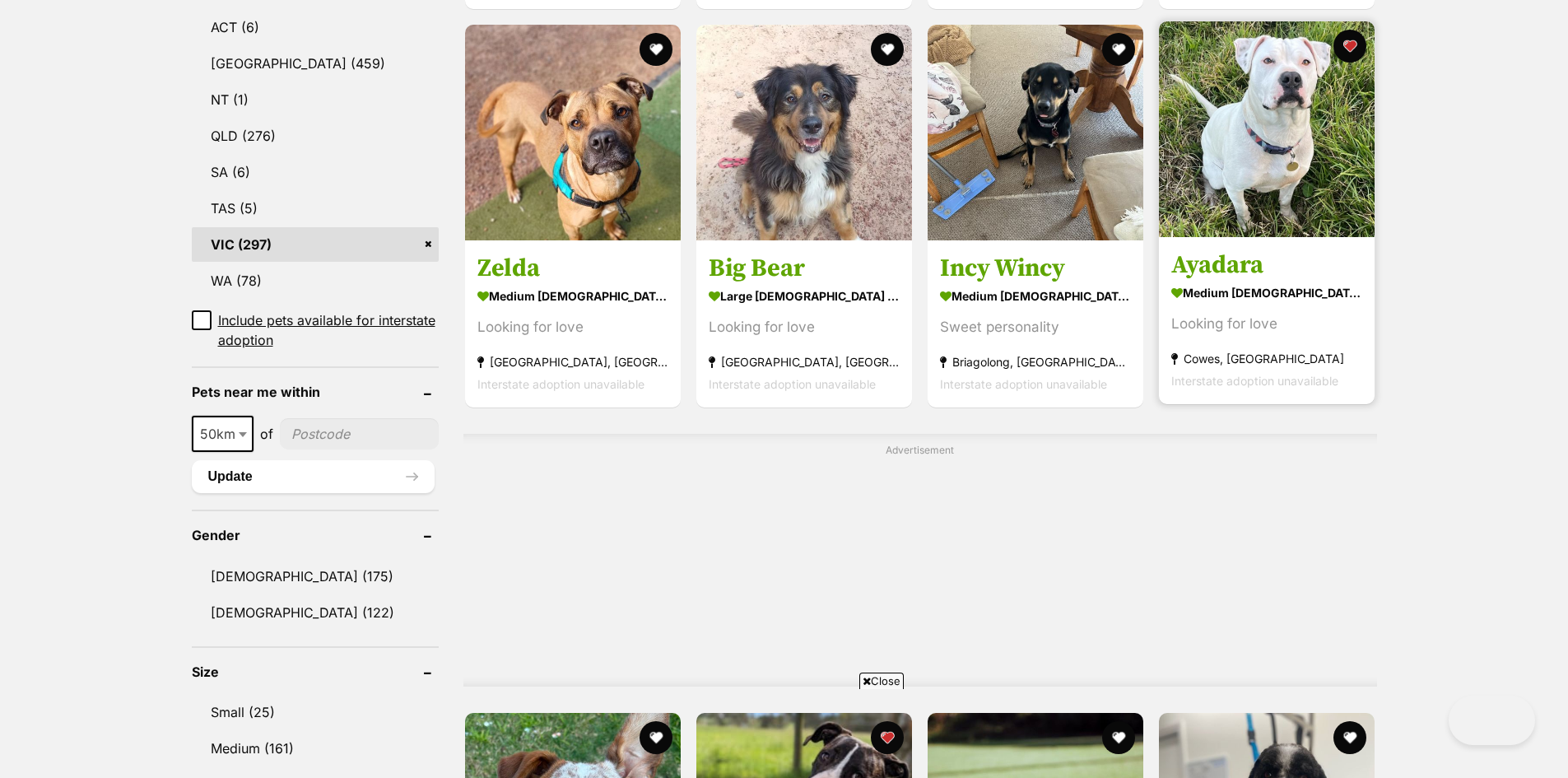
click at [1293, 172] on img at bounding box center [1266, 129] width 215 height 215
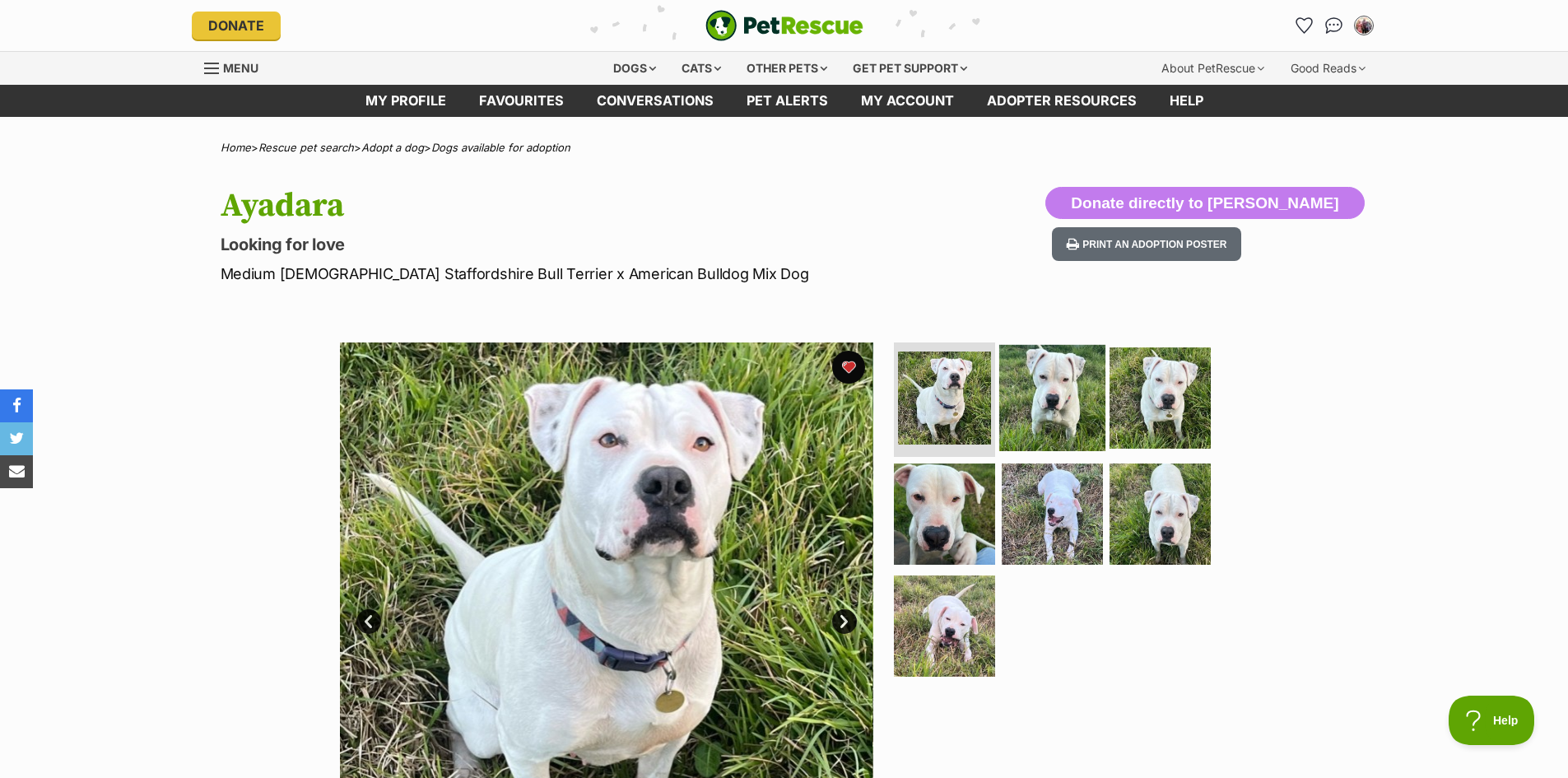
click at [1037, 413] on img at bounding box center [1052, 397] width 106 height 106
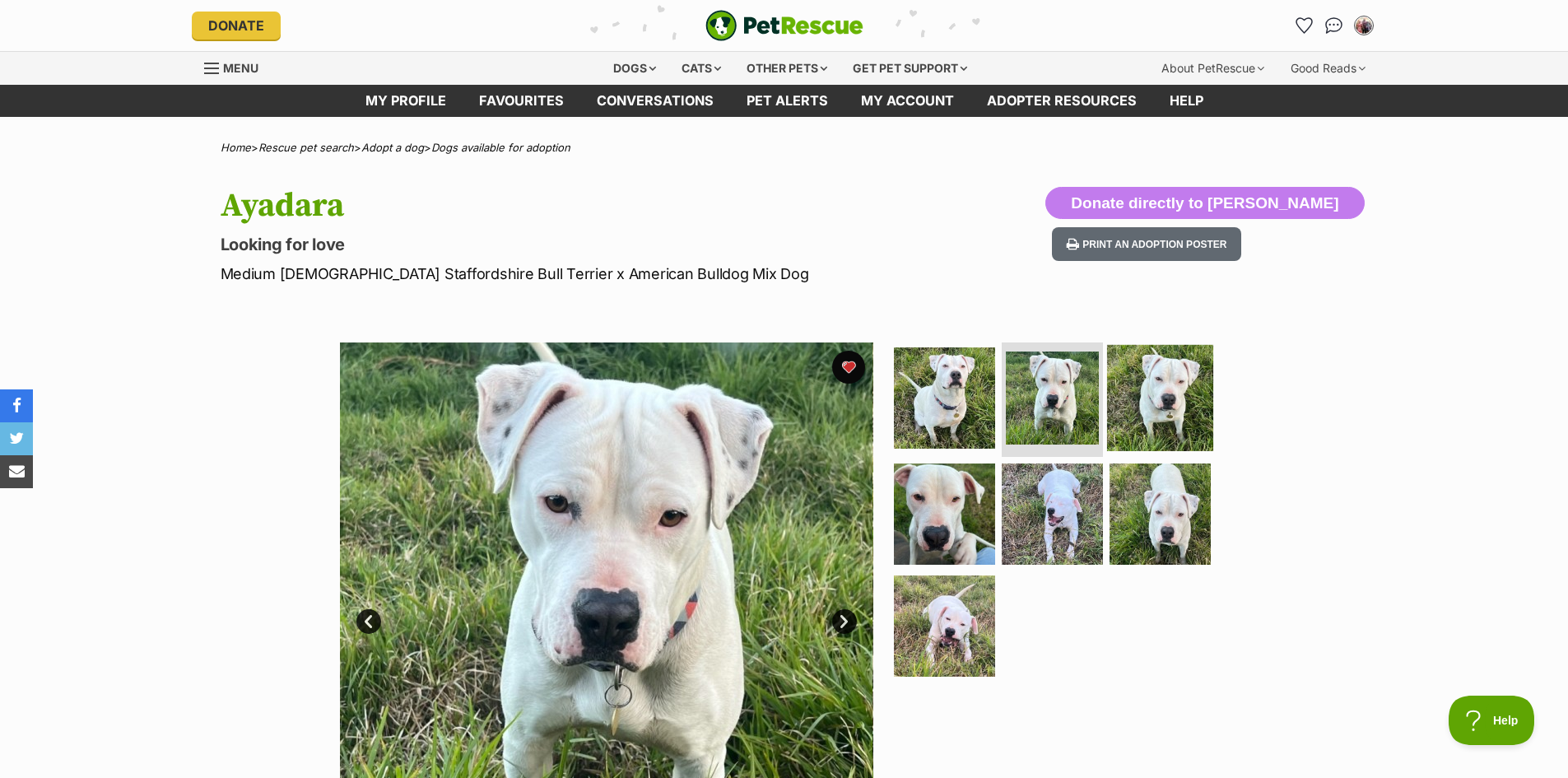
click at [1172, 410] on img at bounding box center [1160, 397] width 106 height 106
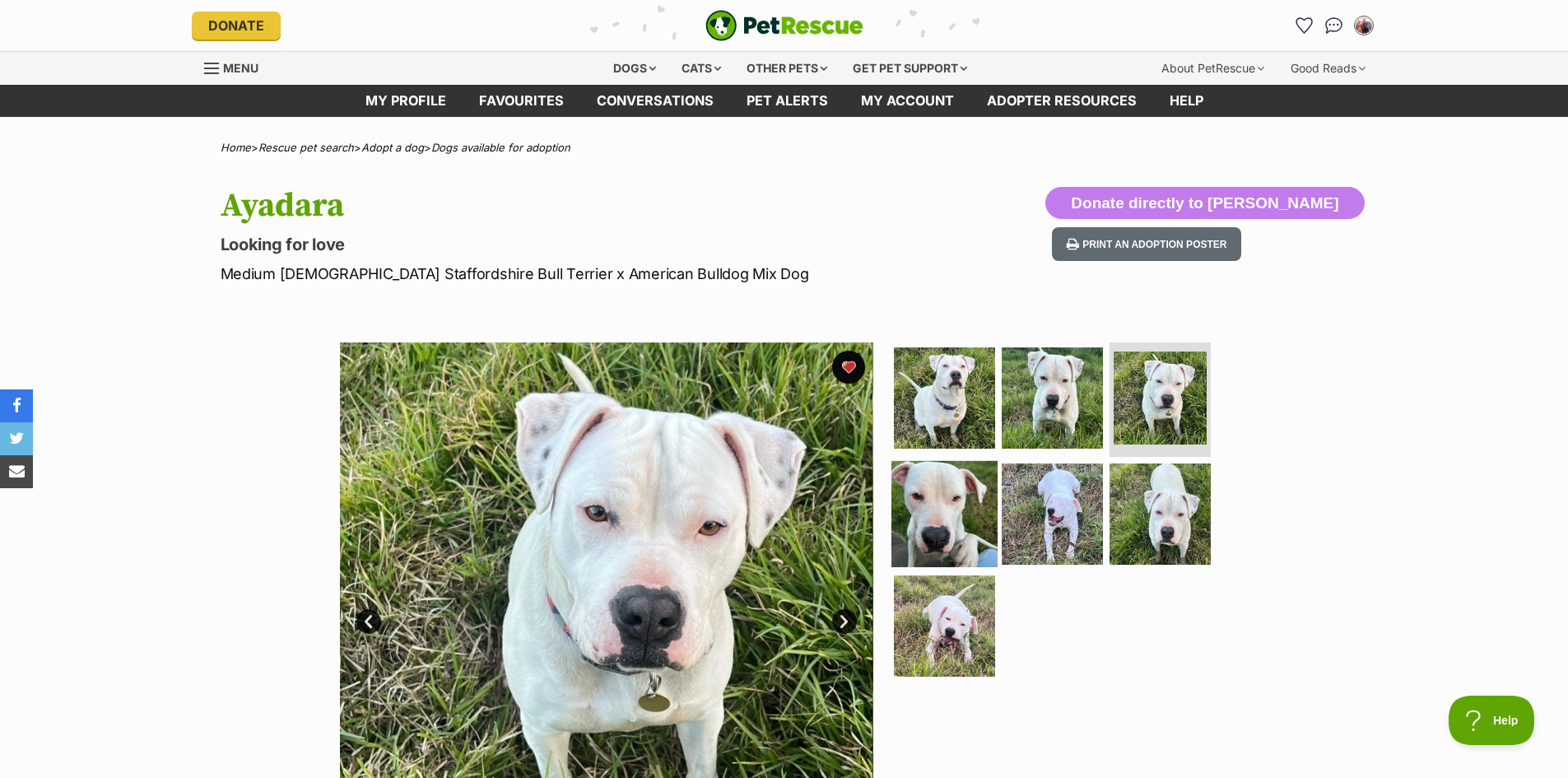
click at [960, 525] on img at bounding box center [944, 514] width 106 height 106
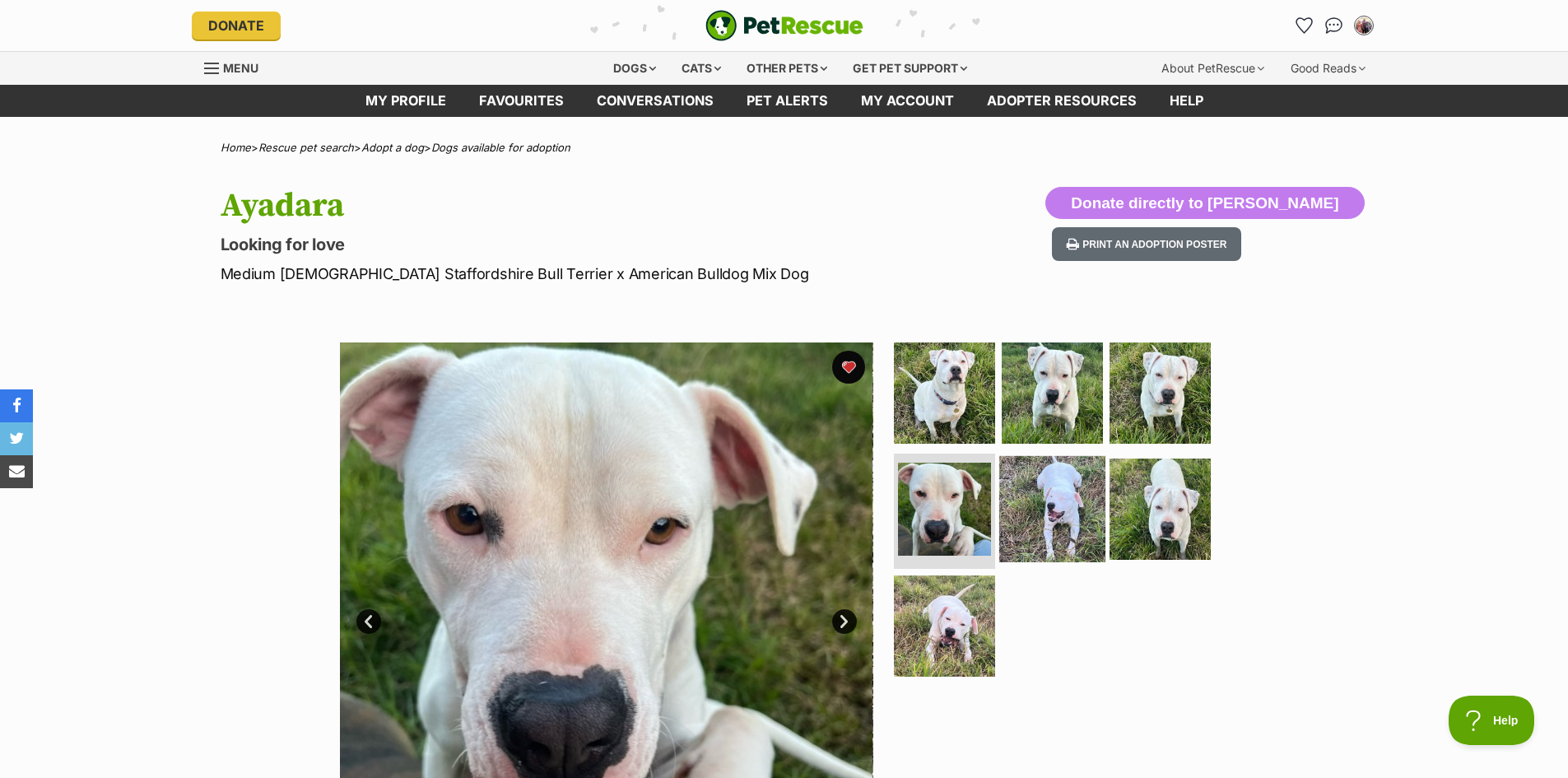
click at [1067, 520] on img at bounding box center [1052, 509] width 106 height 106
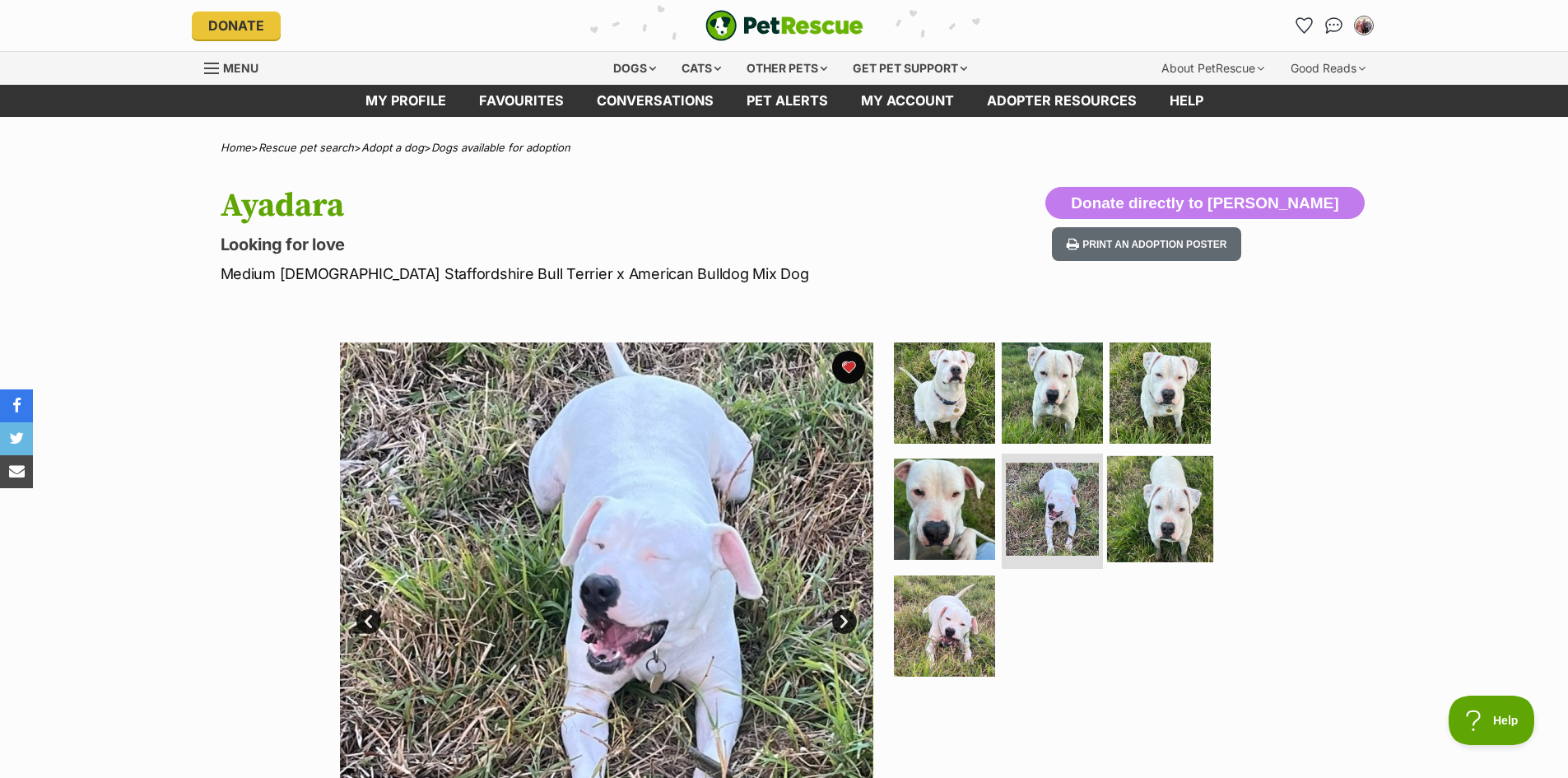
click at [1145, 516] on img at bounding box center [1160, 509] width 106 height 106
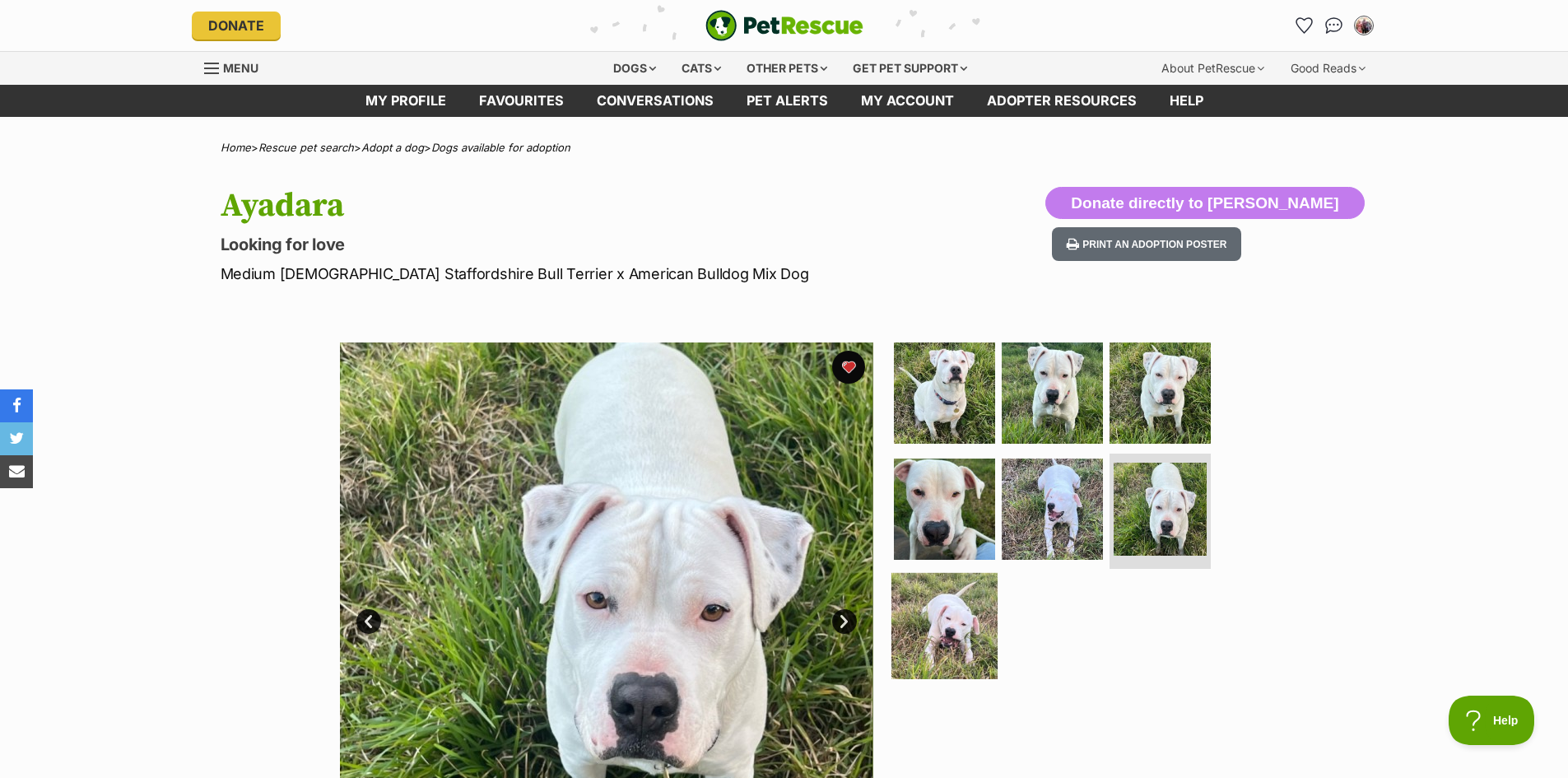
click at [959, 603] on img at bounding box center [944, 625] width 106 height 106
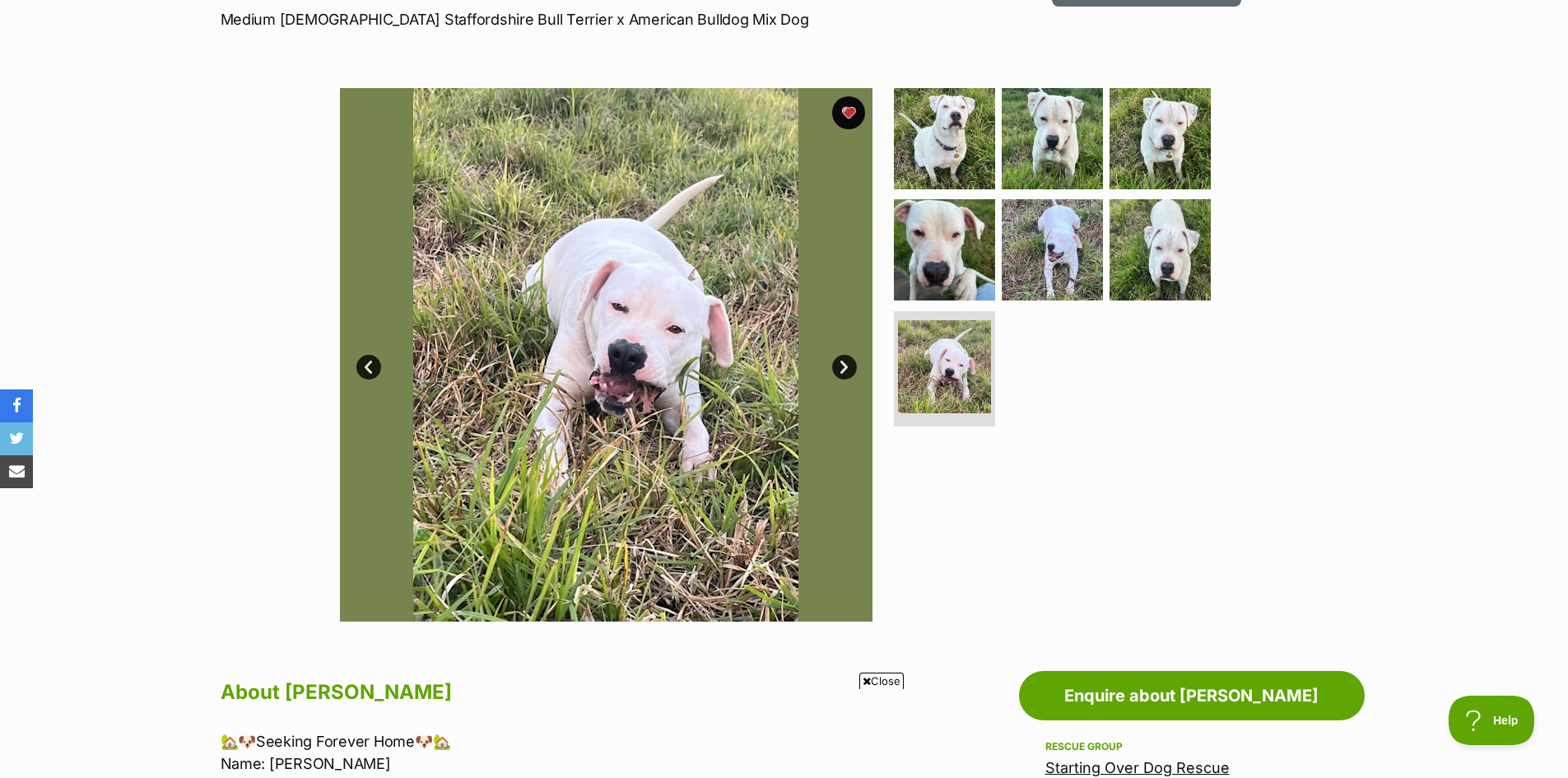
scroll to position [247, 0]
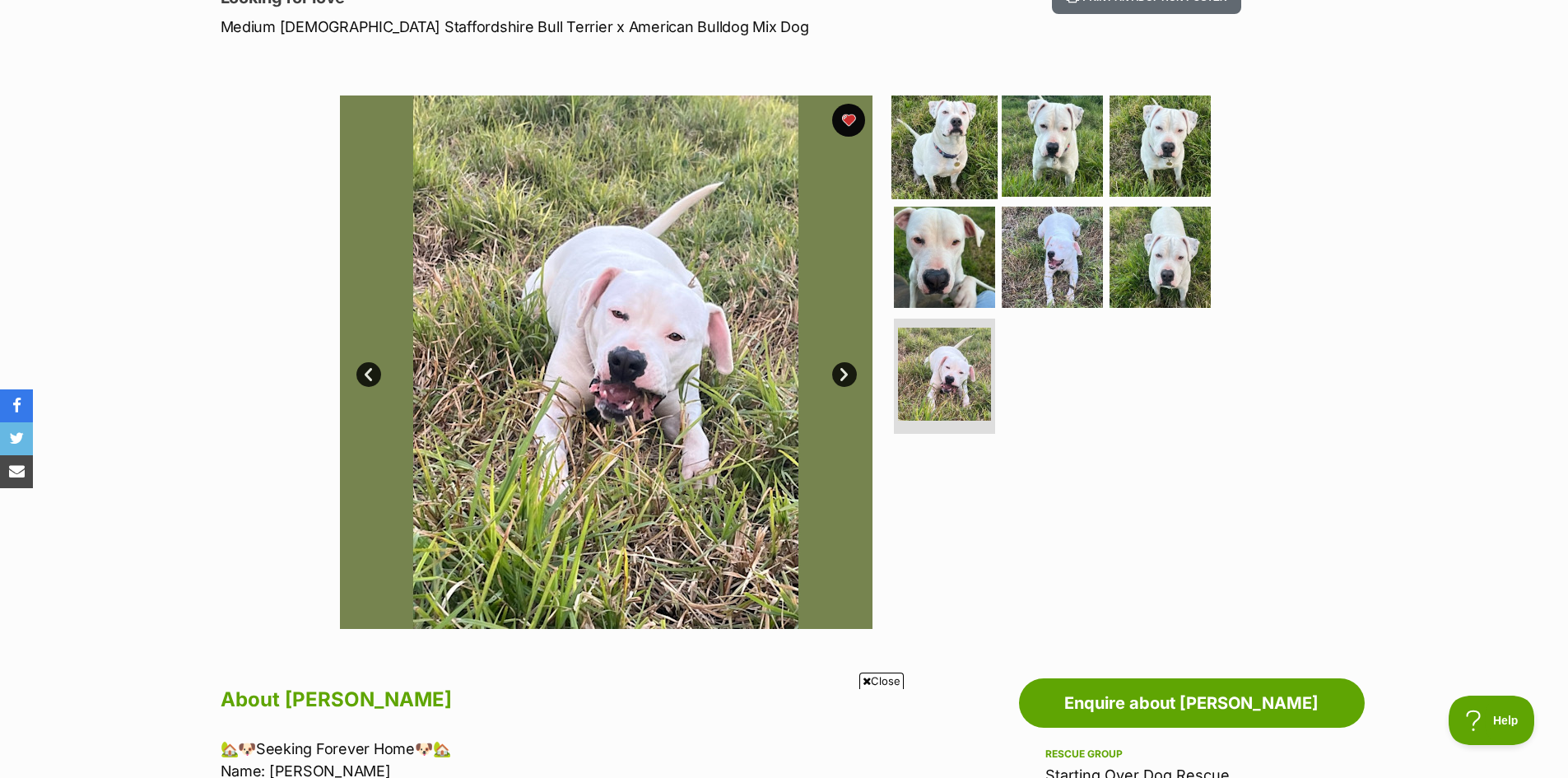
click at [970, 175] on img at bounding box center [944, 145] width 106 height 106
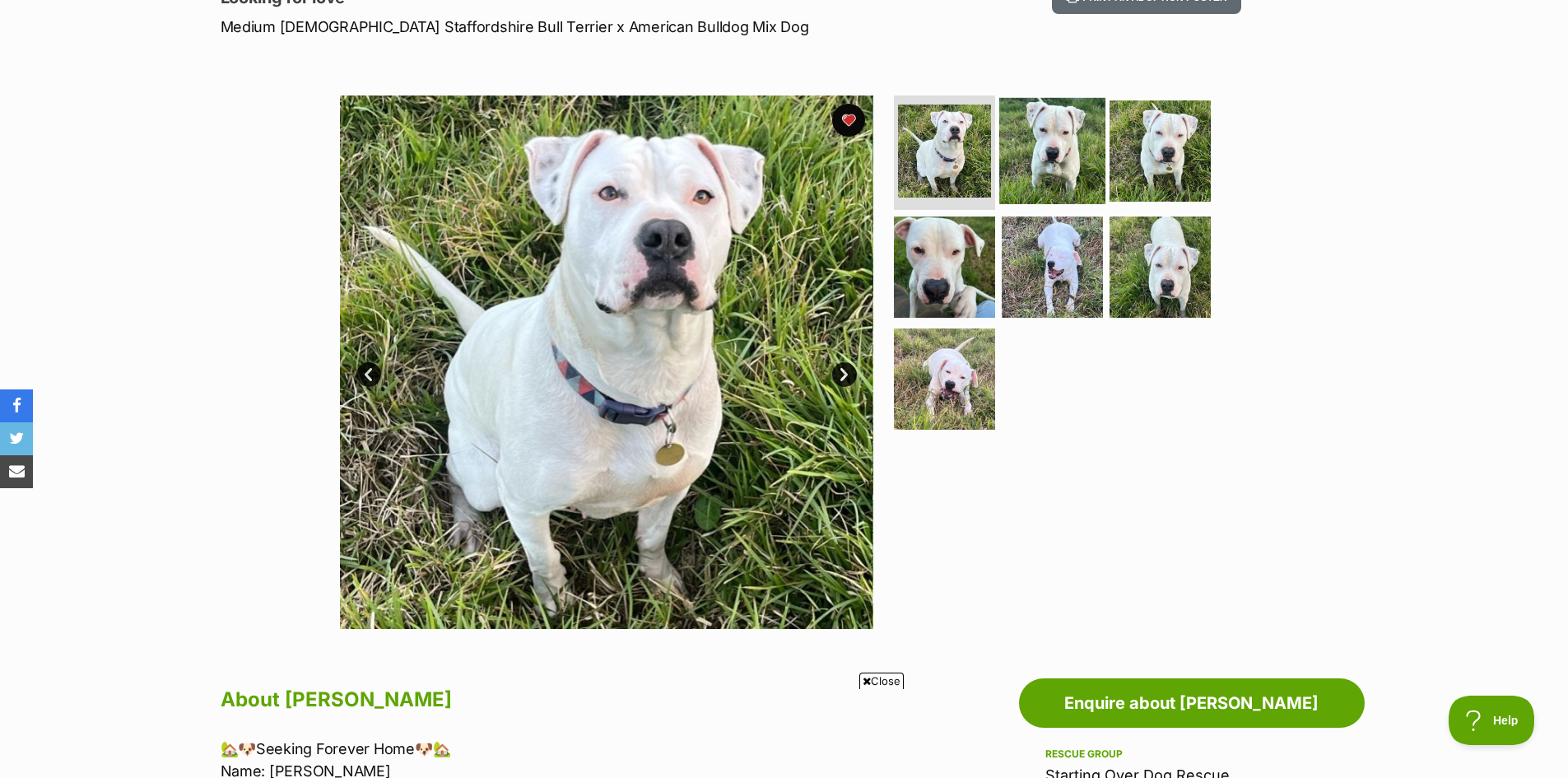
click at [1041, 178] on img at bounding box center [1052, 150] width 106 height 106
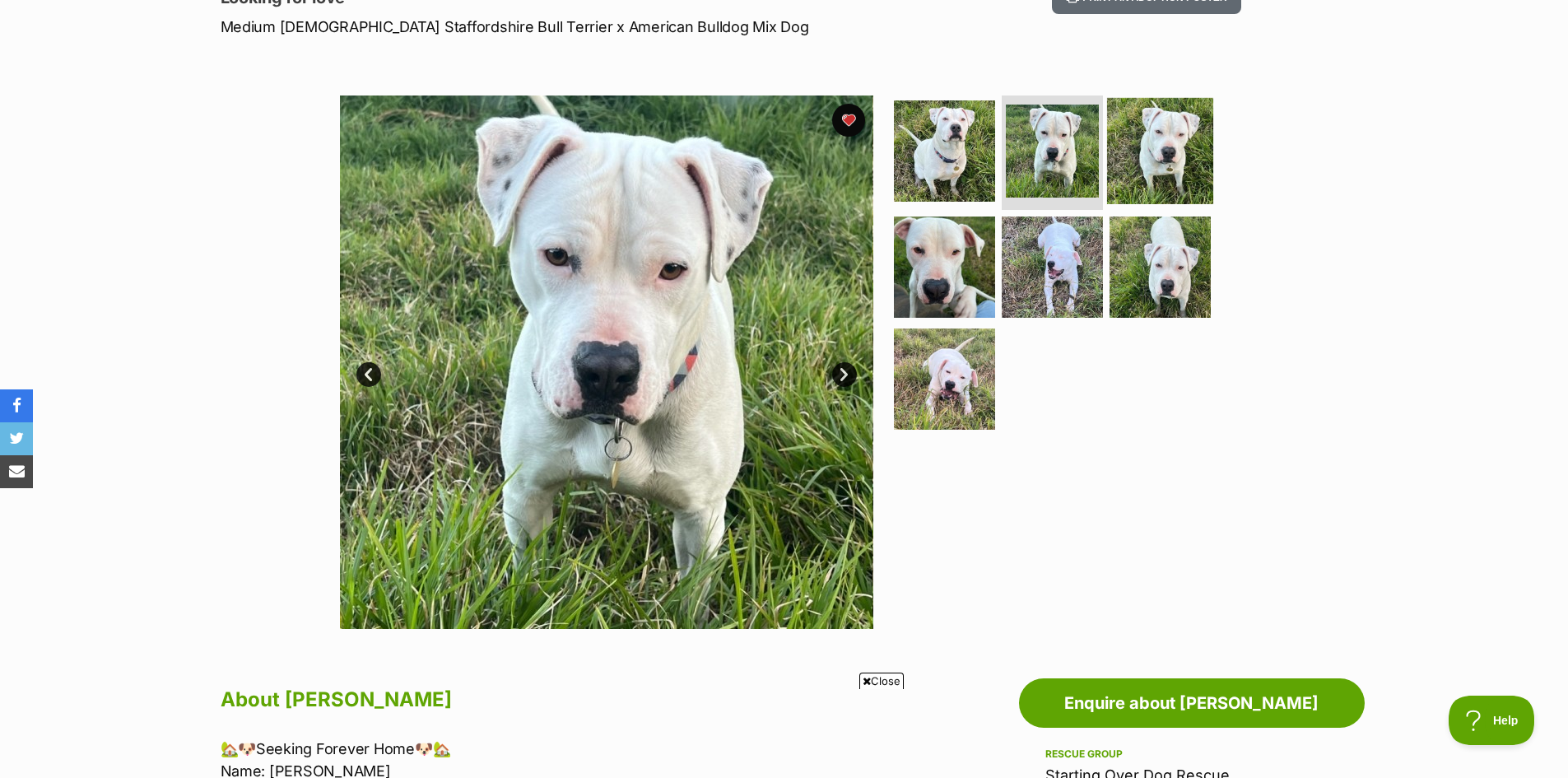
click at [1145, 174] on img at bounding box center [1160, 150] width 106 height 106
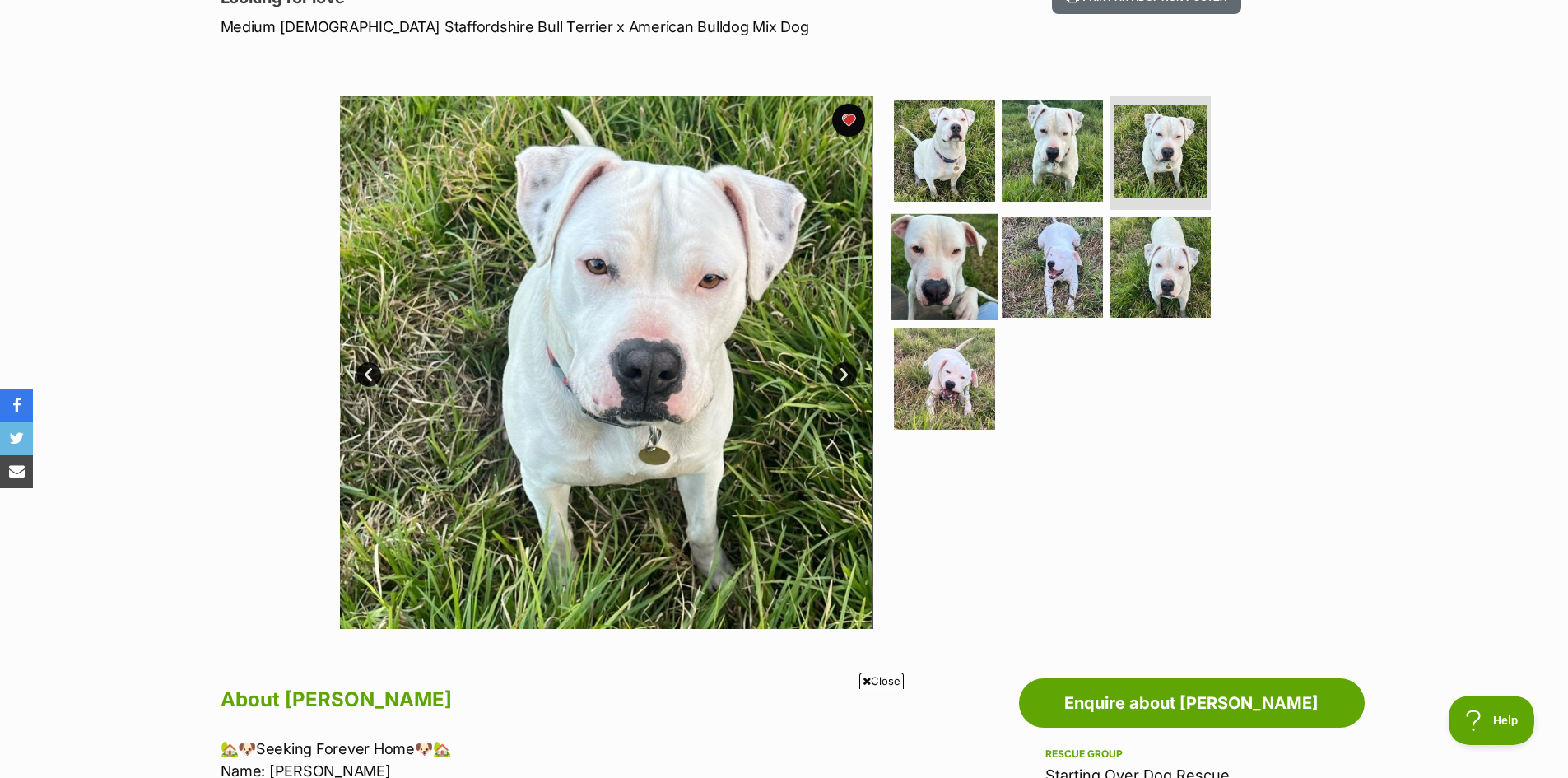
click at [924, 277] on img at bounding box center [944, 267] width 106 height 106
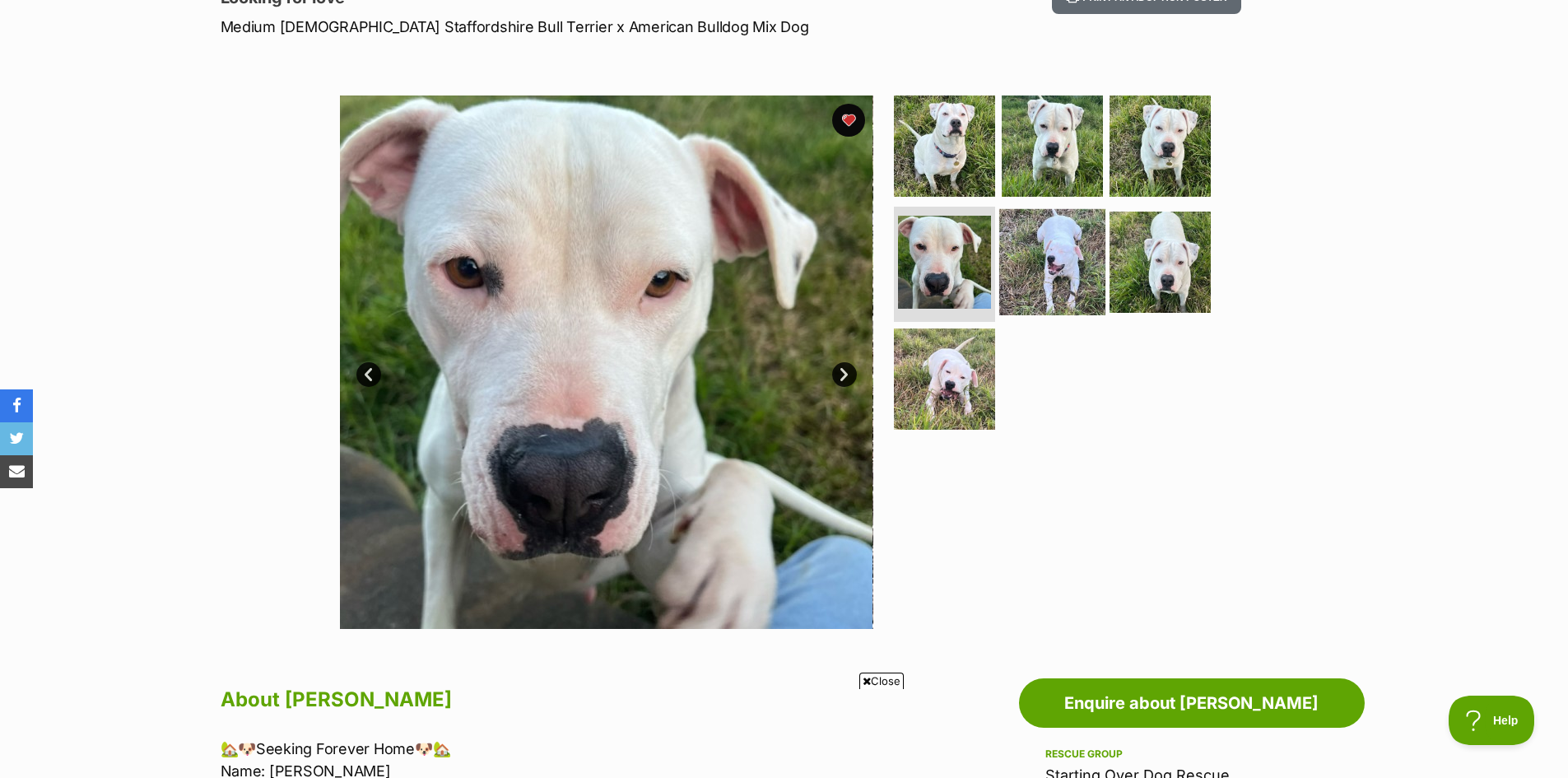
click at [1027, 275] on img at bounding box center [1052, 262] width 106 height 106
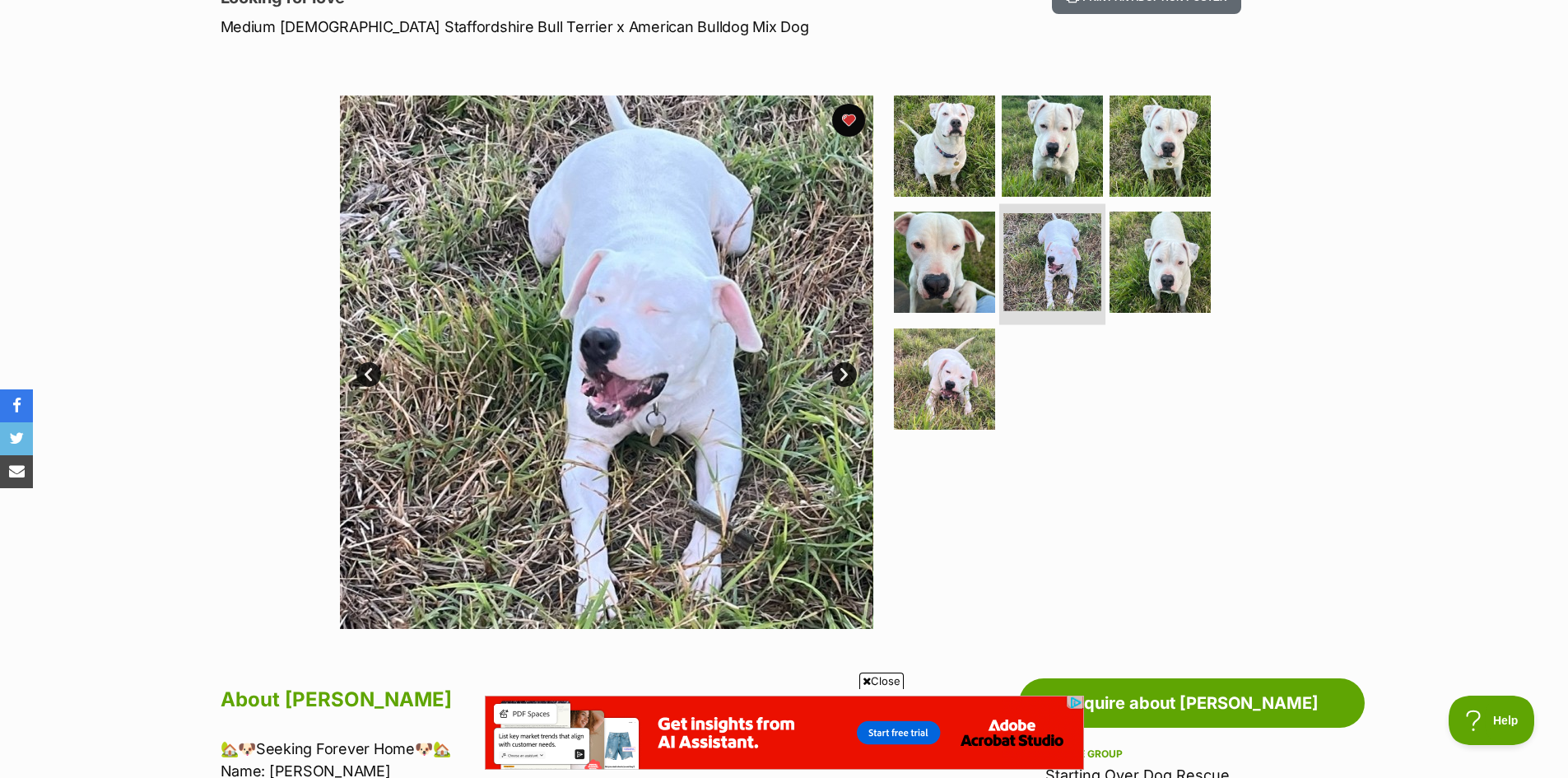
scroll to position [0, 0]
click at [1141, 271] on img at bounding box center [1160, 262] width 106 height 106
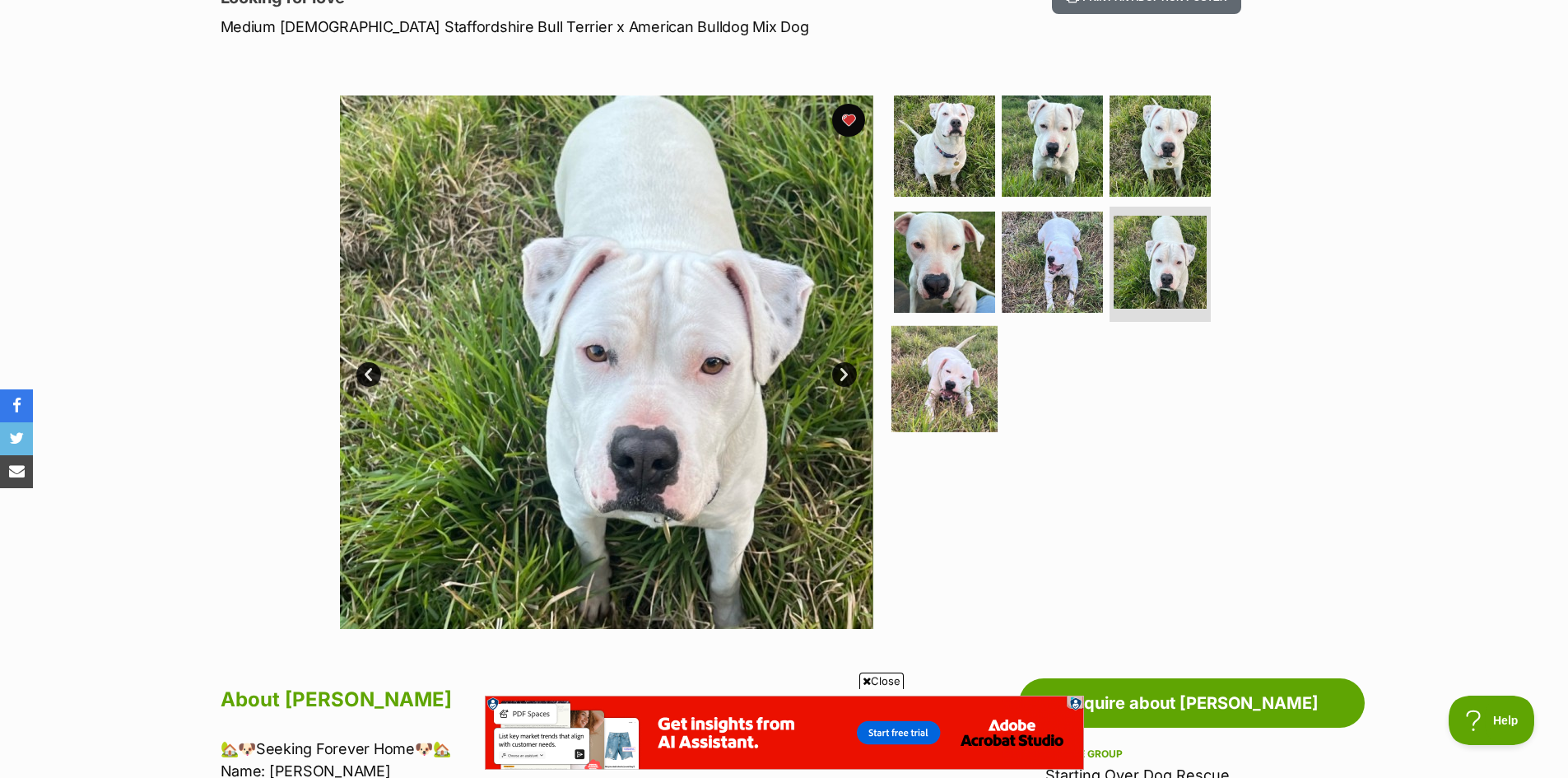
click at [960, 389] on img at bounding box center [944, 379] width 106 height 106
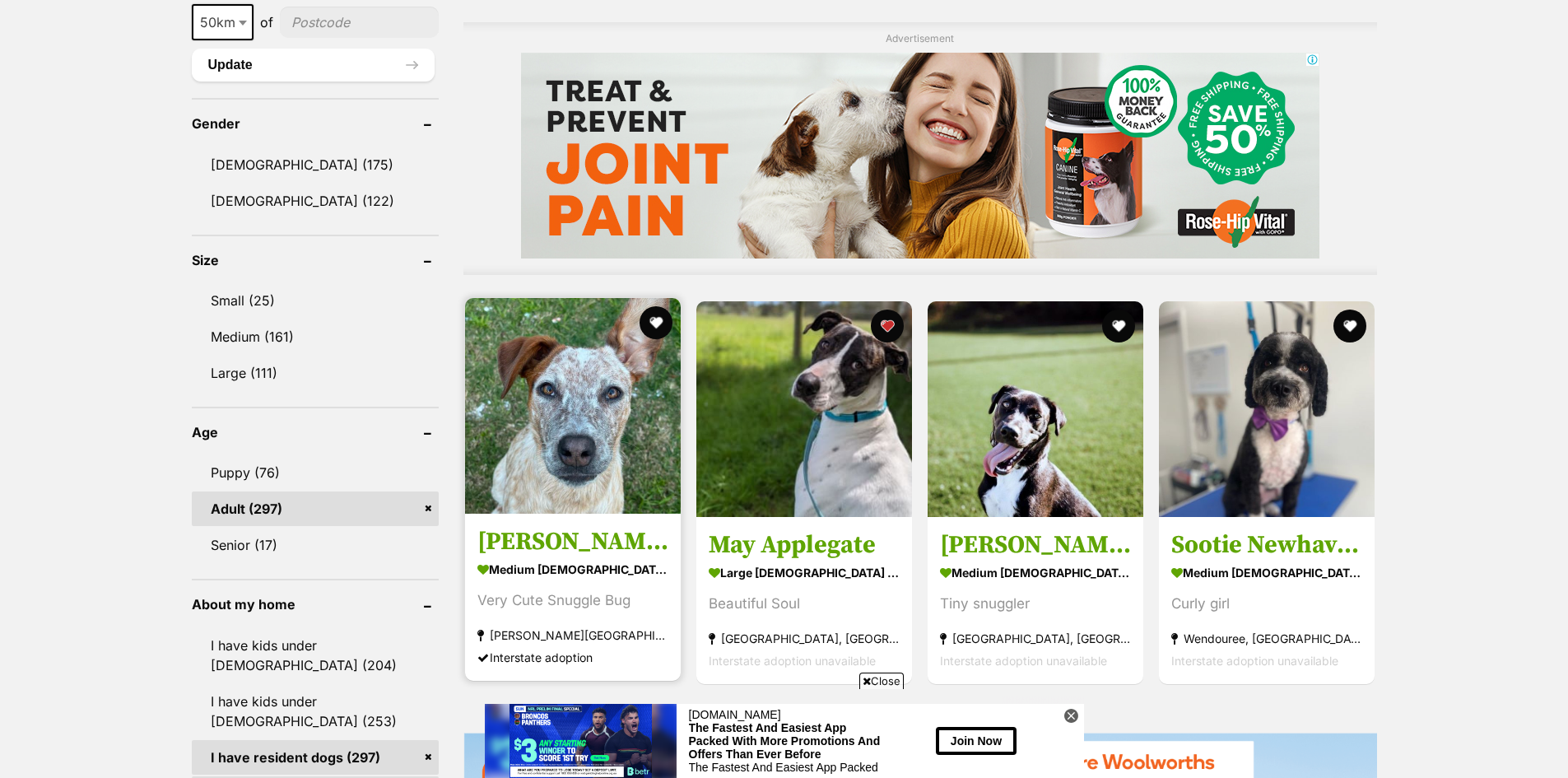
click at [615, 433] on img at bounding box center [572, 405] width 215 height 215
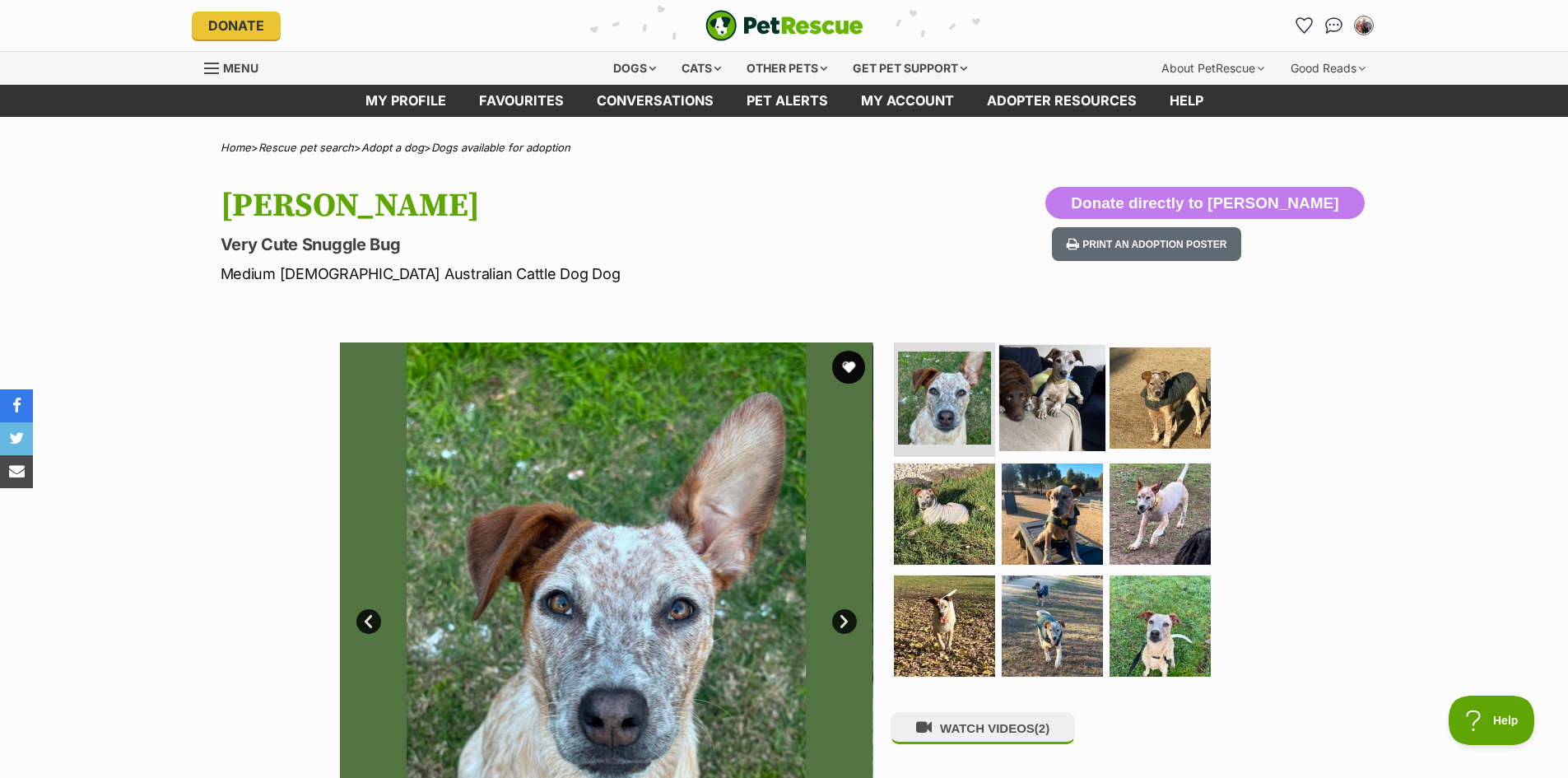
click at [1035, 404] on img at bounding box center [1052, 397] width 106 height 106
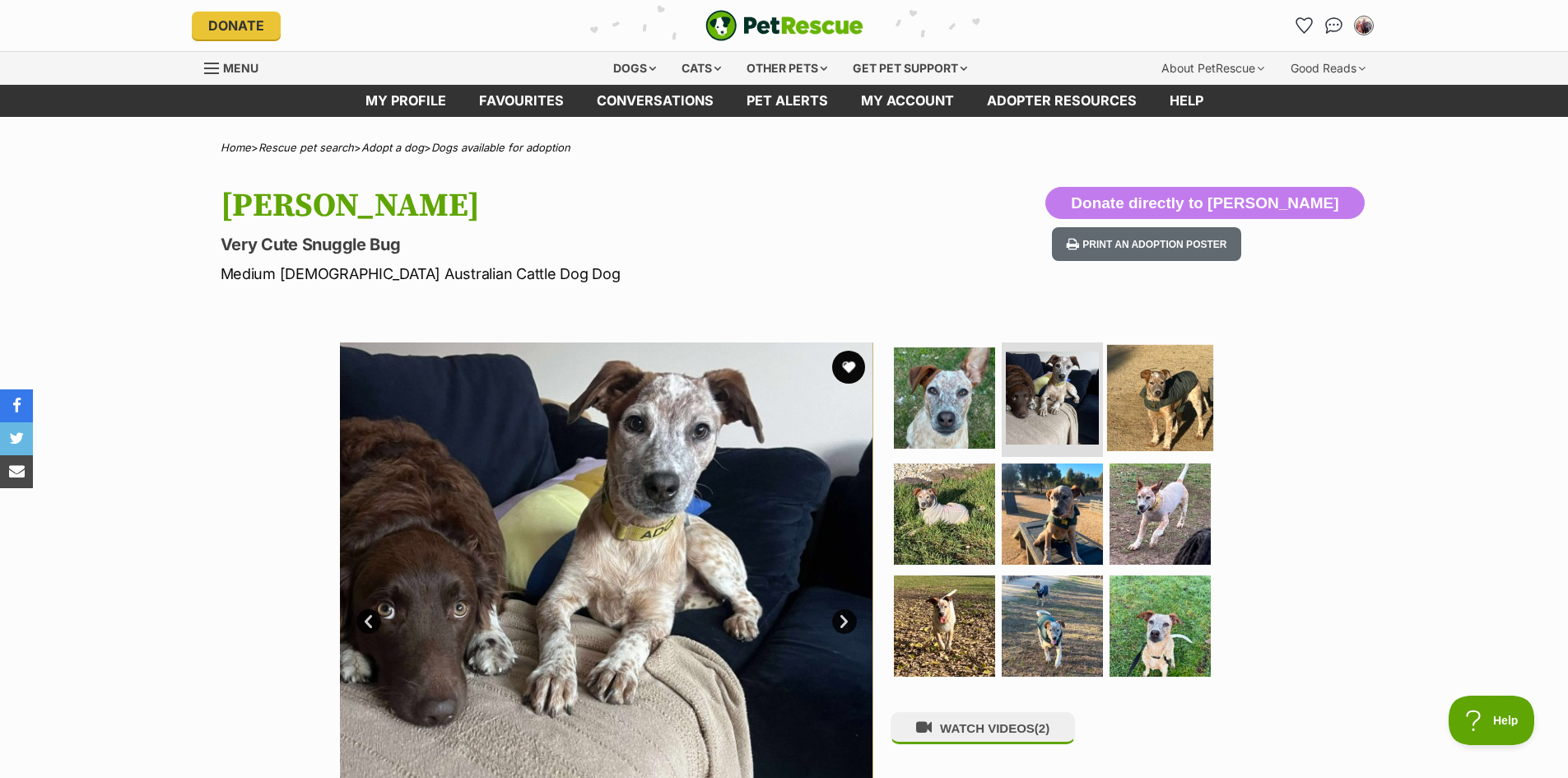
click at [1146, 413] on img at bounding box center [1160, 397] width 106 height 106
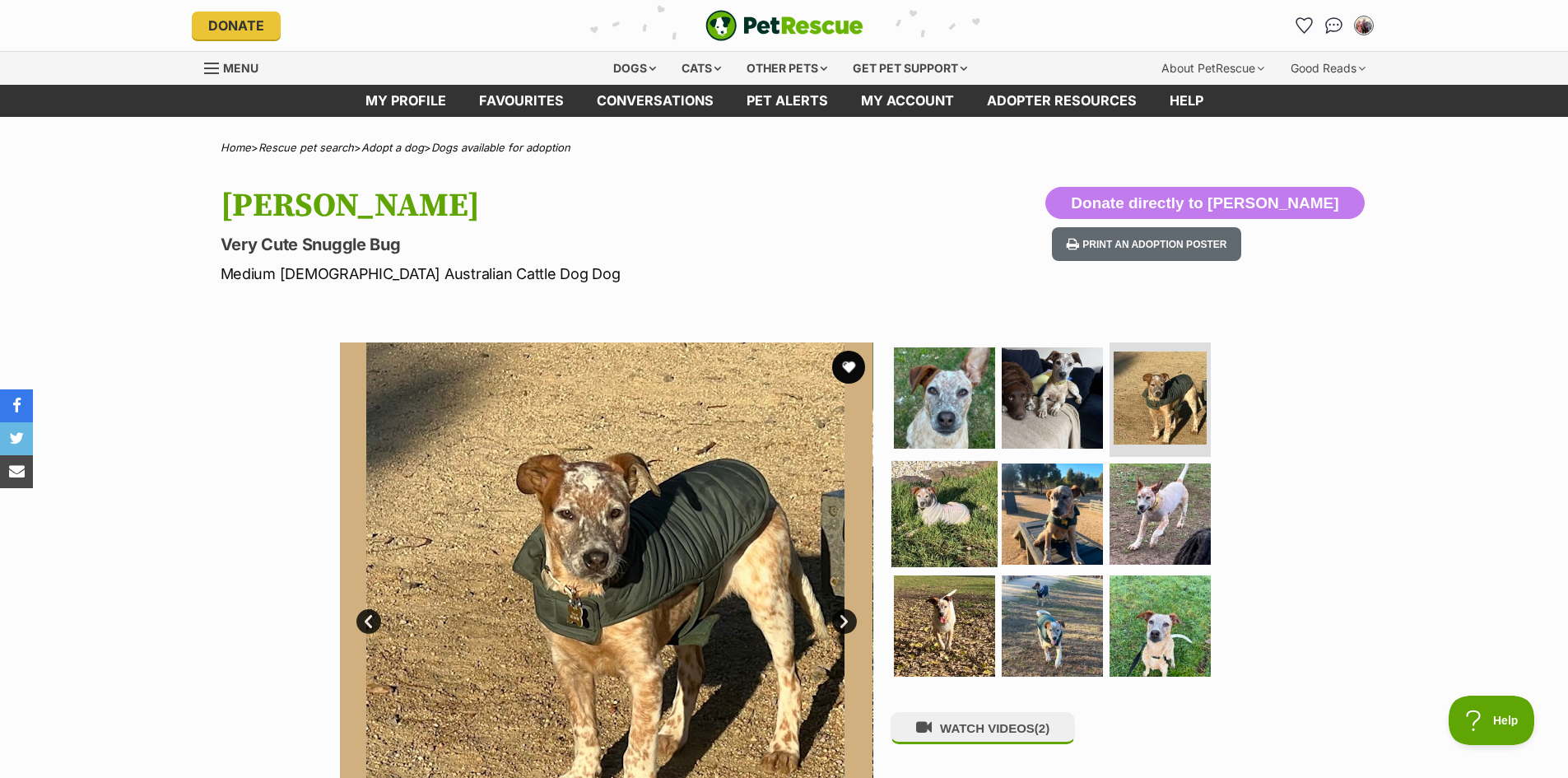
click at [934, 526] on img at bounding box center [944, 514] width 106 height 106
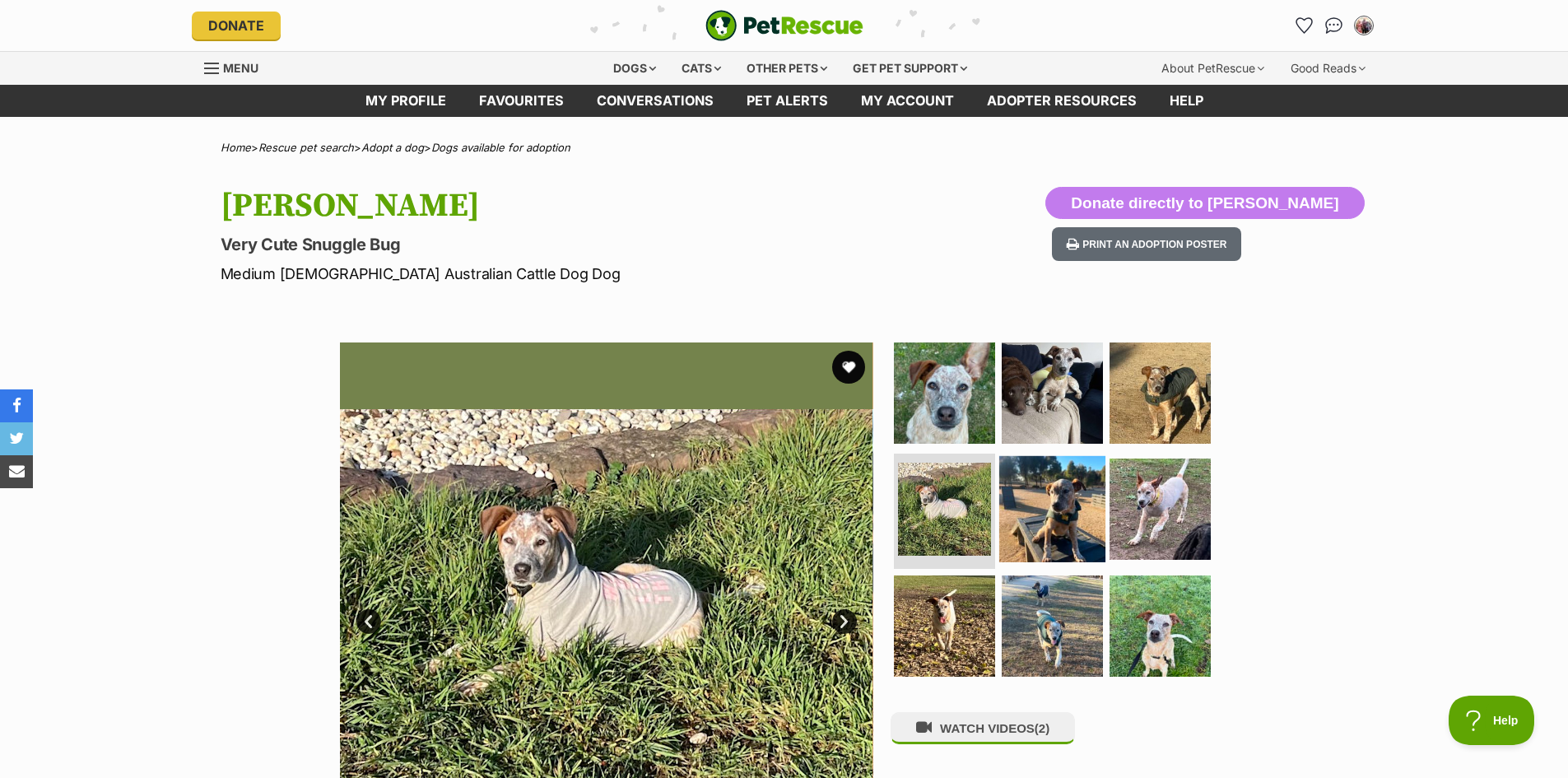
click at [1018, 526] on img at bounding box center [1052, 509] width 106 height 106
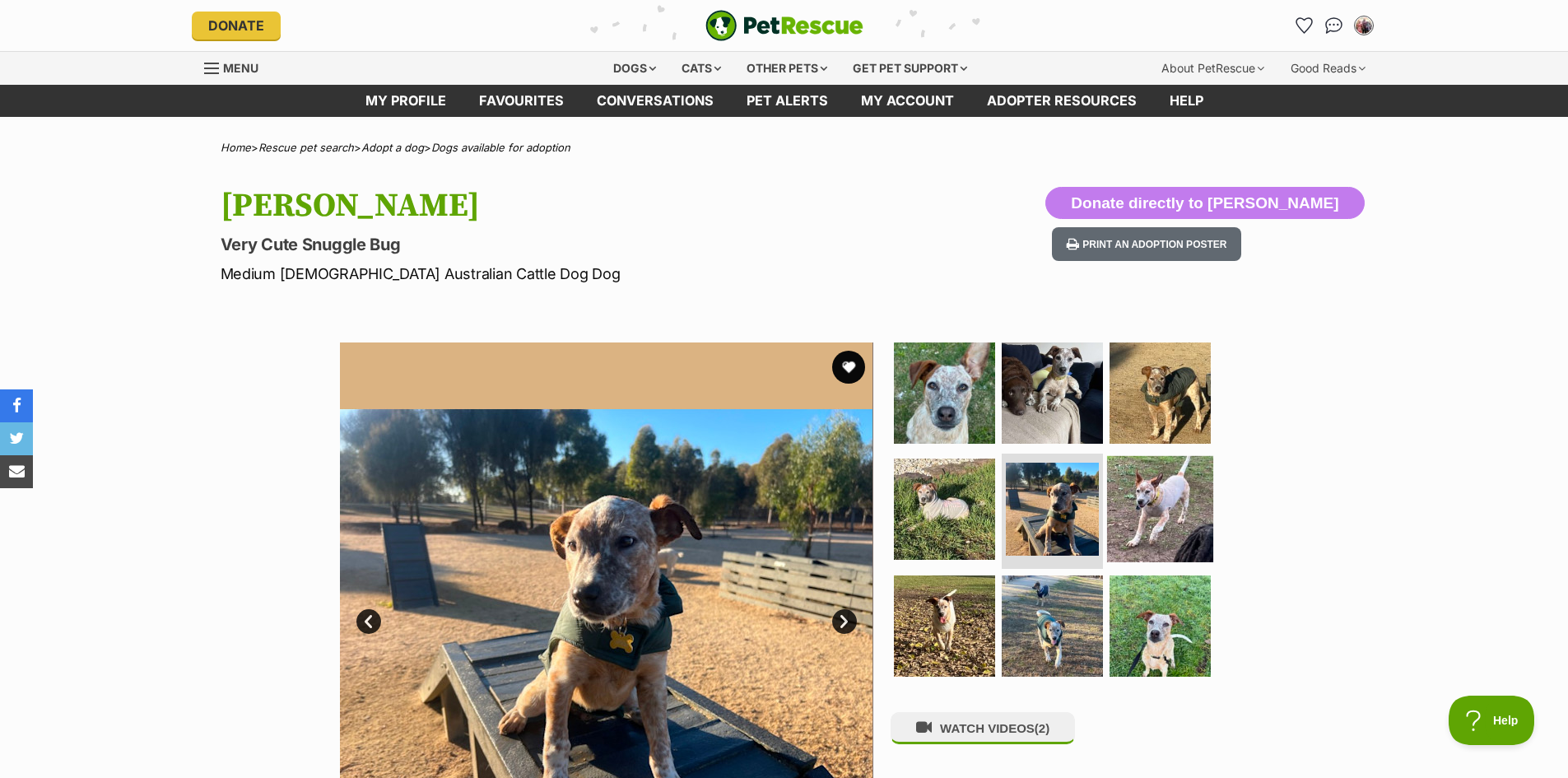
click at [1162, 531] on img at bounding box center [1160, 509] width 106 height 106
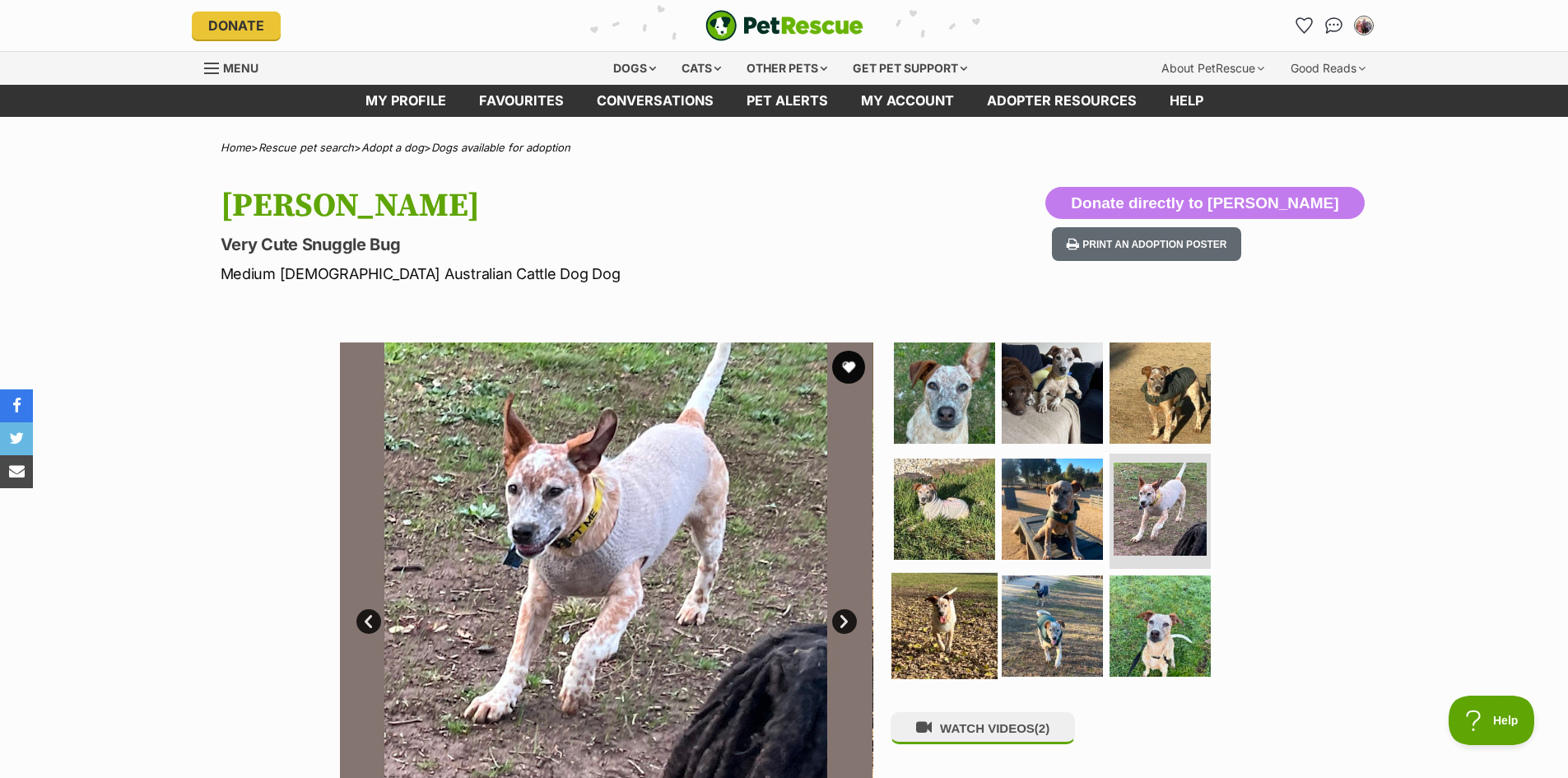
click at [934, 625] on img at bounding box center [944, 625] width 106 height 106
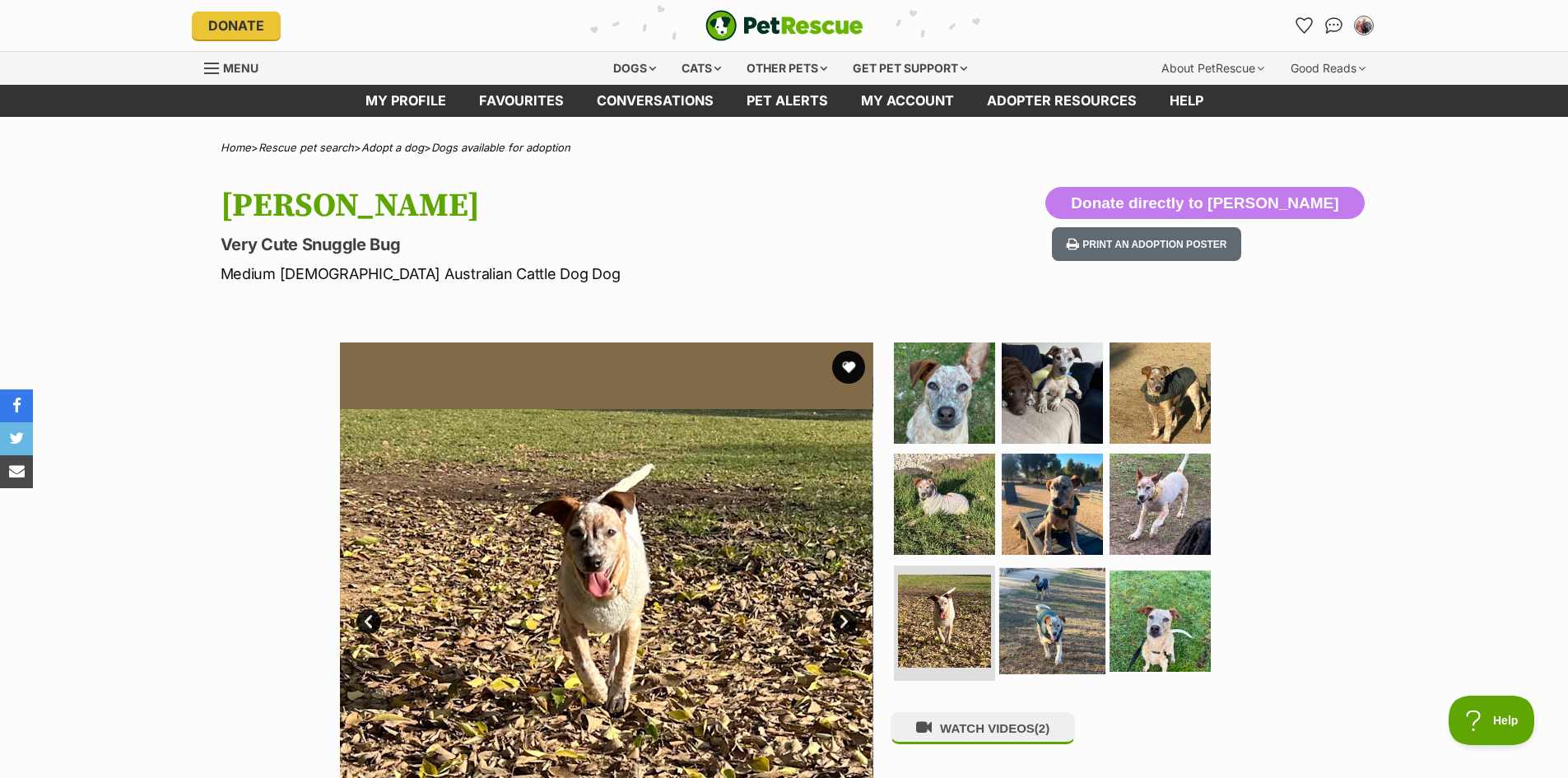
click at [1069, 623] on img at bounding box center [1052, 621] width 106 height 106
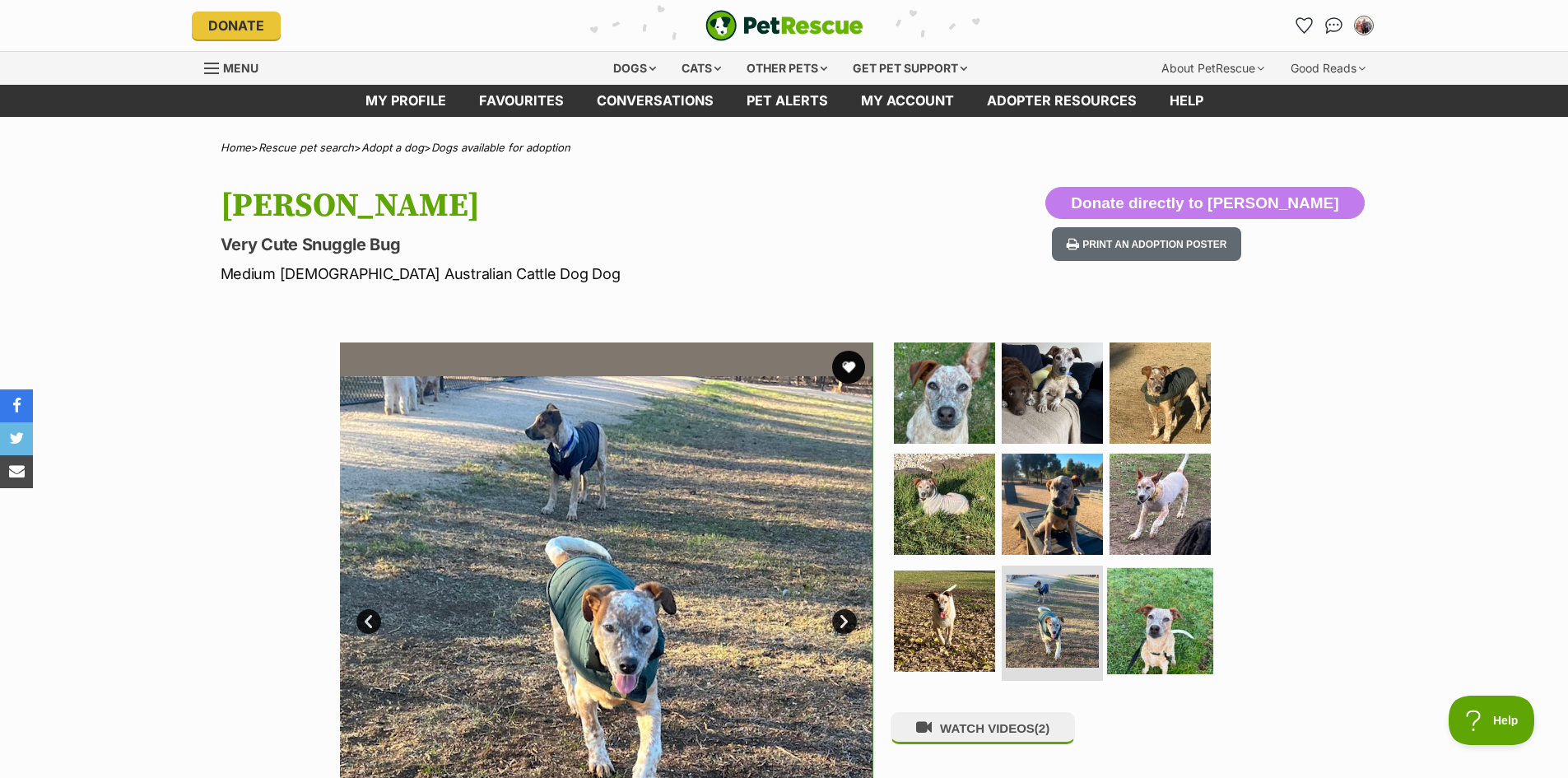
click at [1158, 628] on img at bounding box center [1160, 621] width 106 height 106
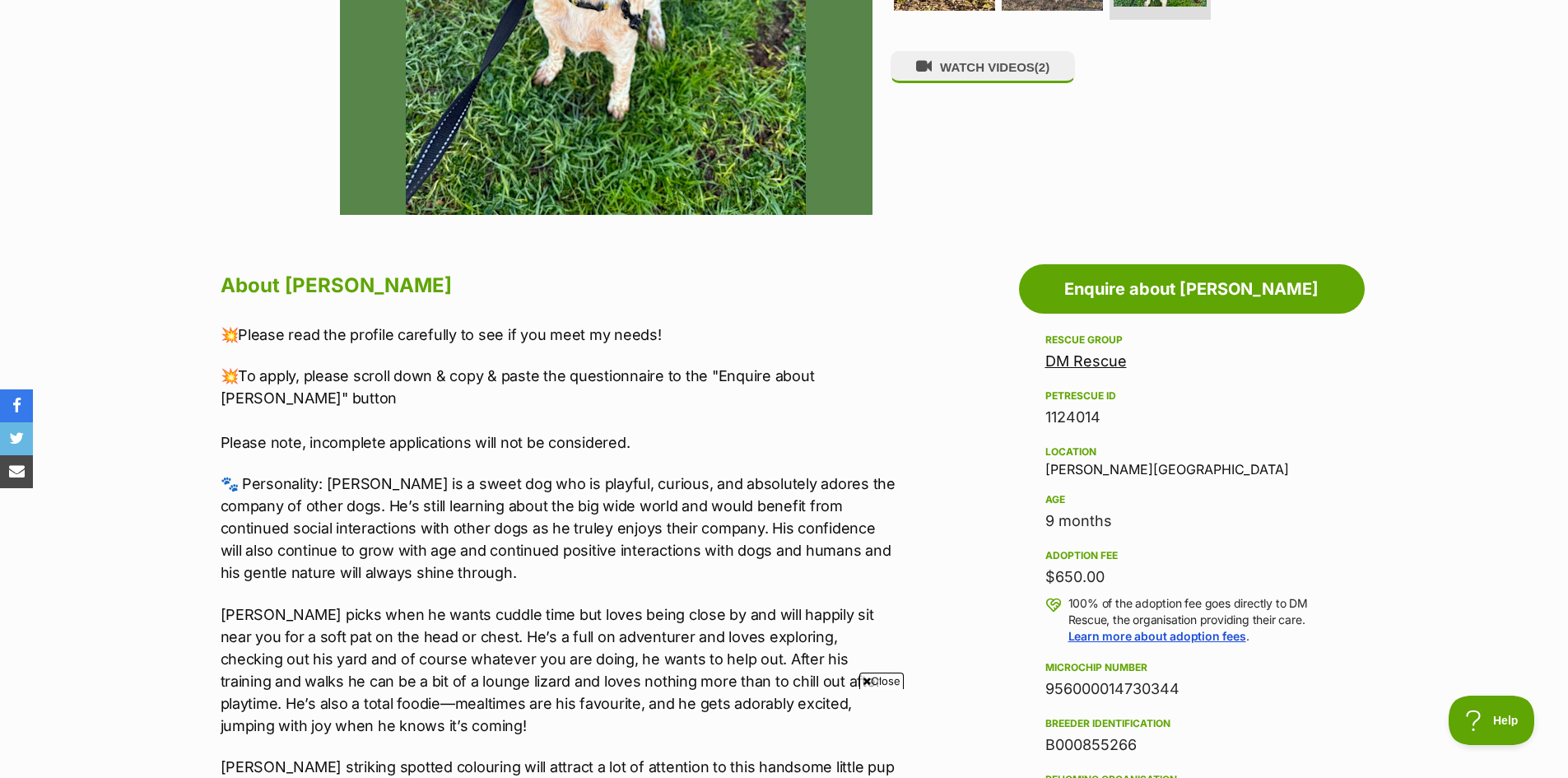
scroll to position [741, 0]
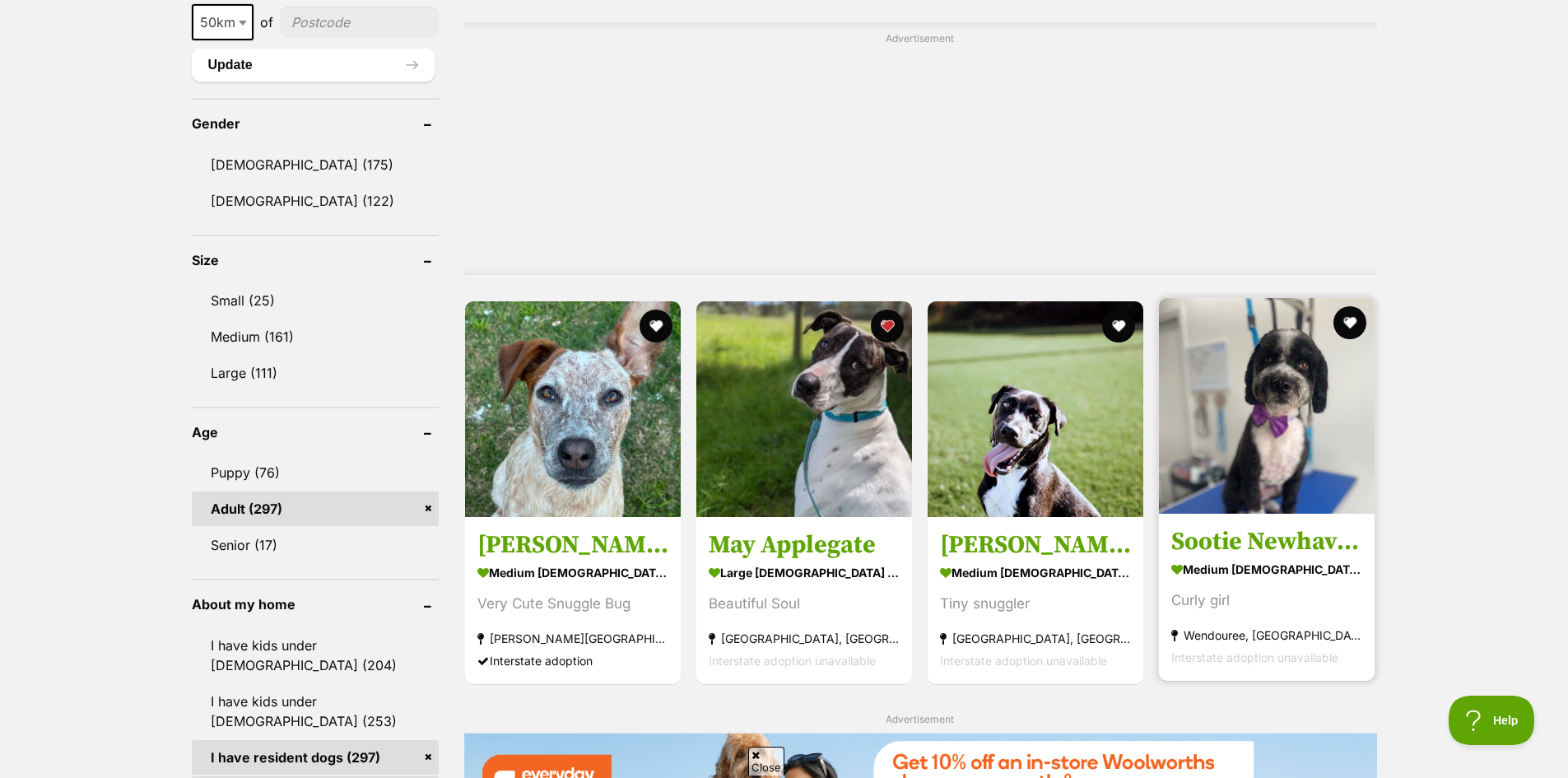
click at [1285, 457] on img at bounding box center [1266, 405] width 215 height 215
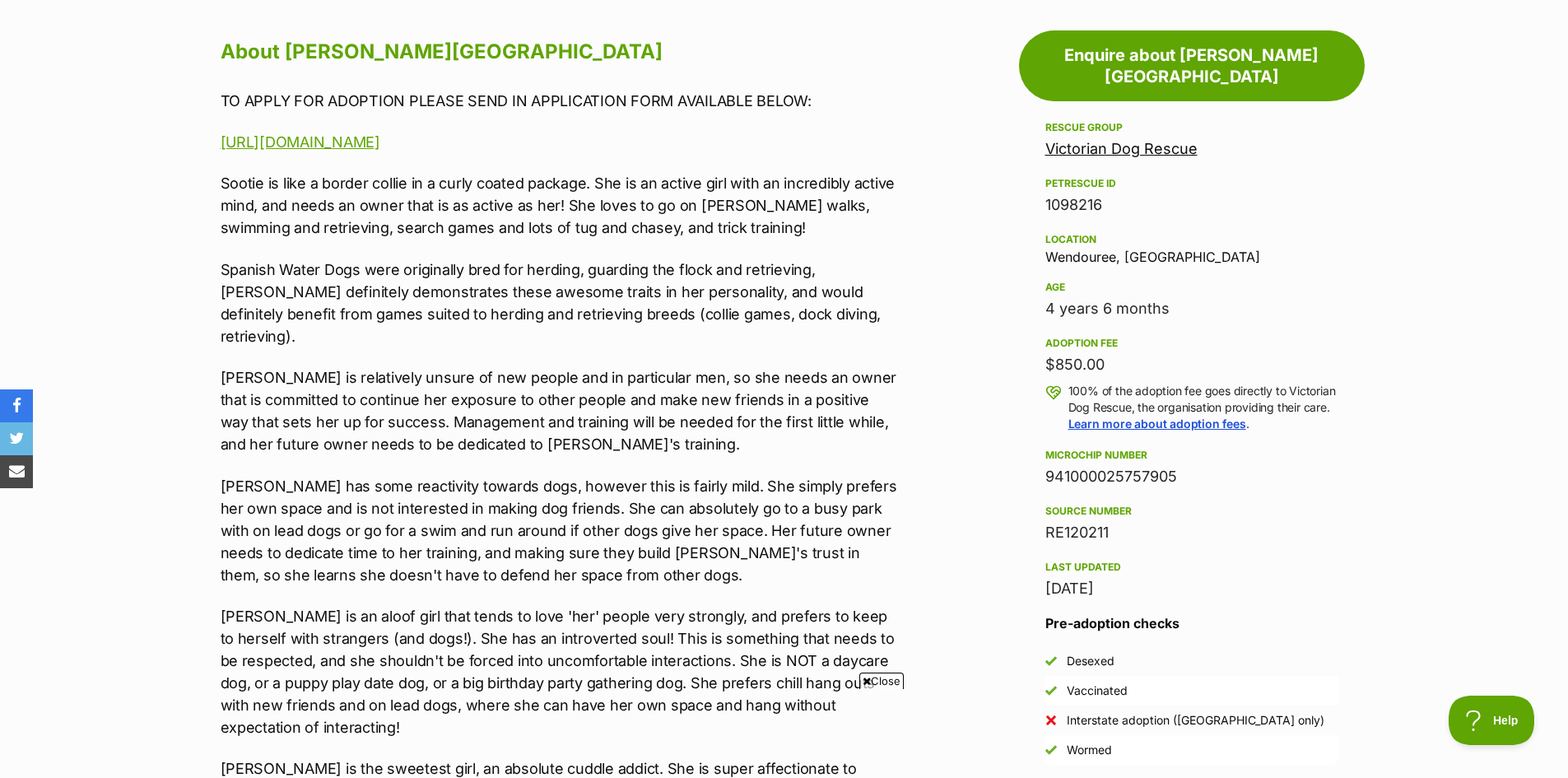
scroll to position [905, 0]
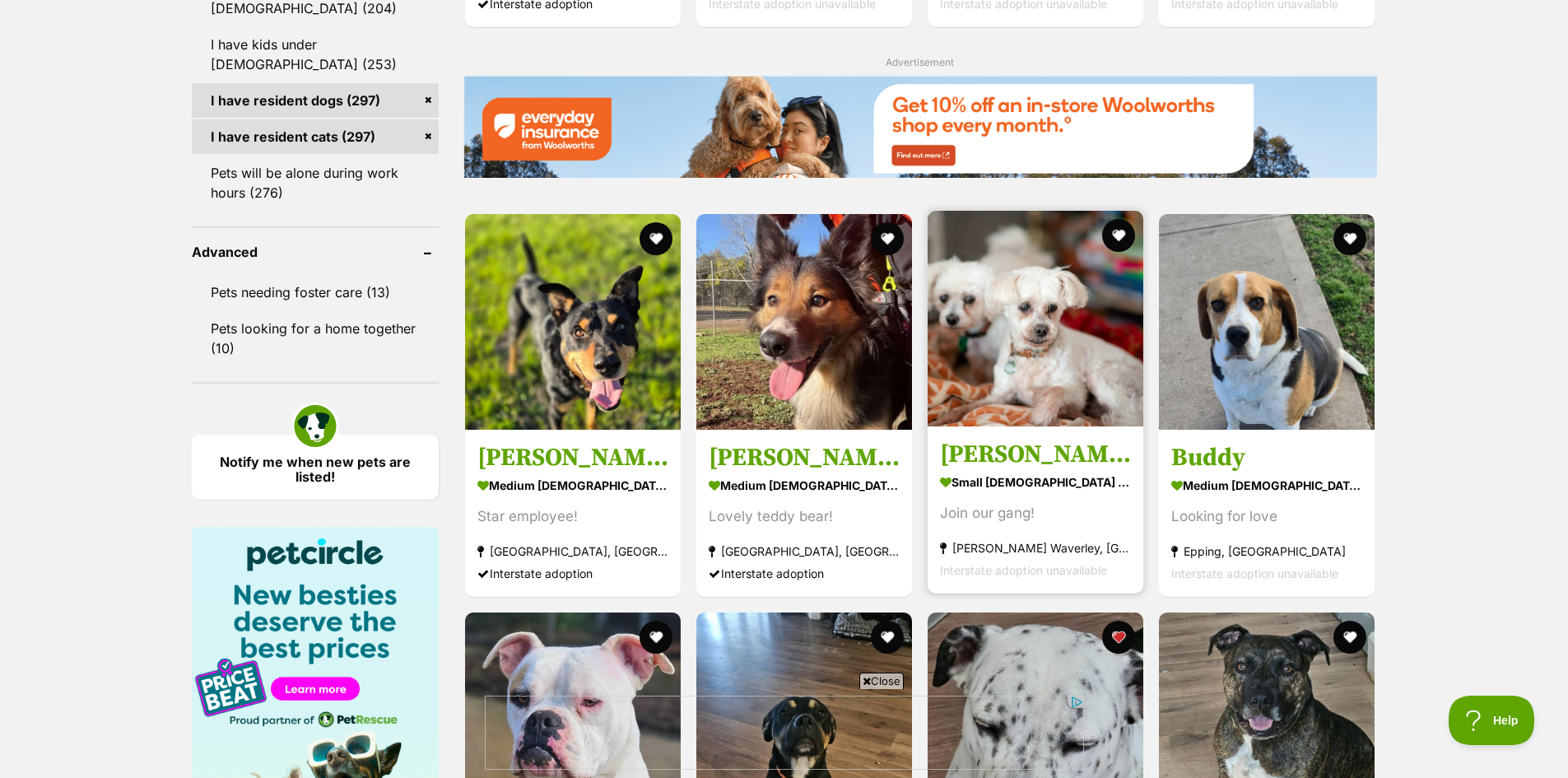
scroll to position [1982, 0]
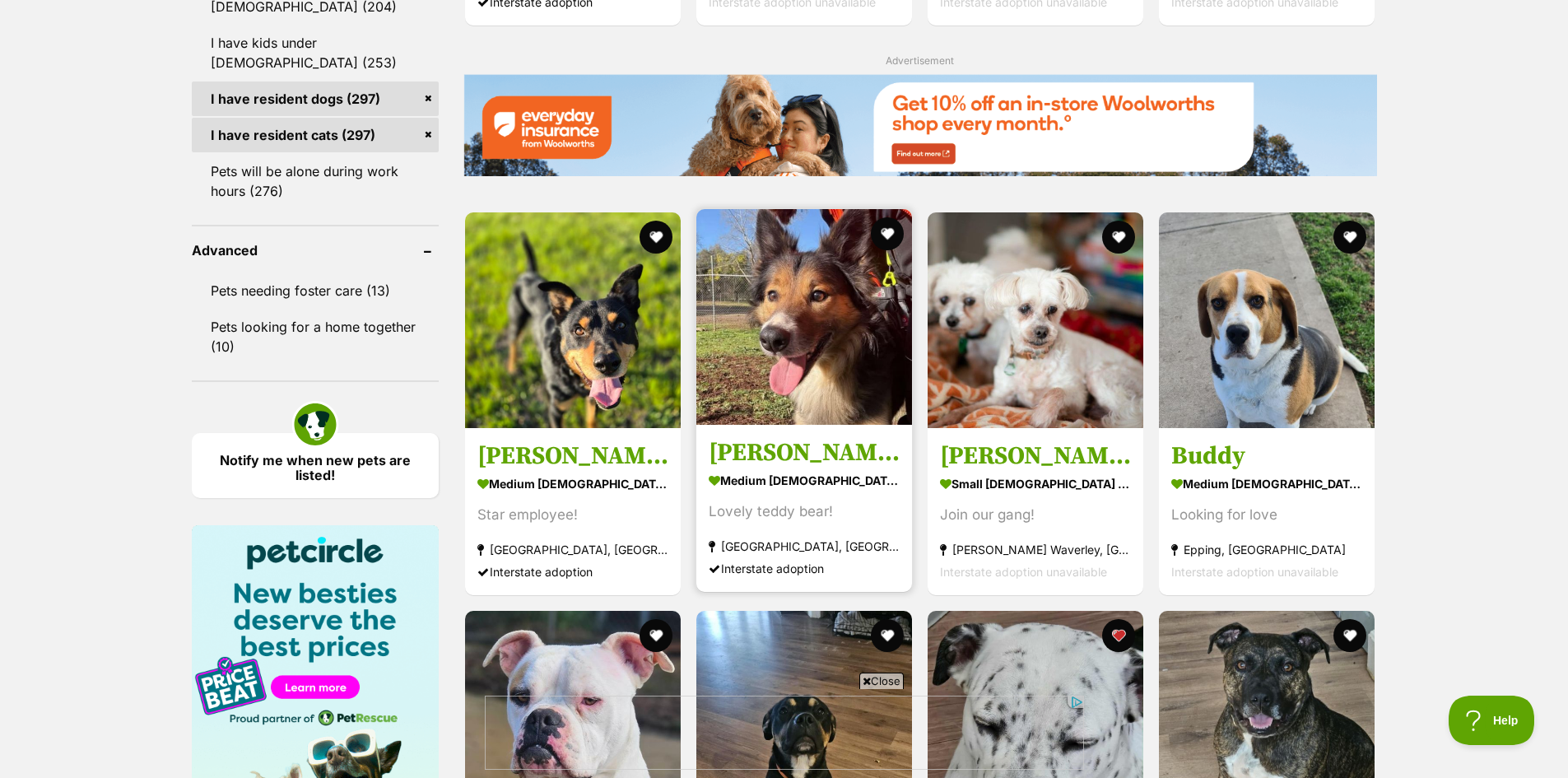
click at [846, 360] on img at bounding box center [804, 316] width 215 height 215
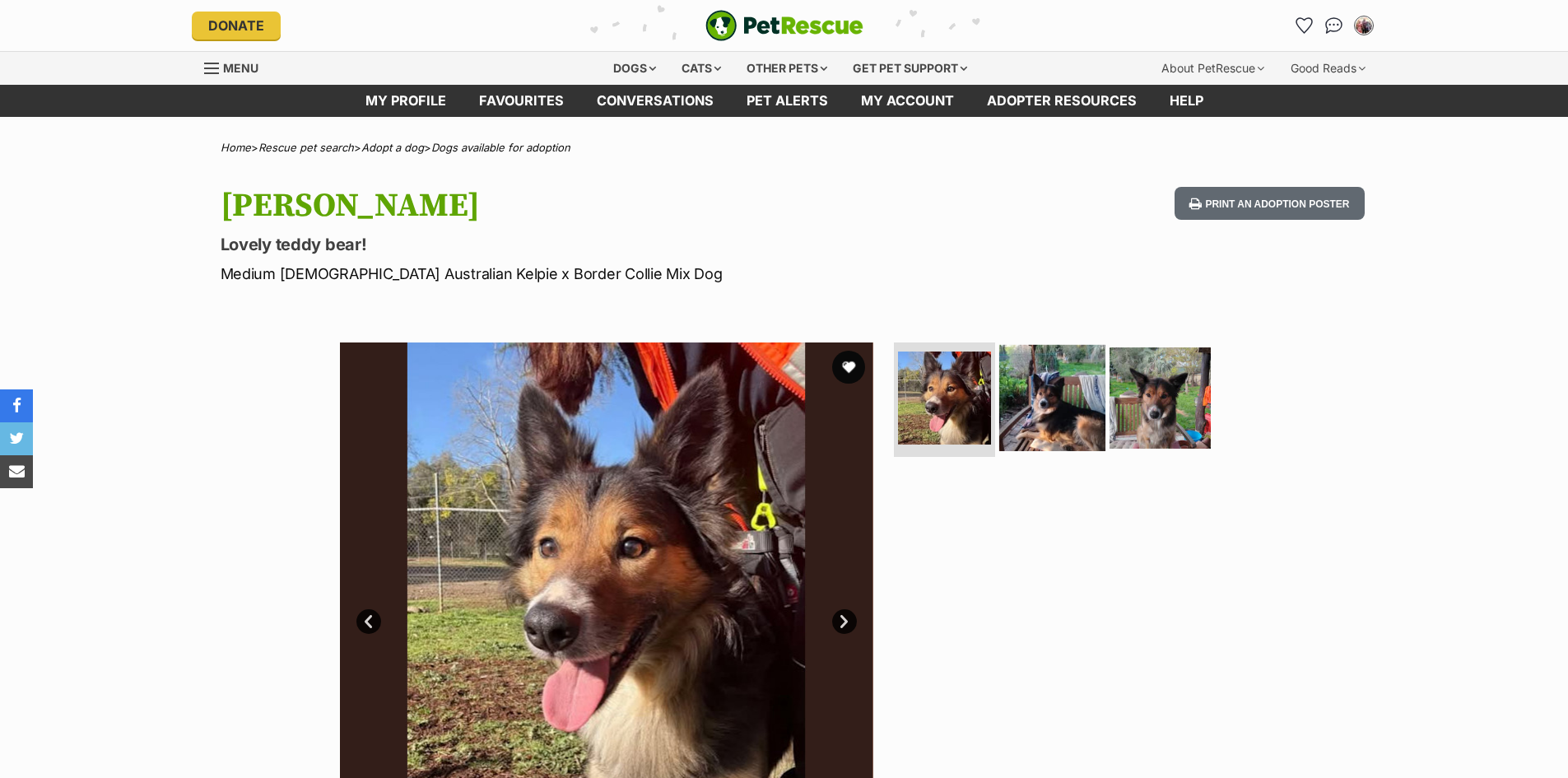
click at [1033, 381] on img at bounding box center [1052, 397] width 106 height 106
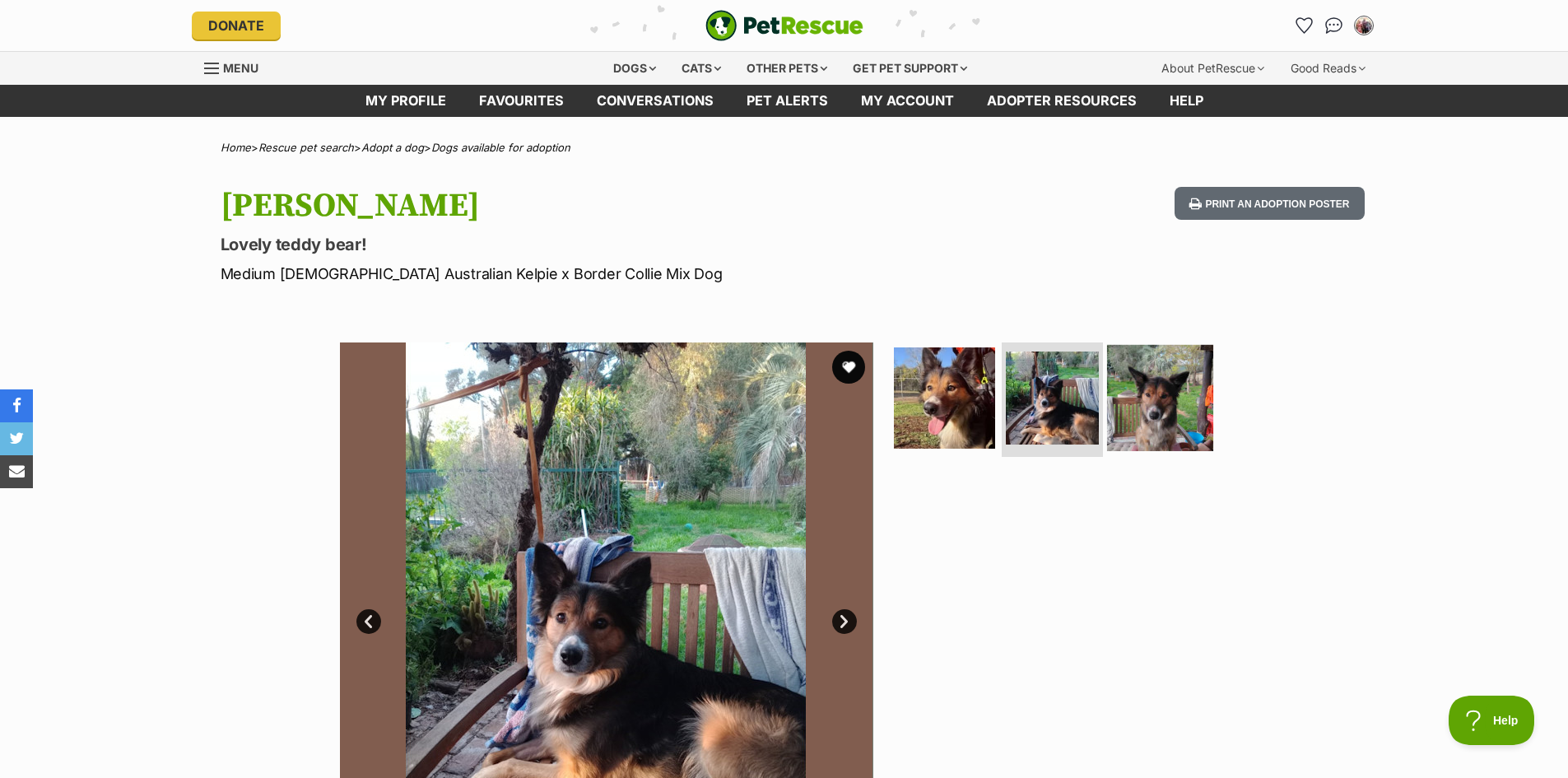
click at [1151, 418] on img at bounding box center [1160, 397] width 106 height 106
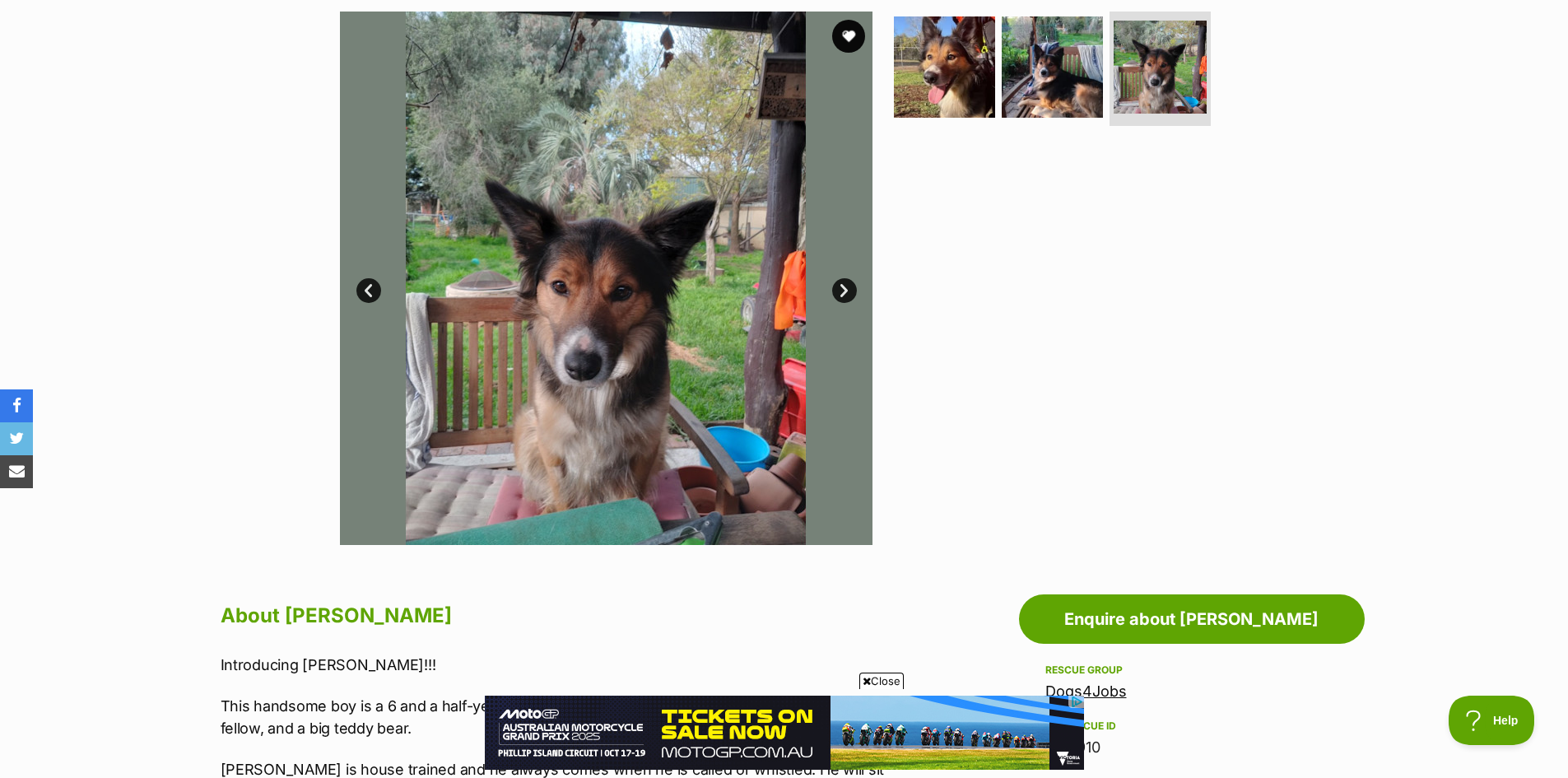
scroll to position [247, 0]
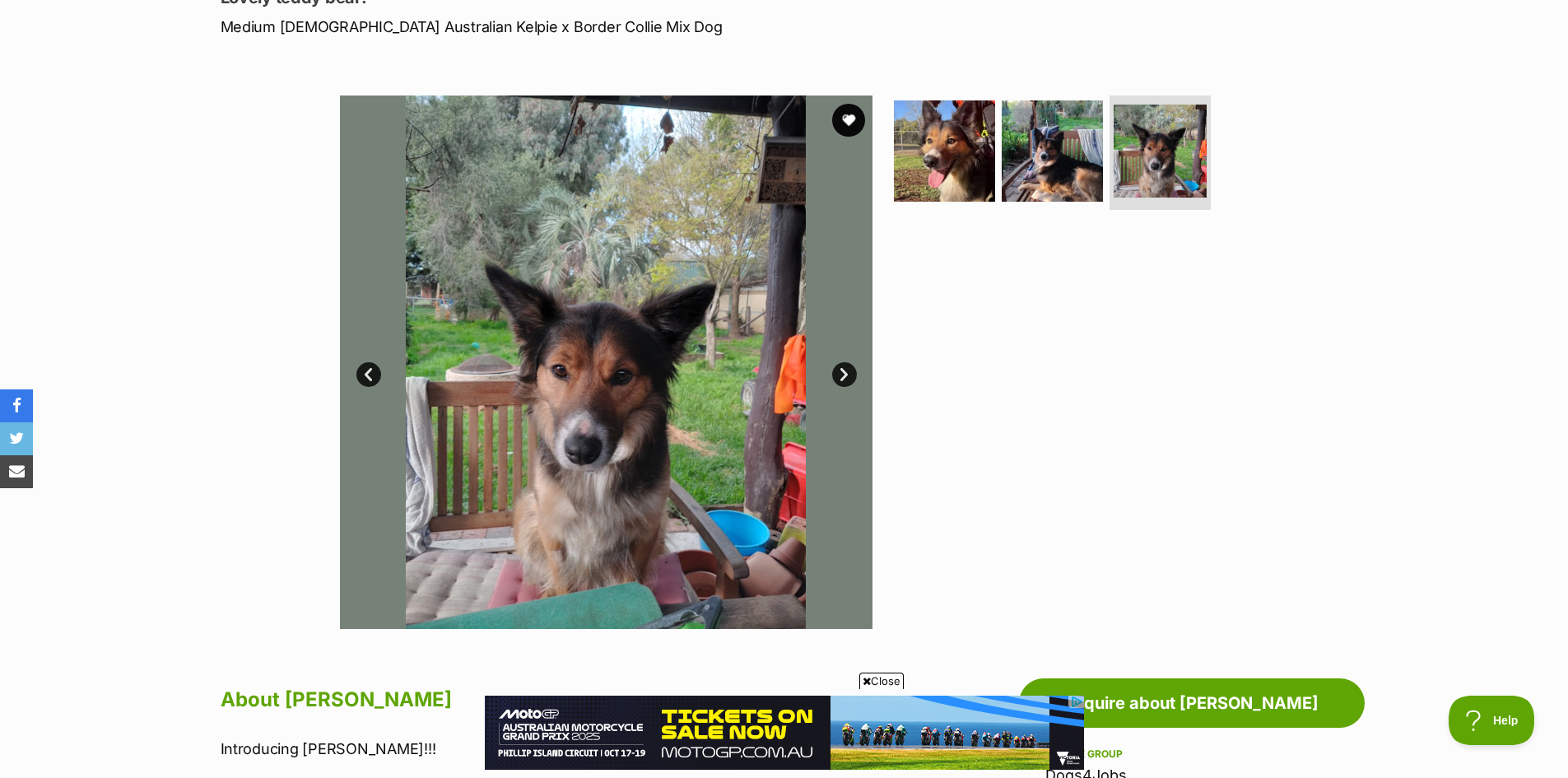
click at [846, 373] on link "Next" at bounding box center [844, 374] width 24 height 24
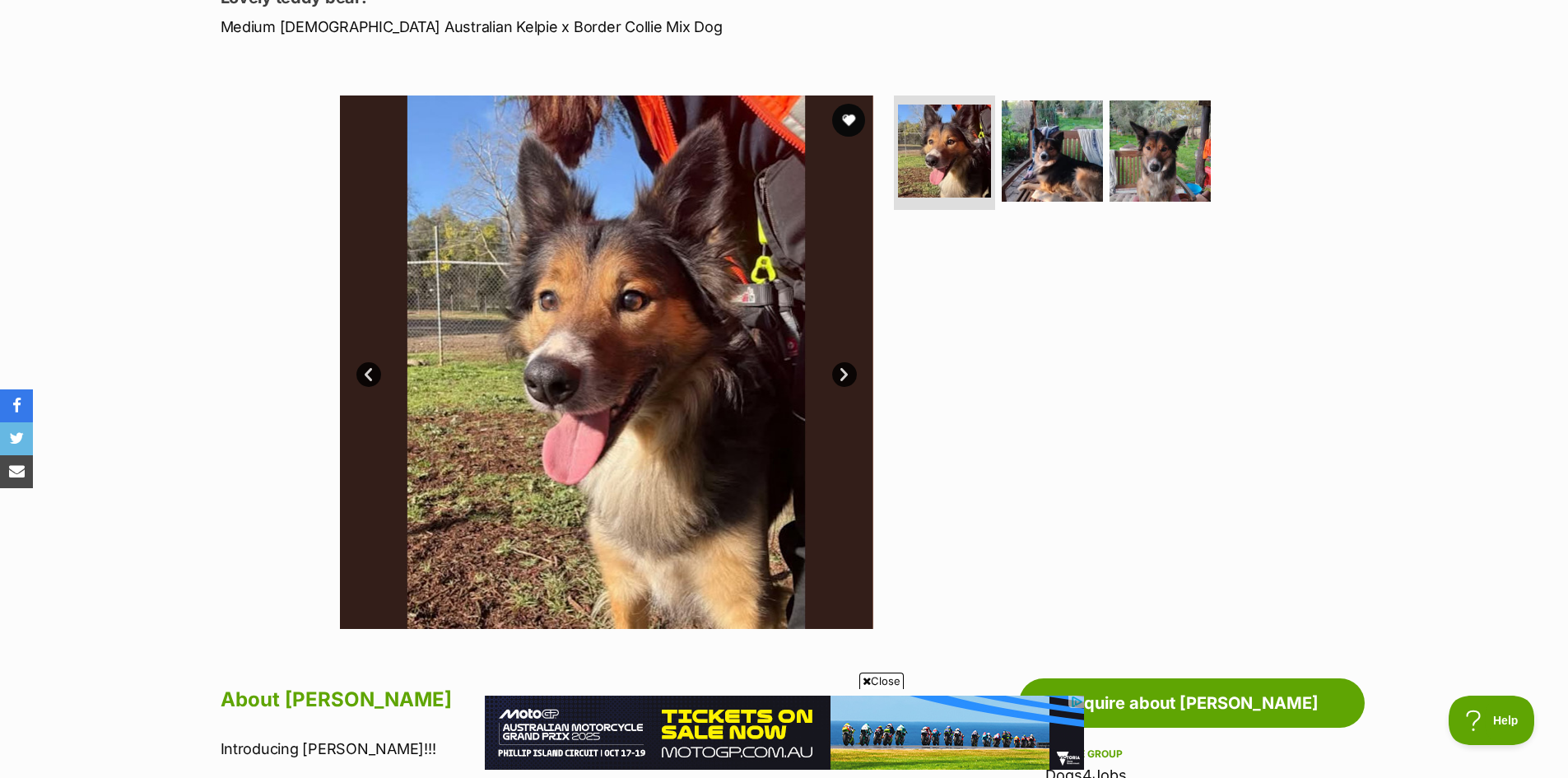
click at [846, 373] on link "Next" at bounding box center [844, 374] width 24 height 24
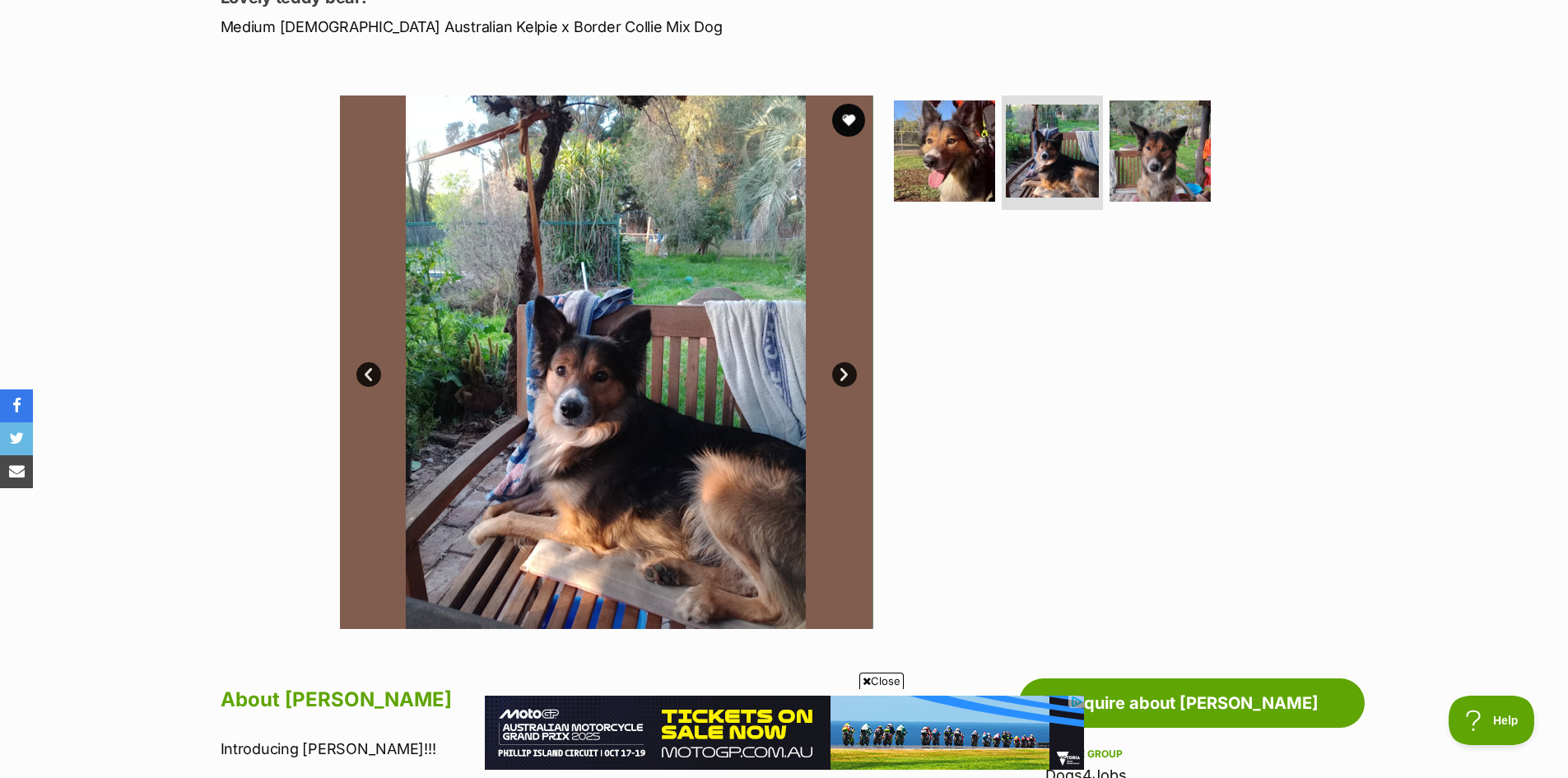
click at [846, 373] on link "Next" at bounding box center [844, 374] width 24 height 24
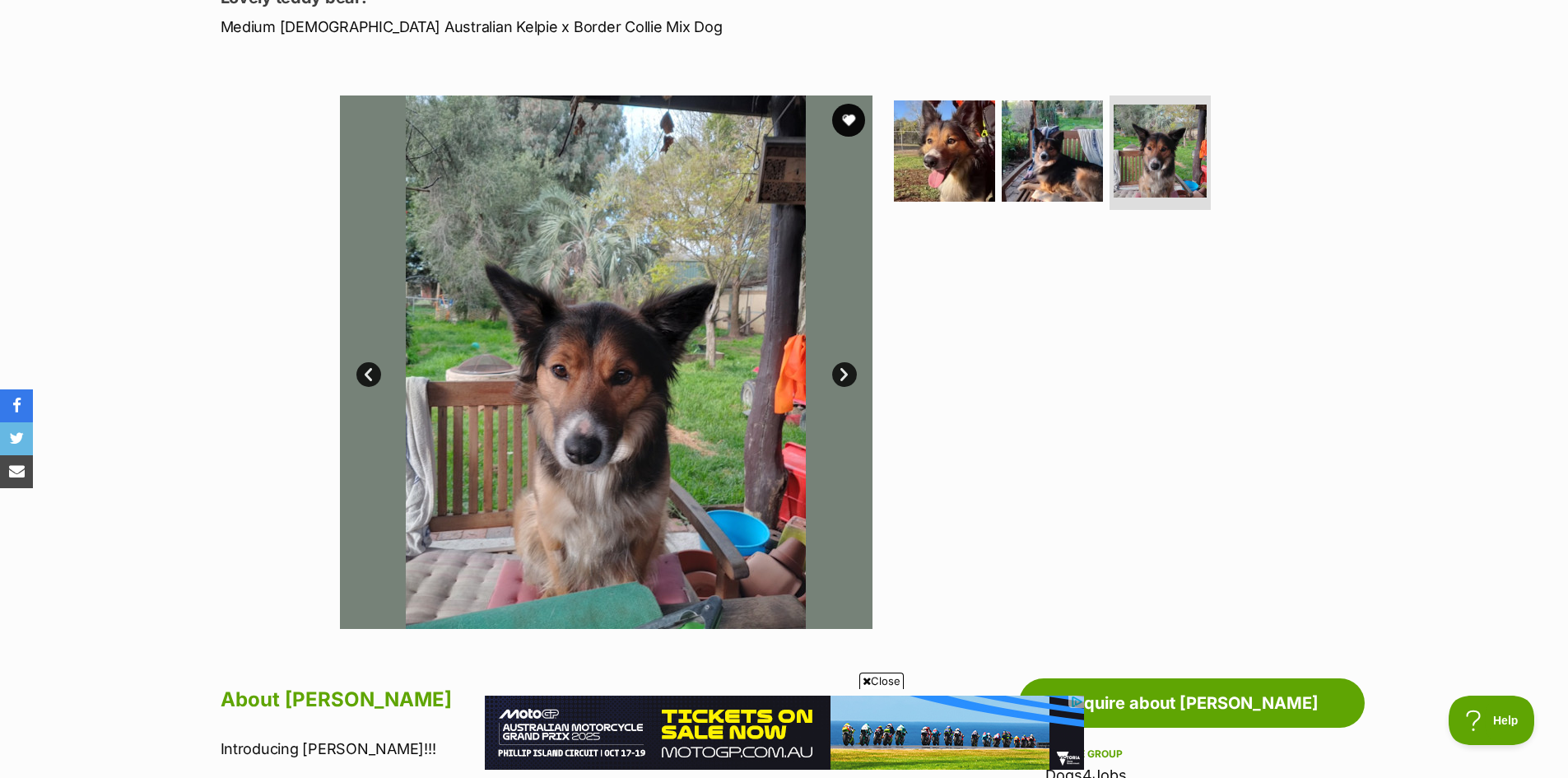
scroll to position [0, 0]
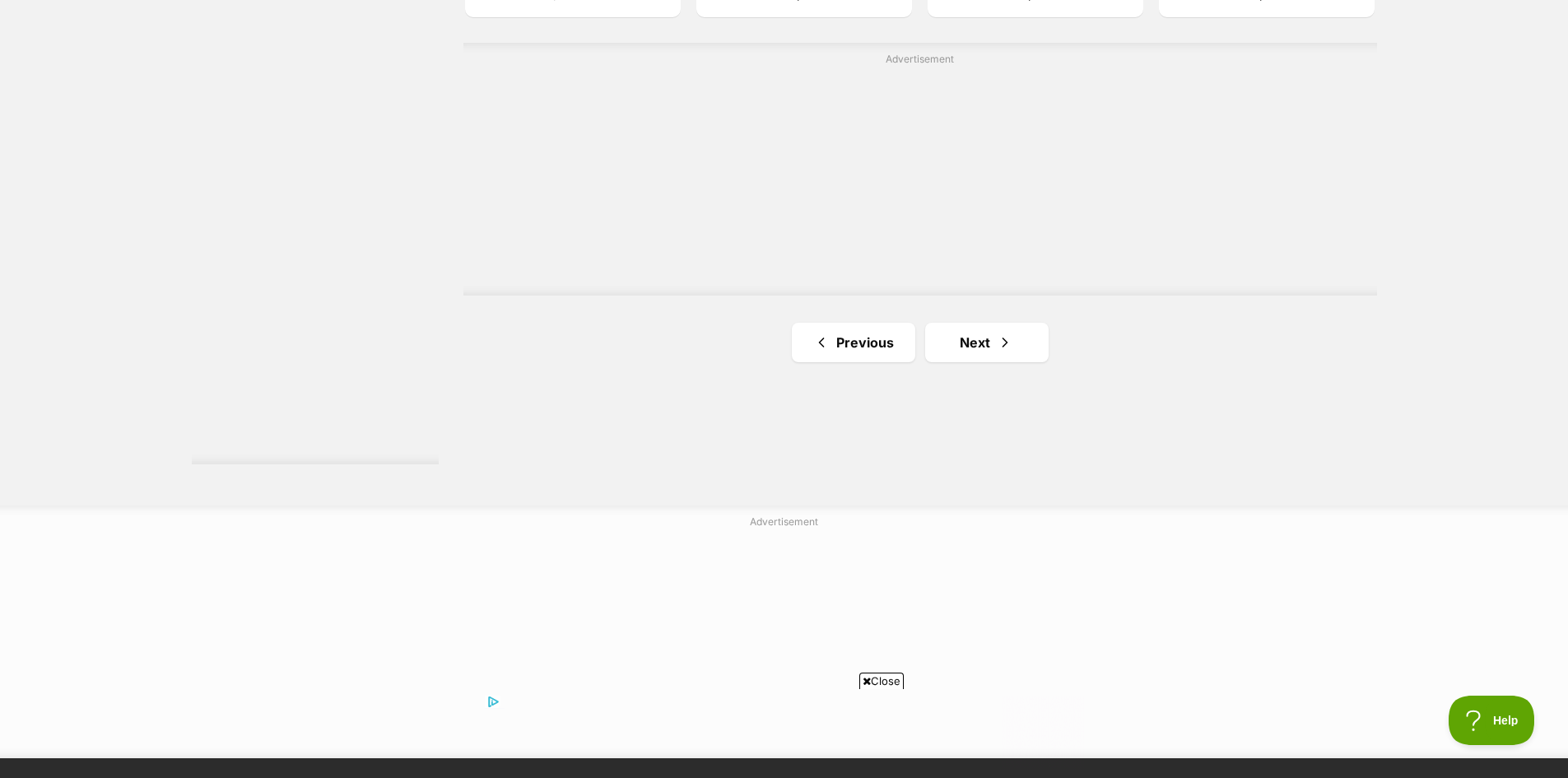
scroll to position [2960, 0]
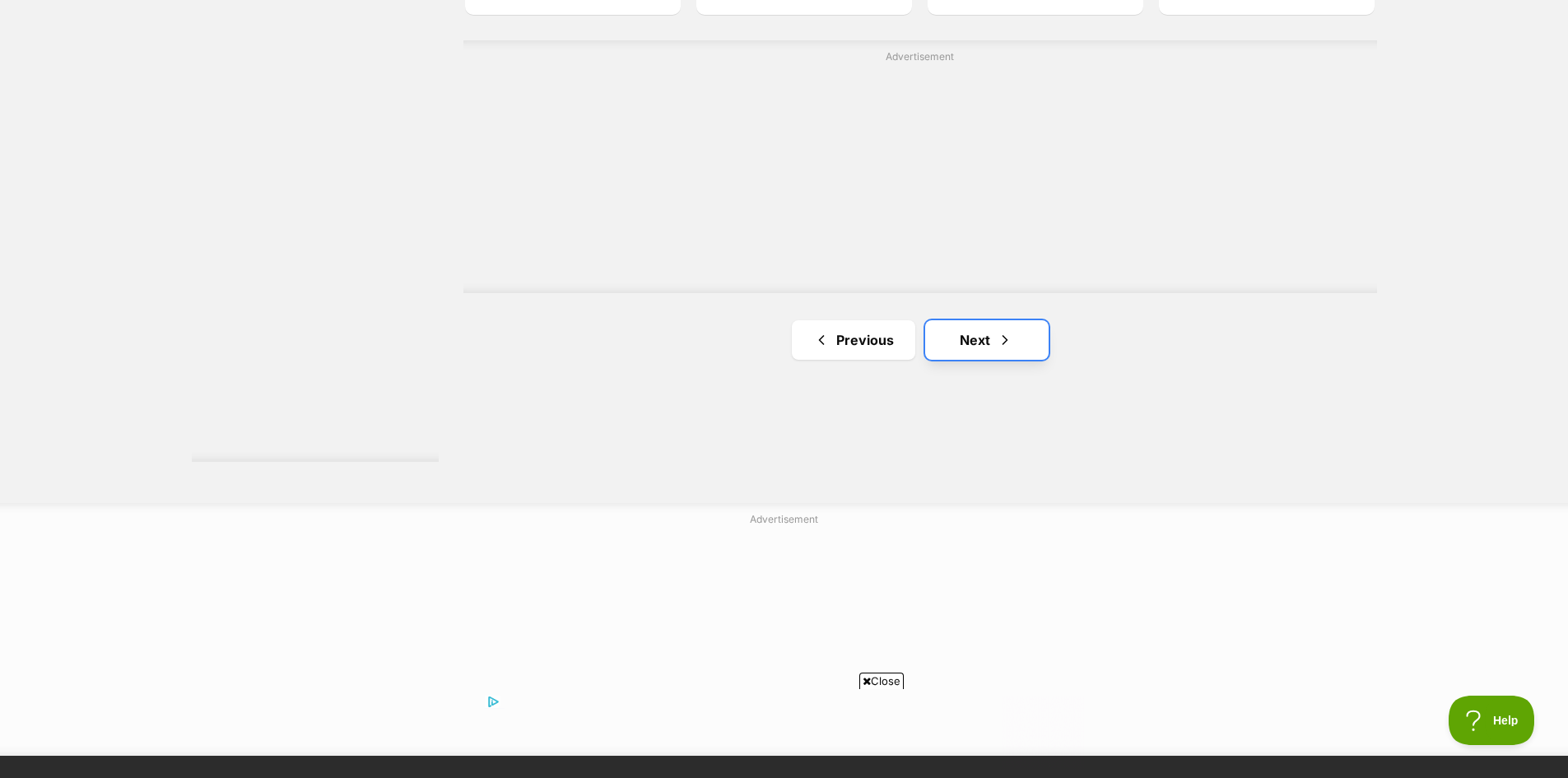
click at [991, 339] on link "Next" at bounding box center [986, 340] width 123 height 39
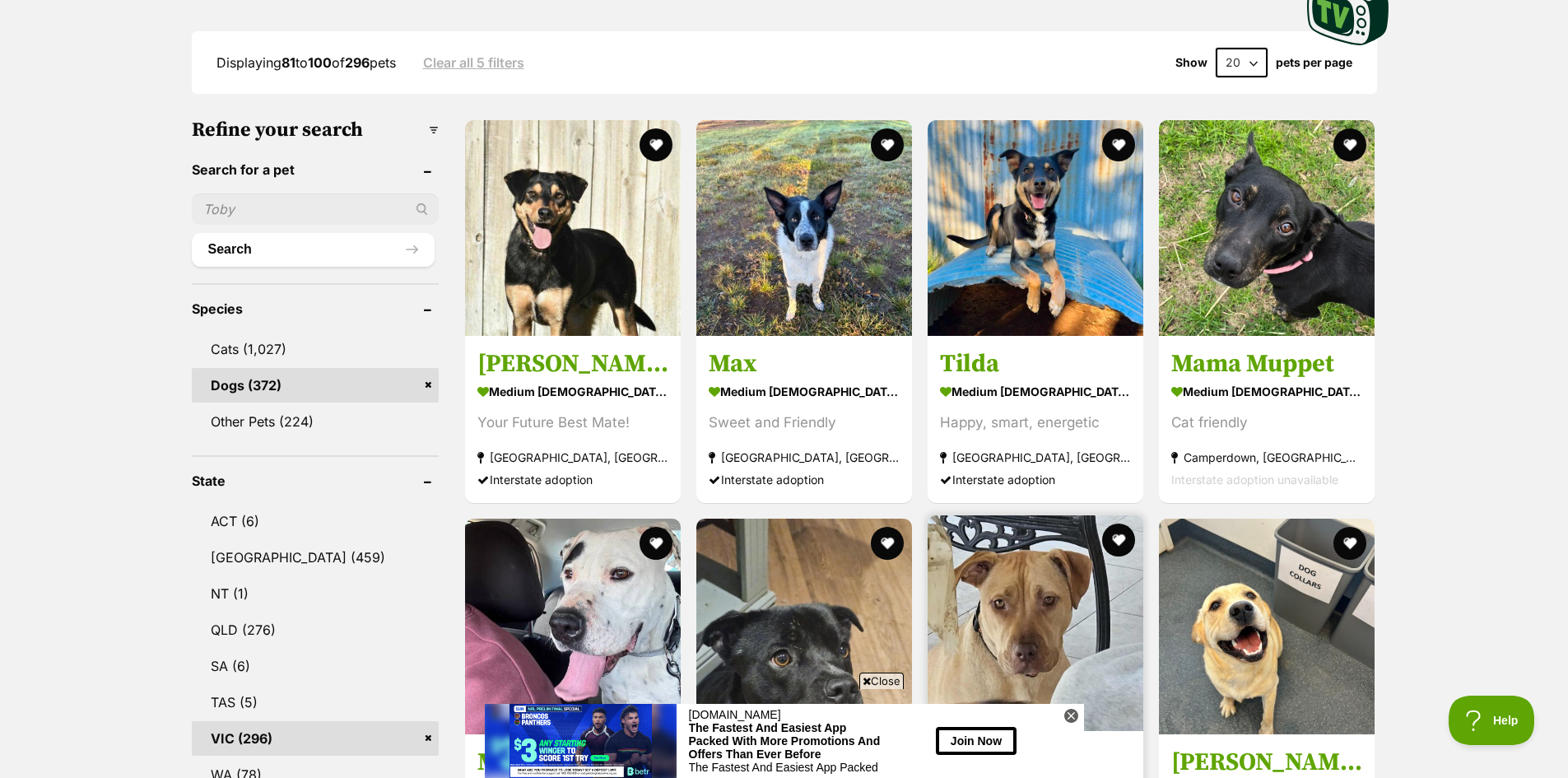
scroll to position [412, 0]
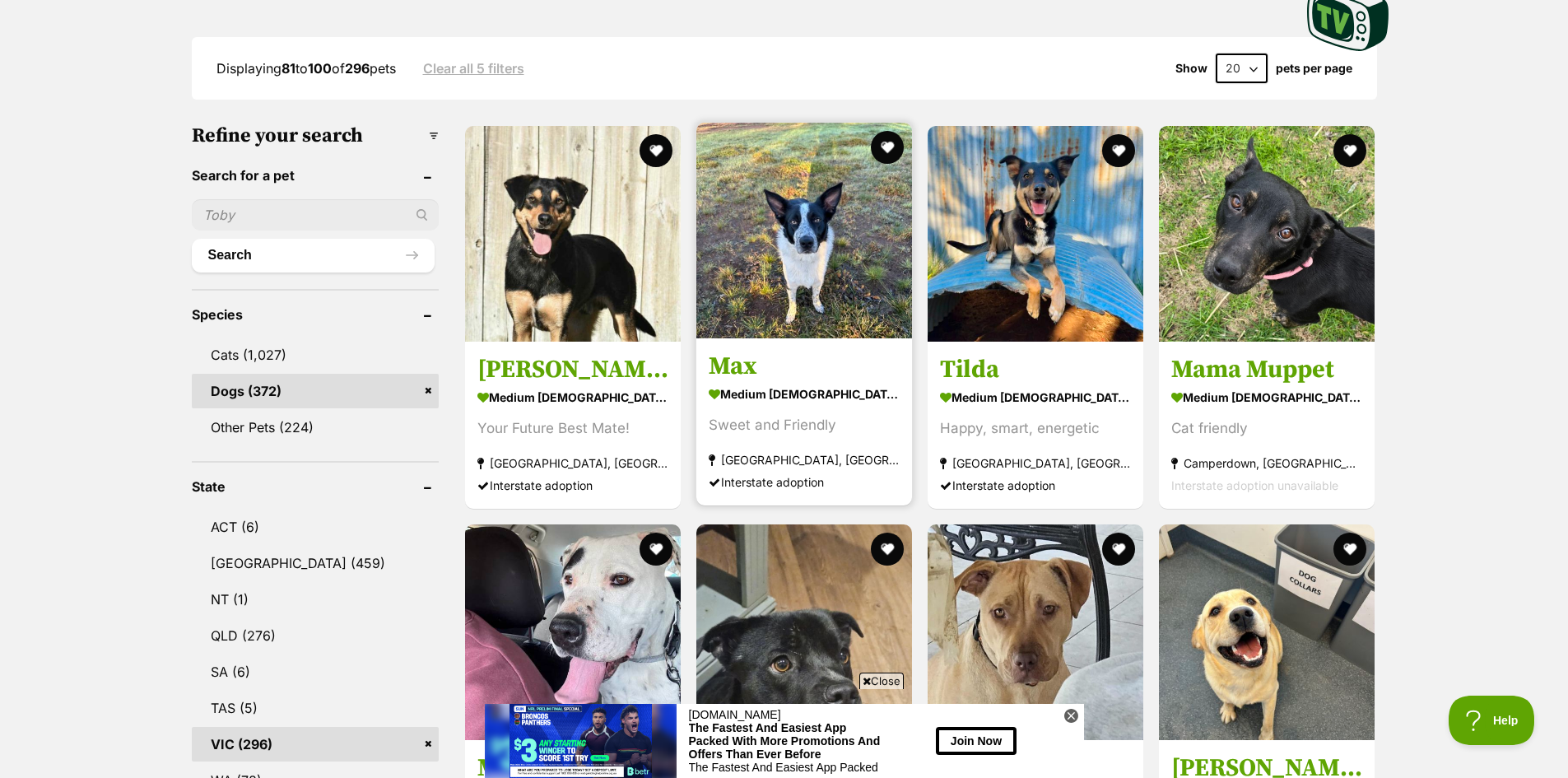
click at [791, 428] on div "Sweet and Friendly" at bounding box center [805, 425] width 191 height 23
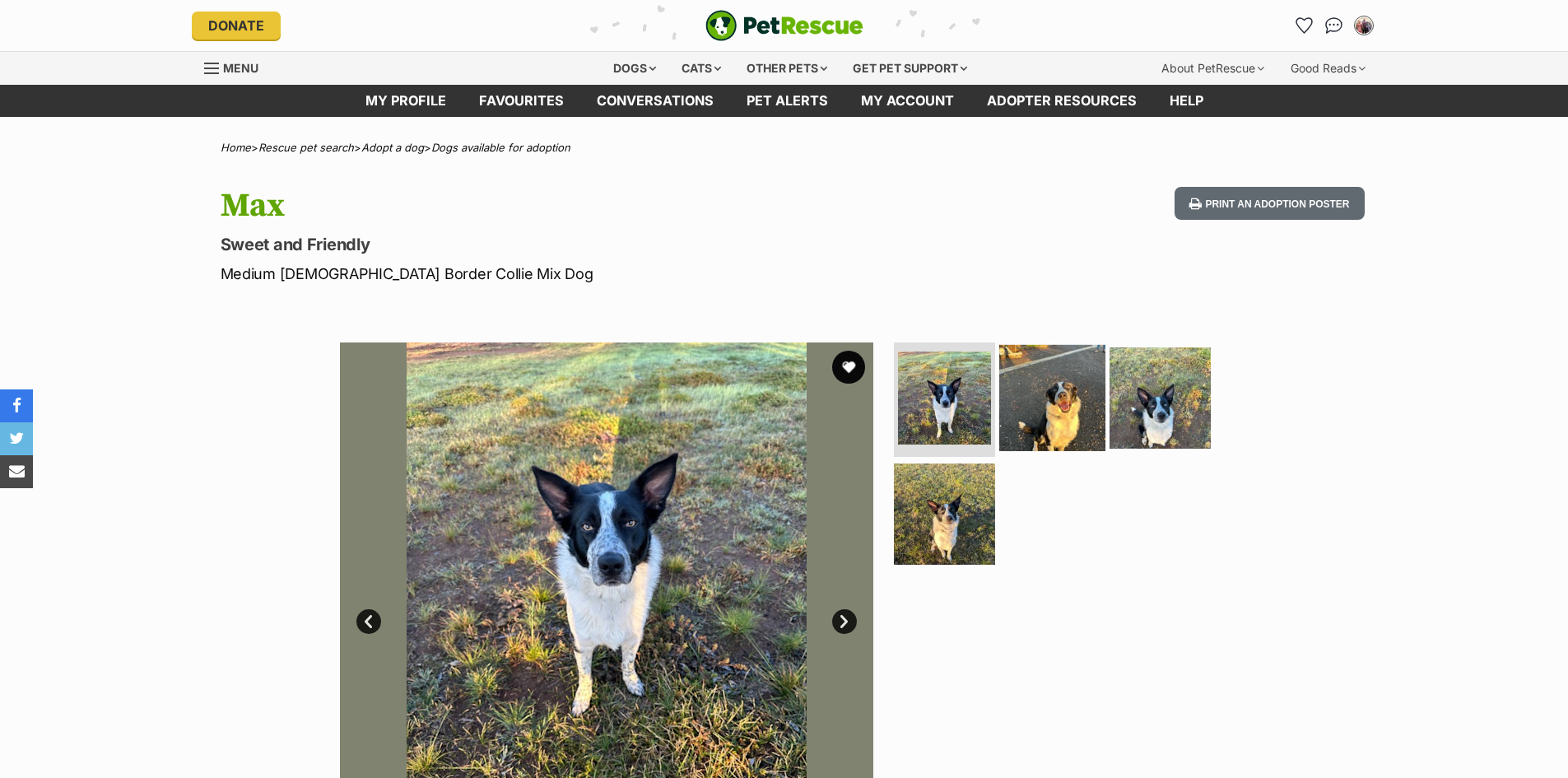
click at [1036, 419] on img at bounding box center [1052, 397] width 106 height 106
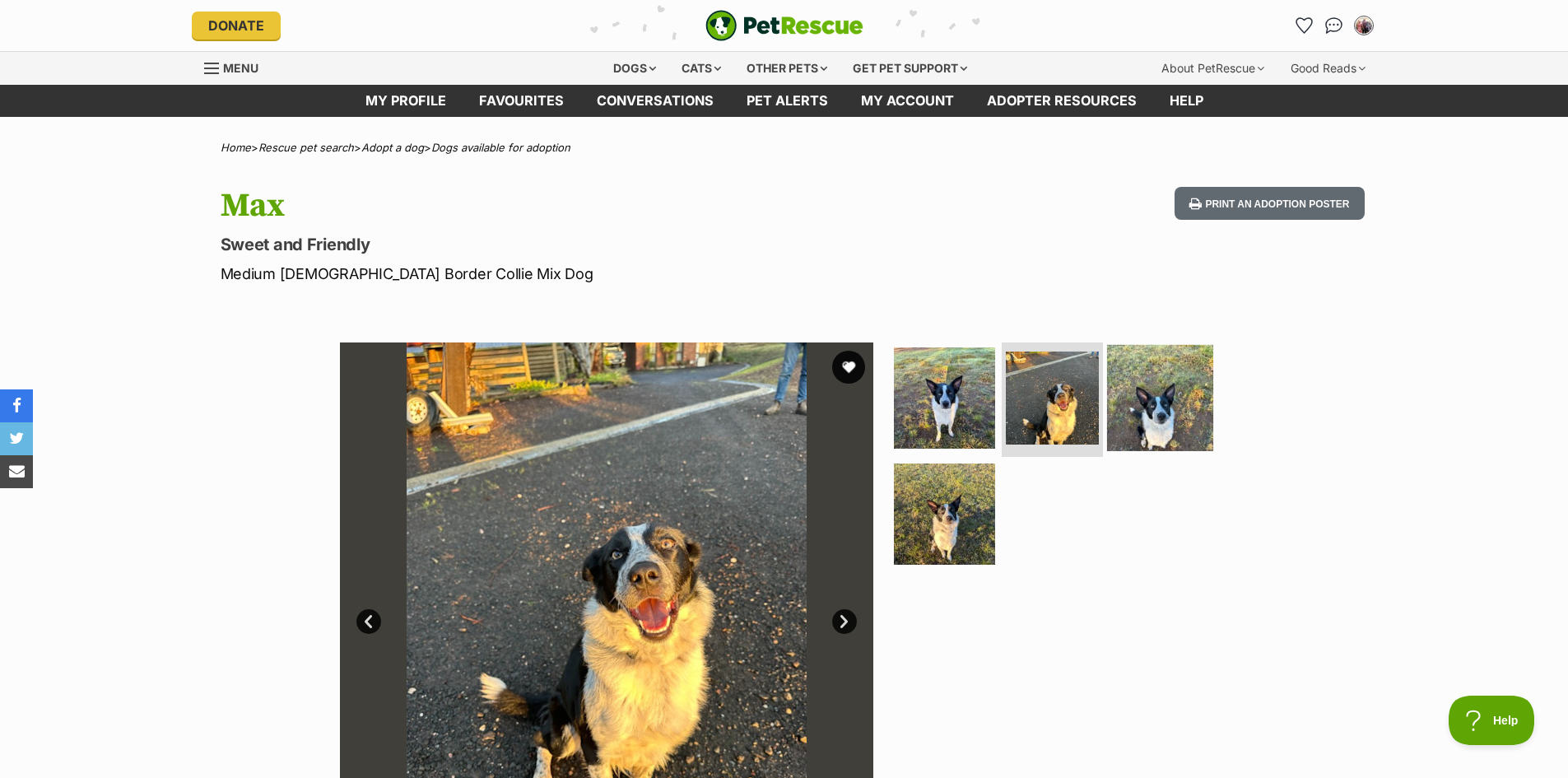
click at [1157, 414] on img at bounding box center [1160, 397] width 106 height 106
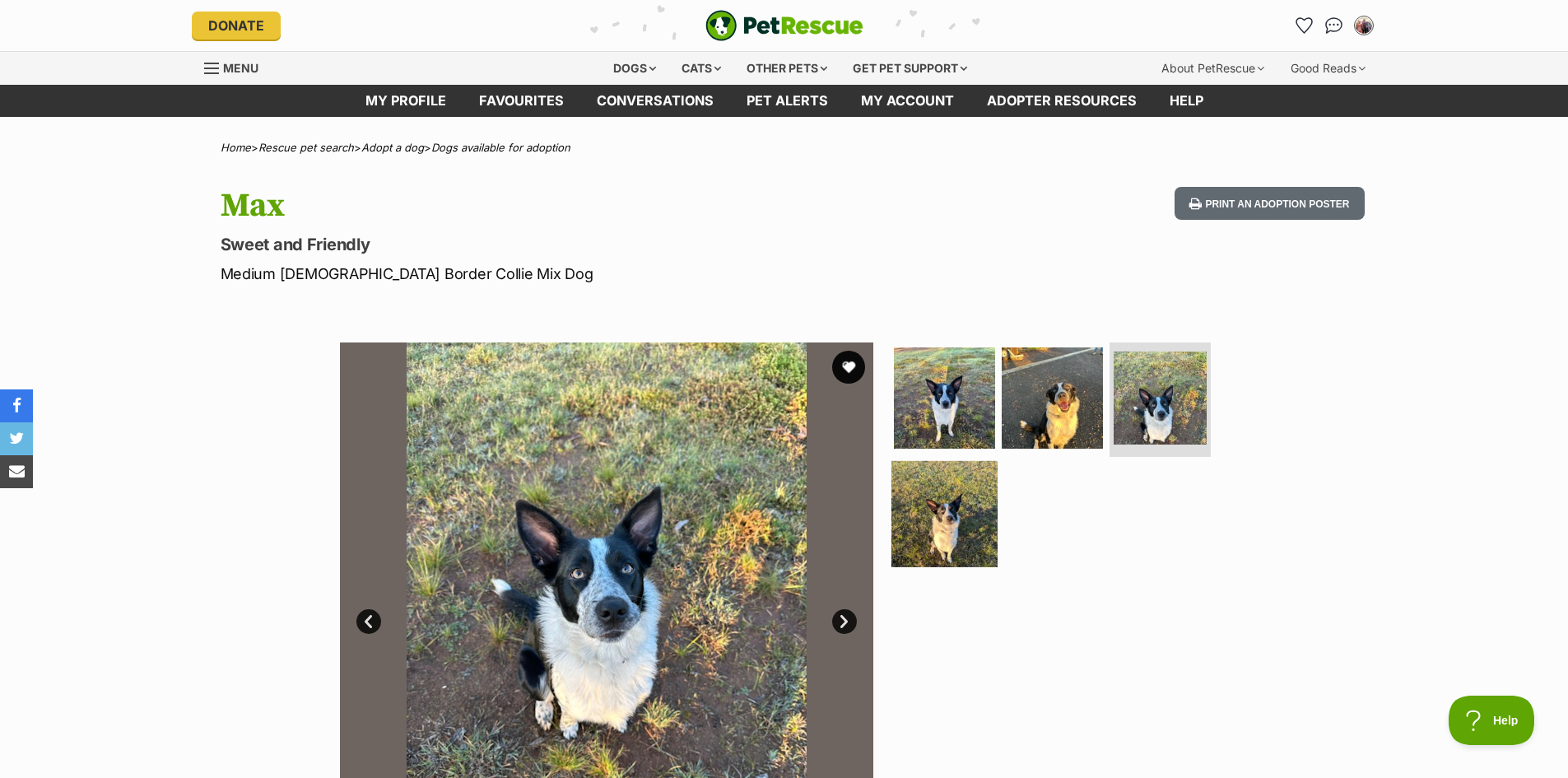
click at [949, 542] on img at bounding box center [944, 514] width 106 height 106
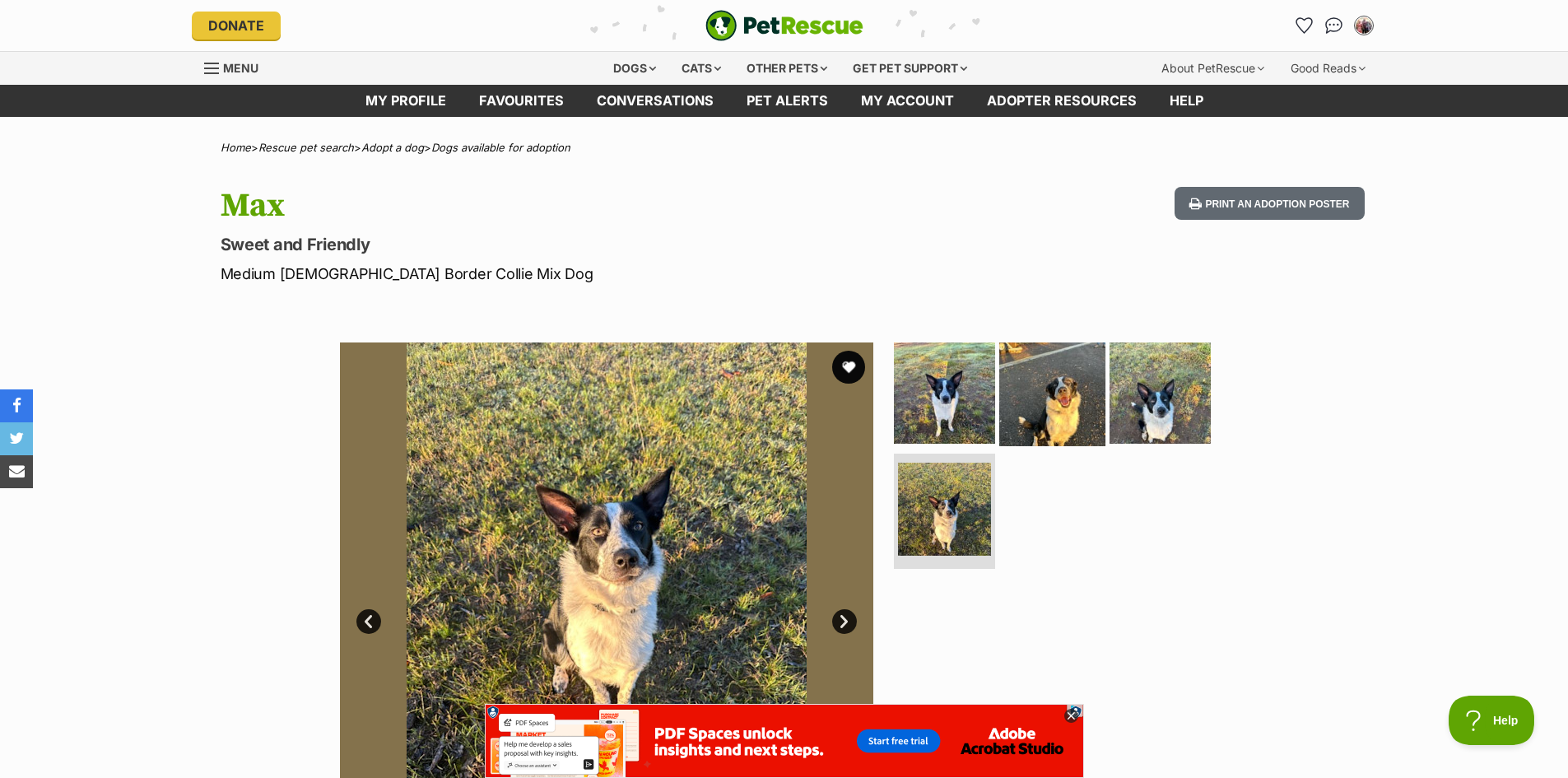
click at [1043, 416] on img at bounding box center [1052, 392] width 106 height 106
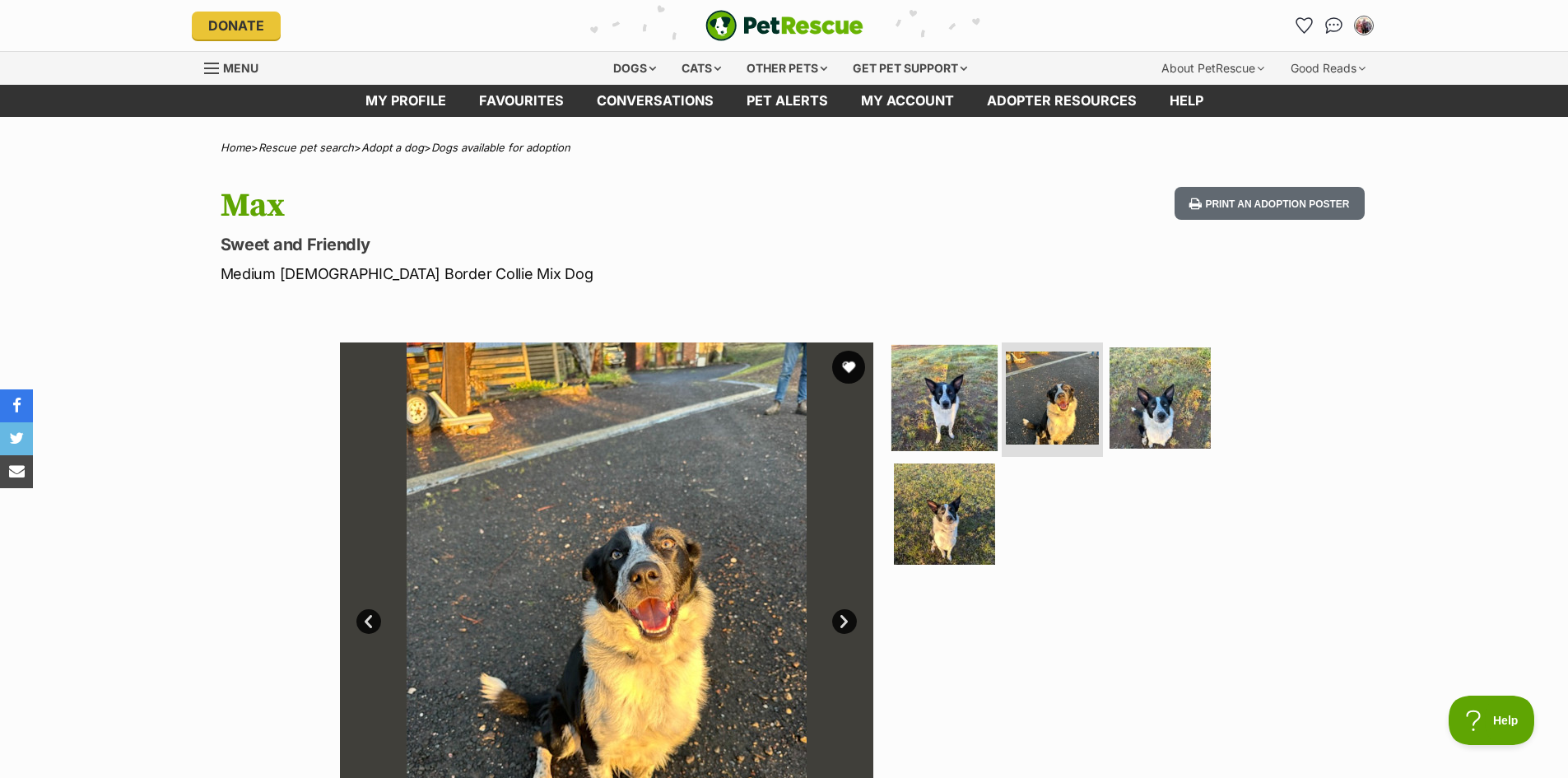
click at [899, 402] on img at bounding box center [944, 397] width 106 height 106
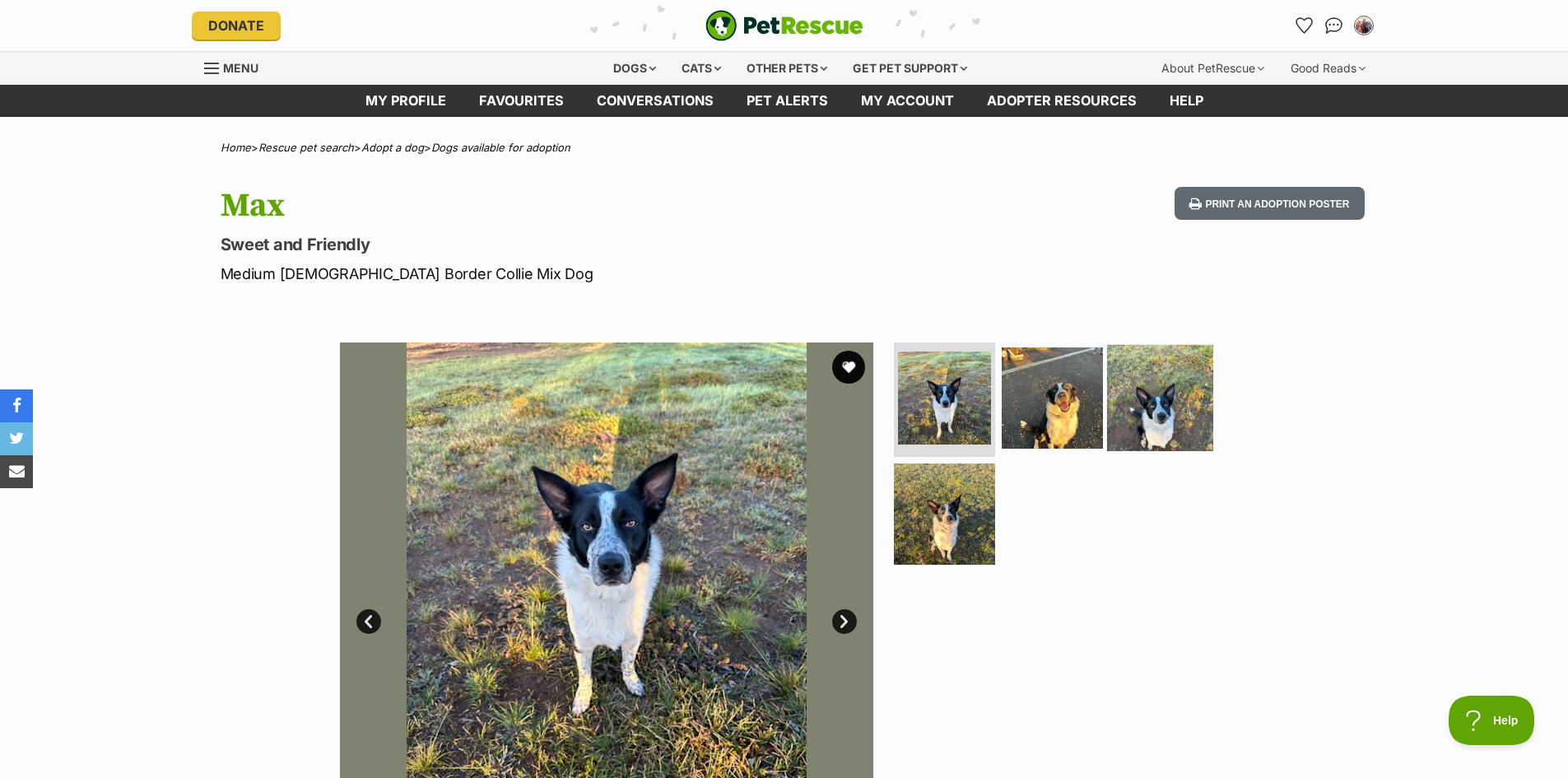
click at [1178, 411] on img at bounding box center [1160, 397] width 106 height 106
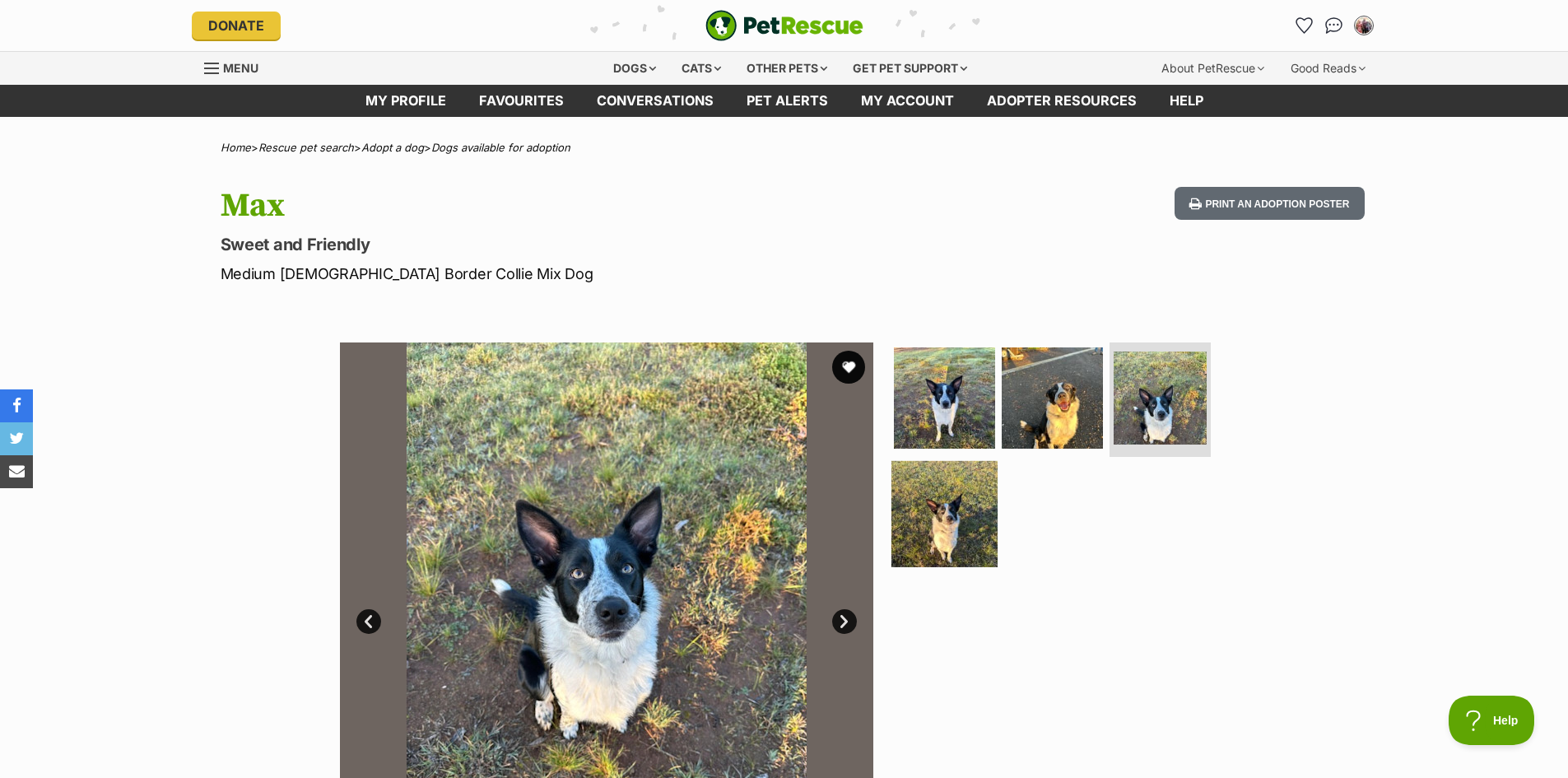
click at [956, 542] on img at bounding box center [944, 514] width 106 height 106
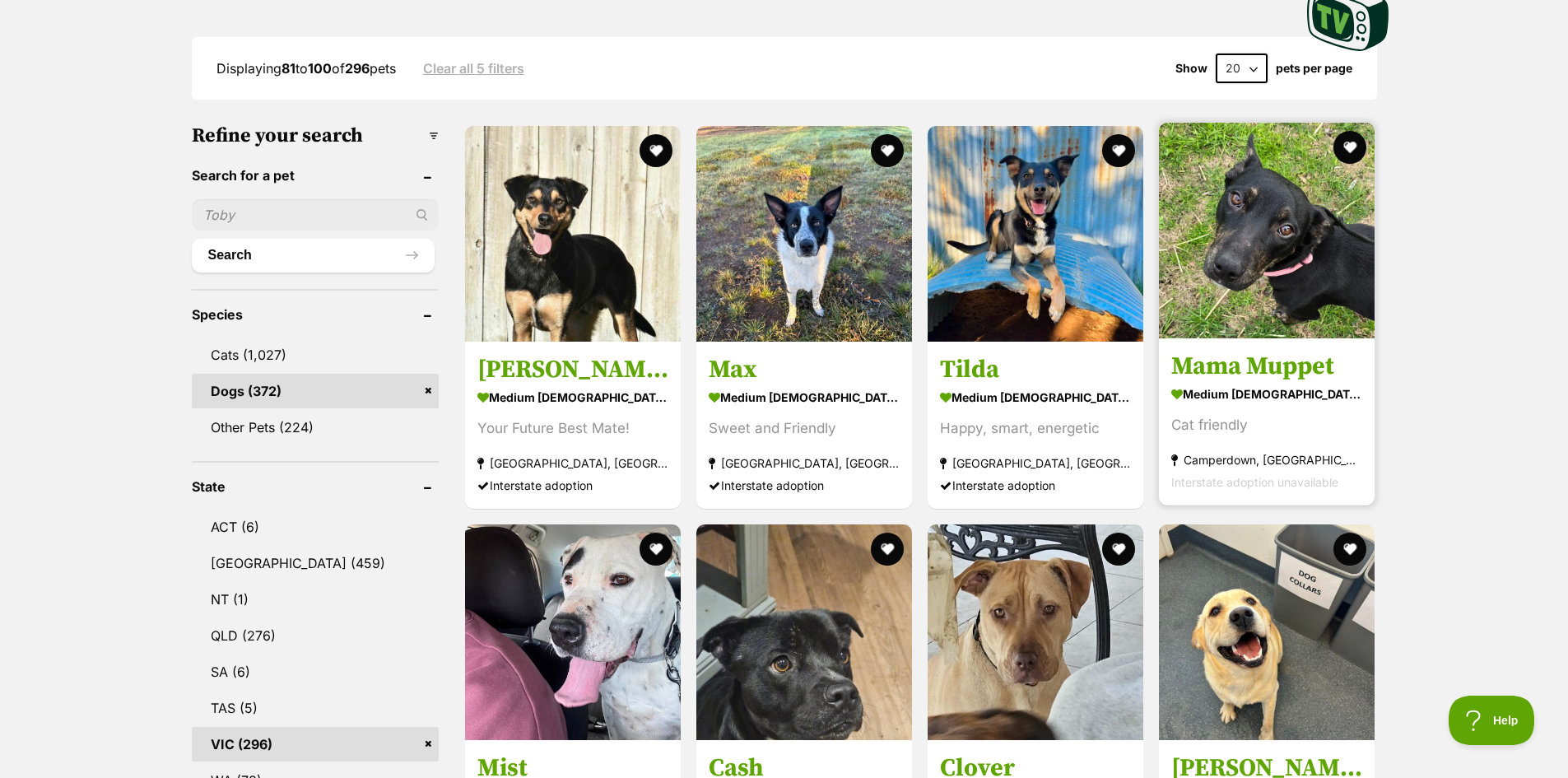
click at [1258, 310] on img at bounding box center [1266, 230] width 215 height 215
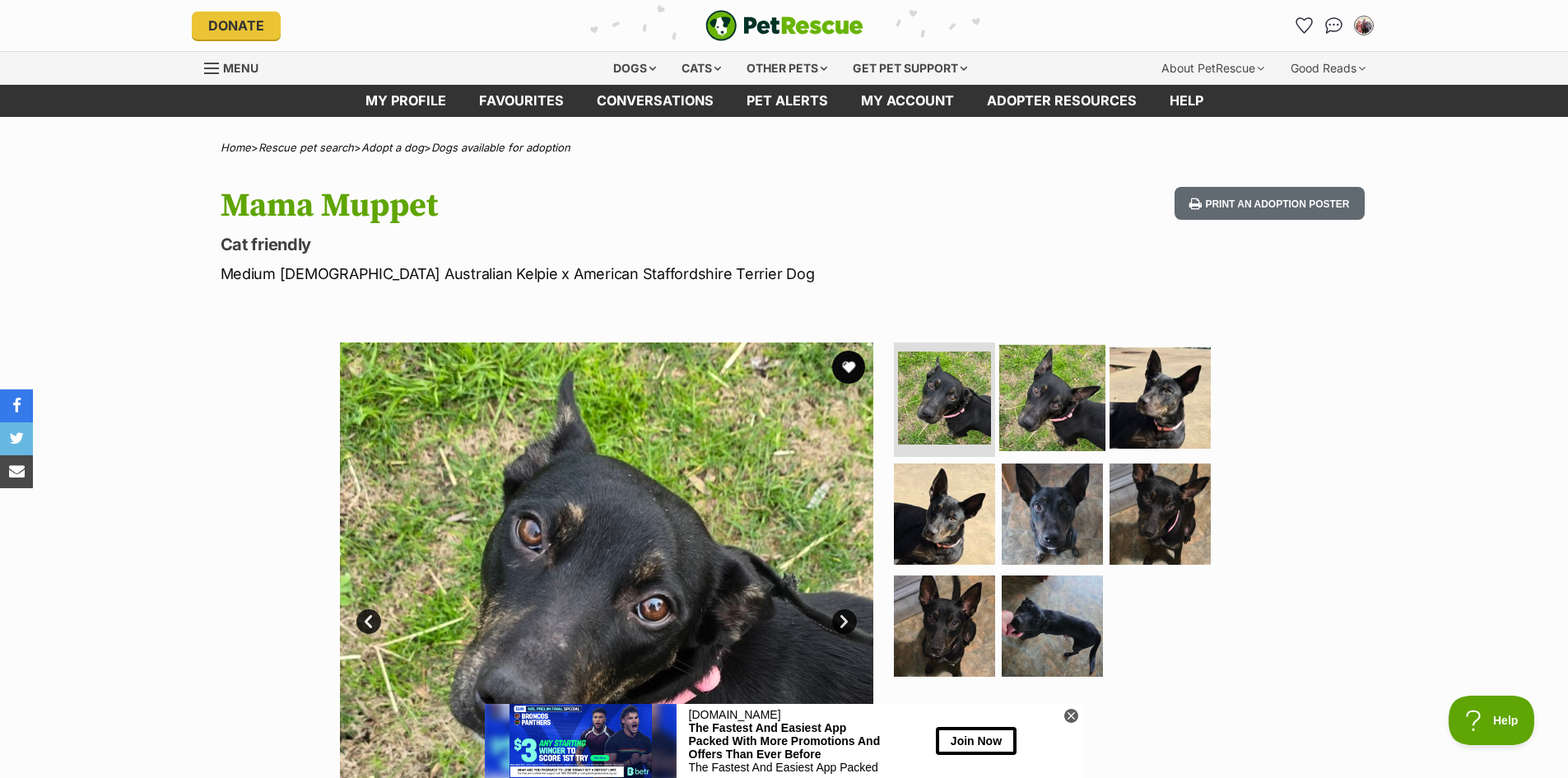
click at [1070, 406] on img at bounding box center [1052, 397] width 106 height 106
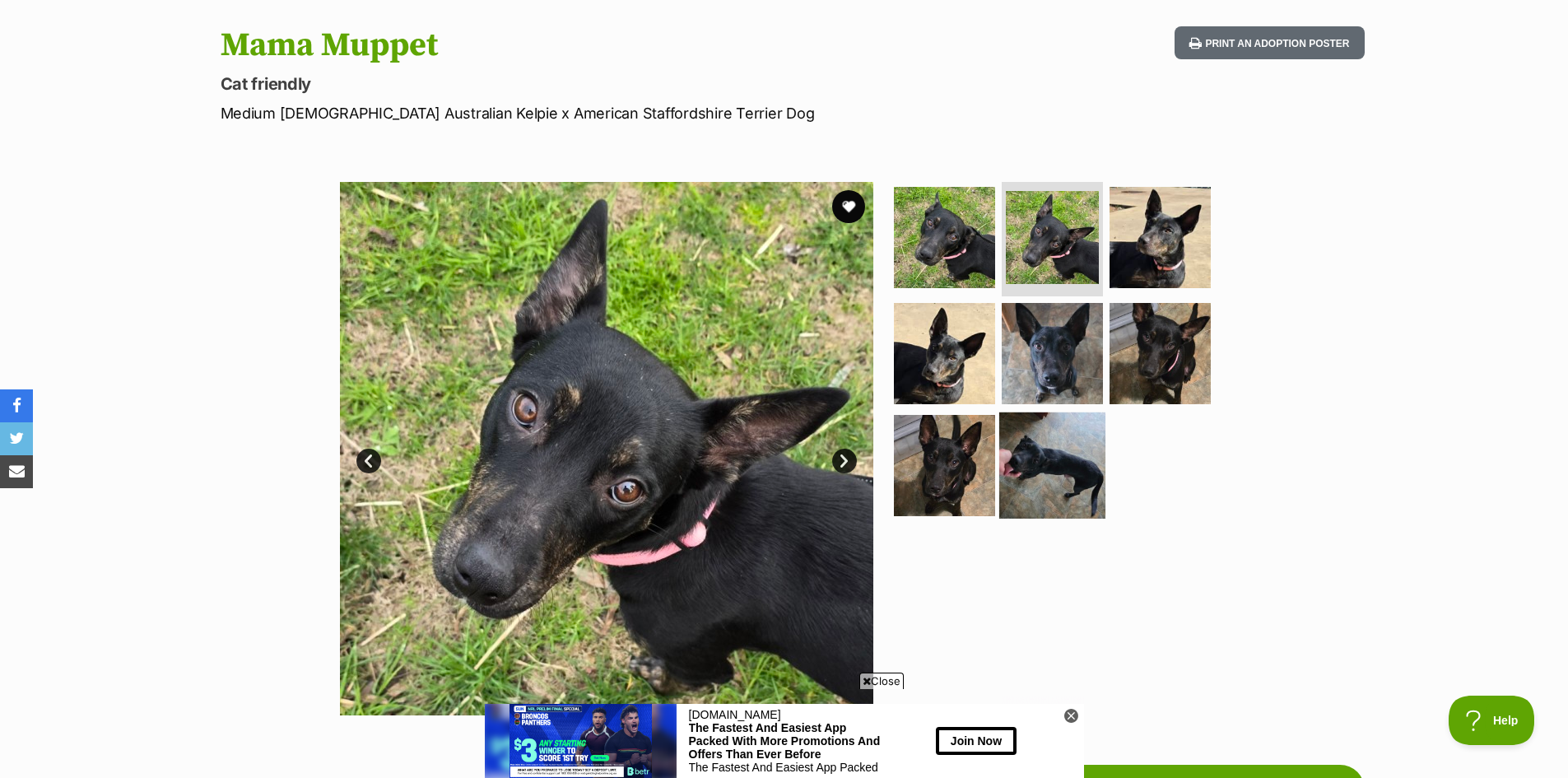
scroll to position [247, 0]
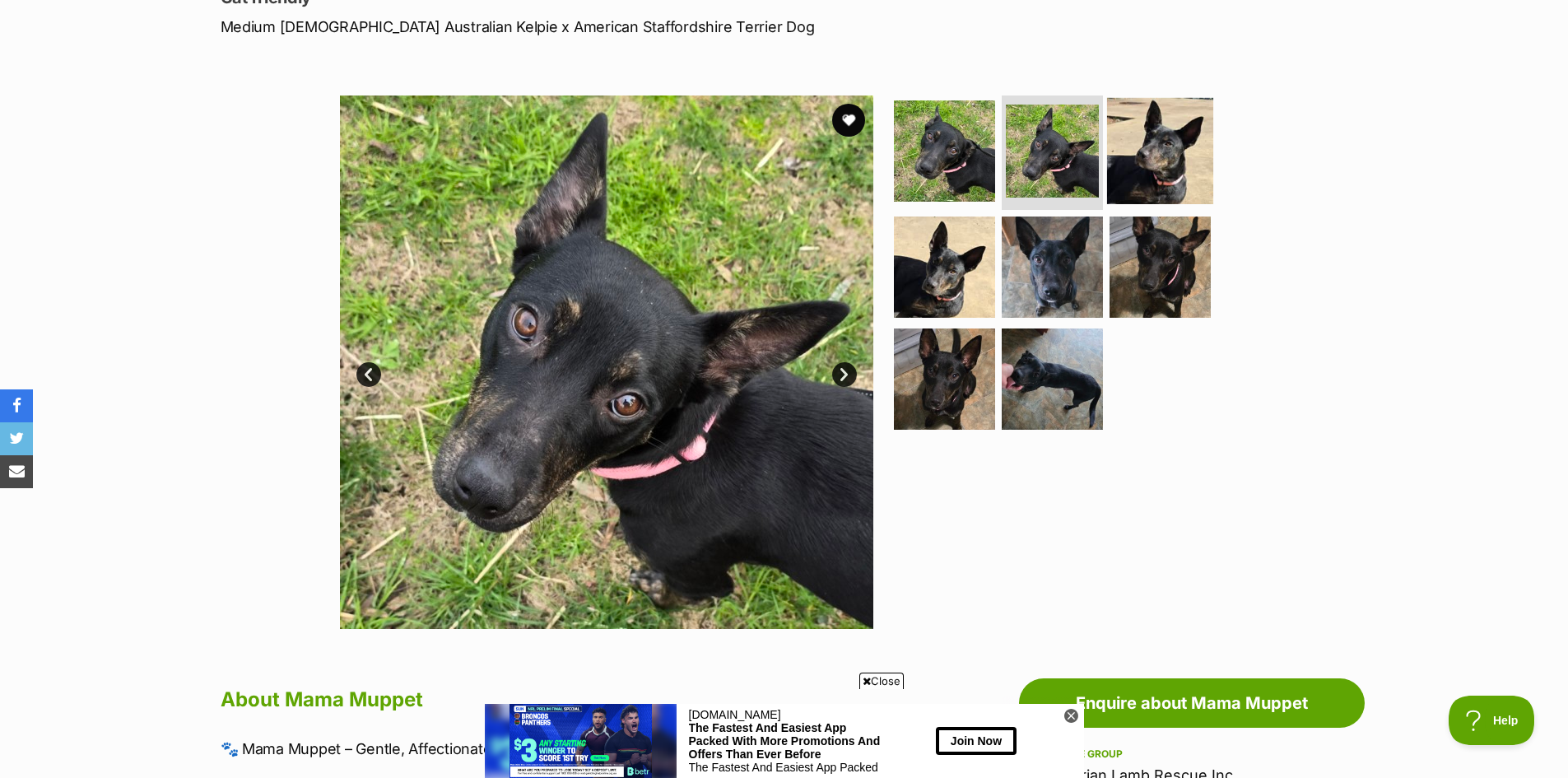
click at [1160, 169] on img at bounding box center [1160, 150] width 106 height 106
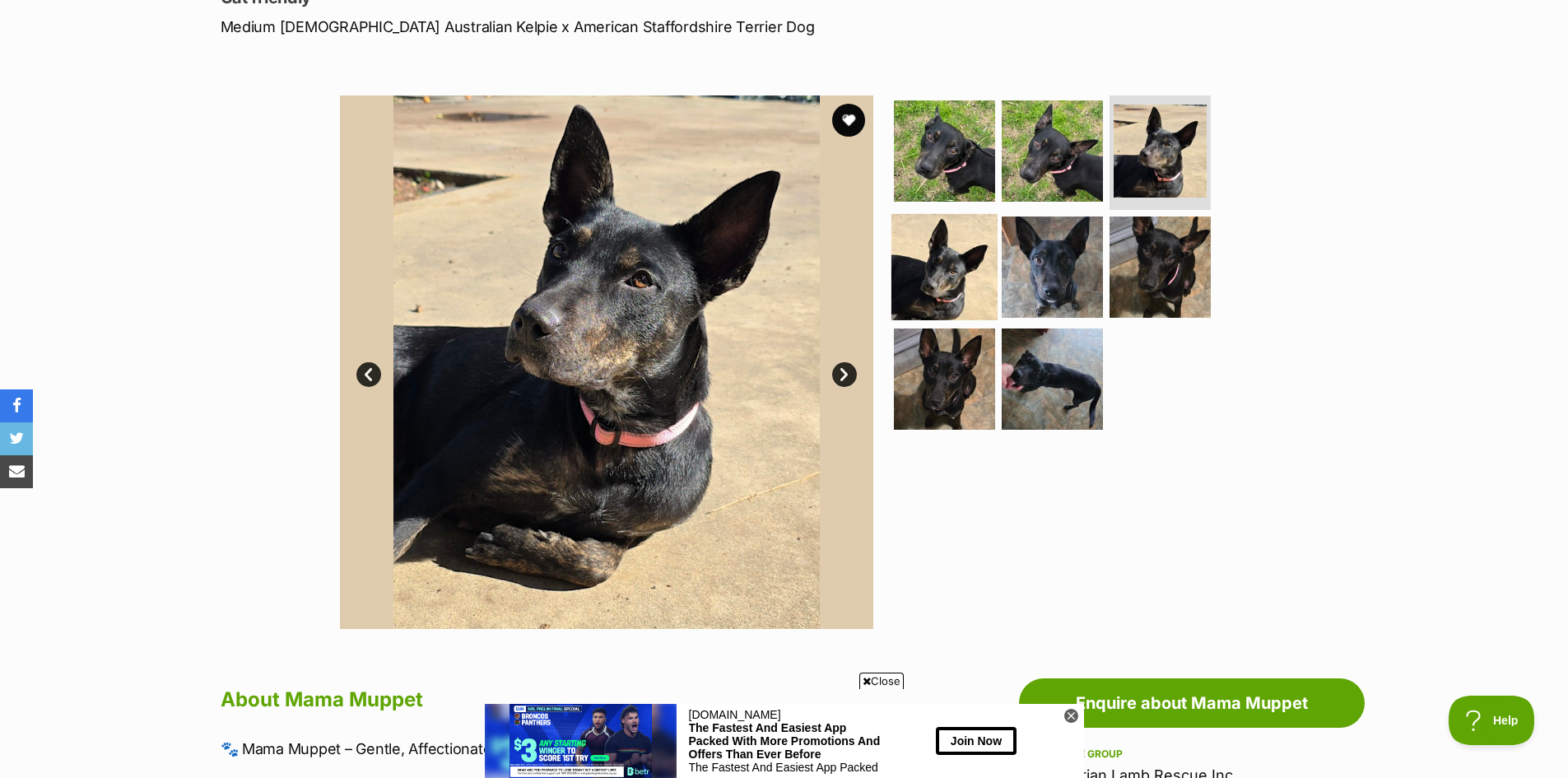
click at [944, 258] on img at bounding box center [944, 267] width 106 height 106
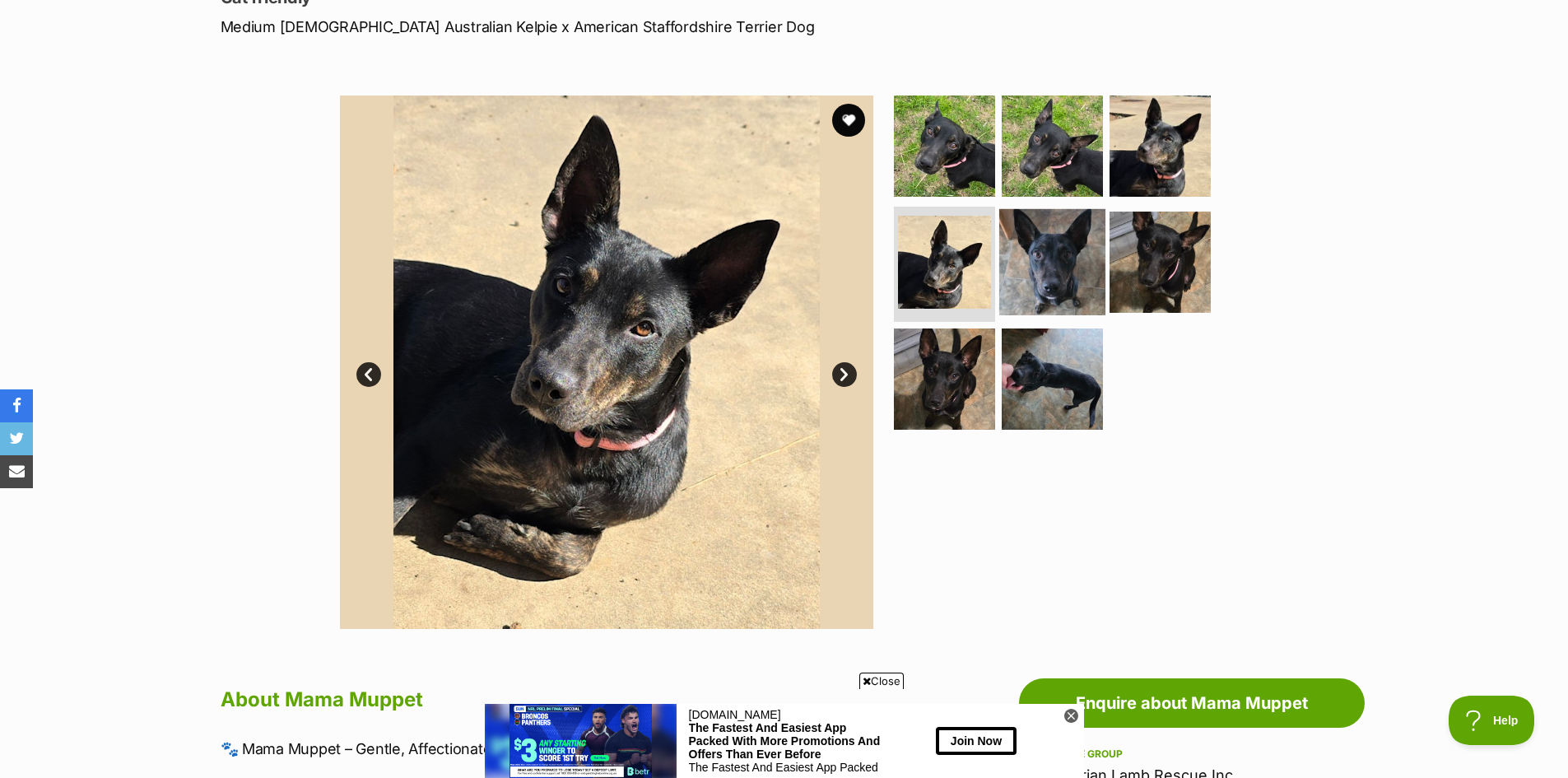
click at [1068, 277] on img at bounding box center [1052, 262] width 106 height 106
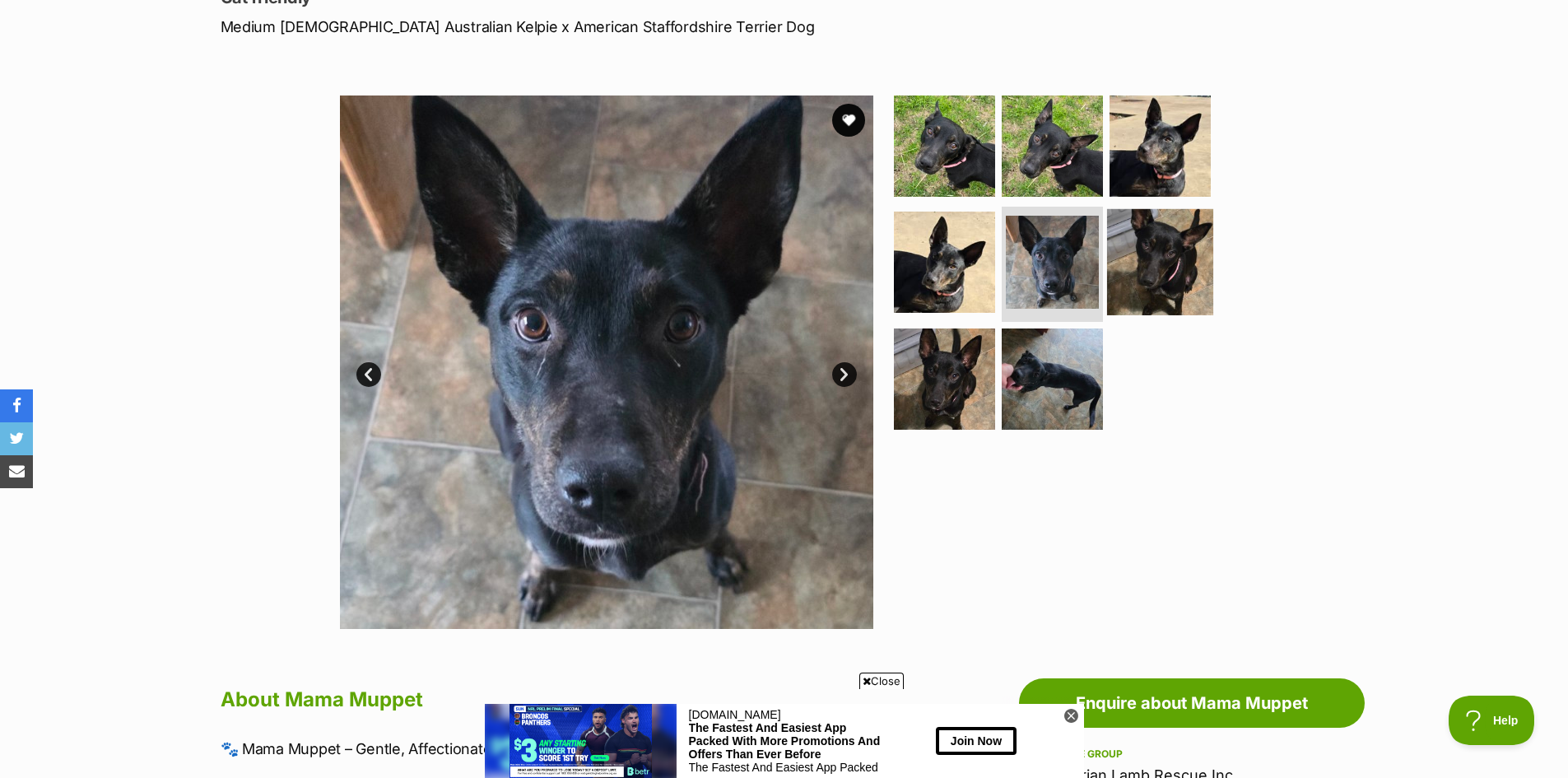
click at [1167, 276] on img at bounding box center [1160, 262] width 106 height 106
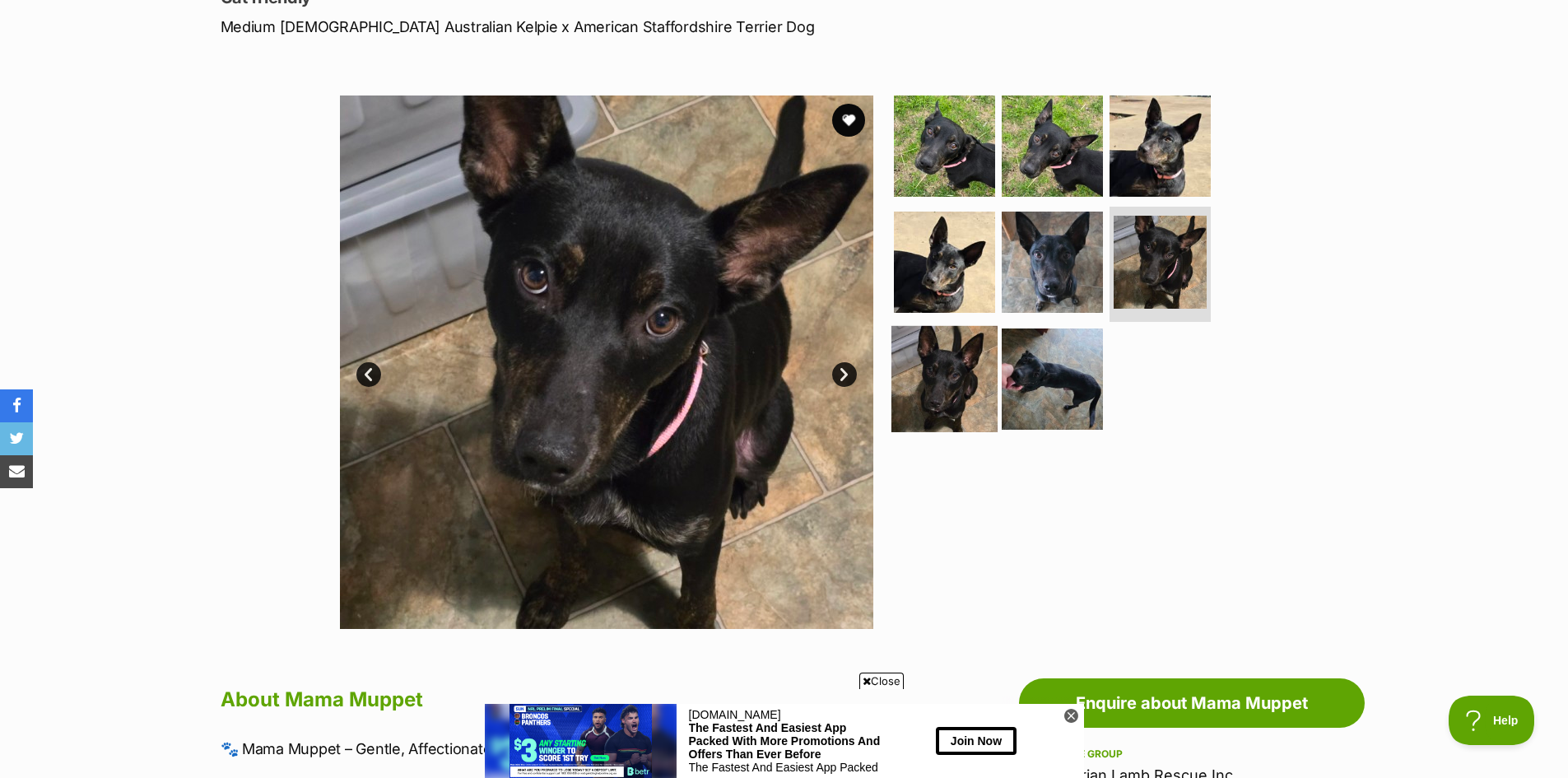
click at [948, 388] on img at bounding box center [944, 379] width 106 height 106
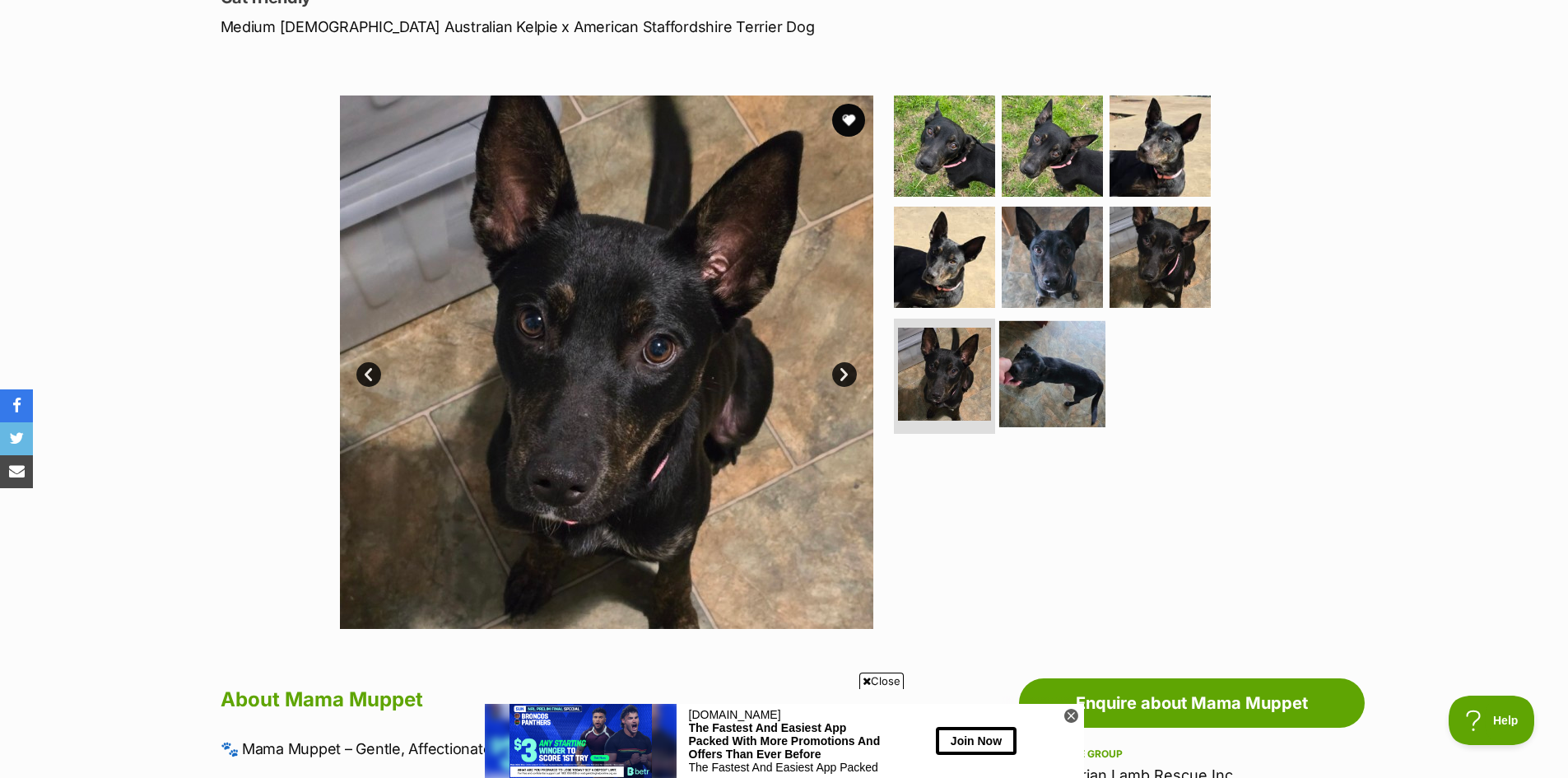
click at [1039, 385] on img at bounding box center [1052, 374] width 106 height 106
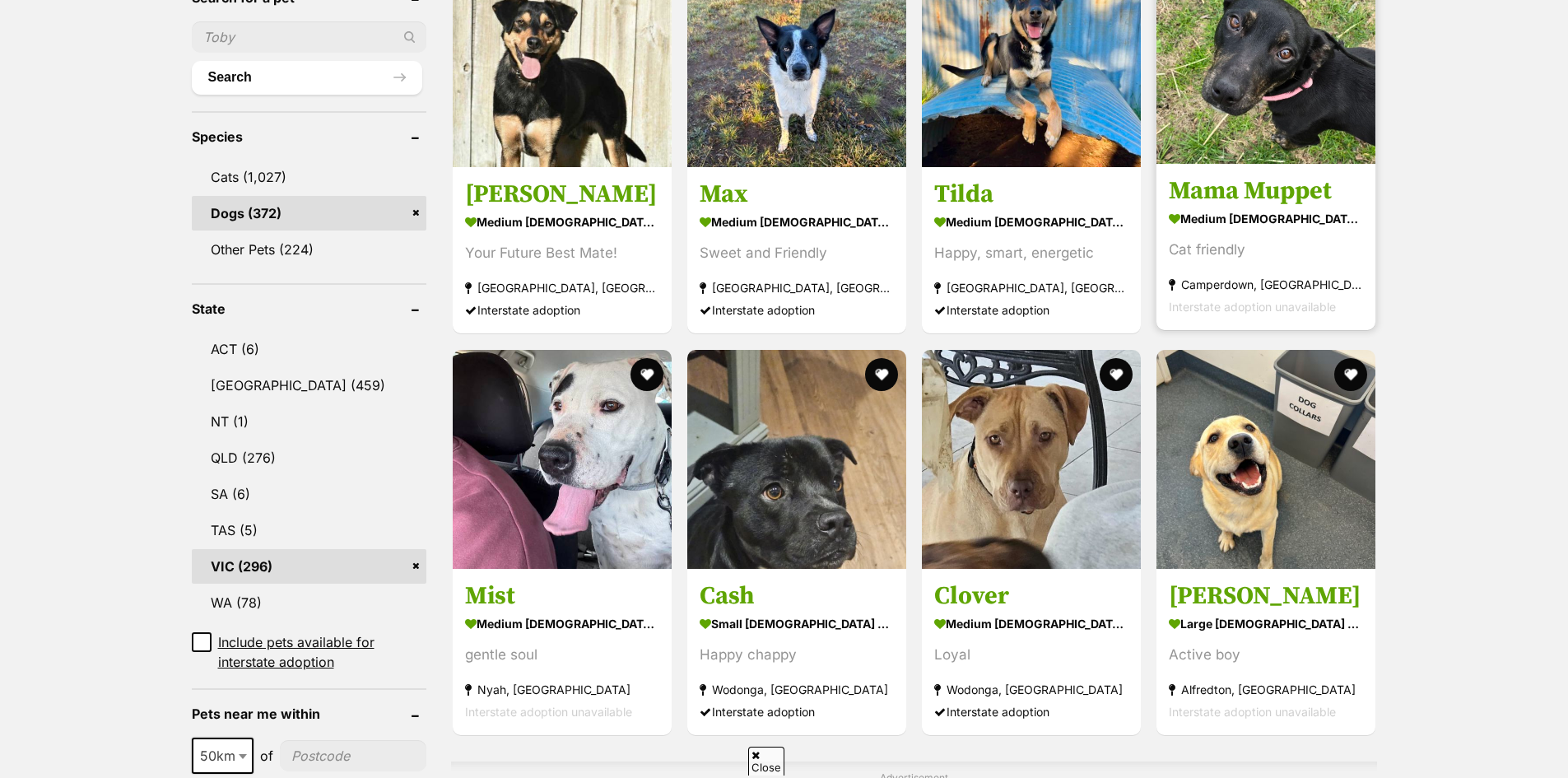
scroll to position [659, 0]
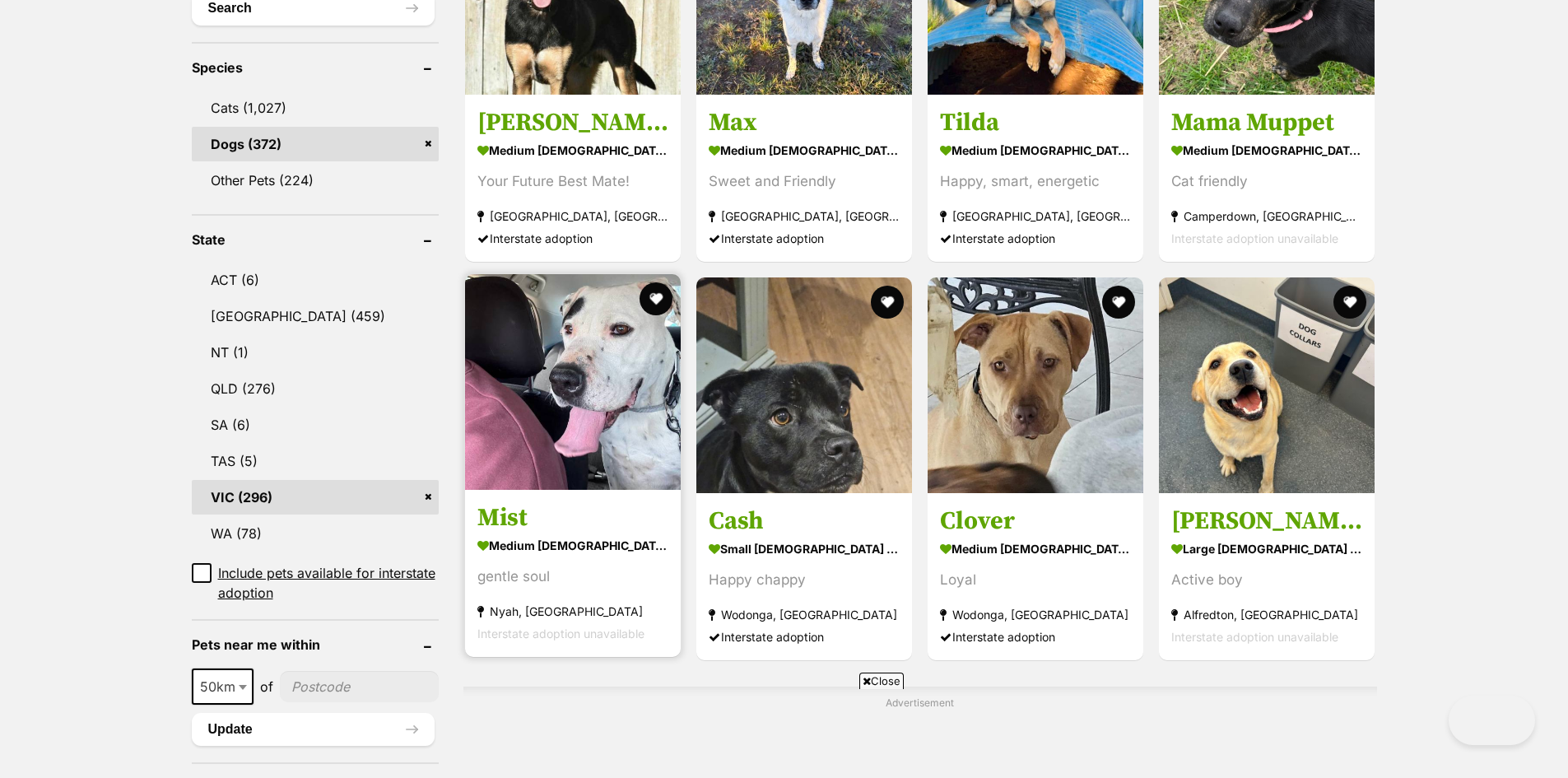
click at [596, 428] on img at bounding box center [572, 381] width 215 height 215
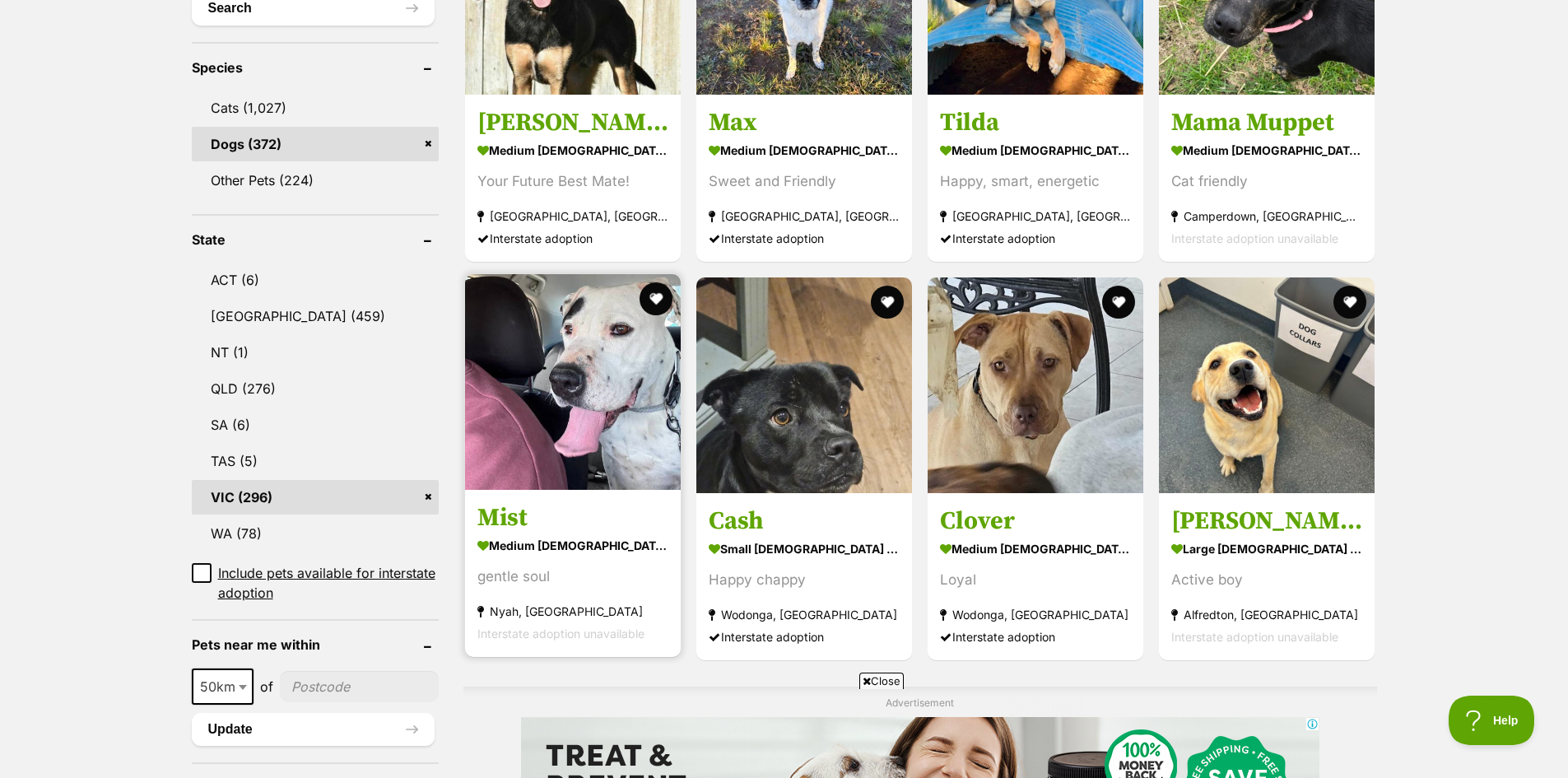
scroll to position [0, 0]
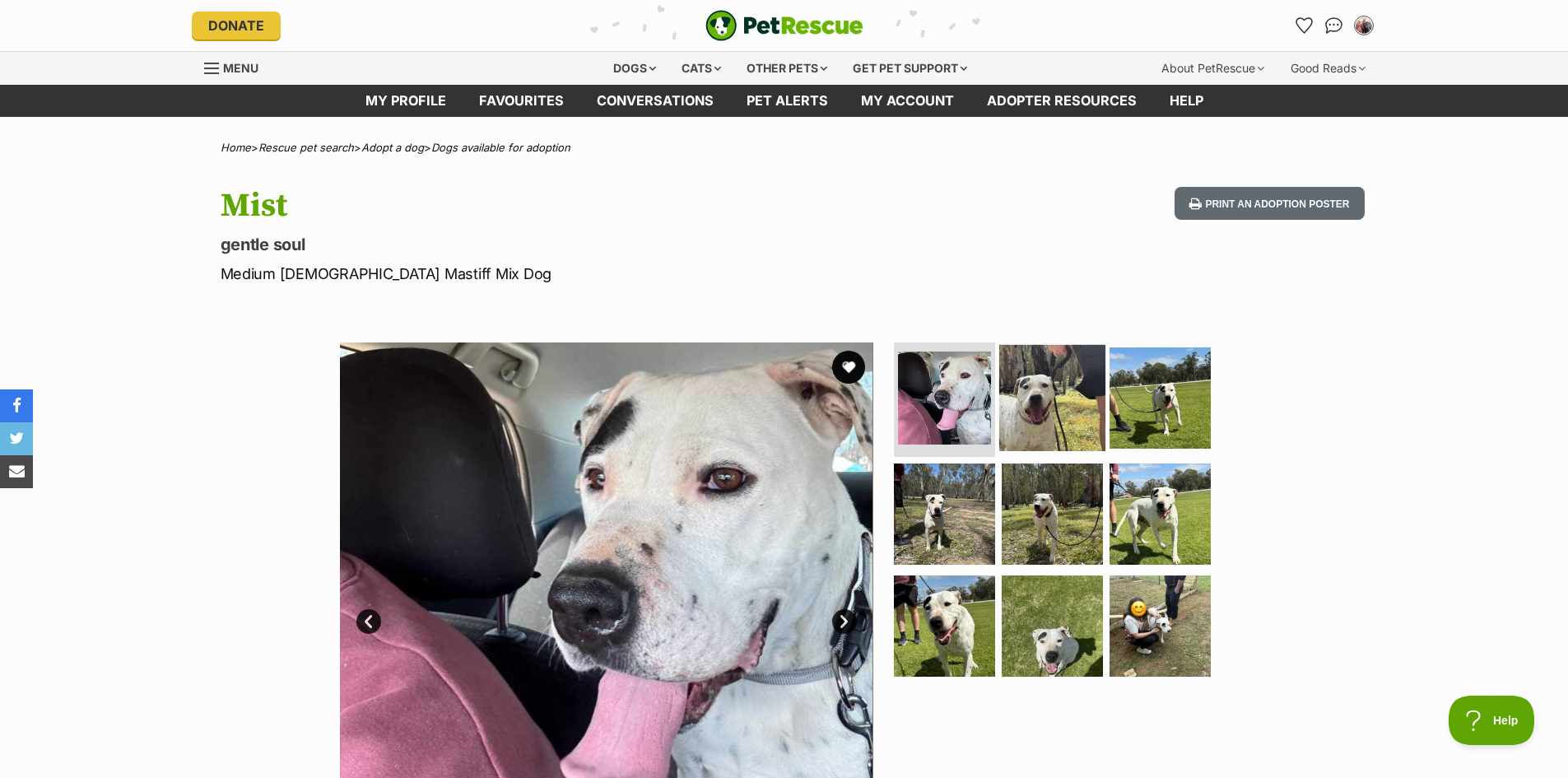
click at [1045, 405] on img at bounding box center [1052, 397] width 106 height 106
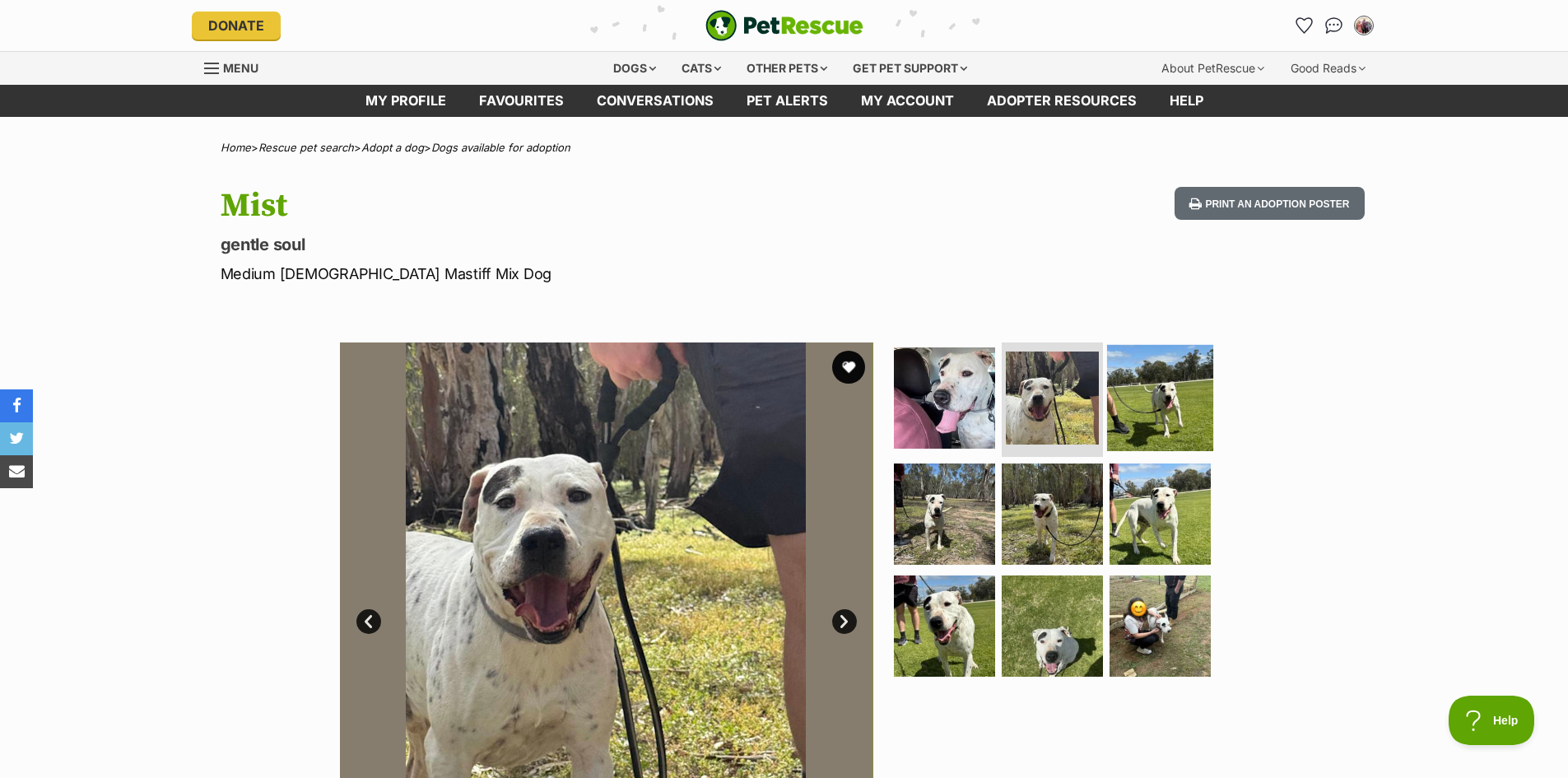
click at [1183, 399] on img at bounding box center [1160, 397] width 106 height 106
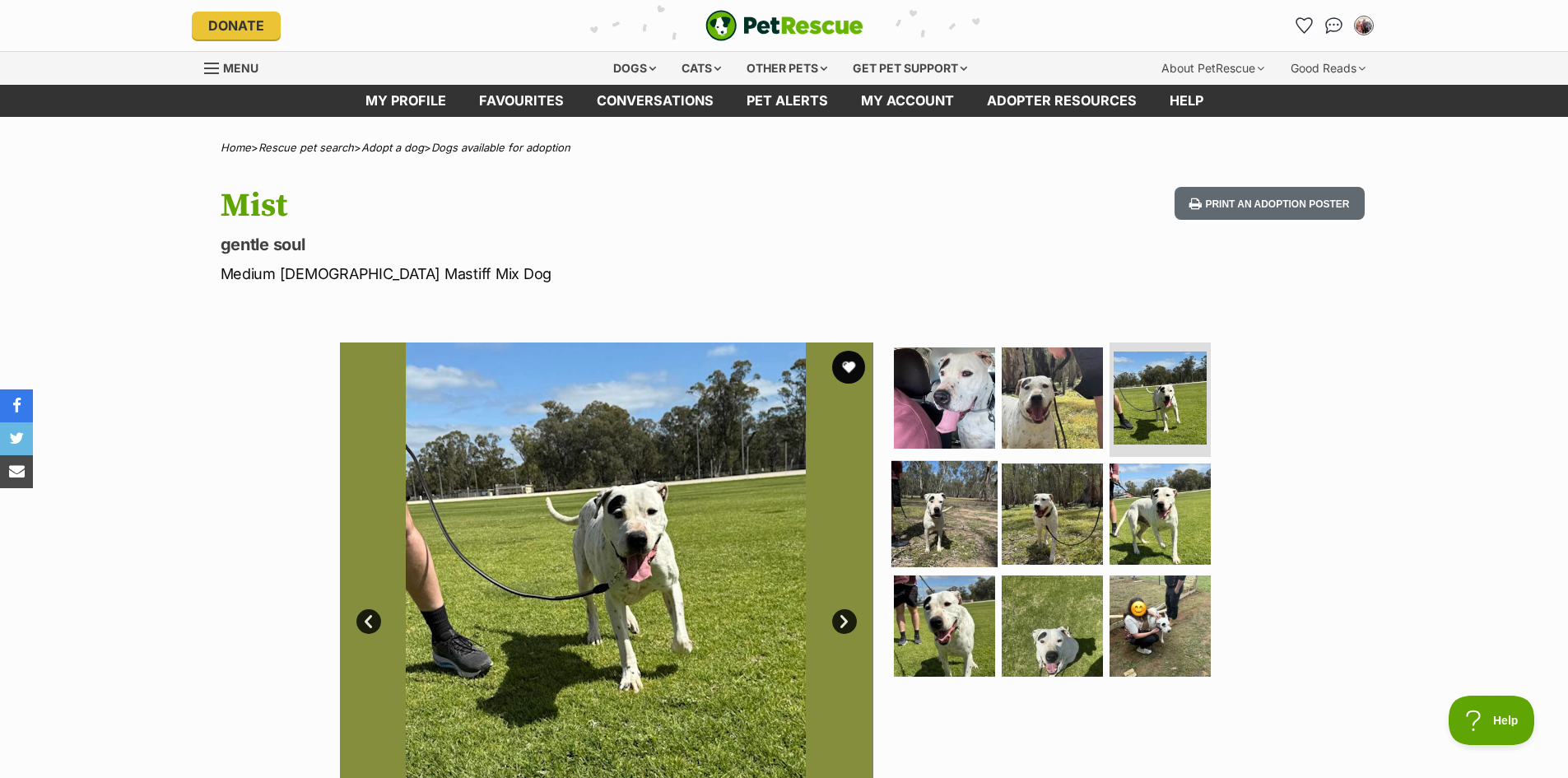
click at [930, 523] on img at bounding box center [944, 514] width 106 height 106
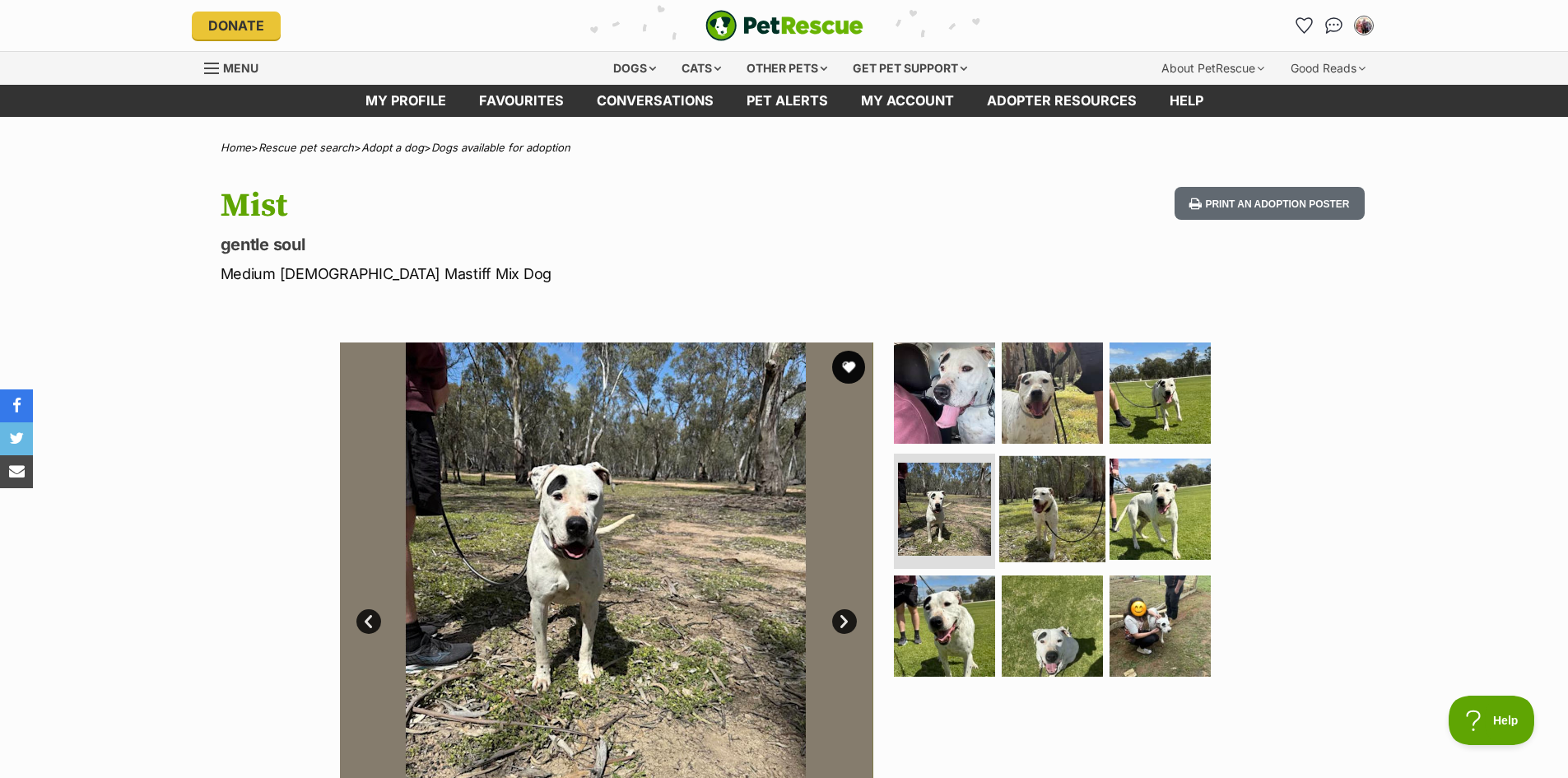
click at [1075, 525] on img at bounding box center [1052, 509] width 106 height 106
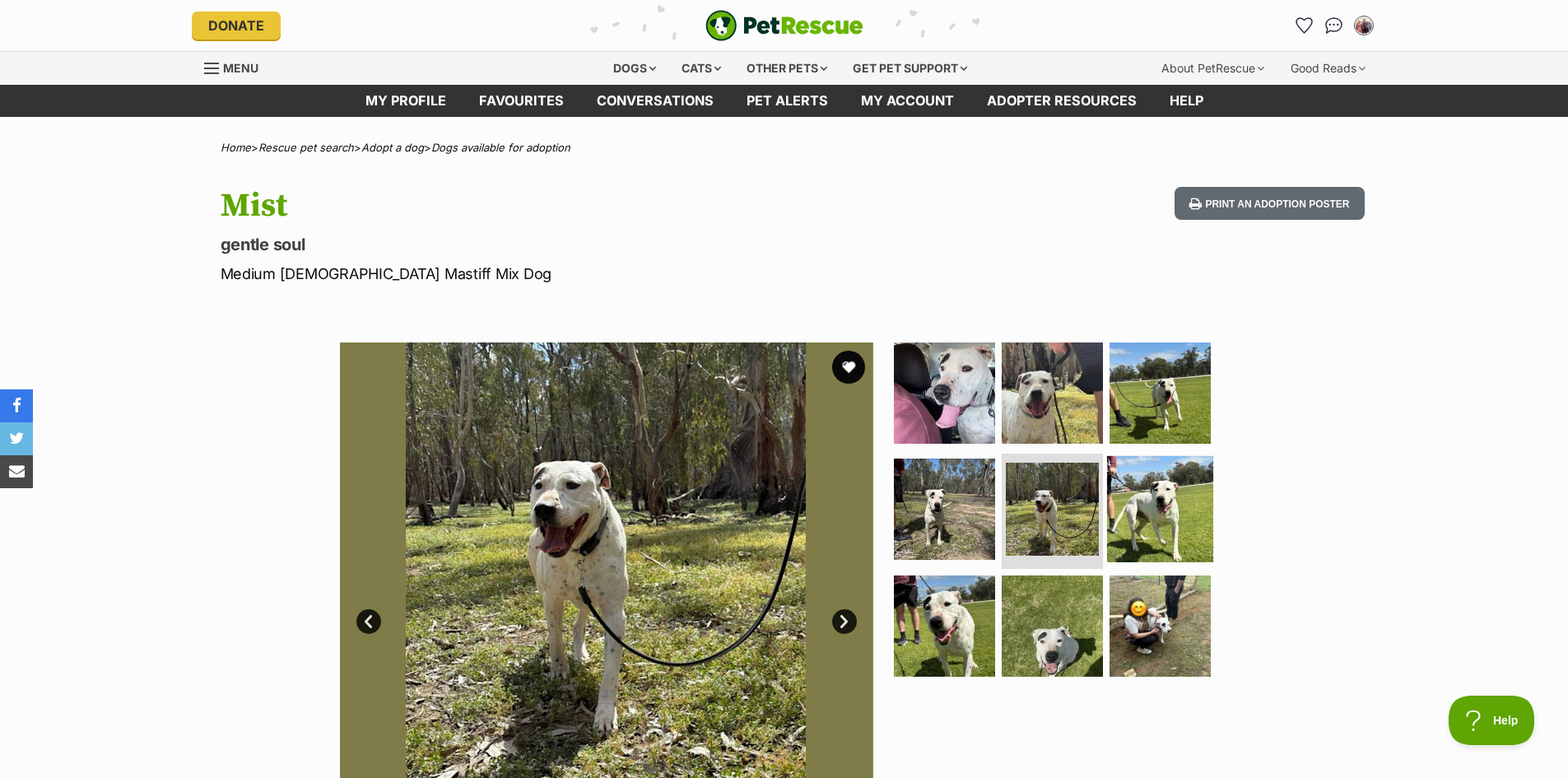
click at [1167, 518] on img at bounding box center [1160, 509] width 106 height 106
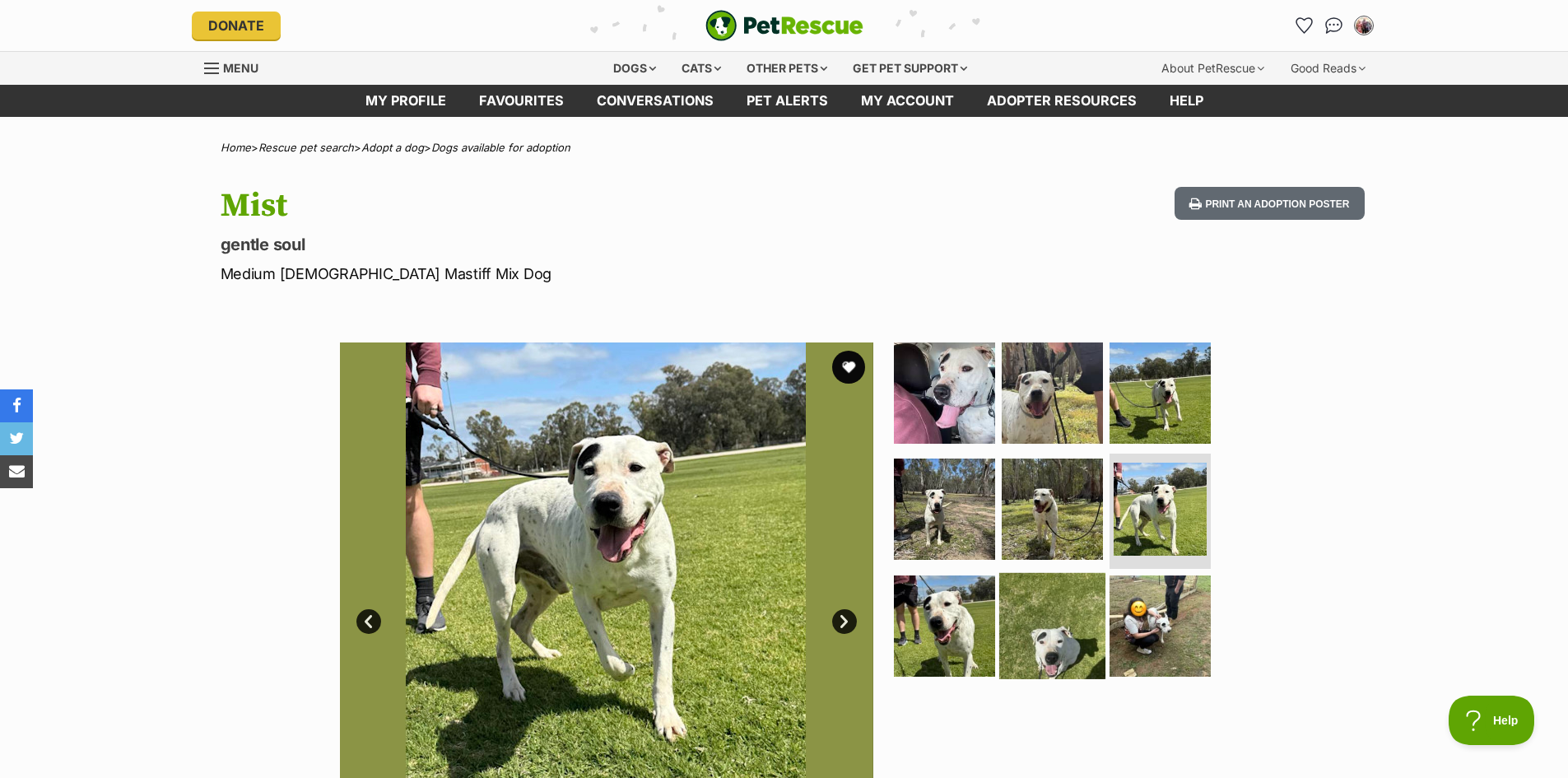
click at [1029, 635] on img at bounding box center [1052, 625] width 106 height 106
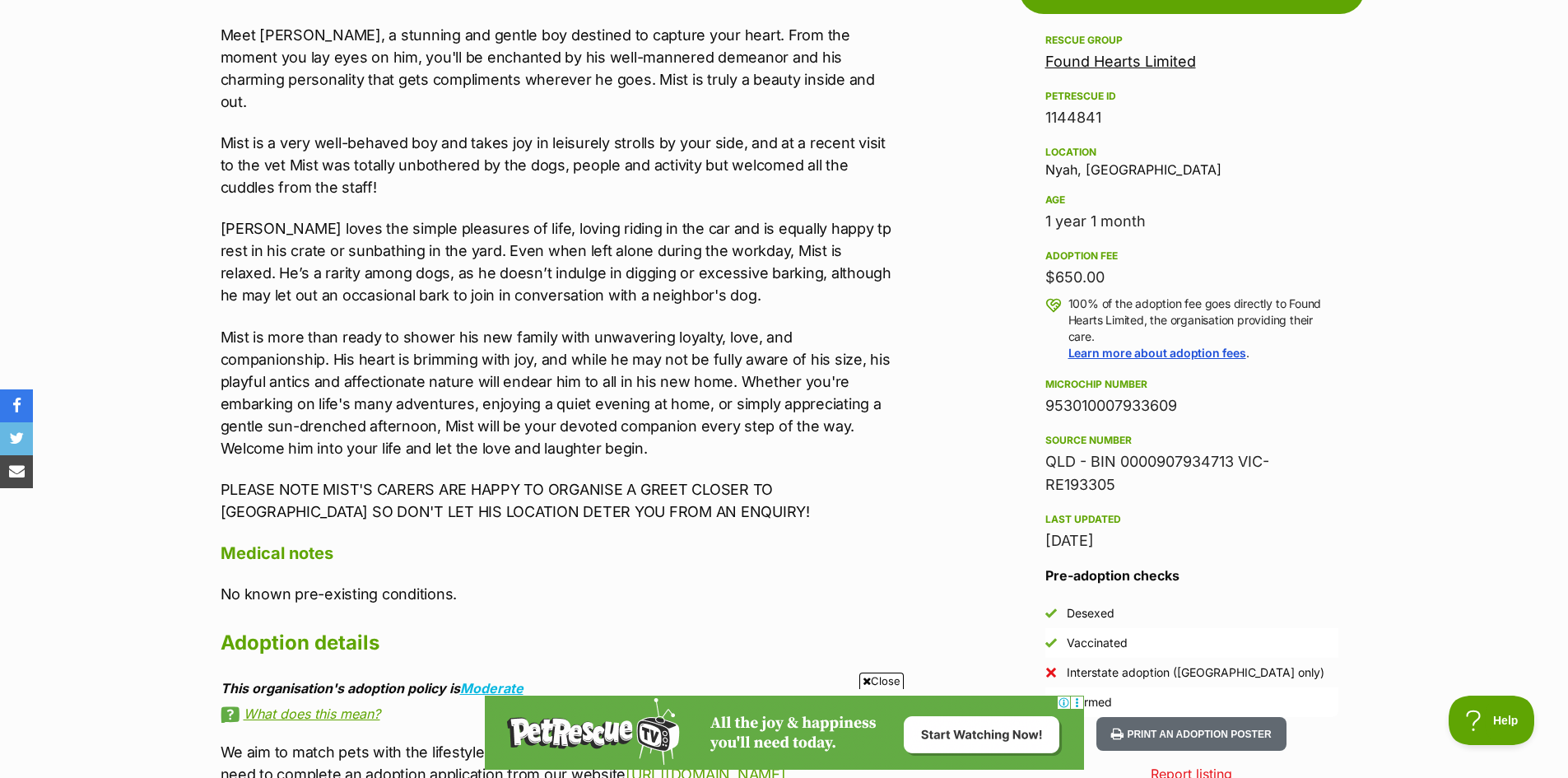
scroll to position [988, 0]
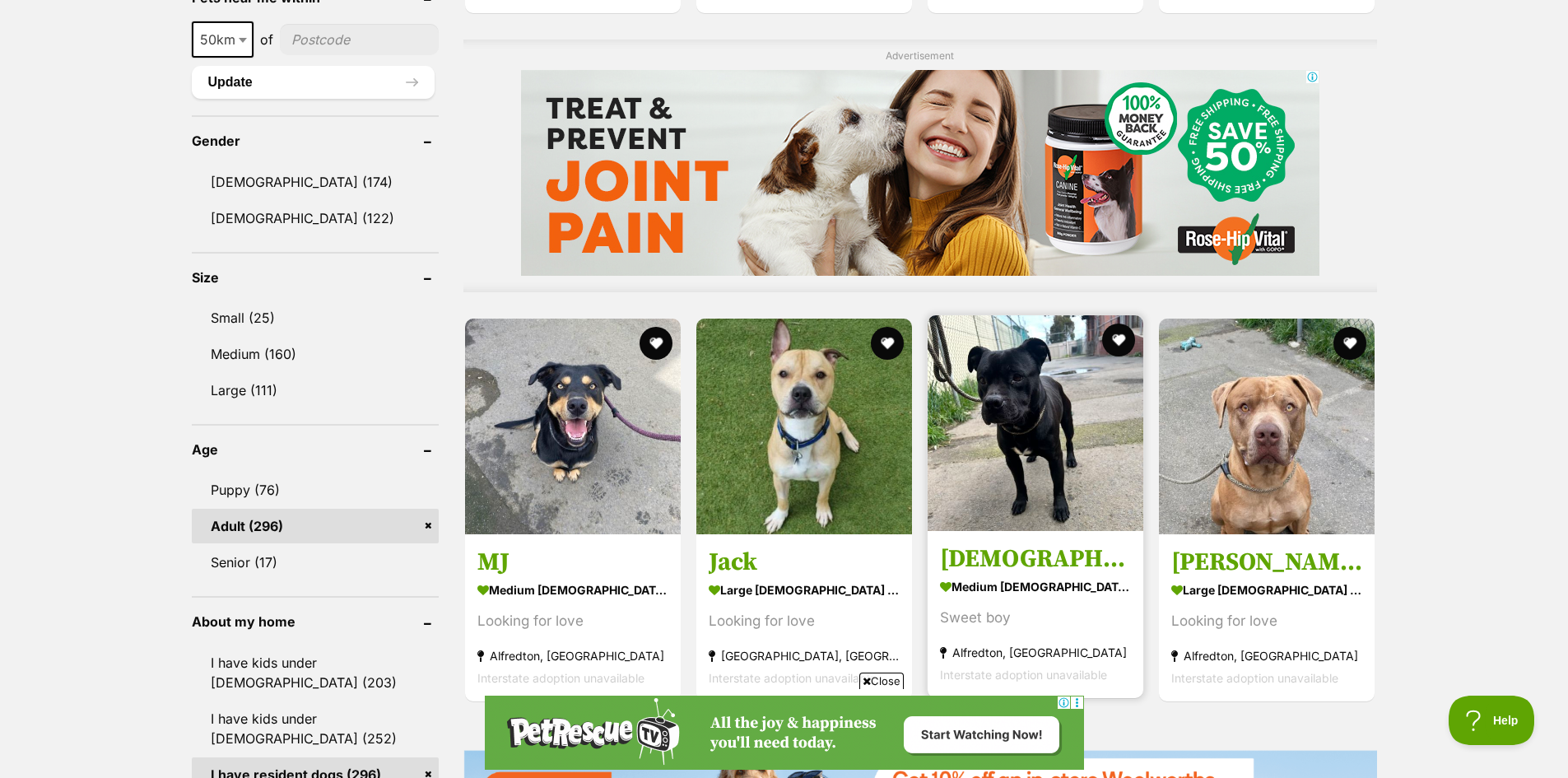
scroll to position [1391, 0]
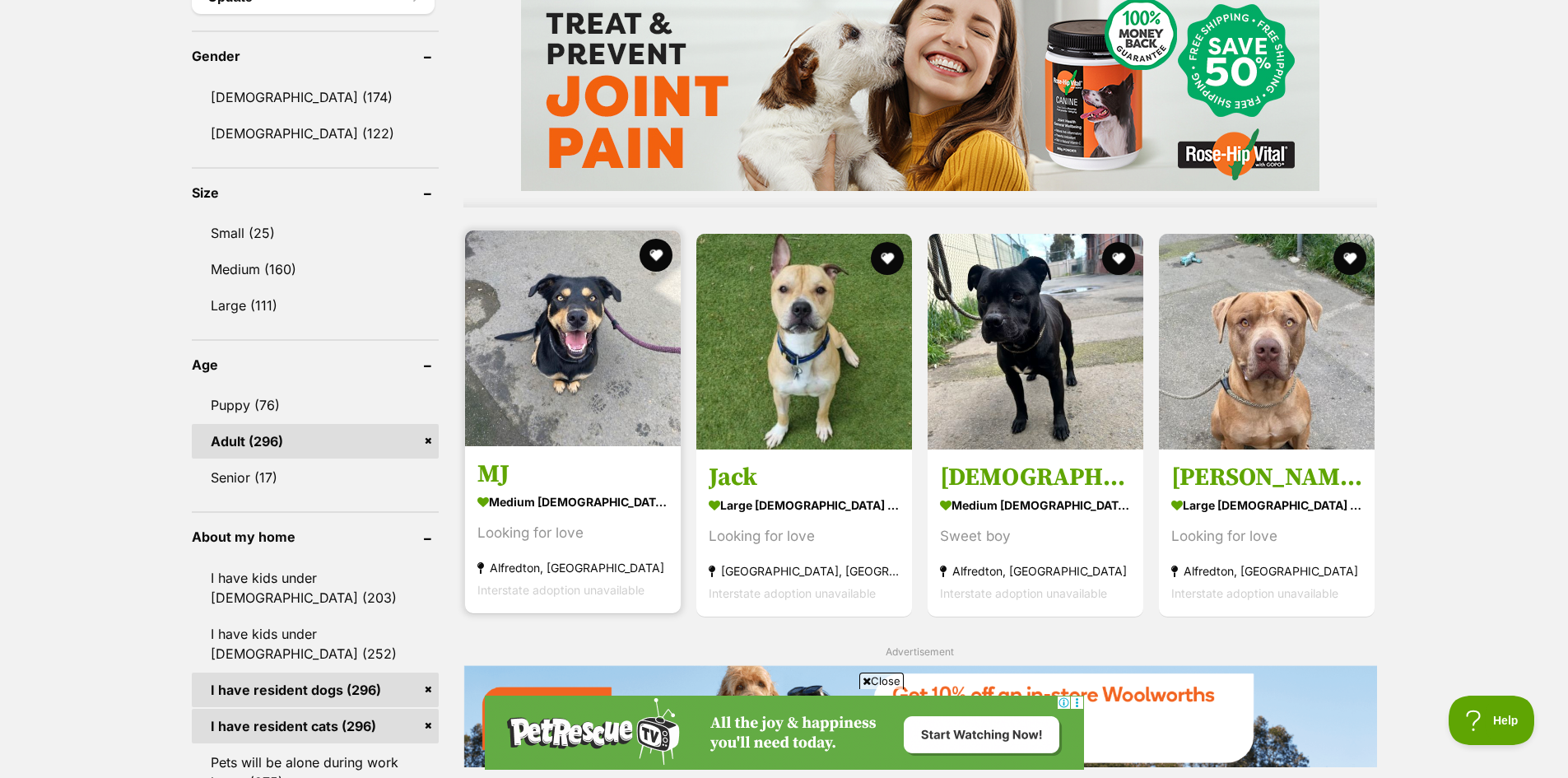
click at [601, 364] on img at bounding box center [572, 338] width 215 height 215
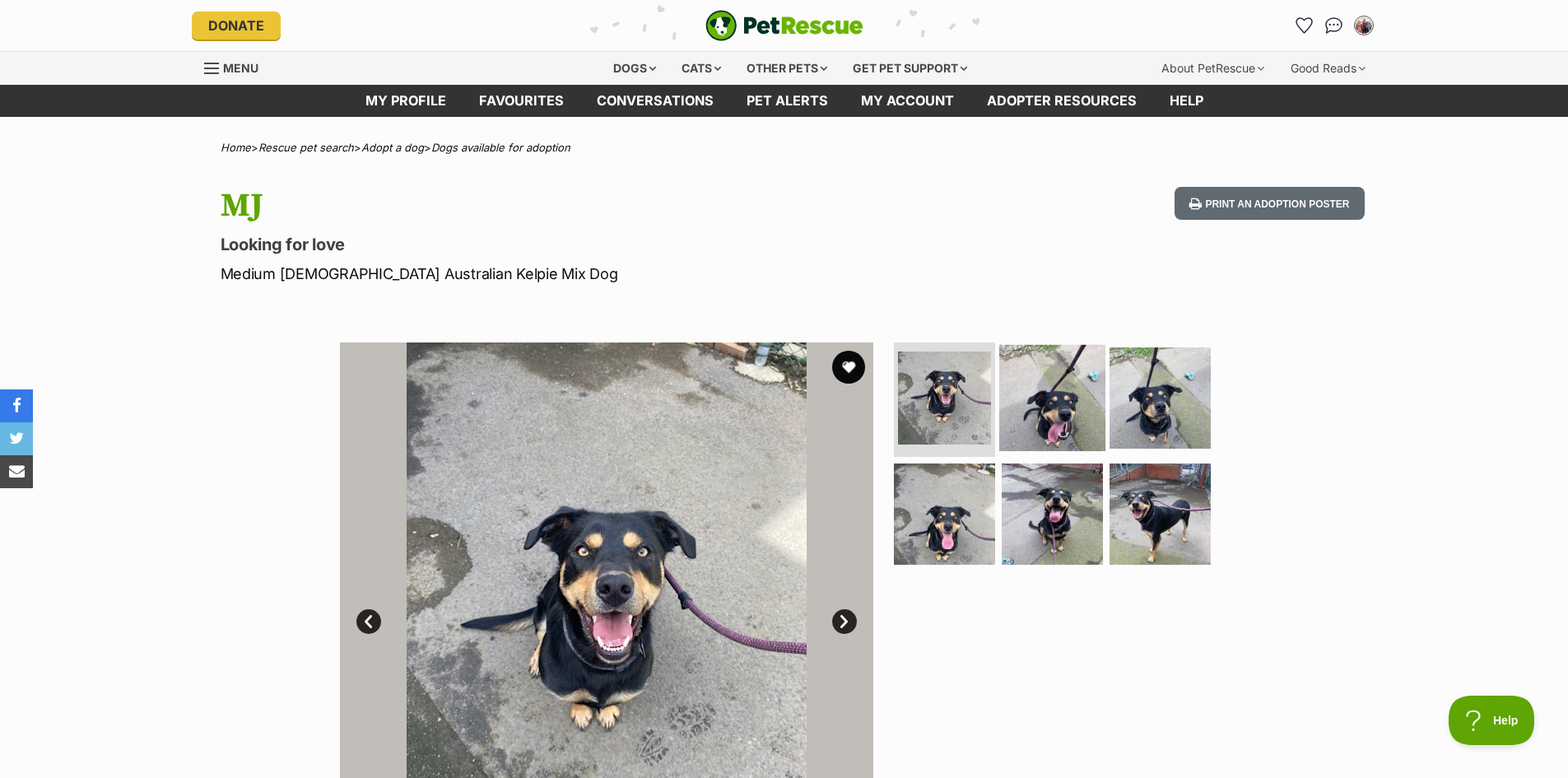
click at [1063, 384] on img at bounding box center [1052, 397] width 106 height 106
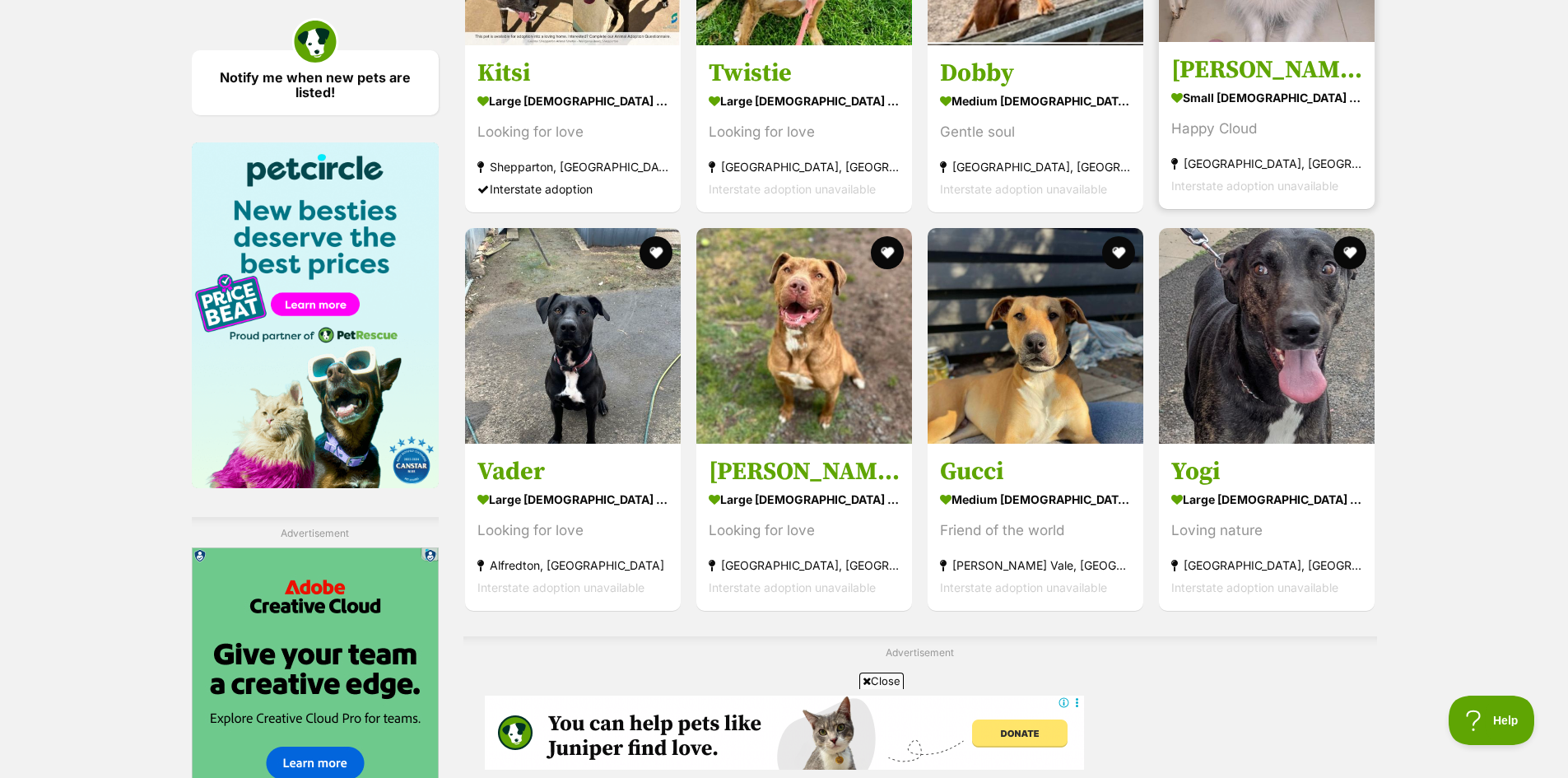
scroll to position [2369, 0]
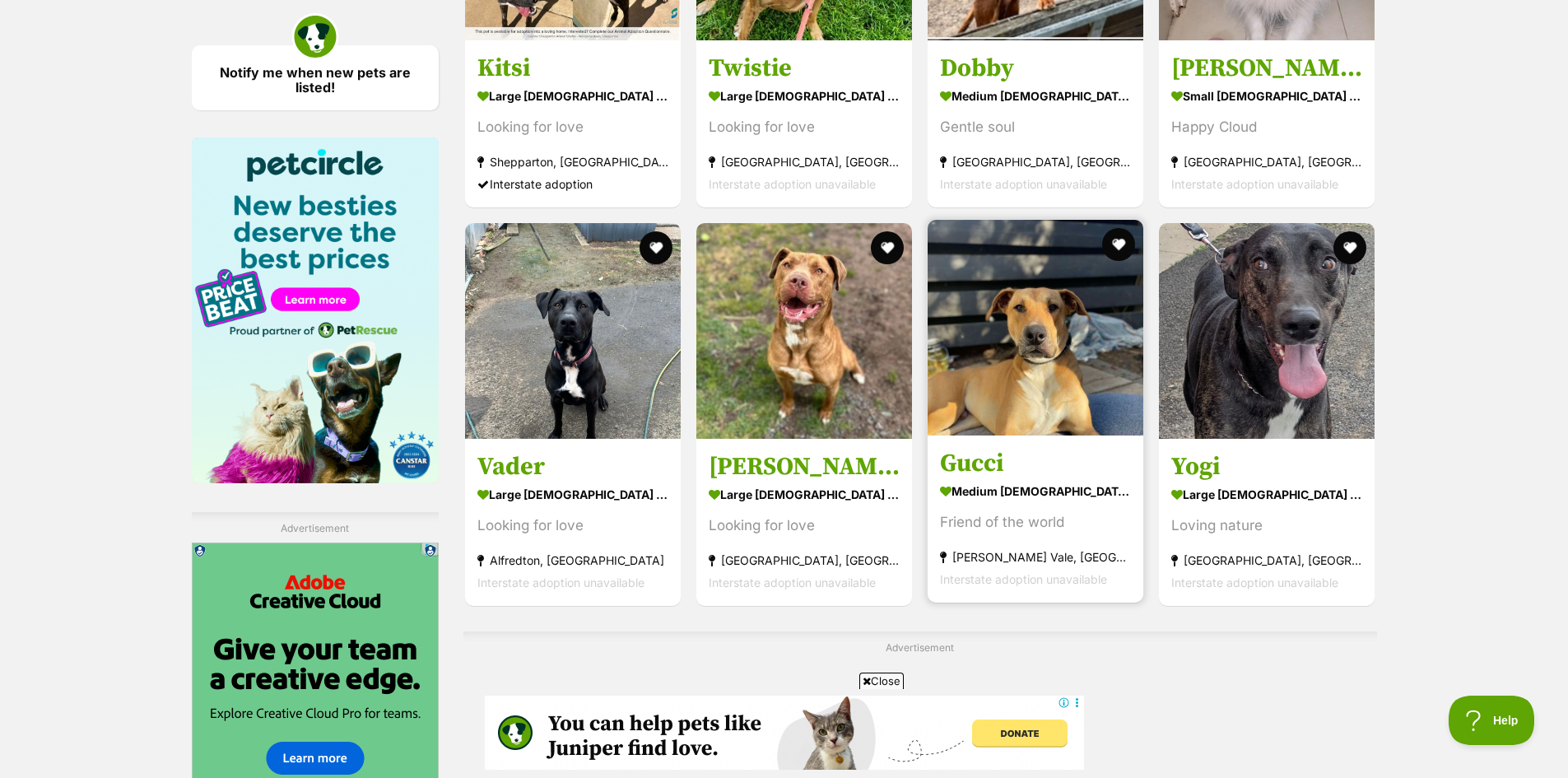
click at [1065, 381] on img at bounding box center [1035, 327] width 215 height 215
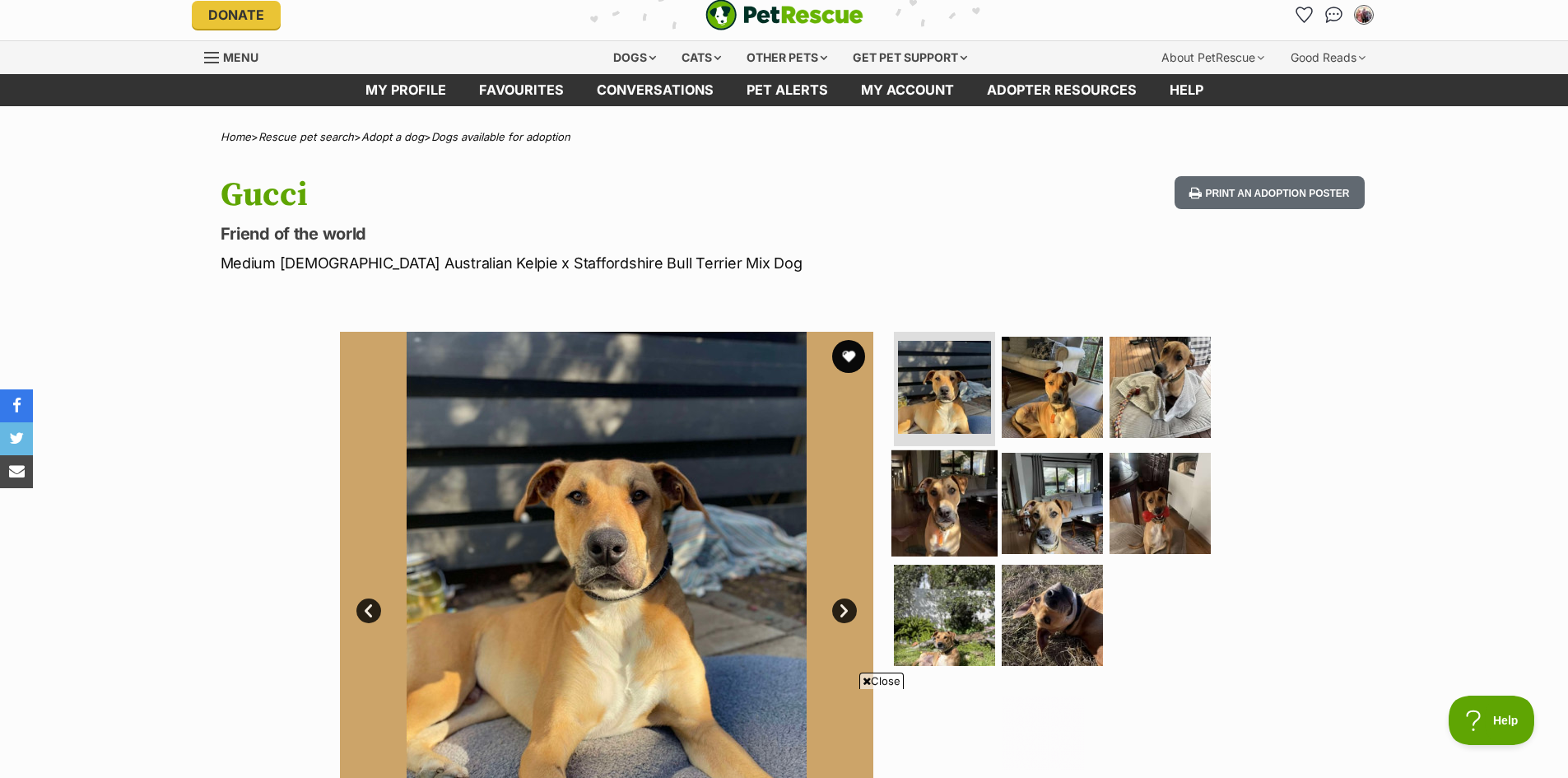
scroll to position [247, 0]
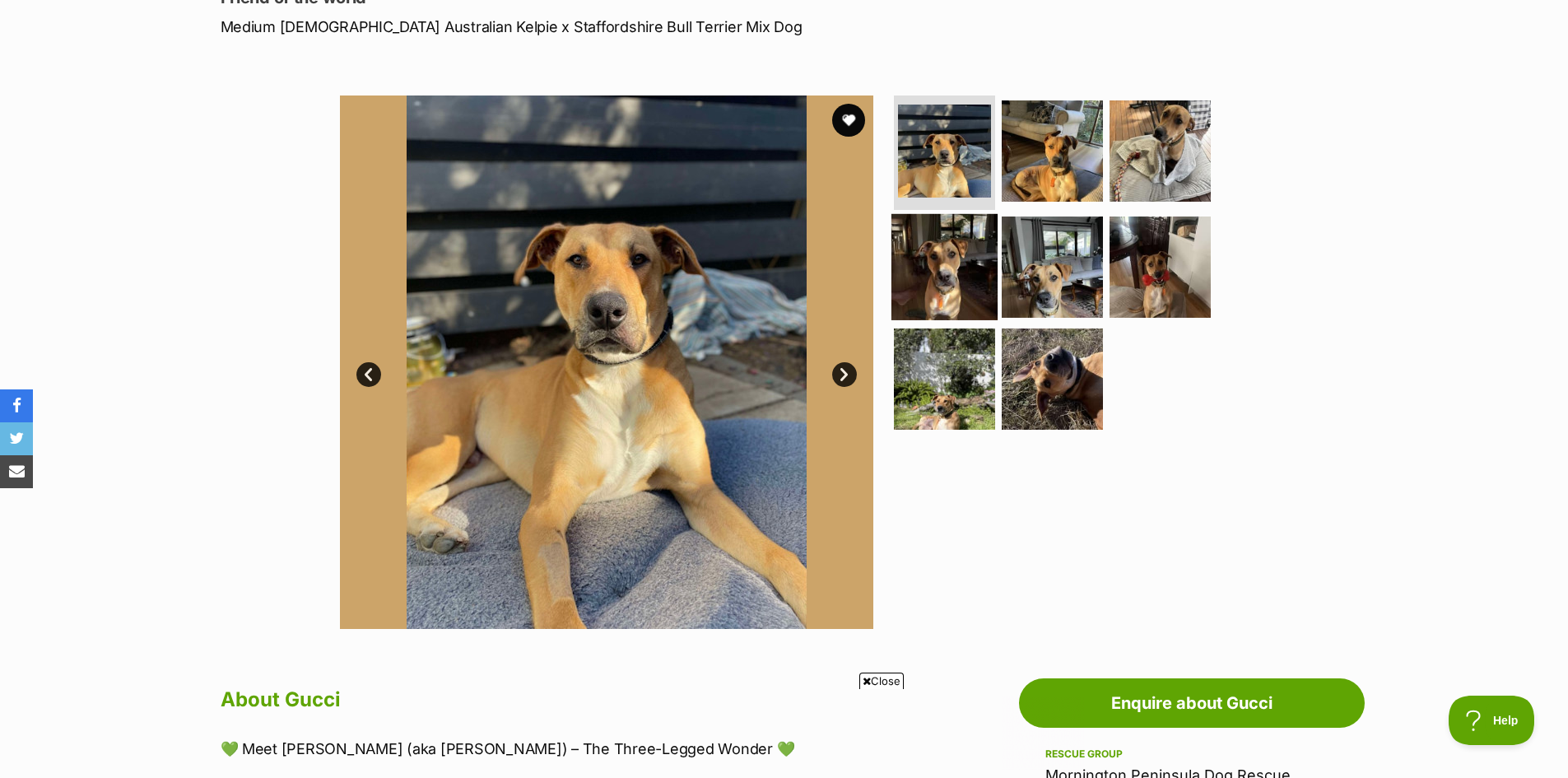
click at [966, 284] on img at bounding box center [944, 267] width 106 height 106
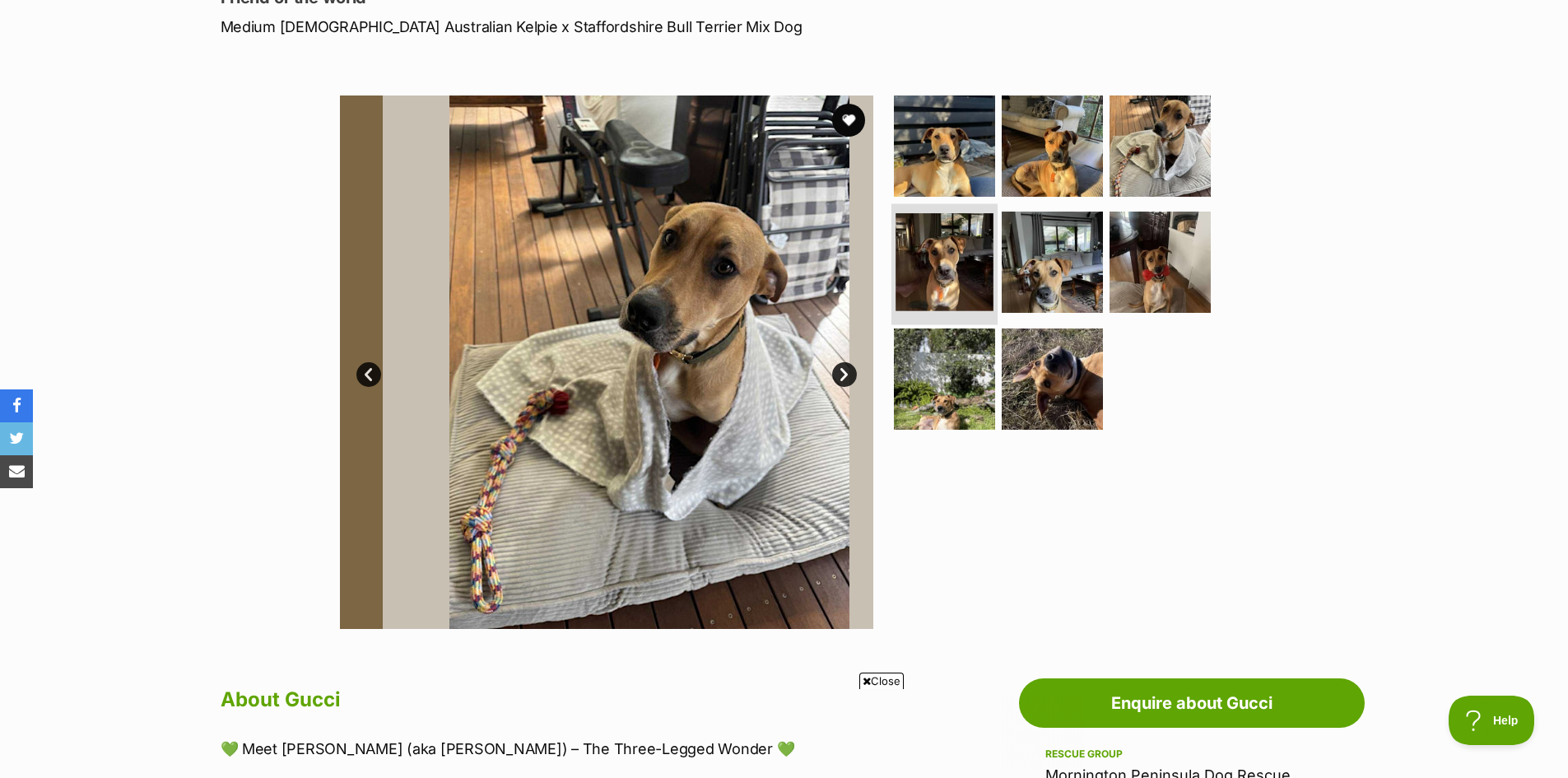
scroll to position [0, 0]
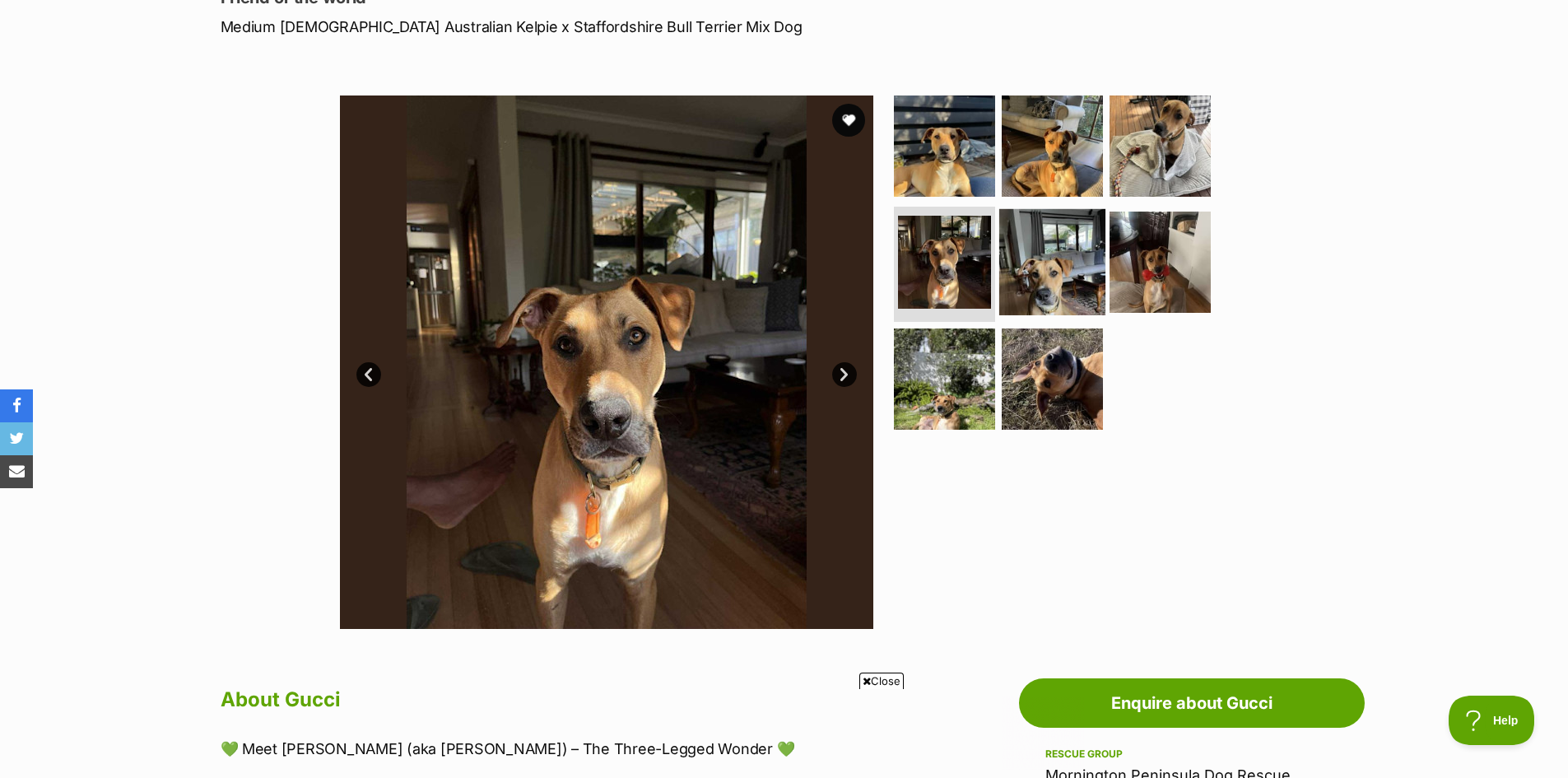
click at [1052, 278] on img at bounding box center [1052, 262] width 106 height 106
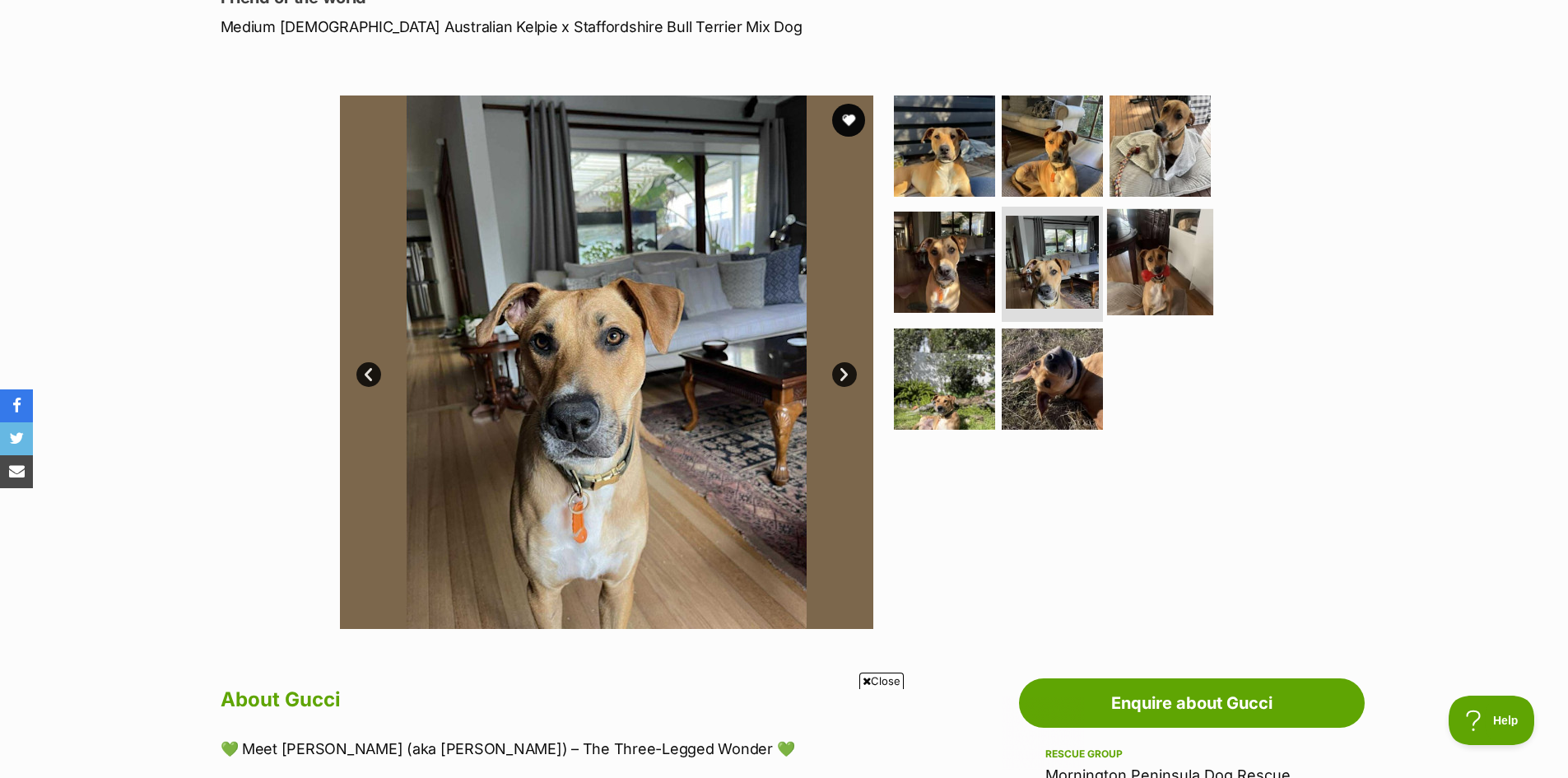
click at [1187, 278] on img at bounding box center [1160, 262] width 106 height 106
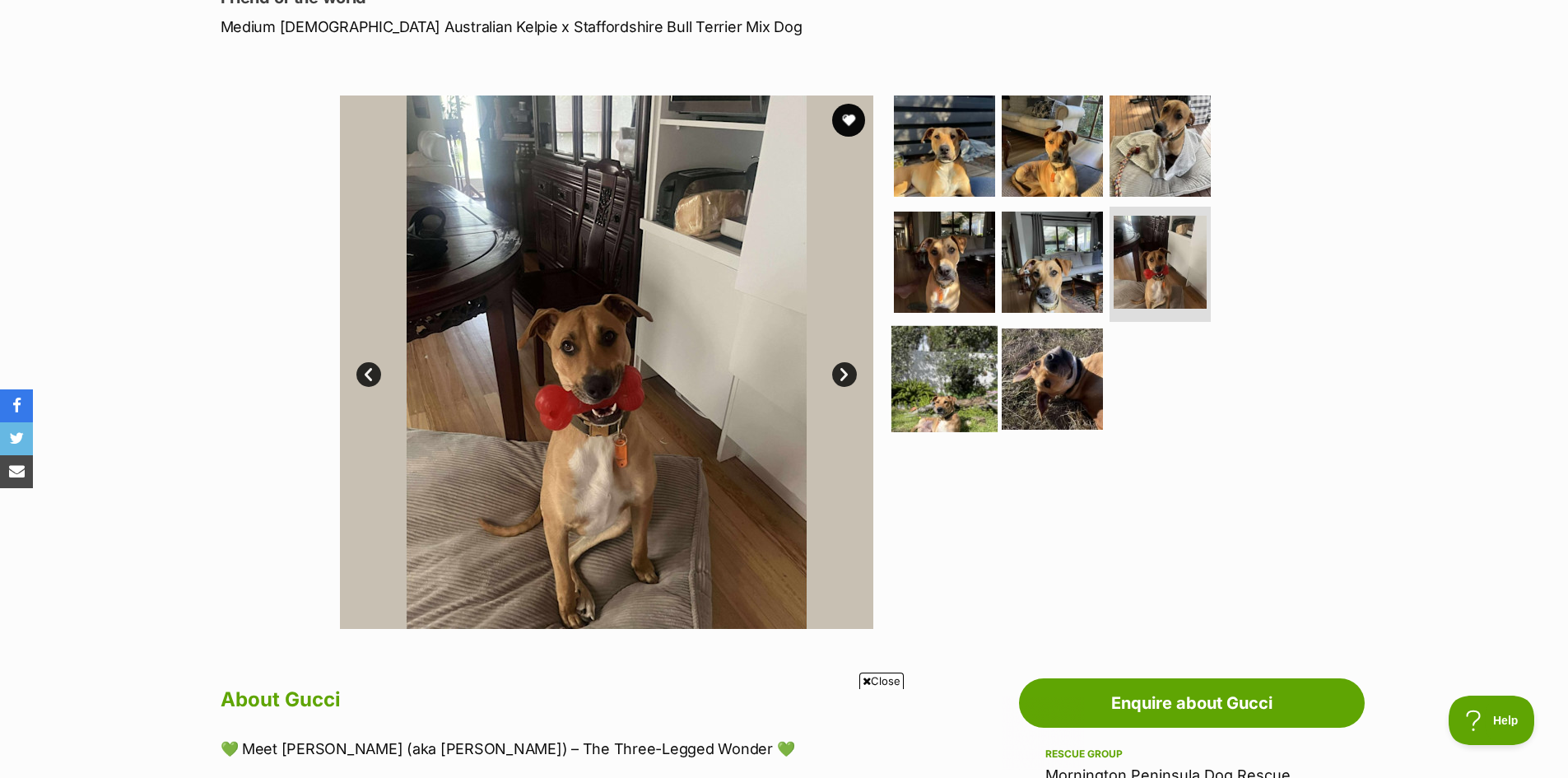
click at [973, 404] on img at bounding box center [944, 379] width 106 height 106
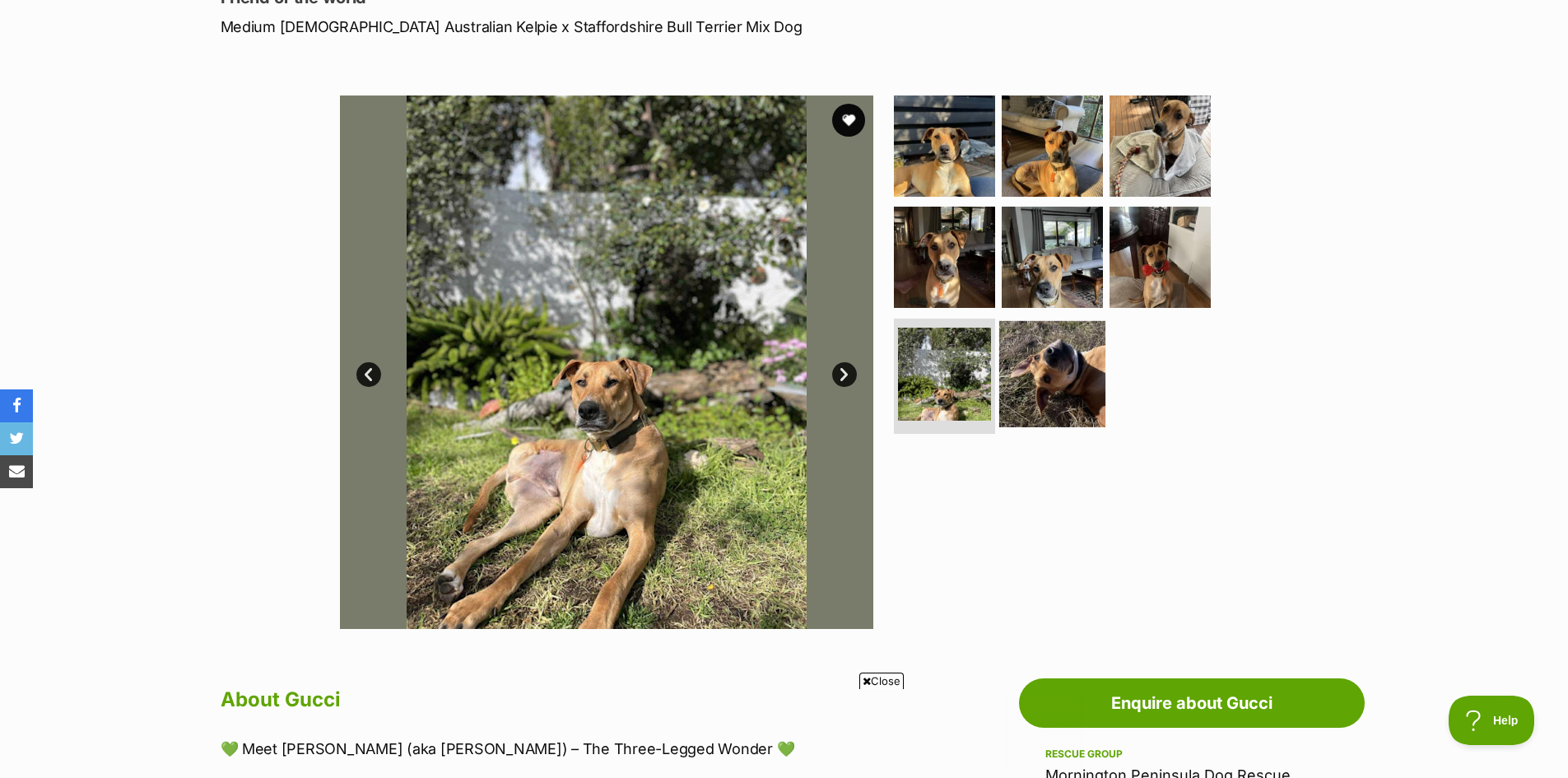
click at [1079, 390] on img at bounding box center [1052, 374] width 106 height 106
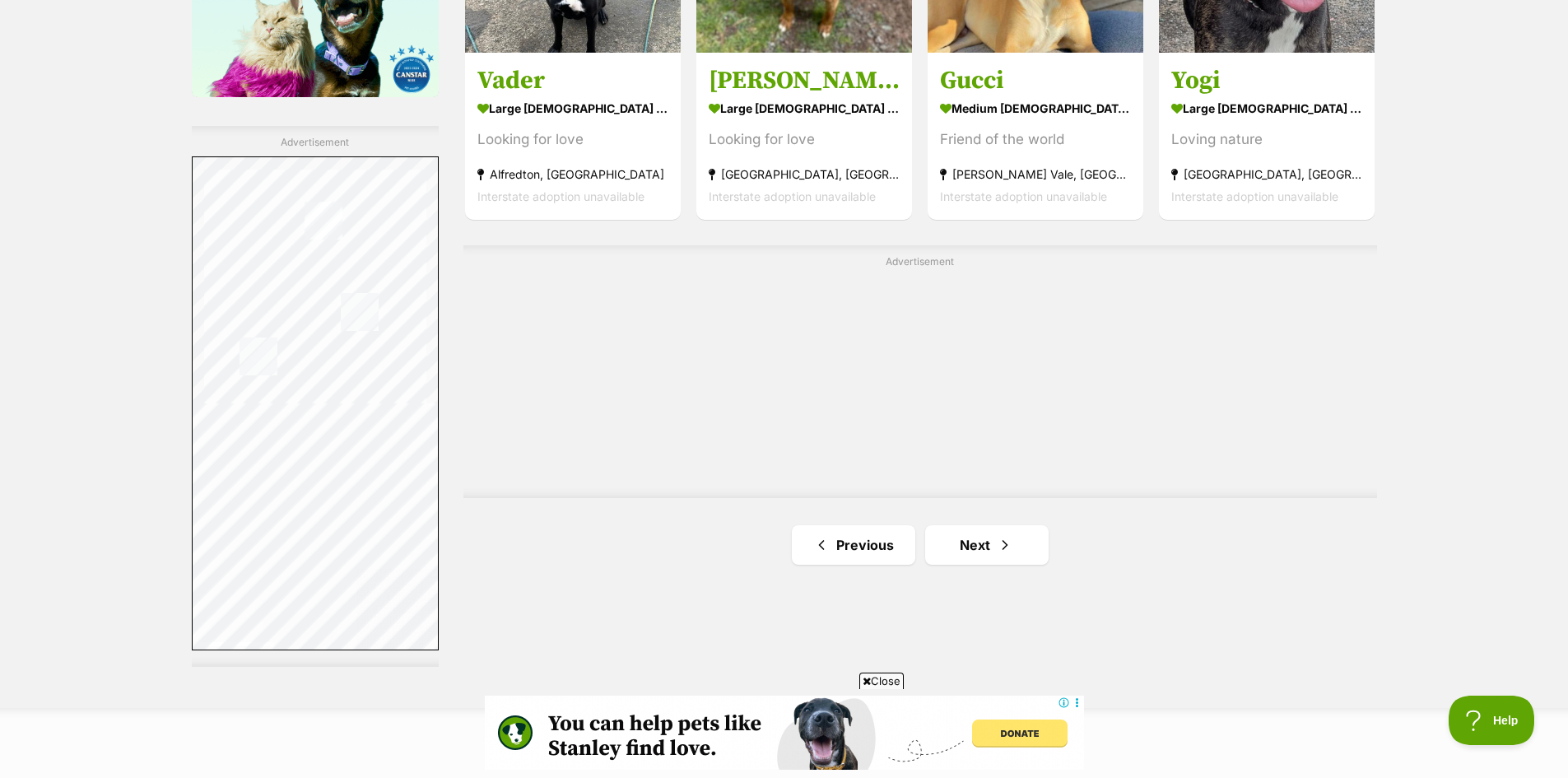
scroll to position [2781, 0]
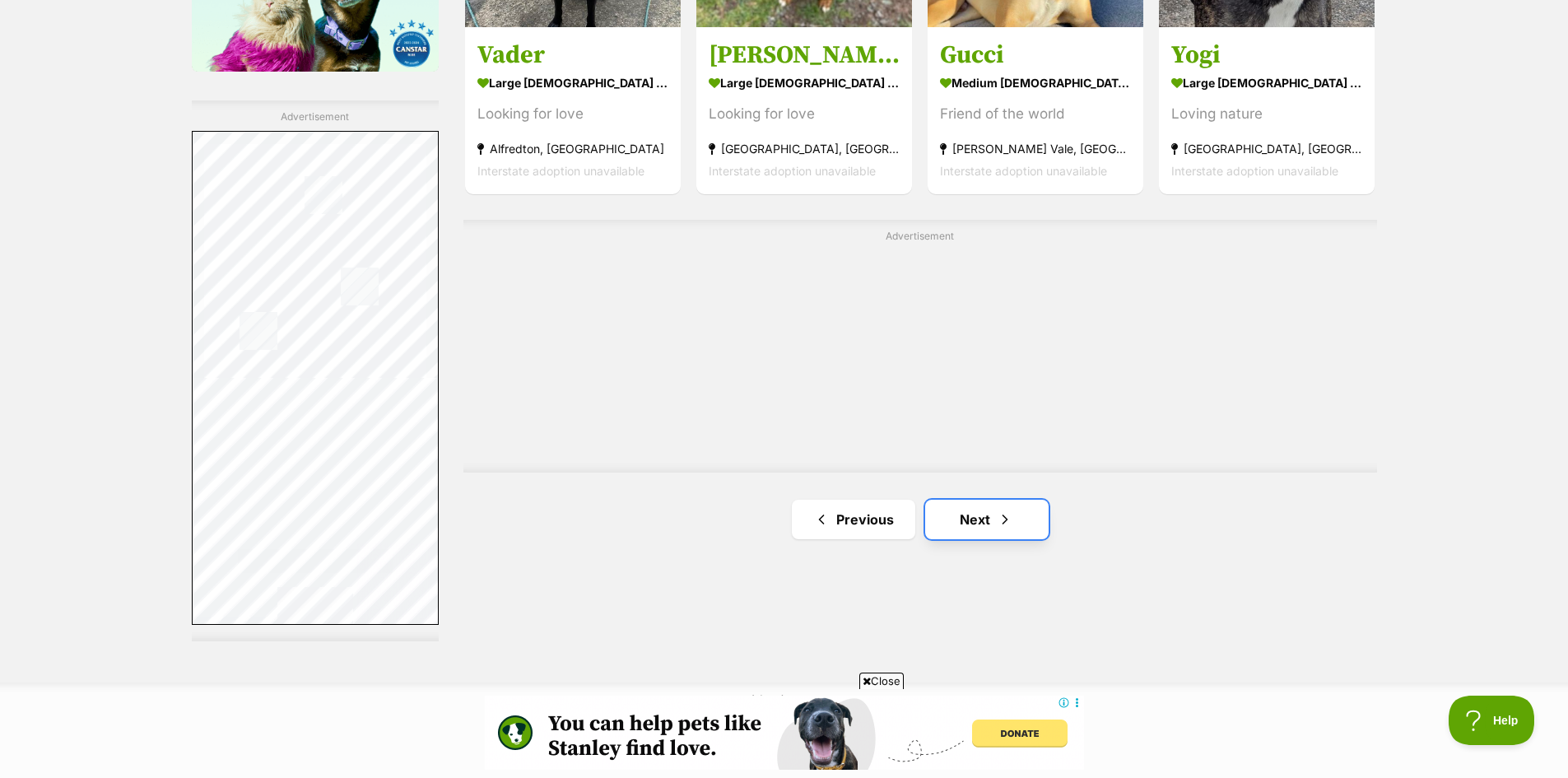
click at [1017, 515] on link "Next" at bounding box center [986, 519] width 123 height 39
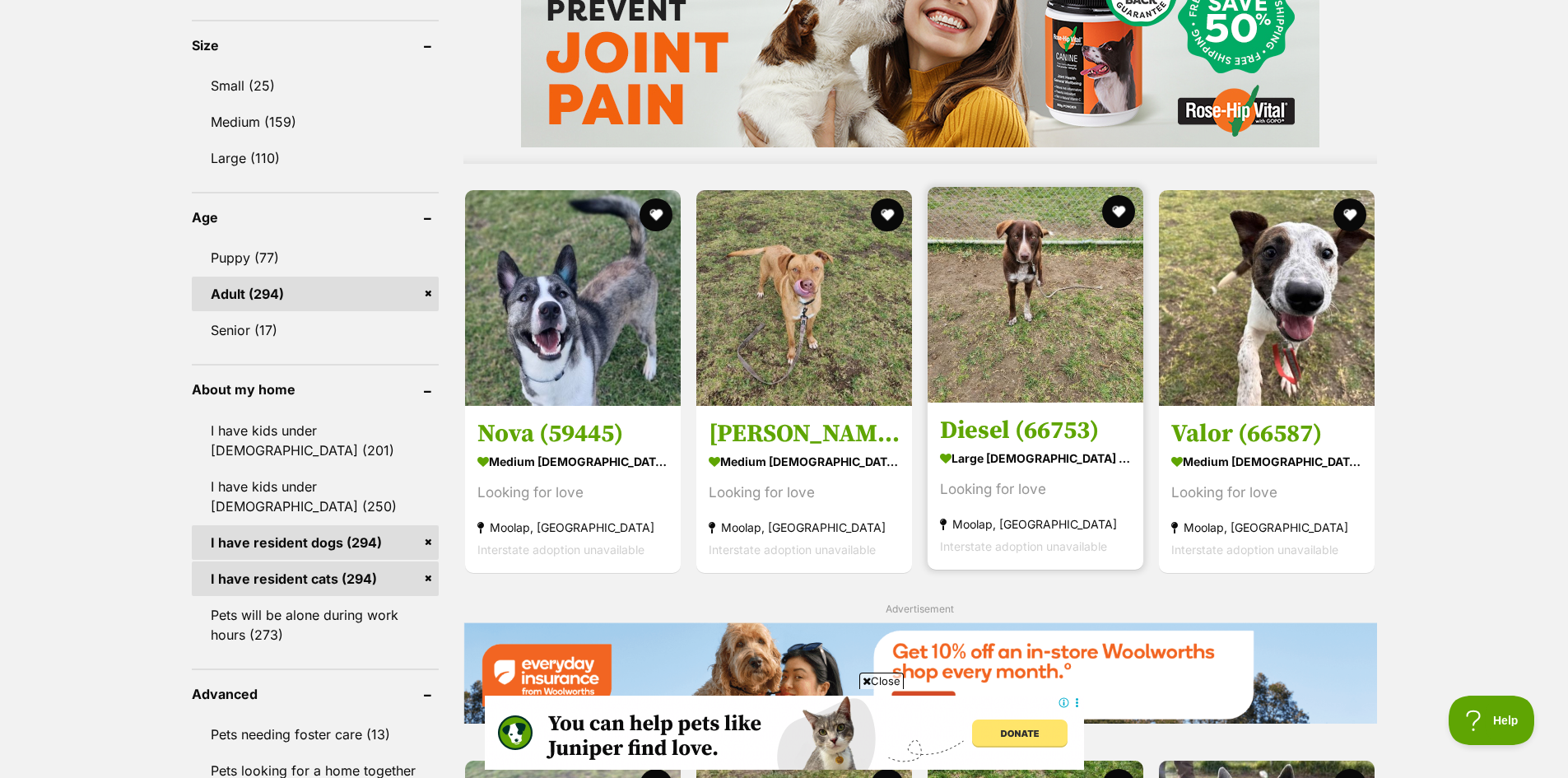
scroll to position [1564, 0]
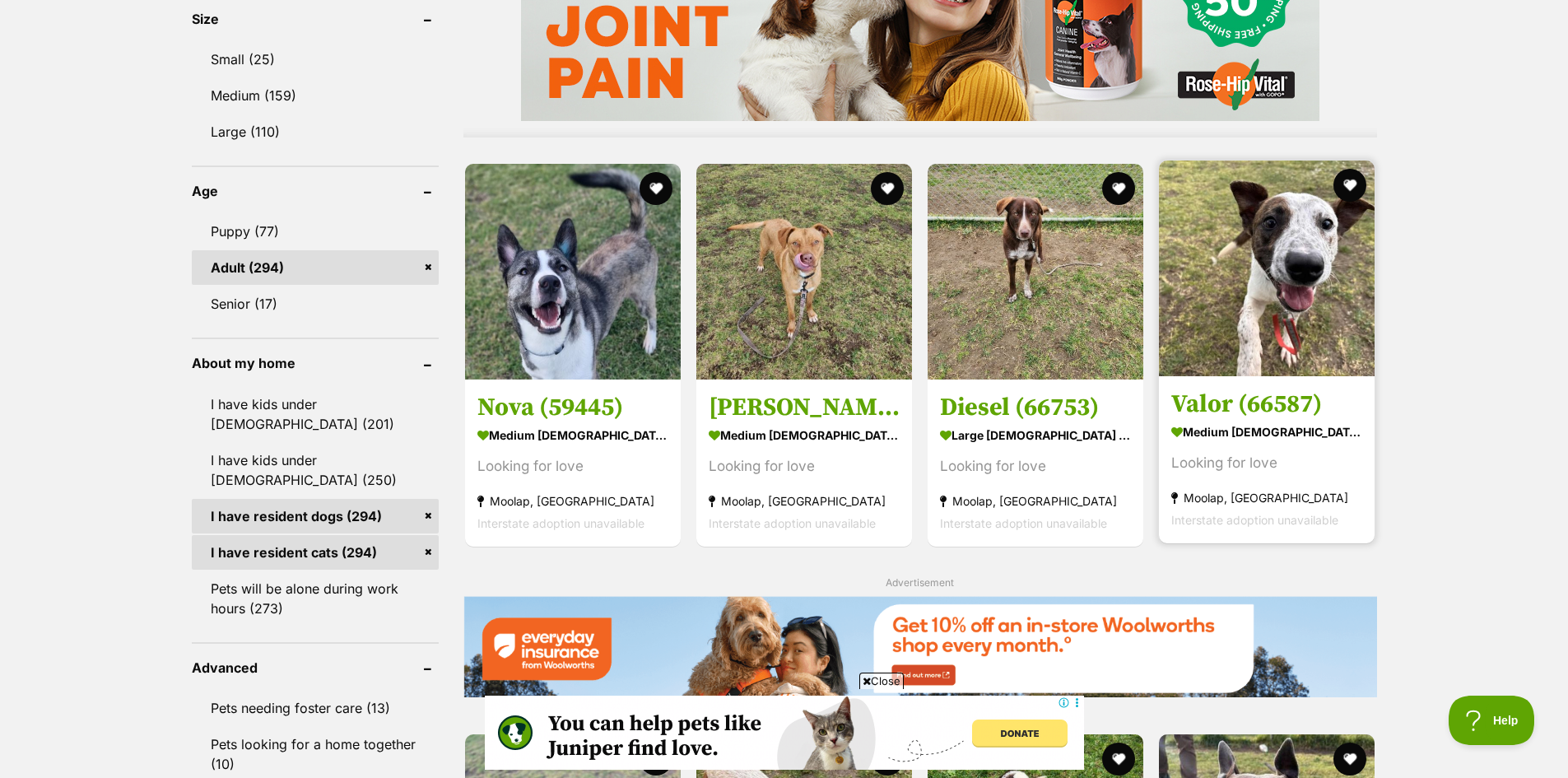
click at [1247, 329] on img at bounding box center [1266, 267] width 215 height 215
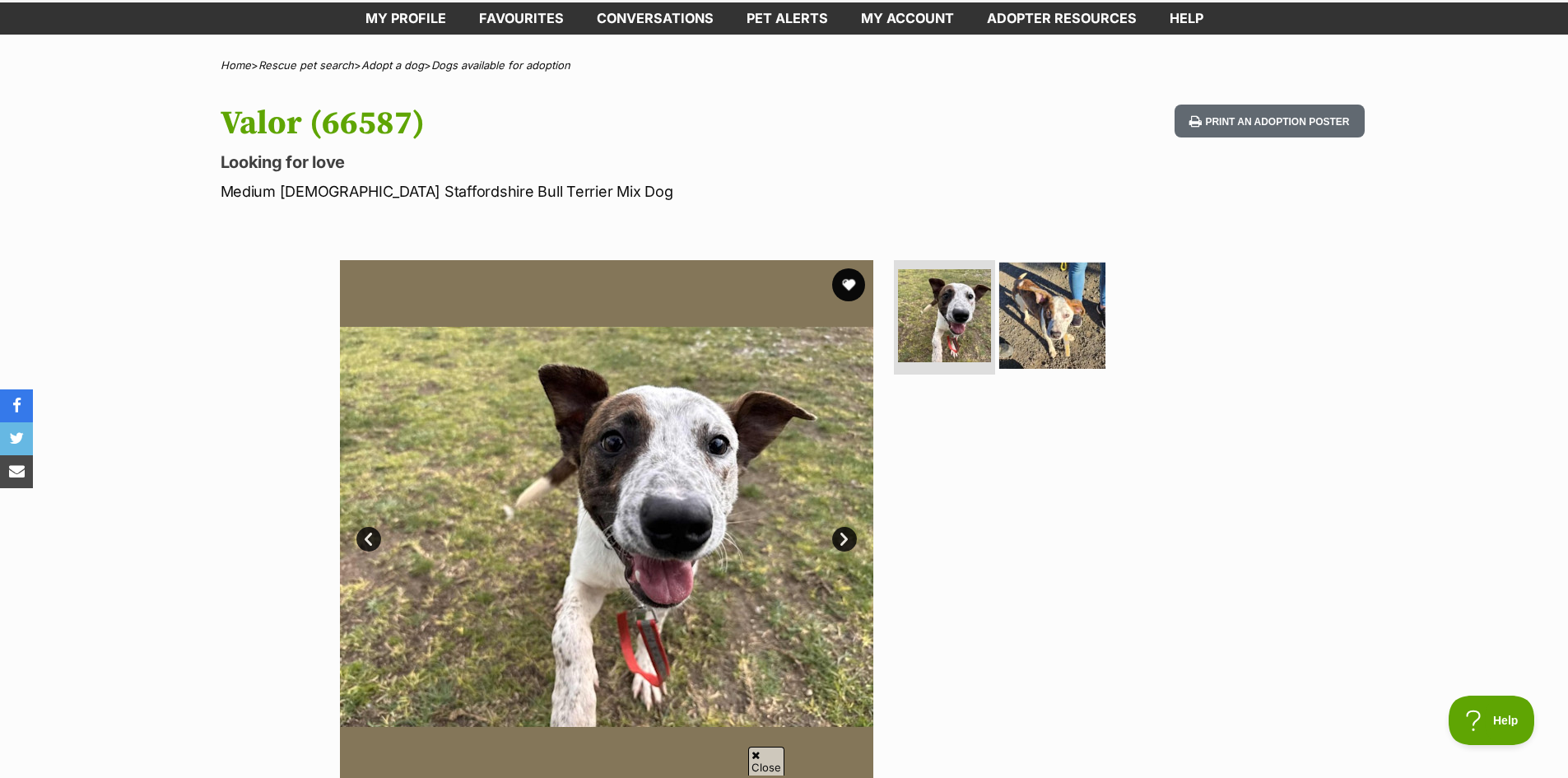
click at [1042, 308] on img at bounding box center [1052, 314] width 106 height 106
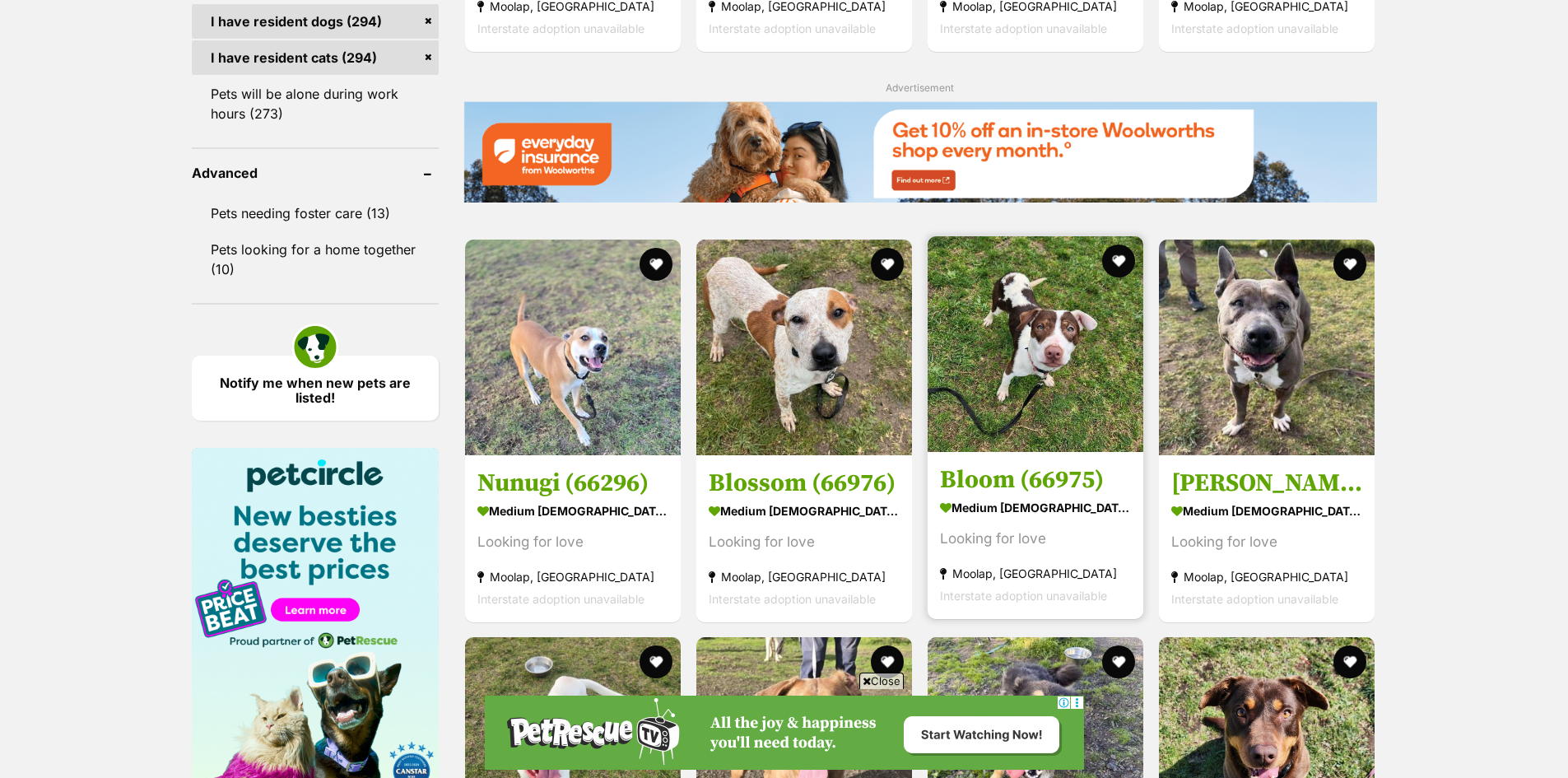
click at [1061, 408] on img at bounding box center [1035, 344] width 215 height 215
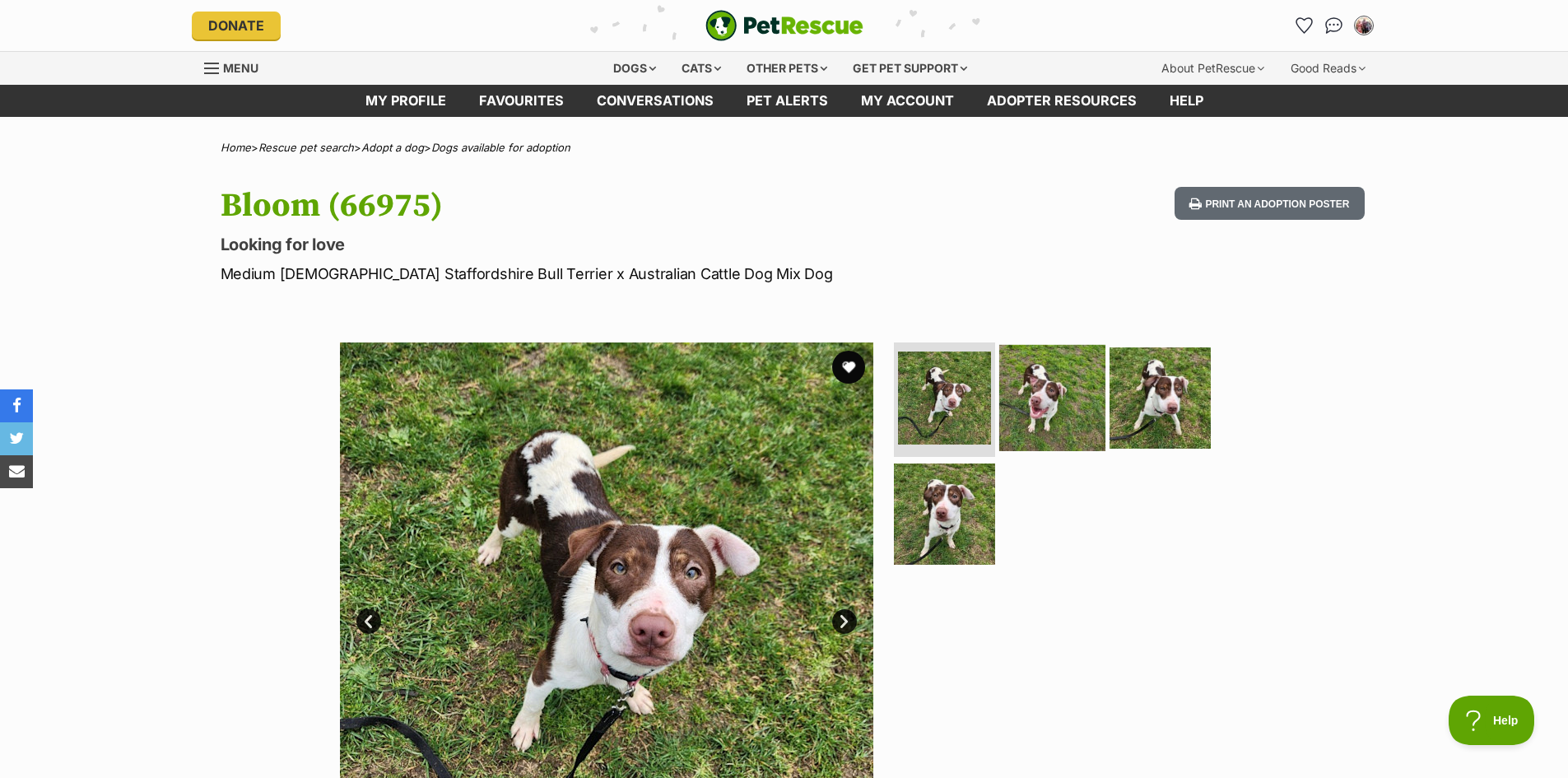
click at [1049, 394] on img at bounding box center [1052, 397] width 106 height 106
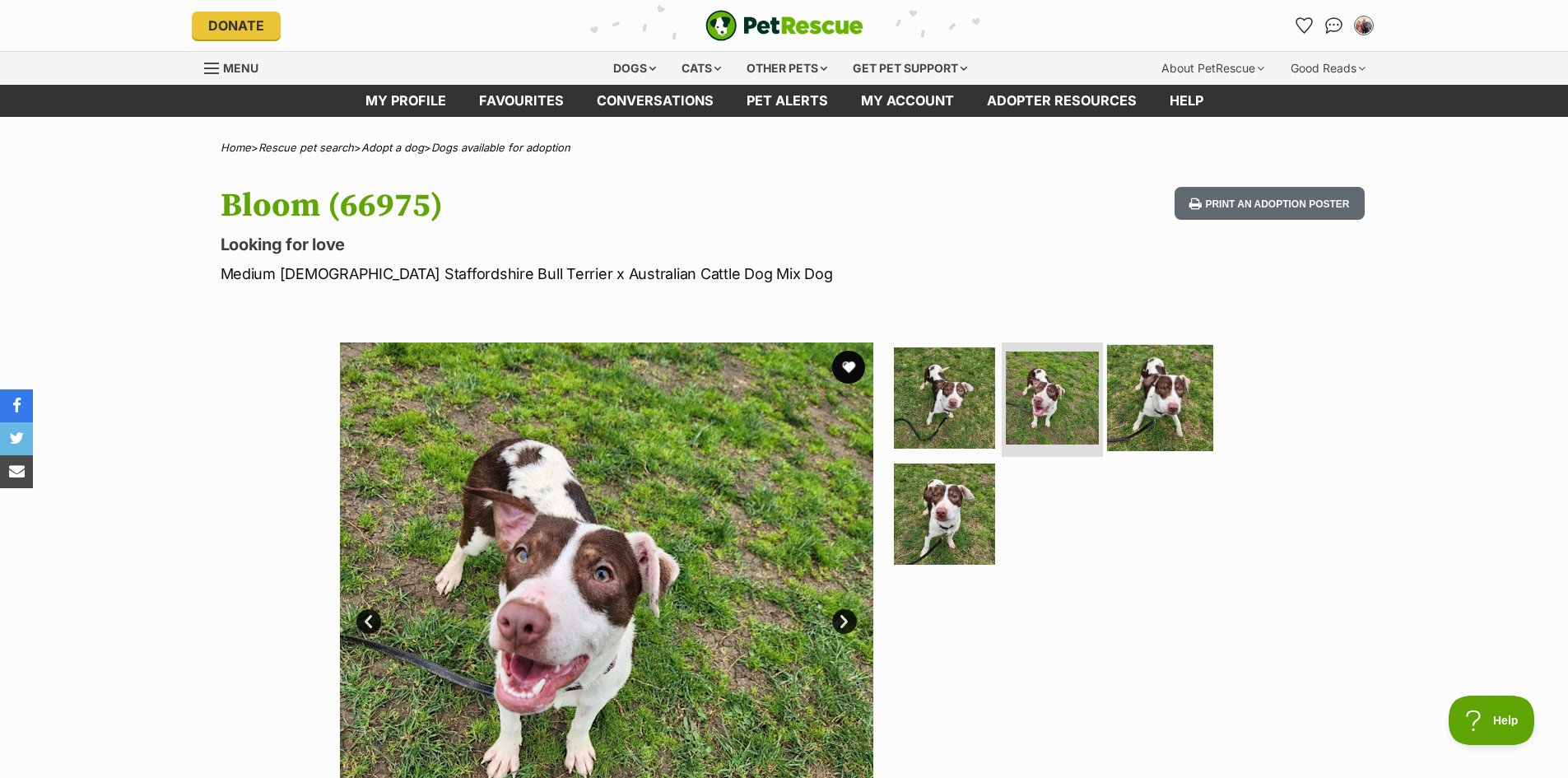
click at [1141, 404] on img at bounding box center [1160, 397] width 106 height 106
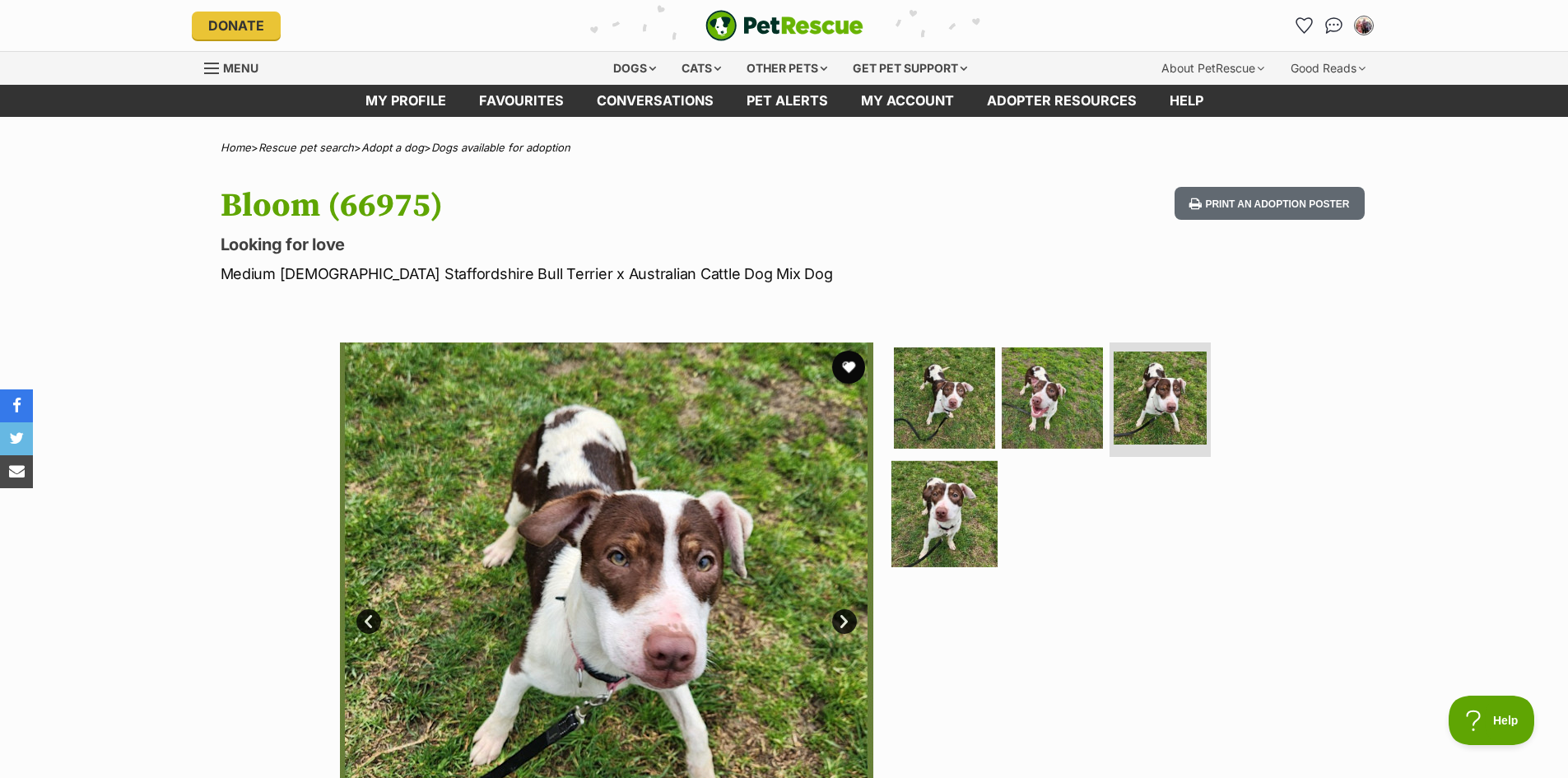
click at [961, 516] on img at bounding box center [944, 514] width 106 height 106
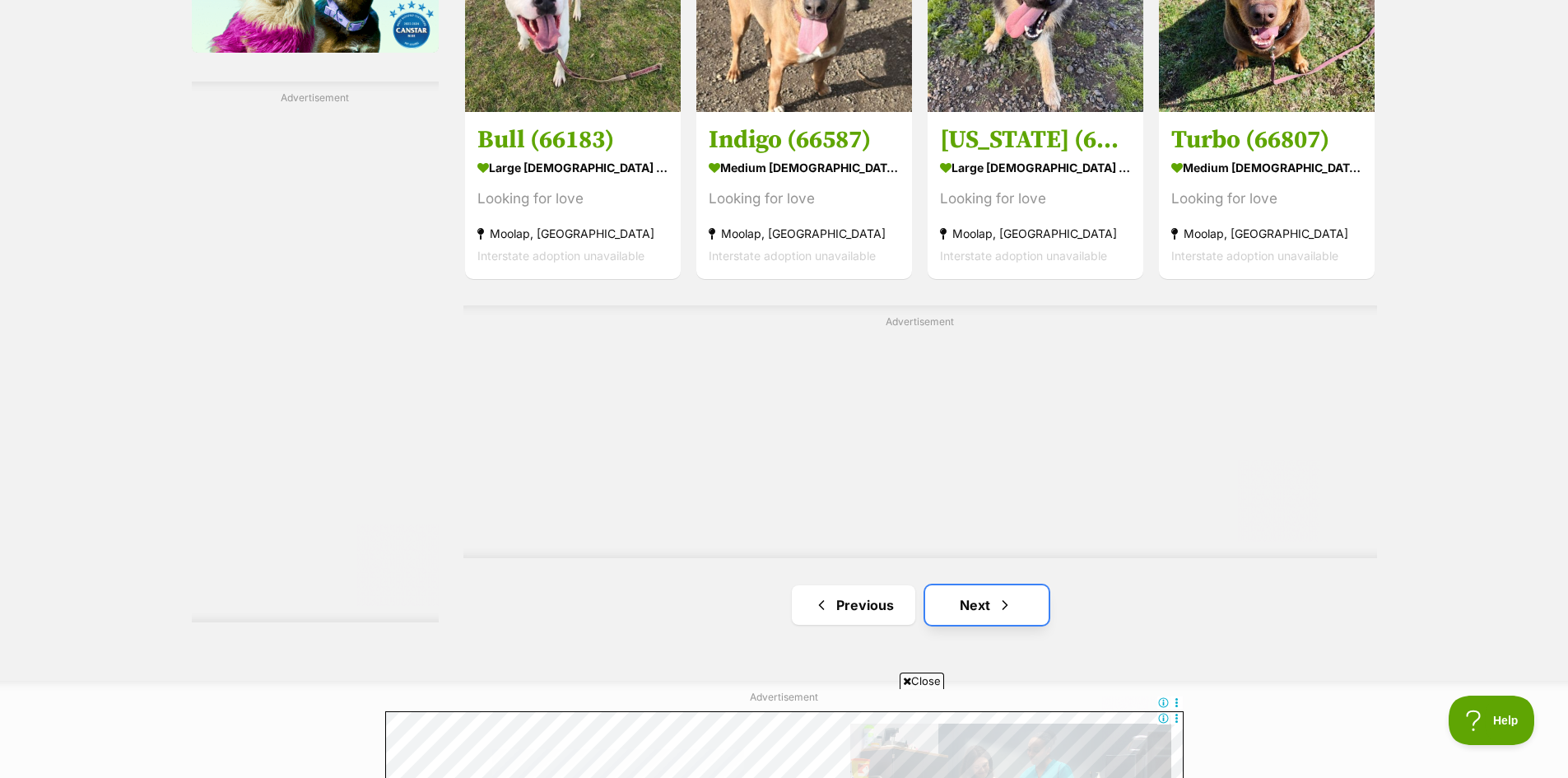
click at [975, 606] on link "Next" at bounding box center [986, 604] width 123 height 39
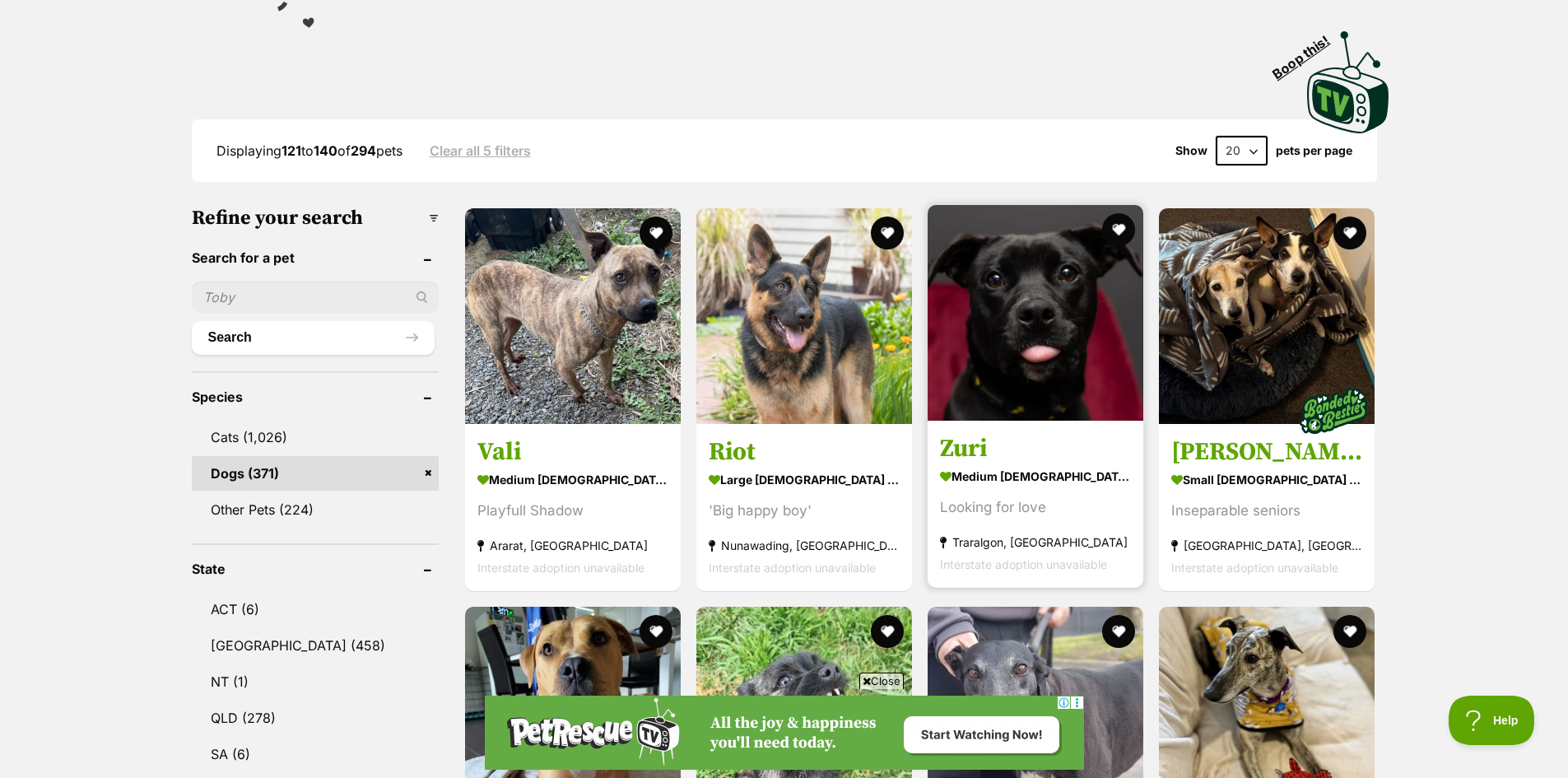
click at [1018, 388] on img at bounding box center [1035, 313] width 215 height 215
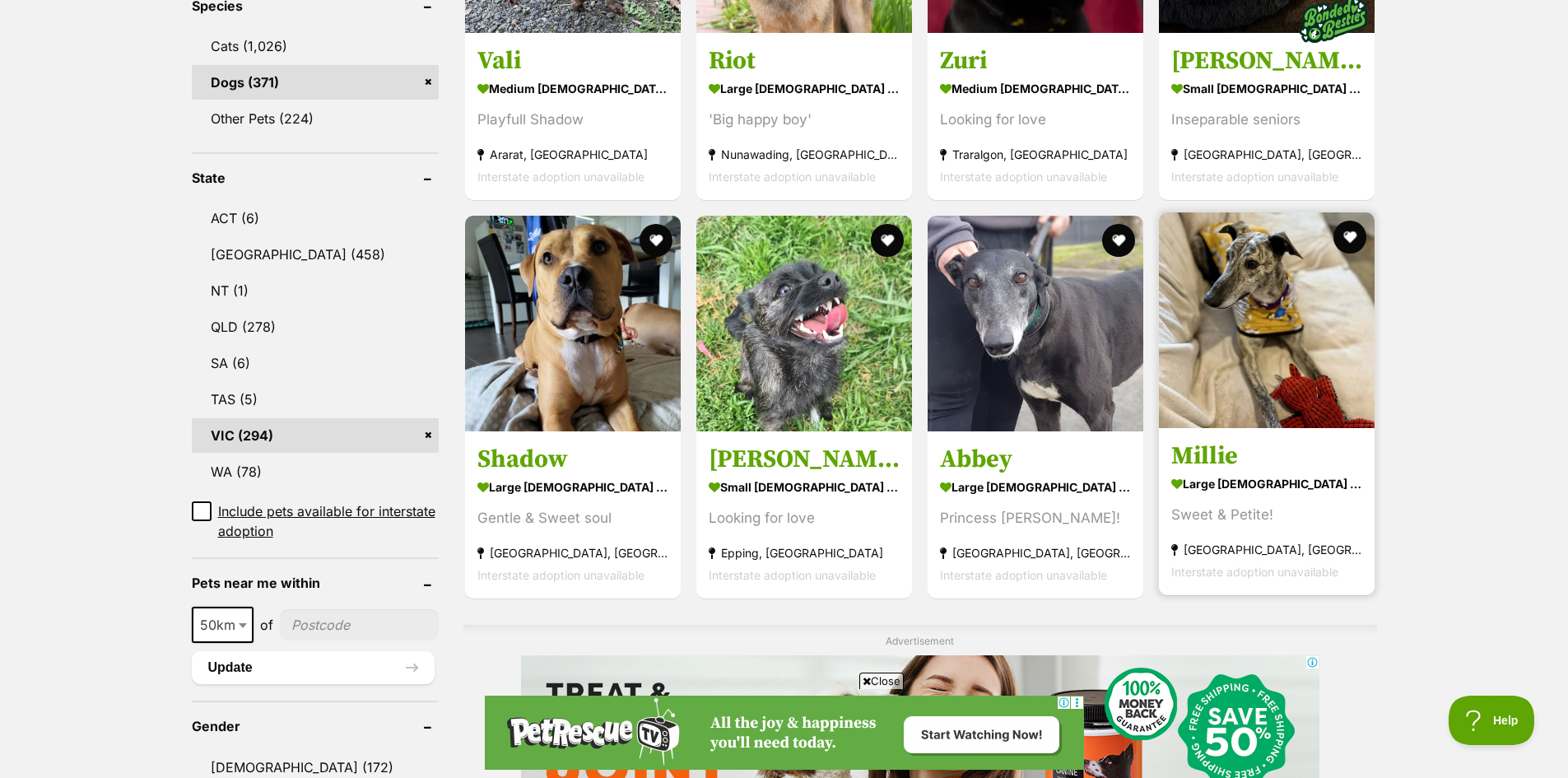
scroll to position [741, 0]
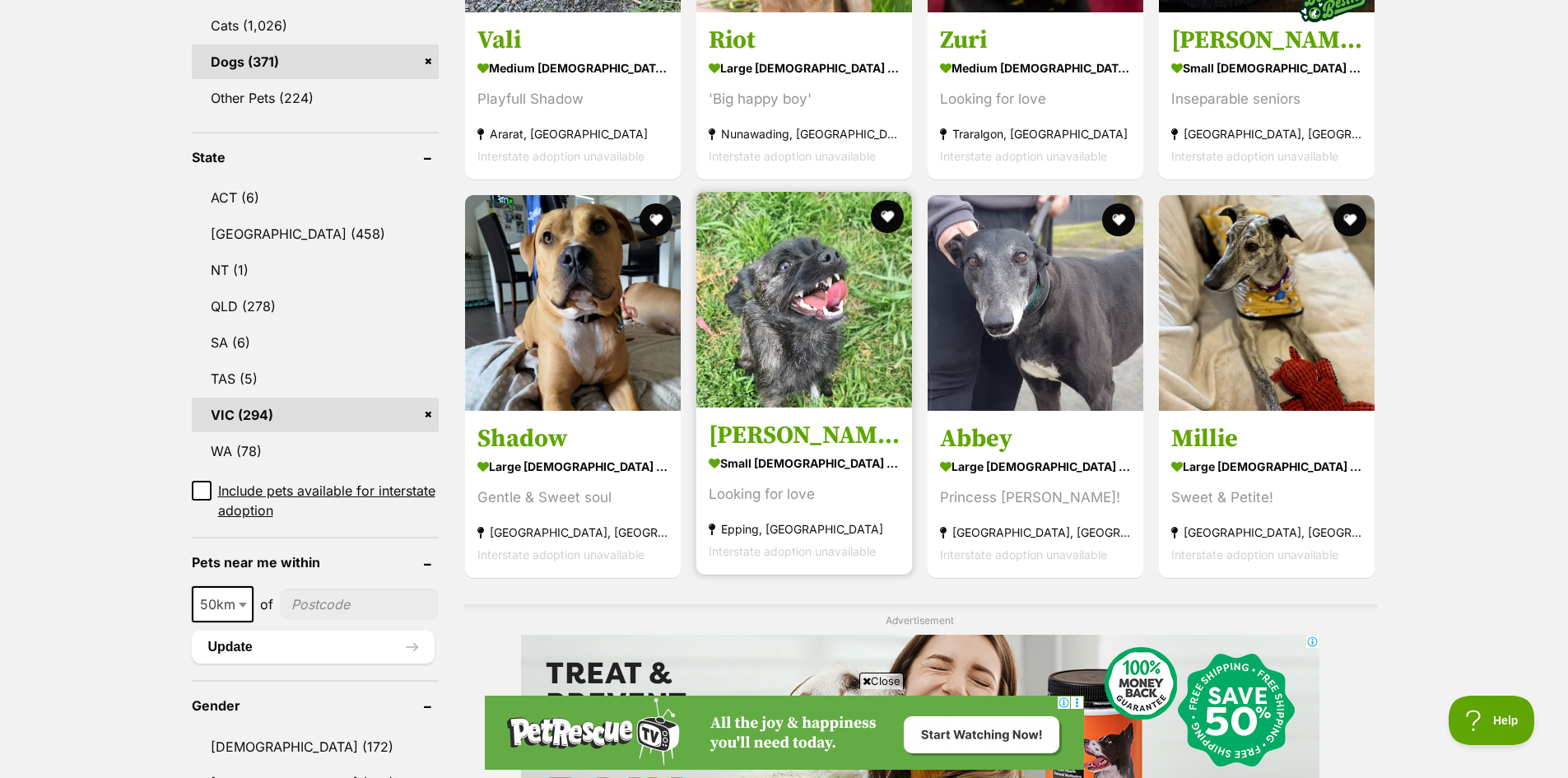
click at [821, 328] on img at bounding box center [804, 299] width 215 height 215
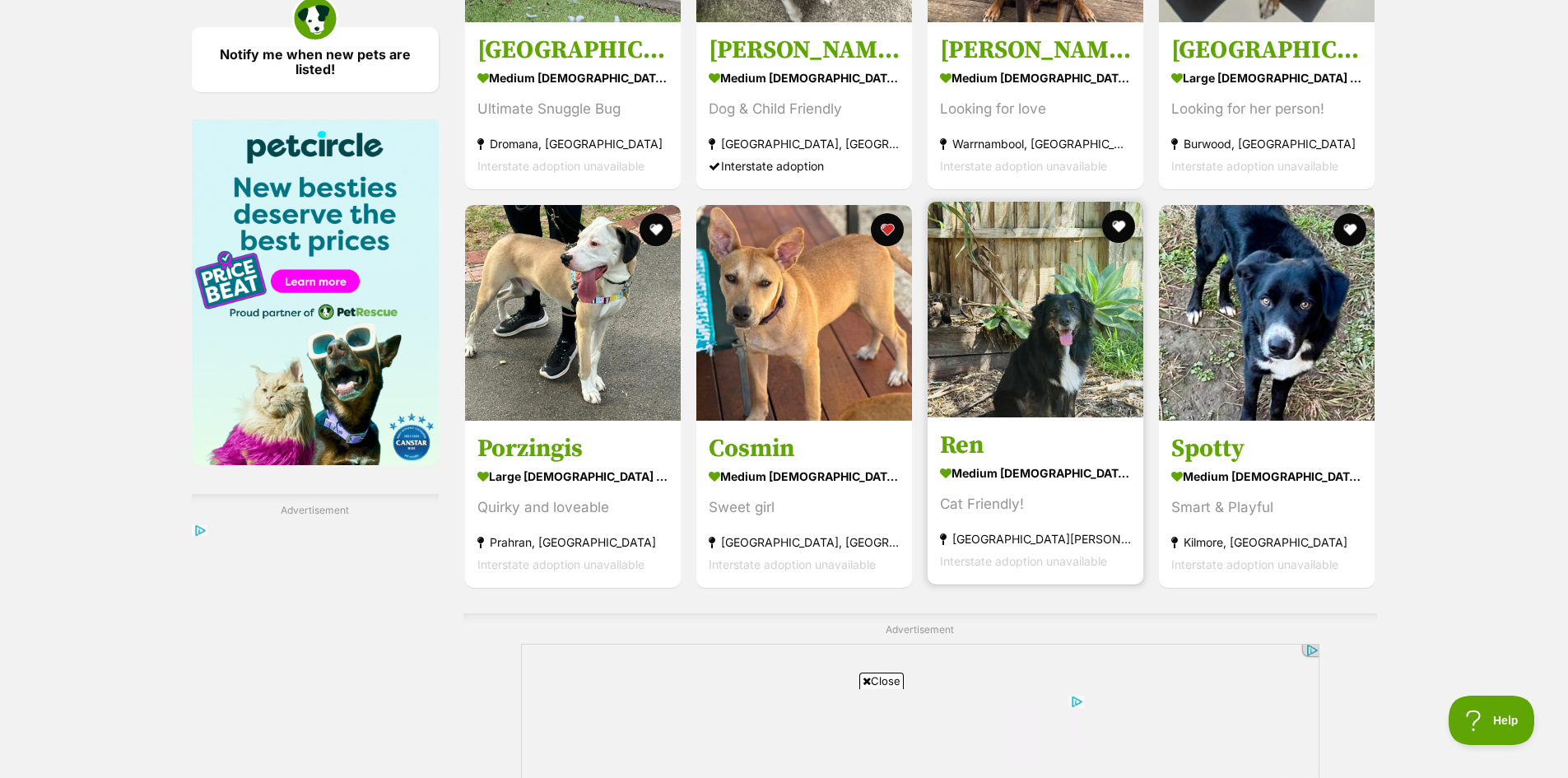
scroll to position [0, 0]
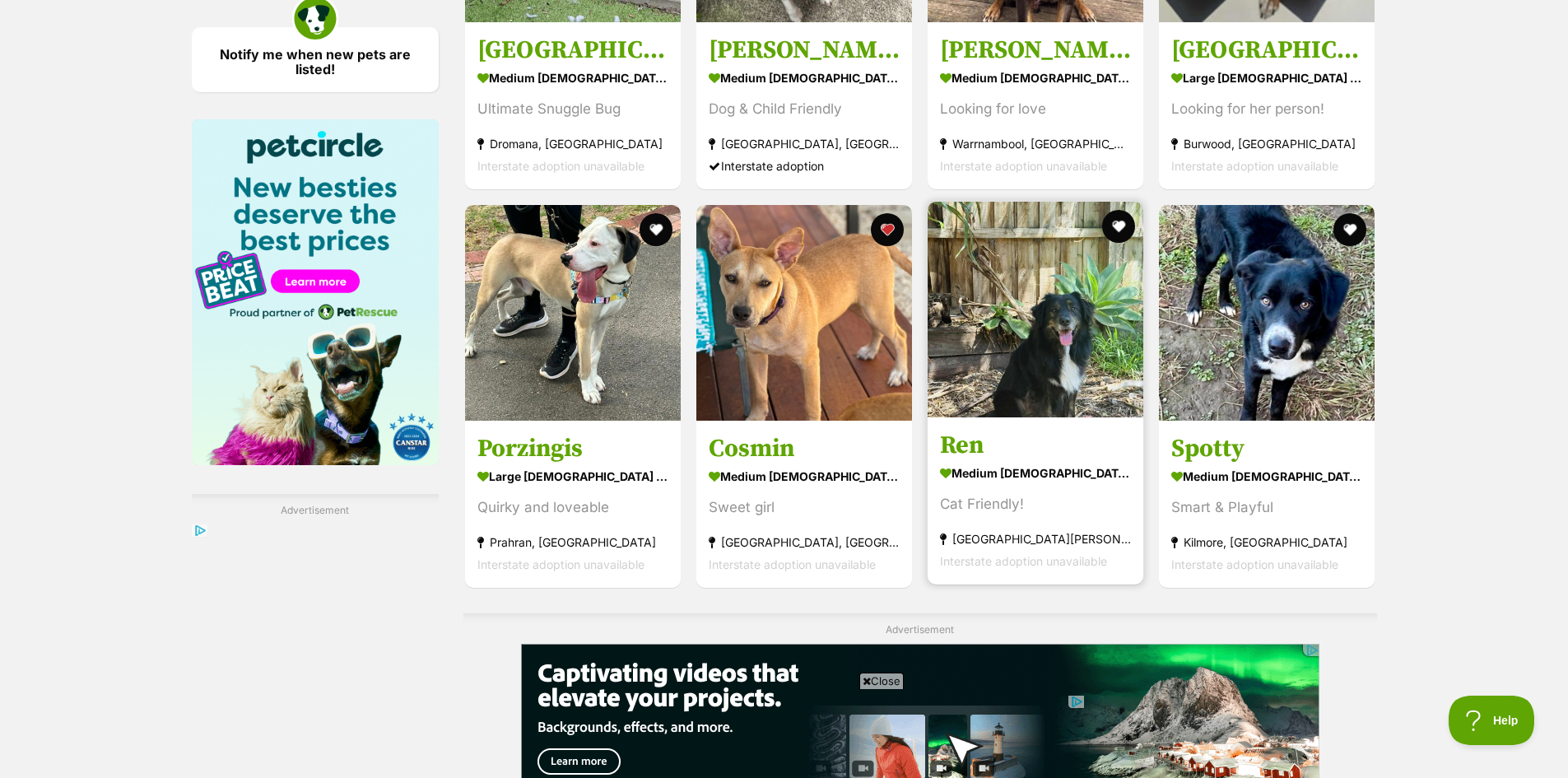
click at [1060, 374] on img at bounding box center [1035, 309] width 215 height 215
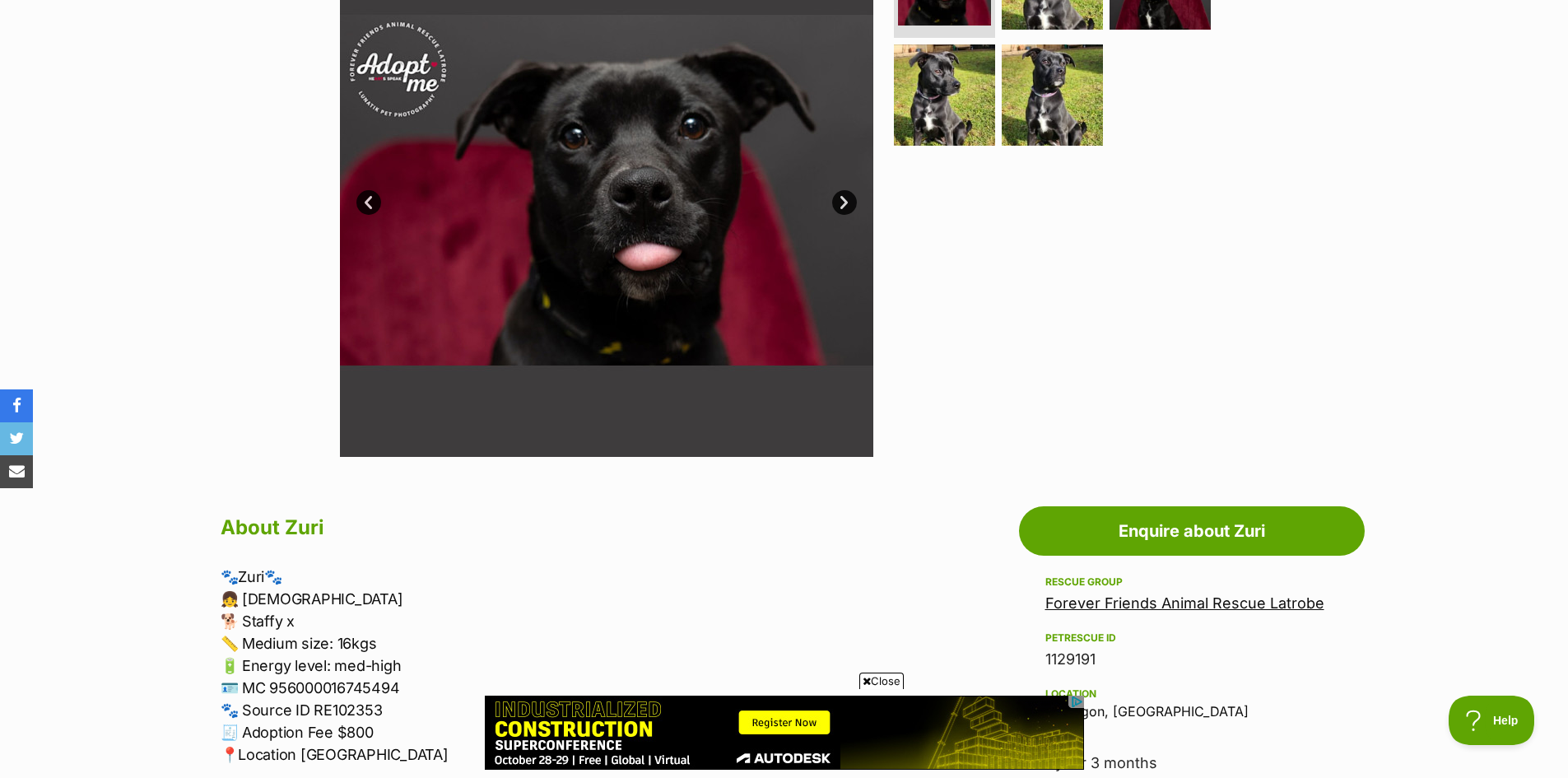
scroll to position [247, 0]
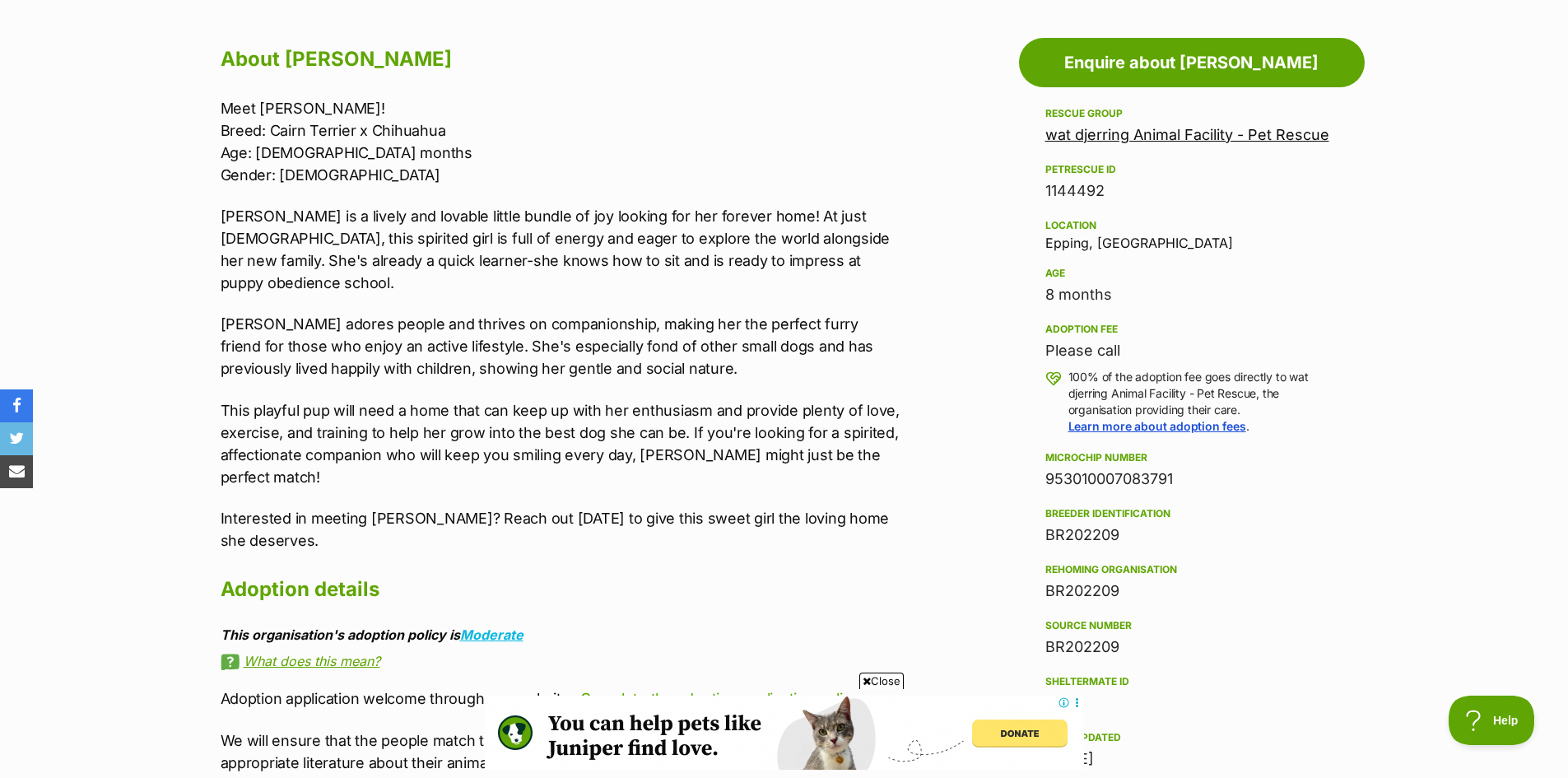
scroll to position [905, 0]
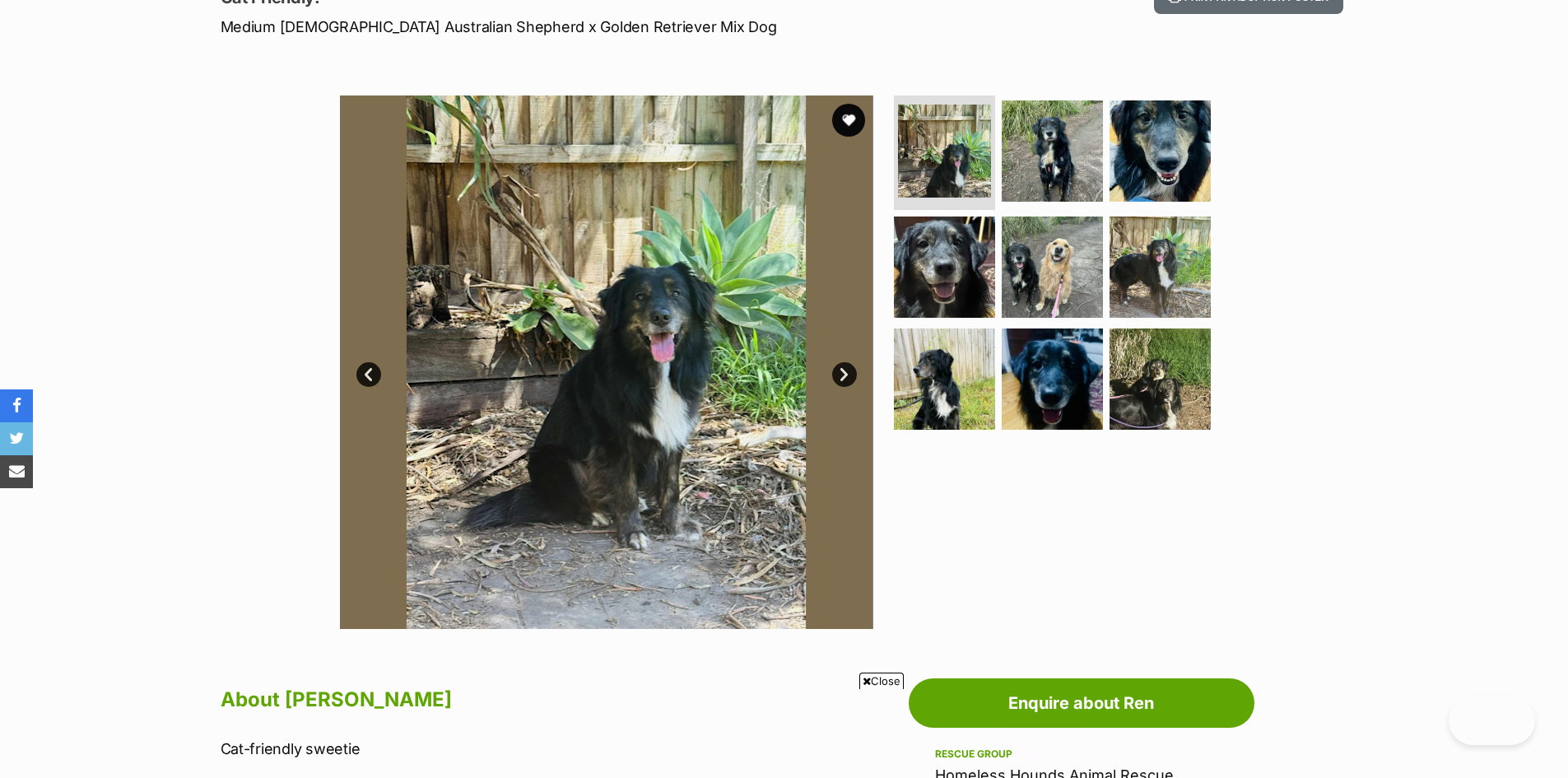
click at [846, 376] on link "Next" at bounding box center [844, 374] width 24 height 24
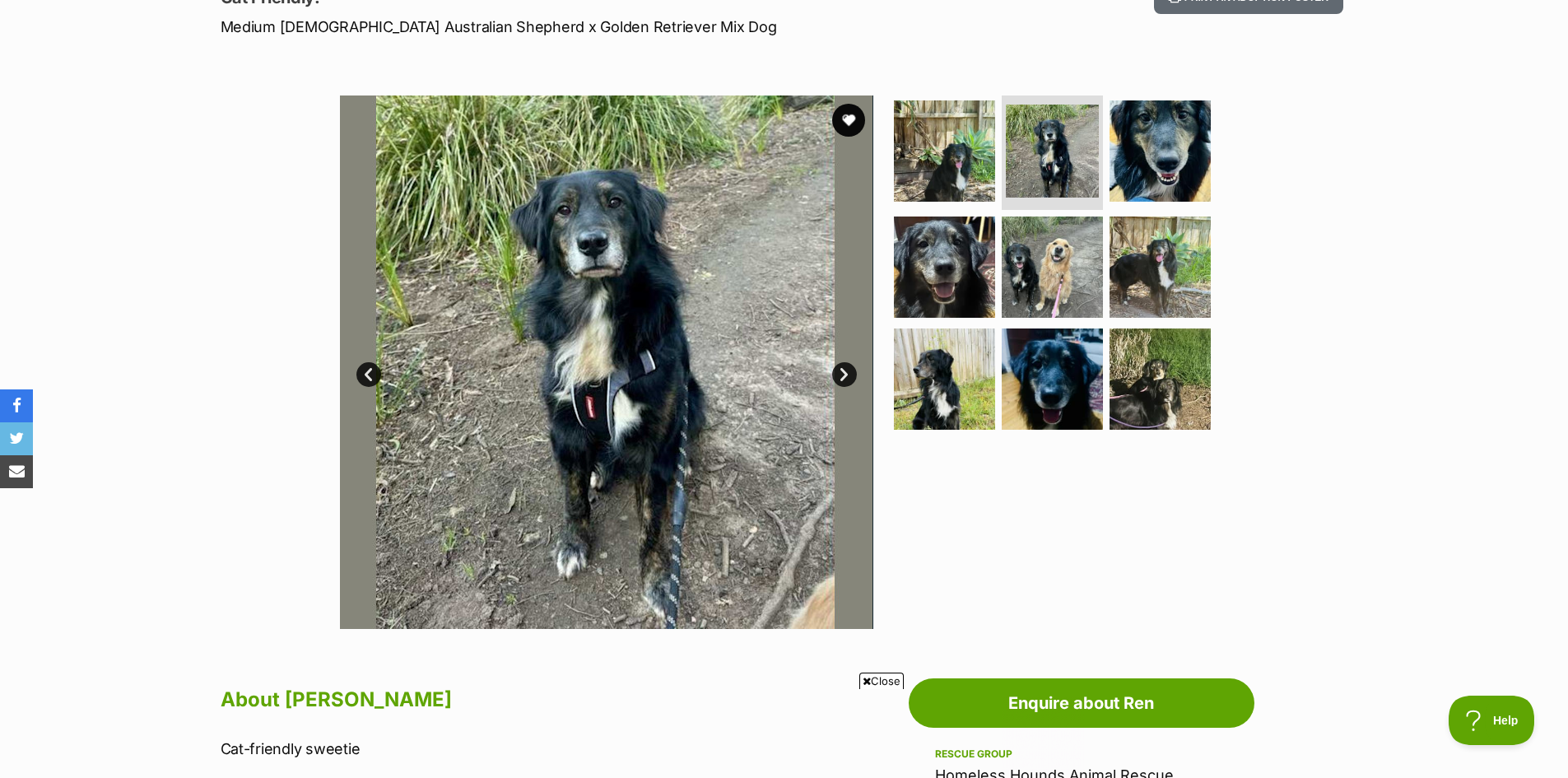
click at [846, 376] on link "Next" at bounding box center [844, 374] width 24 height 24
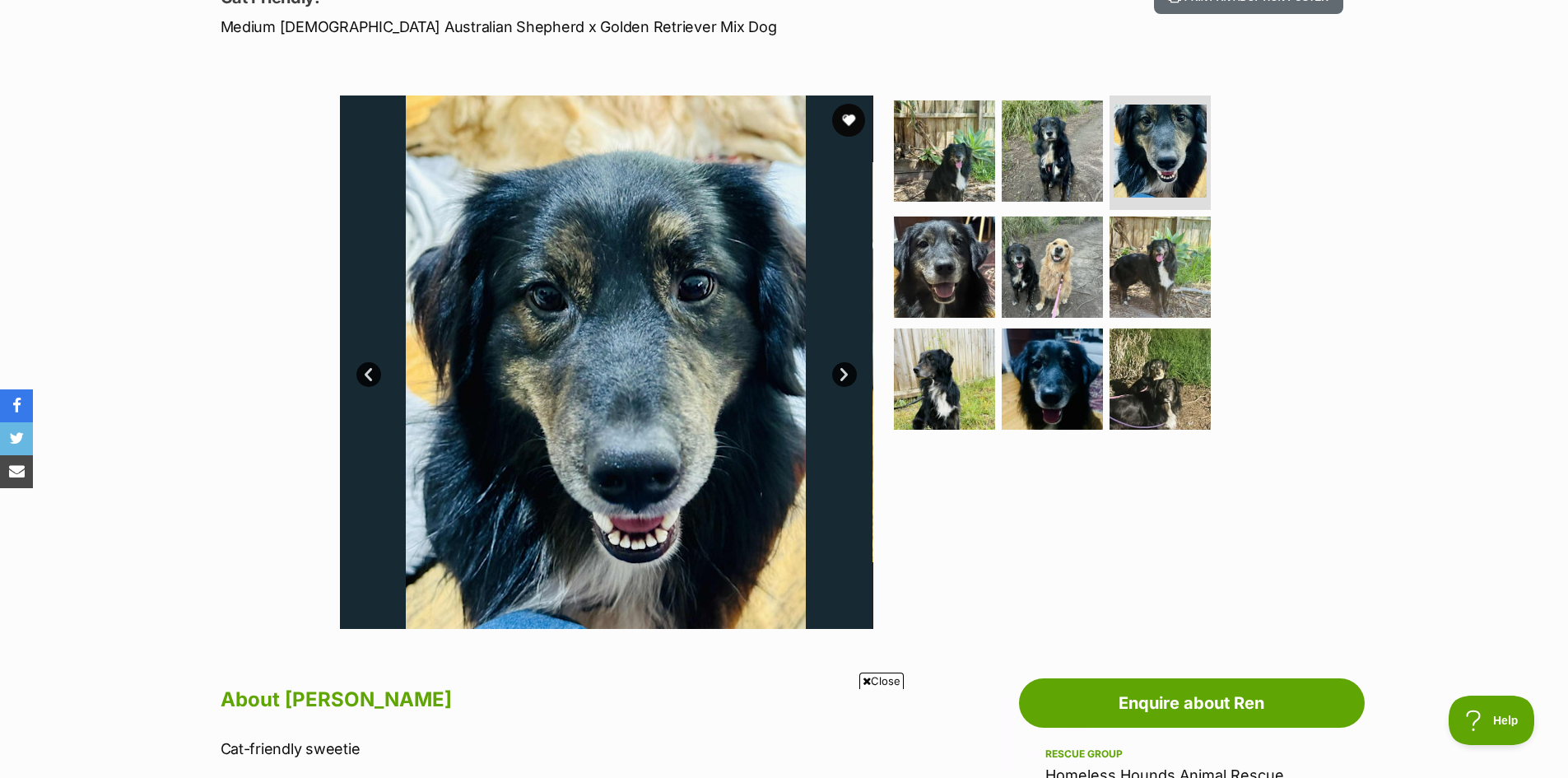
click at [846, 376] on link "Next" at bounding box center [844, 374] width 24 height 24
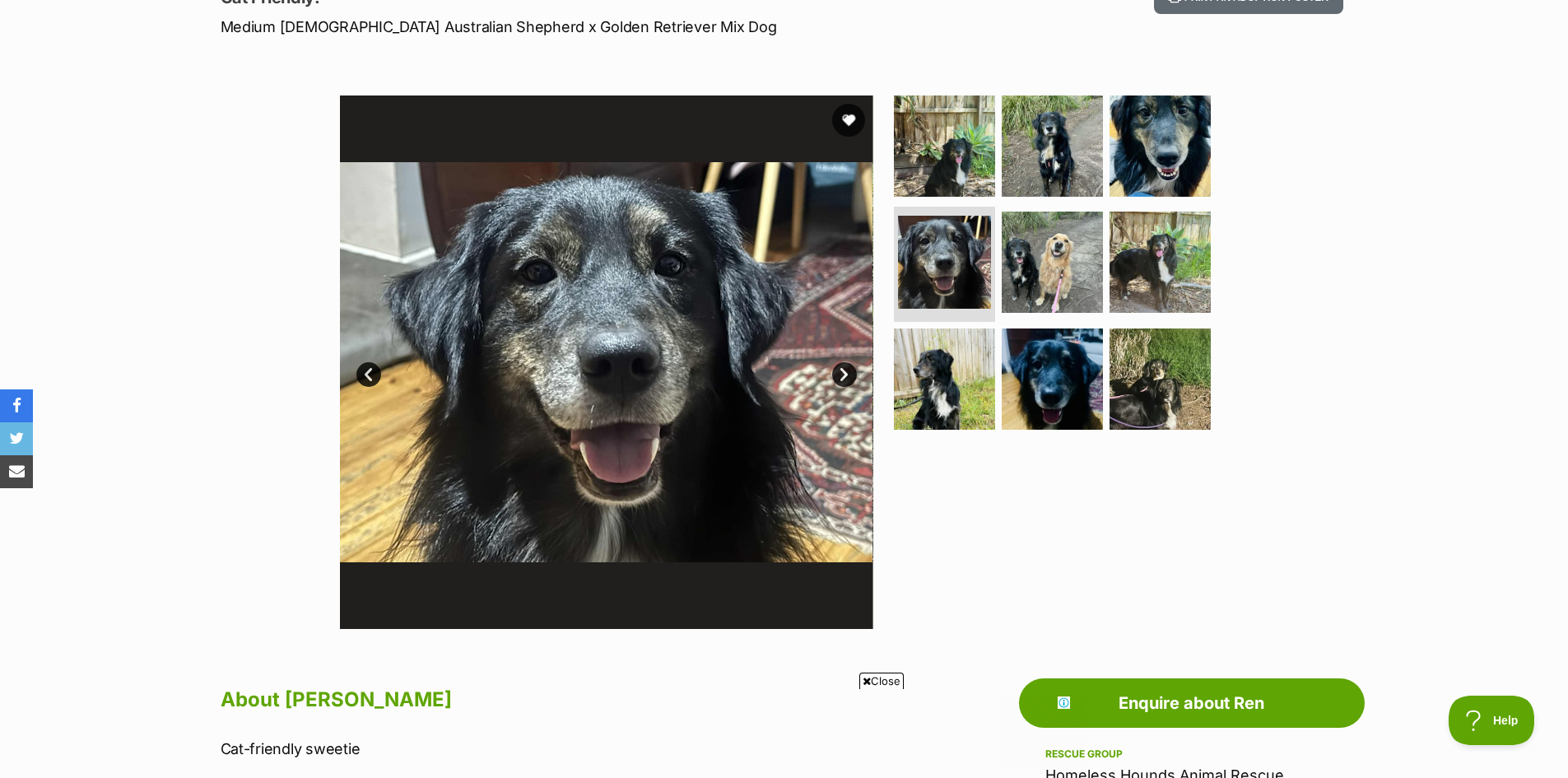
click at [846, 376] on link "Next" at bounding box center [844, 374] width 24 height 24
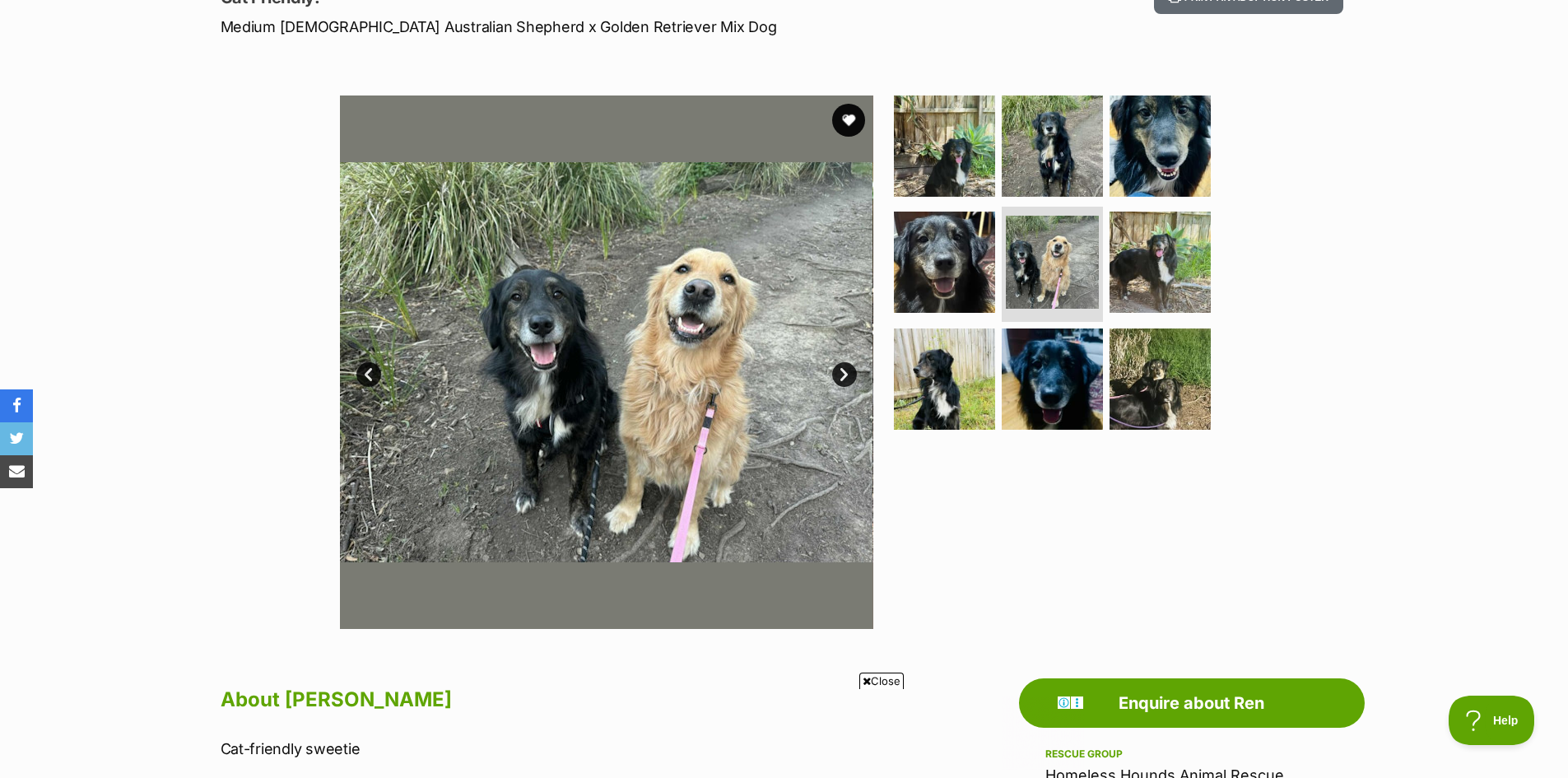
click at [846, 376] on link "Next" at bounding box center [844, 374] width 24 height 24
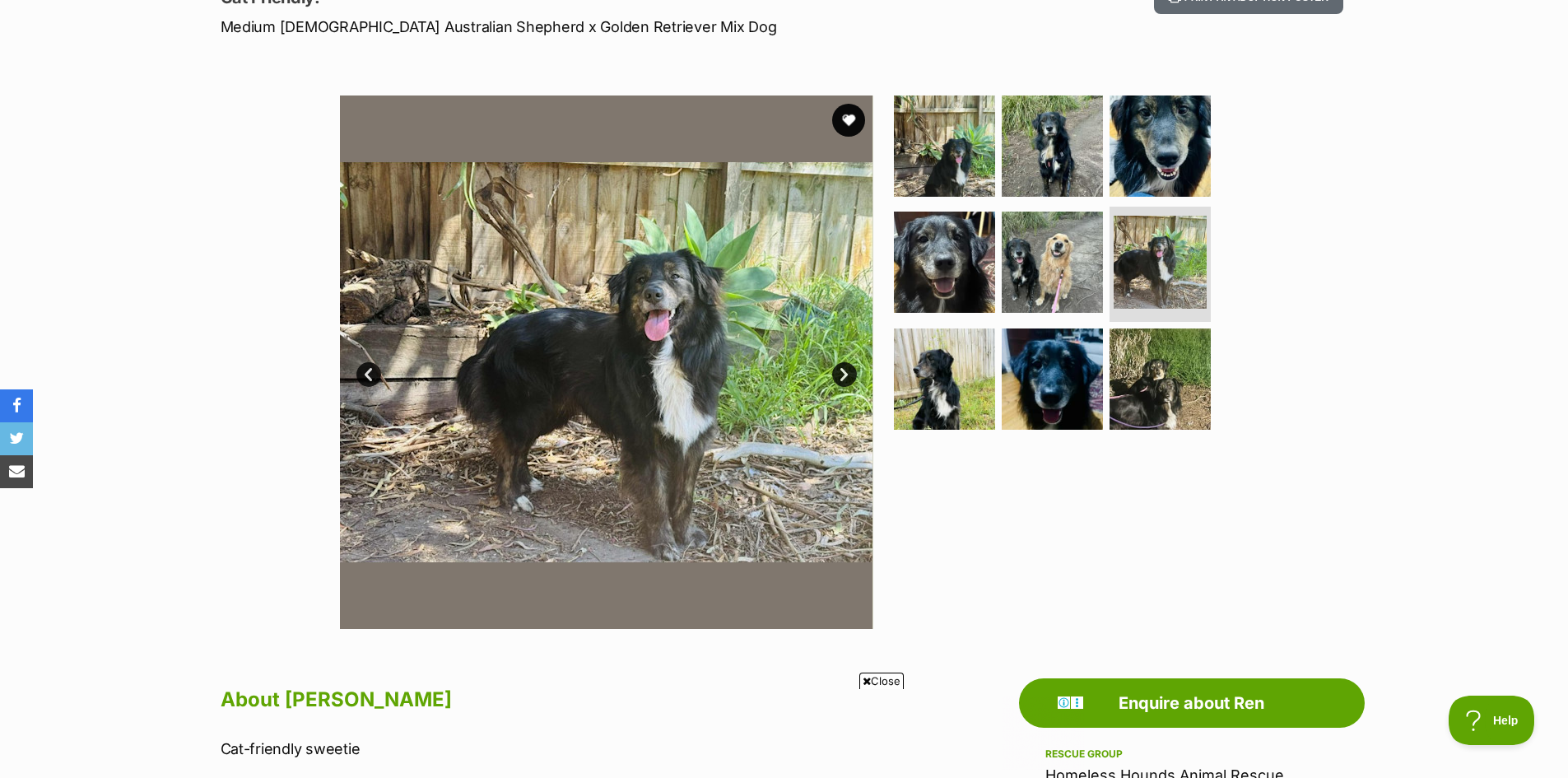
click at [846, 376] on link "Next" at bounding box center [844, 374] width 24 height 24
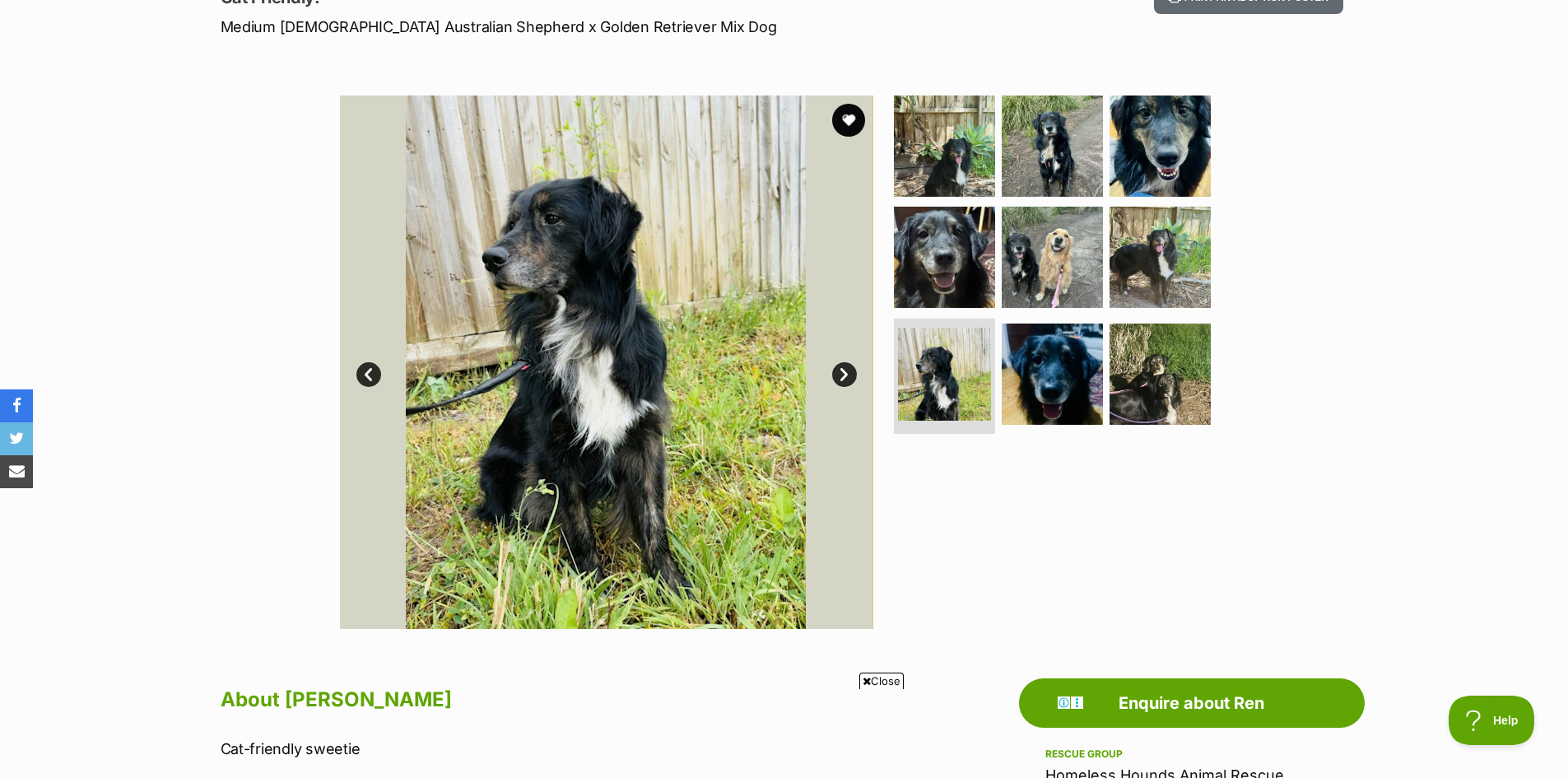
click at [846, 376] on link "Next" at bounding box center [844, 374] width 24 height 24
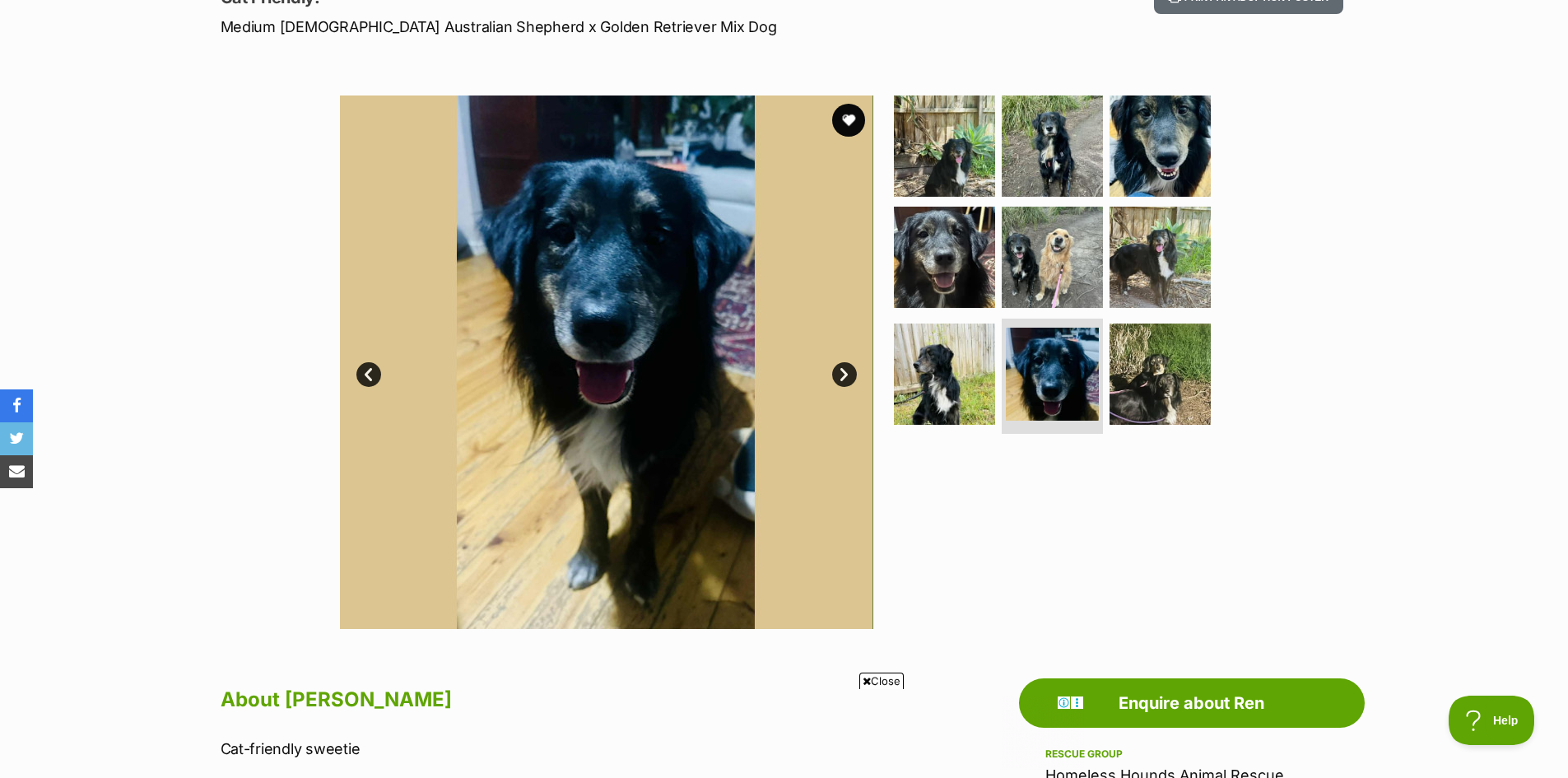
click at [846, 376] on link "Next" at bounding box center [844, 374] width 24 height 24
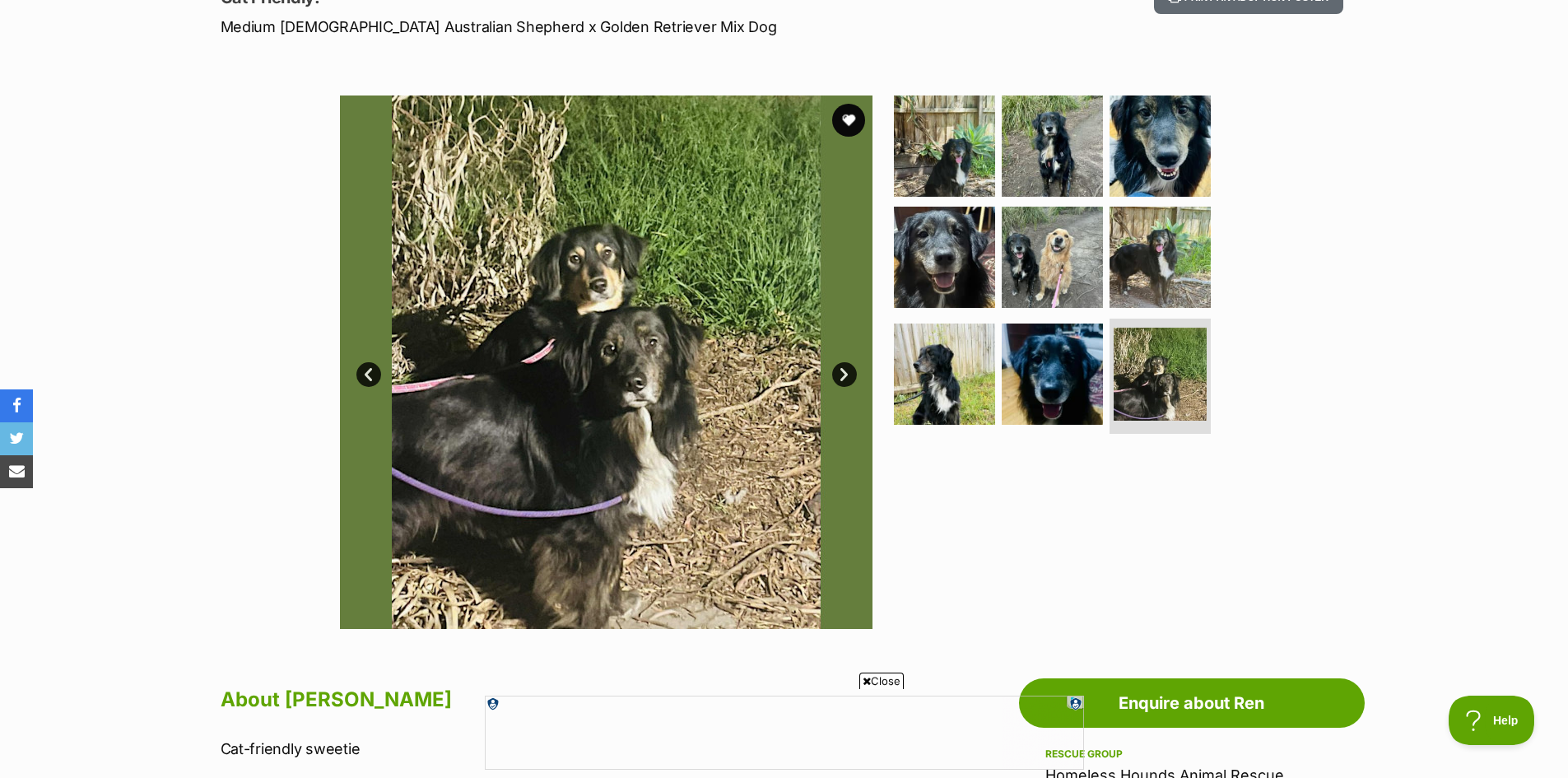
click at [841, 377] on link "Next" at bounding box center [844, 374] width 24 height 24
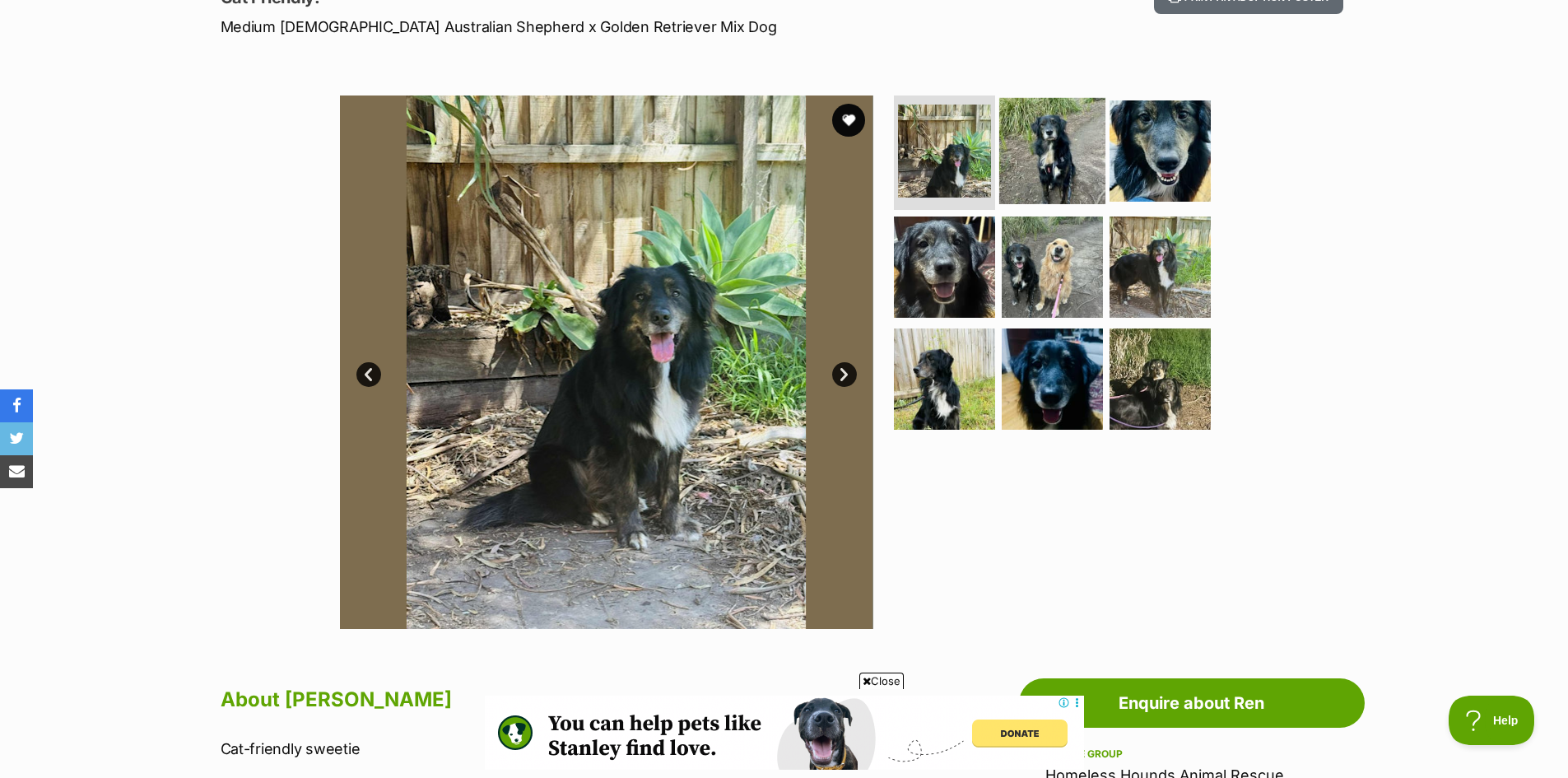
click at [1076, 170] on img at bounding box center [1052, 150] width 106 height 106
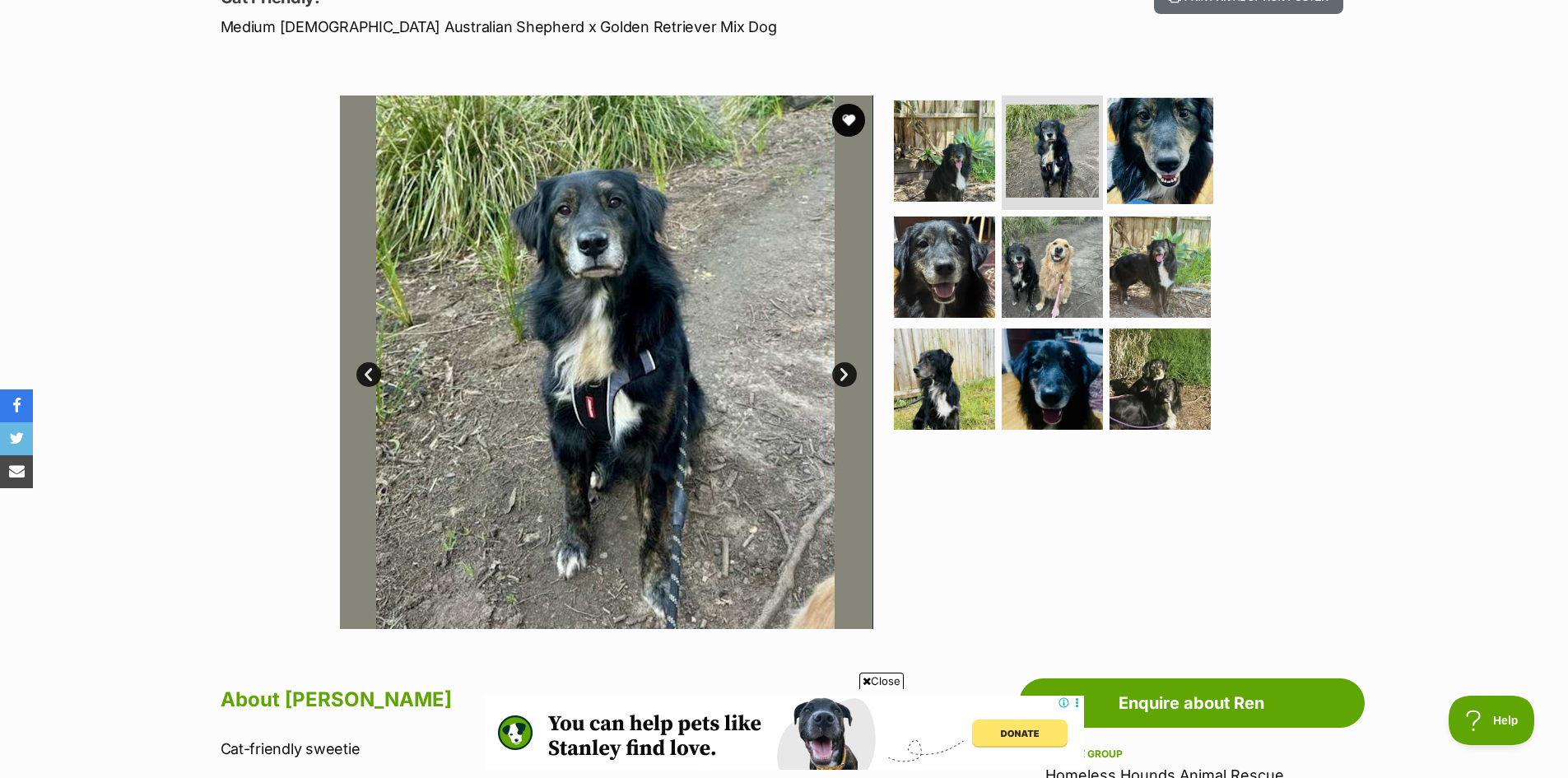
click at [1145, 165] on img at bounding box center [1160, 150] width 106 height 106
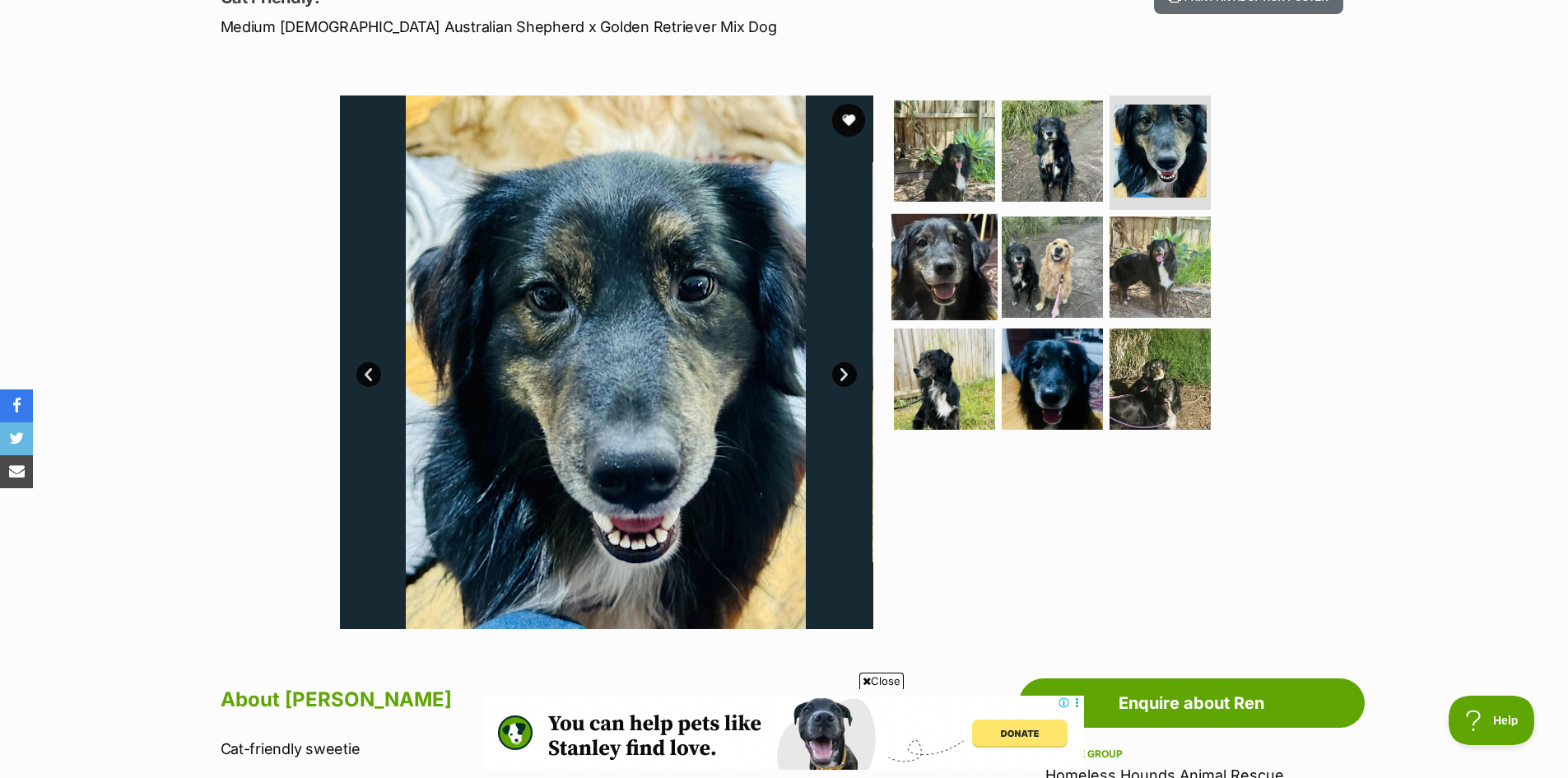
click at [938, 288] on img at bounding box center [944, 267] width 106 height 106
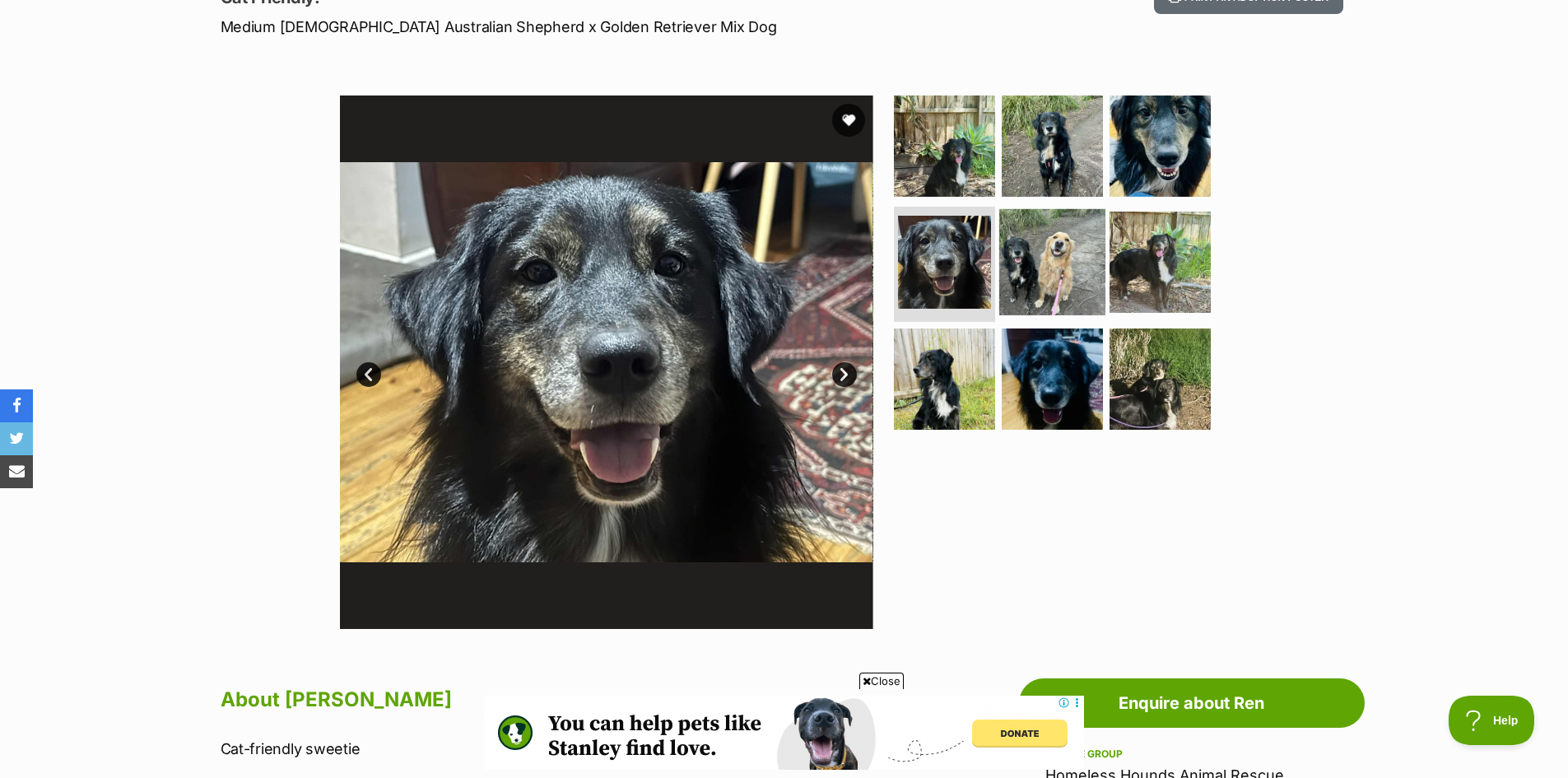
click at [1052, 282] on img at bounding box center [1052, 262] width 106 height 106
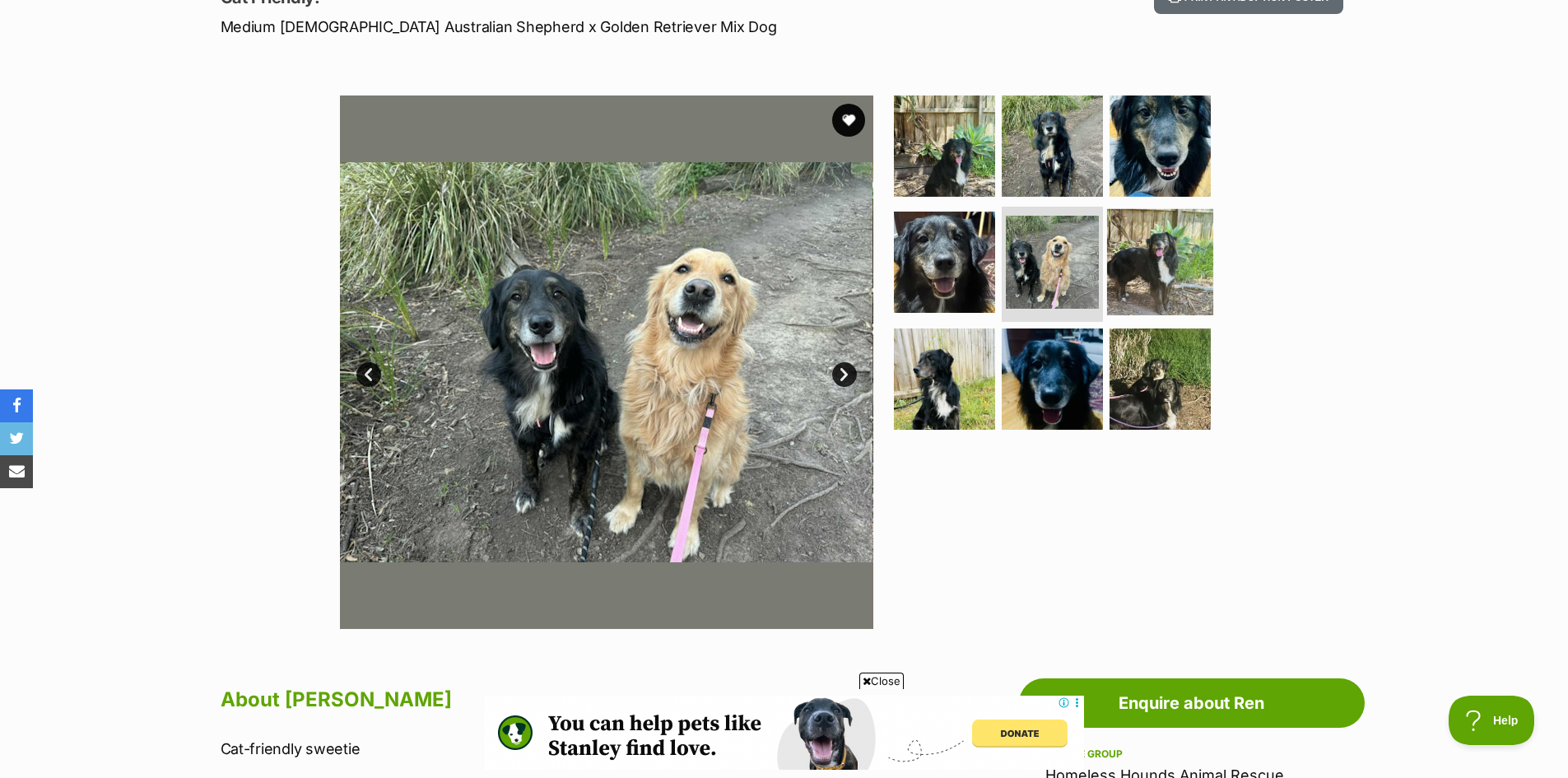
click at [1166, 267] on img at bounding box center [1160, 262] width 106 height 106
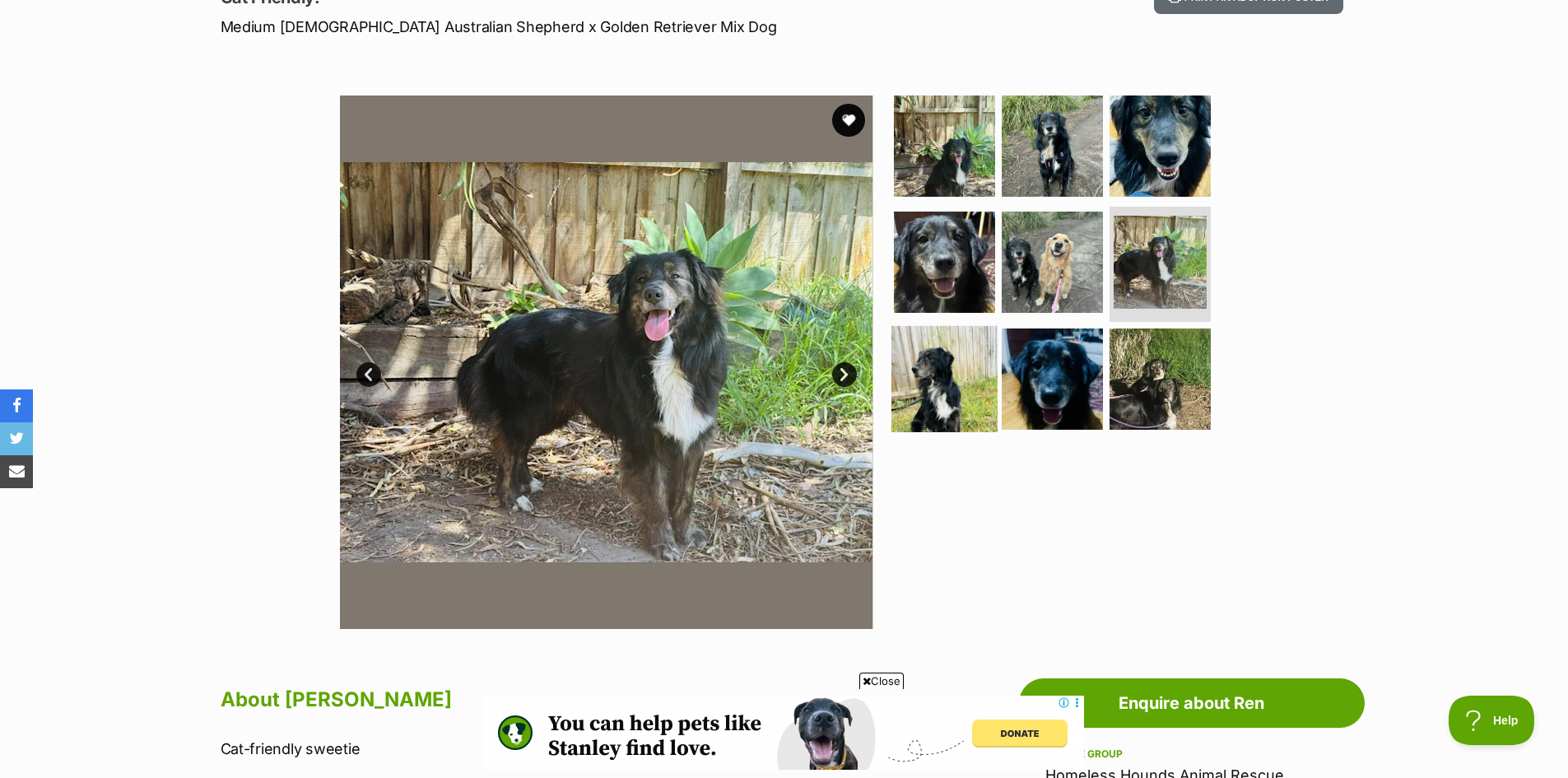
click at [950, 369] on img at bounding box center [944, 379] width 106 height 106
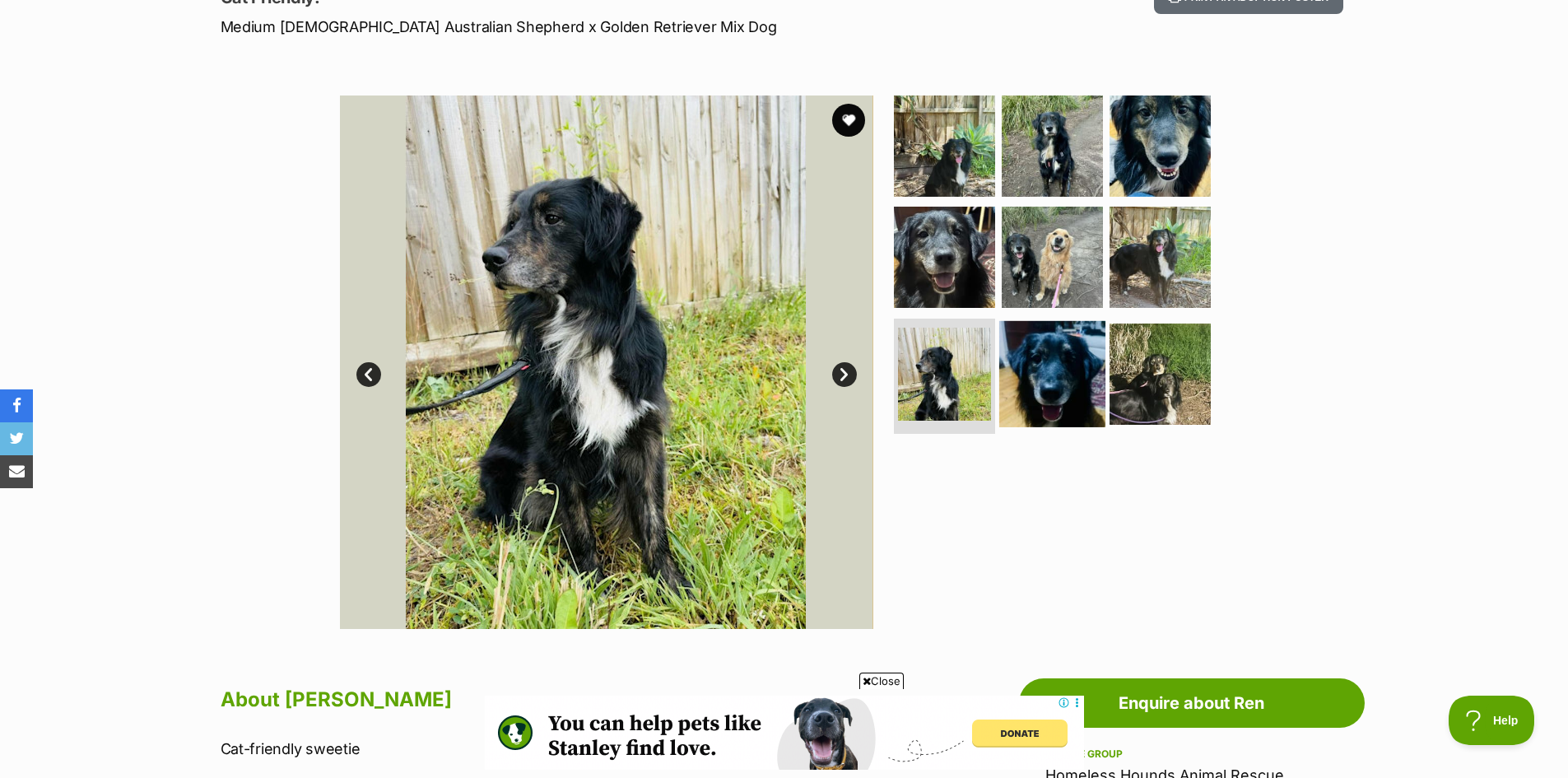
click at [1070, 379] on img at bounding box center [1052, 374] width 106 height 106
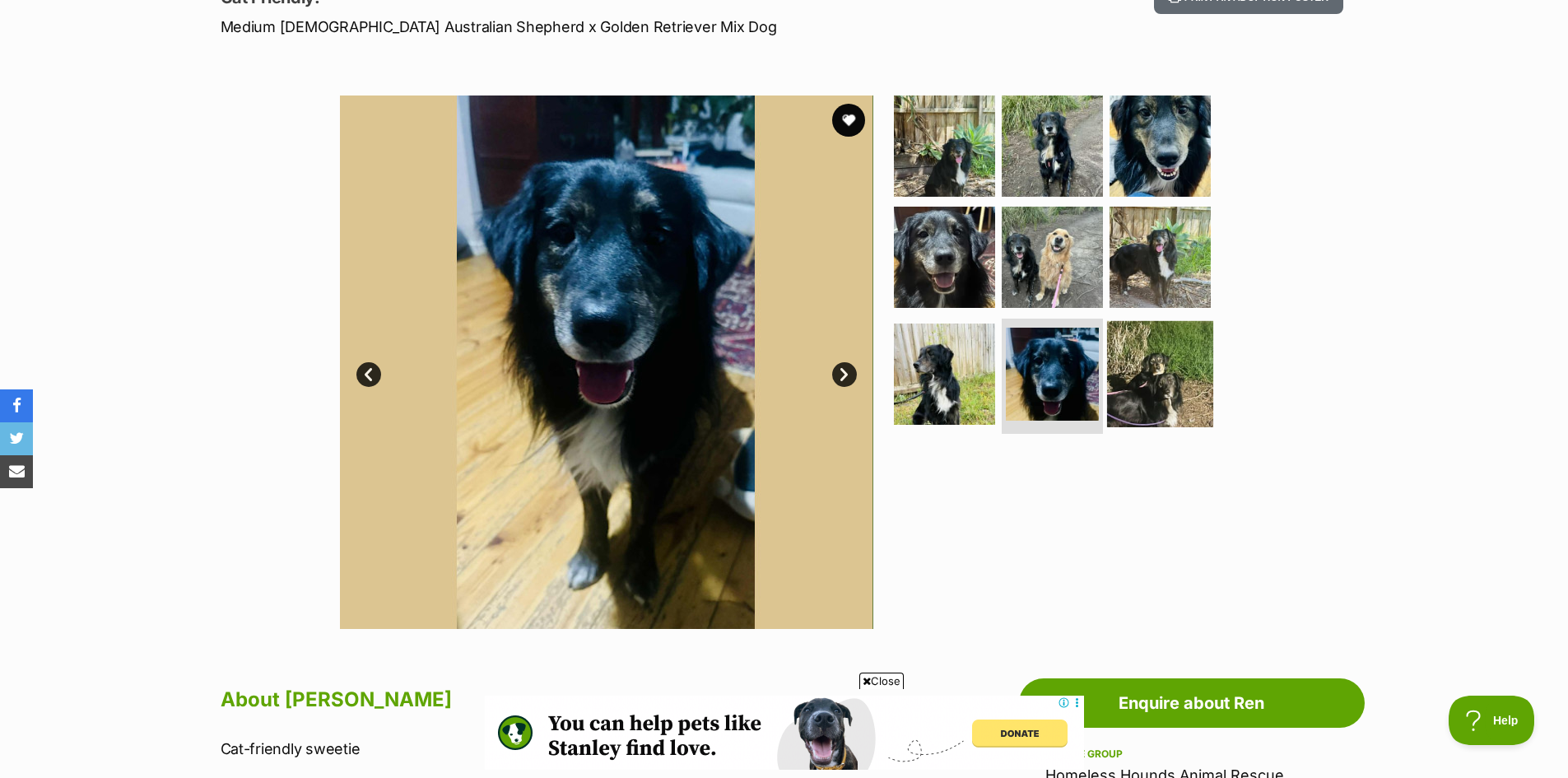
click at [1142, 383] on img at bounding box center [1160, 374] width 106 height 106
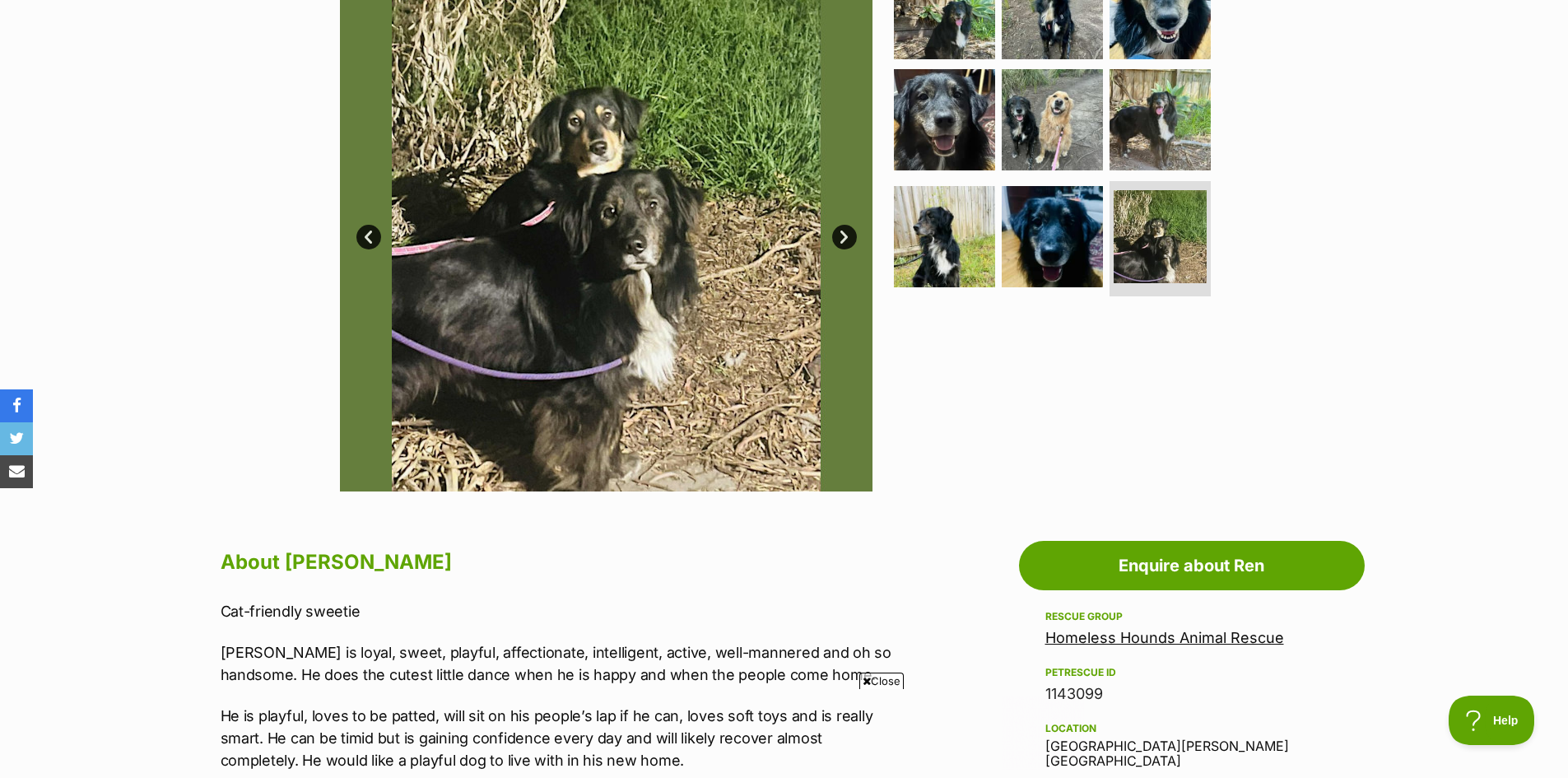
scroll to position [329, 0]
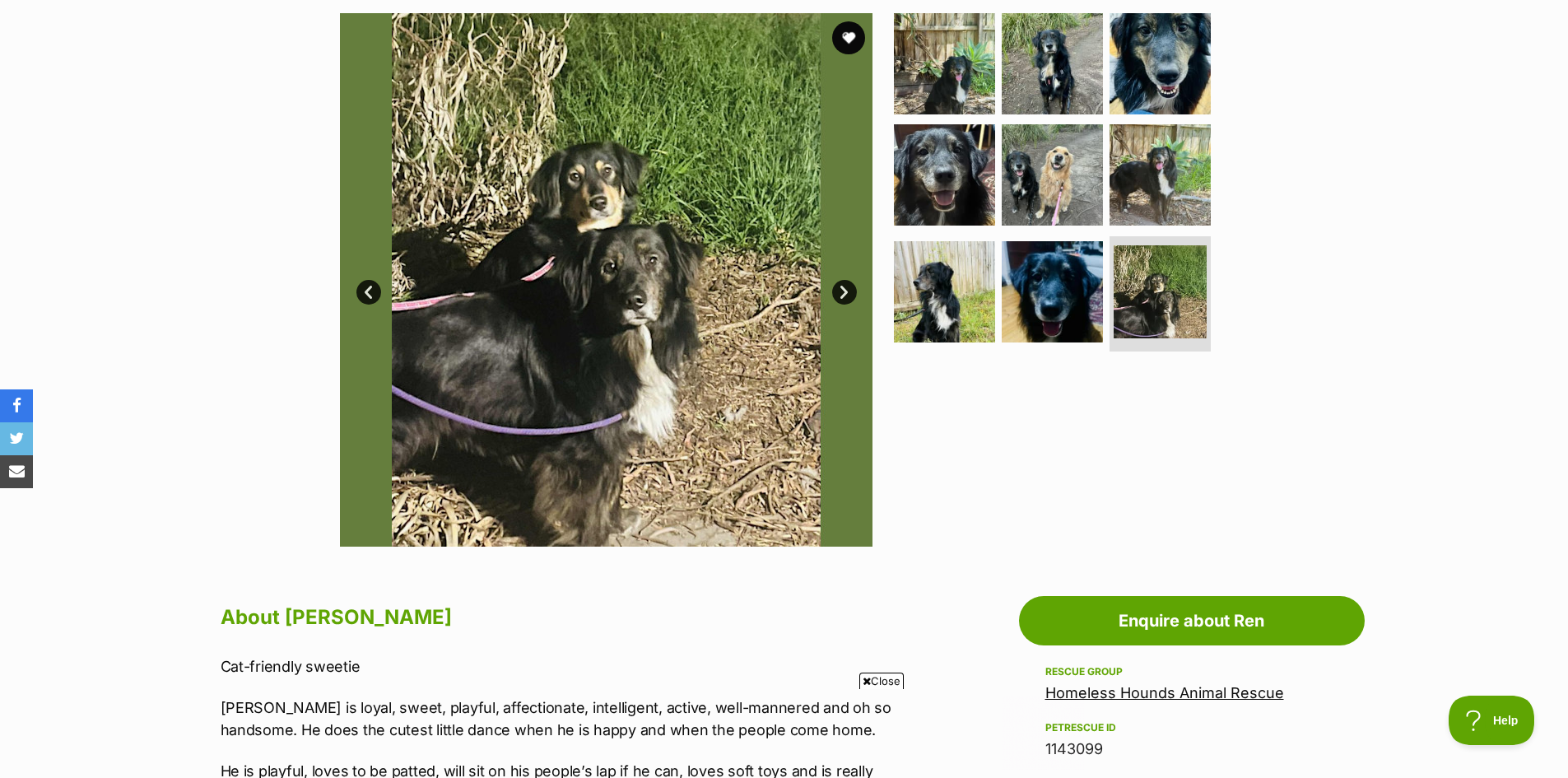
click at [843, 293] on link "Next" at bounding box center [844, 292] width 24 height 24
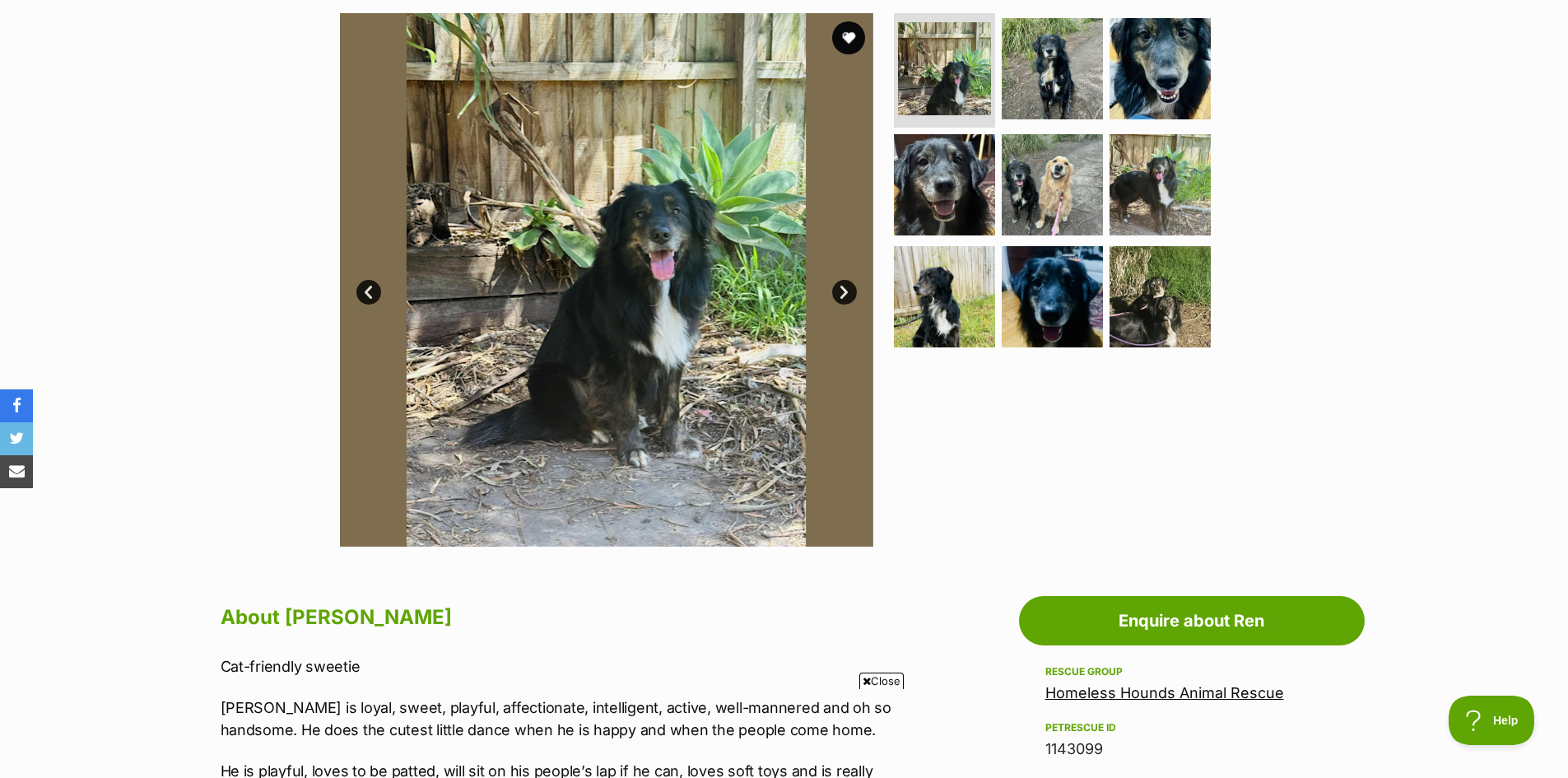
click at [841, 293] on link "Next" at bounding box center [844, 292] width 24 height 24
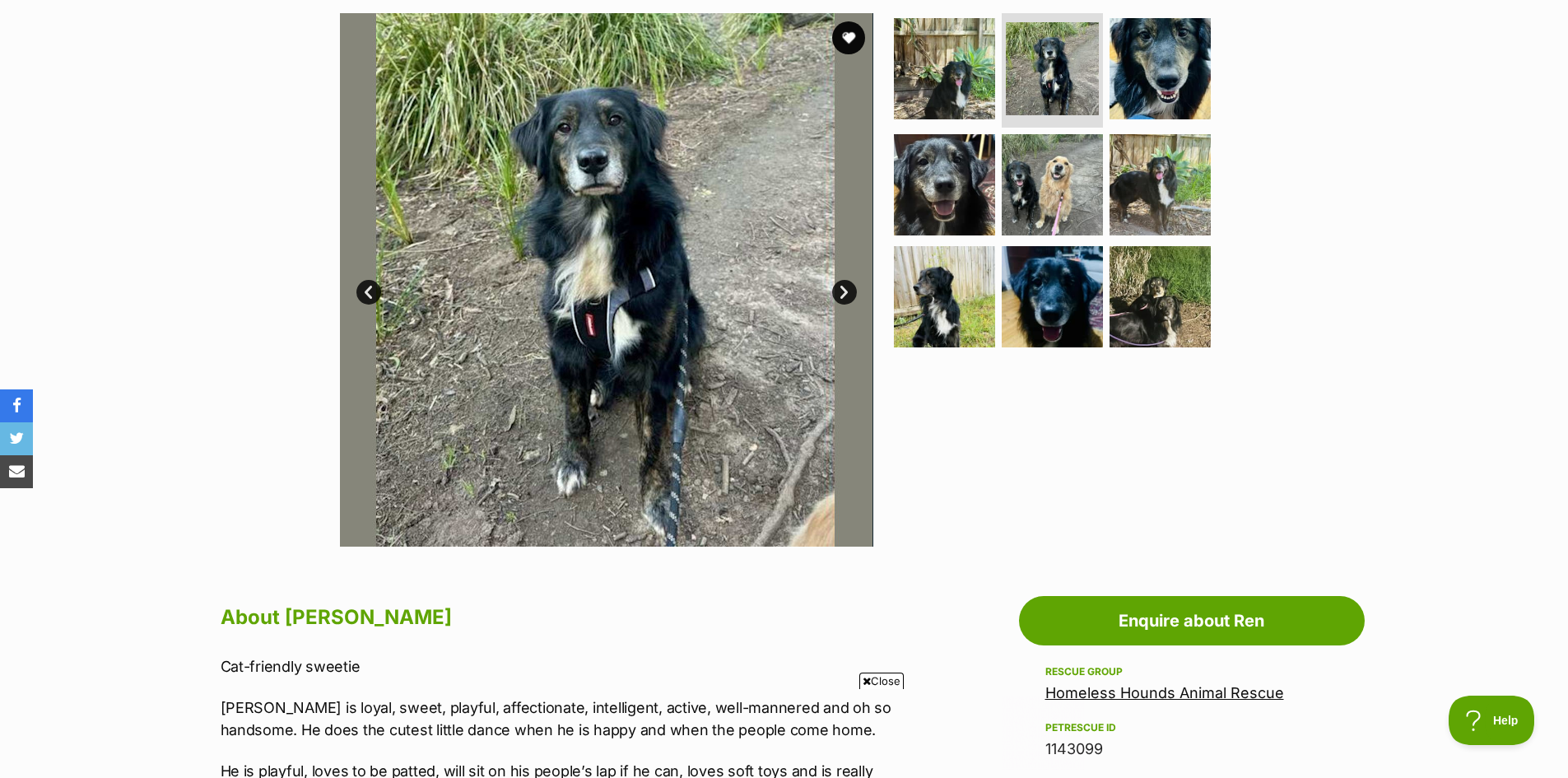
click at [841, 293] on link "Next" at bounding box center [844, 292] width 24 height 24
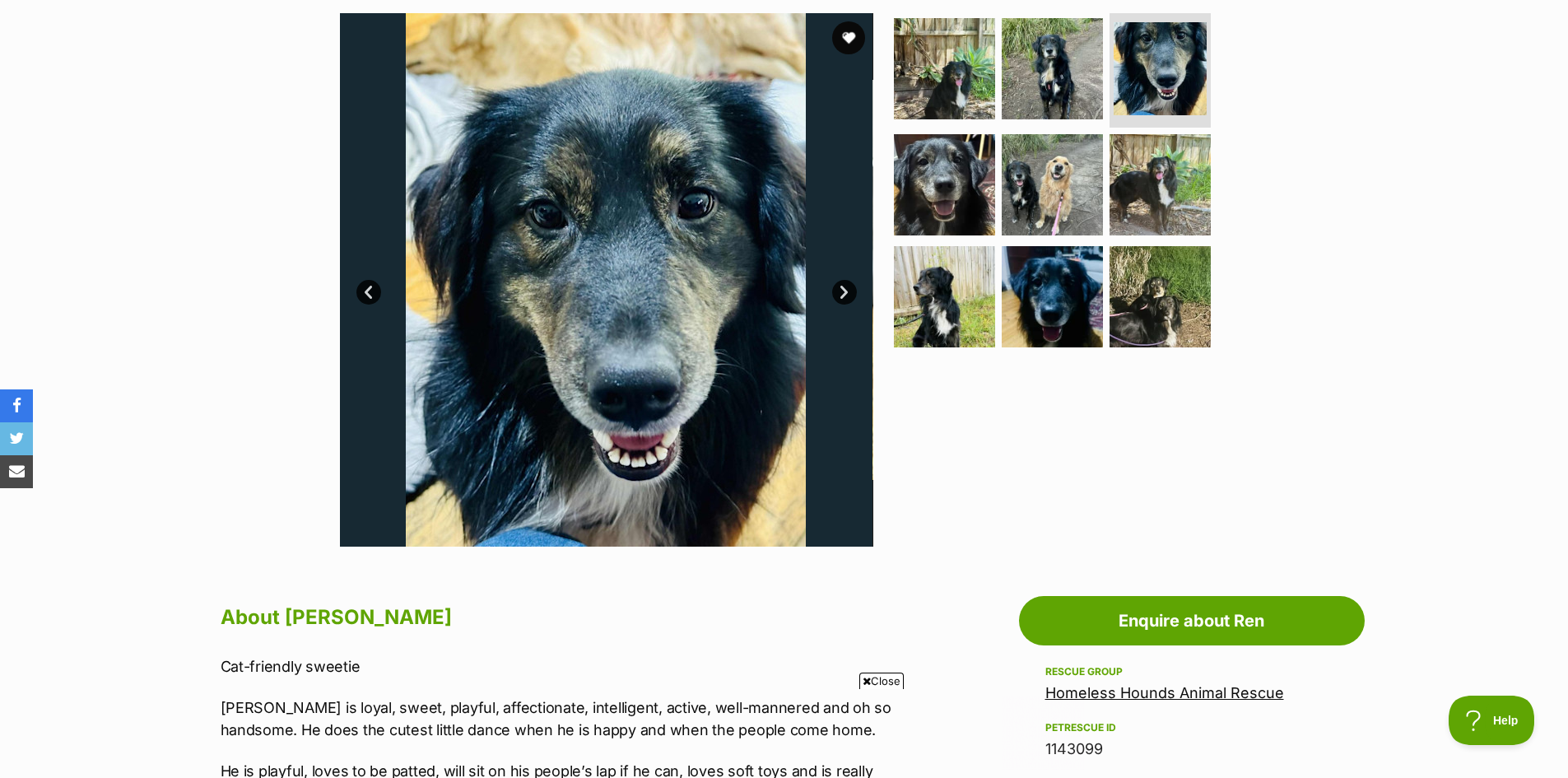
click at [841, 293] on link "Next" at bounding box center [844, 292] width 24 height 24
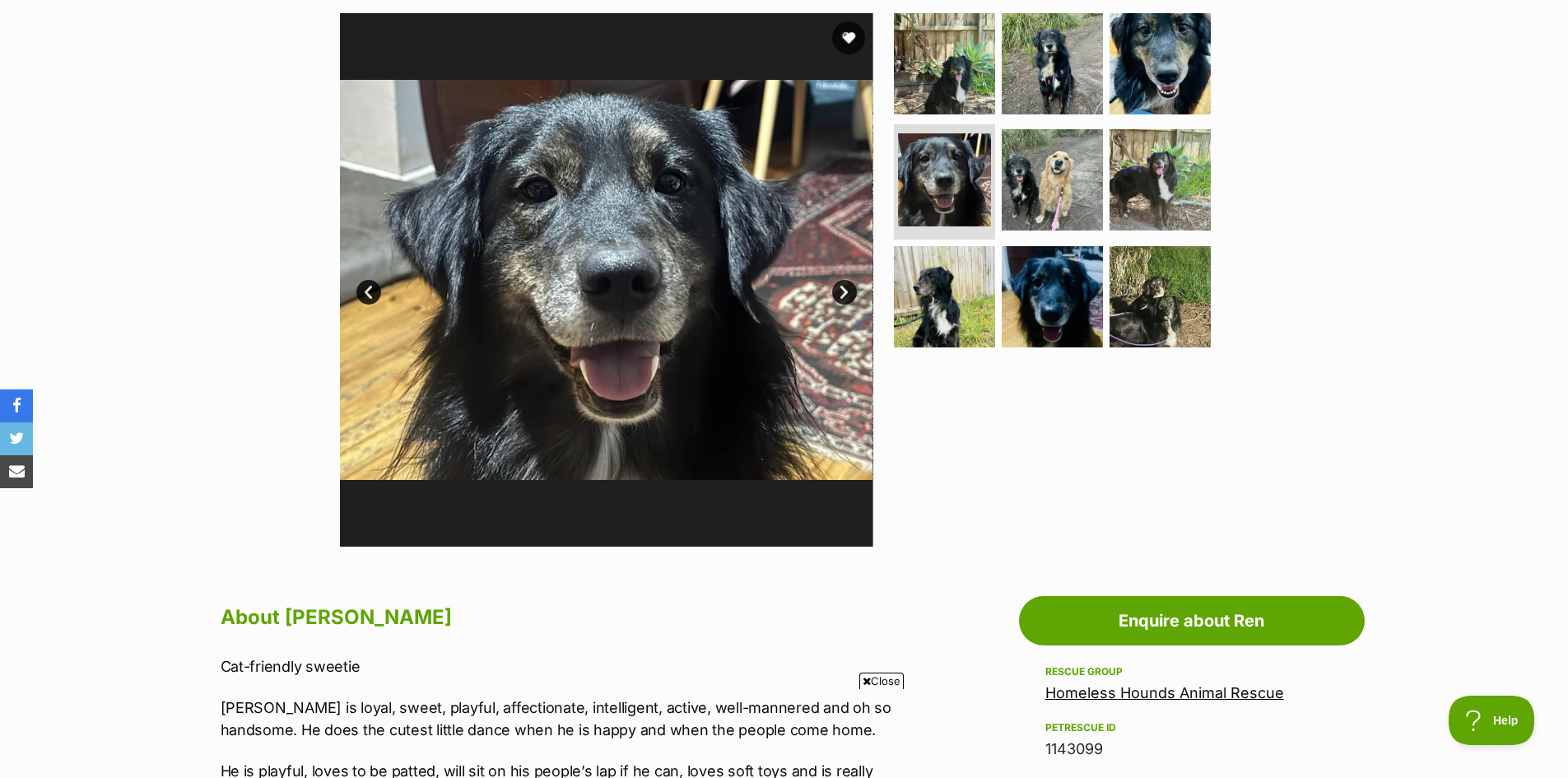
click at [841, 293] on link "Next" at bounding box center [844, 292] width 24 height 24
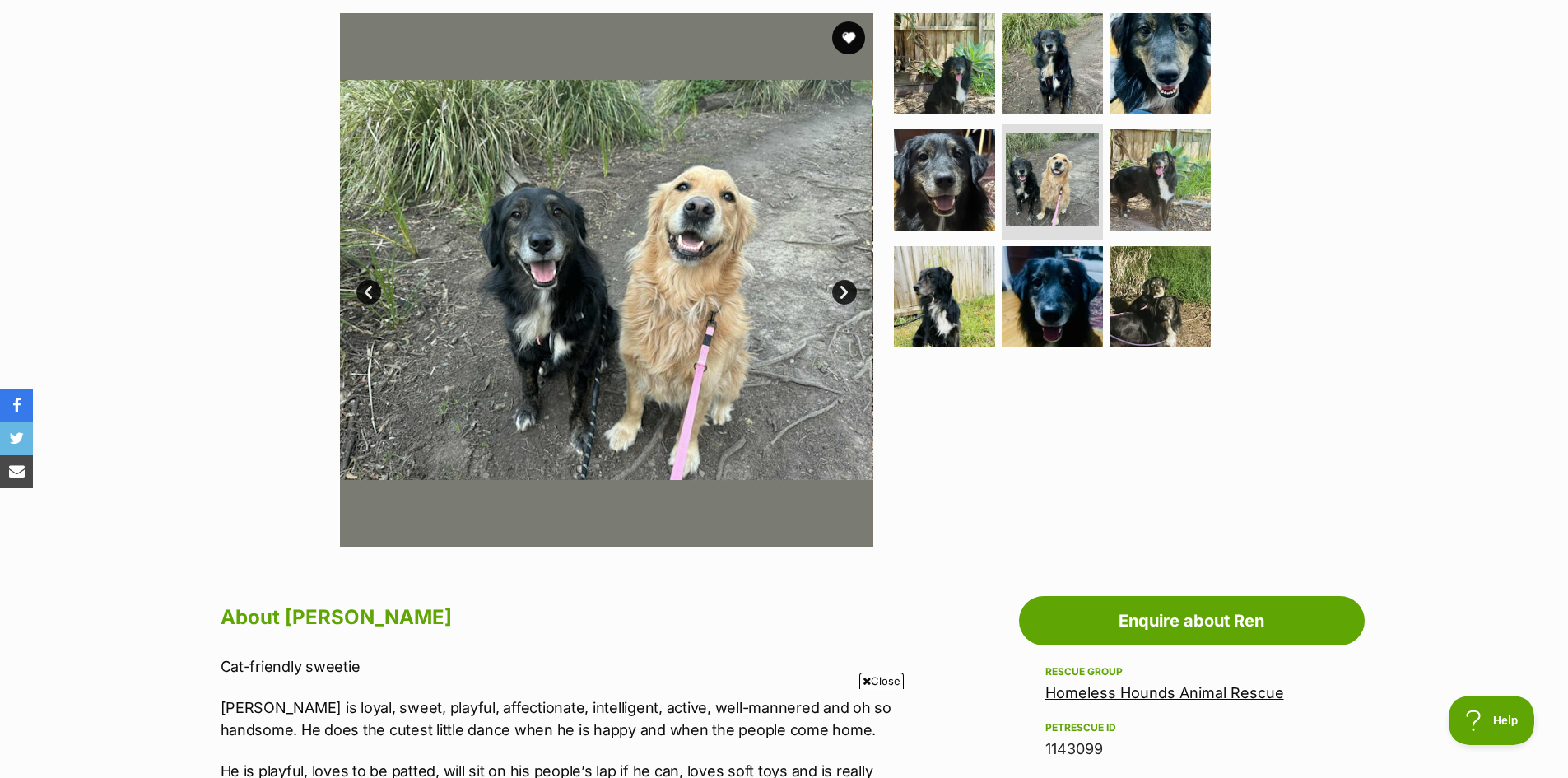
scroll to position [0, 0]
click at [841, 293] on link "Next" at bounding box center [844, 292] width 24 height 24
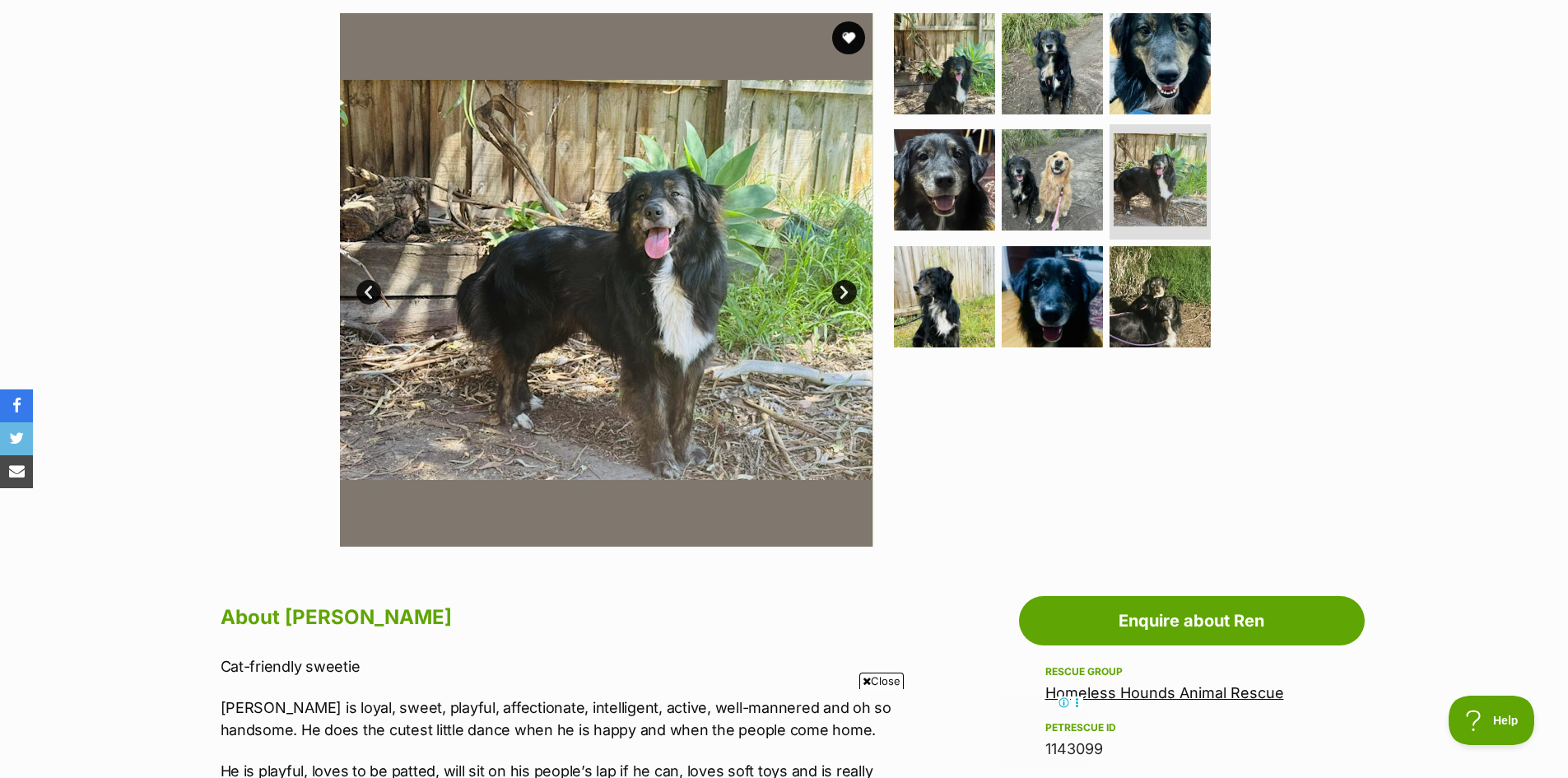
click at [841, 293] on link "Next" at bounding box center [844, 292] width 24 height 24
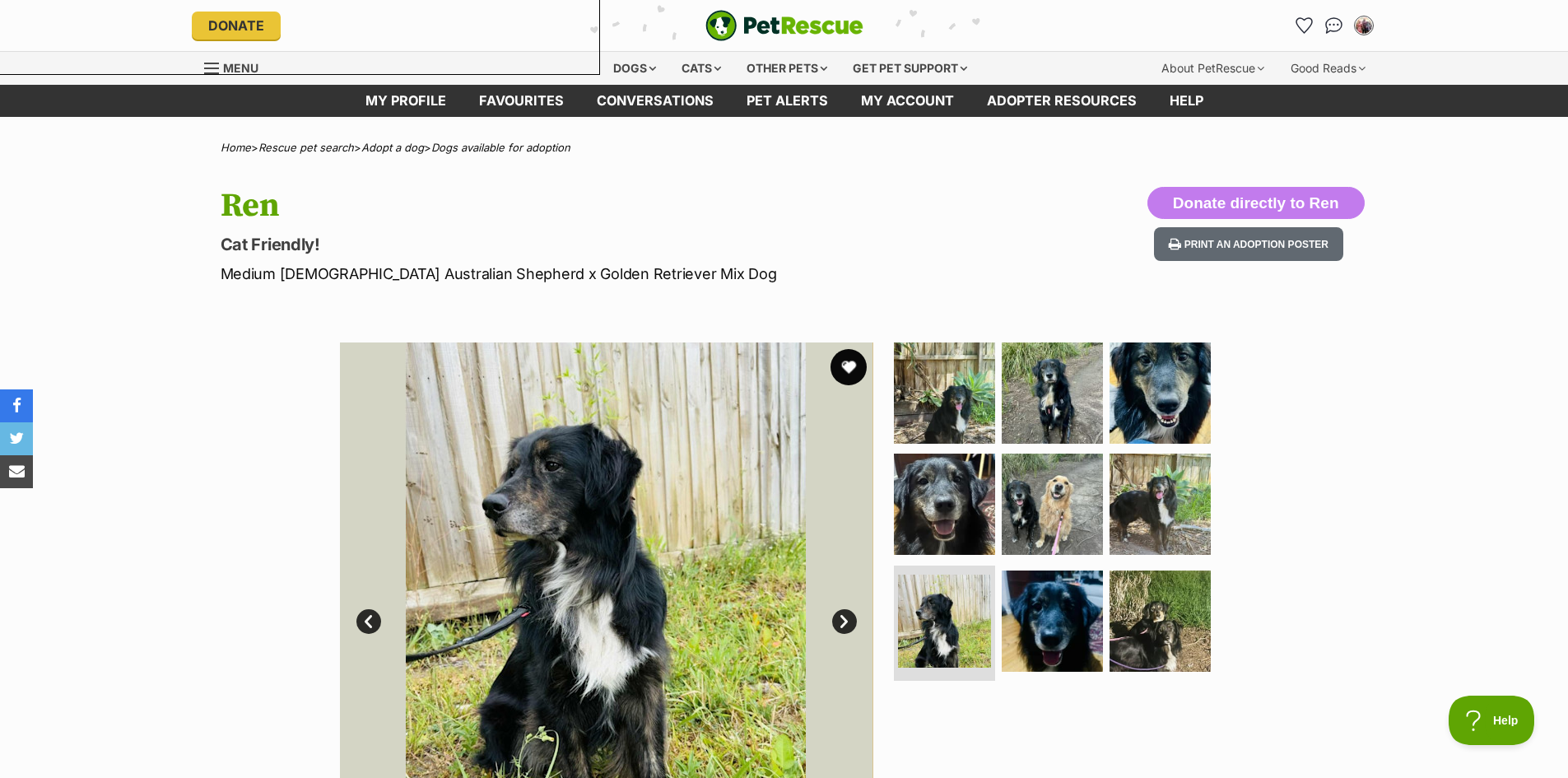
click at [850, 368] on button "favourite" at bounding box center [848, 366] width 36 height 36
click at [1304, 23] on icon "Favourites" at bounding box center [1304, 25] width 20 height 19
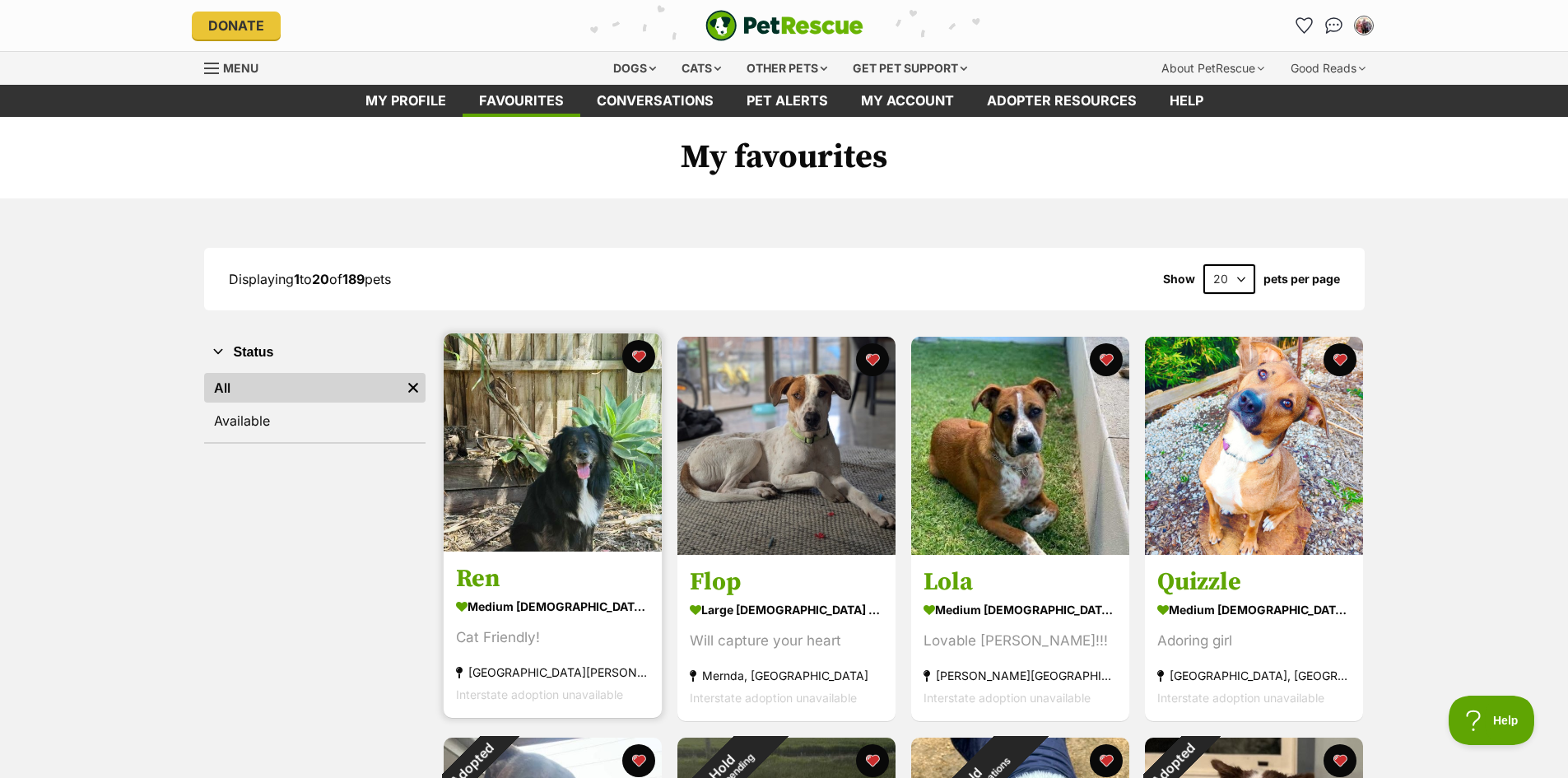
click at [593, 469] on img at bounding box center [552, 443] width 218 height 218
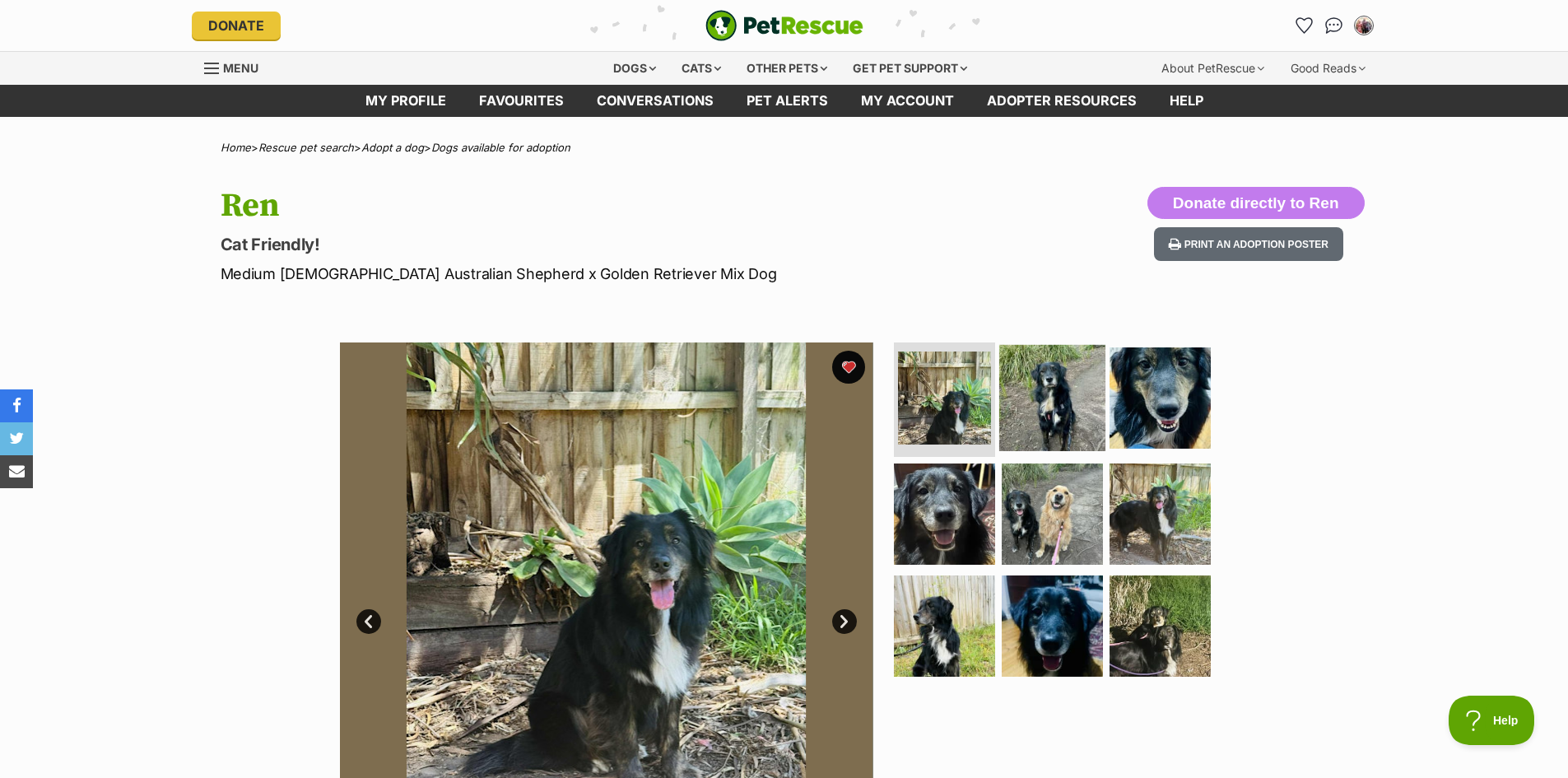
click at [1043, 396] on img at bounding box center [1052, 397] width 106 height 106
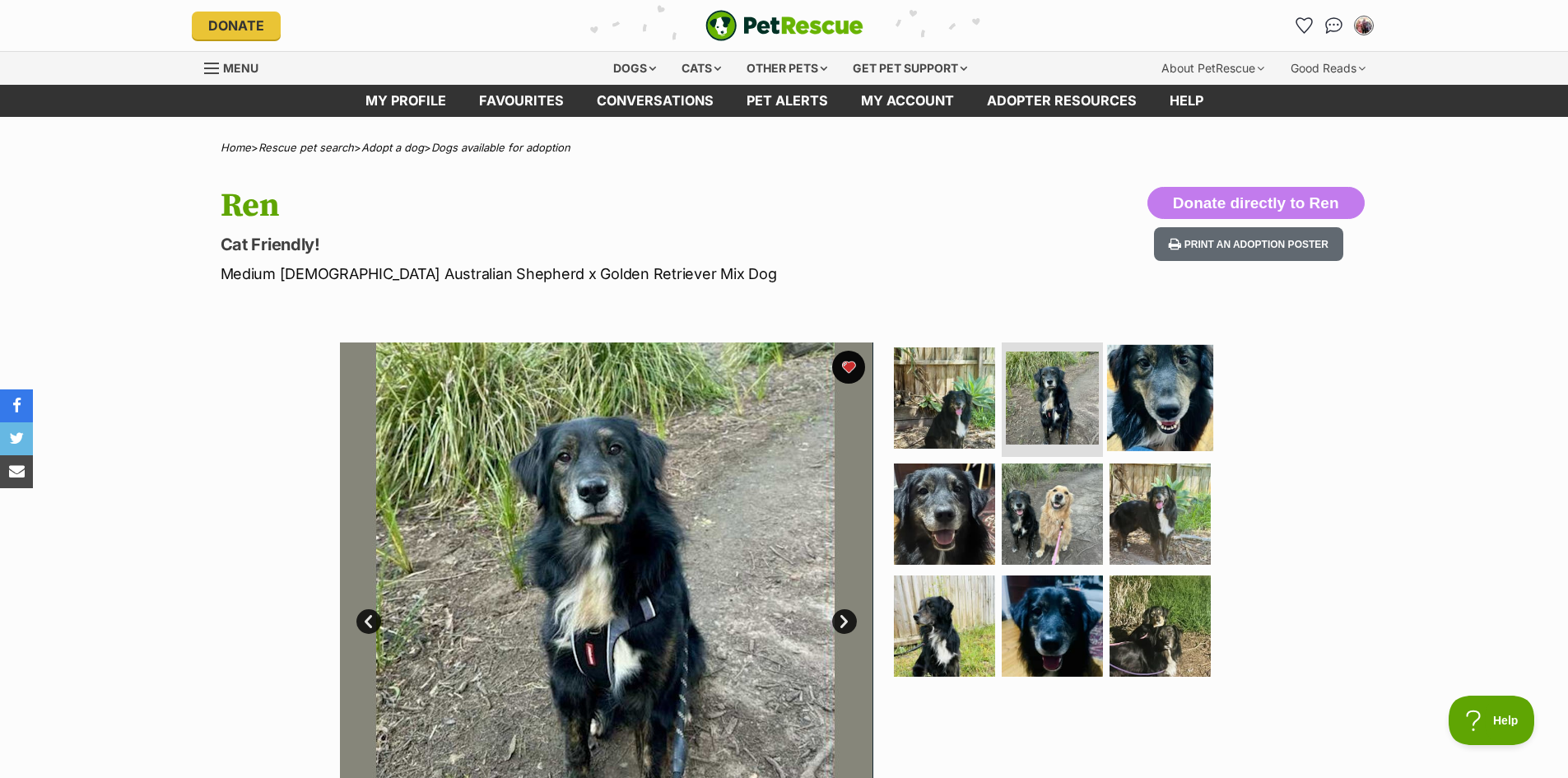
click at [1169, 419] on img at bounding box center [1160, 397] width 106 height 106
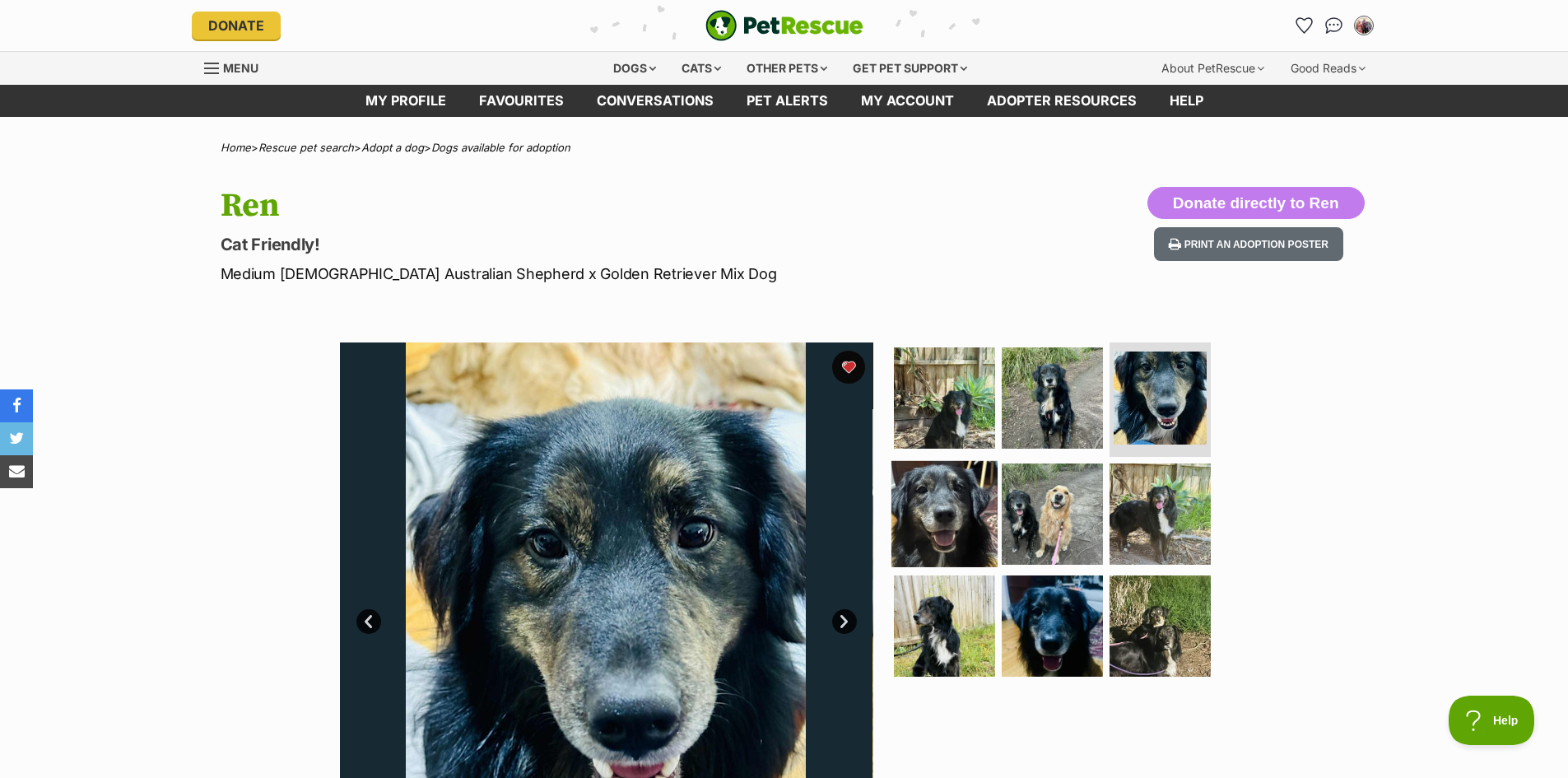
click at [961, 532] on img at bounding box center [944, 514] width 106 height 106
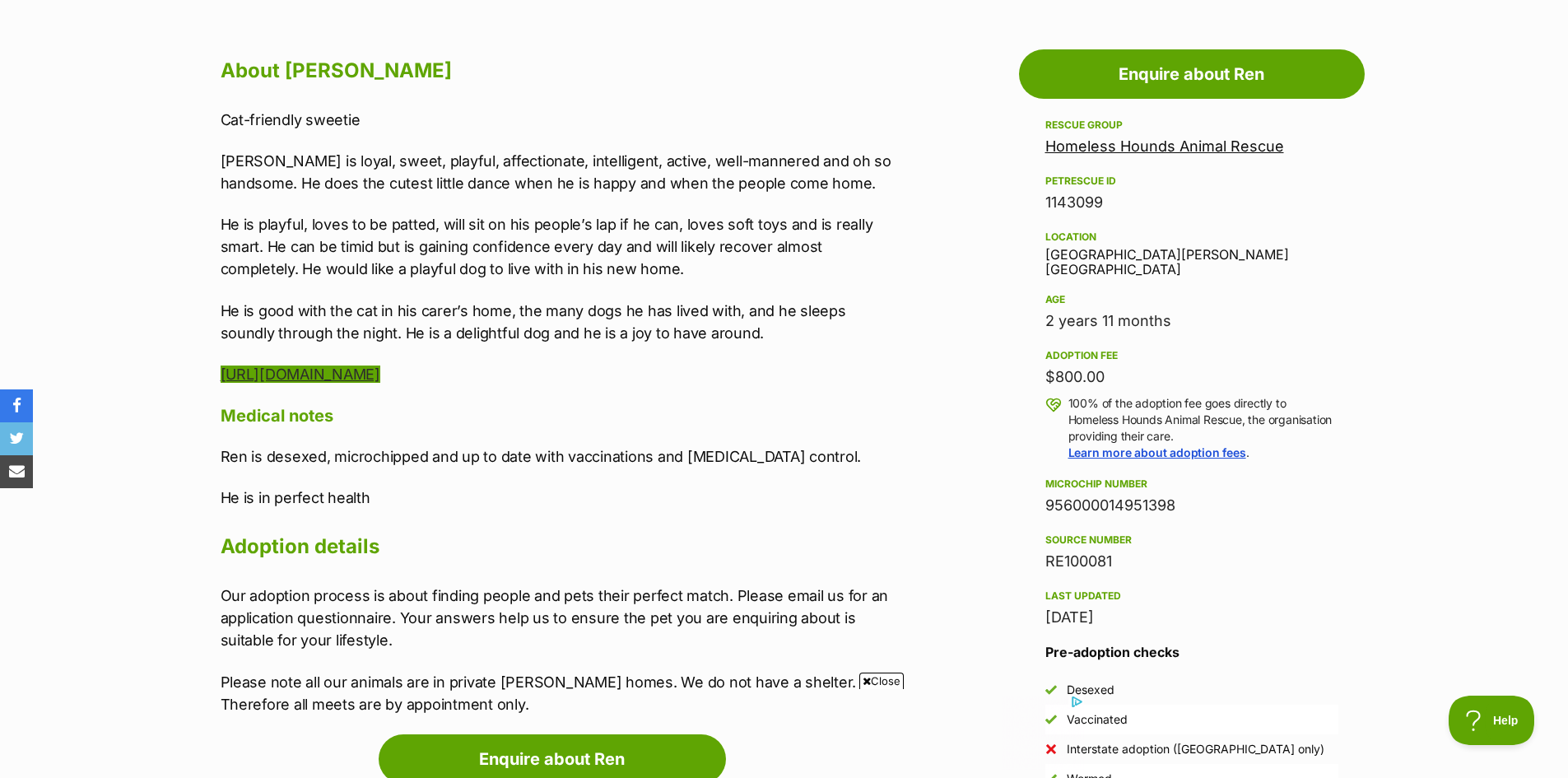
scroll to position [823, 0]
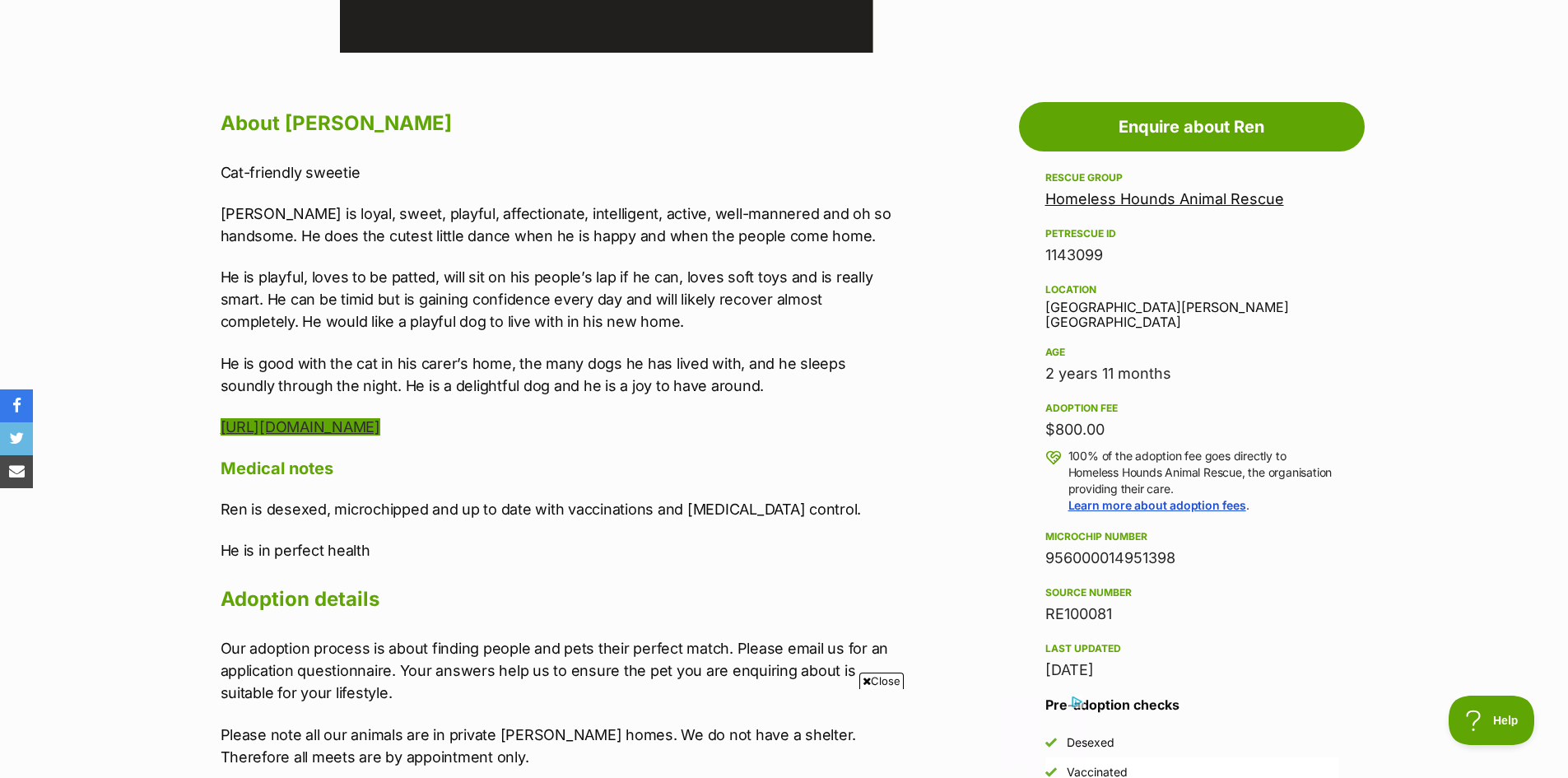
click at [370, 428] on link "[URL][DOMAIN_NAME]" at bounding box center [300, 427] width 160 height 18
